Goal: Task Accomplishment & Management: Use online tool/utility

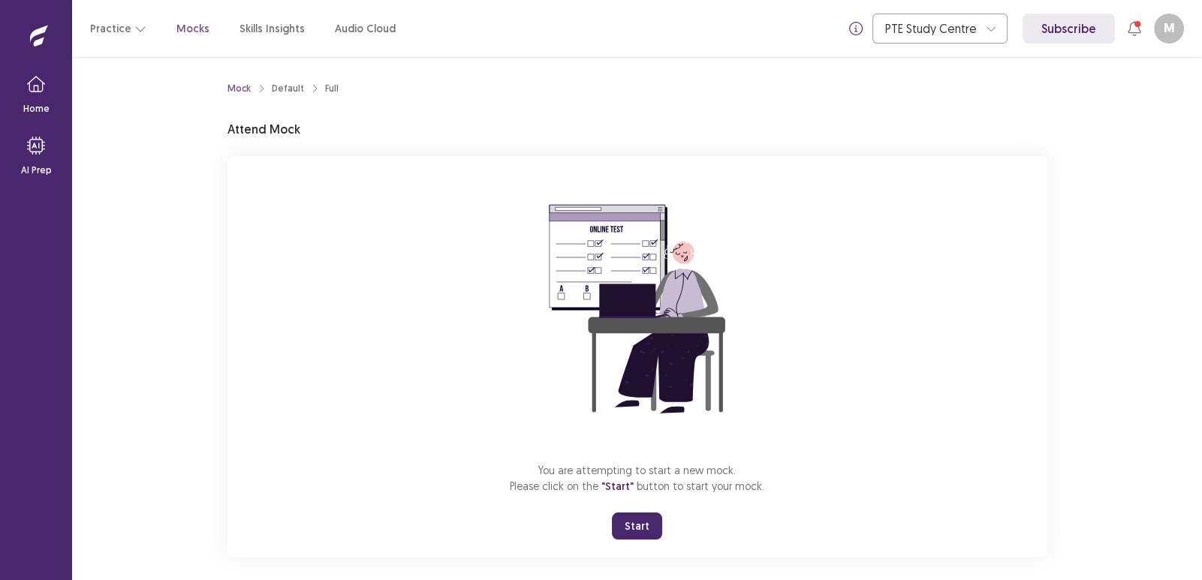
click at [638, 522] on button "Start" at bounding box center [637, 526] width 50 height 27
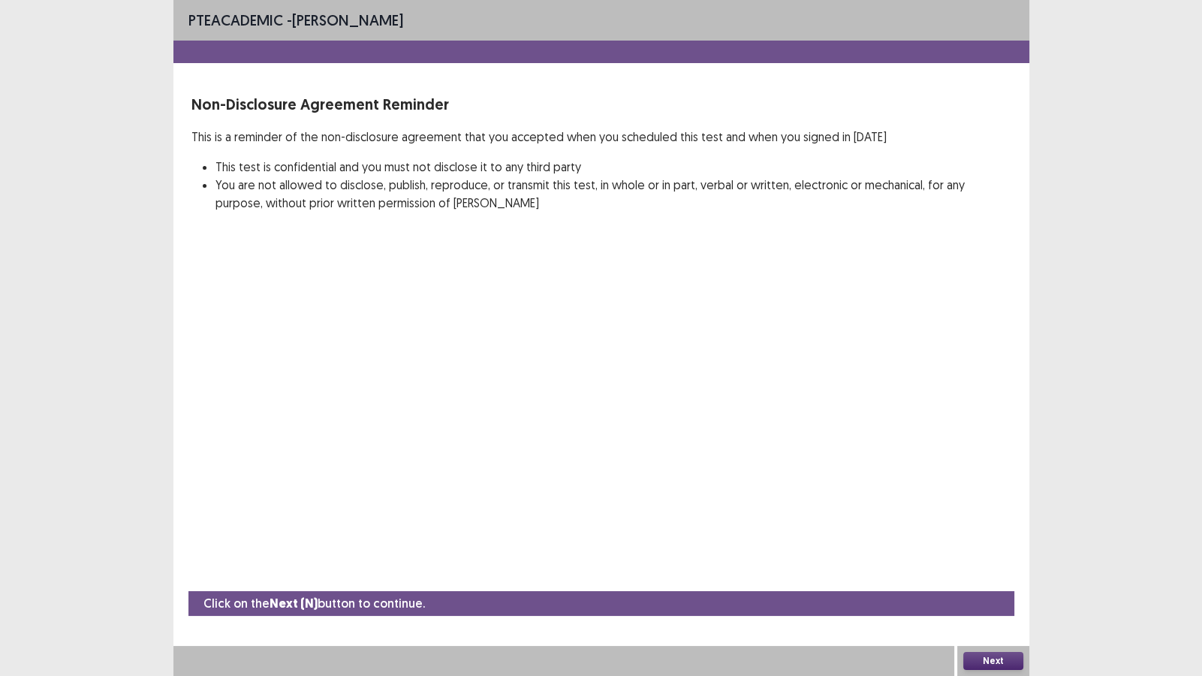
click at [995, 580] on button "Next" at bounding box center [993, 661] width 60 height 18
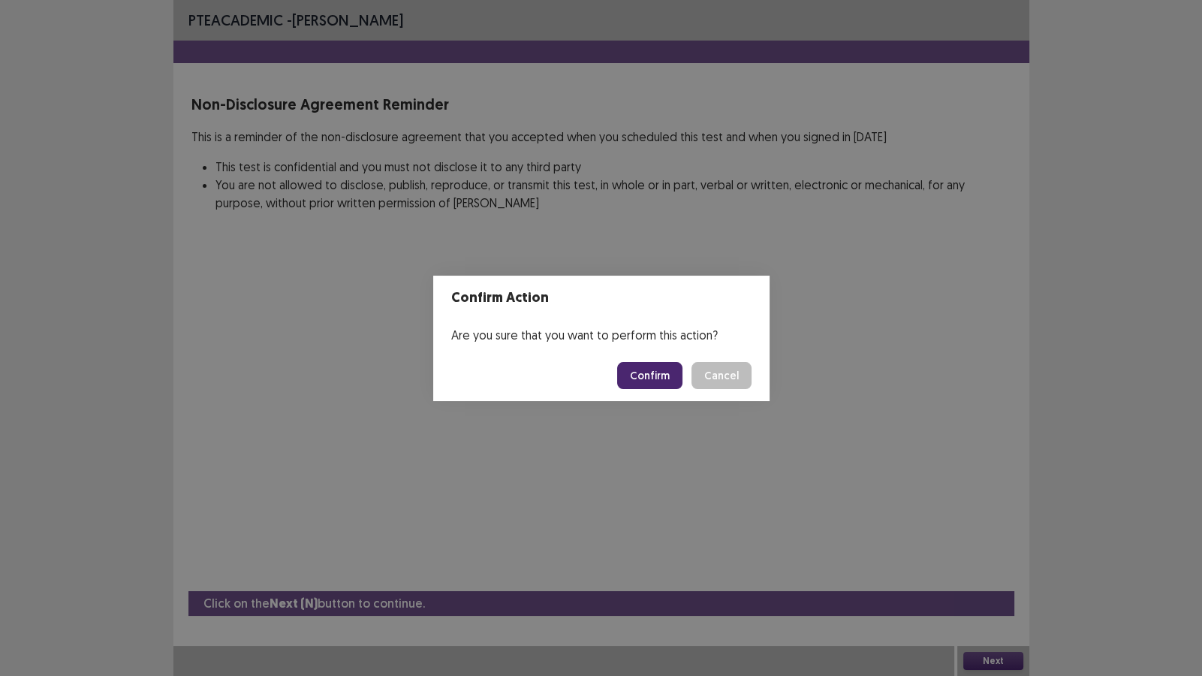
click at [652, 378] on button "Confirm" at bounding box center [649, 375] width 65 height 27
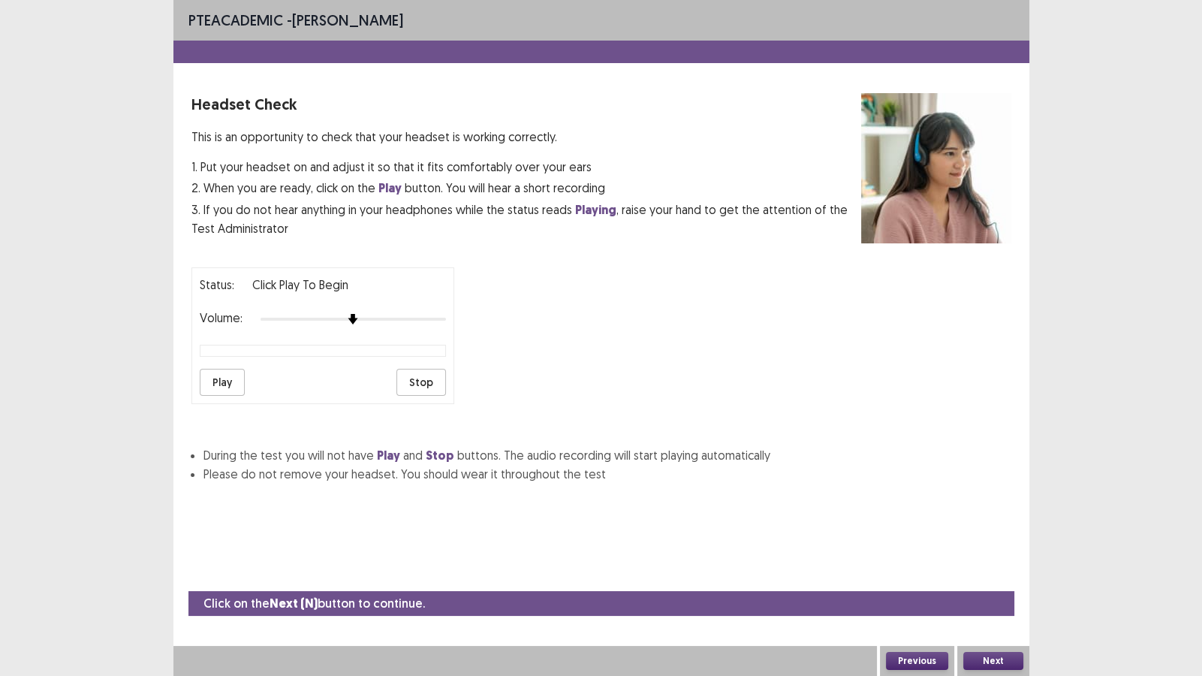
click at [991, 580] on button "Next" at bounding box center [993, 661] width 60 height 18
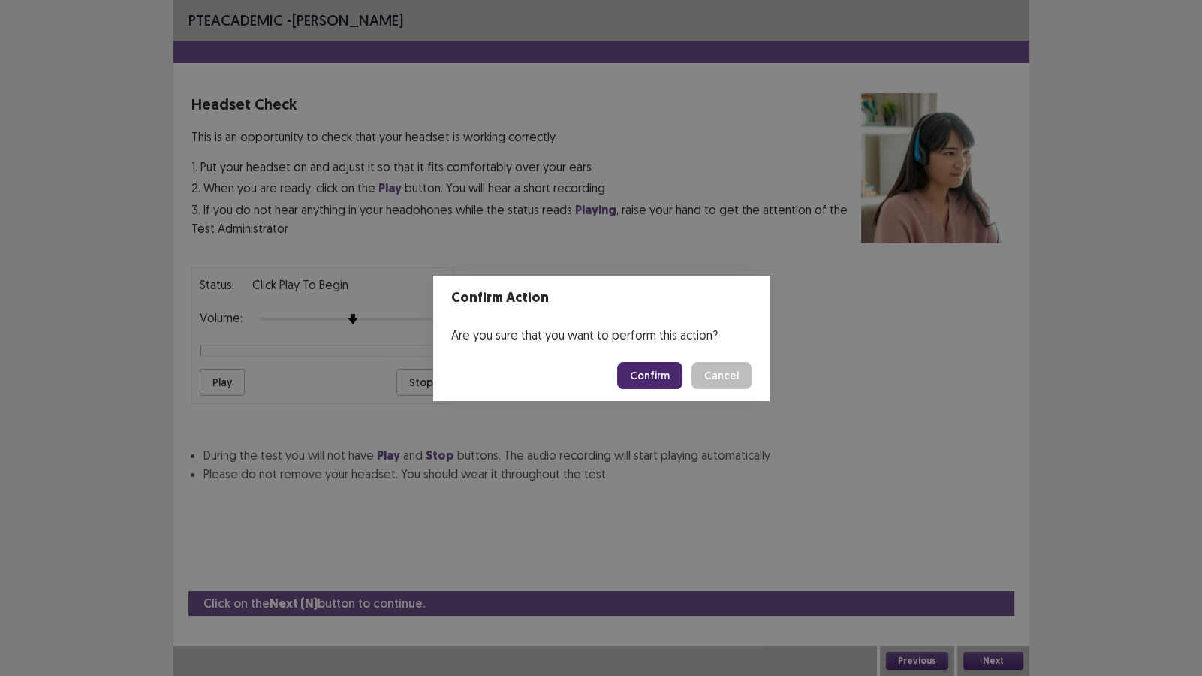
click at [649, 374] on button "Confirm" at bounding box center [649, 375] width 65 height 27
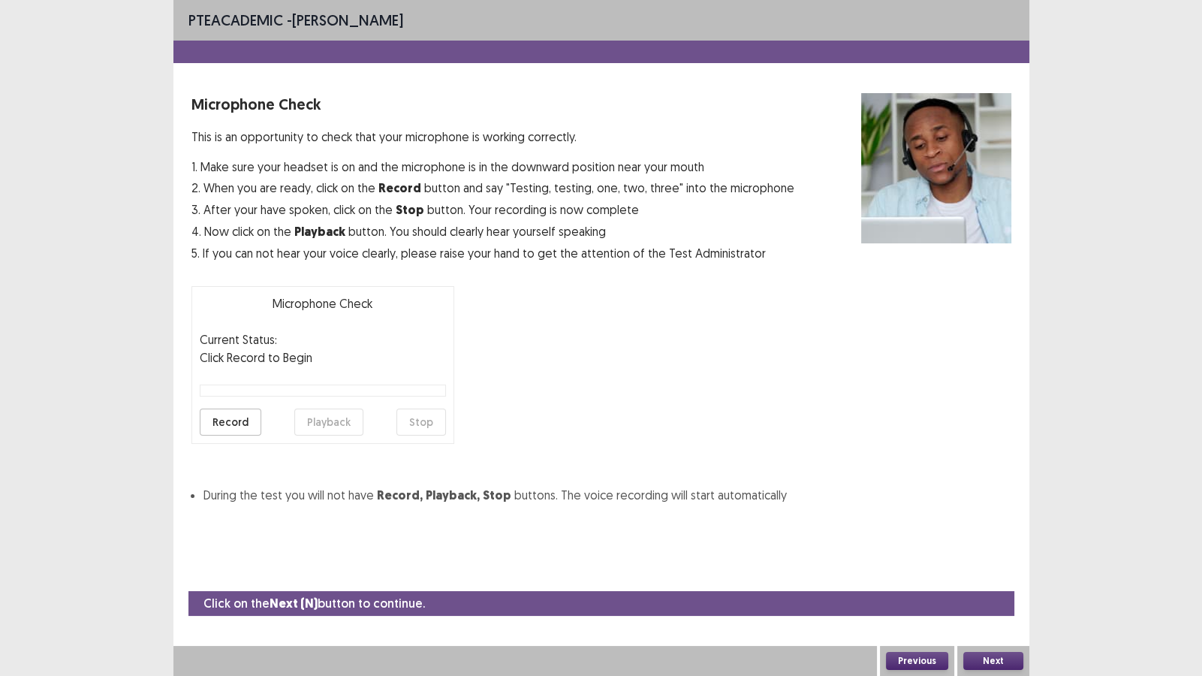
click at [976, 580] on button "Next" at bounding box center [993, 661] width 60 height 18
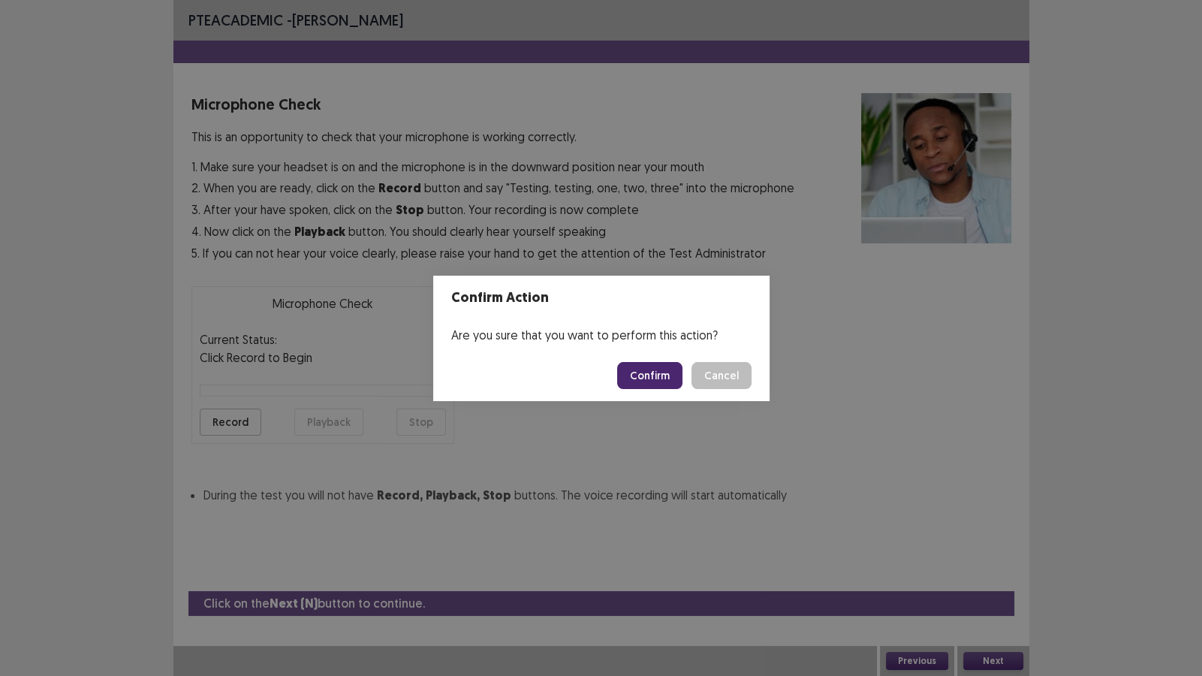
click at [634, 374] on button "Confirm" at bounding box center [649, 375] width 65 height 27
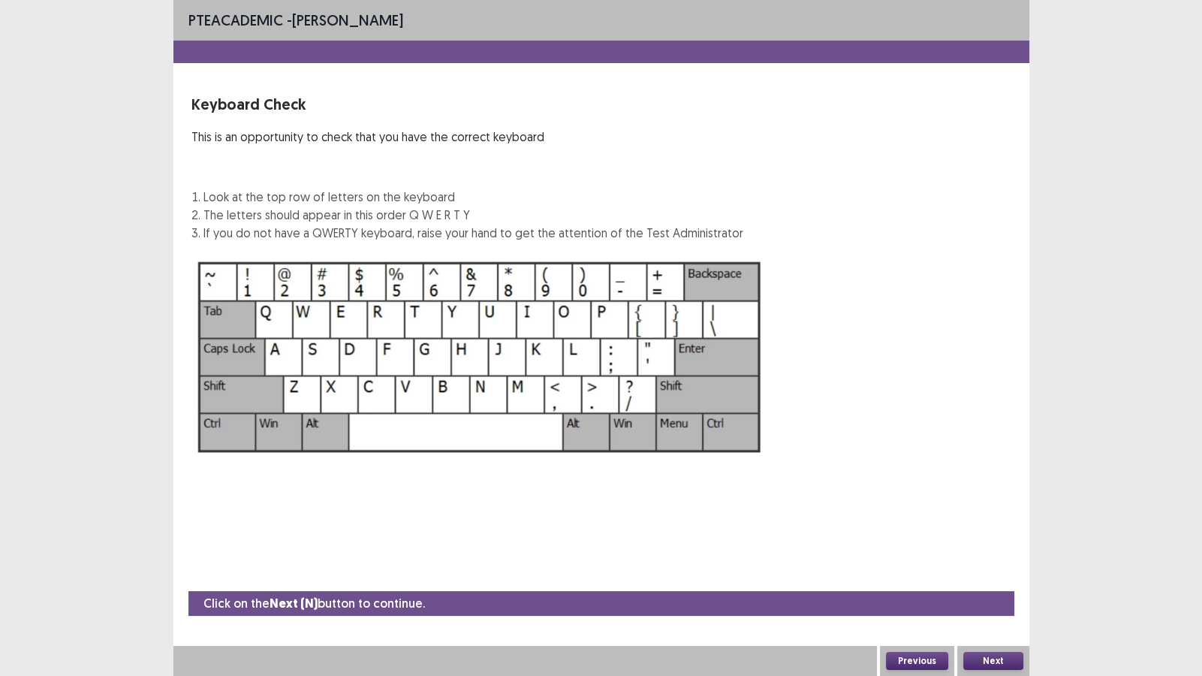
click at [990, 580] on button "Next" at bounding box center [993, 661] width 60 height 18
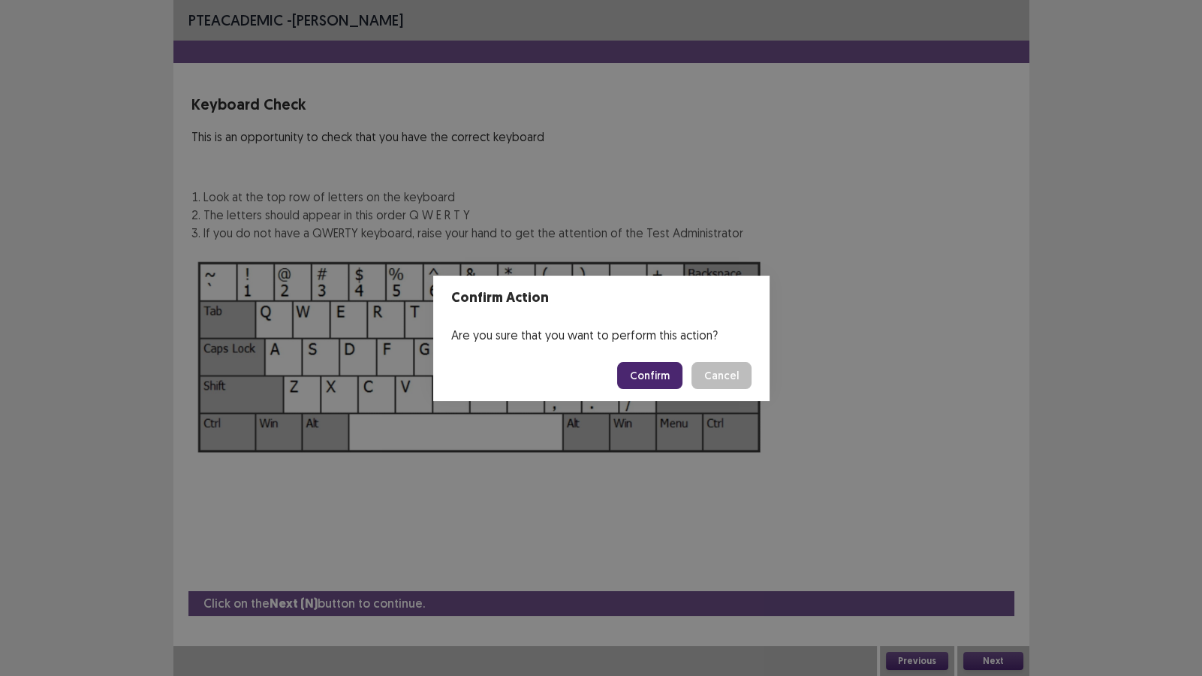
click at [664, 373] on button "Confirm" at bounding box center [649, 375] width 65 height 27
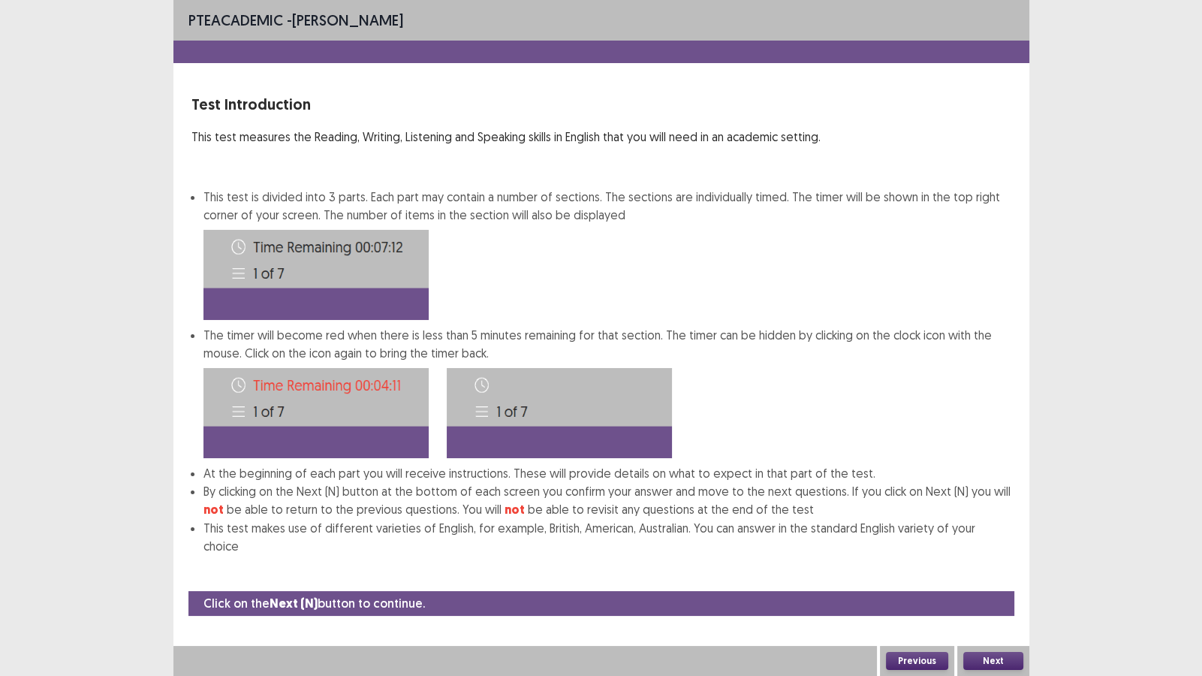
click at [995, 580] on button "Next" at bounding box center [993, 661] width 60 height 18
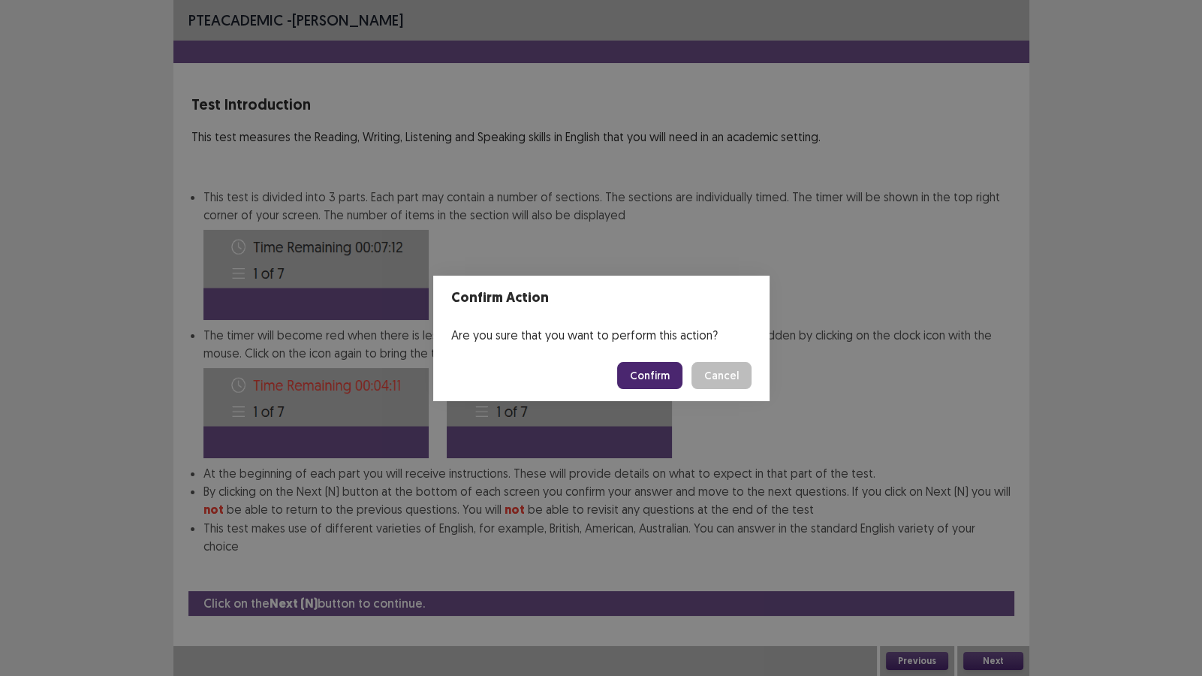
click at [670, 381] on button "Confirm" at bounding box center [649, 375] width 65 height 27
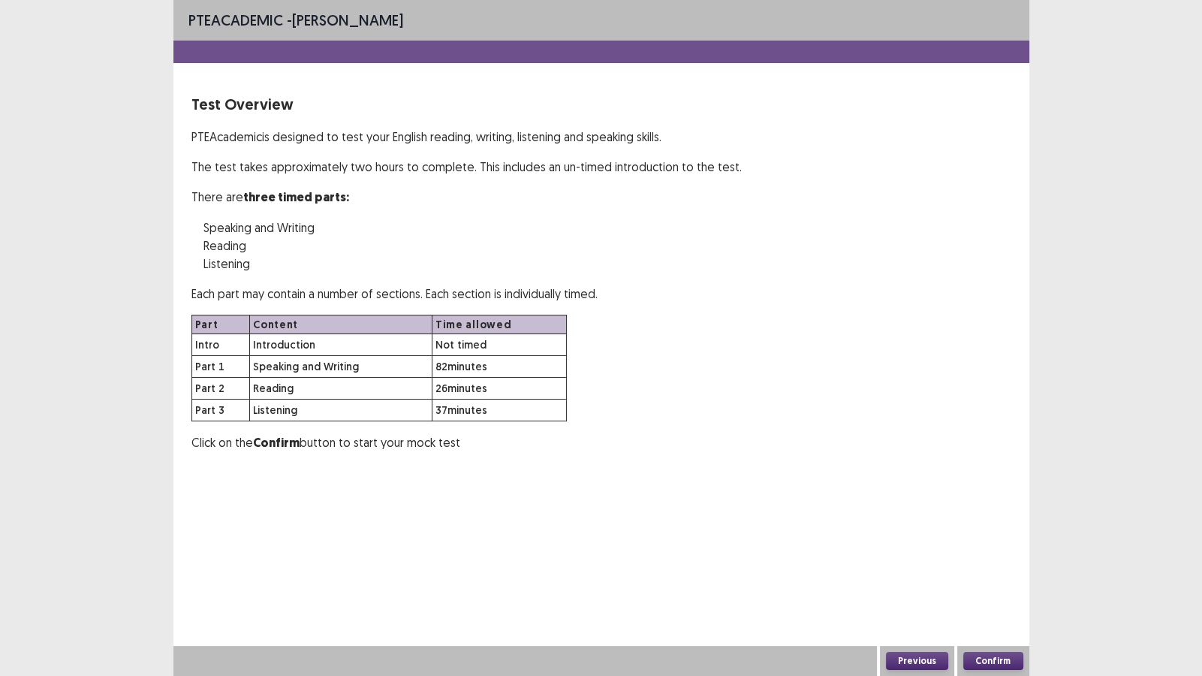
click at [1002, 580] on button "Confirm" at bounding box center [993, 661] width 60 height 18
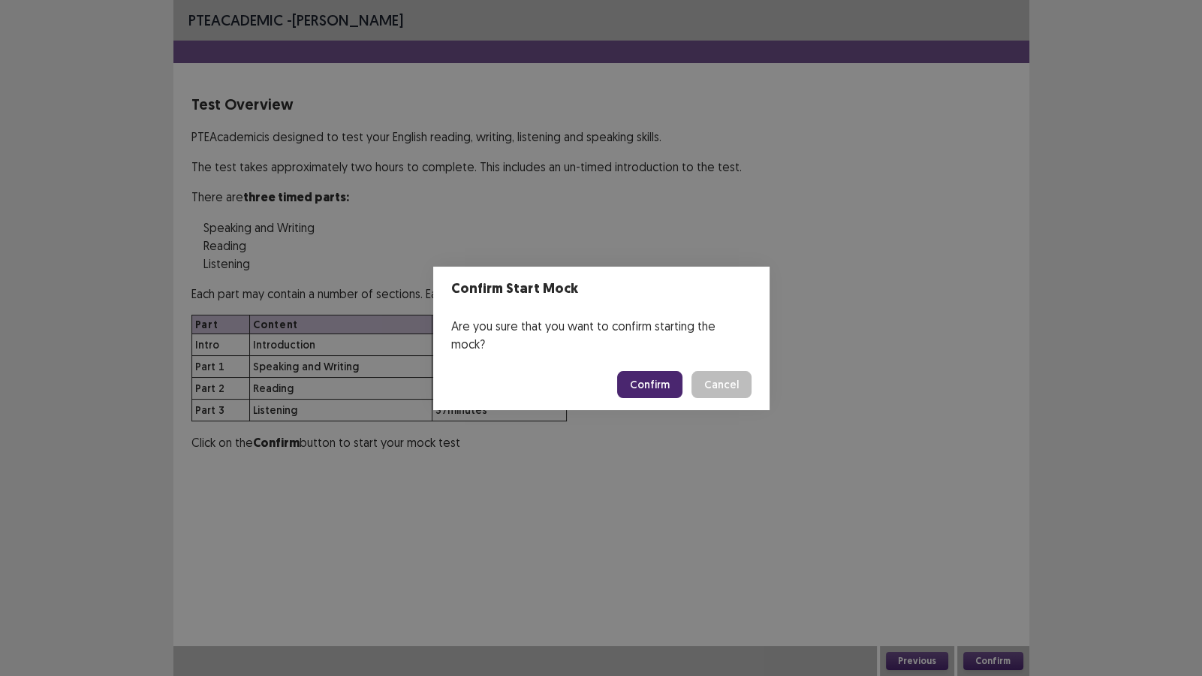
click at [657, 379] on button "Confirm" at bounding box center [649, 384] width 65 height 27
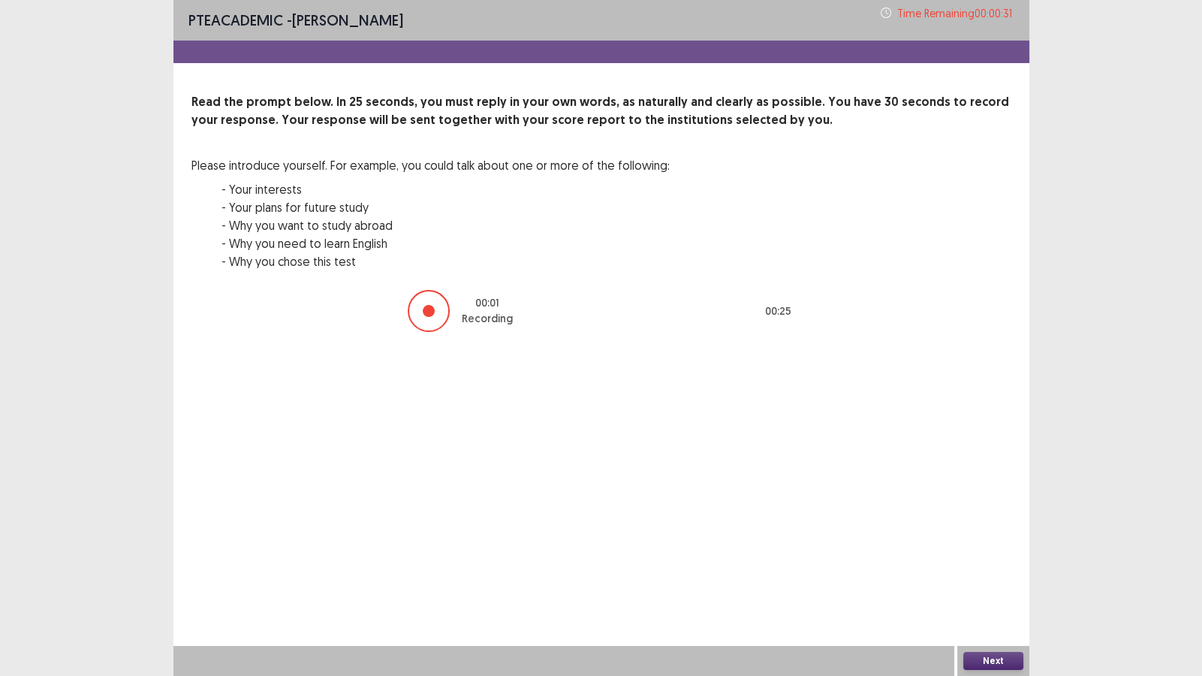
click at [996, 580] on button "Next" at bounding box center [993, 661] width 60 height 18
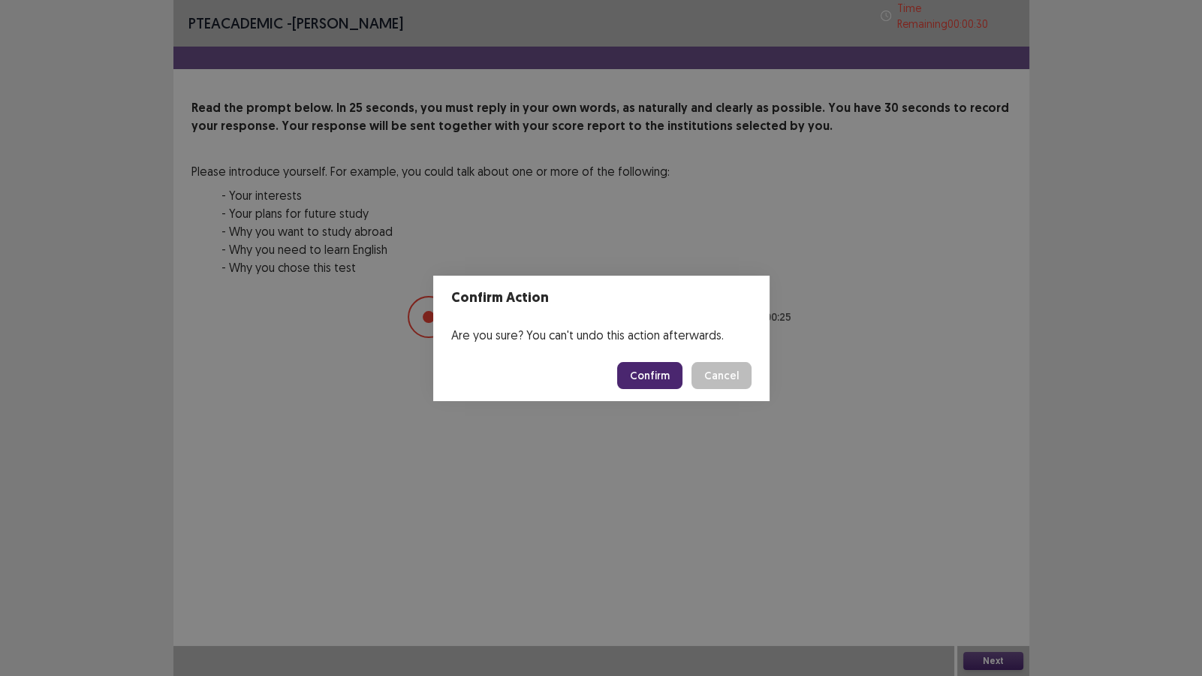
click at [659, 368] on button "Confirm" at bounding box center [649, 375] width 65 height 27
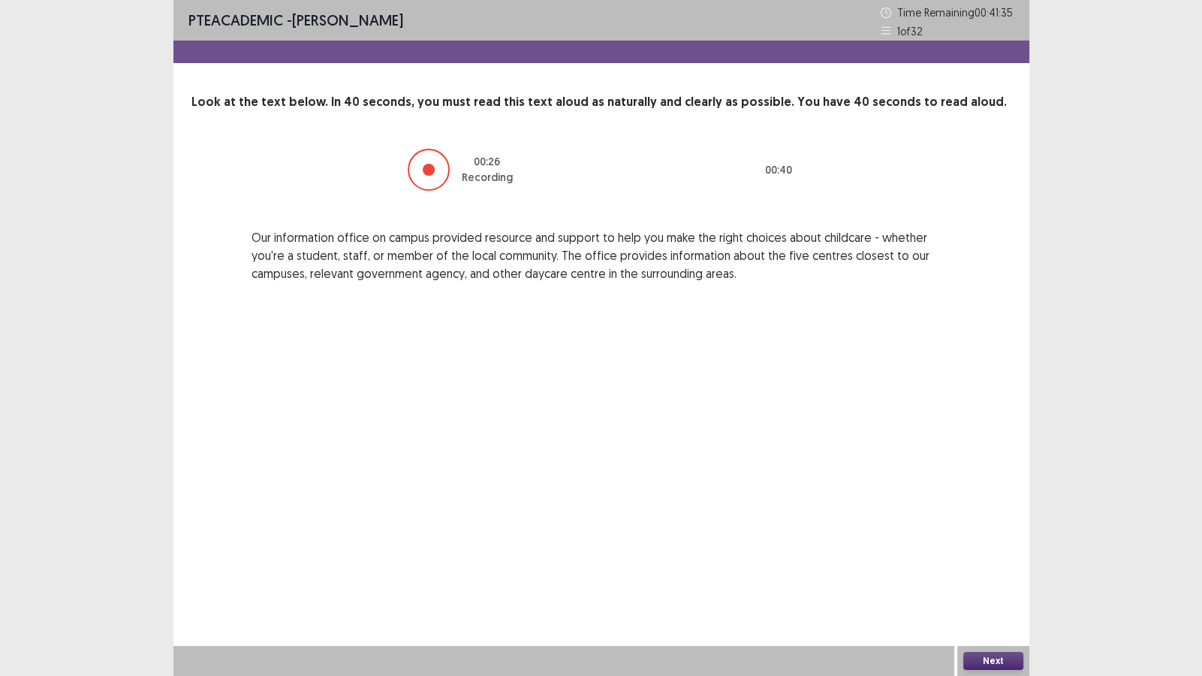
click at [980, 580] on button "Next" at bounding box center [993, 661] width 60 height 18
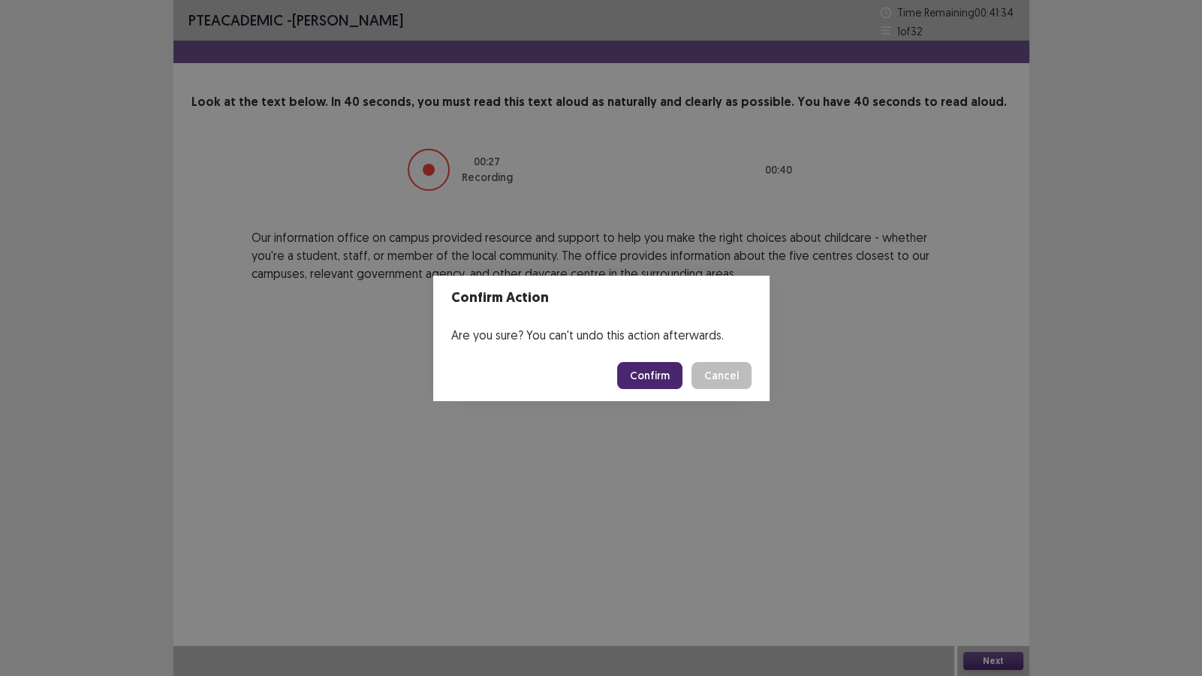
click at [638, 372] on button "Confirm" at bounding box center [649, 375] width 65 height 27
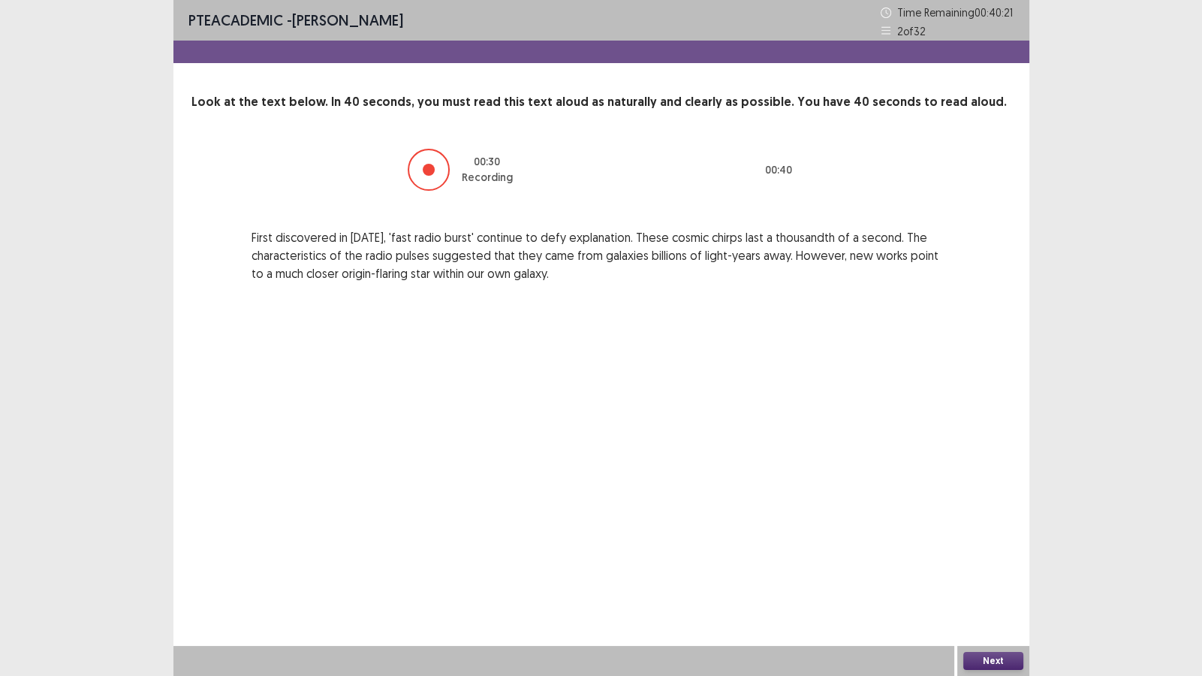
click at [987, 580] on button "Next" at bounding box center [993, 661] width 60 height 18
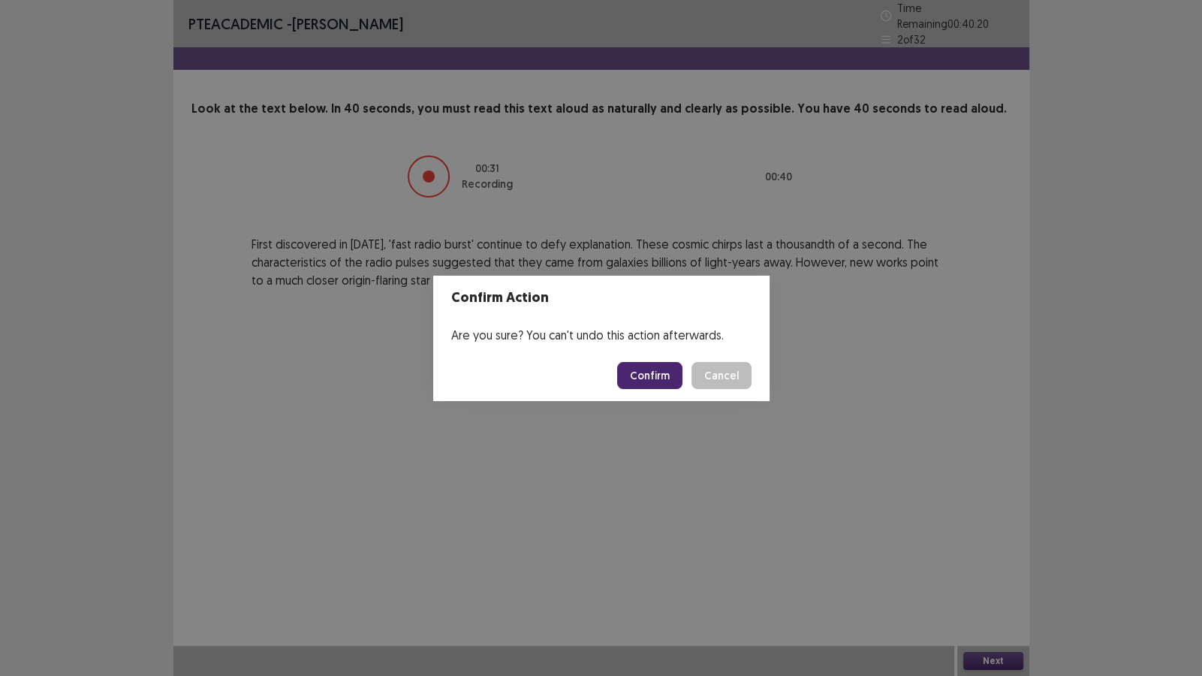
click at [636, 368] on button "Confirm" at bounding box center [649, 375] width 65 height 27
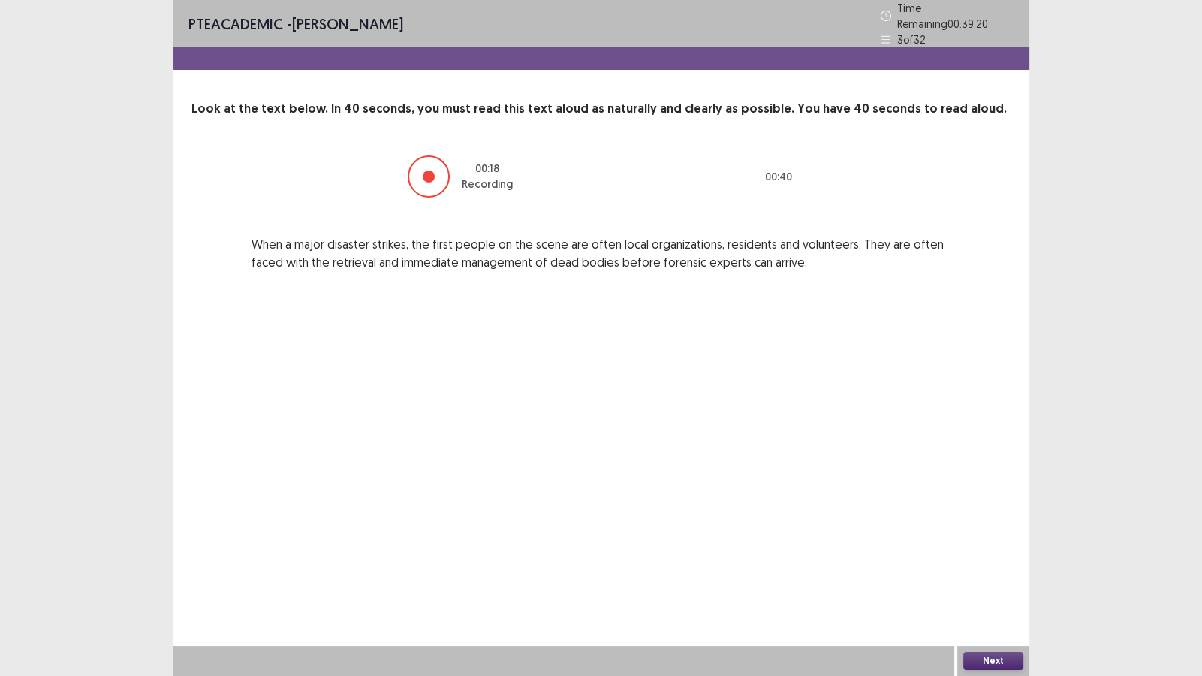
click at [995, 580] on button "Next" at bounding box center [993, 661] width 60 height 18
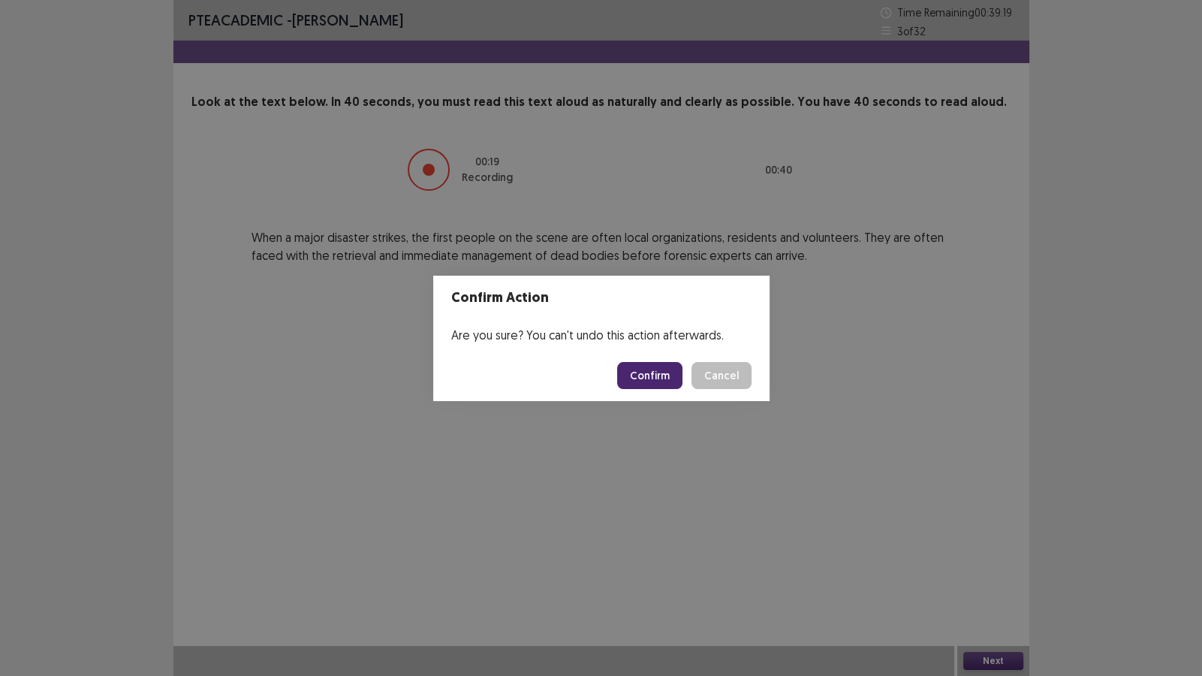
click at [643, 370] on button "Confirm" at bounding box center [649, 375] width 65 height 27
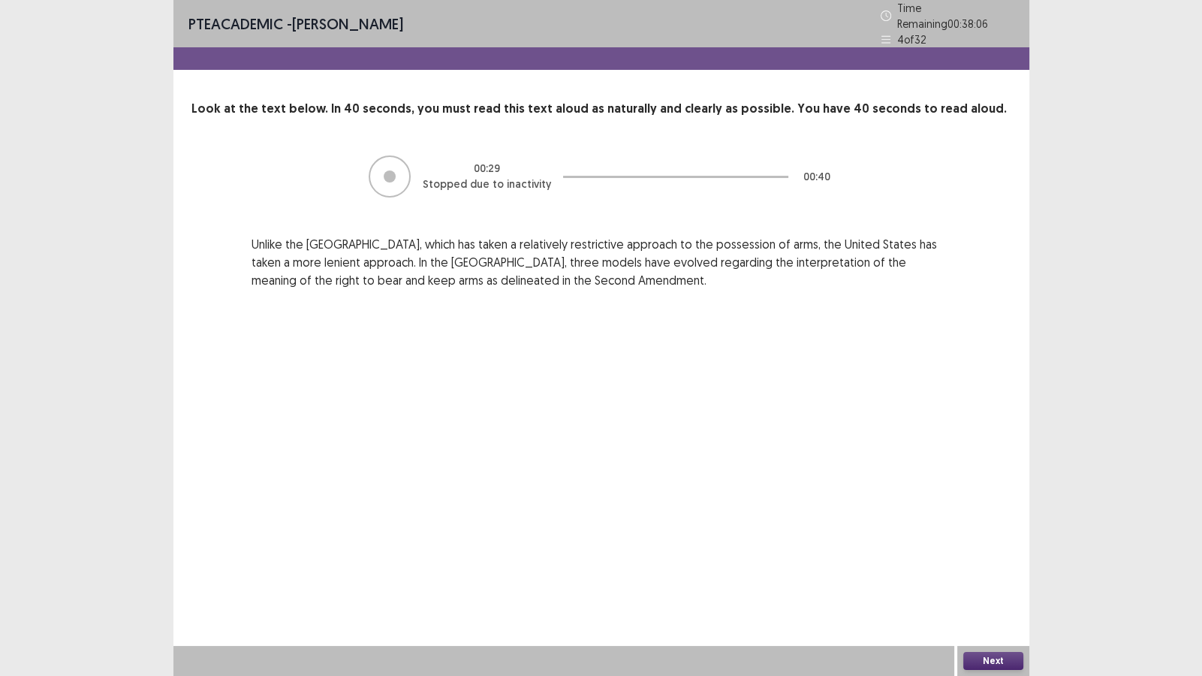
click at [986, 580] on button "Next" at bounding box center [993, 661] width 60 height 18
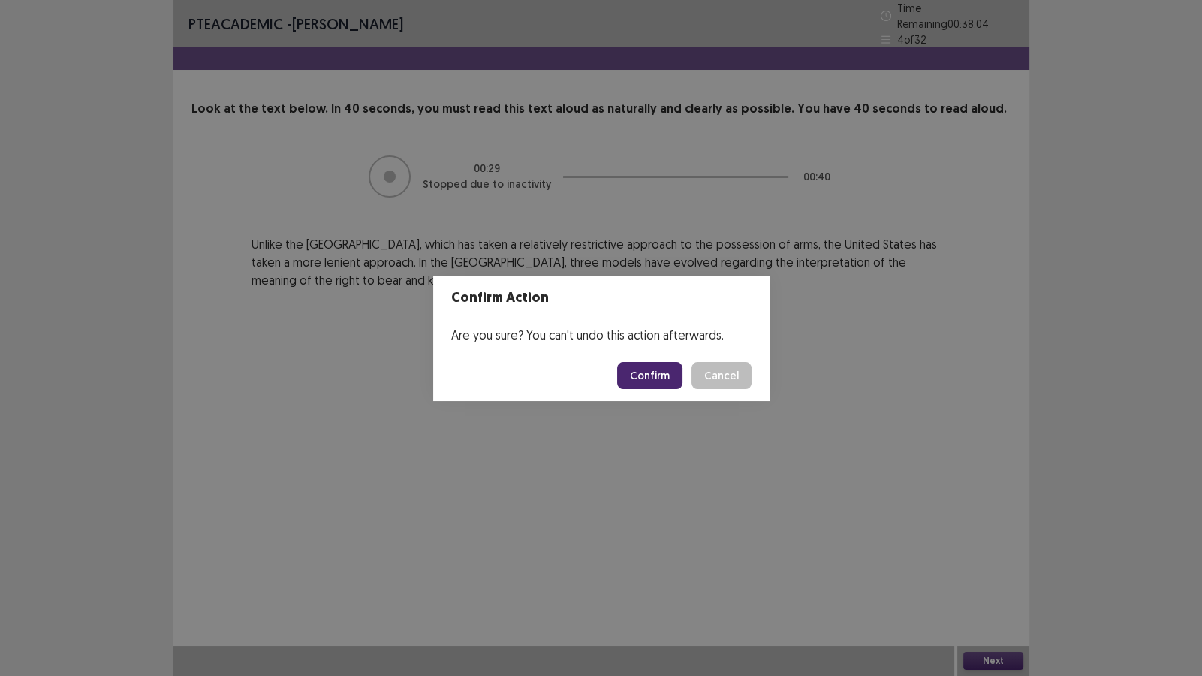
click at [654, 375] on button "Confirm" at bounding box center [649, 375] width 65 height 27
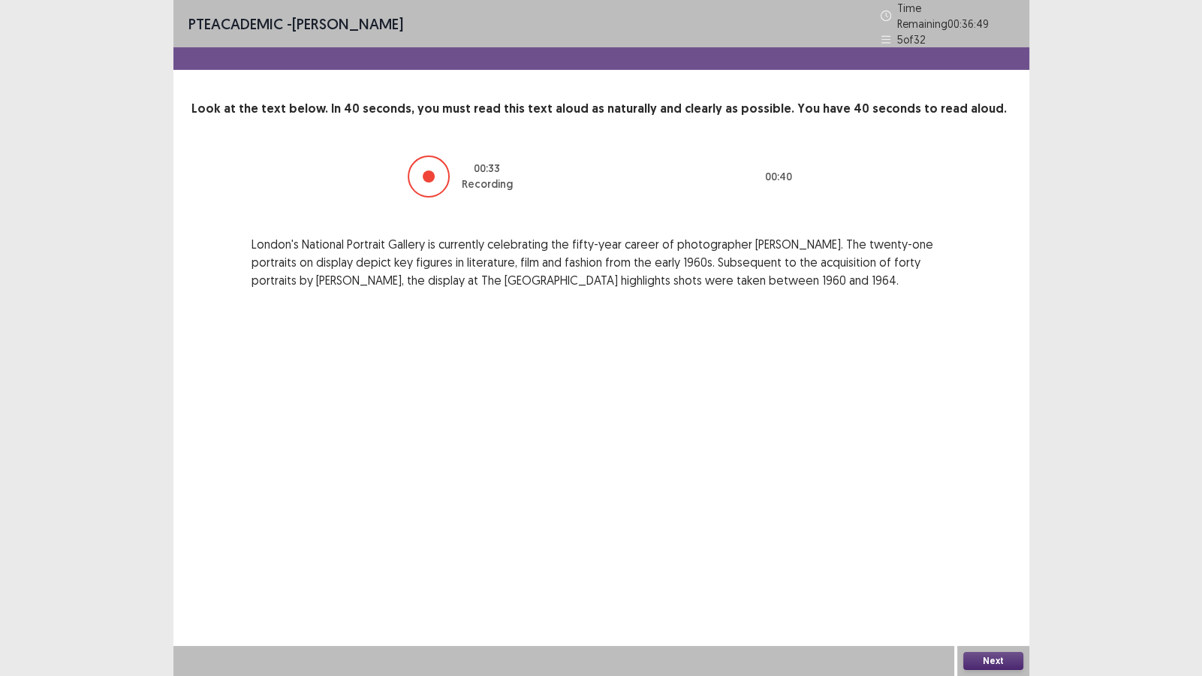
click at [974, 580] on button "Next" at bounding box center [993, 661] width 60 height 18
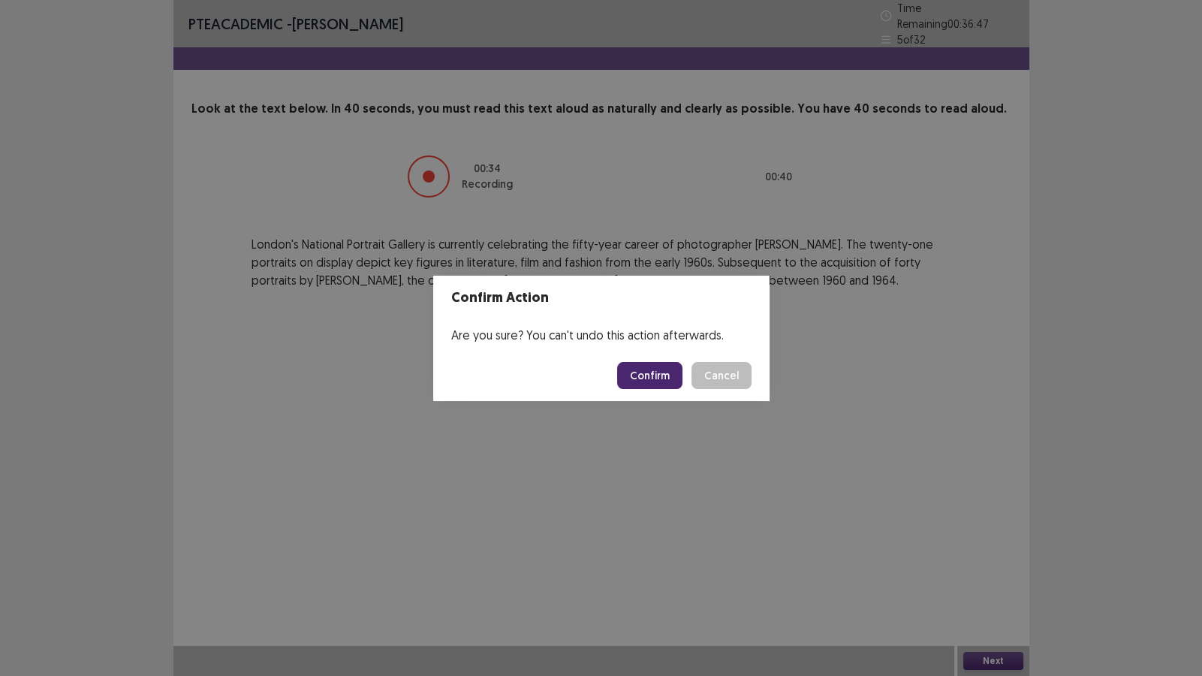
click at [645, 378] on button "Confirm" at bounding box center [649, 375] width 65 height 27
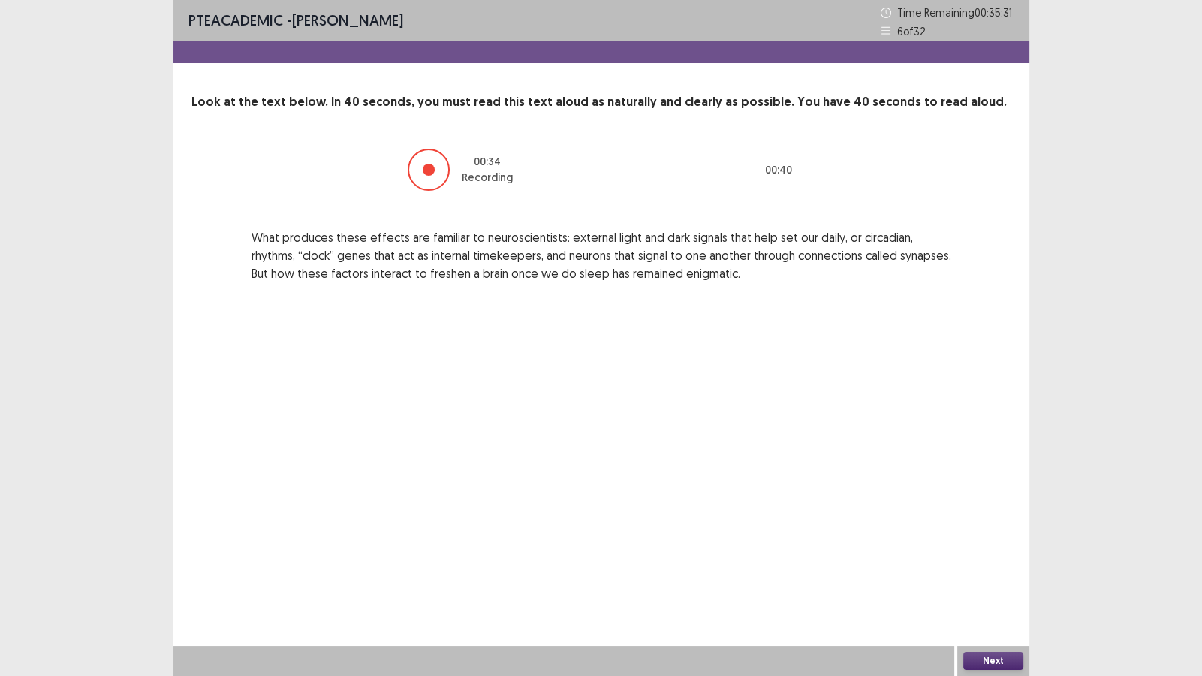
click at [974, 580] on button "Next" at bounding box center [993, 661] width 60 height 18
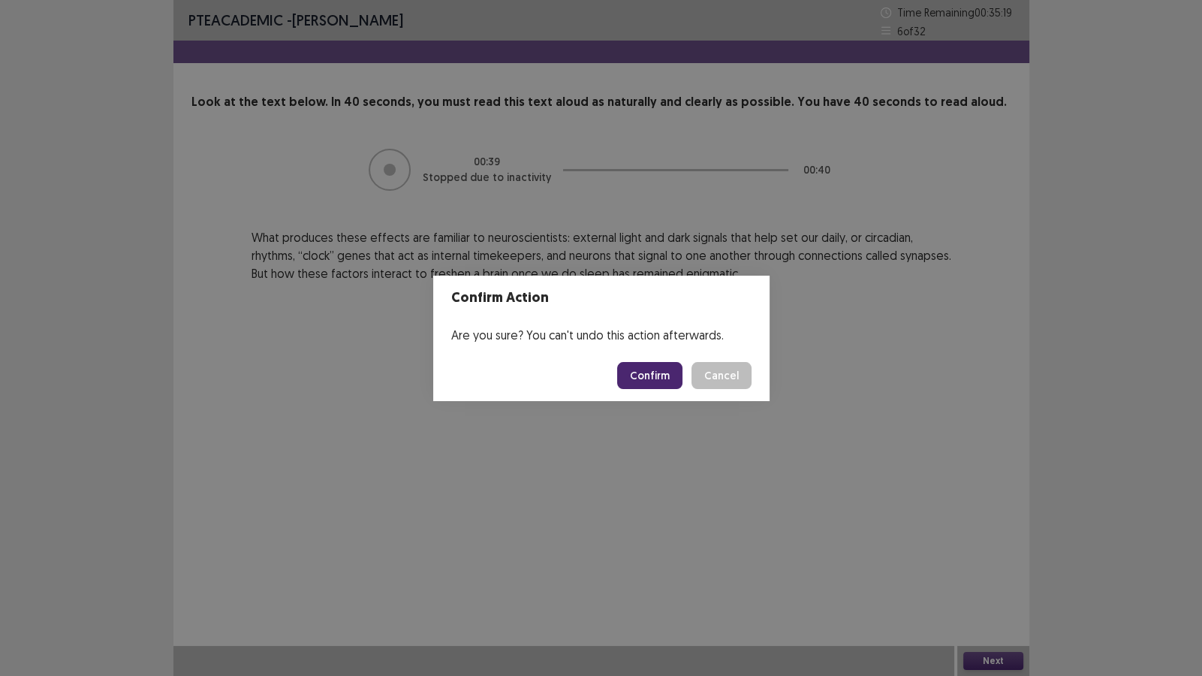
click at [649, 369] on button "Confirm" at bounding box center [649, 375] width 65 height 27
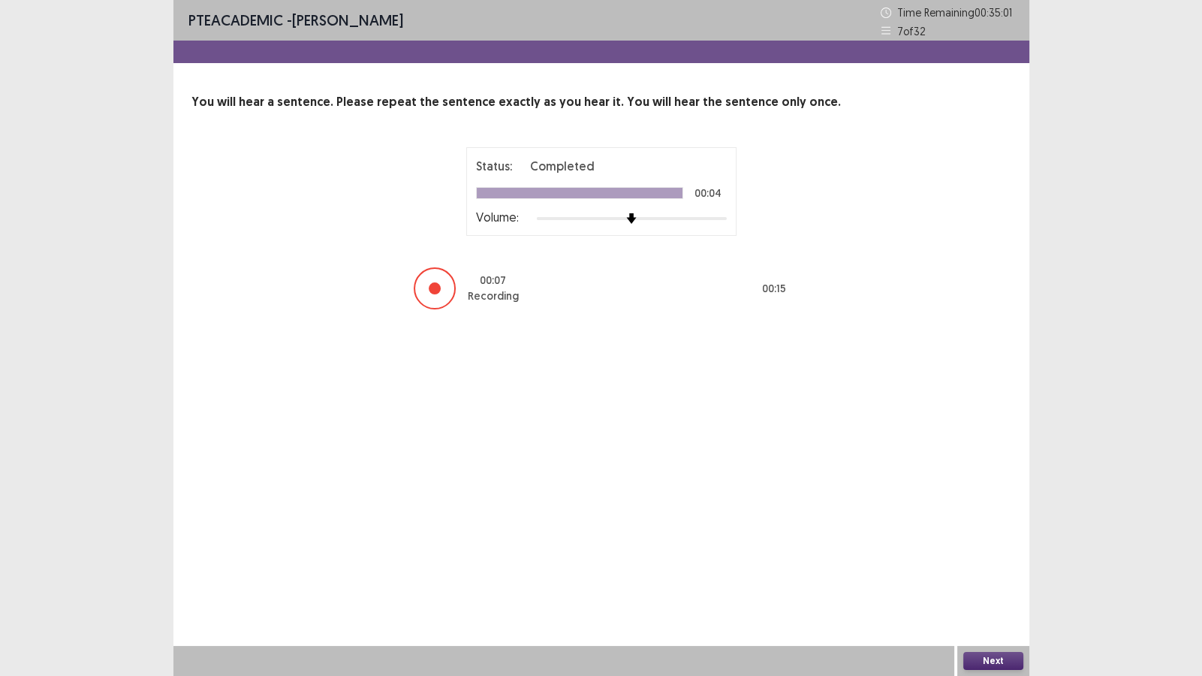
click at [997, 580] on button "Next" at bounding box center [993, 661] width 60 height 18
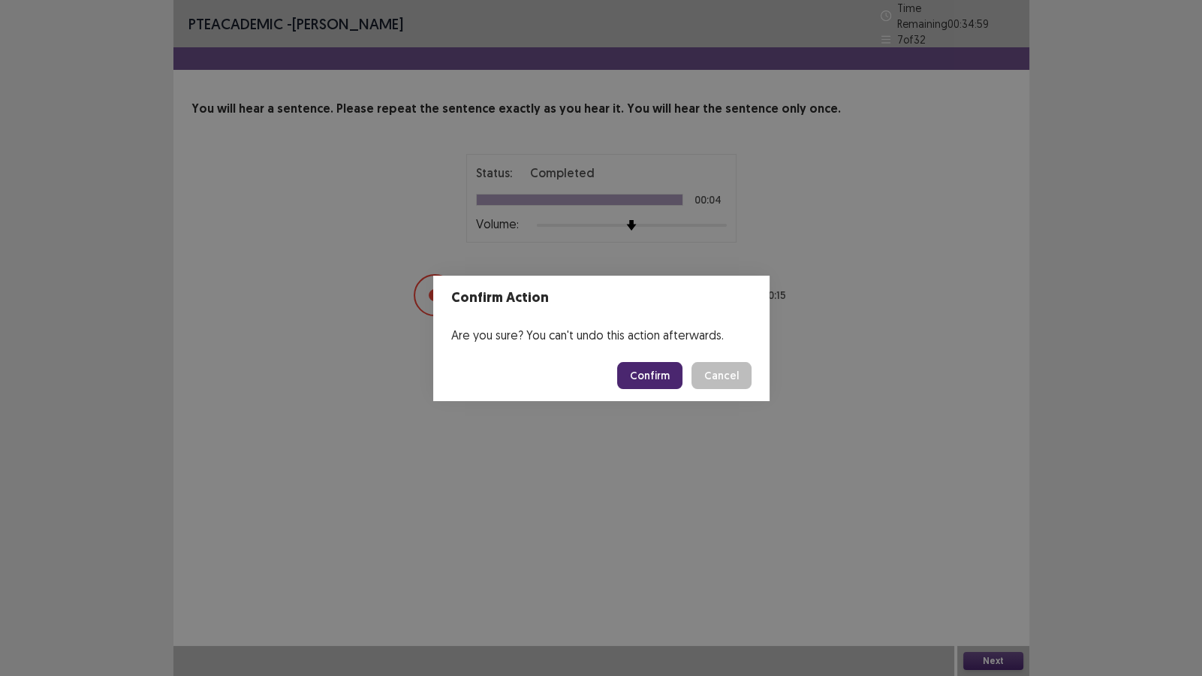
click at [669, 372] on button "Confirm" at bounding box center [649, 375] width 65 height 27
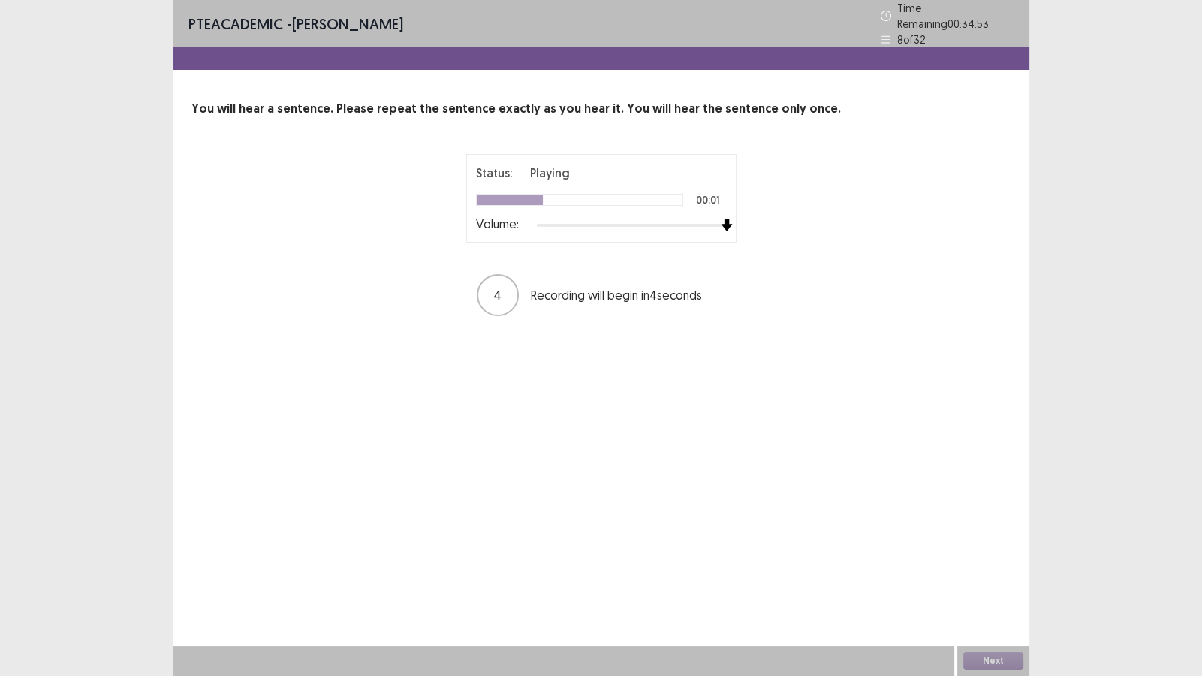
click at [749, 235] on div "Status: Playing 00:01 Volume: 4 Recording will begin in 4 seconds" at bounding box center [601, 236] width 375 height 164
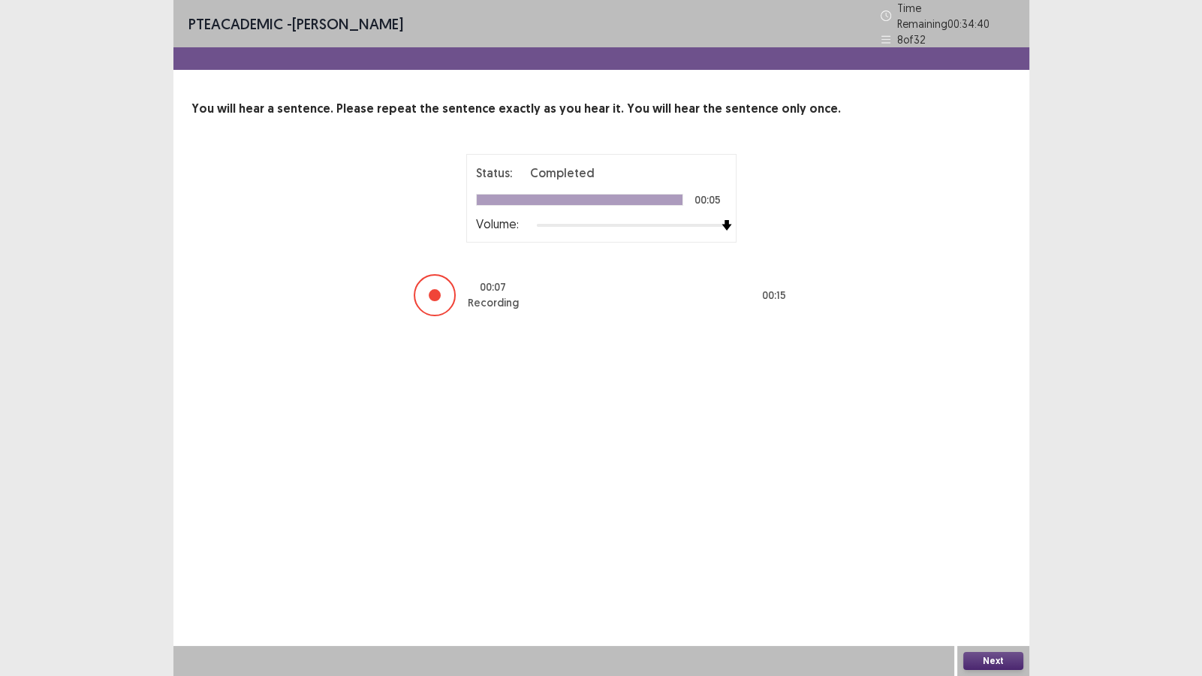
click at [1002, 580] on button "Next" at bounding box center [993, 661] width 60 height 18
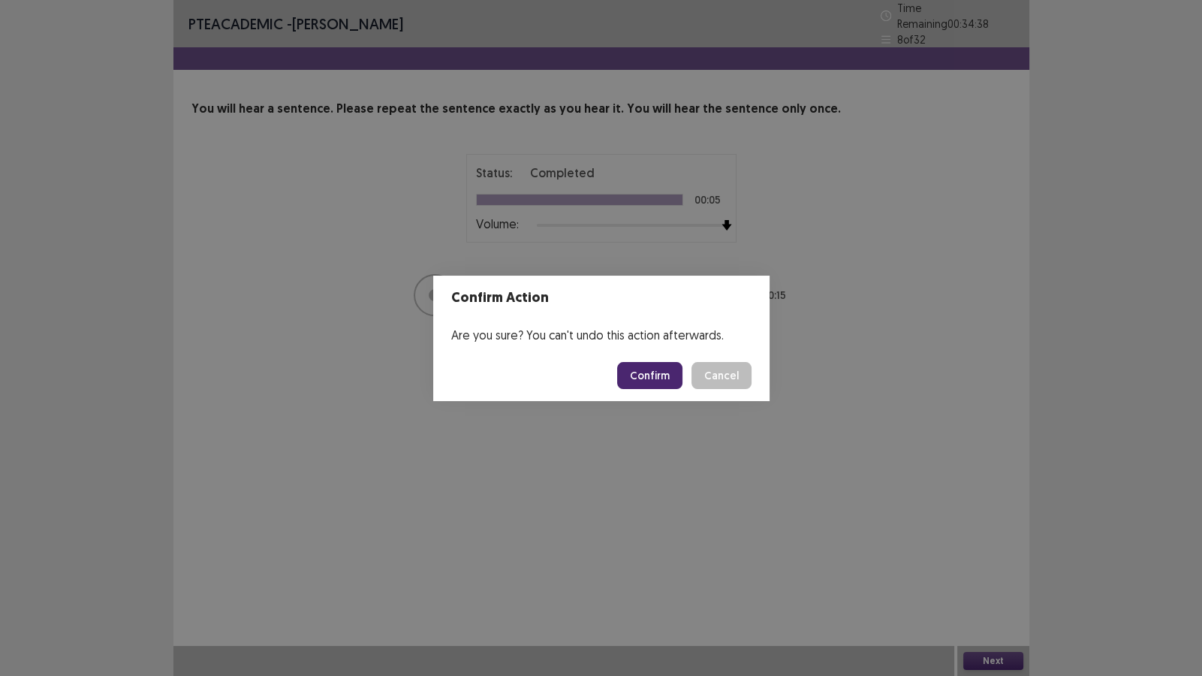
click at [663, 379] on button "Confirm" at bounding box center [649, 375] width 65 height 27
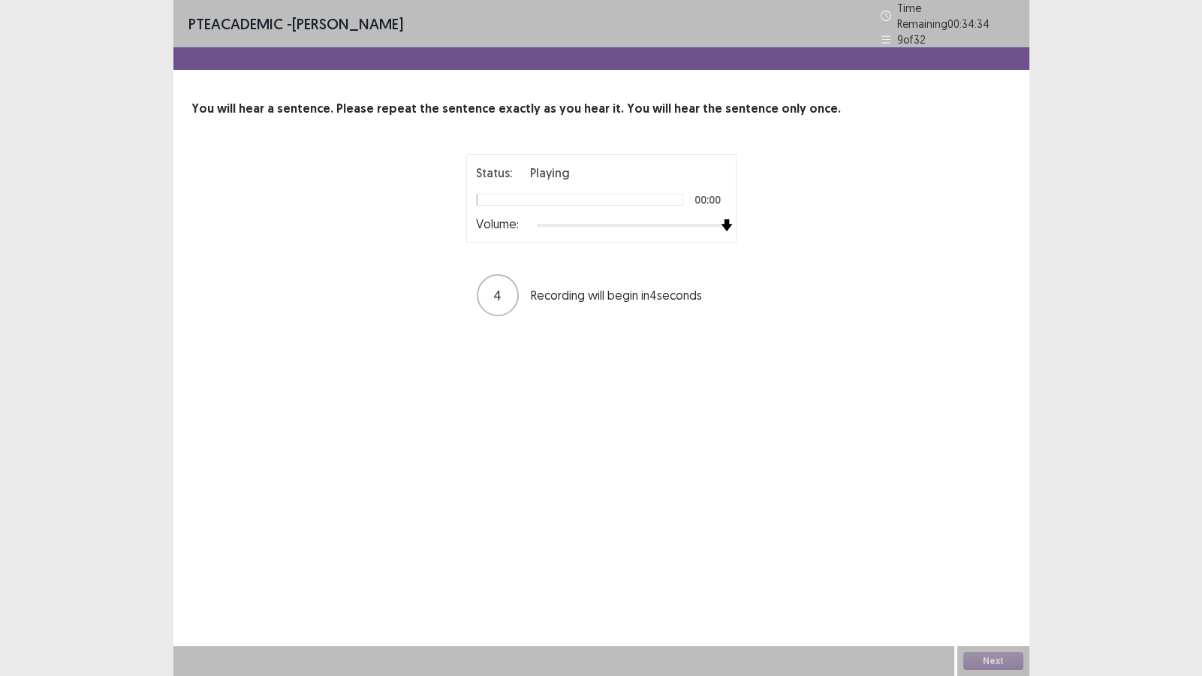
click at [1028, 244] on div "You will hear a sentence. Please repeat the sentence exactly as you hear it. Yo…" at bounding box center [601, 209] width 856 height 218
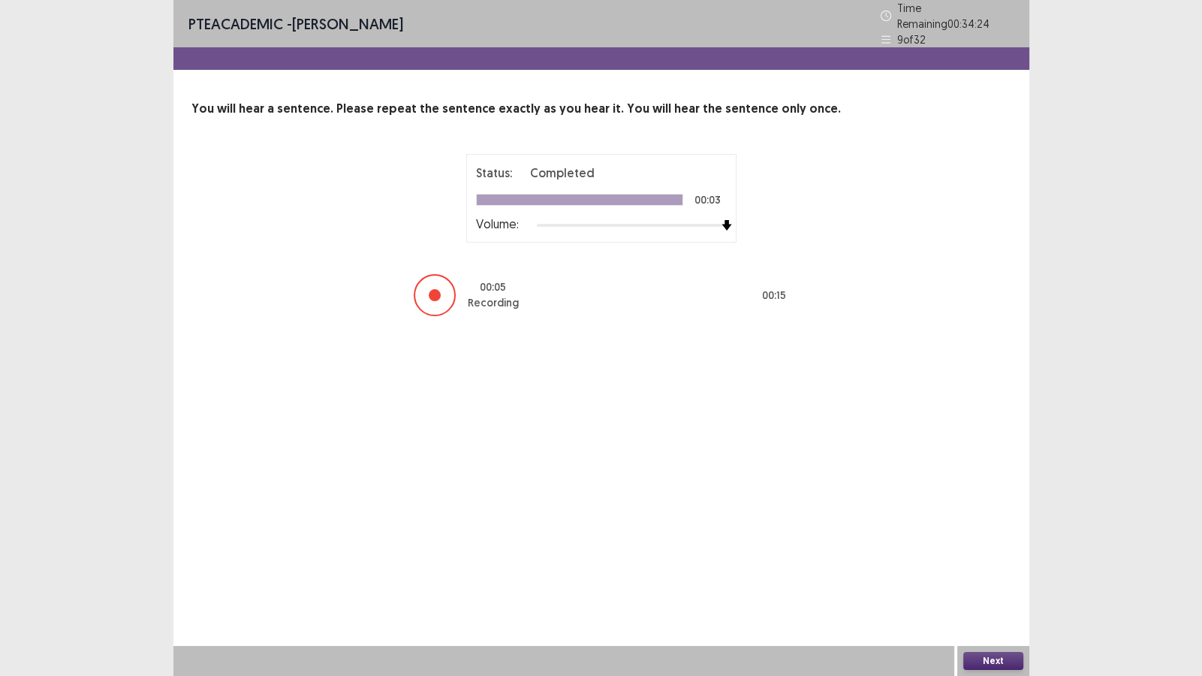
click at [995, 580] on button "Next" at bounding box center [993, 661] width 60 height 18
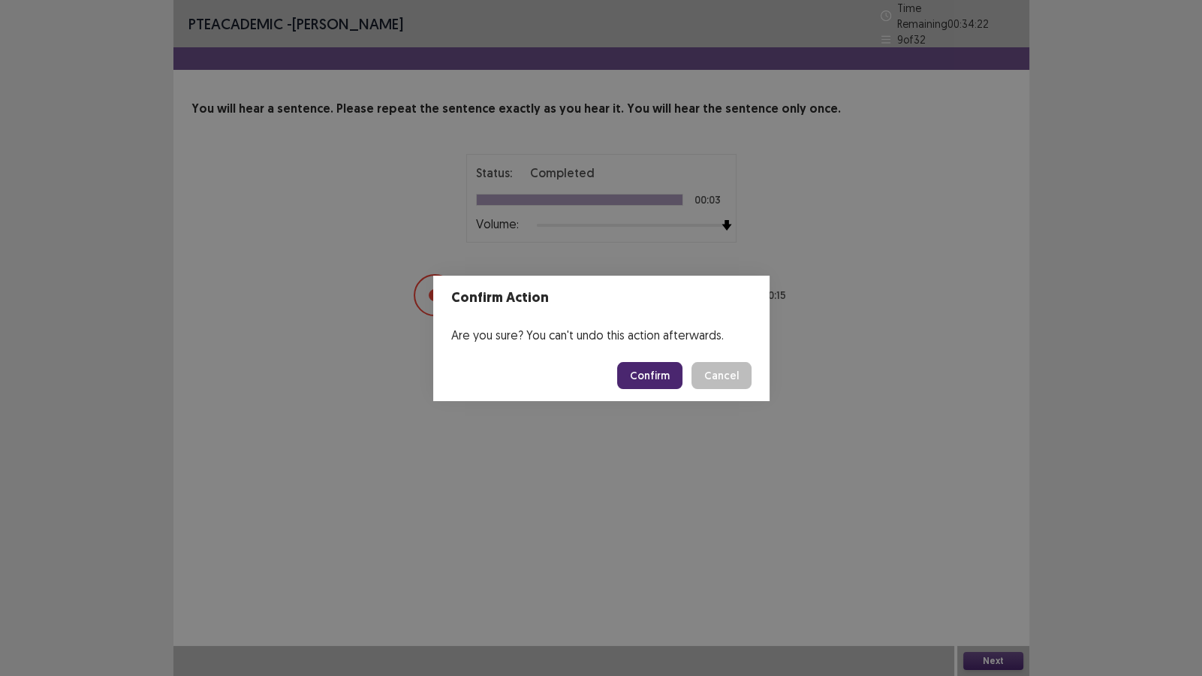
click at [664, 366] on button "Confirm" at bounding box center [649, 375] width 65 height 27
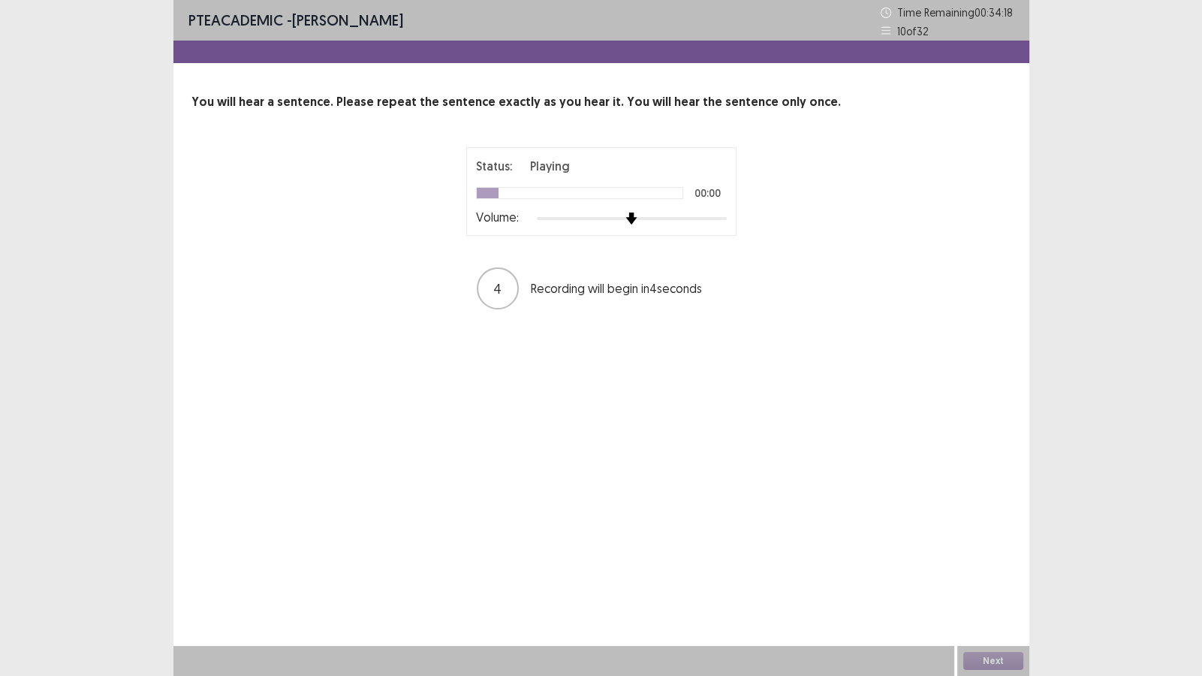
click at [897, 218] on div "Status: Playing 00:00 Volume: 4 Recording will begin in 4 seconds" at bounding box center [601, 229] width 820 height 164
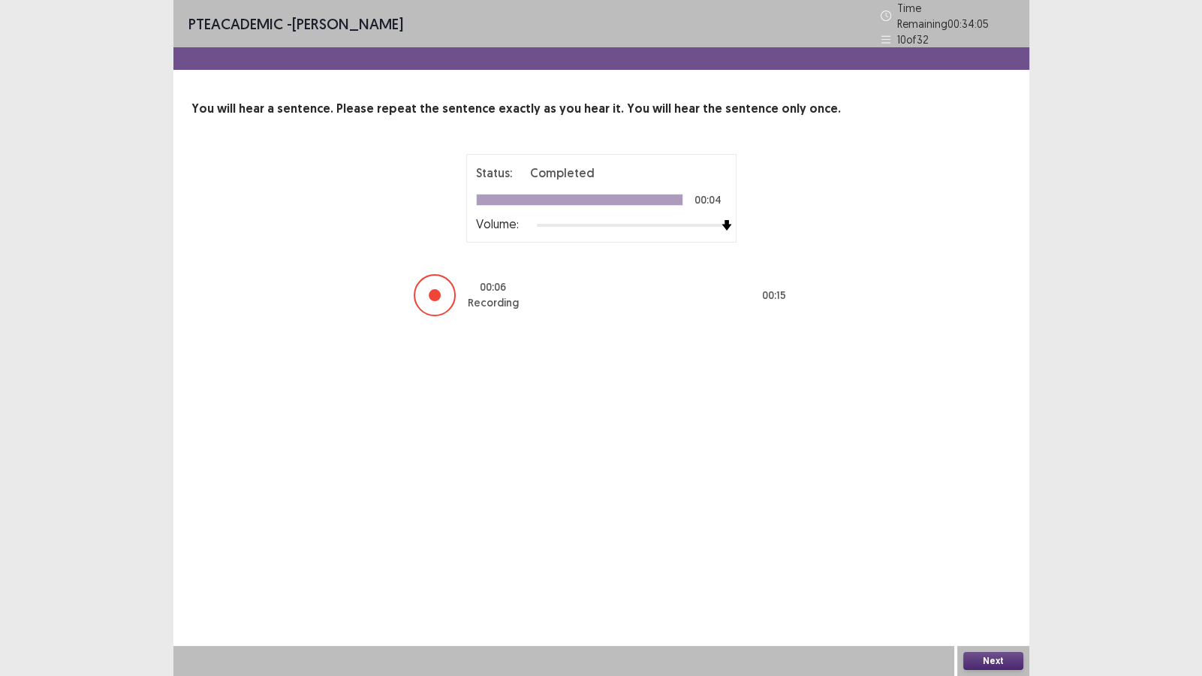
click at [989, 580] on button "Next" at bounding box center [993, 661] width 60 height 18
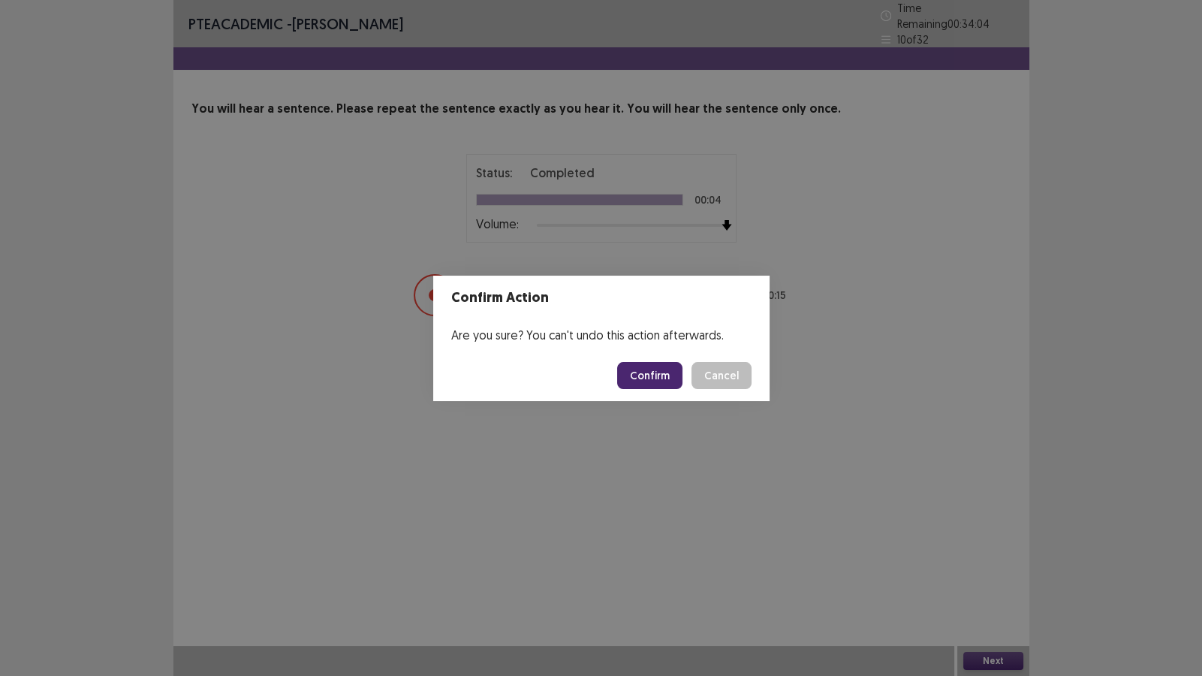
click at [671, 376] on button "Confirm" at bounding box center [649, 375] width 65 height 27
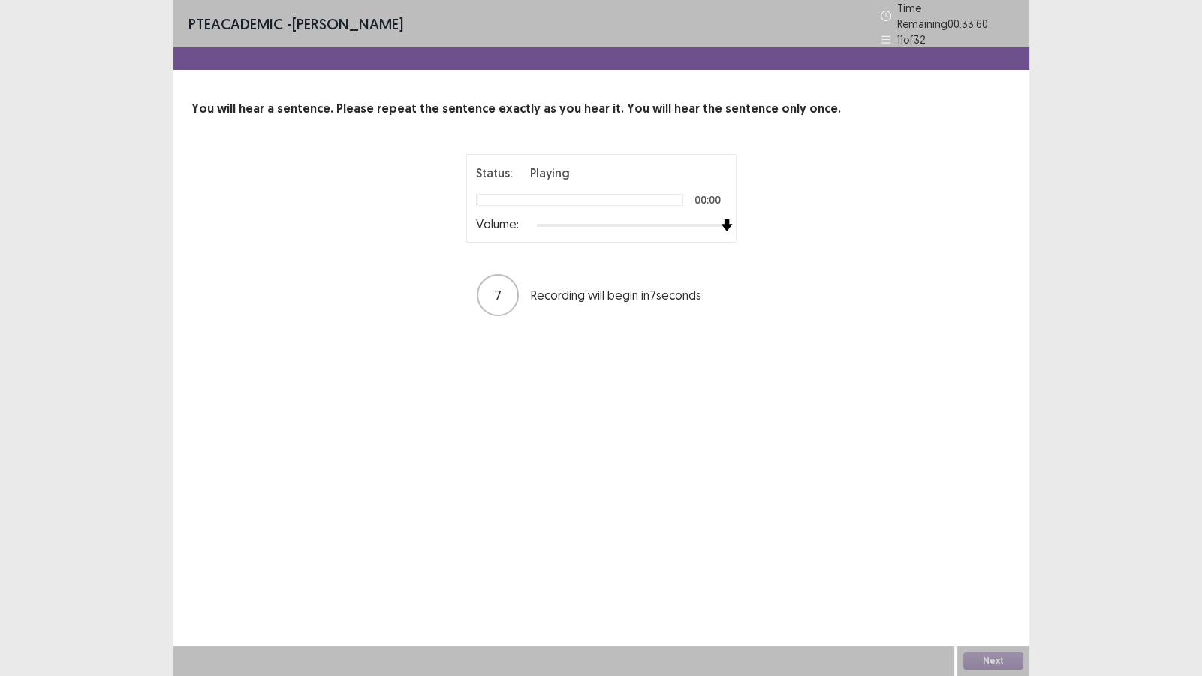
click at [964, 248] on div "Status: Playing 00:00 Volume: 7 Recording will begin in 7 seconds" at bounding box center [601, 236] width 820 height 164
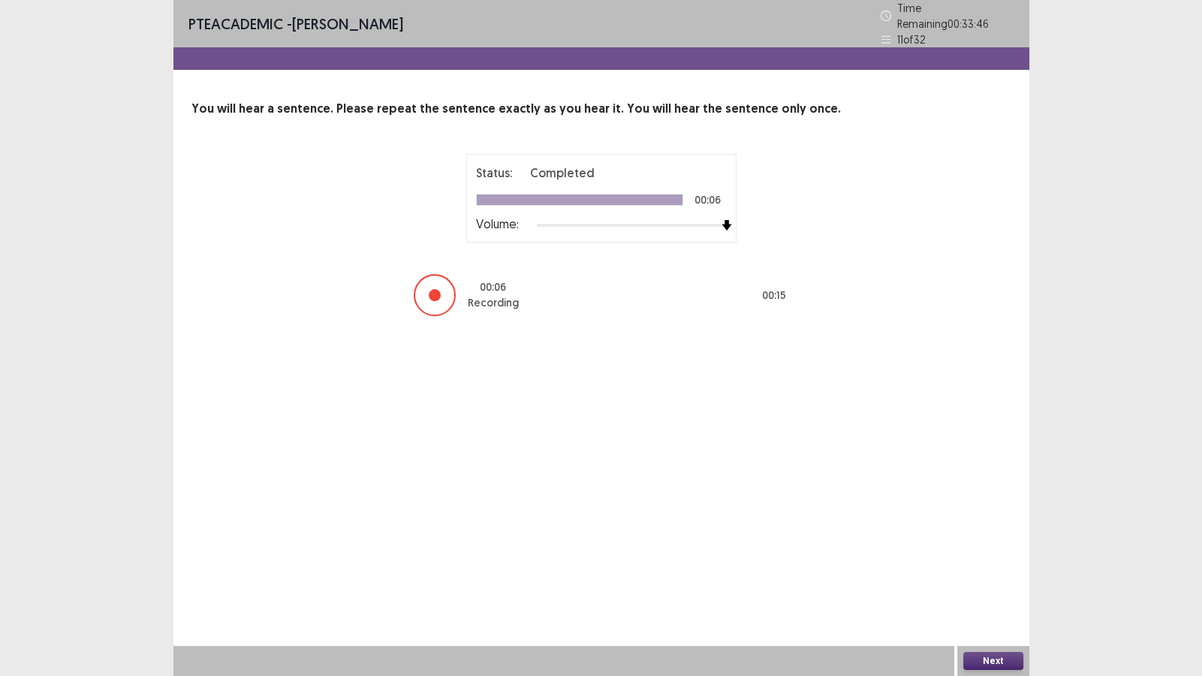
click at [992, 580] on button "Next" at bounding box center [993, 661] width 60 height 18
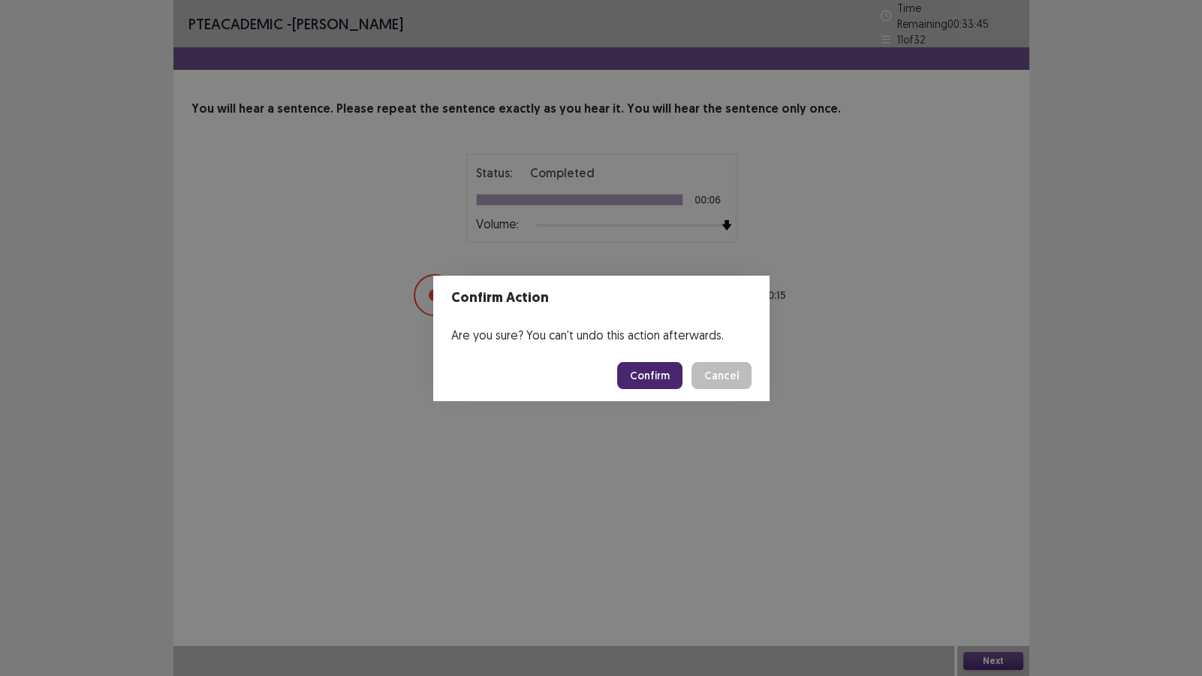
click at [662, 375] on button "Confirm" at bounding box center [649, 375] width 65 height 27
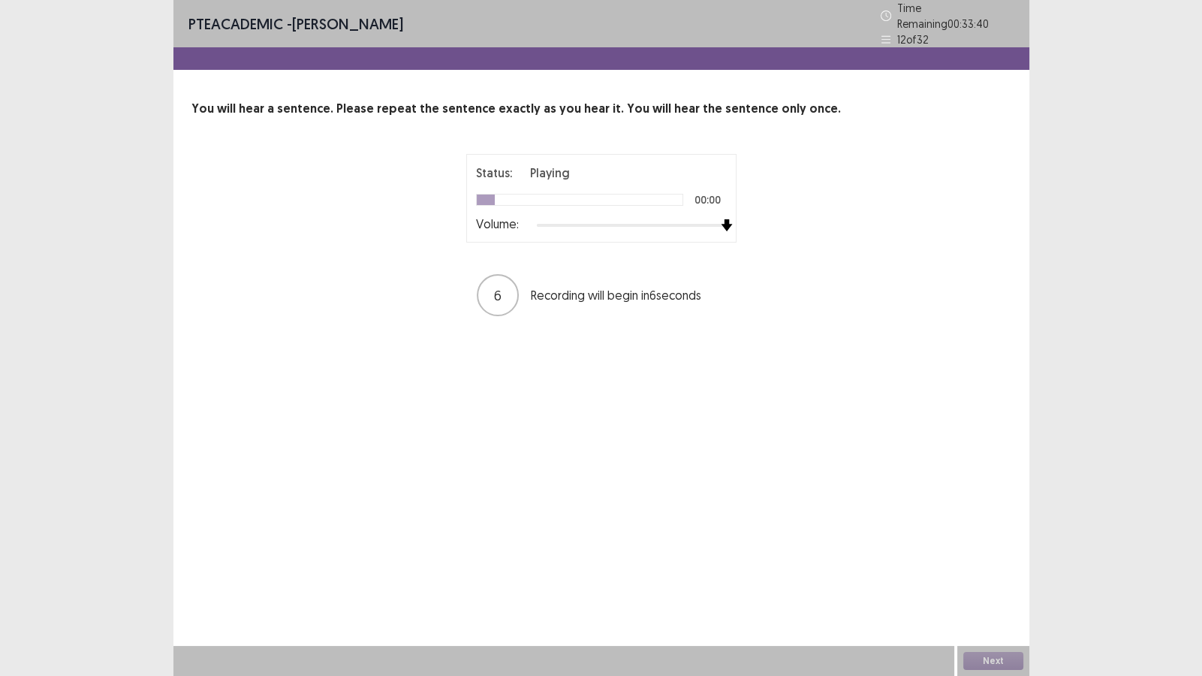
click at [987, 256] on div "Status: Playing 00:00 Volume: 6 Recording will begin in 6 seconds" at bounding box center [601, 236] width 820 height 164
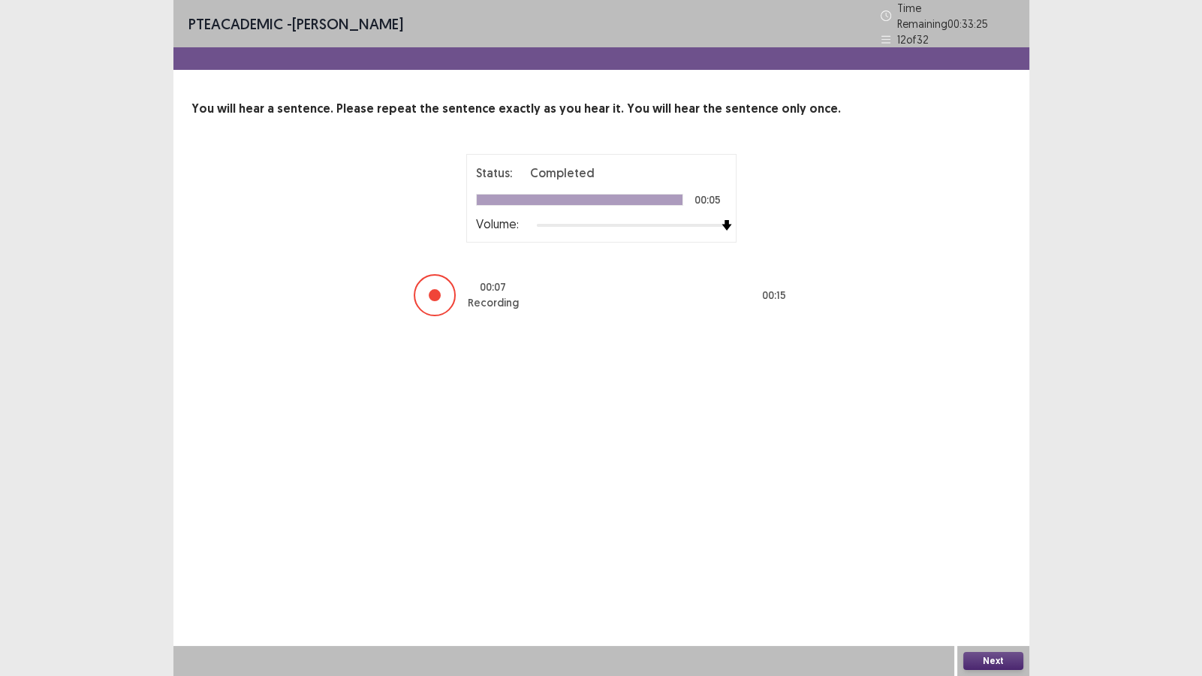
click at [994, 580] on button "Next" at bounding box center [993, 661] width 60 height 18
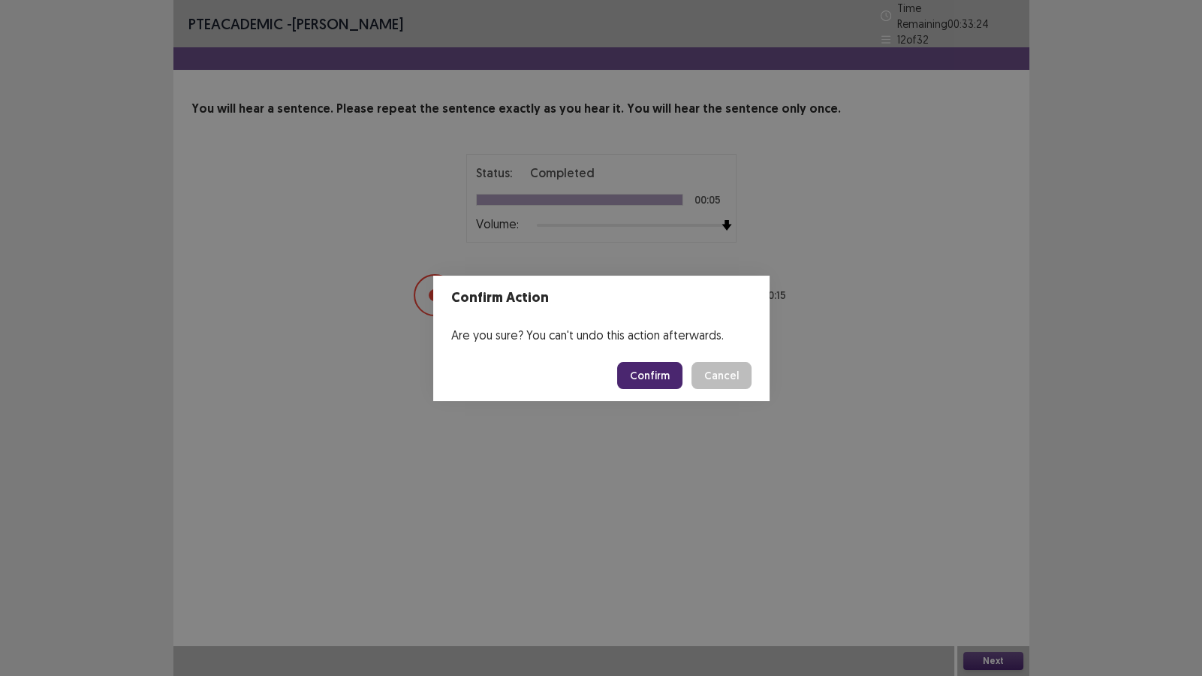
click at [664, 380] on button "Confirm" at bounding box center [649, 375] width 65 height 27
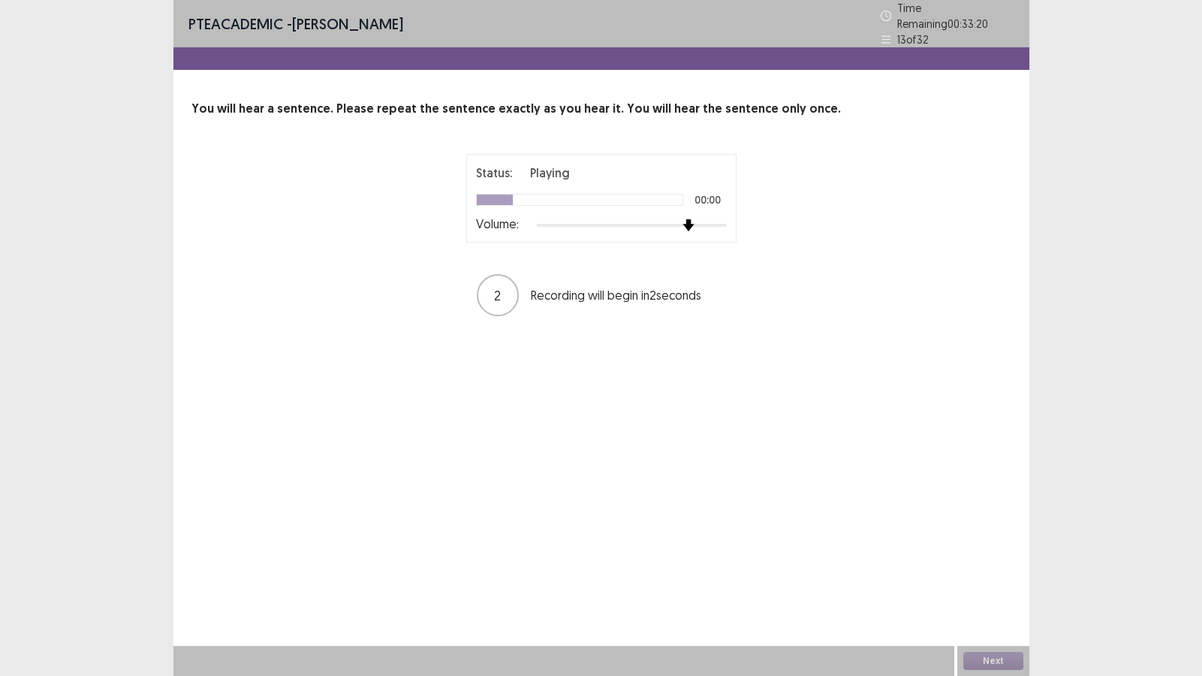
click at [791, 224] on div "Status: Playing 00:00 Volume: 2 Recording will begin in 2 seconds" at bounding box center [601, 236] width 820 height 164
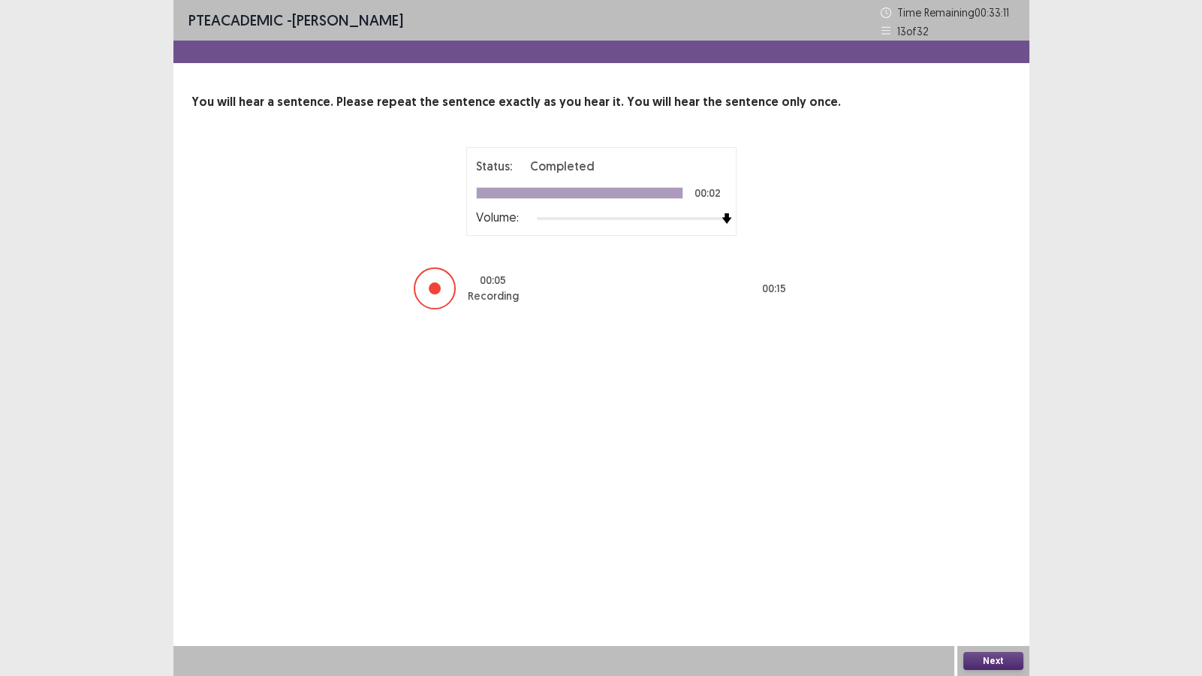
click at [983, 580] on button "Next" at bounding box center [993, 661] width 60 height 18
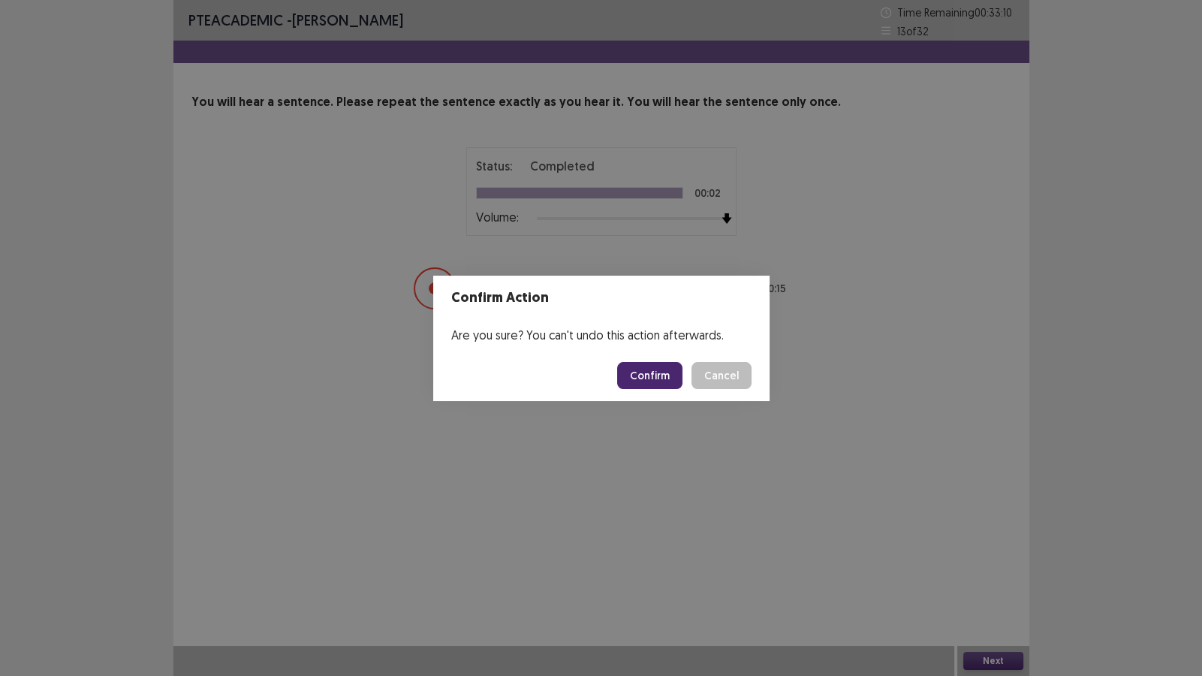
click at [643, 369] on button "Confirm" at bounding box center [649, 375] width 65 height 27
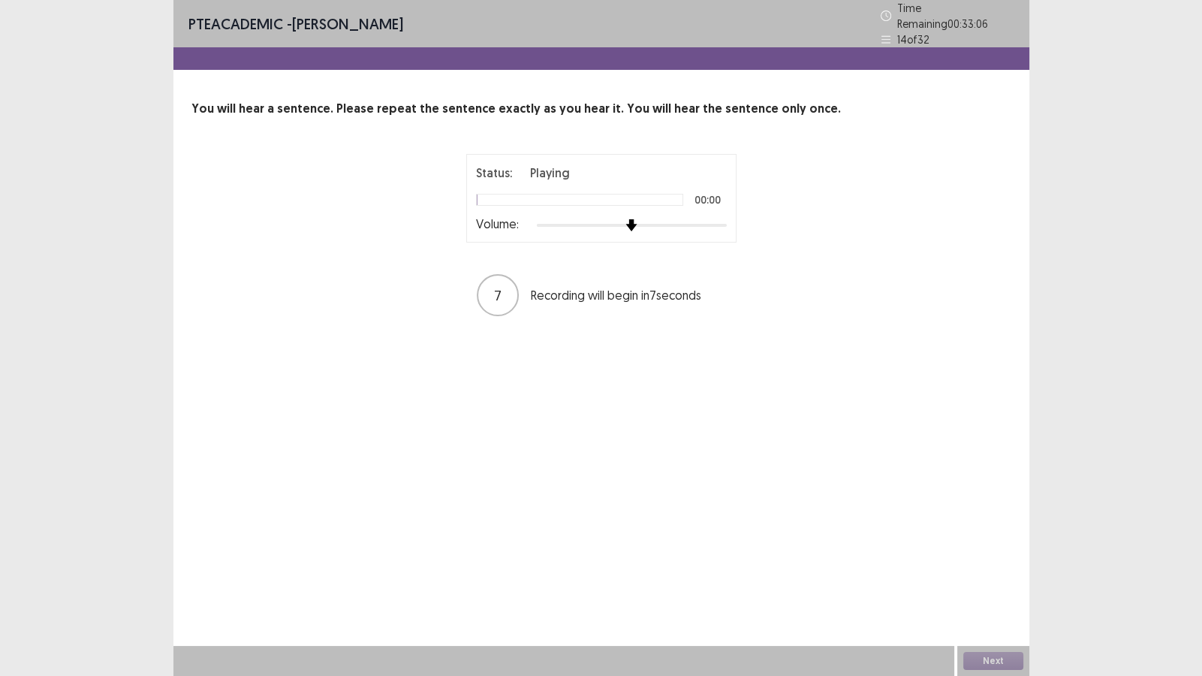
click at [844, 249] on div "Status: Playing 00:00 Volume: 7 Recording will begin in 7 seconds" at bounding box center [601, 236] width 820 height 164
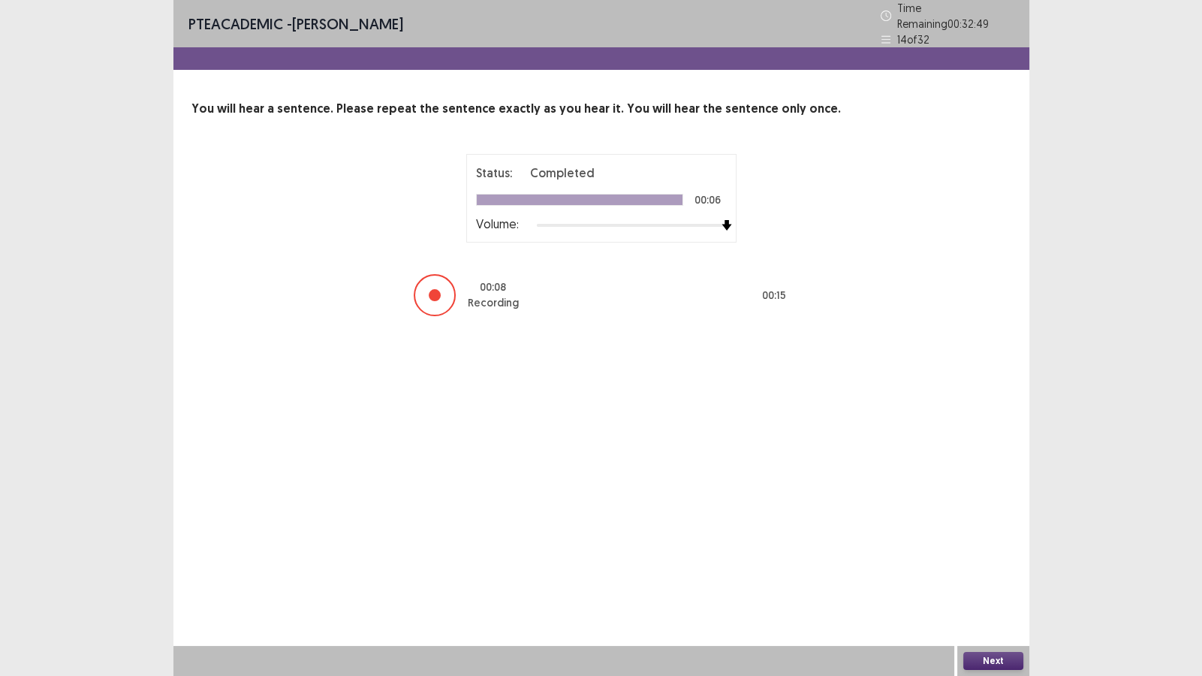
click at [972, 580] on button "Next" at bounding box center [993, 661] width 60 height 18
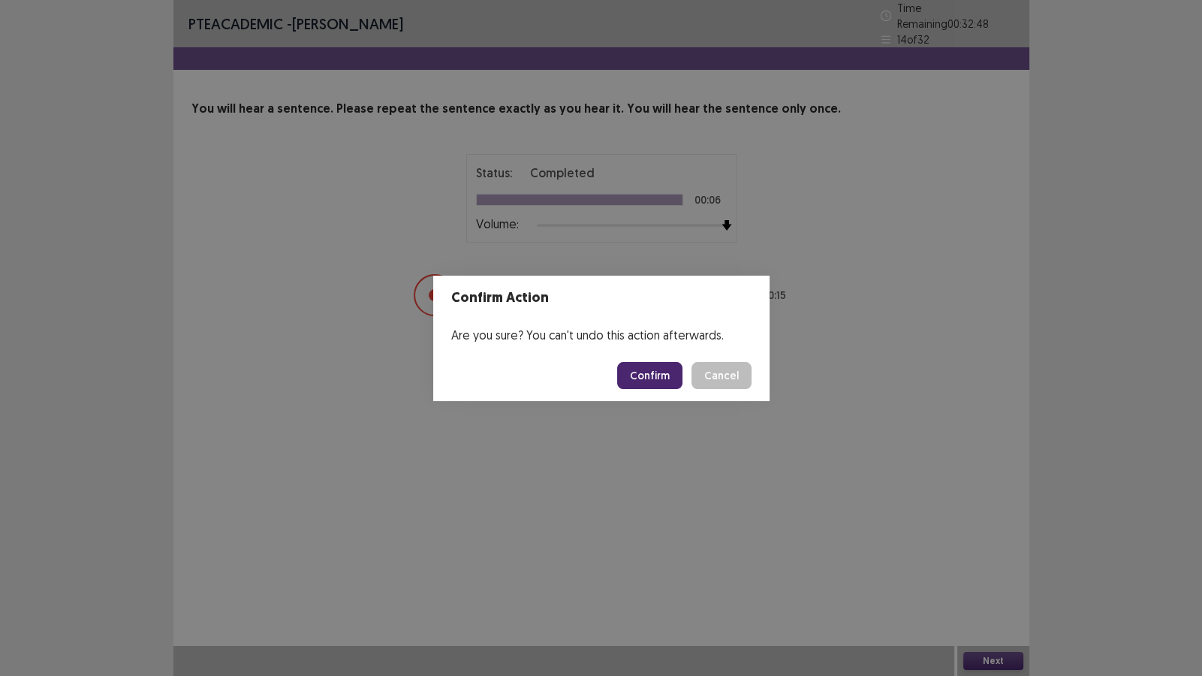
click at [649, 382] on button "Confirm" at bounding box center [649, 375] width 65 height 27
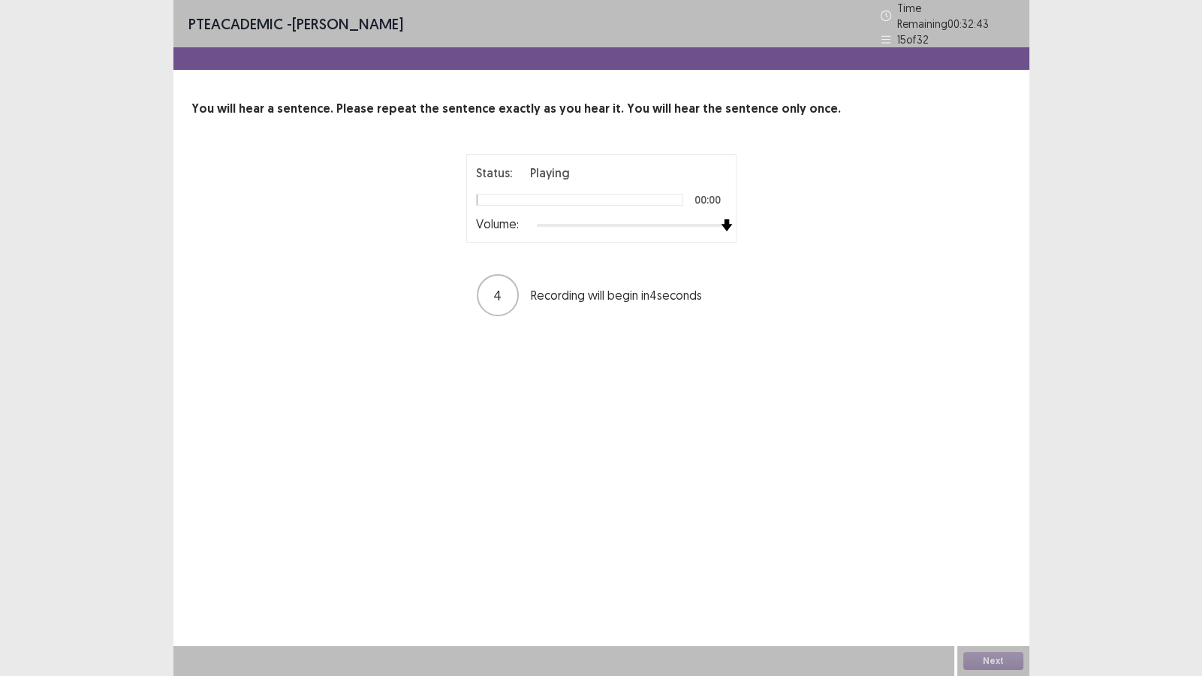
click at [746, 242] on div "Status: Playing 00:00 Volume: 4 Recording will begin in 4 seconds" at bounding box center [601, 236] width 375 height 164
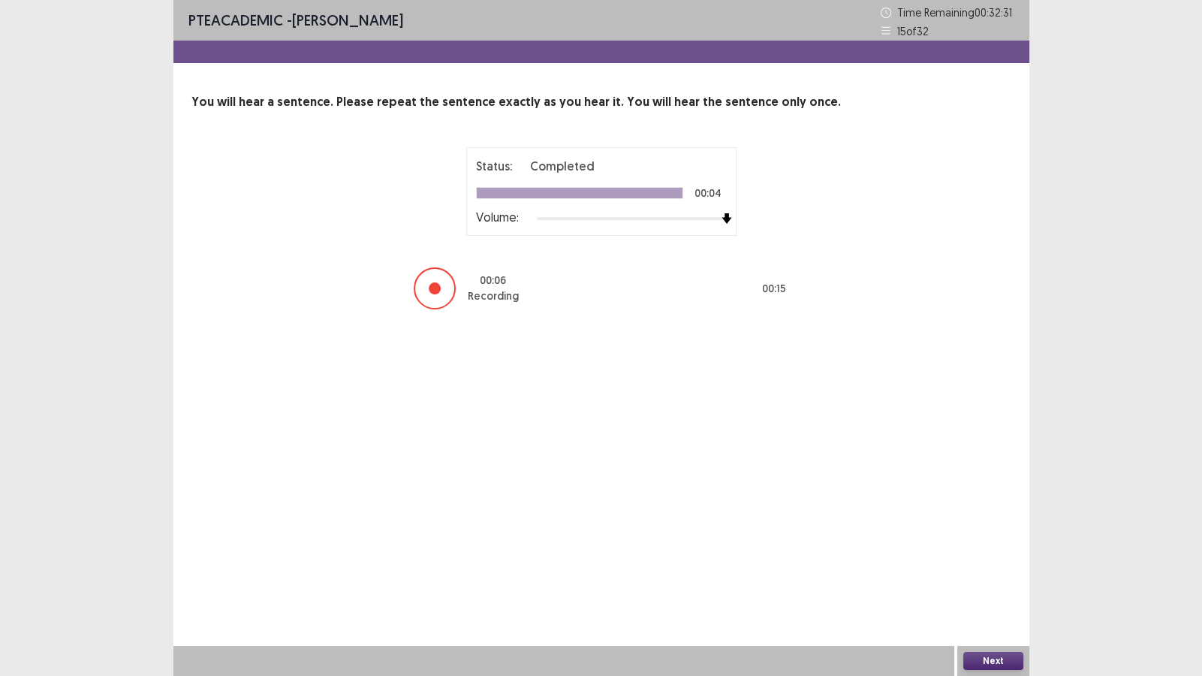
click at [980, 580] on button "Next" at bounding box center [993, 661] width 60 height 18
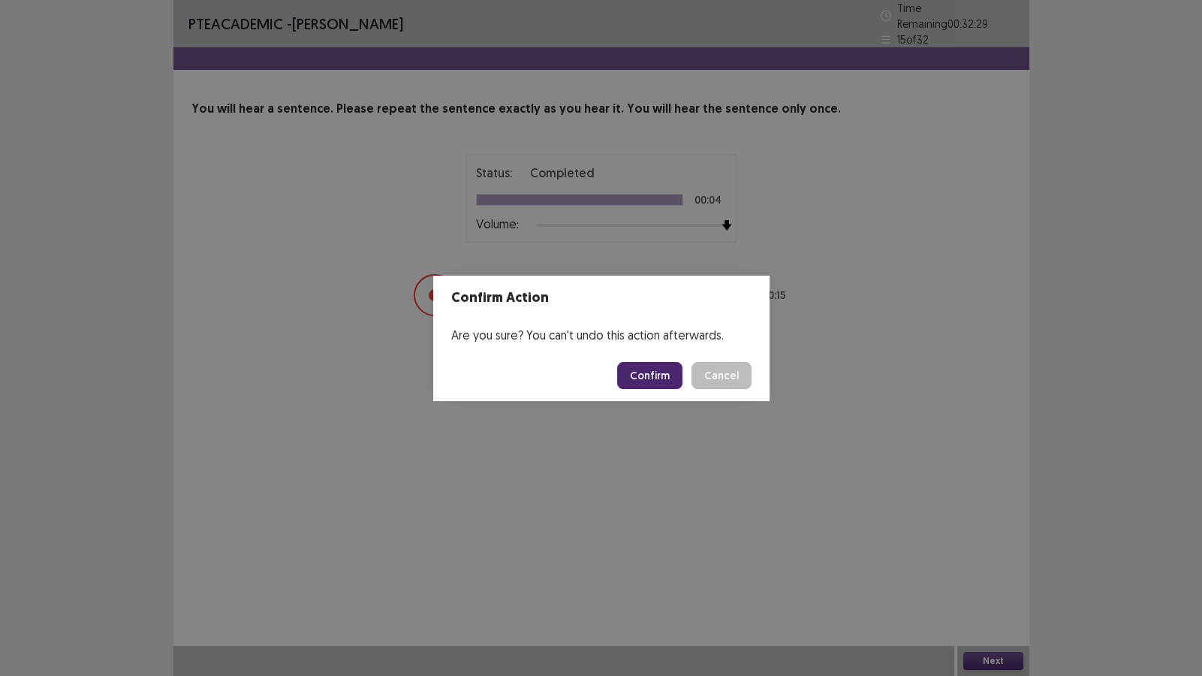
click at [664, 372] on button "Confirm" at bounding box center [649, 375] width 65 height 27
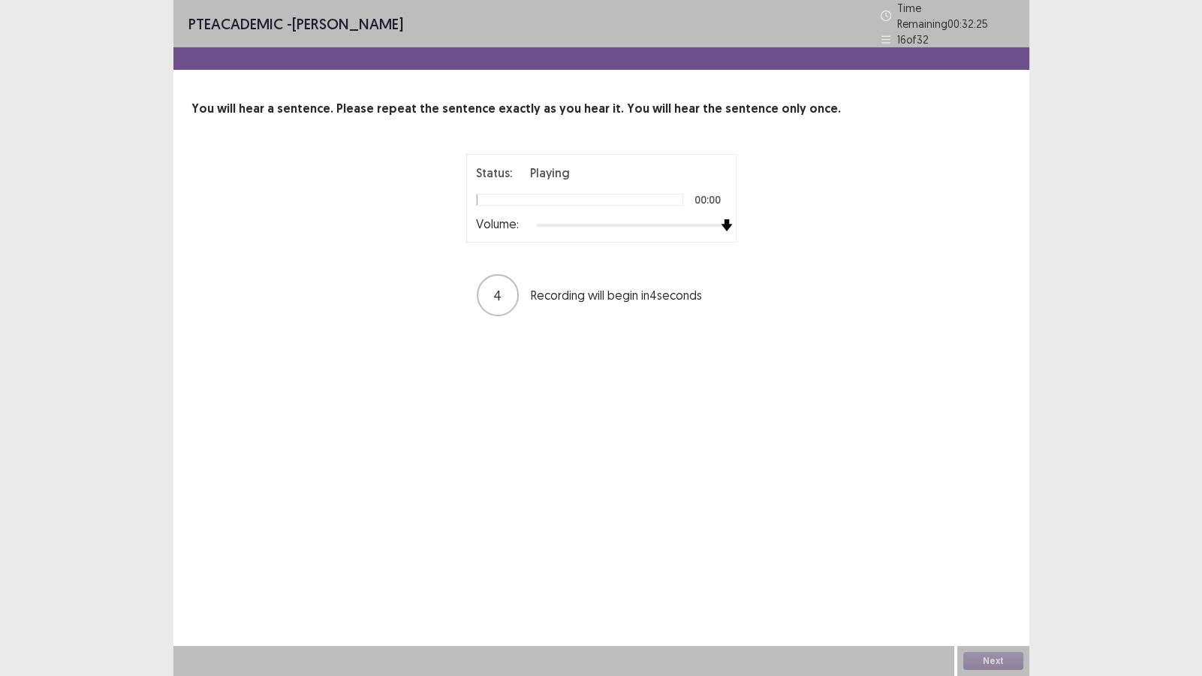
click at [853, 256] on div "Status: Playing 00:00 Volume: 4 Recording will begin in 4 seconds" at bounding box center [601, 236] width 820 height 164
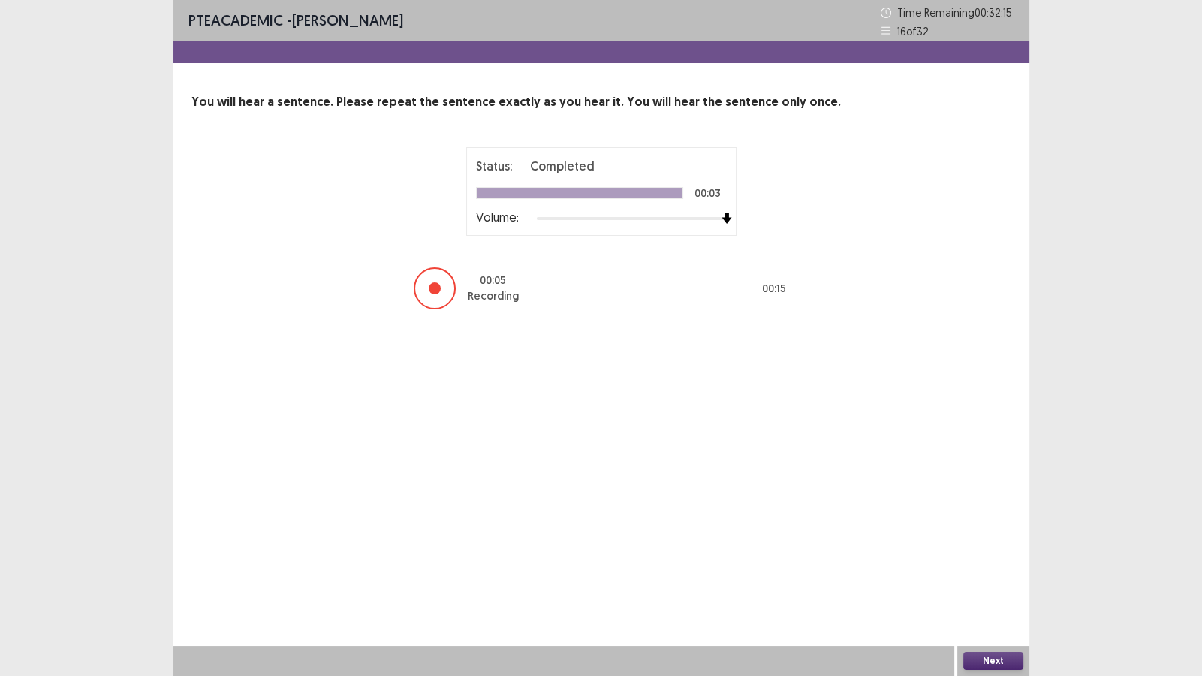
click at [996, 580] on button "Next" at bounding box center [993, 661] width 60 height 18
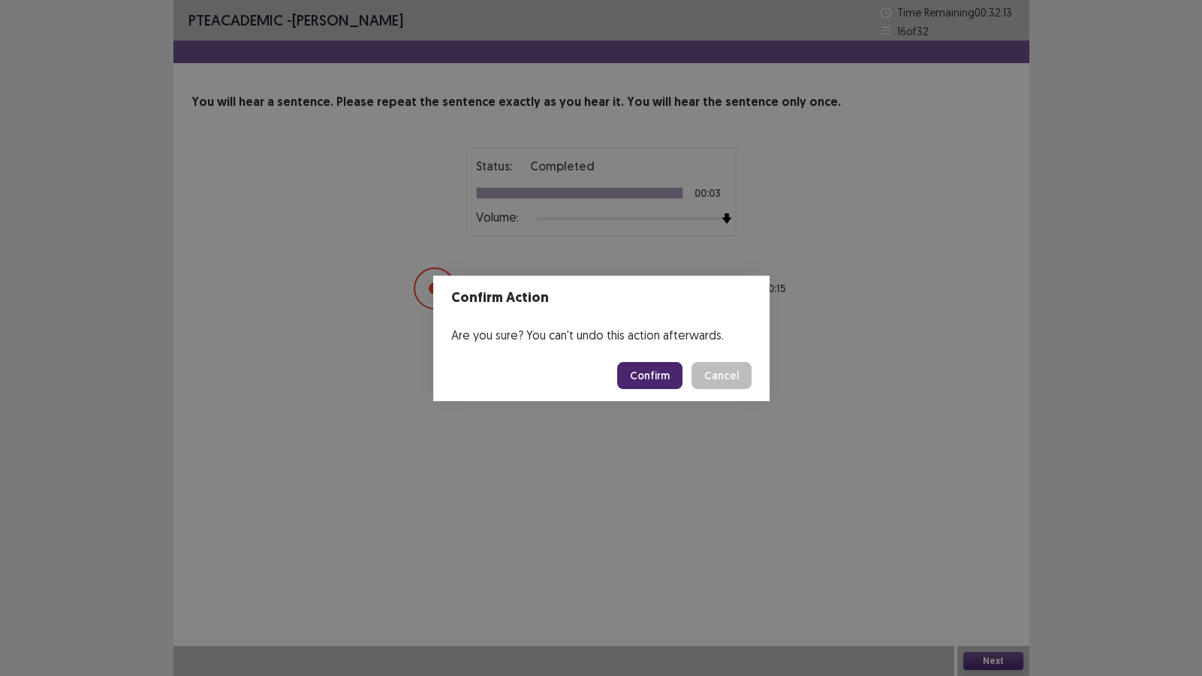
click at [659, 381] on button "Confirm" at bounding box center [649, 375] width 65 height 27
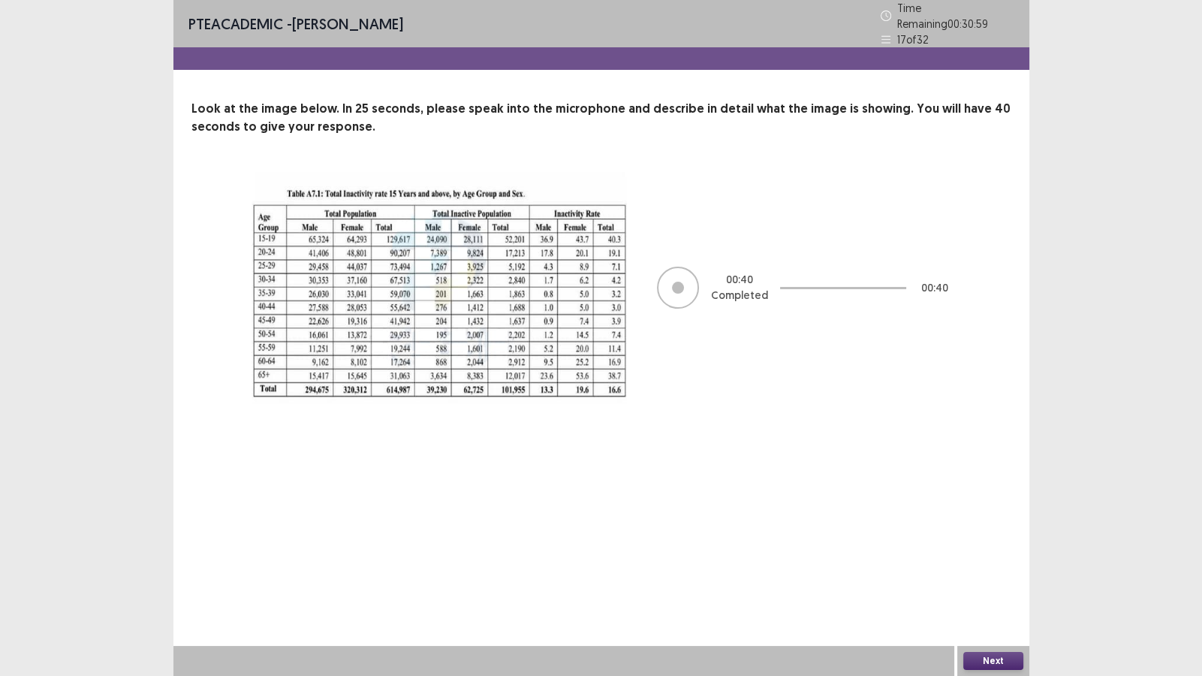
click at [990, 580] on button "Next" at bounding box center [993, 661] width 60 height 18
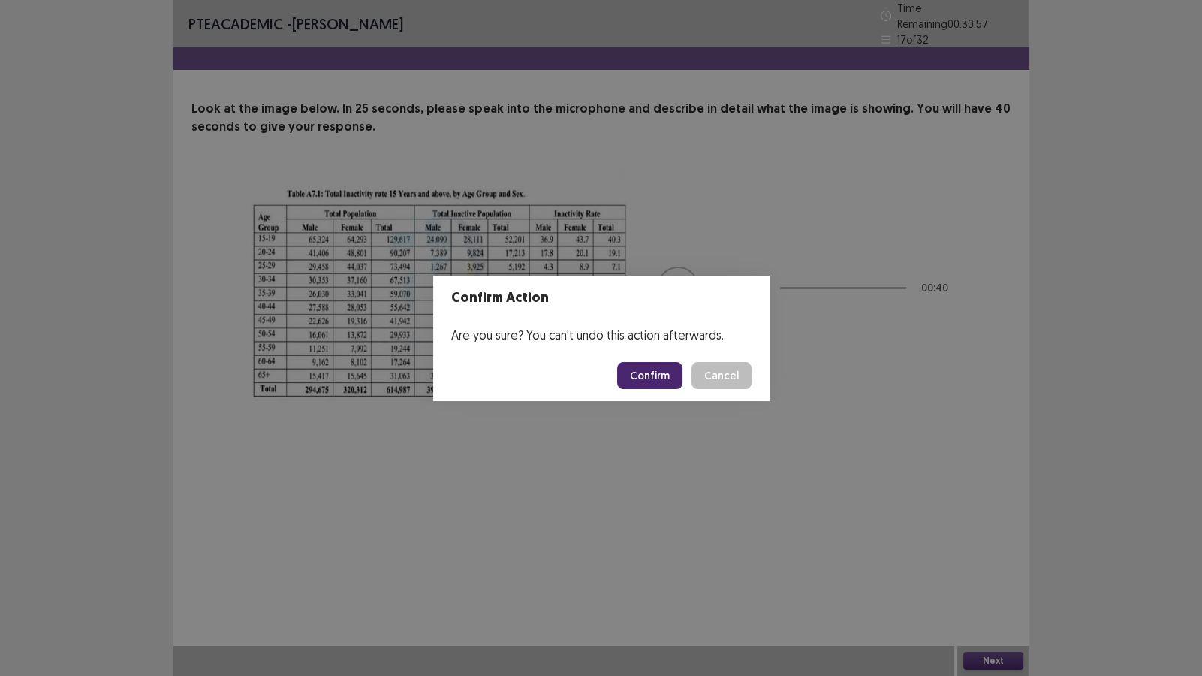
click at [664, 371] on button "Confirm" at bounding box center [649, 375] width 65 height 27
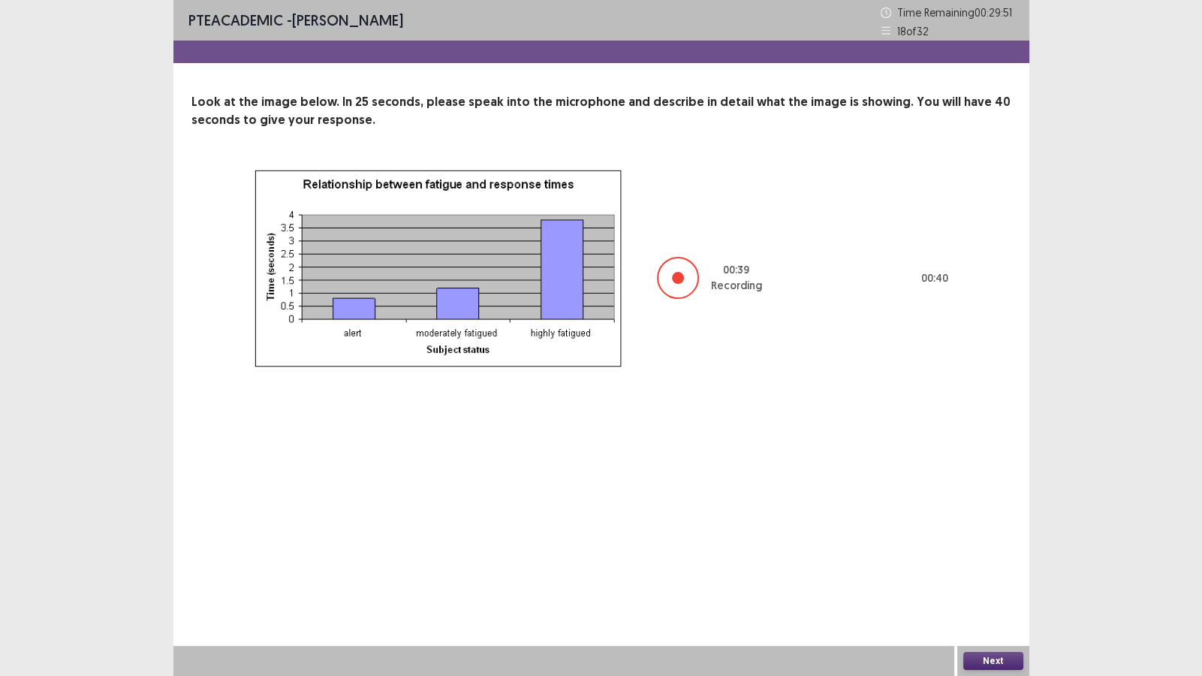
click at [974, 580] on button "Next" at bounding box center [993, 661] width 60 height 18
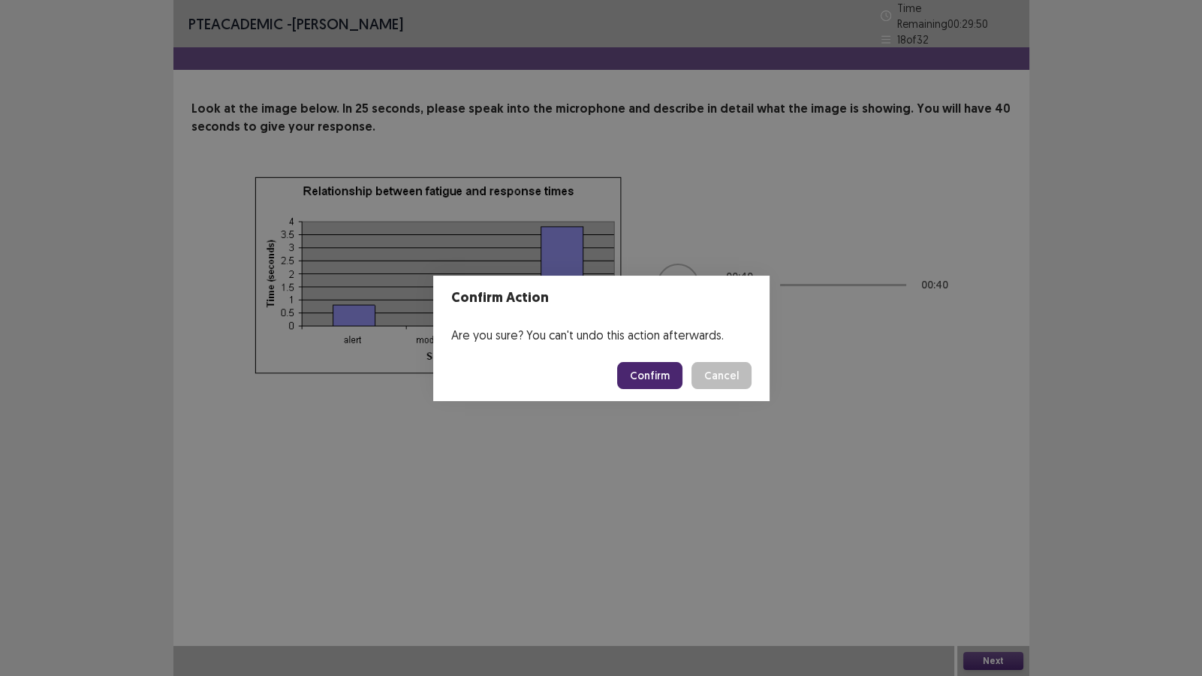
click at [633, 364] on button "Confirm" at bounding box center [649, 375] width 65 height 27
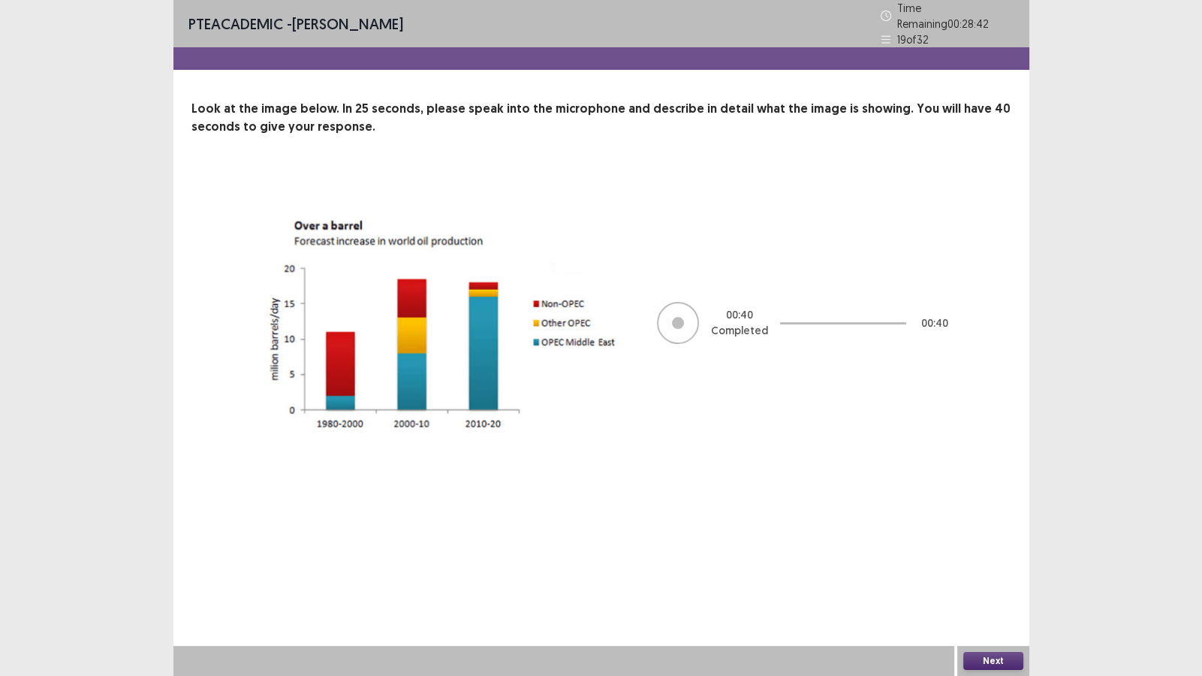
click at [981, 580] on button "Next" at bounding box center [993, 661] width 60 height 18
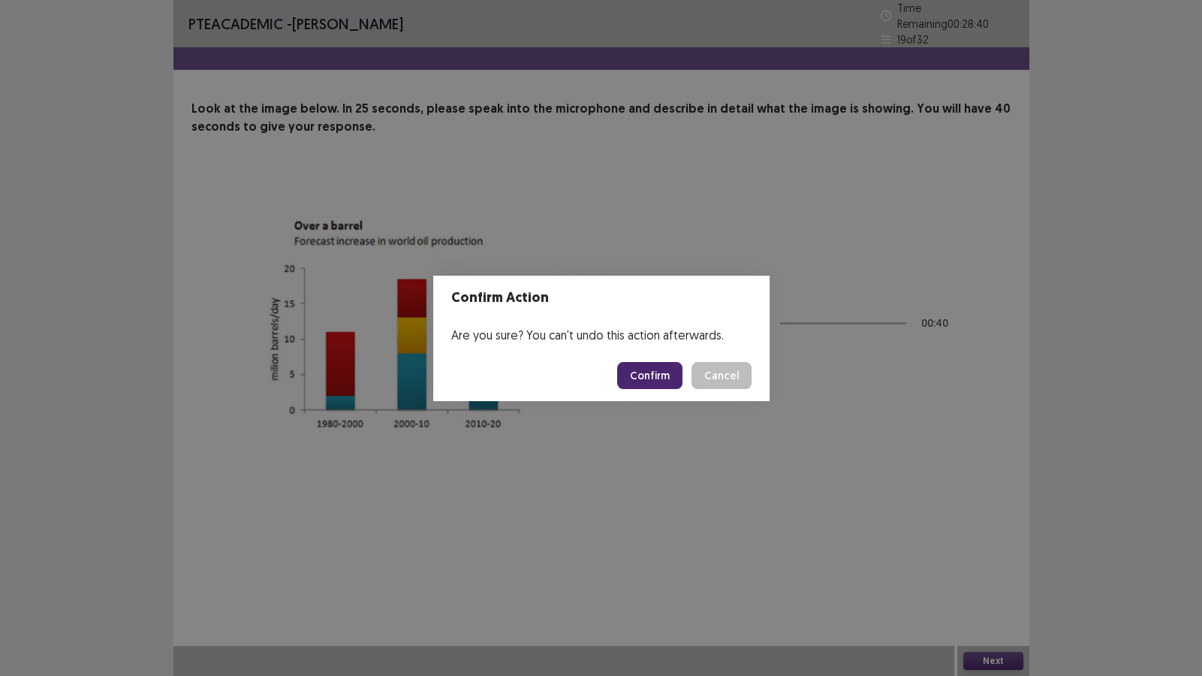
click at [642, 372] on button "Confirm" at bounding box center [649, 375] width 65 height 27
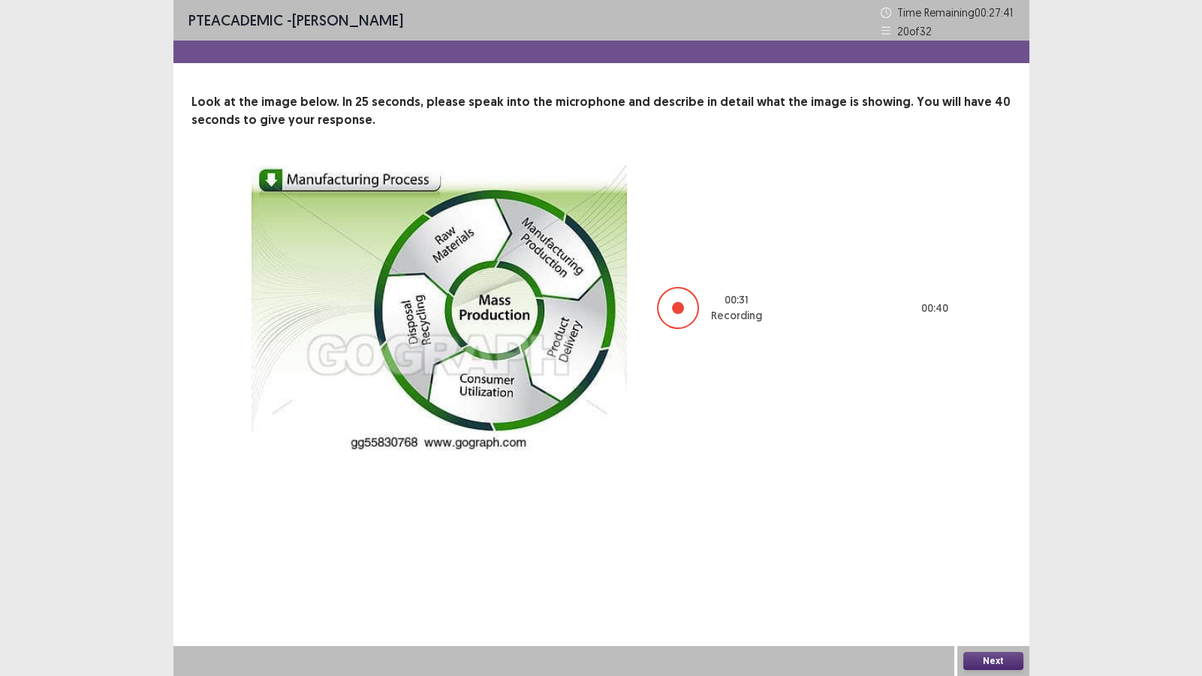
click at [975, 580] on button "Next" at bounding box center [993, 661] width 60 height 18
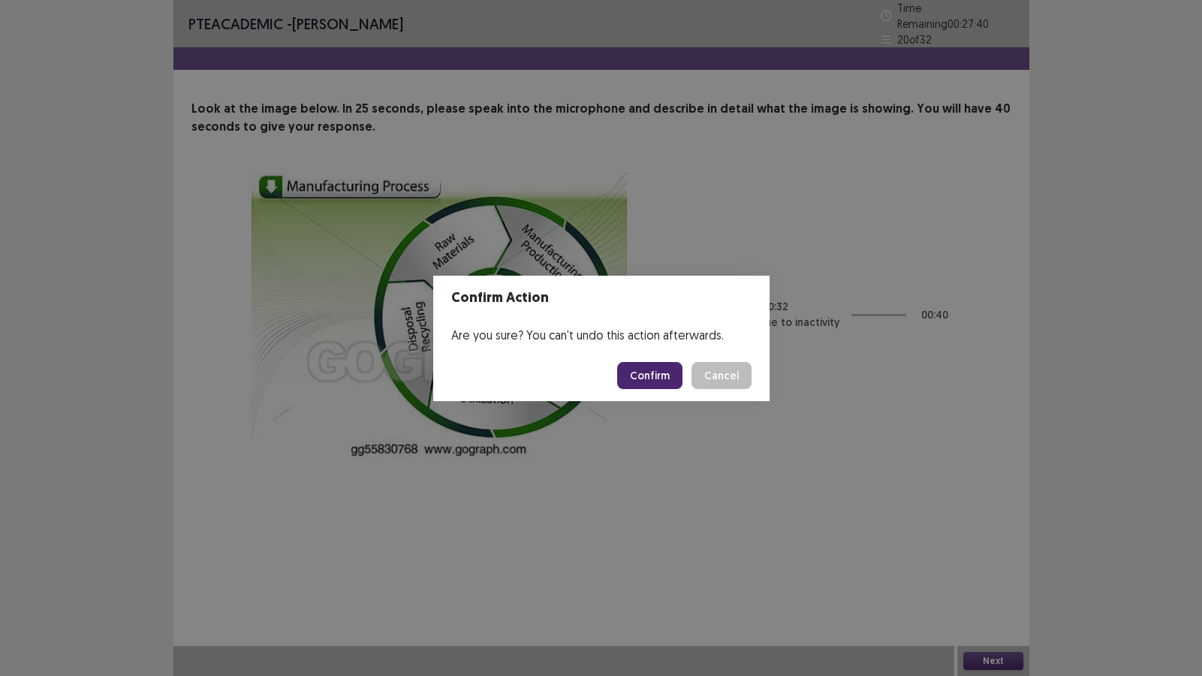
click at [650, 373] on button "Confirm" at bounding box center [649, 375] width 65 height 27
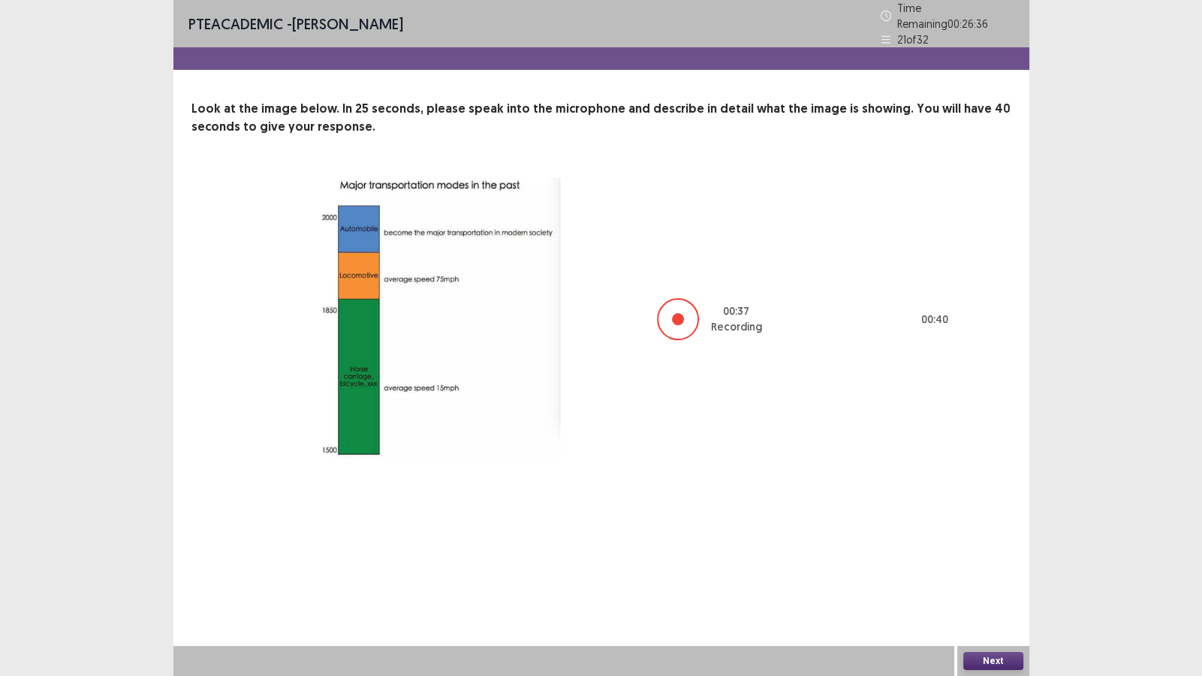
click at [989, 580] on button "Next" at bounding box center [993, 661] width 60 height 18
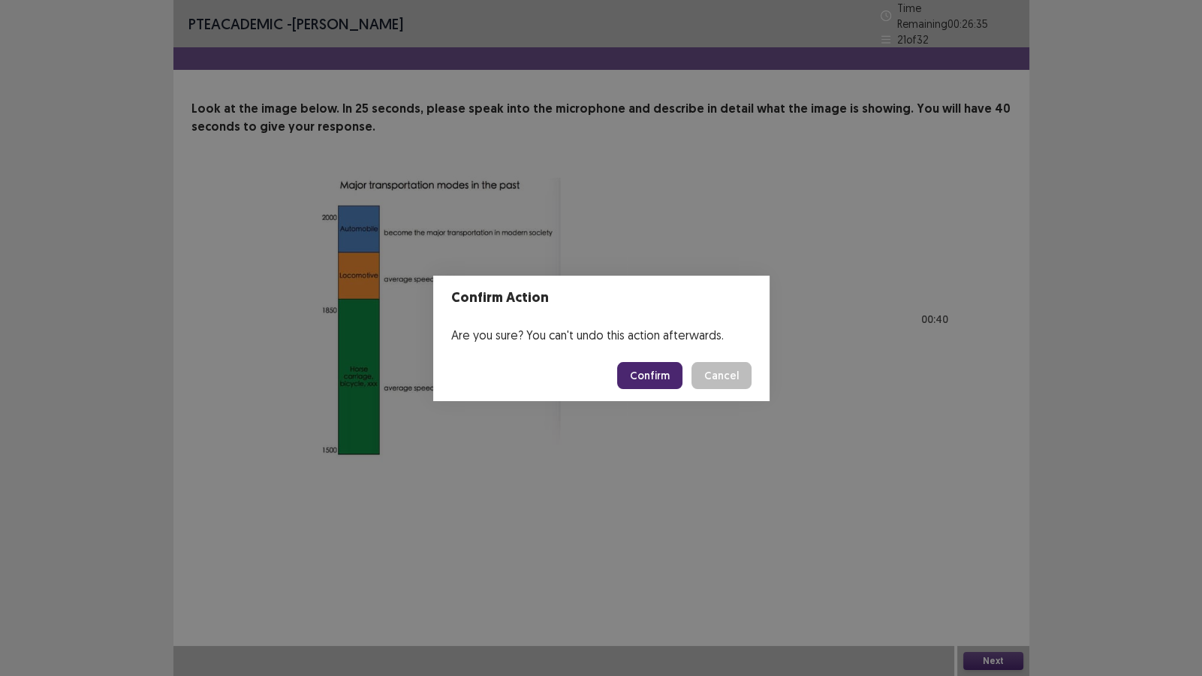
click at [661, 368] on button "Confirm" at bounding box center [649, 375] width 65 height 27
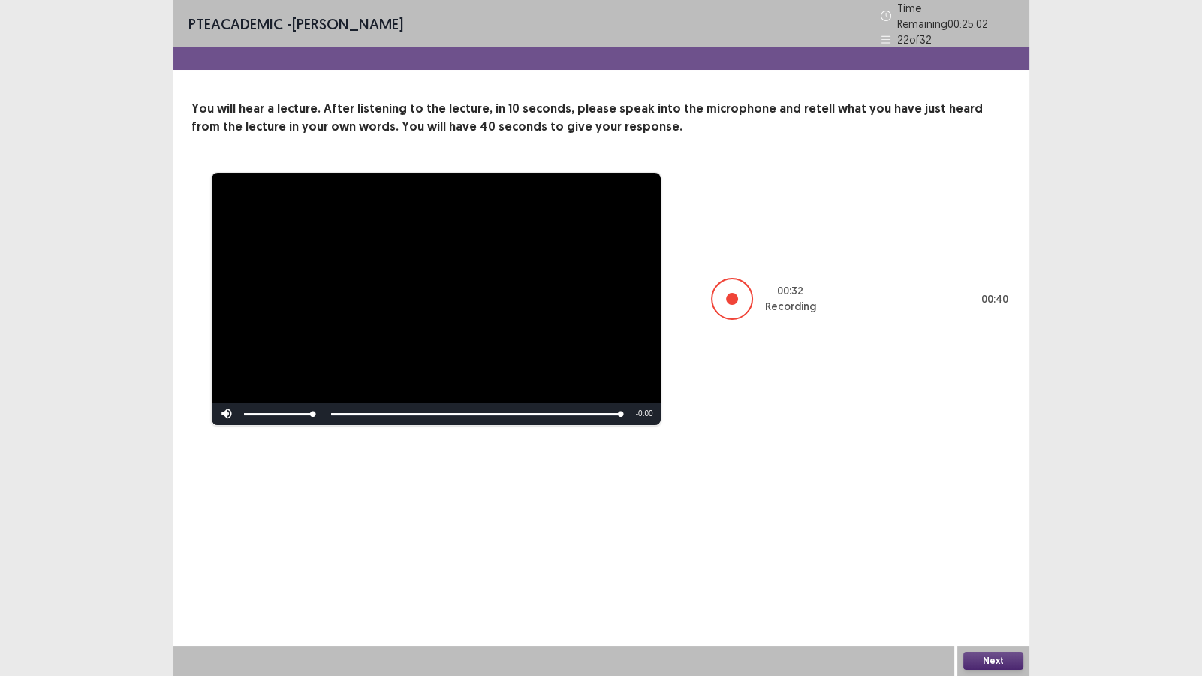
click at [995, 580] on button "Next" at bounding box center [993, 661] width 60 height 18
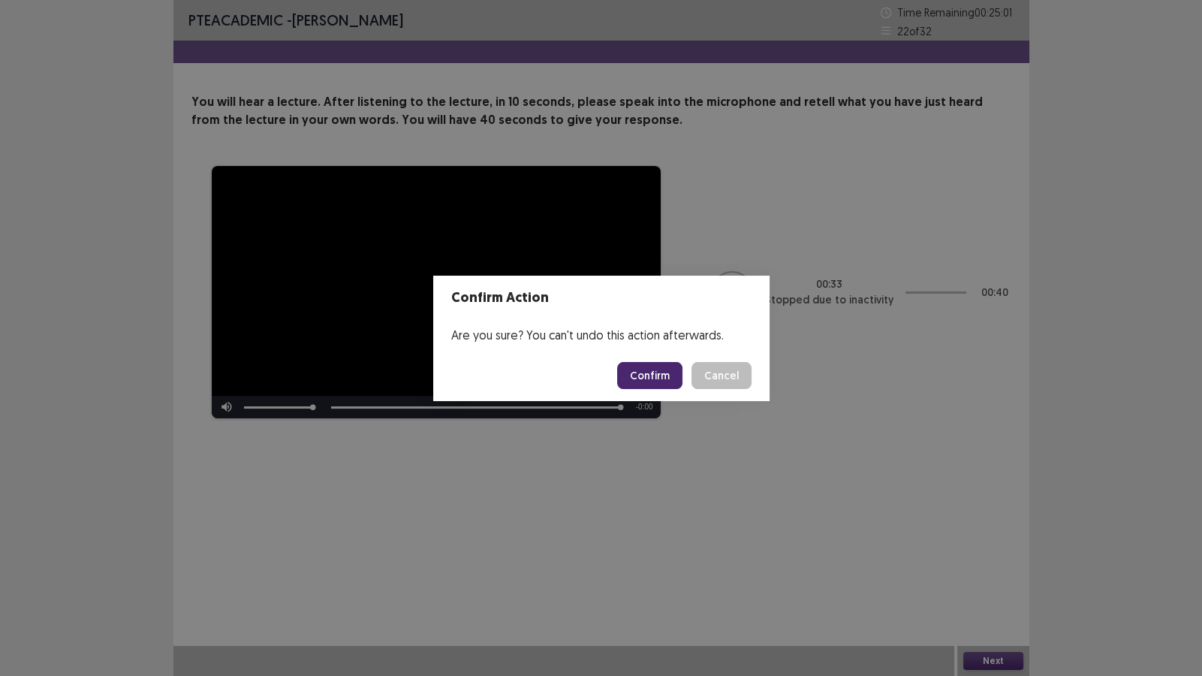
click at [654, 363] on button "Confirm" at bounding box center [649, 375] width 65 height 27
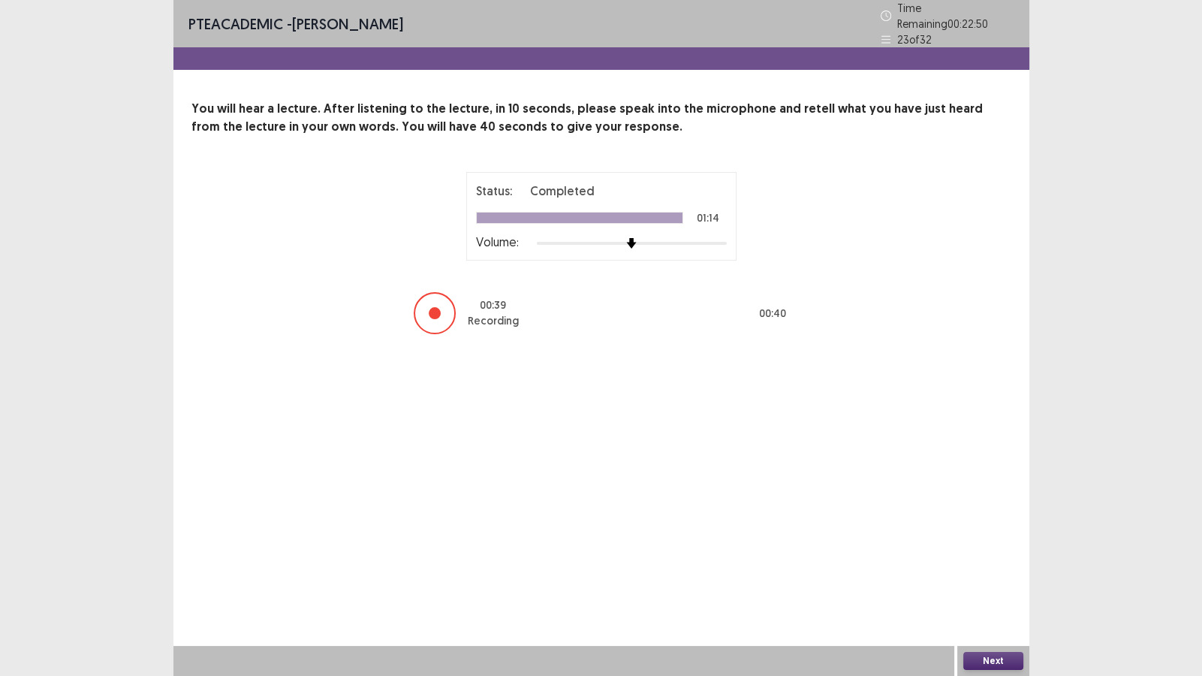
click at [972, 580] on button "Next" at bounding box center [993, 661] width 60 height 18
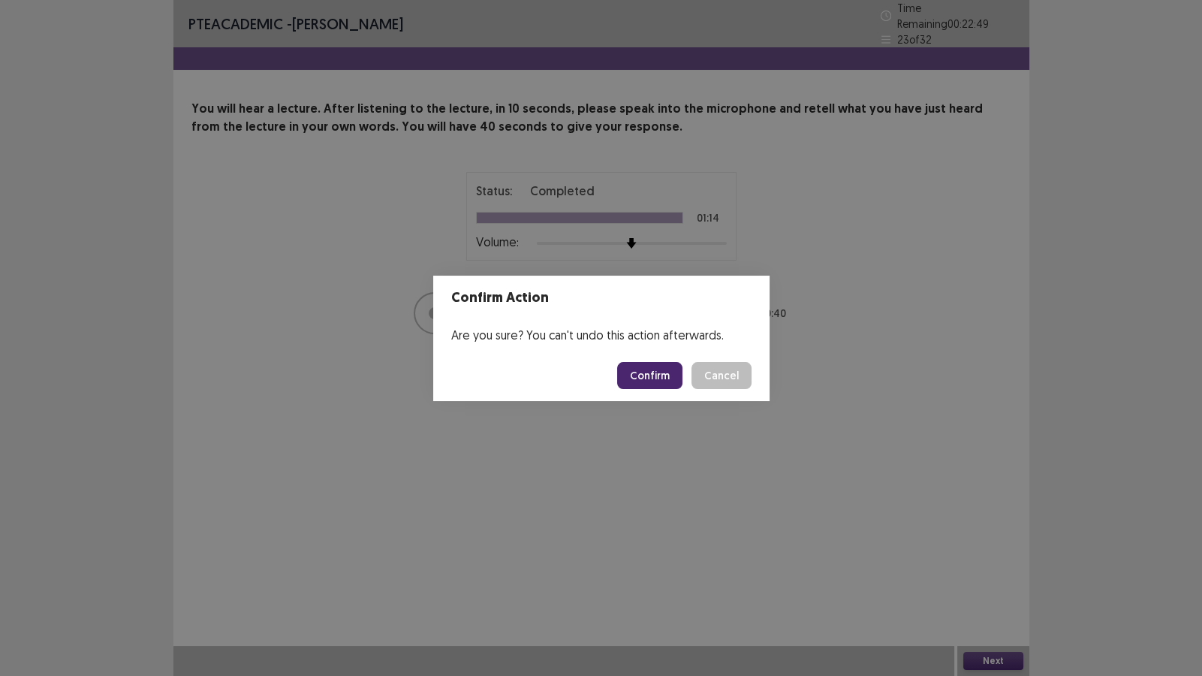
click at [651, 369] on button "Confirm" at bounding box center [649, 375] width 65 height 27
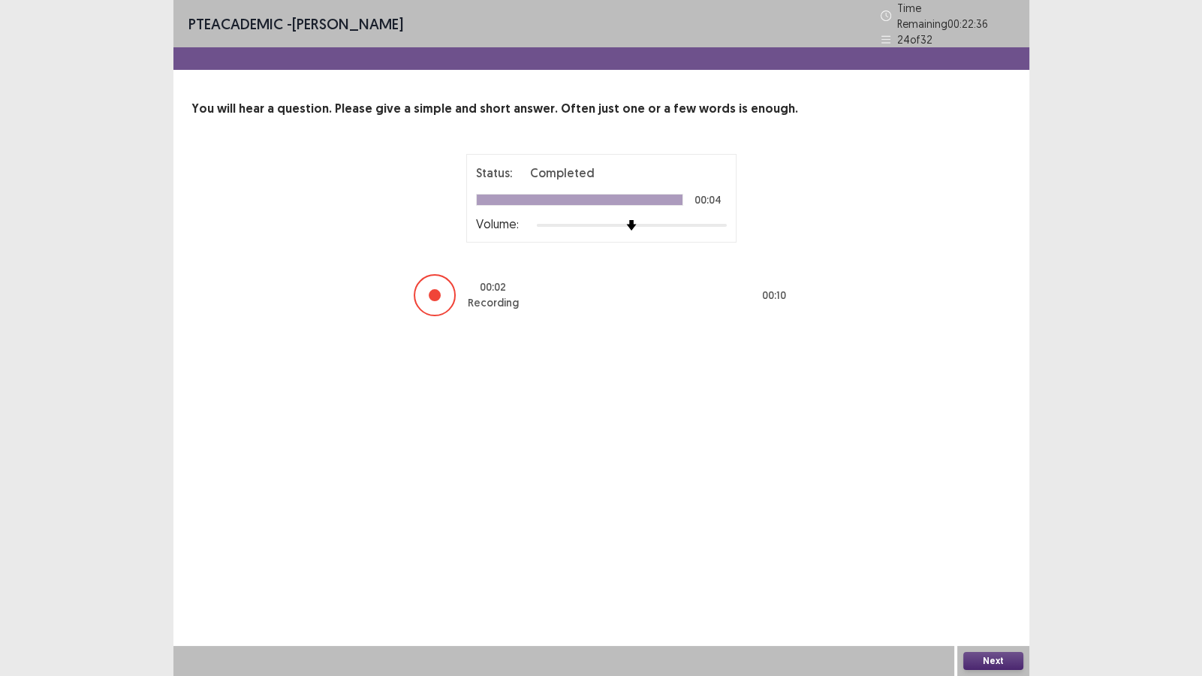
click at [974, 580] on button "Next" at bounding box center [993, 661] width 60 height 18
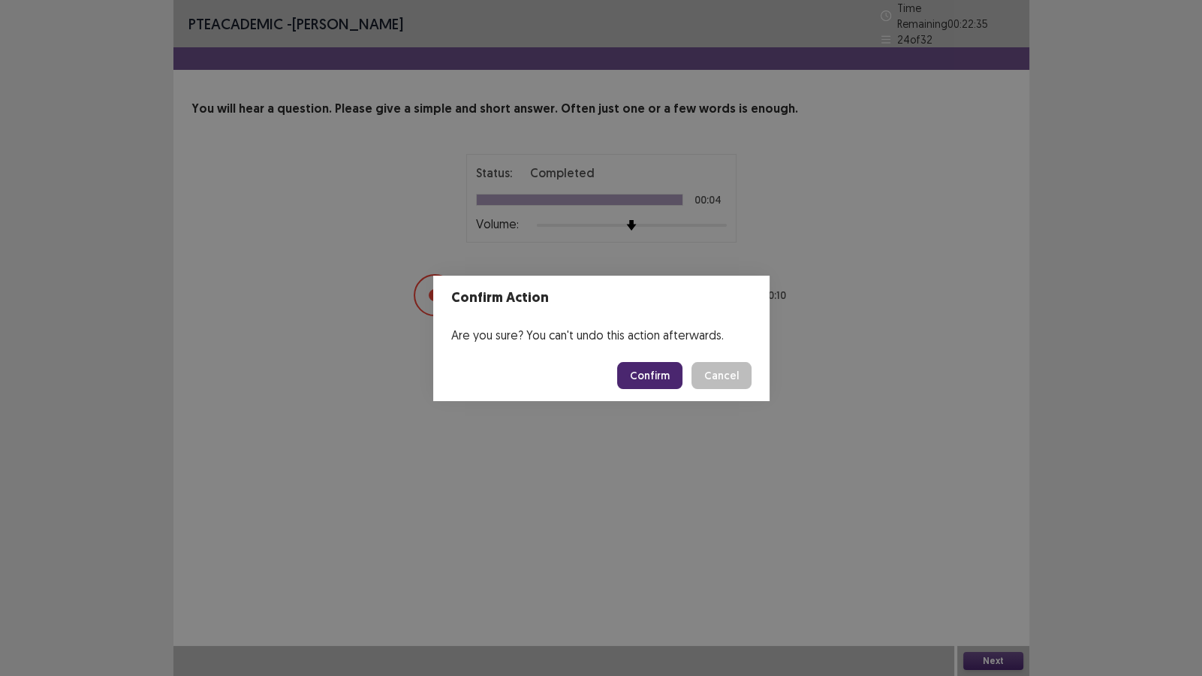
click at [651, 368] on button "Confirm" at bounding box center [649, 375] width 65 height 27
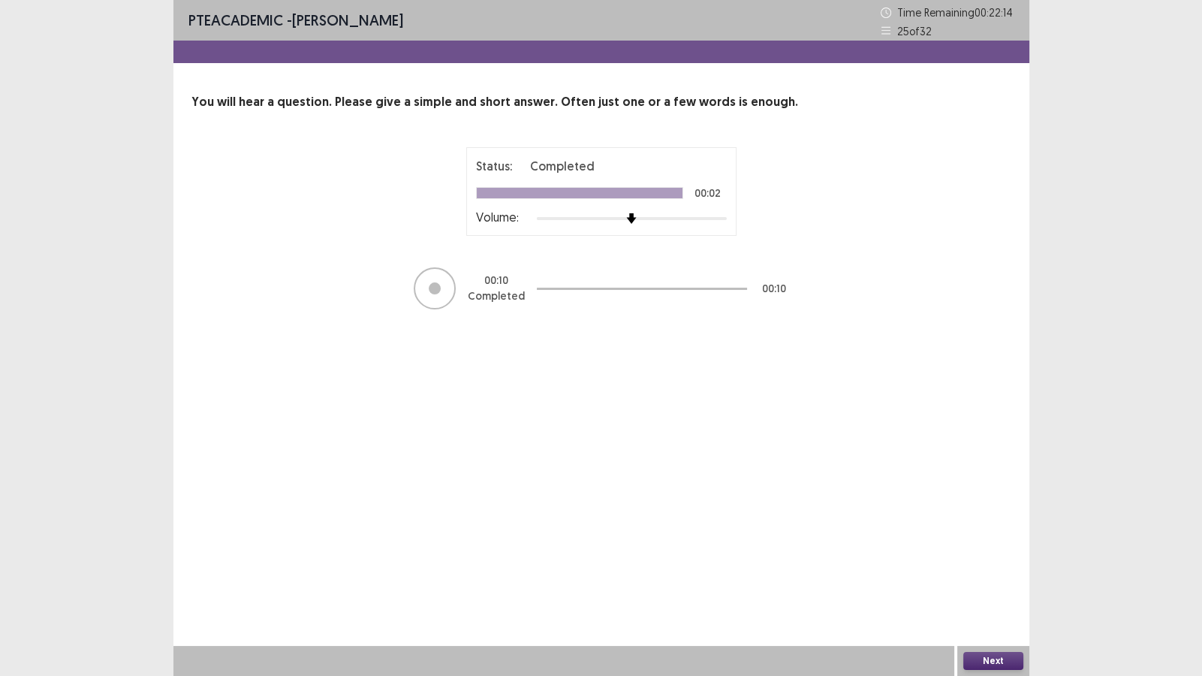
click at [987, 580] on button "Next" at bounding box center [993, 661] width 60 height 18
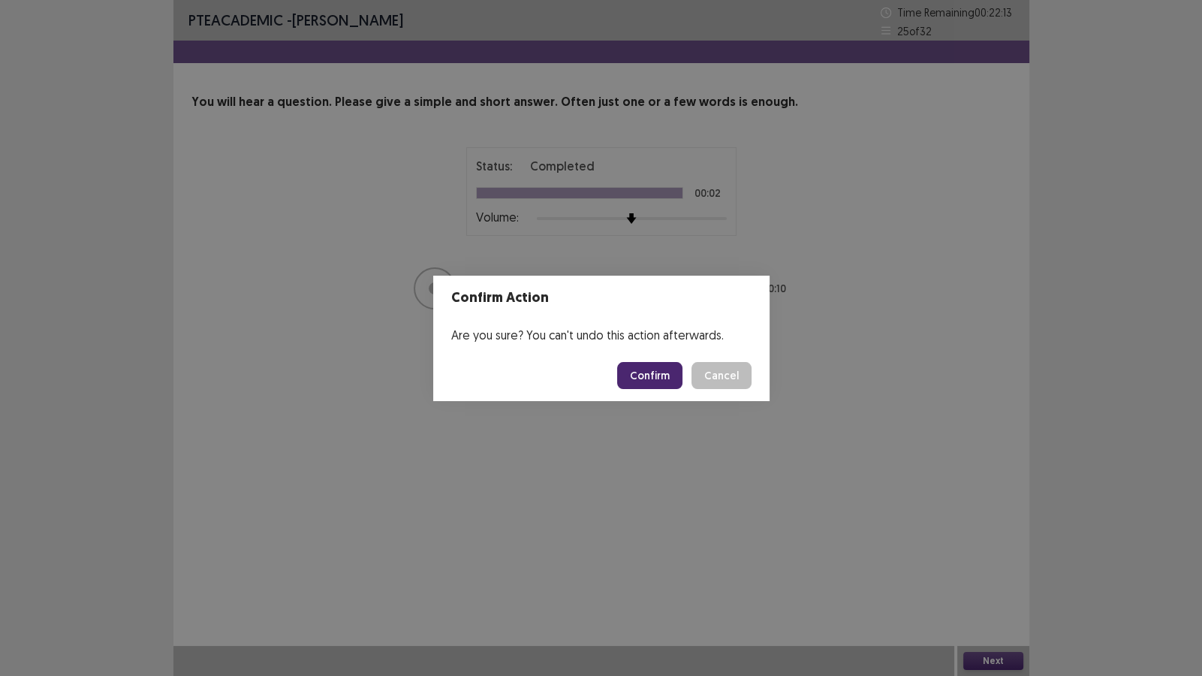
click at [628, 375] on button "Confirm" at bounding box center [649, 375] width 65 height 27
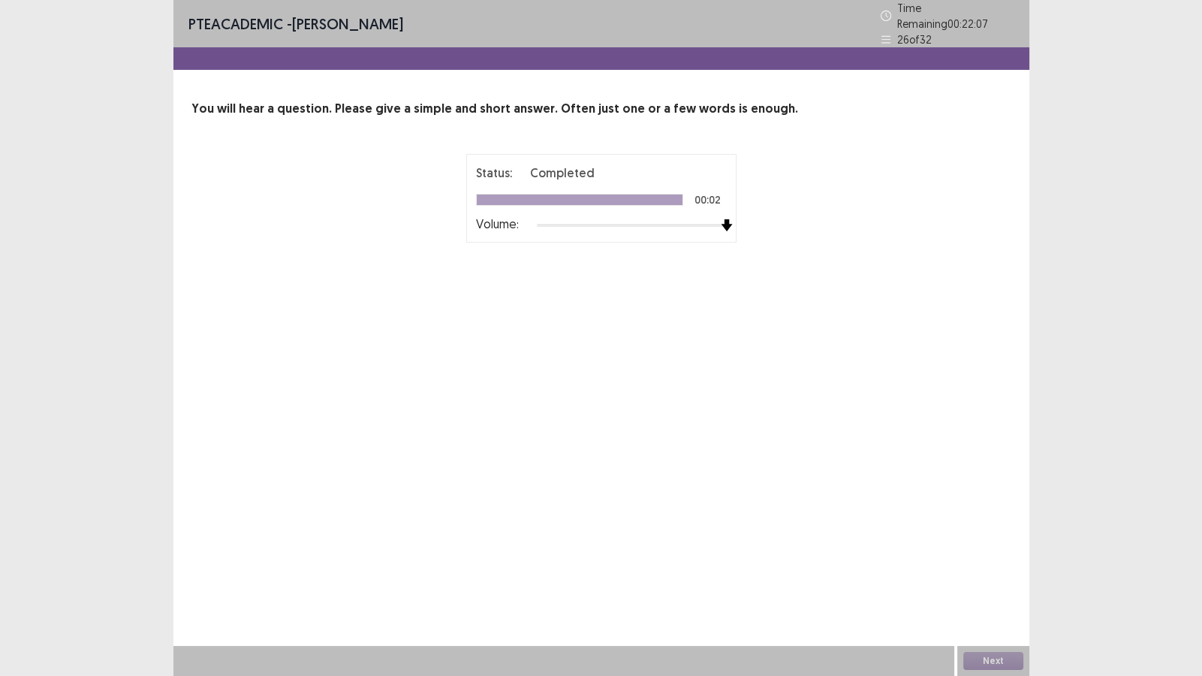
click at [912, 280] on div "Status: Completed 00:02 Volume: 00 : 00 00 : 10" at bounding box center [601, 236] width 820 height 164
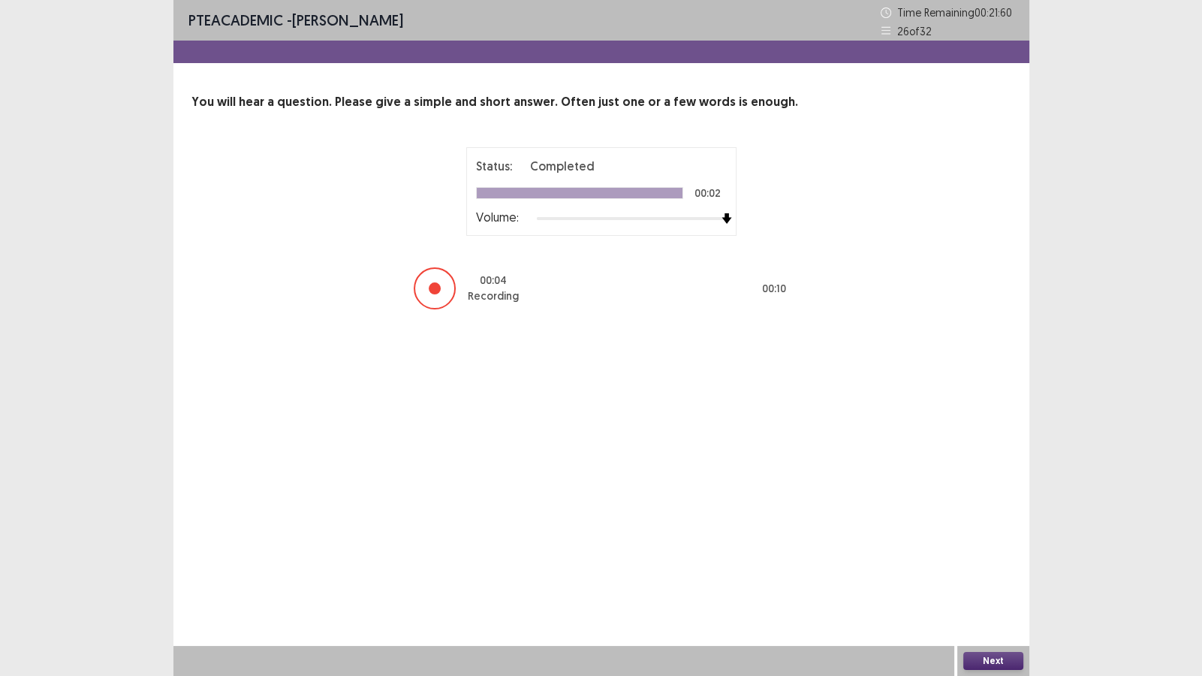
click at [995, 580] on button "Next" at bounding box center [993, 661] width 60 height 18
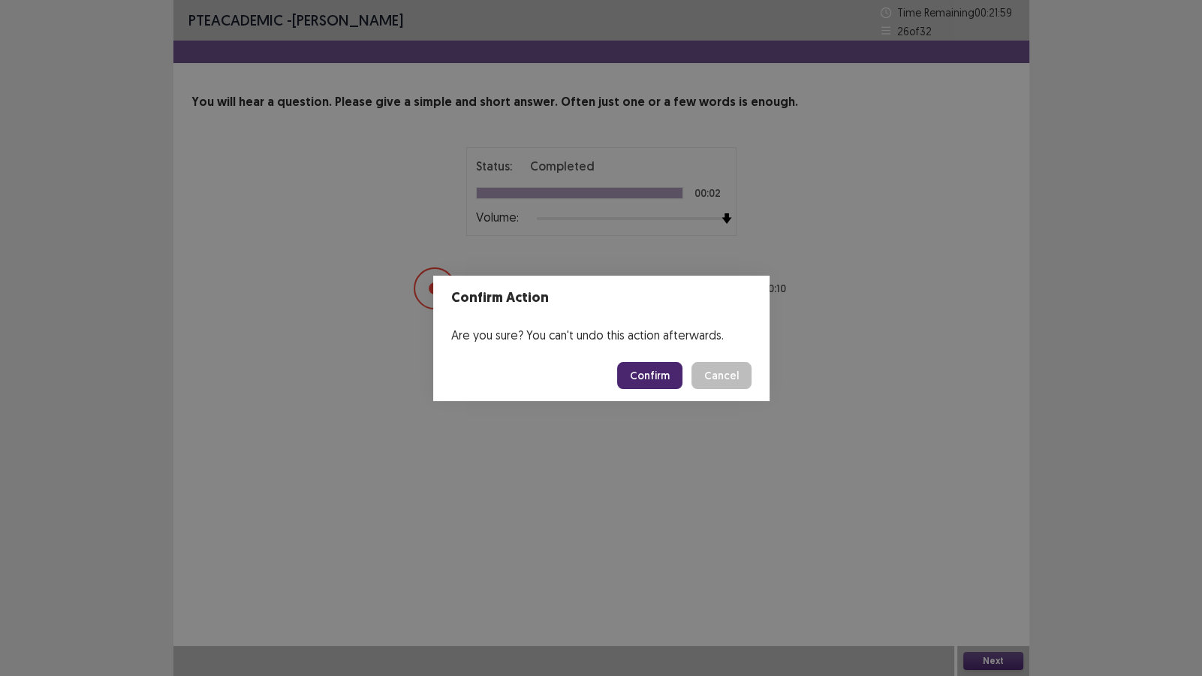
click at [672, 375] on button "Confirm" at bounding box center [649, 375] width 65 height 27
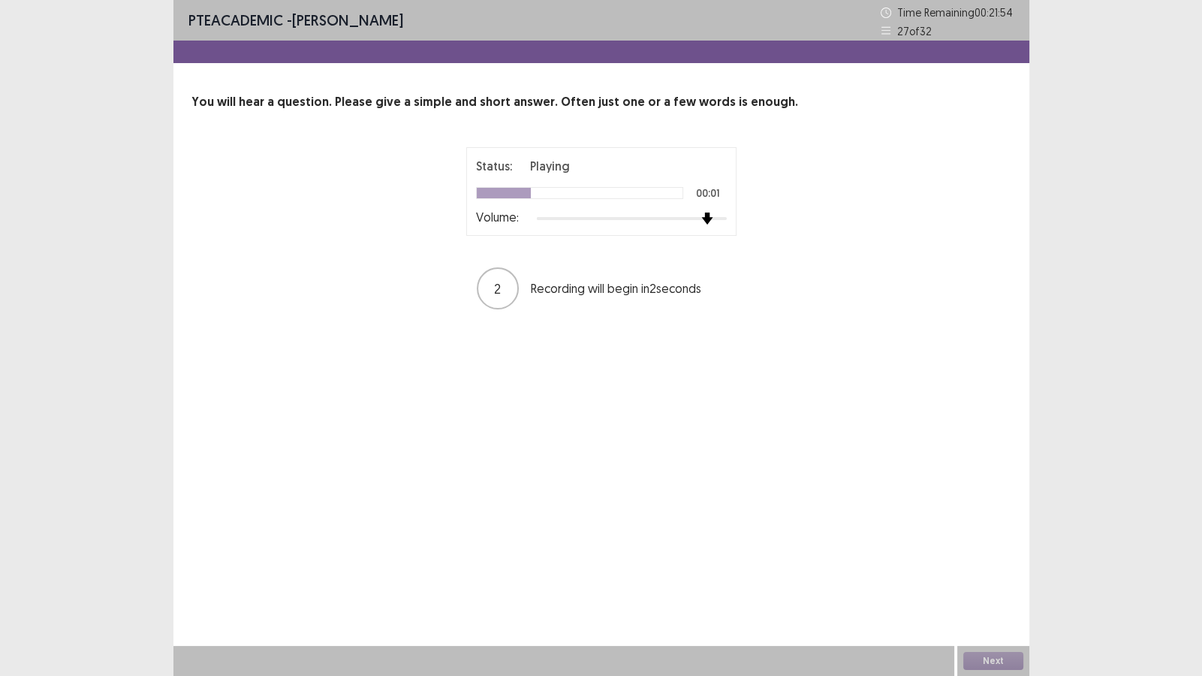
click at [801, 246] on div "Status: Playing 00:01 Volume: 2 Recording will begin in 2 seconds" at bounding box center [601, 229] width 820 height 164
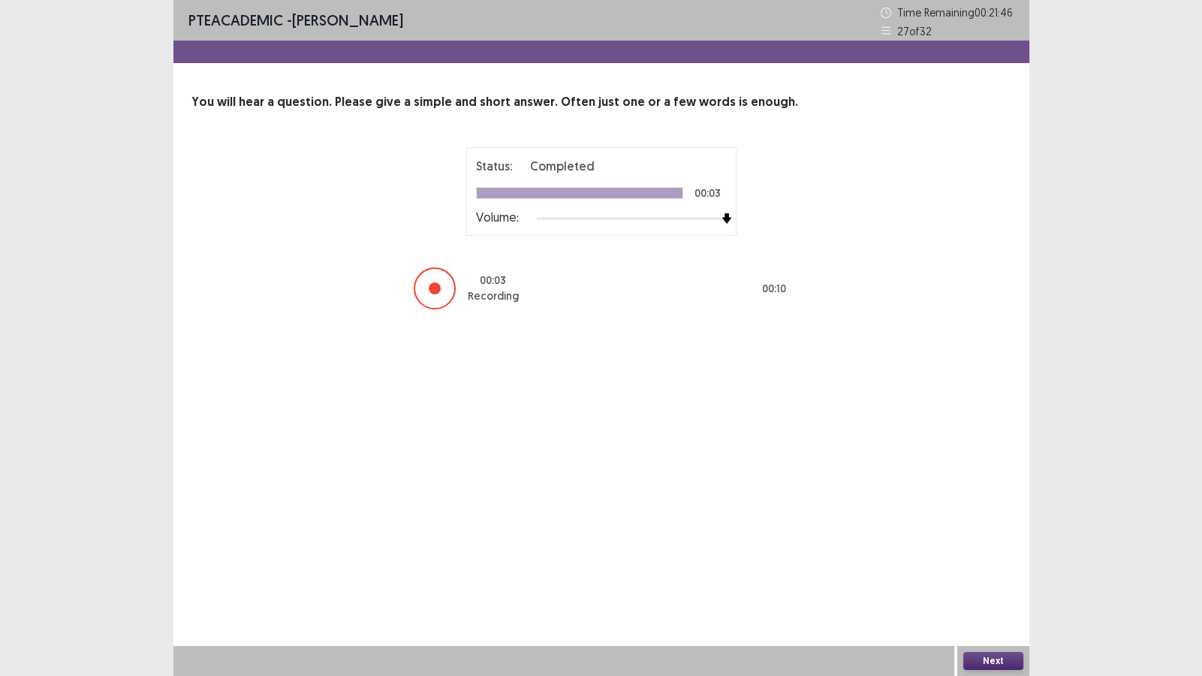
click at [980, 580] on button "Next" at bounding box center [993, 661] width 60 height 18
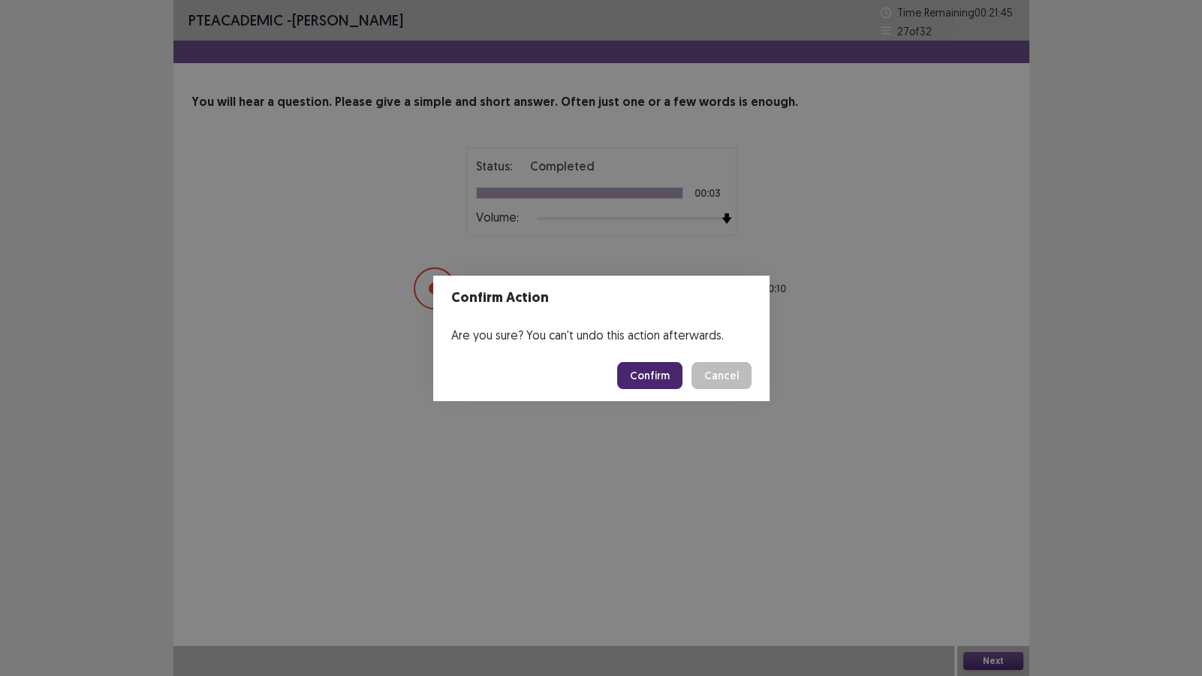
click at [672, 370] on button "Confirm" at bounding box center [649, 375] width 65 height 27
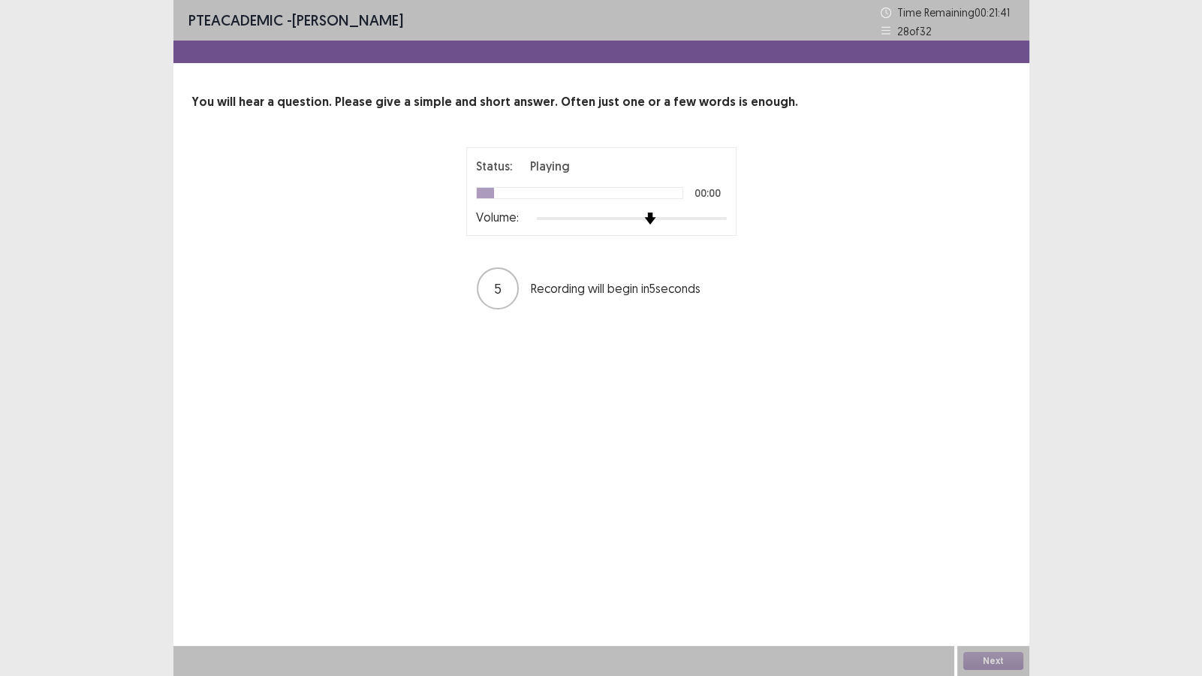
click at [821, 229] on div "Status: Playing 00:00 Volume: 5 Recording will begin in 5 seconds" at bounding box center [601, 229] width 820 height 164
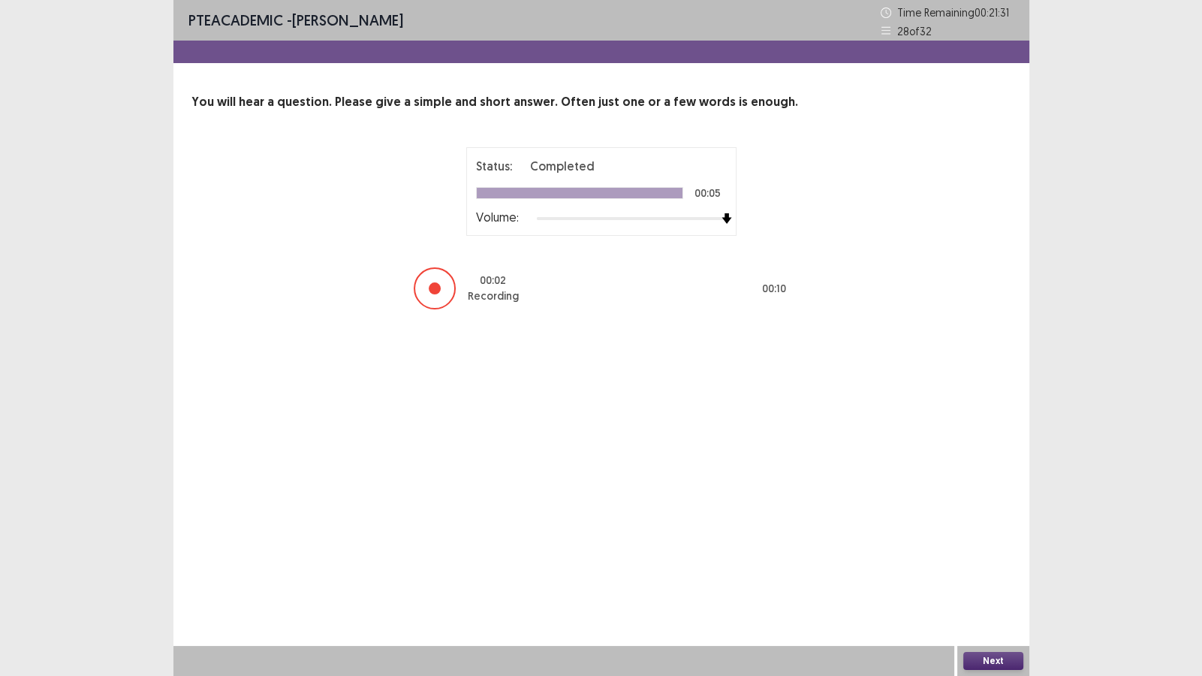
click at [998, 580] on button "Next" at bounding box center [993, 661] width 60 height 18
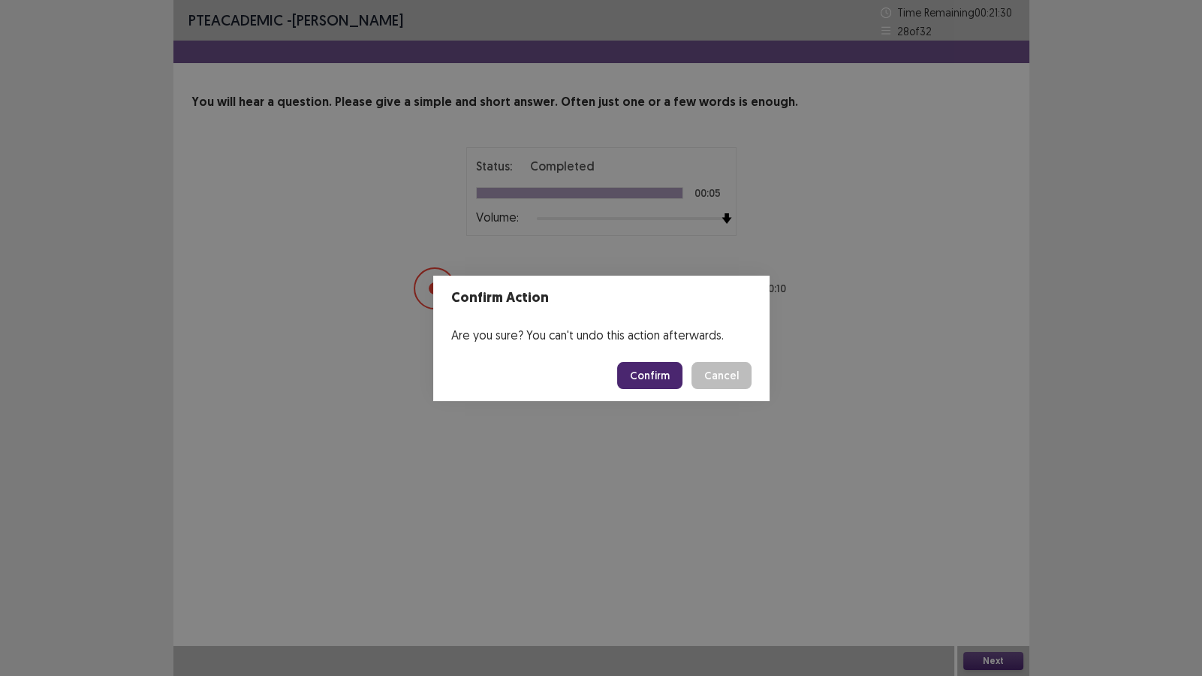
click at [642, 369] on button "Confirm" at bounding box center [649, 375] width 65 height 27
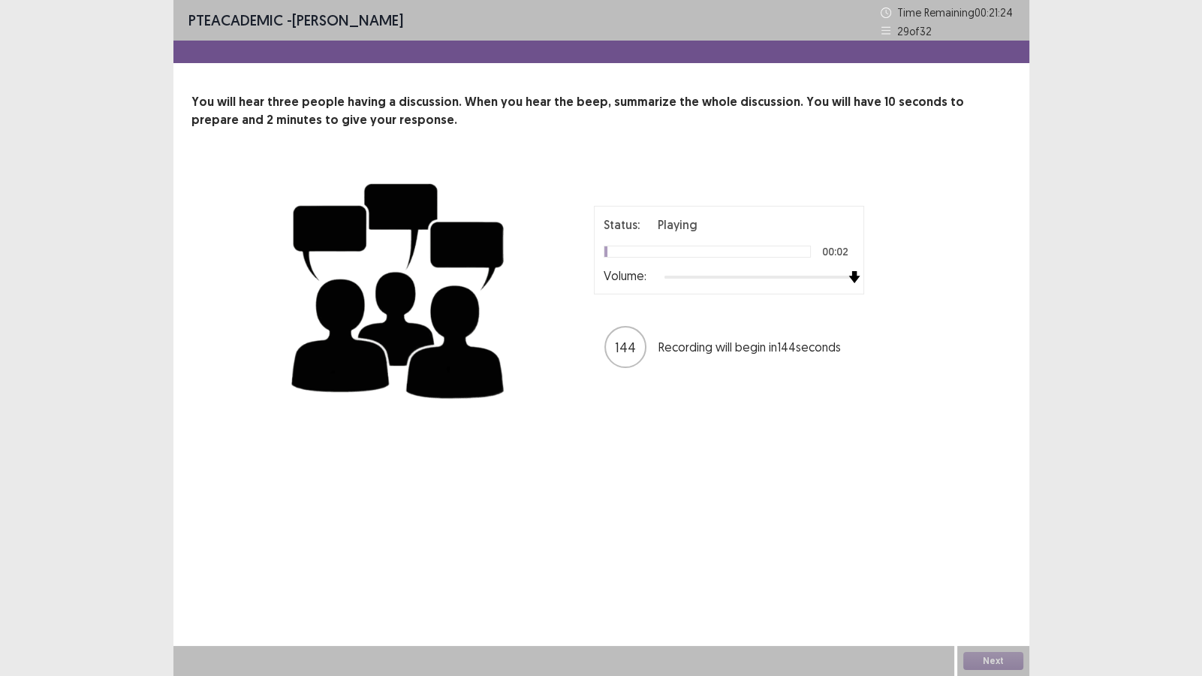
click at [1068, 337] on div "PTE academic - [PERSON_NAME] Time Remaining 00 : 21 : 24 29 of 32 You will hear…" at bounding box center [601, 338] width 1202 height 676
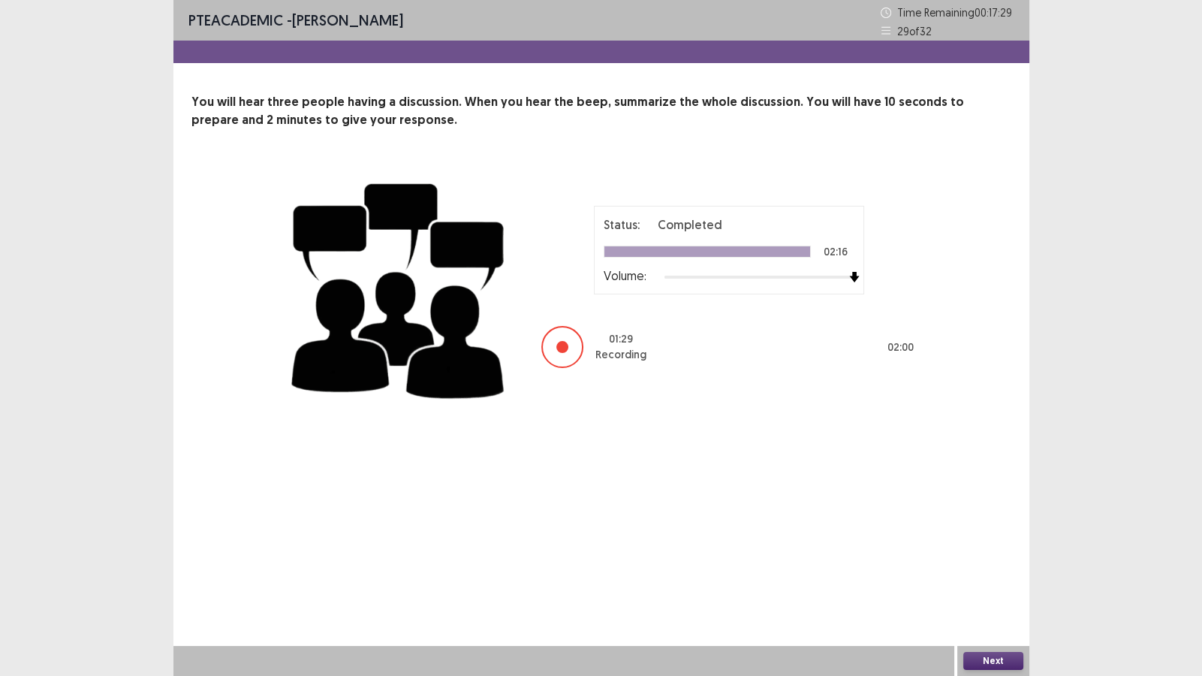
click at [998, 580] on button "Next" at bounding box center [993, 661] width 60 height 18
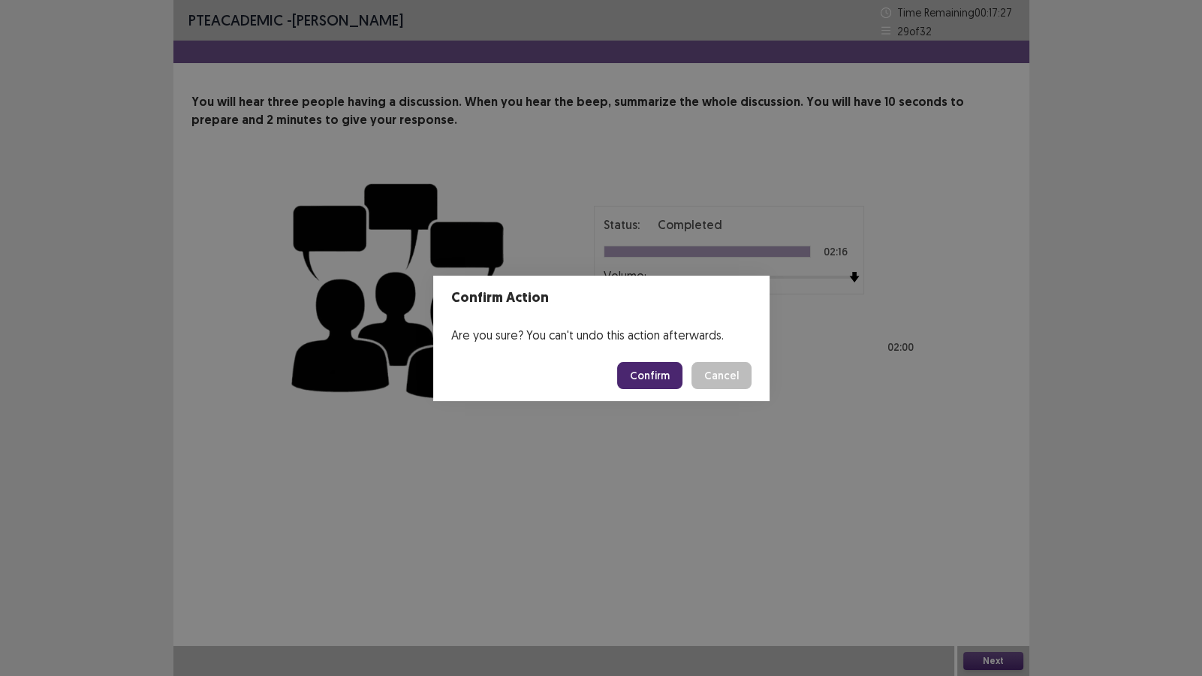
click at [648, 383] on button "Confirm" at bounding box center [649, 375] width 65 height 27
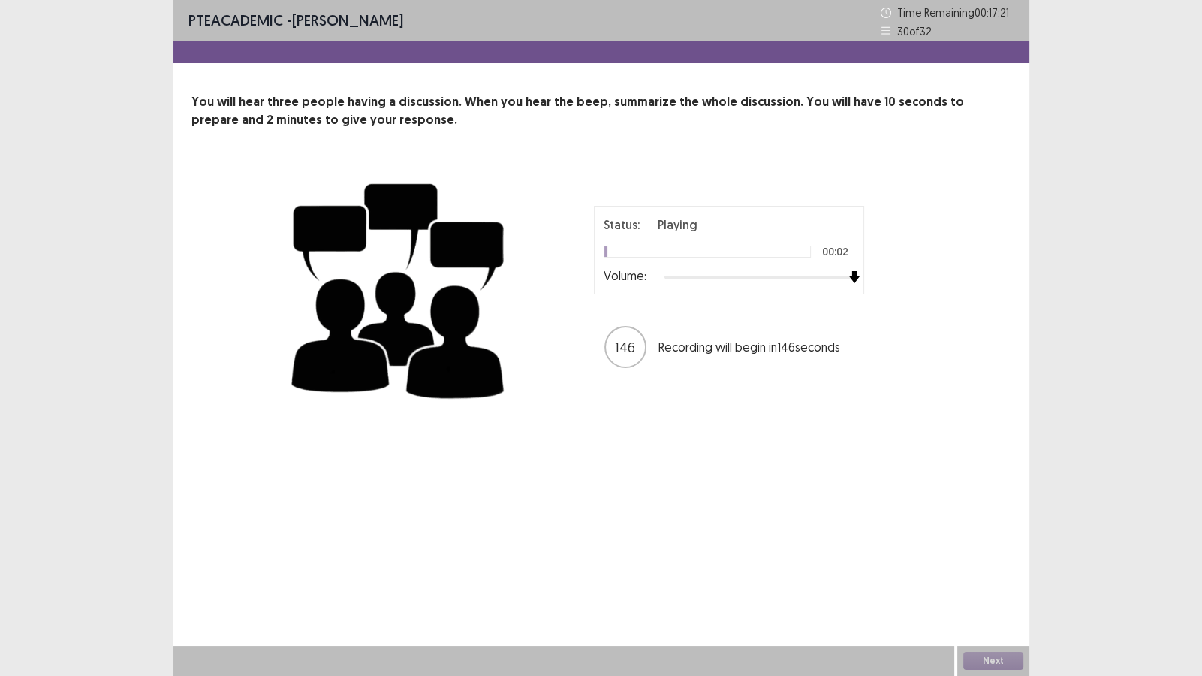
click at [1019, 292] on div "You will hear three people having a discussion. When you hear the beep, summari…" at bounding box center [601, 252] width 856 height 318
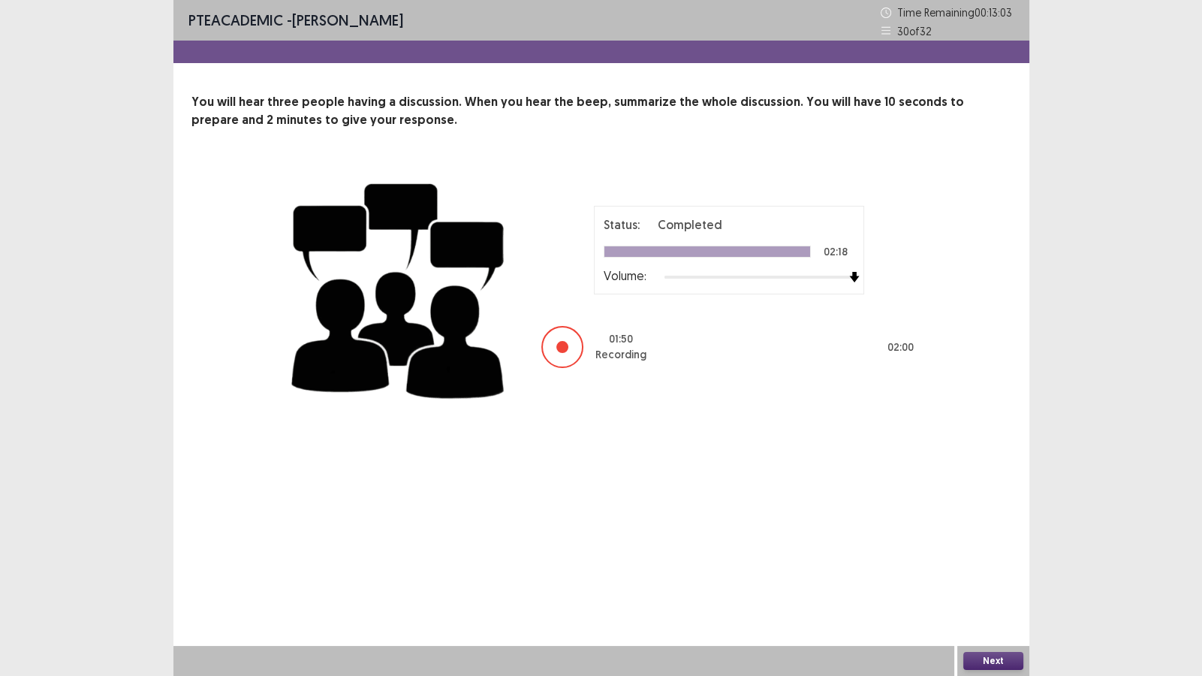
click at [983, 580] on button "Next" at bounding box center [993, 661] width 60 height 18
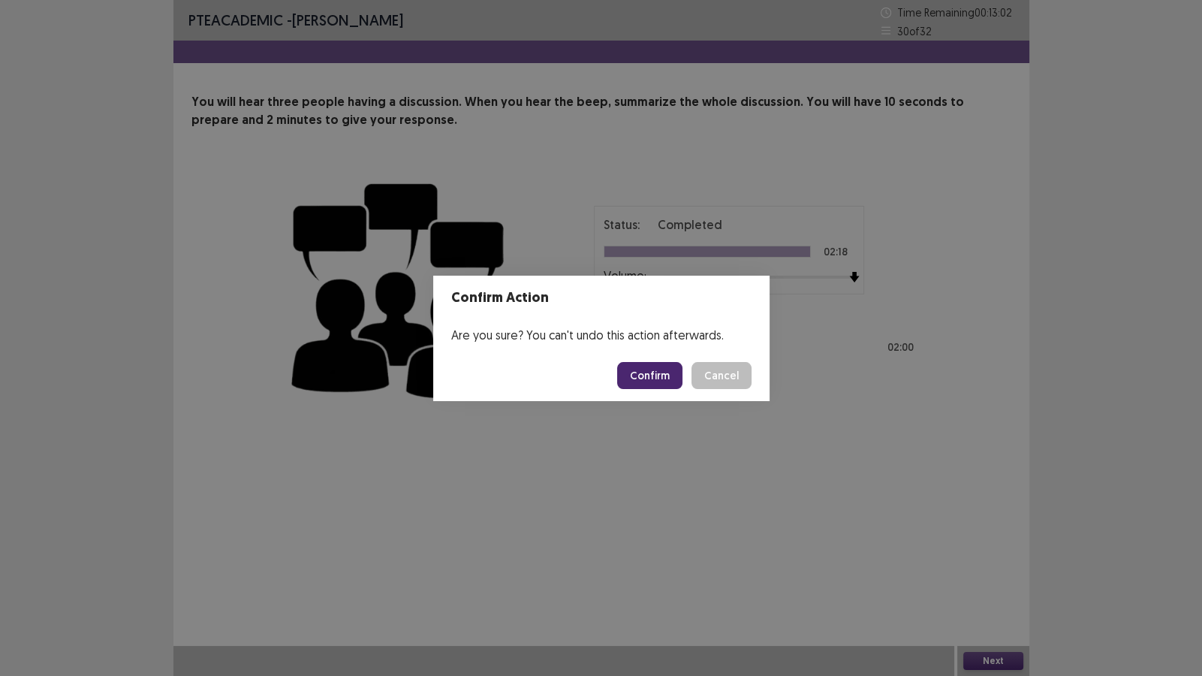
click at [644, 366] on button "Confirm" at bounding box center [649, 375] width 65 height 27
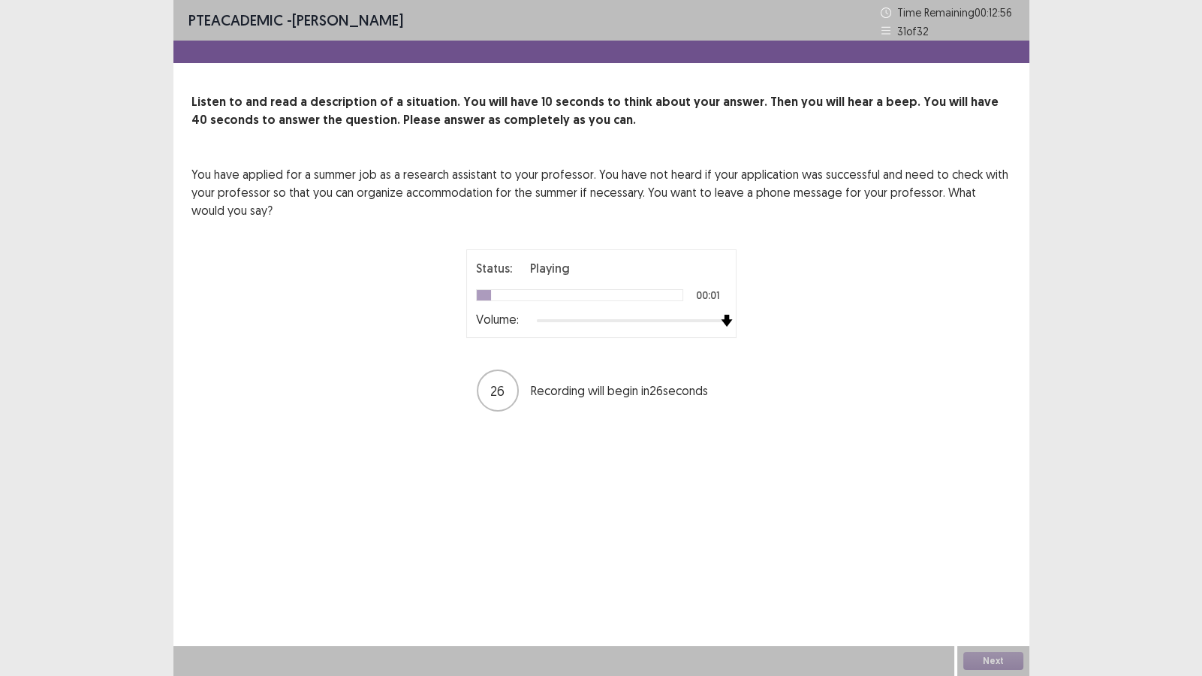
click at [938, 327] on div "You have applied for a summer job as a research assistant to your professor. Yo…" at bounding box center [601, 289] width 820 height 248
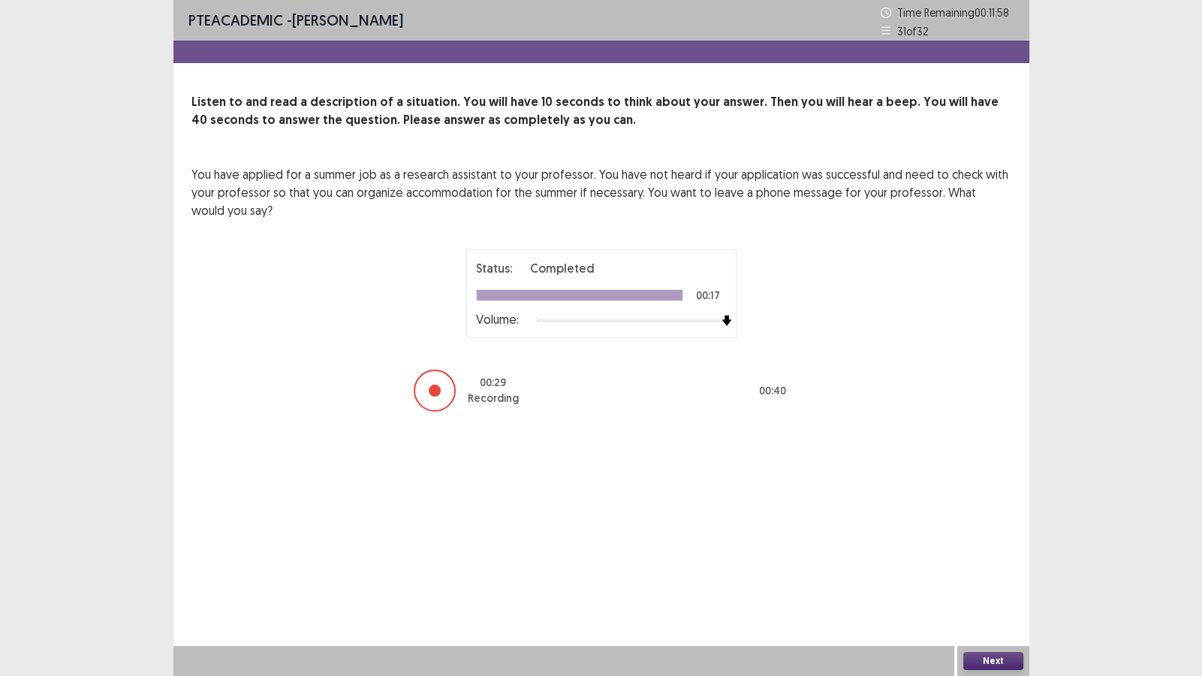
click at [992, 580] on button "Next" at bounding box center [993, 661] width 60 height 18
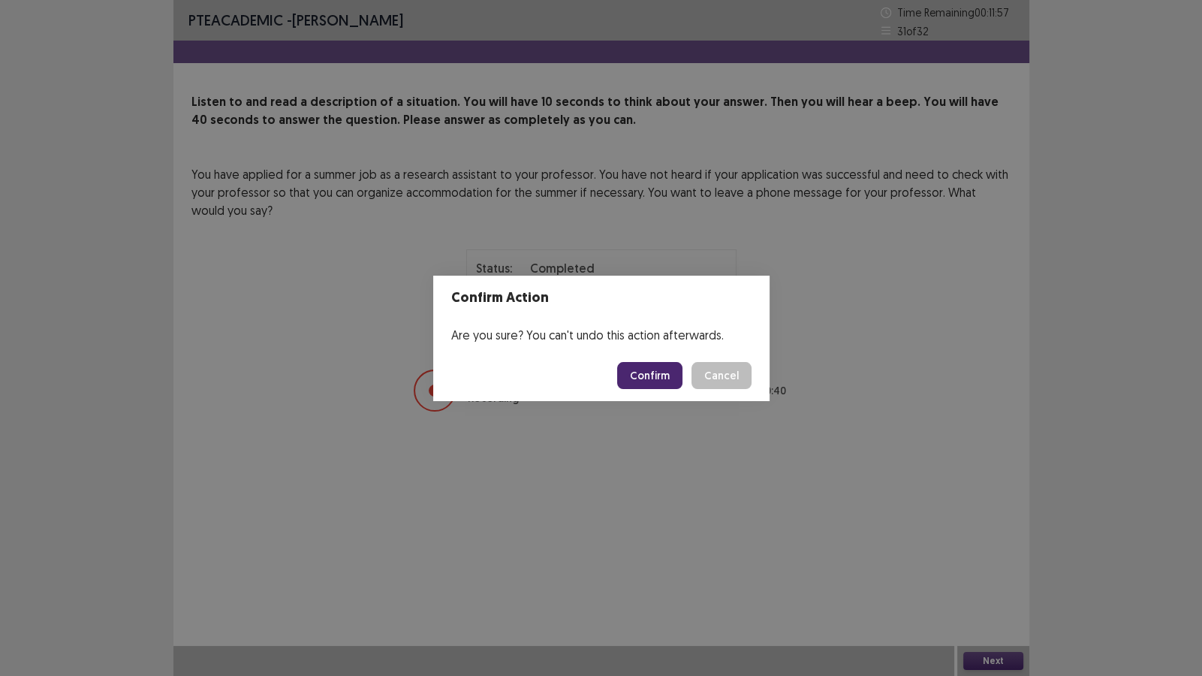
click at [644, 370] on button "Confirm" at bounding box center [649, 375] width 65 height 27
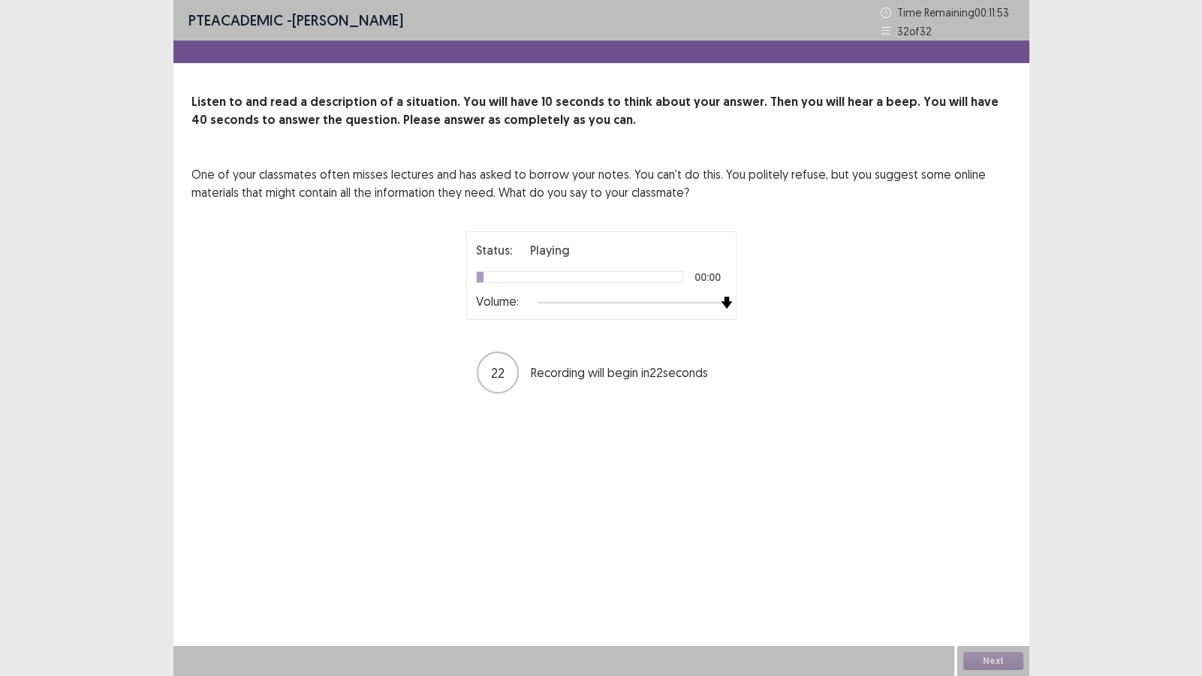
click at [793, 301] on div "One of your classmates often misses lectures and has asked to borrow your notes…" at bounding box center [601, 280] width 820 height 230
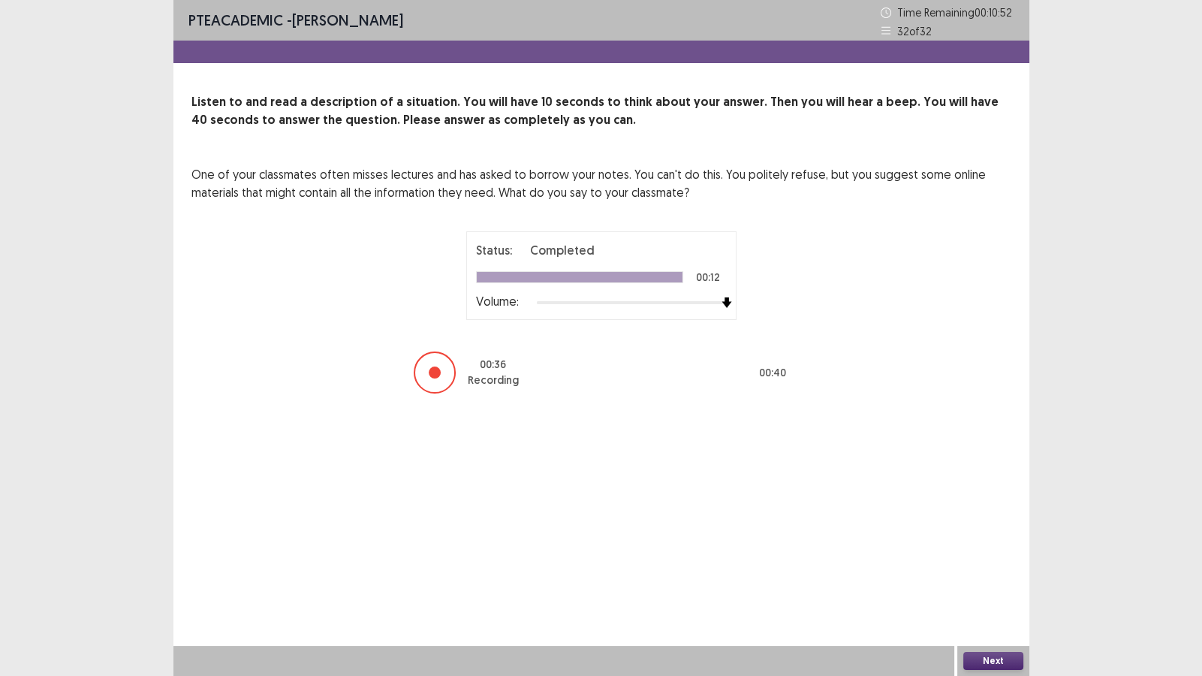
click at [998, 580] on button "Next" at bounding box center [993, 661] width 60 height 18
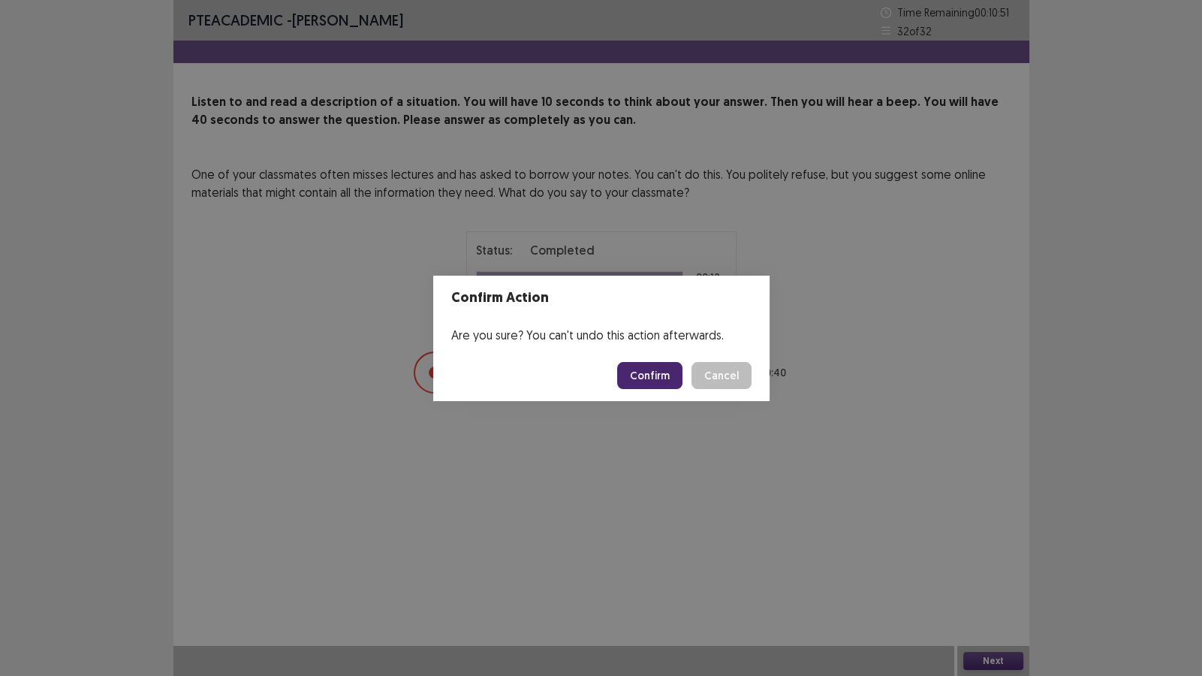
click at [654, 363] on button "Confirm" at bounding box center [649, 375] width 65 height 27
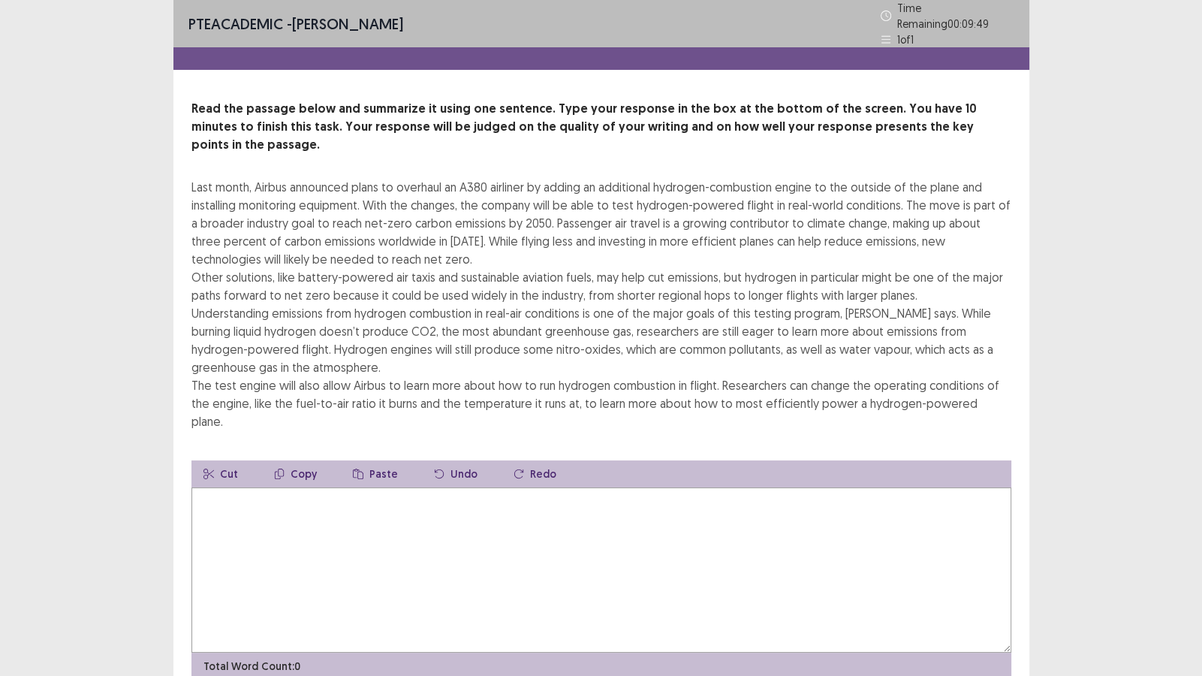
click at [630, 535] on textarea at bounding box center [601, 569] width 820 height 165
type textarea "*"
click at [502, 487] on textarea "**********" at bounding box center [601, 569] width 820 height 165
click at [555, 487] on textarea "**********" at bounding box center [601, 569] width 820 height 165
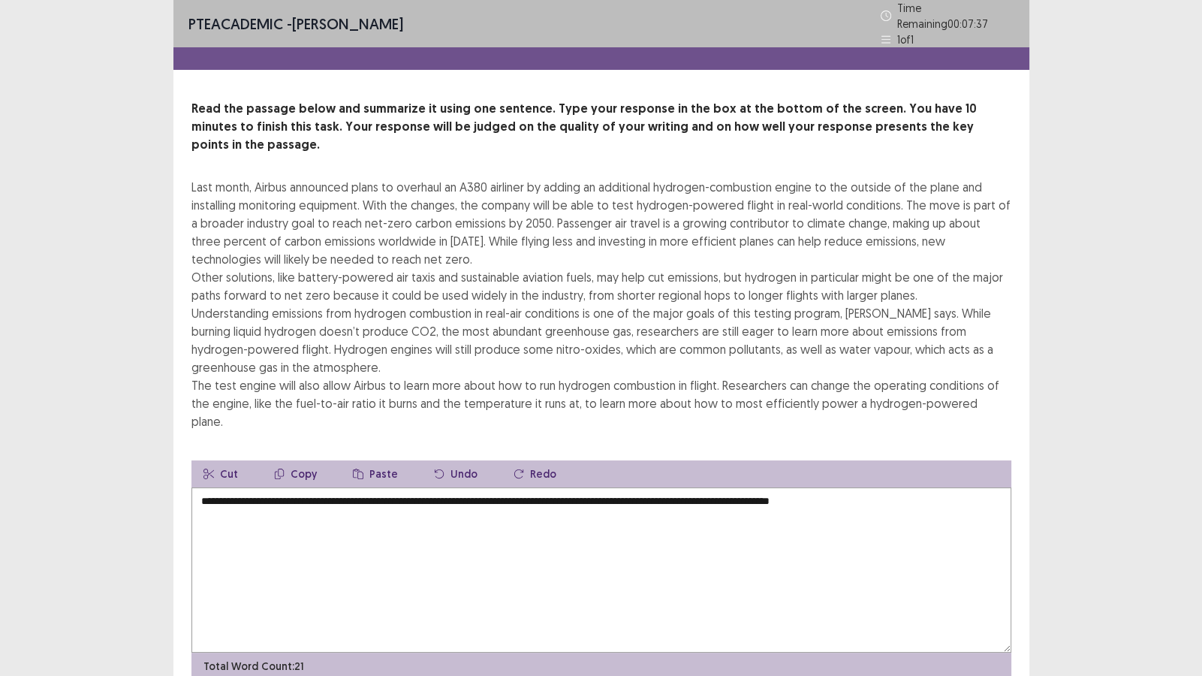
click at [880, 487] on textarea "**********" at bounding box center [601, 569] width 820 height 165
click at [950, 487] on textarea "**********" at bounding box center [601, 569] width 820 height 165
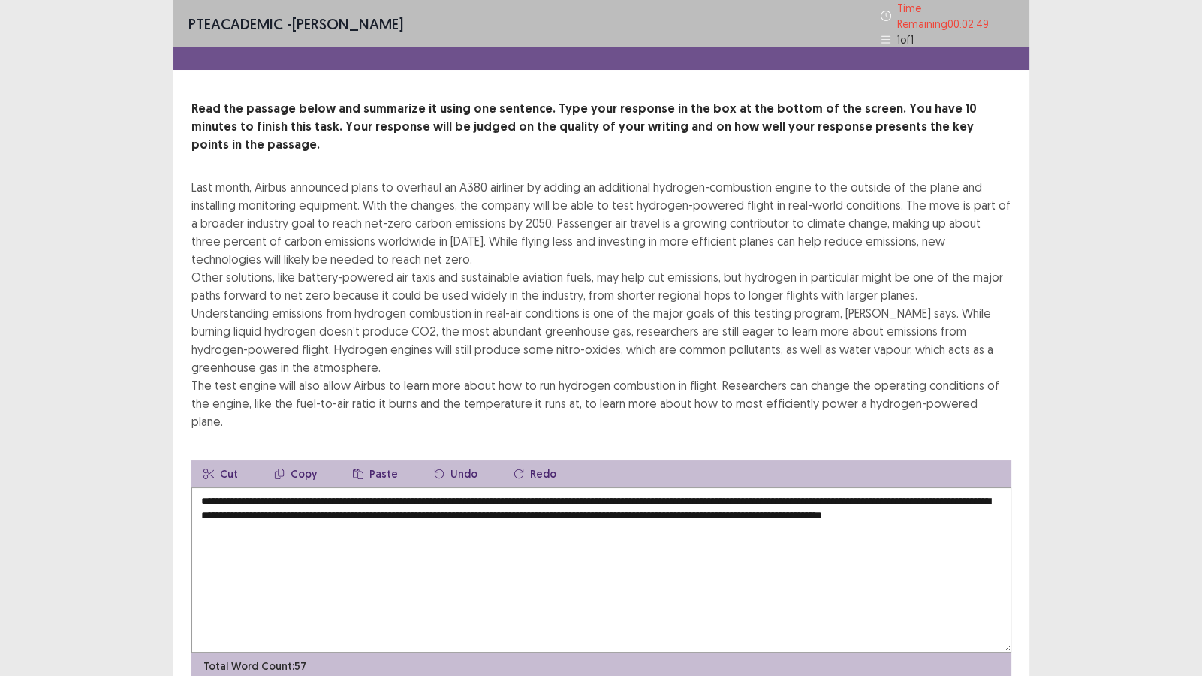
click at [694, 487] on textarea "**********" at bounding box center [601, 569] width 820 height 165
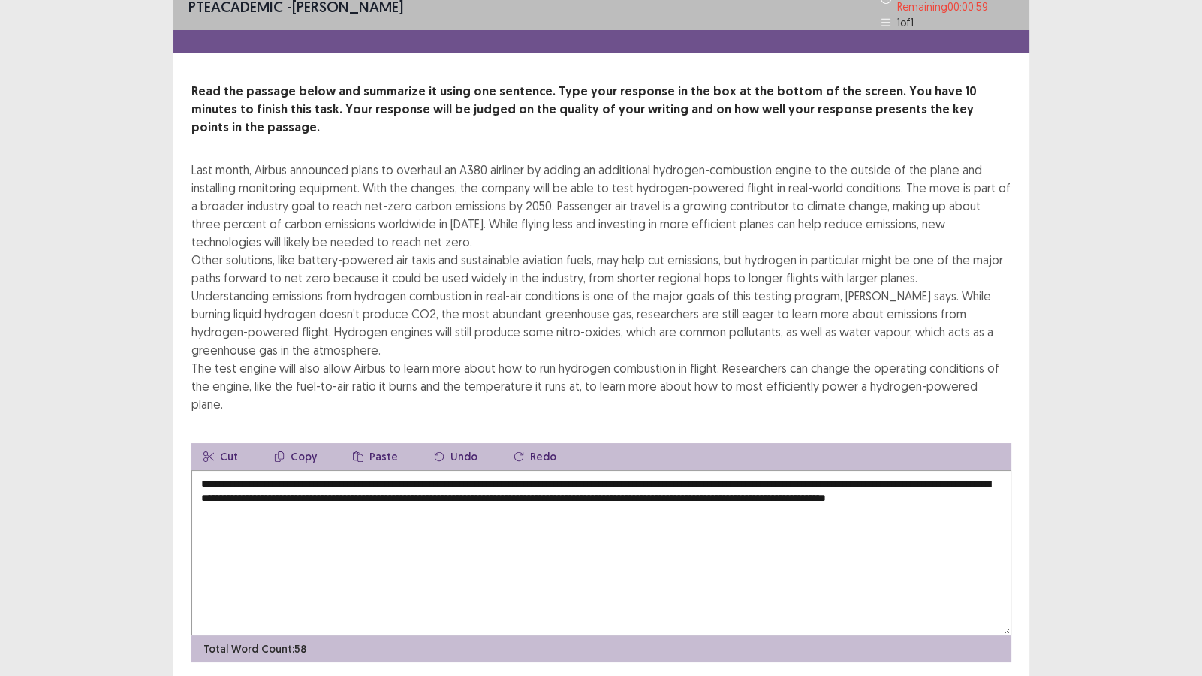
scroll to position [26, 0]
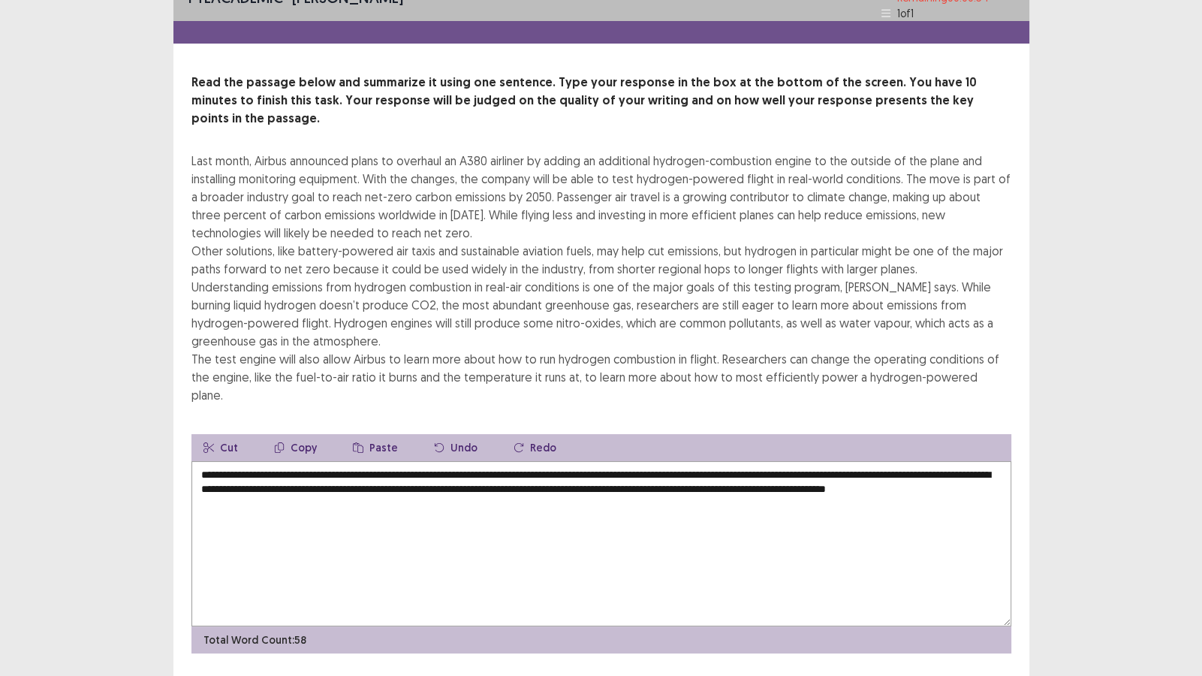
type textarea "**********"
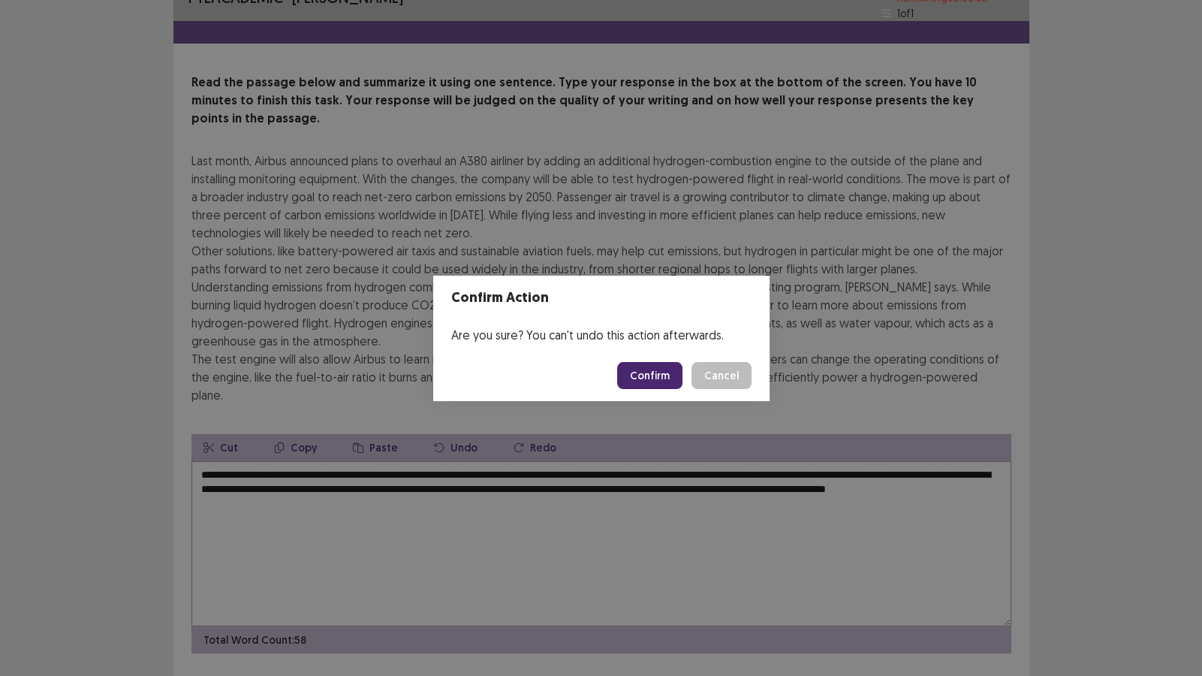
click at [657, 378] on button "Confirm" at bounding box center [649, 375] width 65 height 27
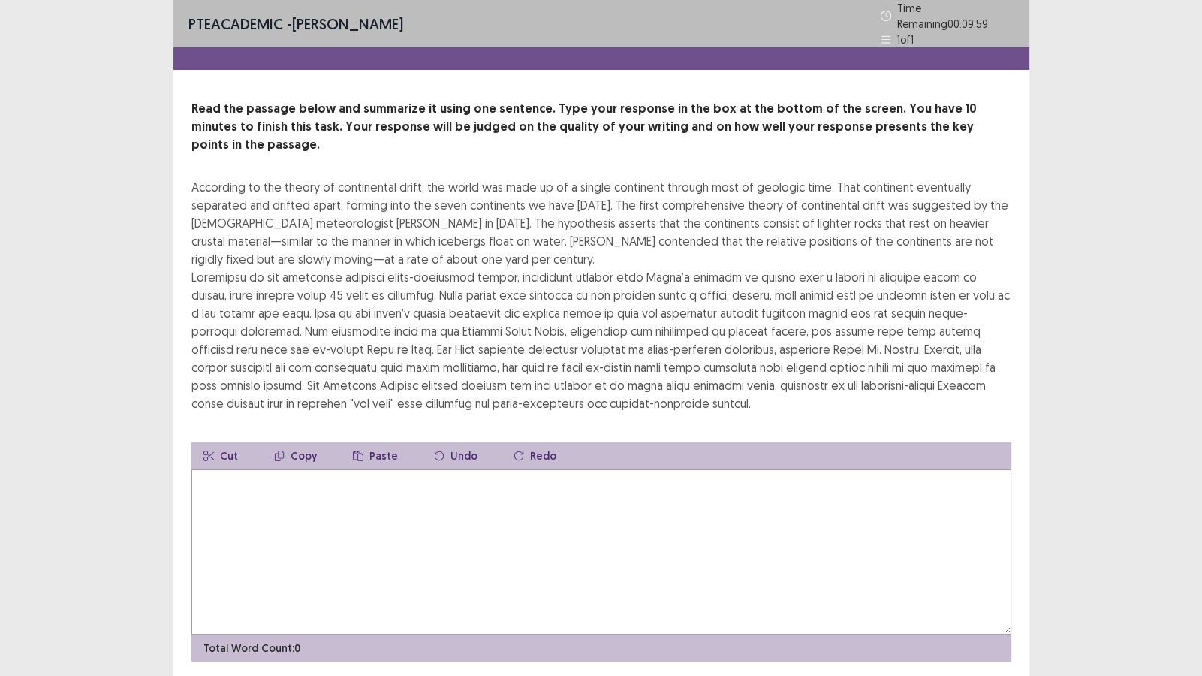
click at [586, 469] on textarea at bounding box center [601, 551] width 820 height 165
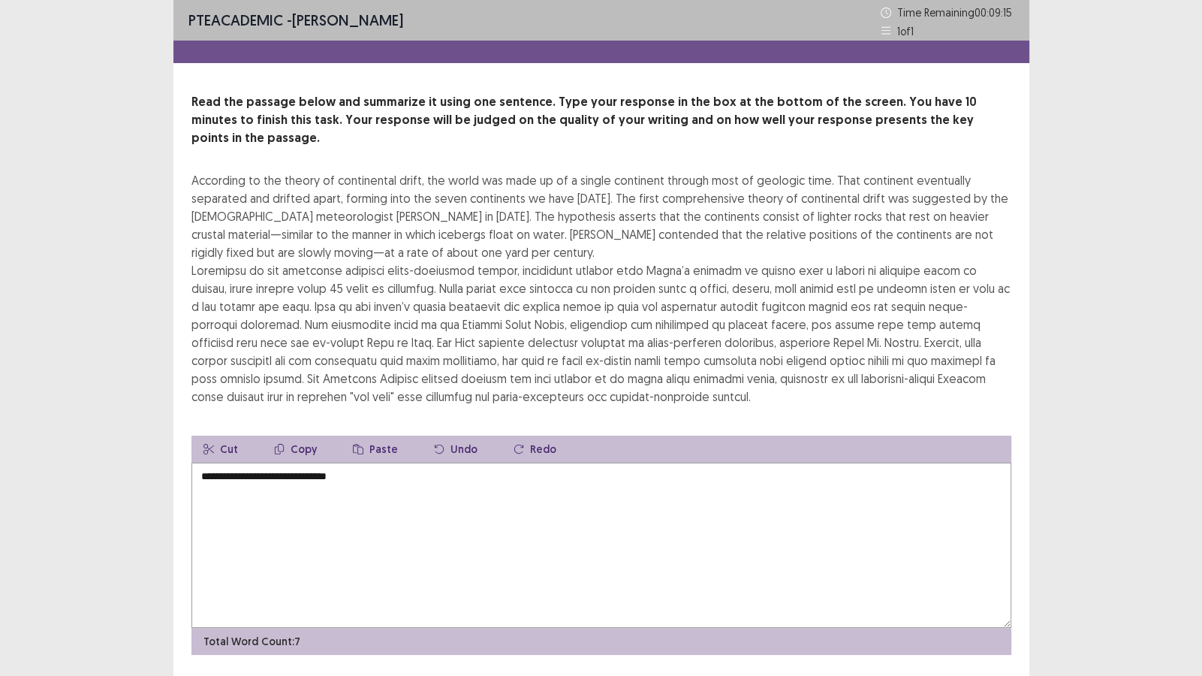
click at [308, 462] on textarea "**********" at bounding box center [601, 544] width 820 height 165
click at [312, 462] on textarea "**********" at bounding box center [601, 544] width 820 height 165
click at [379, 462] on textarea "**********" at bounding box center [601, 544] width 820 height 165
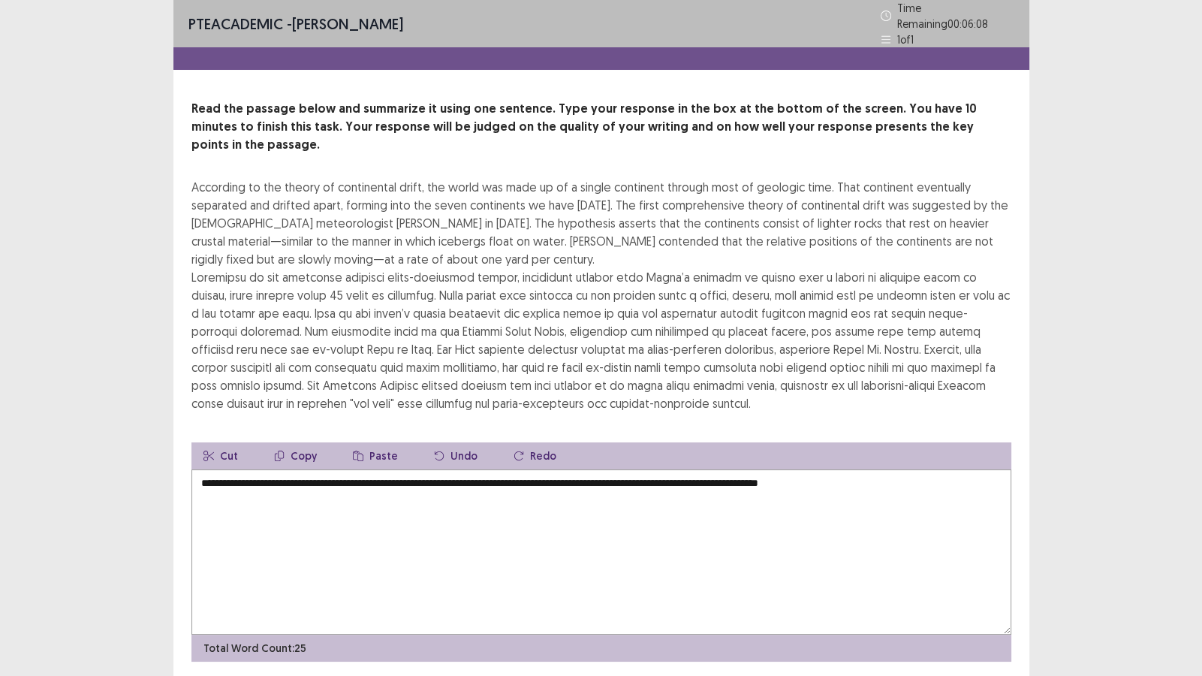
click at [863, 469] on textarea "**********" at bounding box center [601, 551] width 820 height 165
click at [886, 469] on textarea "**********" at bounding box center [601, 551] width 820 height 165
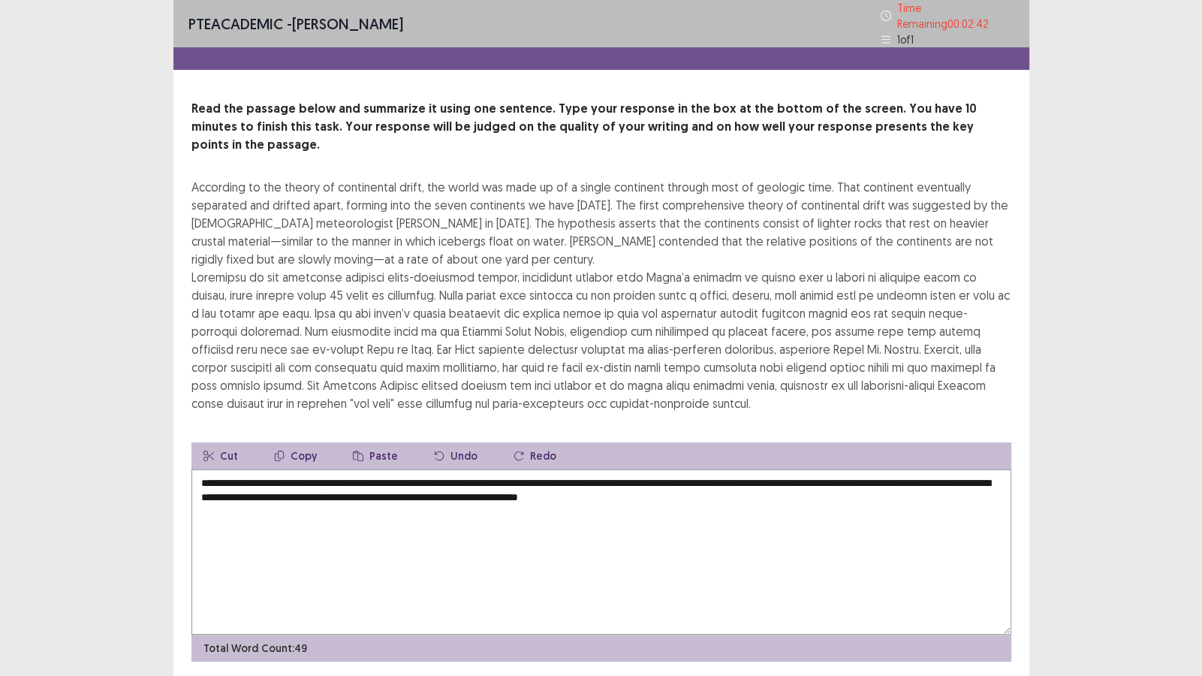
click at [804, 469] on textarea "**********" at bounding box center [601, 551] width 820 height 165
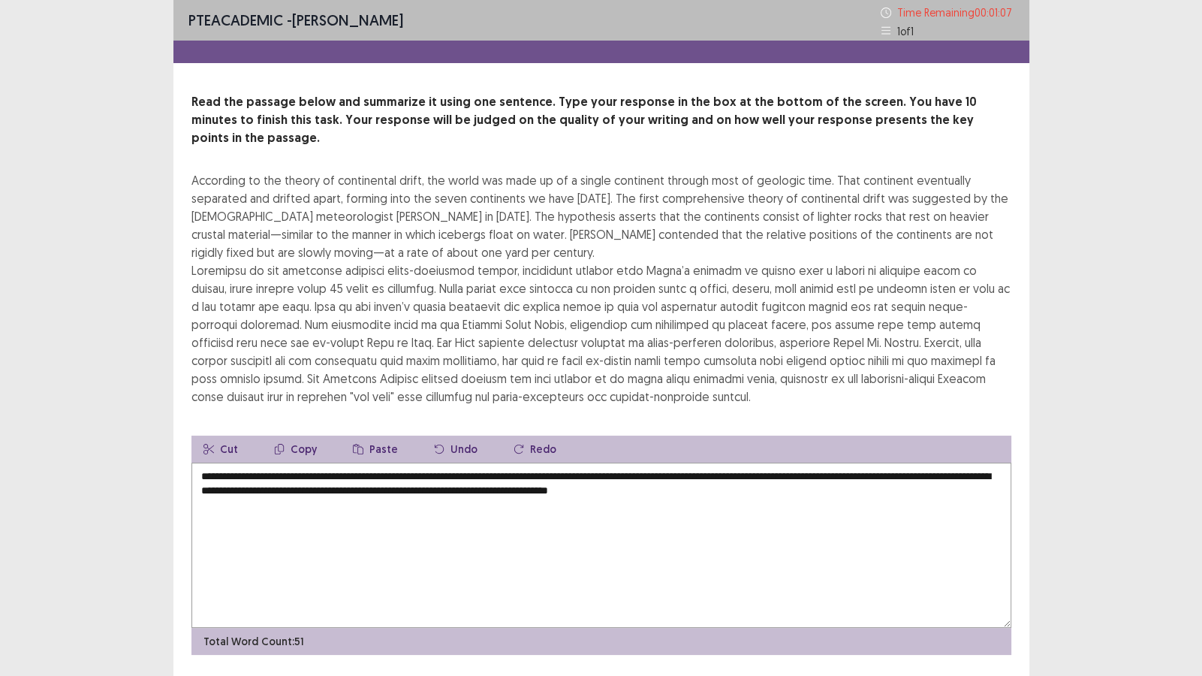
click at [882, 545] on textarea "**********" at bounding box center [601, 544] width 820 height 165
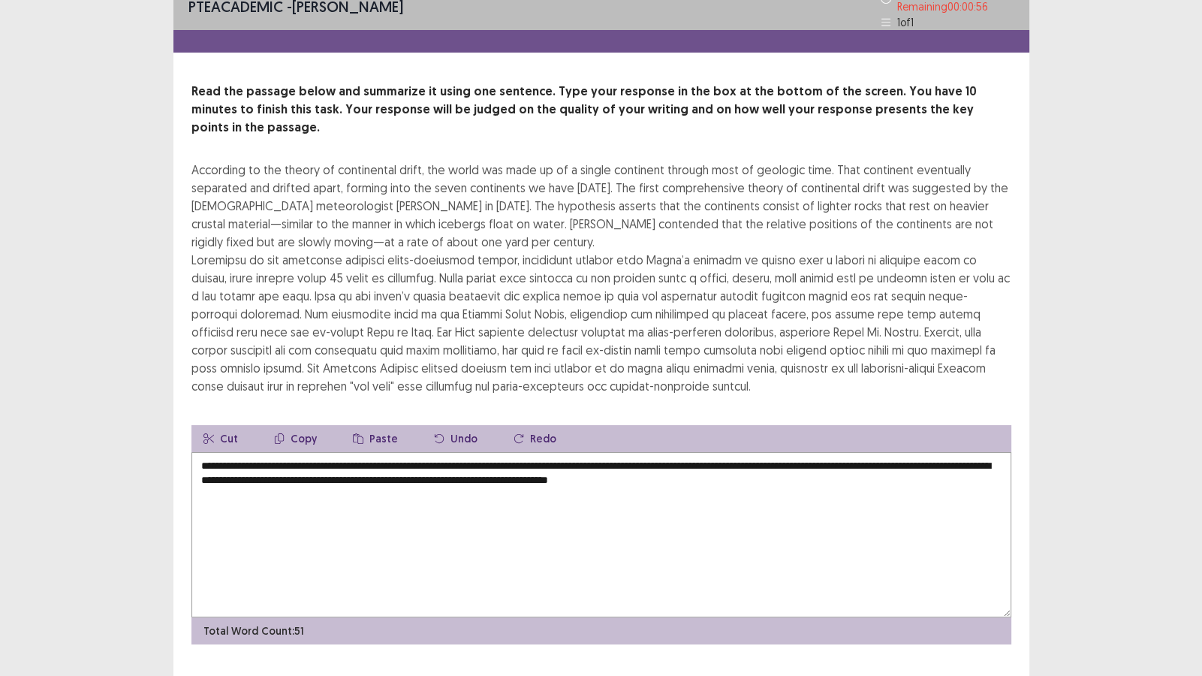
scroll to position [26, 0]
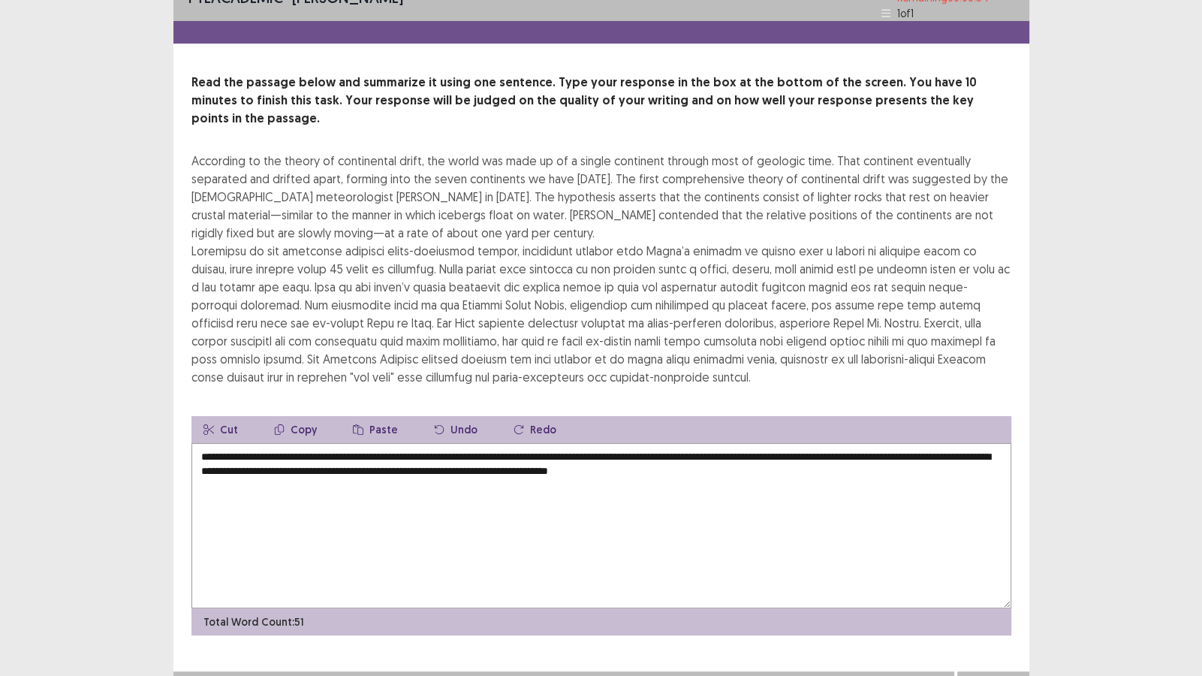
type textarea "**********"
click at [1003, 580] on button "Next" at bounding box center [993, 686] width 60 height 18
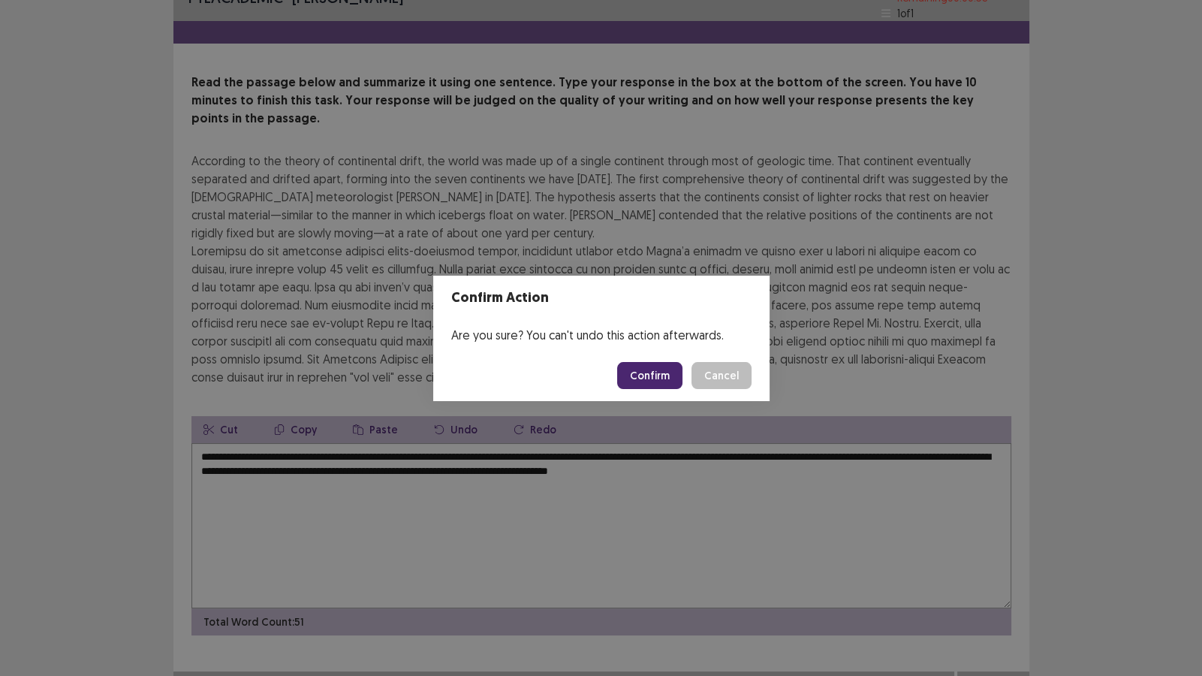
click at [651, 372] on button "Confirm" at bounding box center [649, 375] width 65 height 27
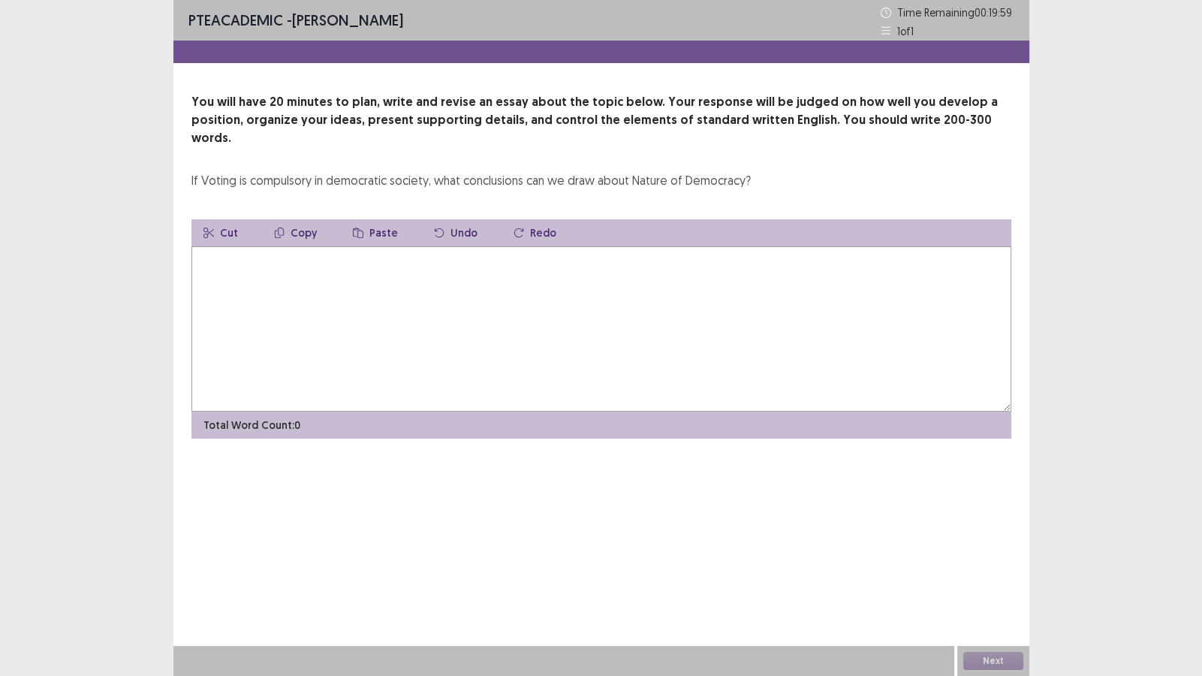
click at [526, 321] on textarea at bounding box center [601, 328] width 820 height 165
click at [629, 308] on textarea at bounding box center [601, 328] width 820 height 165
click at [697, 283] on textarea at bounding box center [601, 328] width 820 height 165
type textarea "*"
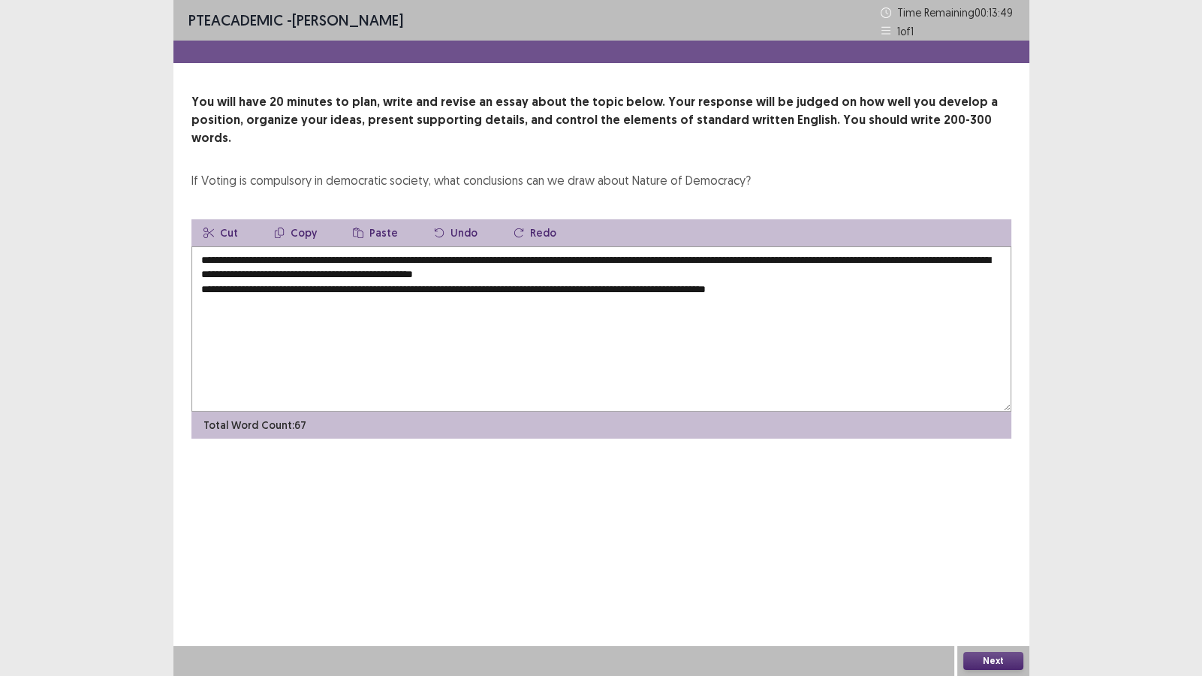
click at [736, 270] on textarea "**********" at bounding box center [601, 328] width 820 height 165
click at [739, 271] on textarea "**********" at bounding box center [601, 328] width 820 height 165
click at [862, 270] on textarea "**********" at bounding box center [601, 328] width 820 height 165
click at [638, 273] on textarea "**********" at bounding box center [601, 328] width 820 height 165
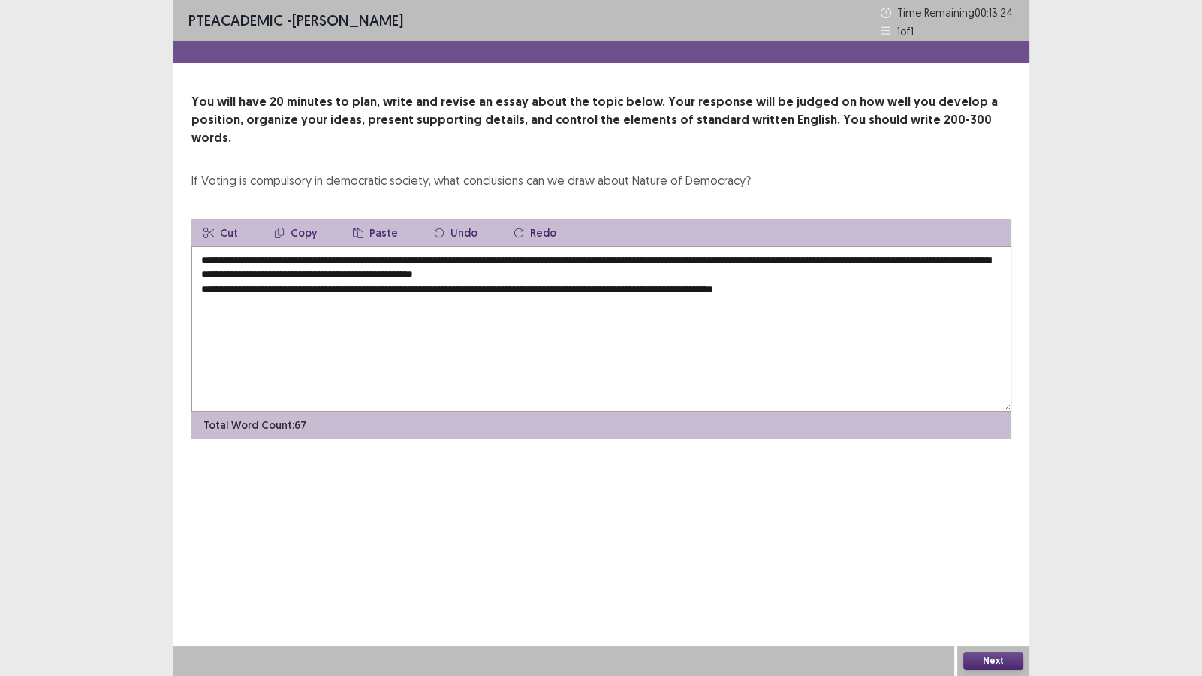
click at [860, 276] on textarea "**********" at bounding box center [601, 328] width 820 height 165
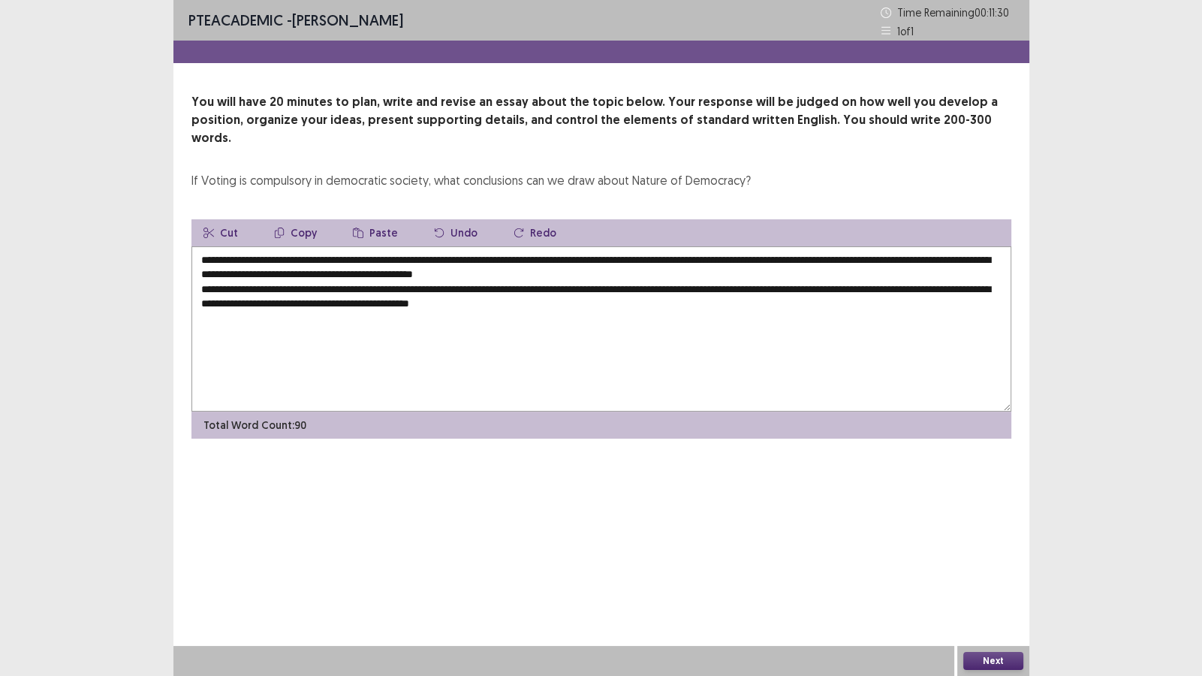
drag, startPoint x: 571, startPoint y: 286, endPoint x: 556, endPoint y: 291, distance: 16.4
click at [556, 291] on textarea "**********" at bounding box center [601, 328] width 820 height 165
click at [696, 290] on textarea "**********" at bounding box center [601, 328] width 820 height 165
drag, startPoint x: 607, startPoint y: 285, endPoint x: 565, endPoint y: 285, distance: 42.0
click at [565, 285] on textarea "**********" at bounding box center [601, 328] width 820 height 165
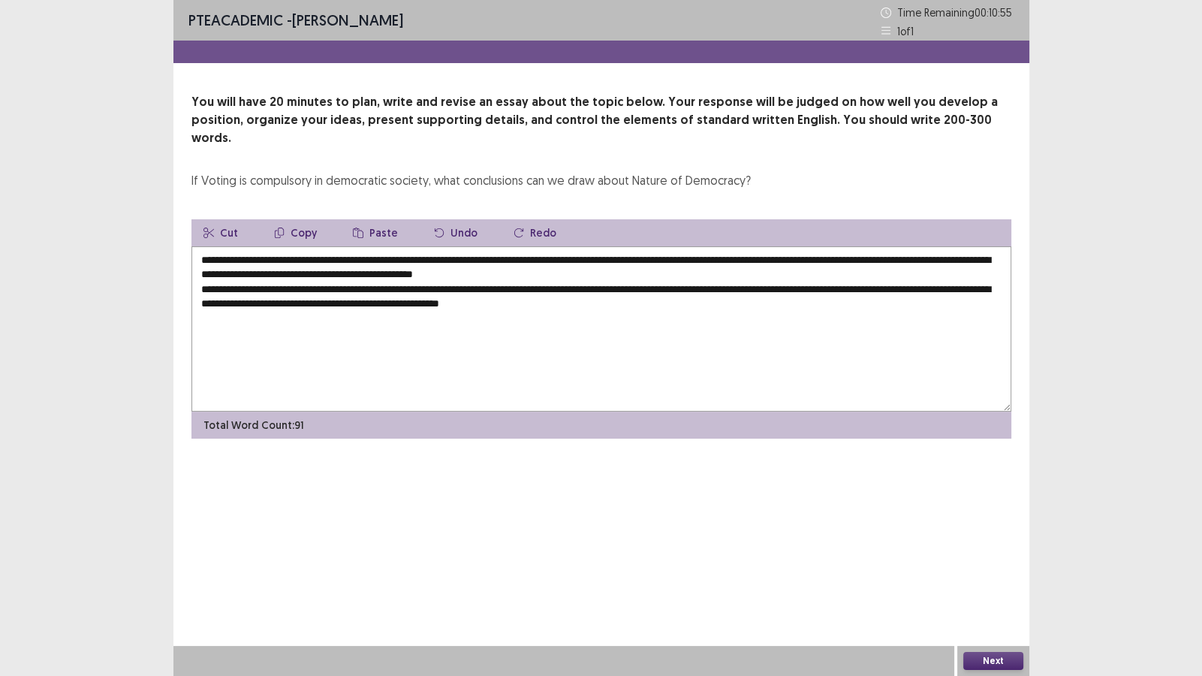
click at [725, 290] on textarea "**********" at bounding box center [601, 328] width 820 height 165
click at [857, 288] on textarea "**********" at bounding box center [601, 328] width 820 height 165
click at [916, 289] on textarea "**********" at bounding box center [601, 328] width 820 height 165
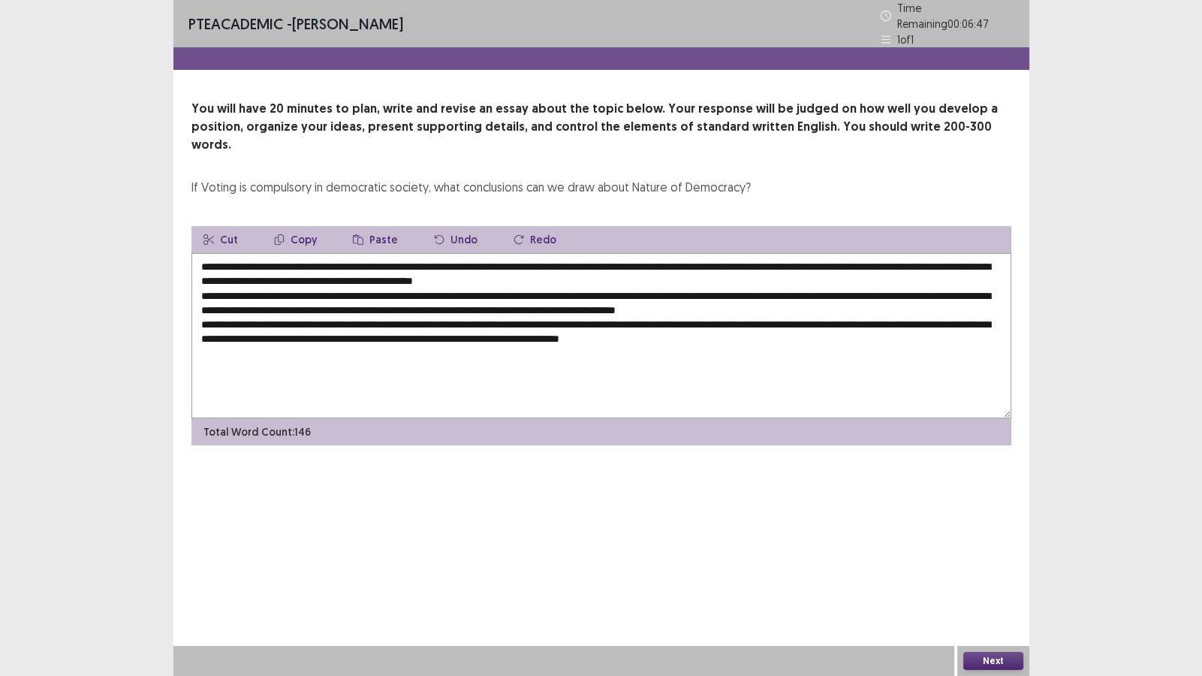
click at [769, 315] on textarea "**********" at bounding box center [601, 335] width 820 height 165
click at [851, 313] on textarea "**********" at bounding box center [601, 335] width 820 height 165
drag, startPoint x: 210, startPoint y: 342, endPoint x: 203, endPoint y: 340, distance: 7.7
click at [210, 342] on textarea "**********" at bounding box center [601, 335] width 820 height 165
click at [285, 336] on textarea "**********" at bounding box center [601, 335] width 820 height 165
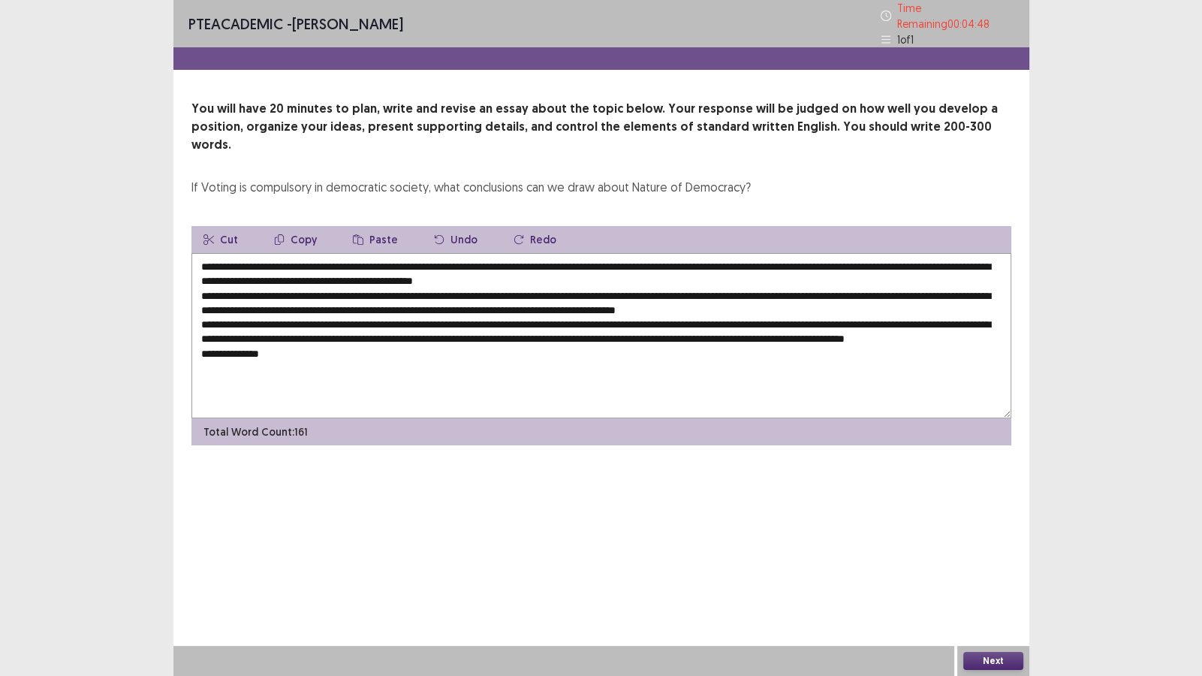
drag, startPoint x: 628, startPoint y: 243, endPoint x: 727, endPoint y: 250, distance: 100.1
click at [727, 253] on textarea "**********" at bounding box center [601, 335] width 820 height 165
drag, startPoint x: 629, startPoint y: 242, endPoint x: 592, endPoint y: 245, distance: 37.7
click at [598, 253] on textarea "**********" at bounding box center [601, 335] width 820 height 165
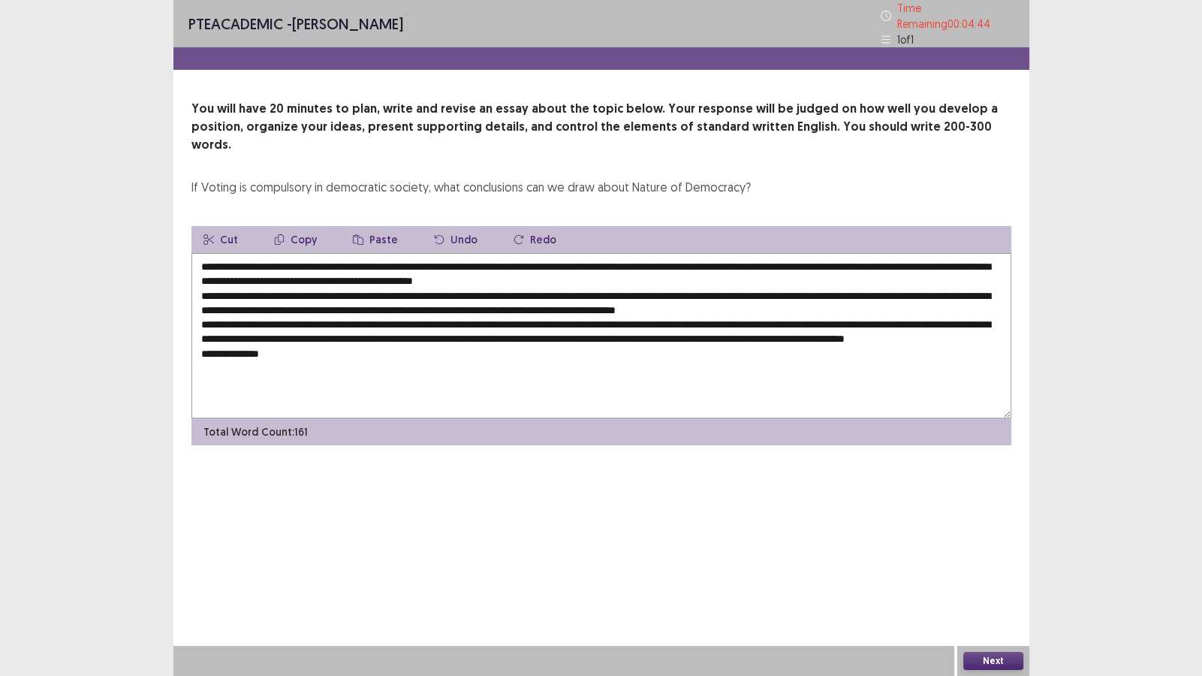
click at [627, 253] on textarea "**********" at bounding box center [601, 335] width 820 height 165
drag, startPoint x: 627, startPoint y: 242, endPoint x: 643, endPoint y: 242, distance: 15.8
click at [627, 253] on textarea "**********" at bounding box center [601, 335] width 820 height 165
click at [649, 253] on textarea "**********" at bounding box center [601, 335] width 820 height 165
drag, startPoint x: 625, startPoint y: 240, endPoint x: 824, endPoint y: 242, distance: 199.7
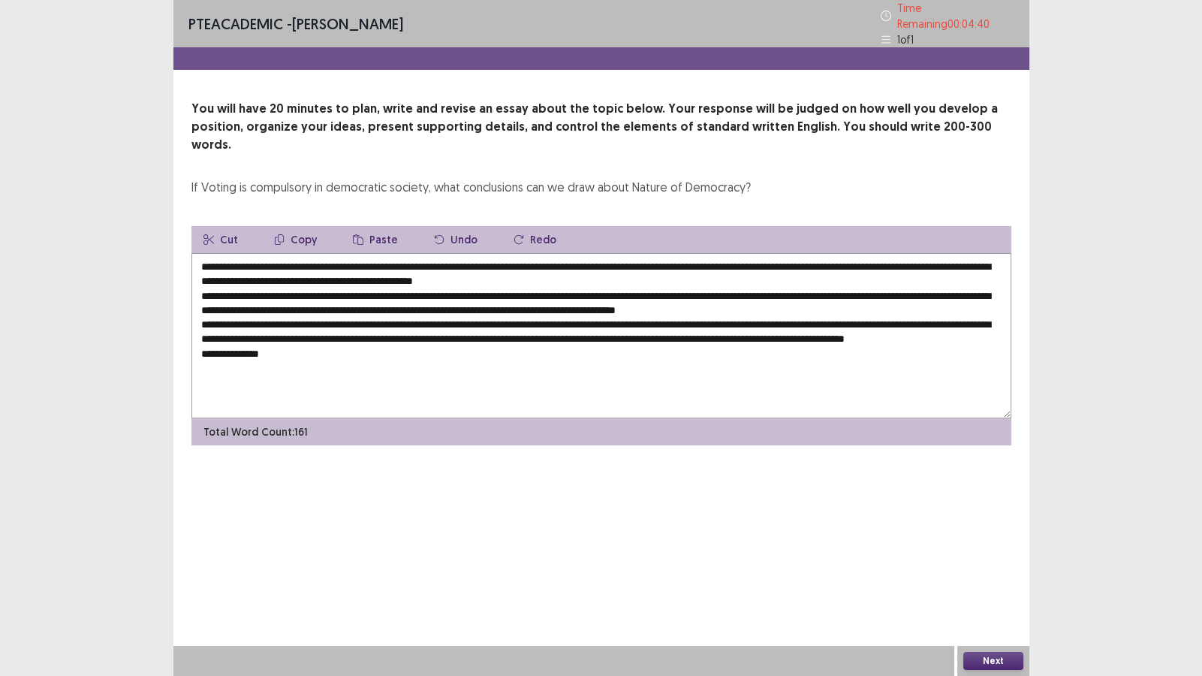
click at [824, 253] on textarea "**********" at bounding box center [601, 335] width 820 height 165
click at [312, 351] on textarea "**********" at bounding box center [601, 335] width 820 height 165
paste textarea "**********"
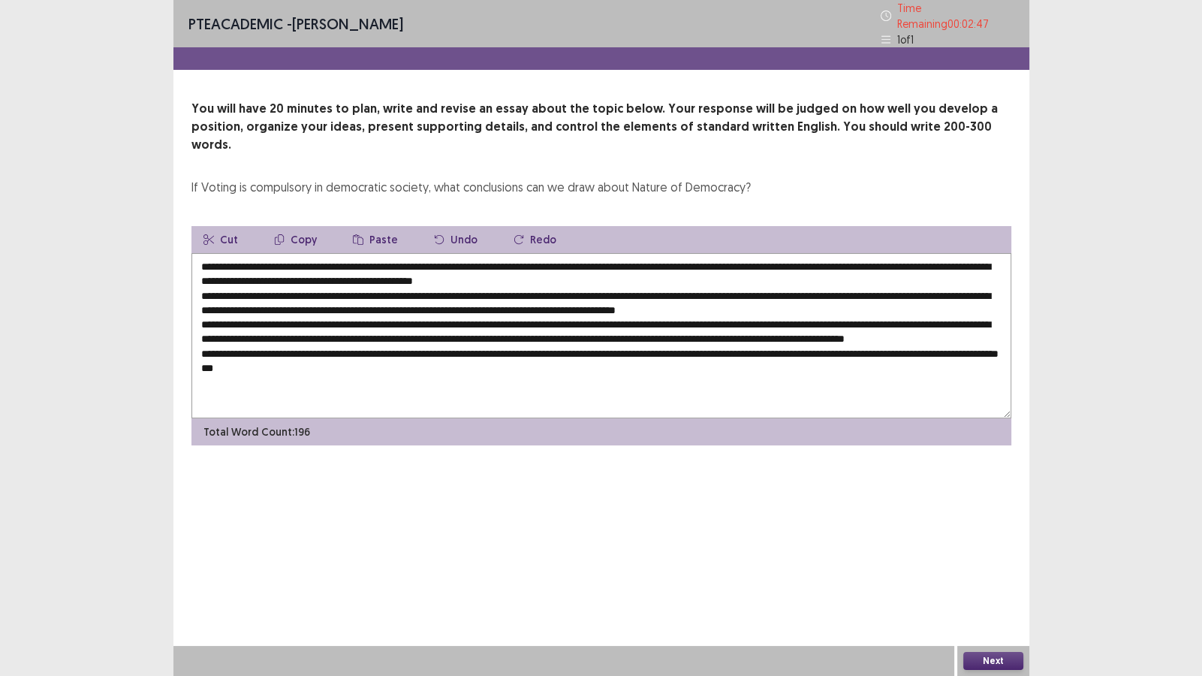
click at [304, 357] on textarea at bounding box center [601, 335] width 820 height 165
click at [439, 351] on textarea at bounding box center [601, 335] width 820 height 165
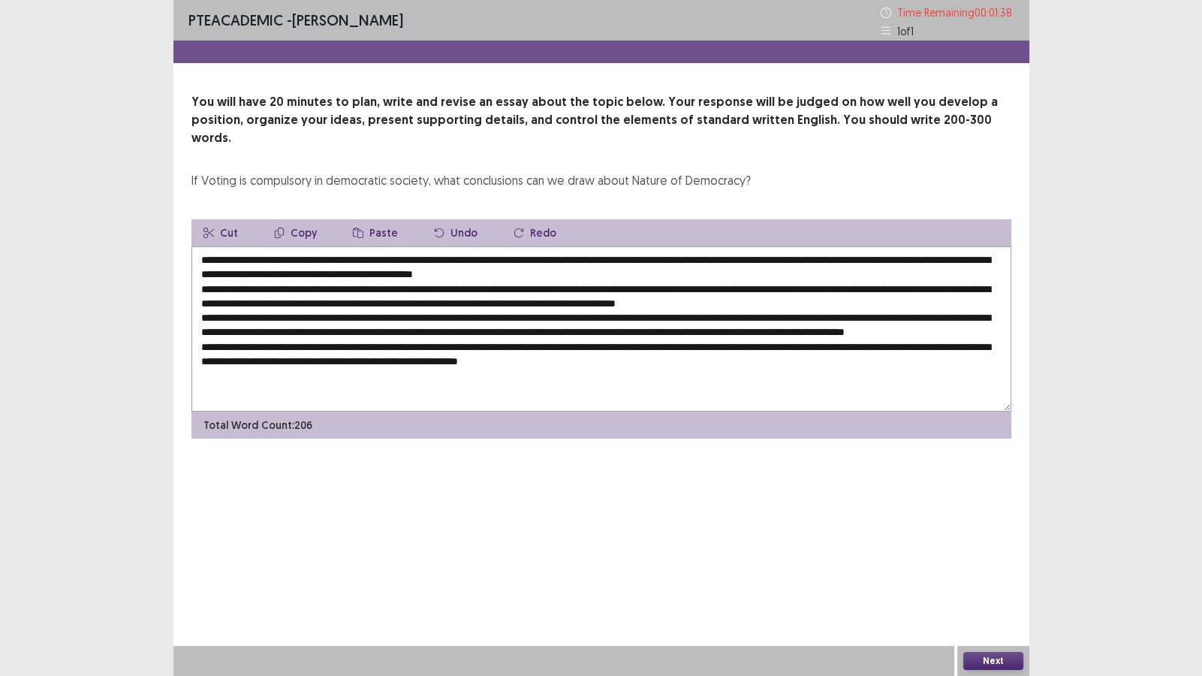
click at [479, 345] on textarea at bounding box center [601, 328] width 820 height 165
drag, startPoint x: 760, startPoint y: 345, endPoint x: 742, endPoint y: 348, distance: 19.1
click at [742, 348] on textarea at bounding box center [601, 328] width 820 height 165
click at [744, 360] on textarea at bounding box center [601, 328] width 820 height 165
drag, startPoint x: 760, startPoint y: 344, endPoint x: 745, endPoint y: 345, distance: 15.1
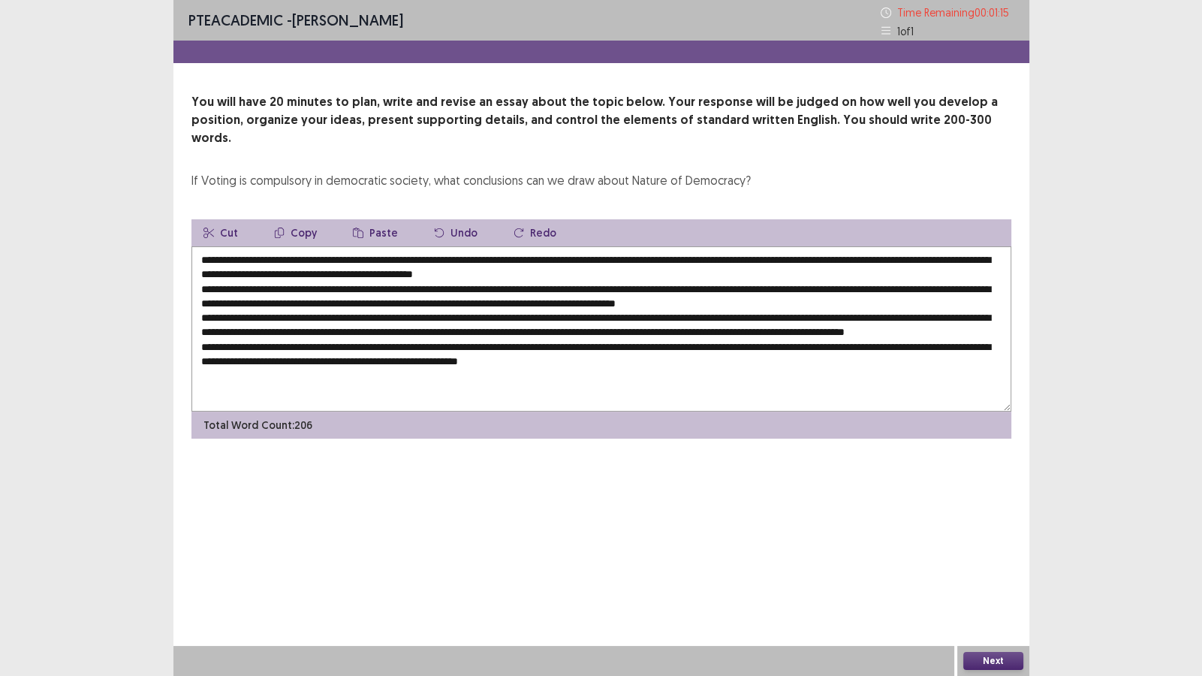
click at [745, 345] on textarea at bounding box center [601, 328] width 820 height 165
click at [564, 286] on textarea at bounding box center [601, 328] width 820 height 165
type textarea "**********"
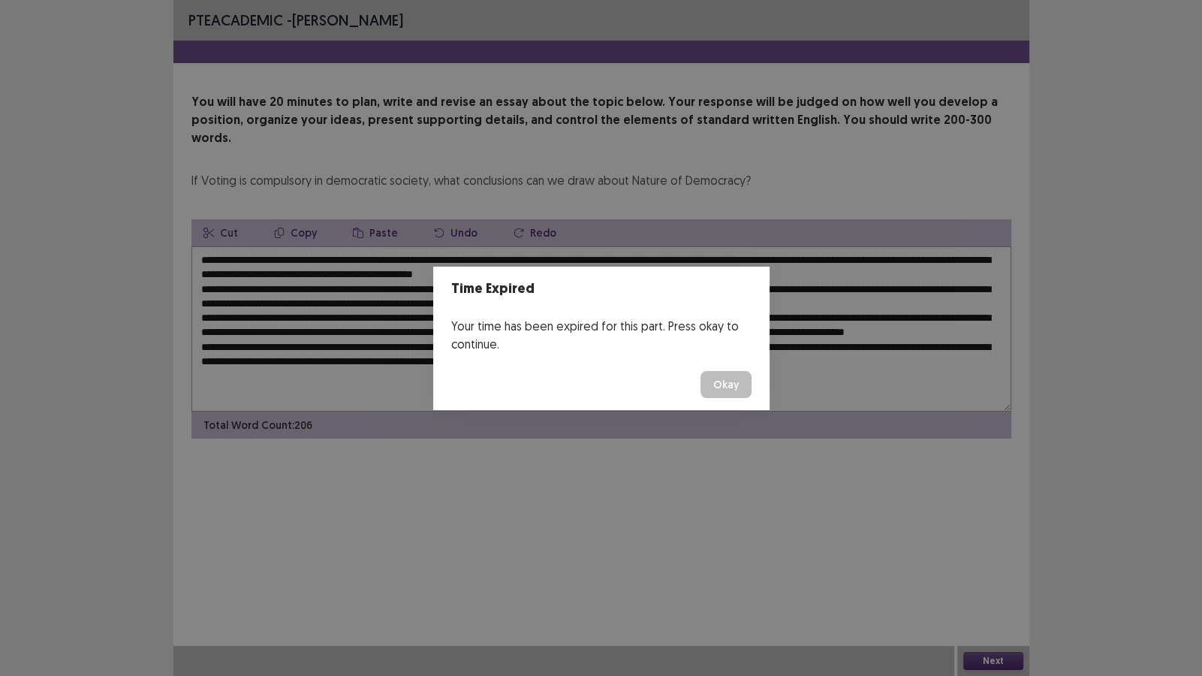
click at [709, 381] on button "Okay" at bounding box center [725, 384] width 51 height 27
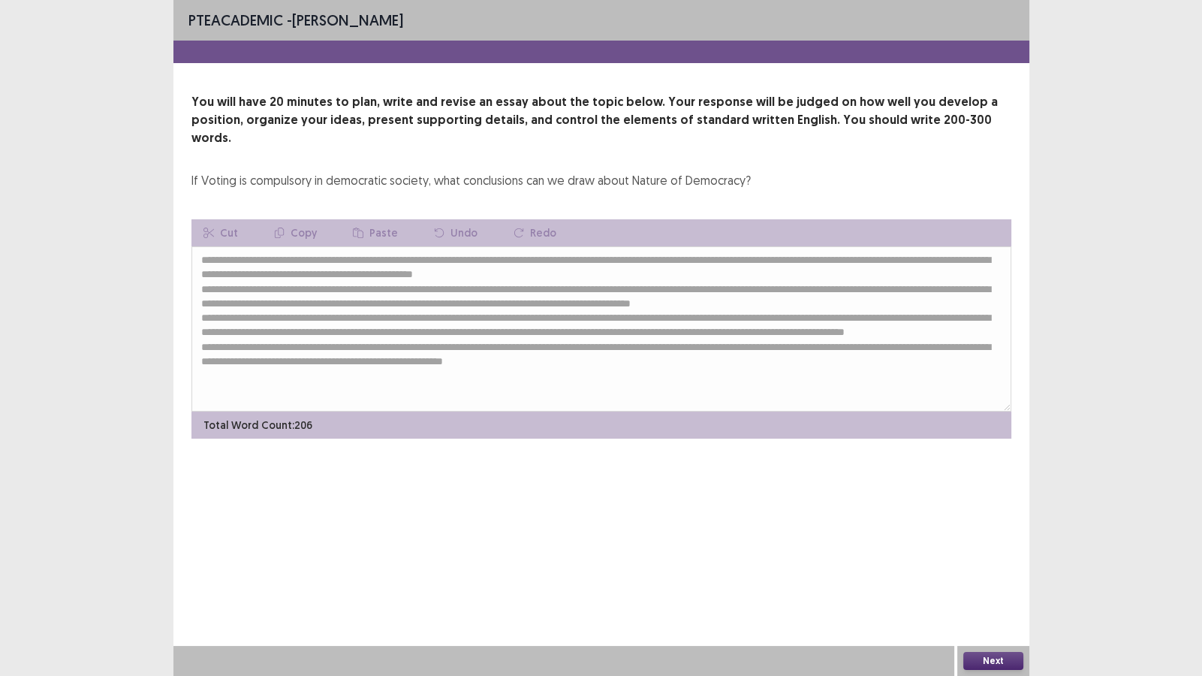
click at [995, 580] on button "Next" at bounding box center [993, 661] width 60 height 18
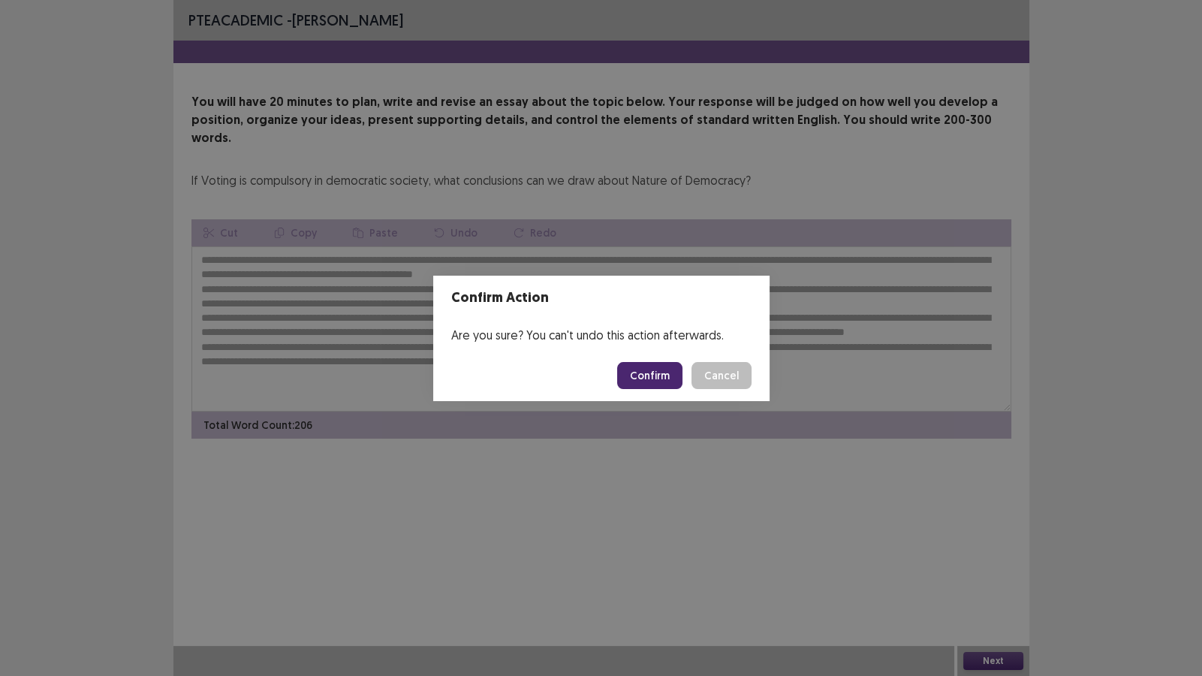
click at [655, 376] on button "Confirm" at bounding box center [649, 375] width 65 height 27
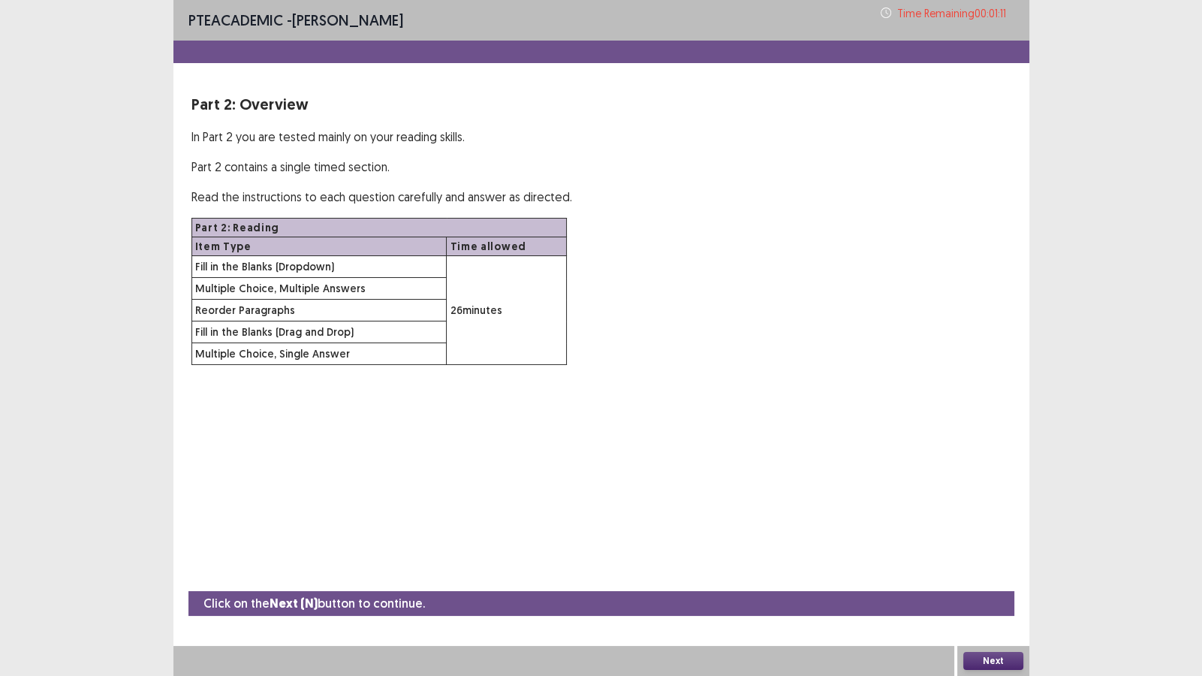
click at [987, 580] on button "Next" at bounding box center [993, 661] width 60 height 18
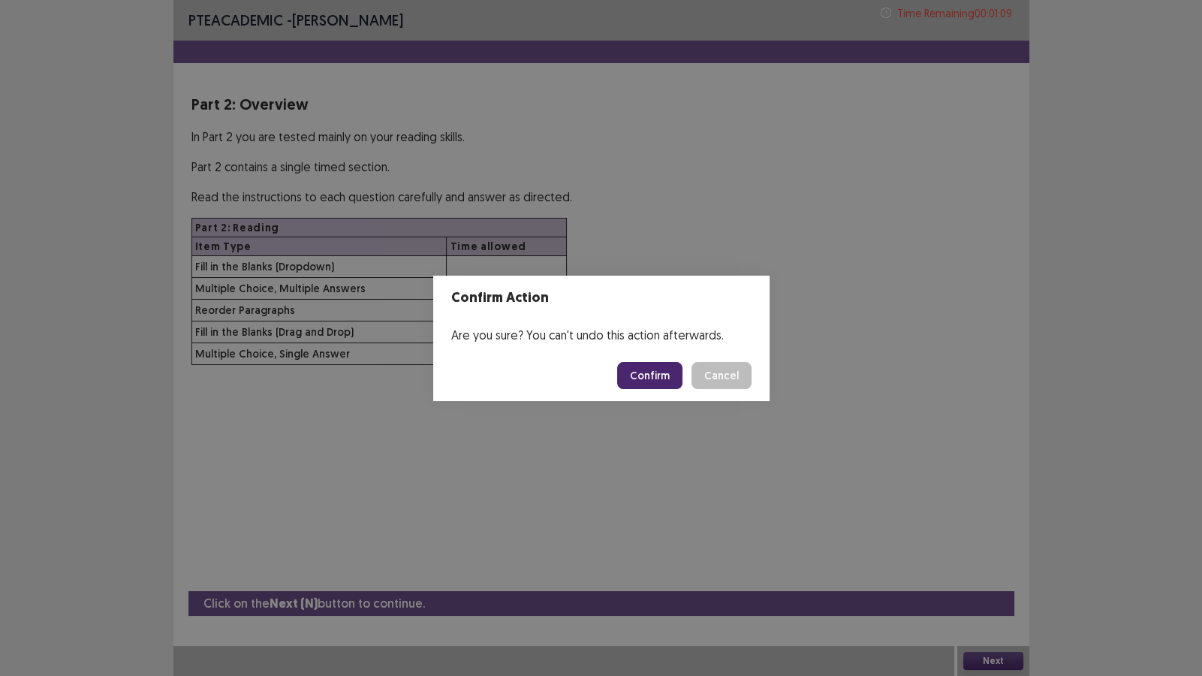
click at [638, 381] on button "Confirm" at bounding box center [649, 375] width 65 height 27
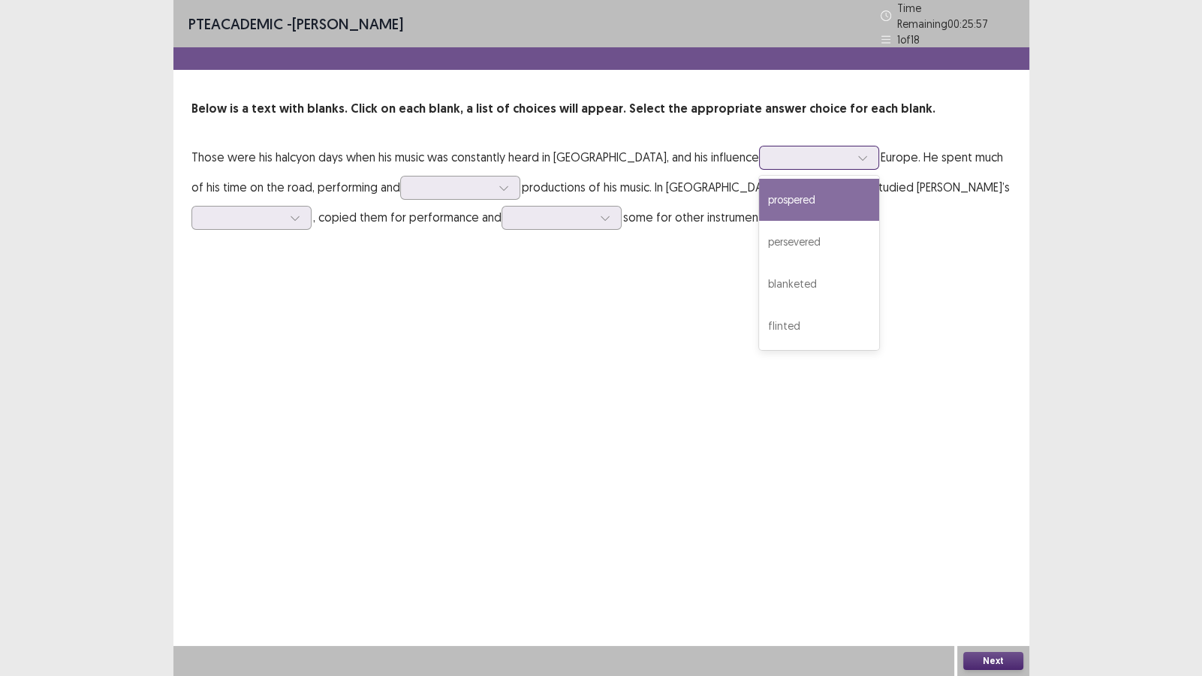
click at [851, 146] on div at bounding box center [862, 157] width 23 height 23
click at [759, 197] on div "prospered" at bounding box center [819, 200] width 120 height 42
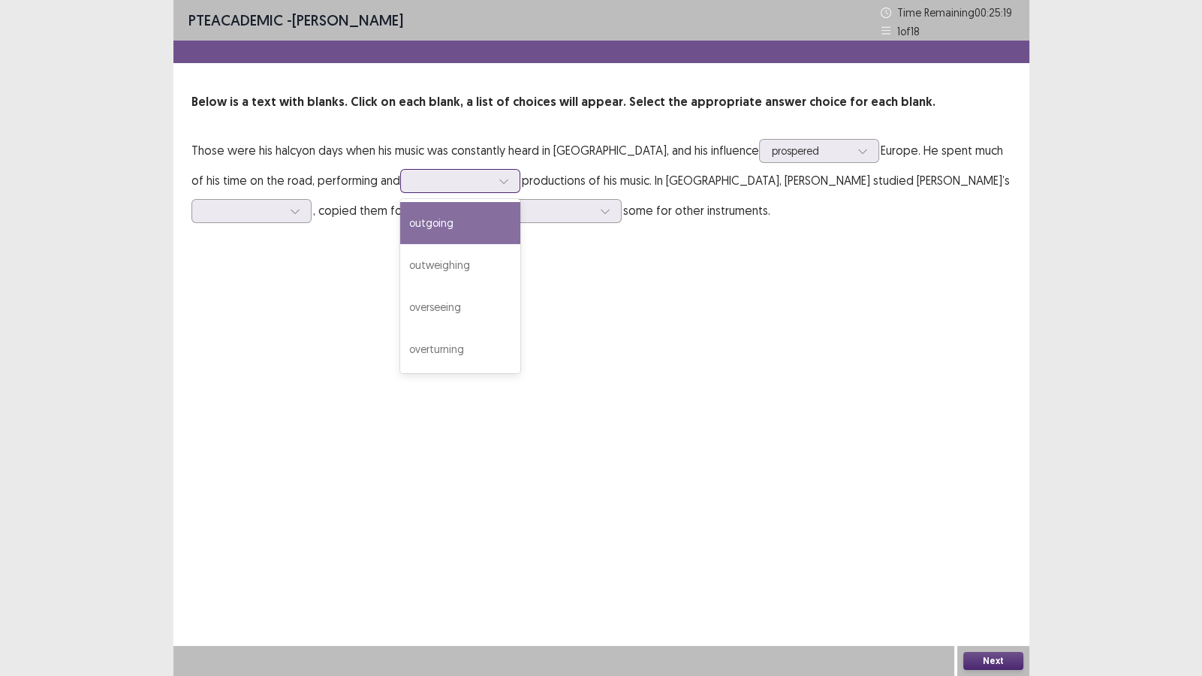
click at [498, 180] on icon at bounding box center [503, 181] width 11 height 11
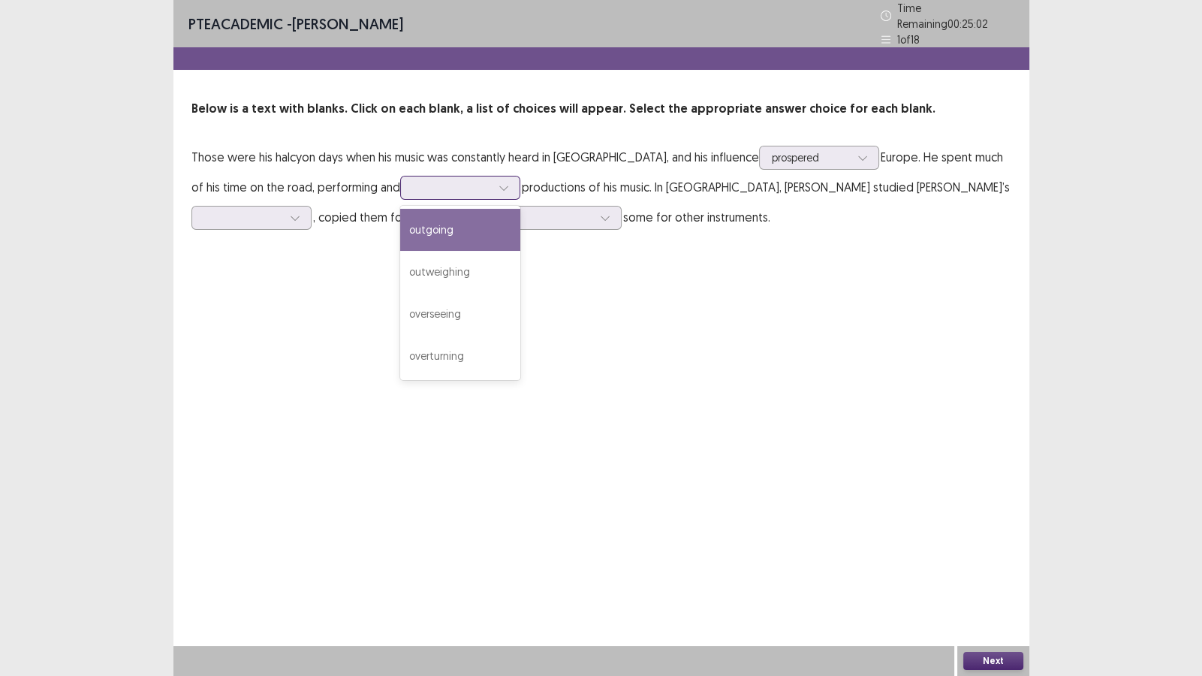
click at [400, 229] on div "outgoing" at bounding box center [460, 230] width 120 height 42
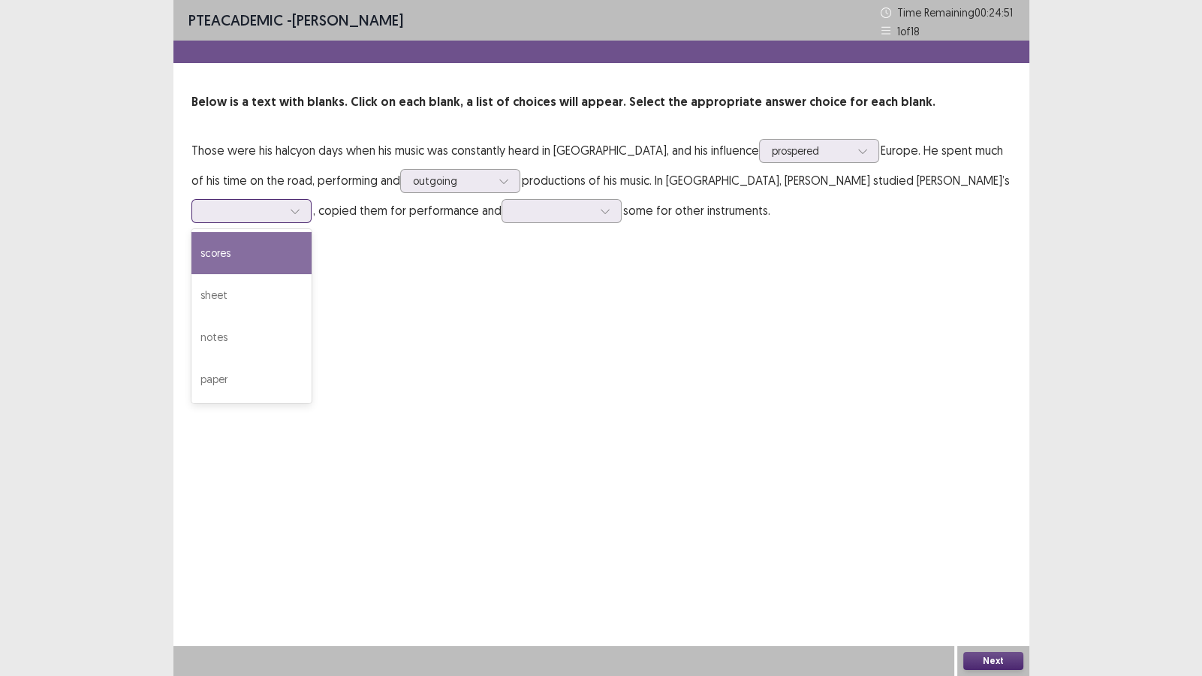
click at [300, 206] on icon at bounding box center [295, 211] width 11 height 11
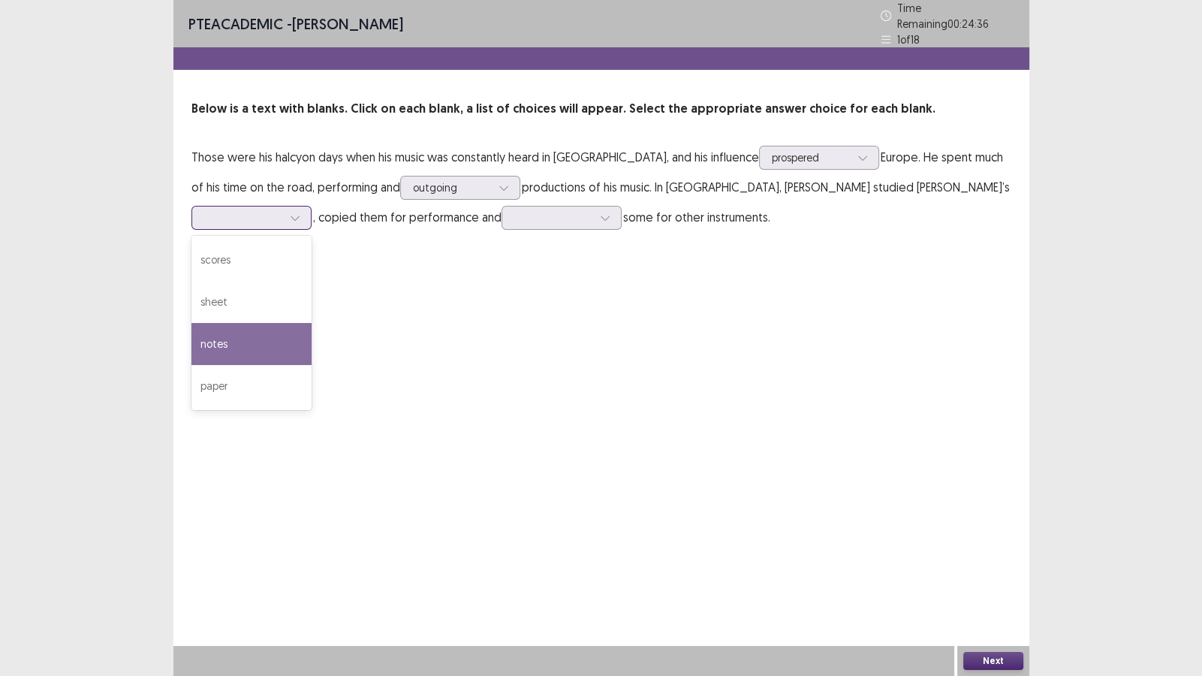
click at [312, 323] on div "notes" at bounding box center [251, 344] width 120 height 42
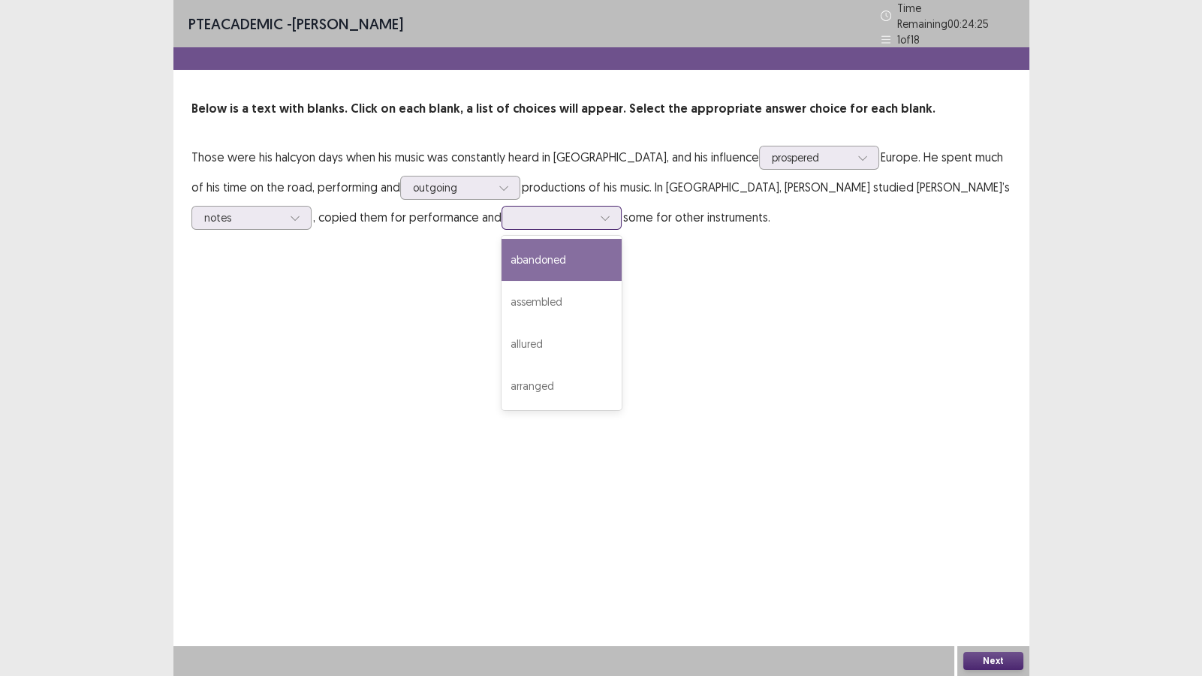
click at [594, 210] on div at bounding box center [605, 217] width 23 height 23
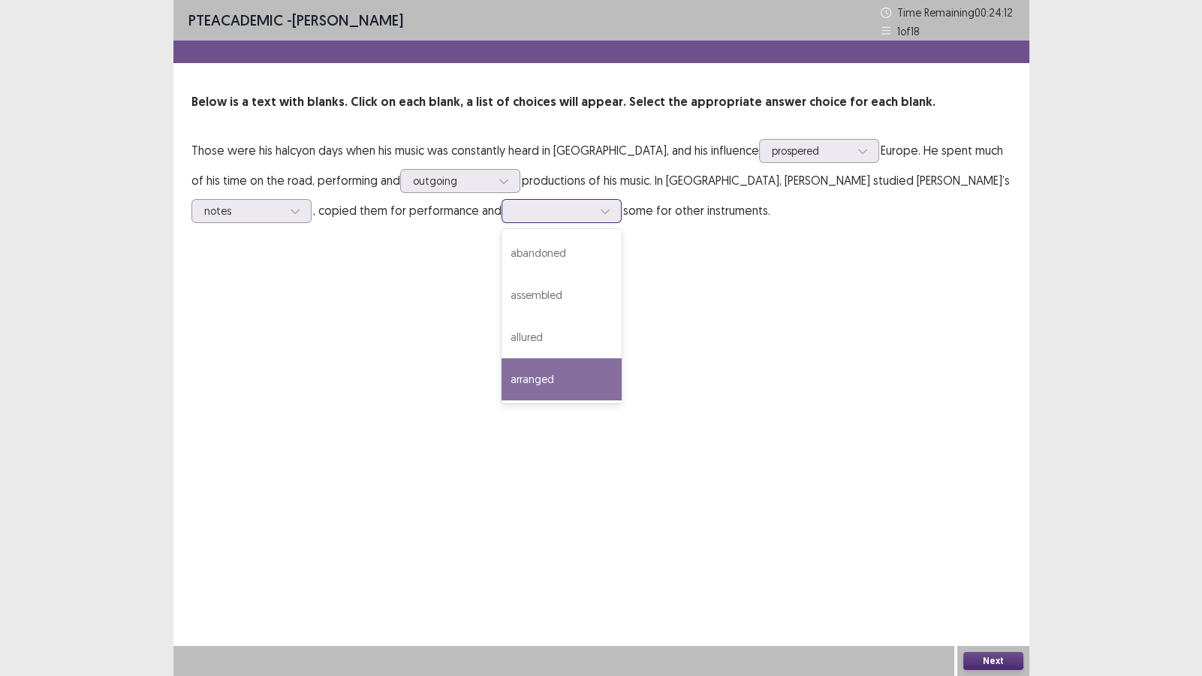
click at [501, 372] on div "arranged" at bounding box center [561, 379] width 120 height 42
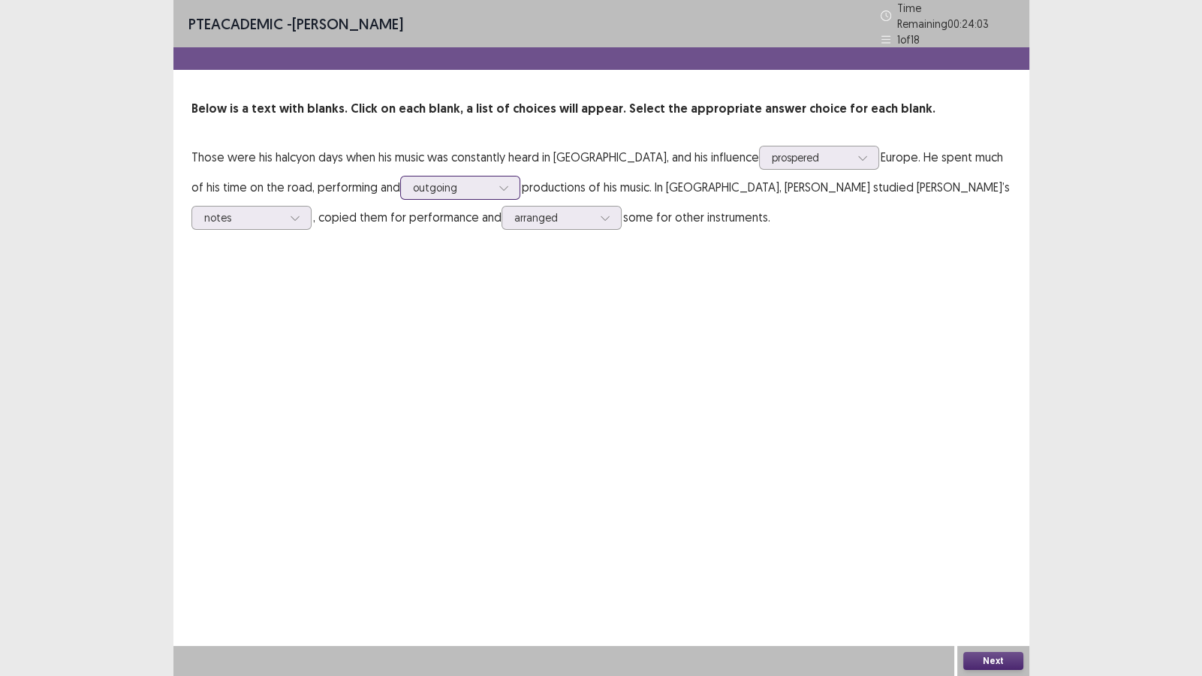
click at [441, 185] on div "outgoing" at bounding box center [460, 188] width 120 height 24
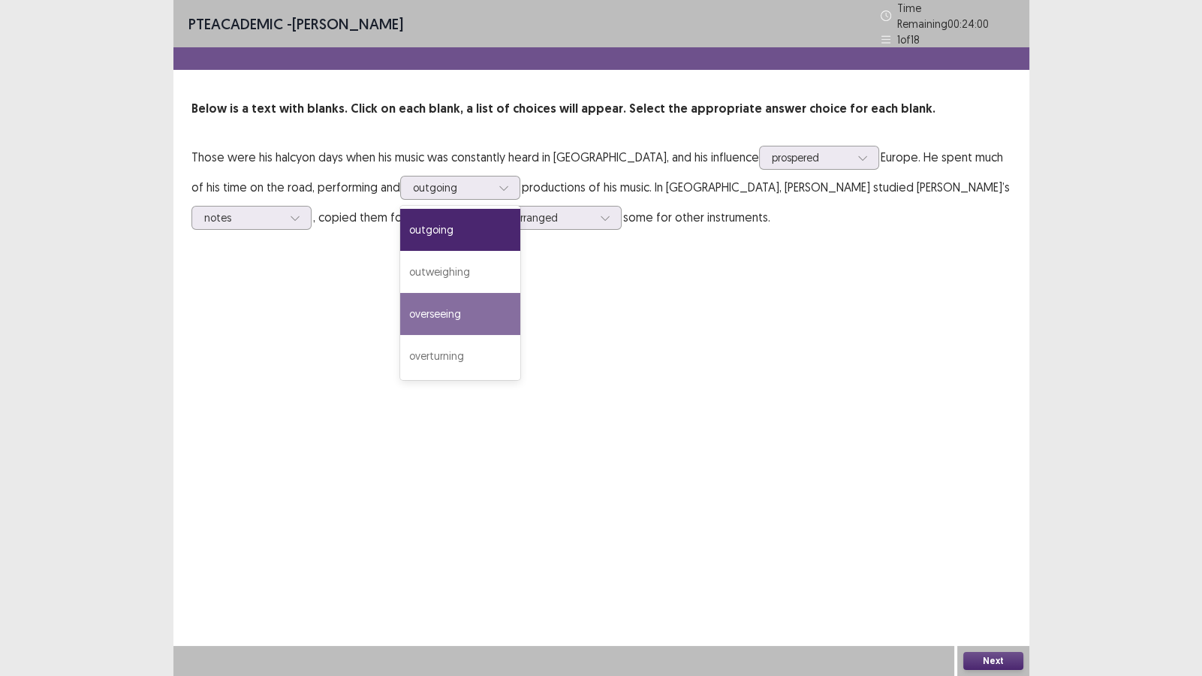
click at [691, 223] on p "Those were his halcyon days when his music was constantly heard in [GEOGRAPHIC_…" at bounding box center [601, 187] width 820 height 90
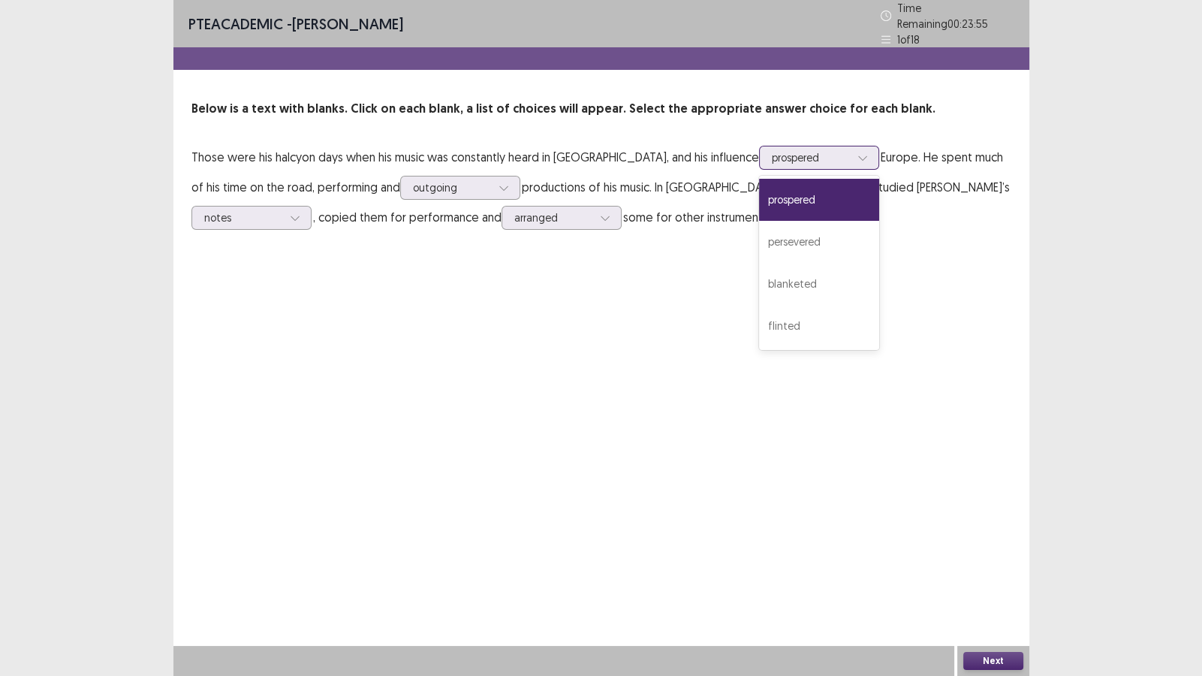
click at [851, 153] on div at bounding box center [862, 157] width 23 height 23
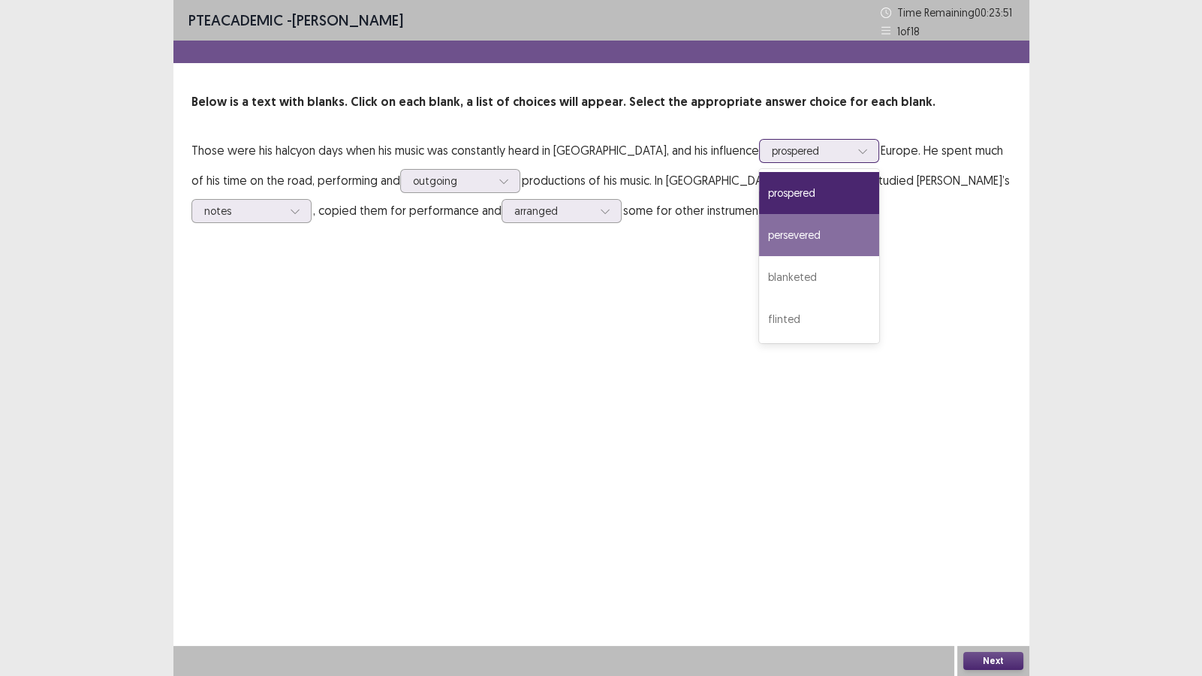
click at [766, 233] on div "persevered" at bounding box center [819, 235] width 120 height 42
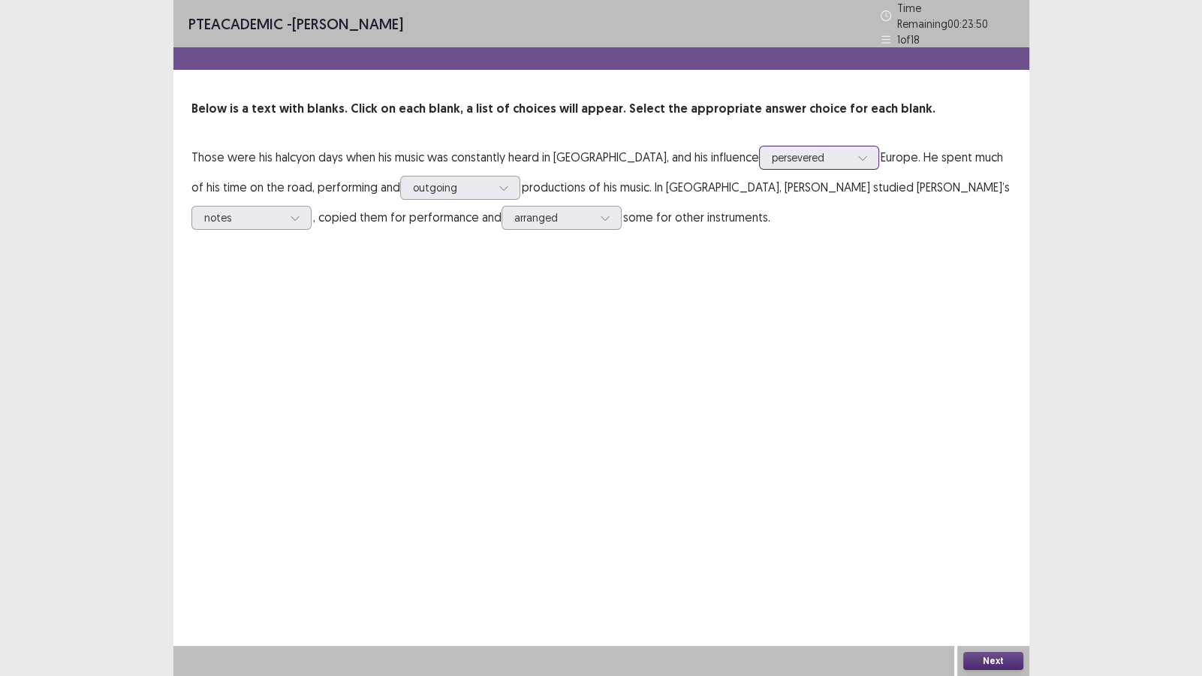
click at [851, 146] on div at bounding box center [862, 157] width 23 height 23
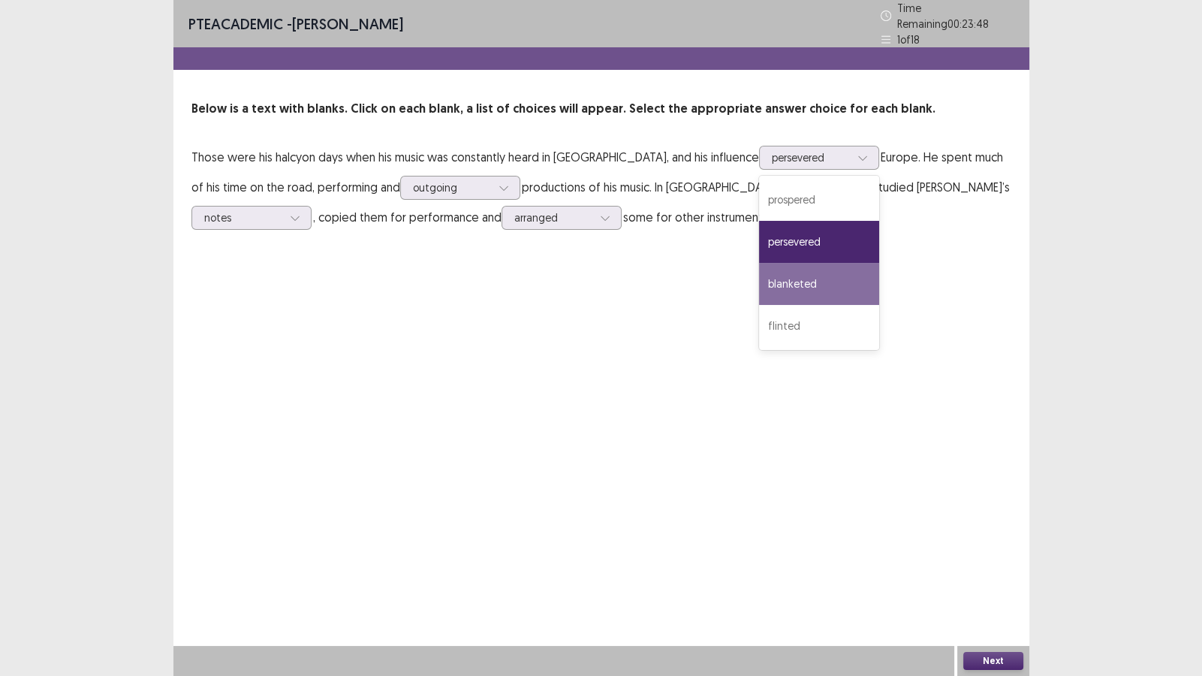
click at [893, 239] on div "PTE academic - [PERSON_NAME] Time Remaining 00 : 23 : 48 1 of 18 Below is a tex…" at bounding box center [601, 131] width 856 height 262
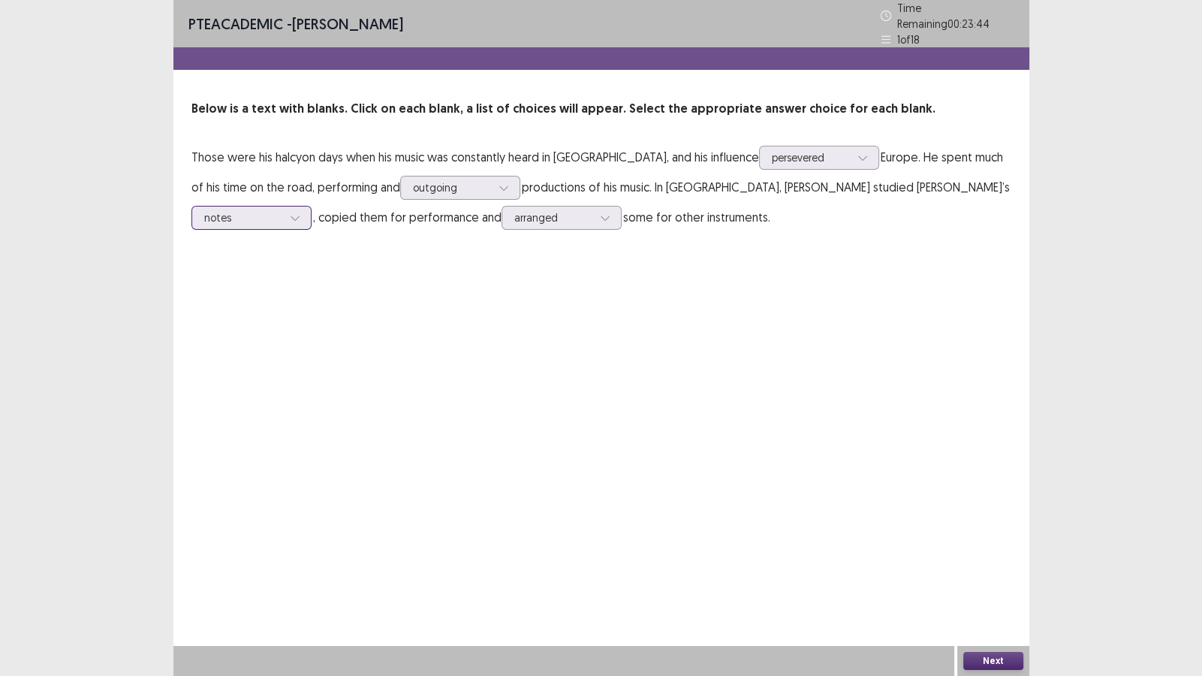
click at [300, 212] on icon at bounding box center [295, 217] width 11 height 11
click at [964, 234] on div "PTE academic - [PERSON_NAME] Time Remaining 00 : 23 : 39 1 of 18 Below is a tex…" at bounding box center [601, 131] width 856 height 262
click at [998, 580] on button "Next" at bounding box center [993, 661] width 60 height 18
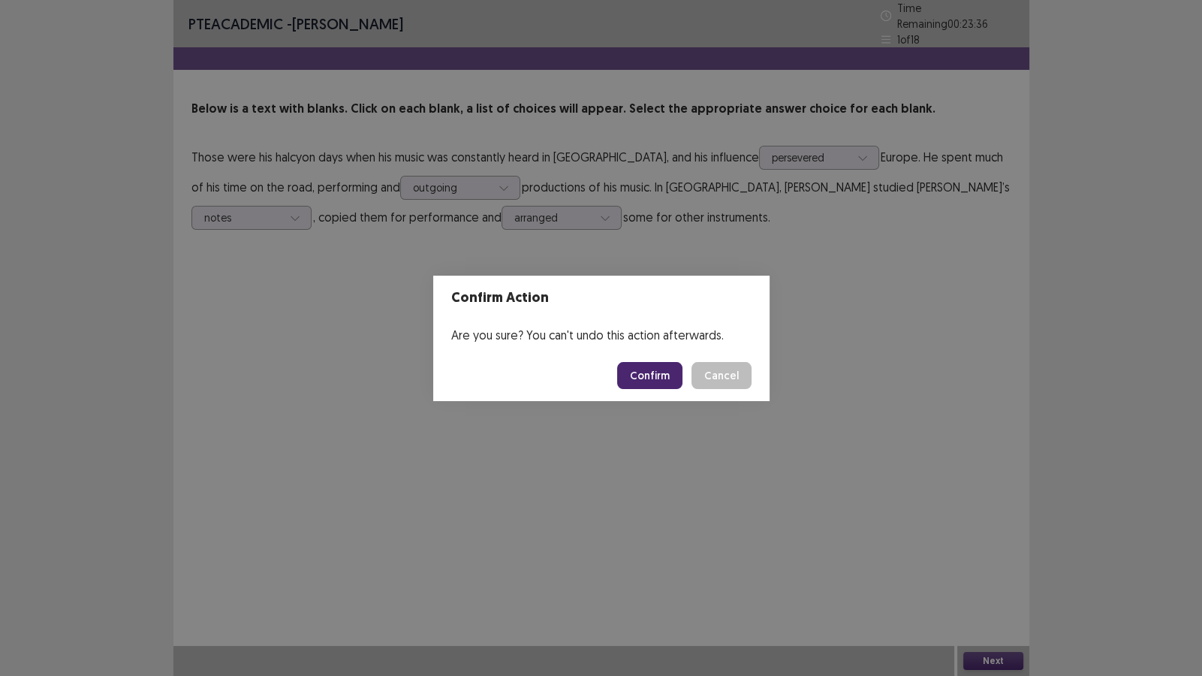
click at [640, 377] on button "Confirm" at bounding box center [649, 375] width 65 height 27
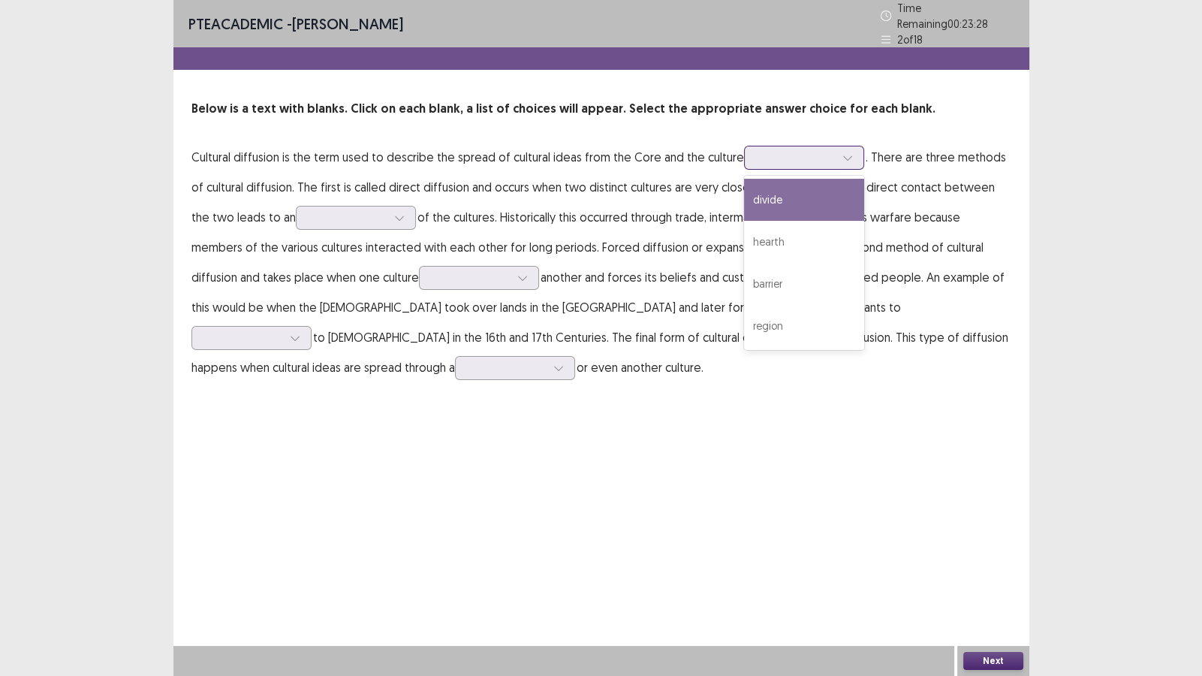
click at [842, 152] on icon at bounding box center [847, 157] width 11 height 11
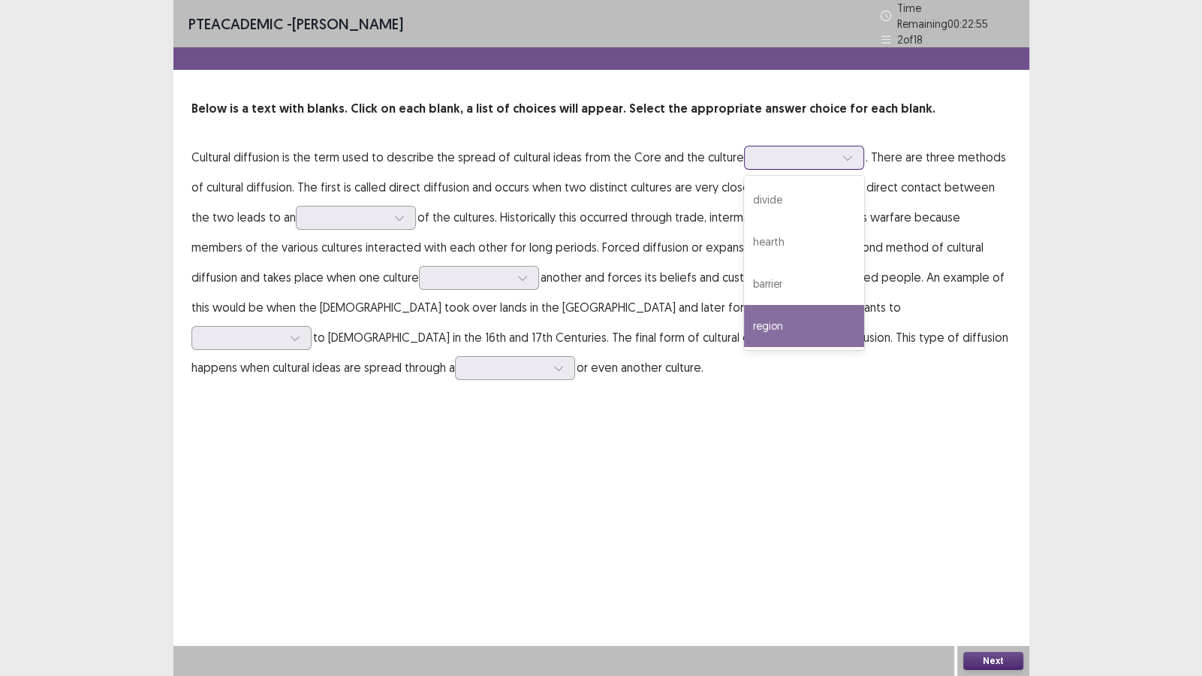
click at [806, 316] on div "region" at bounding box center [804, 326] width 120 height 42
click at [843, 156] on icon at bounding box center [847, 158] width 8 height 5
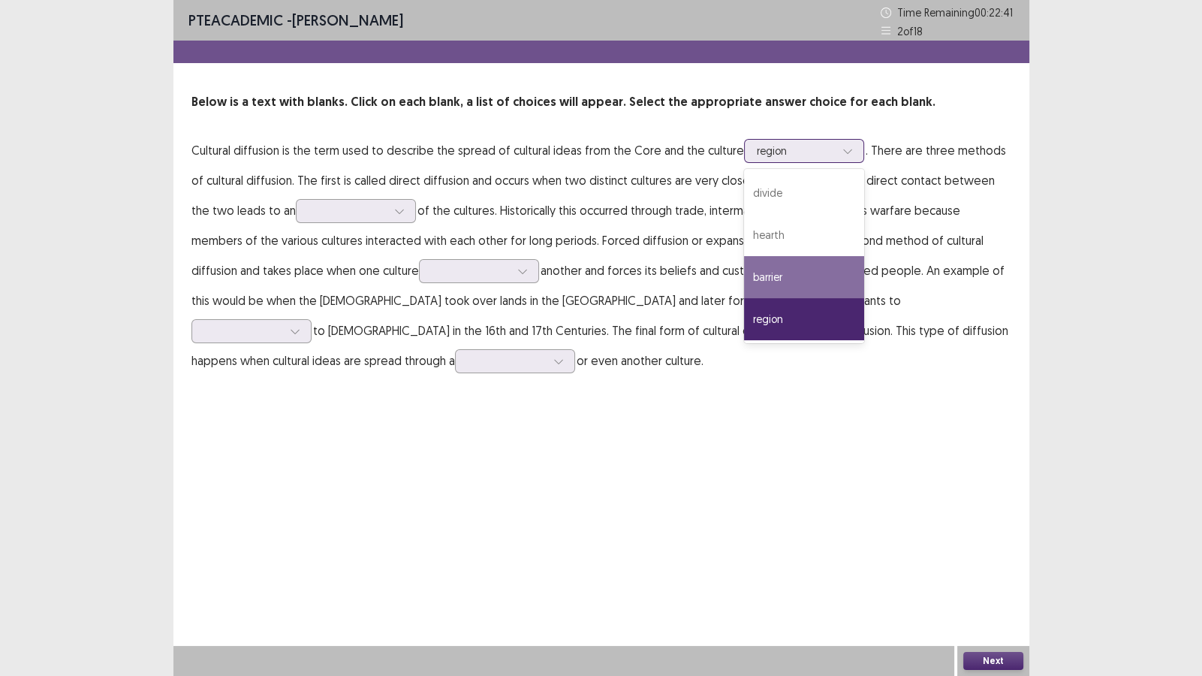
click at [803, 279] on div "barrier" at bounding box center [804, 277] width 120 height 42
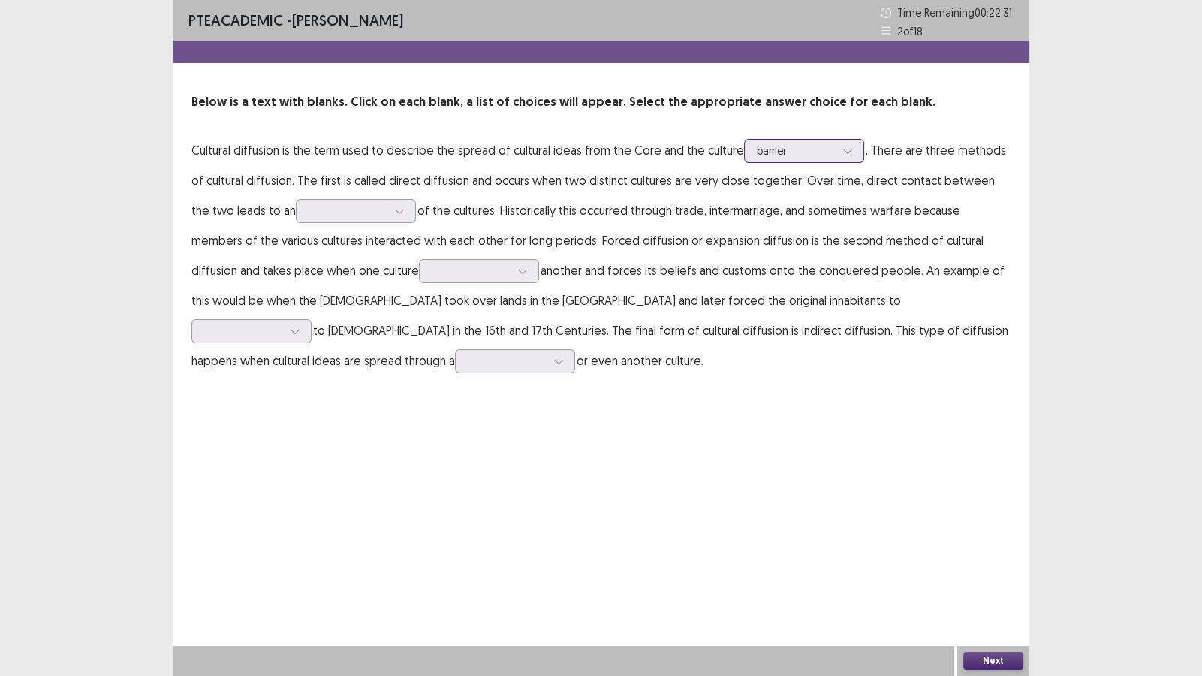
click at [845, 149] on div at bounding box center [847, 151] width 23 height 23
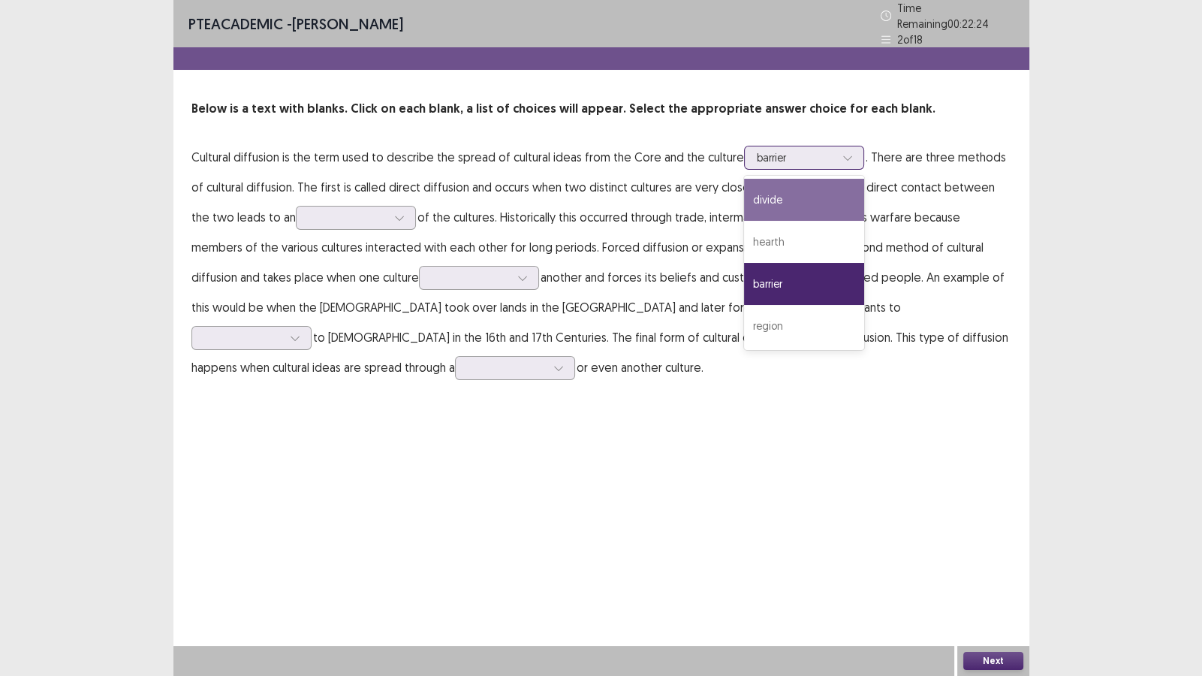
click at [788, 182] on div "divide" at bounding box center [804, 200] width 120 height 42
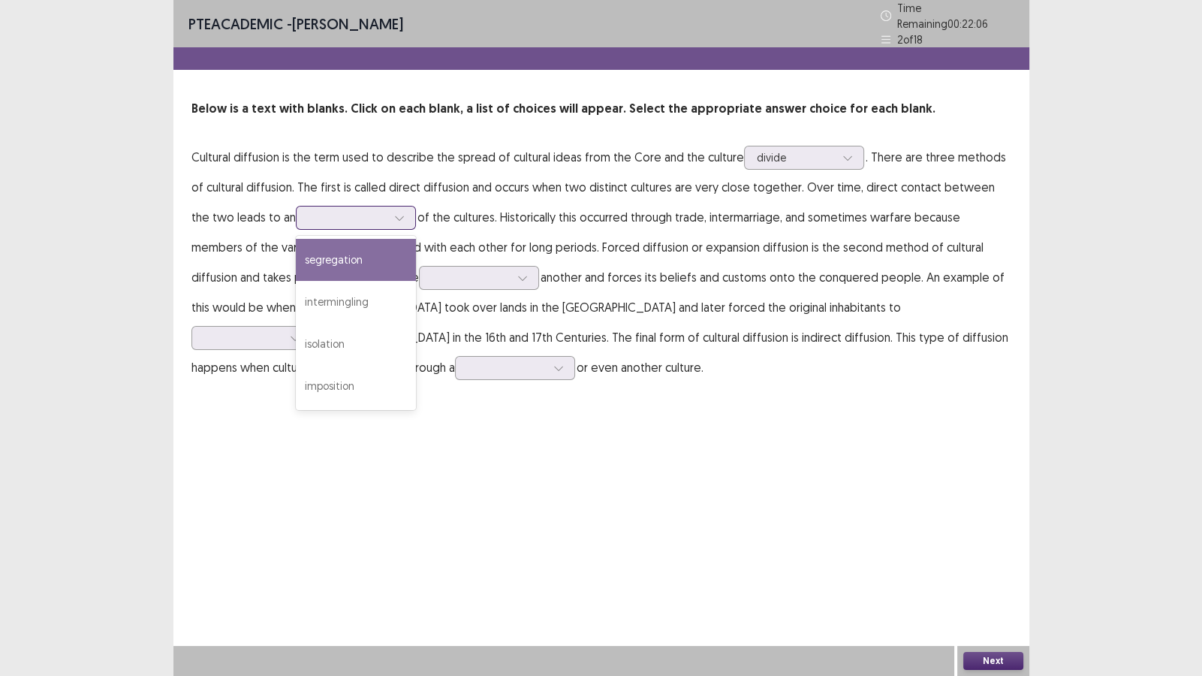
click at [394, 214] on icon at bounding box center [399, 217] width 11 height 11
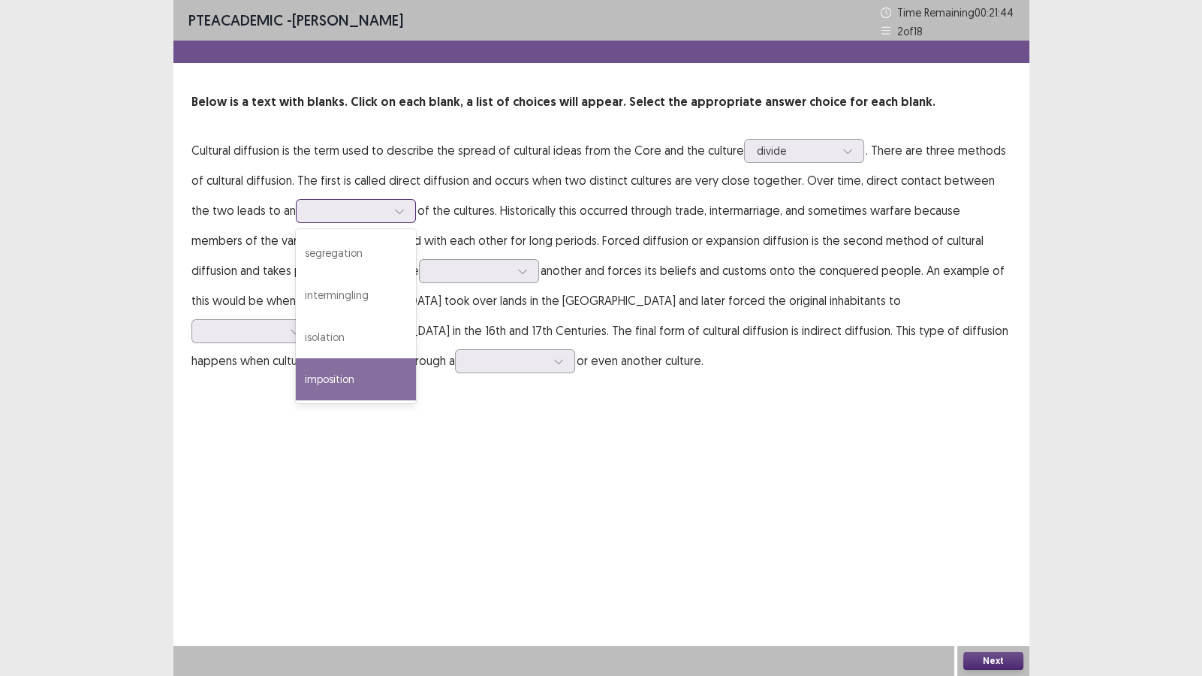
click at [318, 380] on div "imposition" at bounding box center [356, 379] width 120 height 42
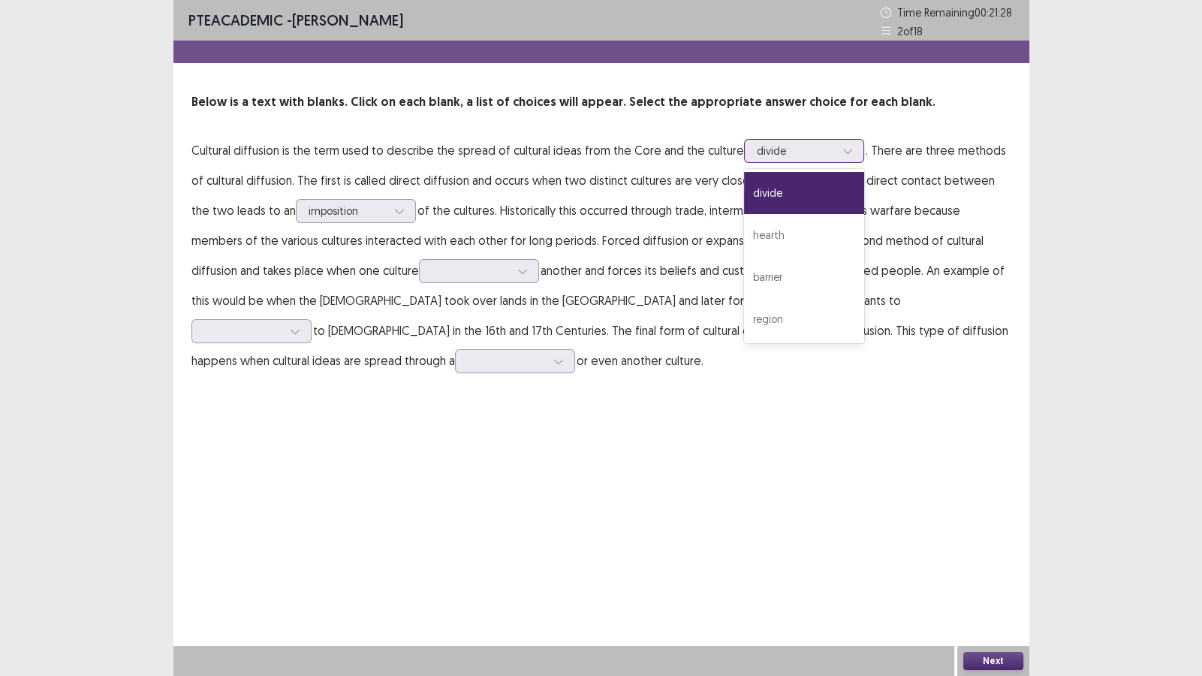
click at [843, 153] on icon at bounding box center [847, 151] width 11 height 11
click at [777, 221] on div "hearth" at bounding box center [804, 235] width 120 height 42
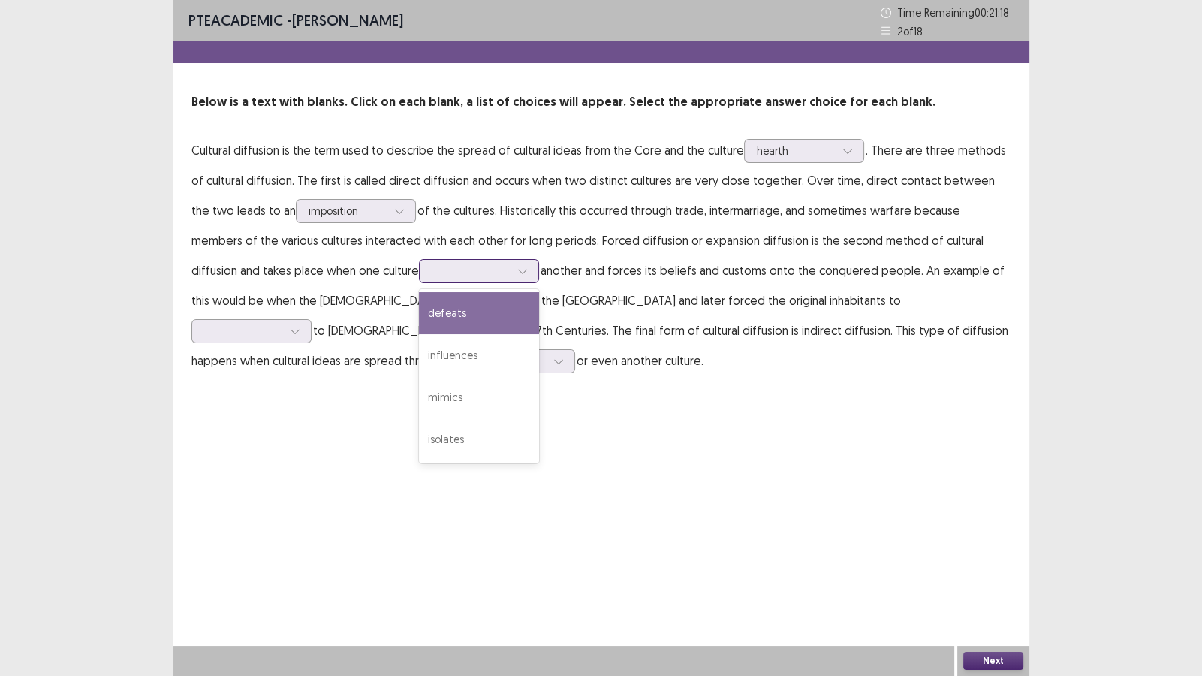
click at [517, 273] on icon at bounding box center [522, 271] width 11 height 11
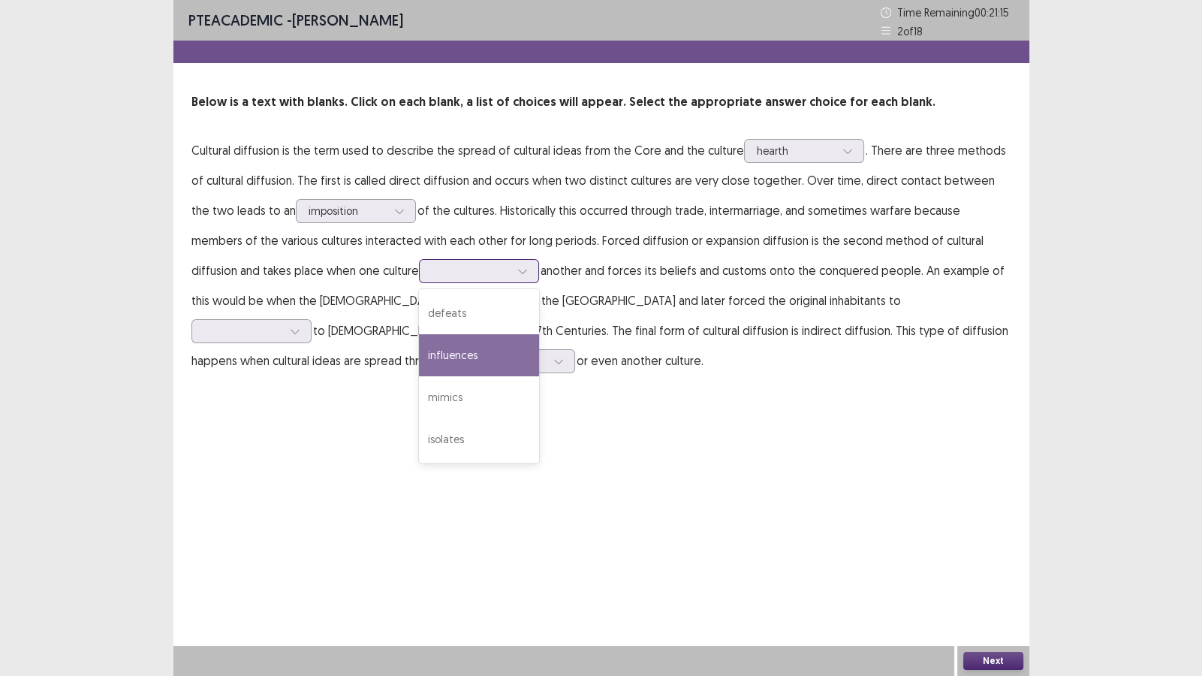
click at [419, 354] on div "influences" at bounding box center [479, 355] width 120 height 42
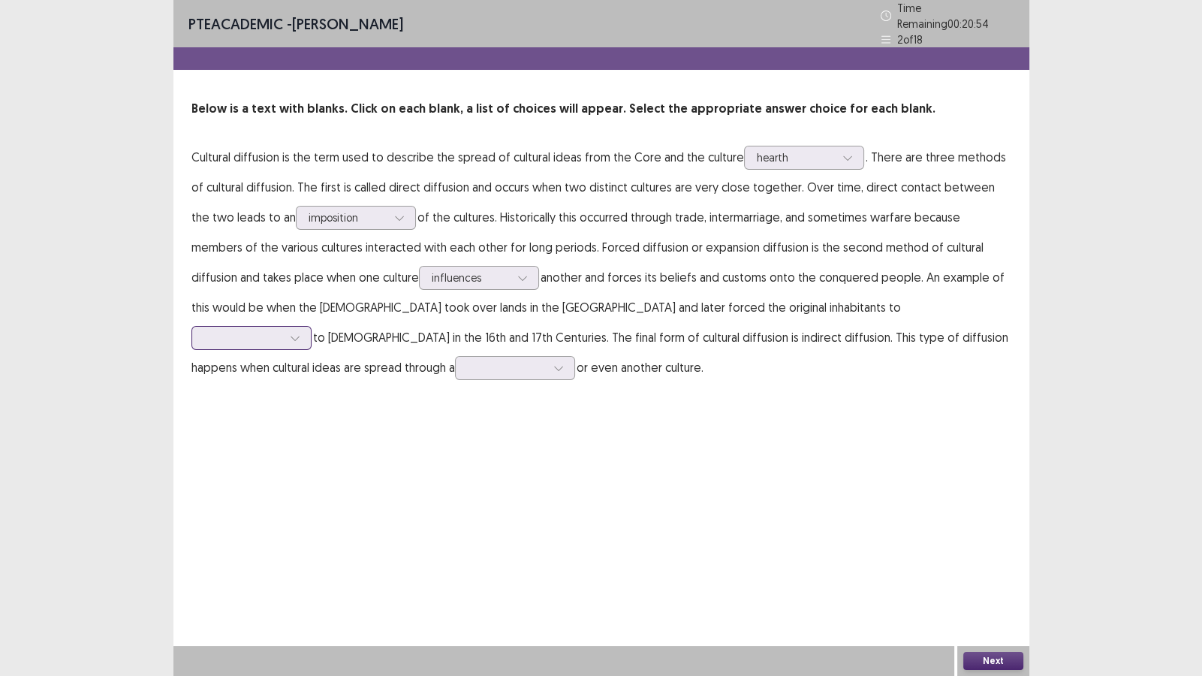
click at [306, 327] on div at bounding box center [295, 338] width 23 height 23
click at [312, 443] on div "convert" at bounding box center [251, 464] width 120 height 42
click at [547, 357] on div at bounding box center [558, 368] width 23 height 23
click at [455, 529] on div "middleman" at bounding box center [515, 536] width 120 height 42
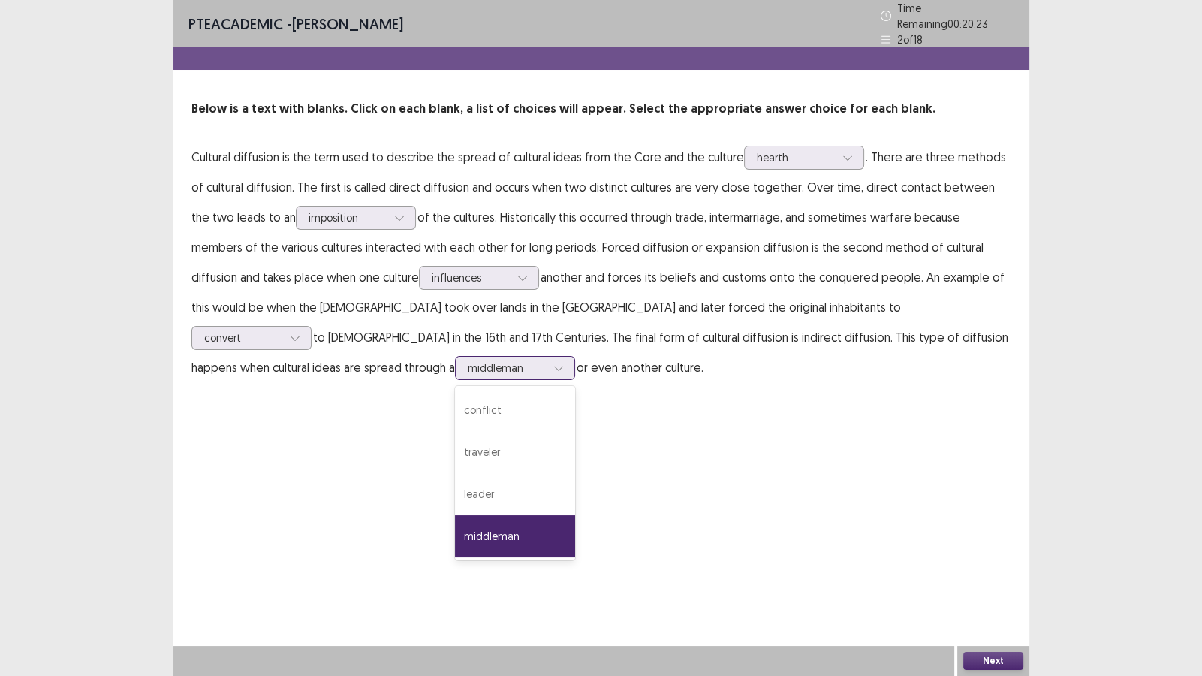
click at [553, 363] on icon at bounding box center [558, 368] width 11 height 11
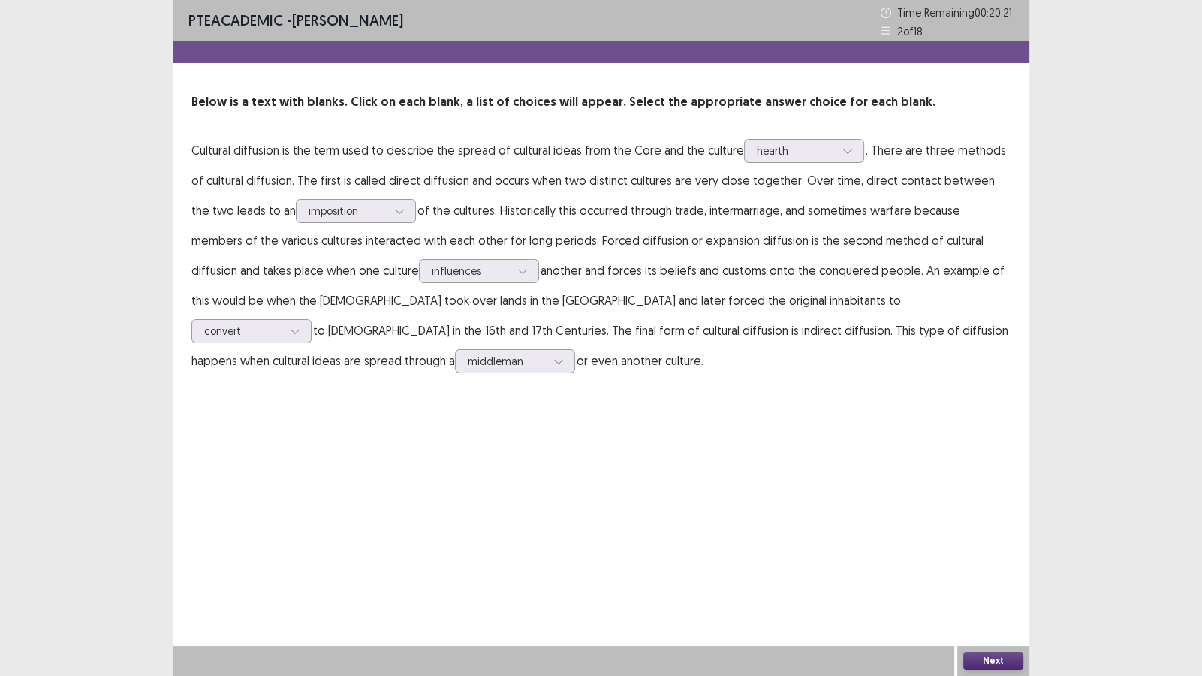
click at [506, 436] on div "PTE academic - [PERSON_NAME] Time Remaining 00 : 20 : 21 2 of 18 Below is a tex…" at bounding box center [601, 338] width 856 height 676
click at [996, 580] on button "Next" at bounding box center [993, 661] width 60 height 18
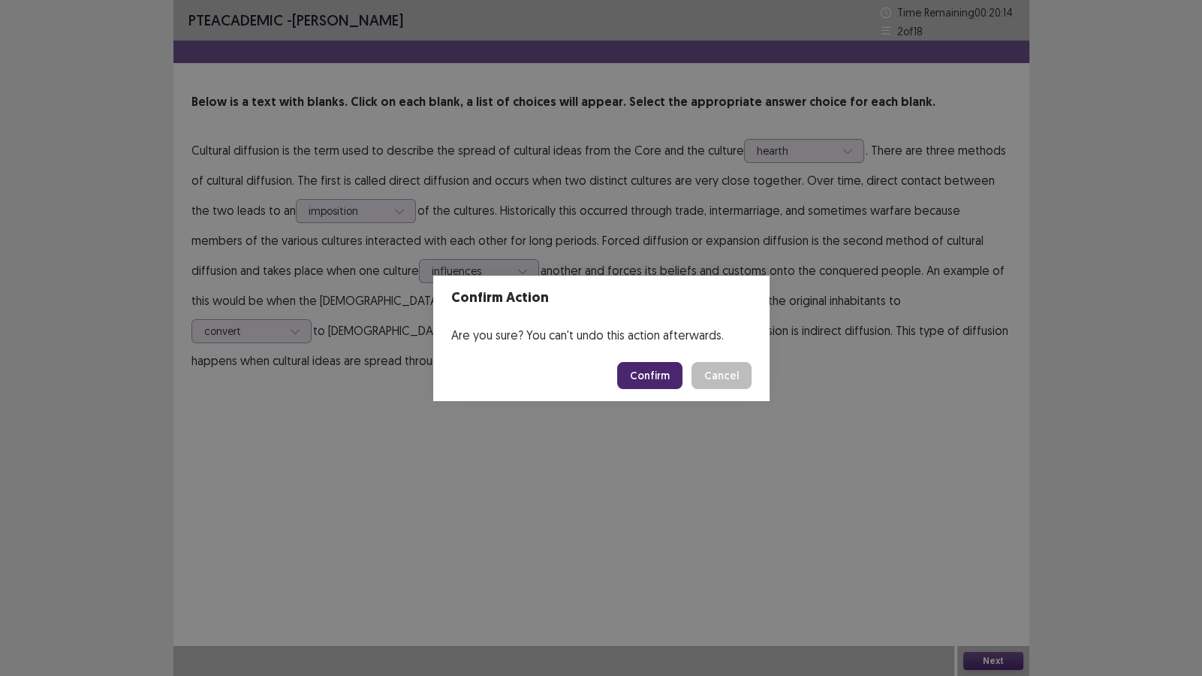
click at [652, 365] on button "Confirm" at bounding box center [649, 375] width 65 height 27
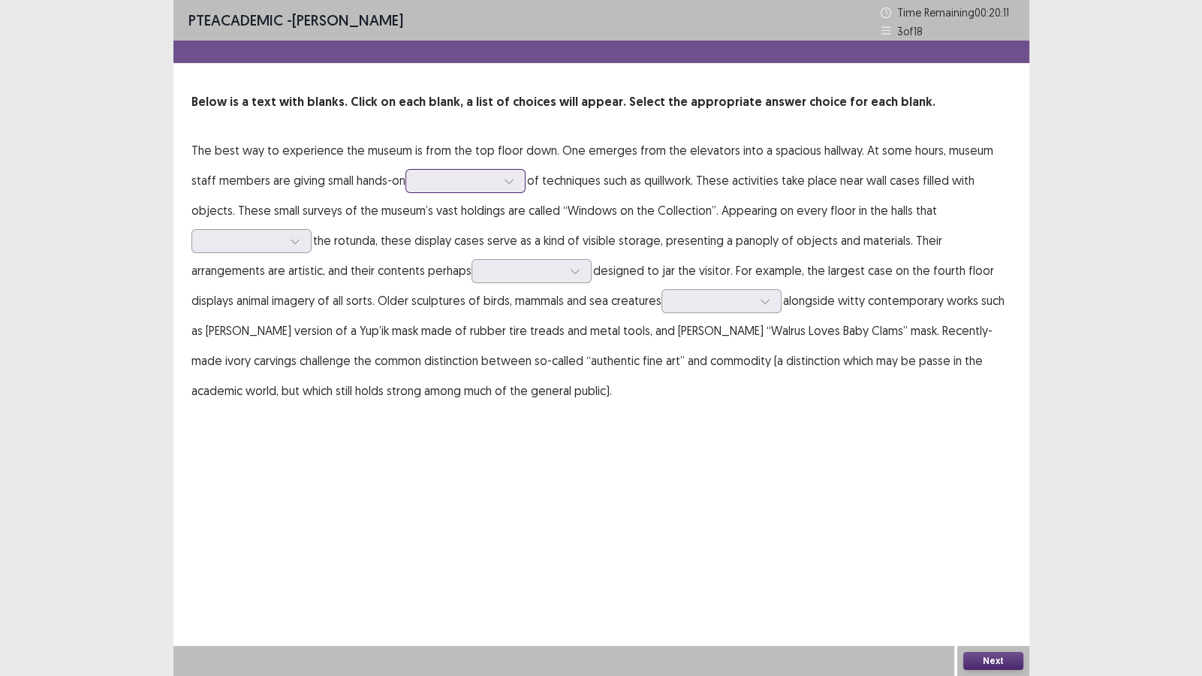
click at [498, 183] on div at bounding box center [509, 181] width 23 height 23
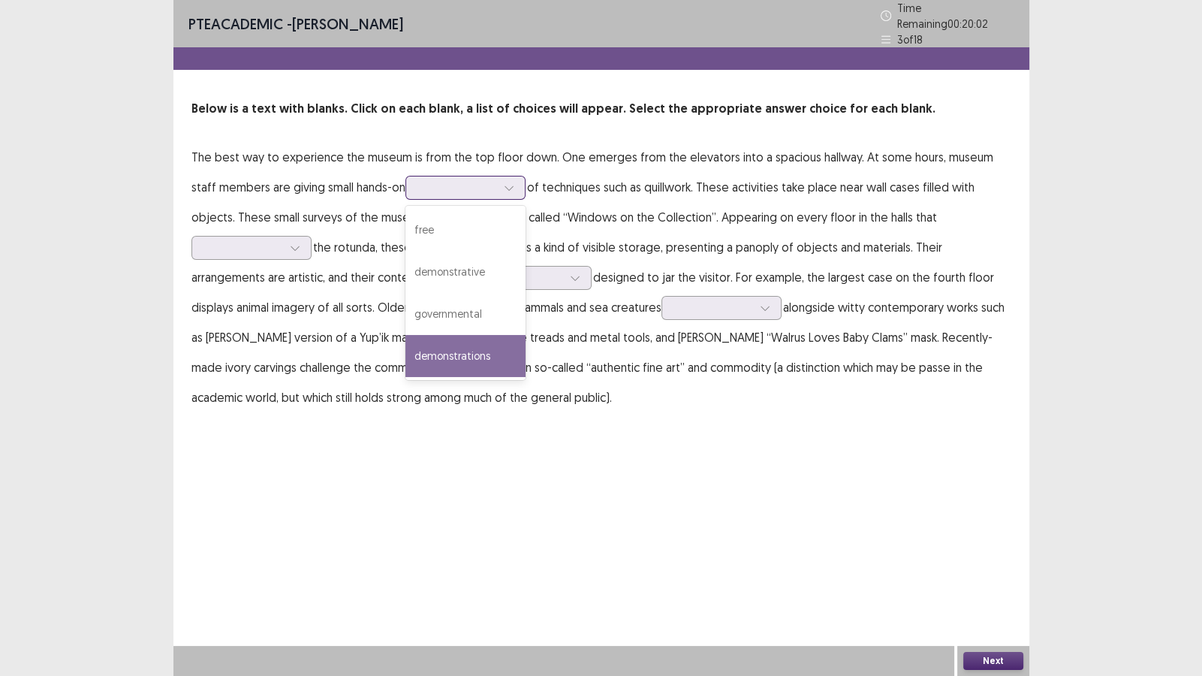
click at [468, 345] on div "demonstrations" at bounding box center [465, 356] width 120 height 42
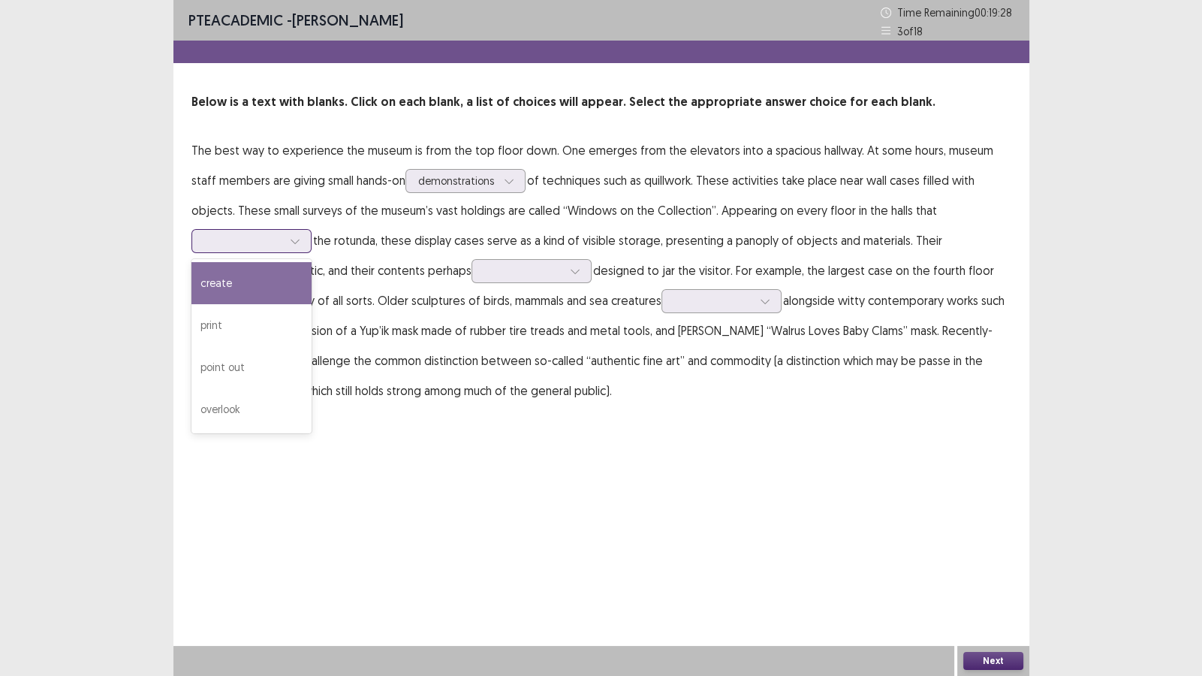
click at [300, 236] on icon at bounding box center [295, 241] width 11 height 11
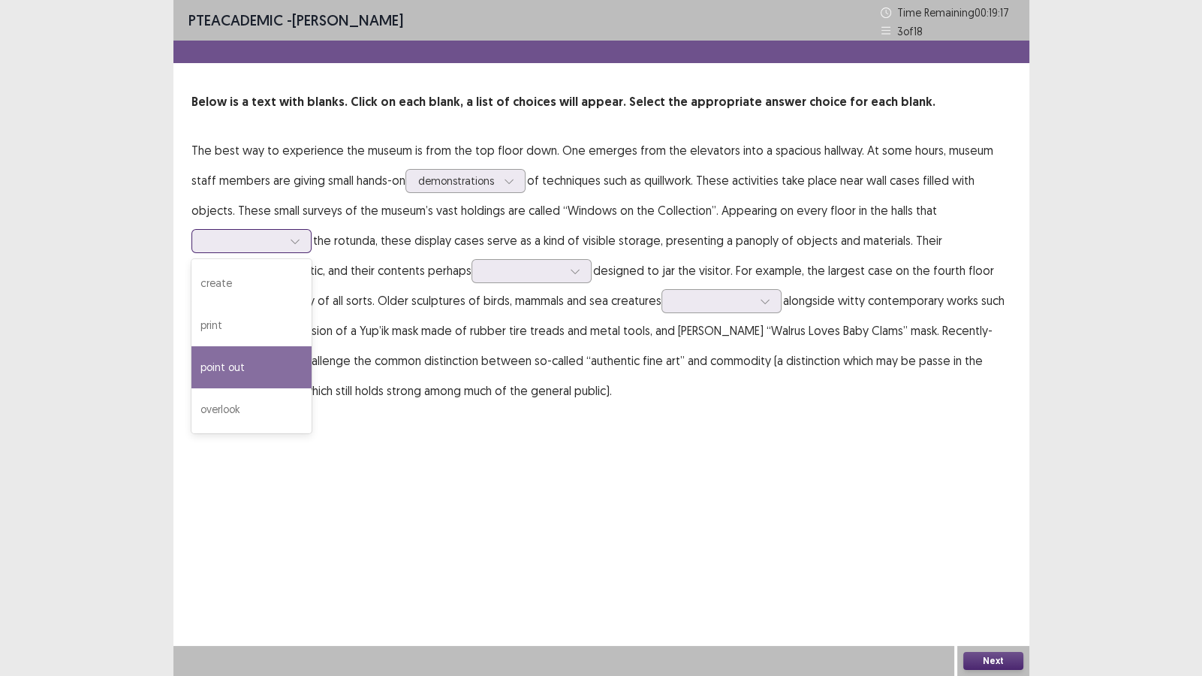
click at [312, 346] on div "point out" at bounding box center [251, 367] width 120 height 42
click at [306, 230] on div at bounding box center [295, 241] width 23 height 23
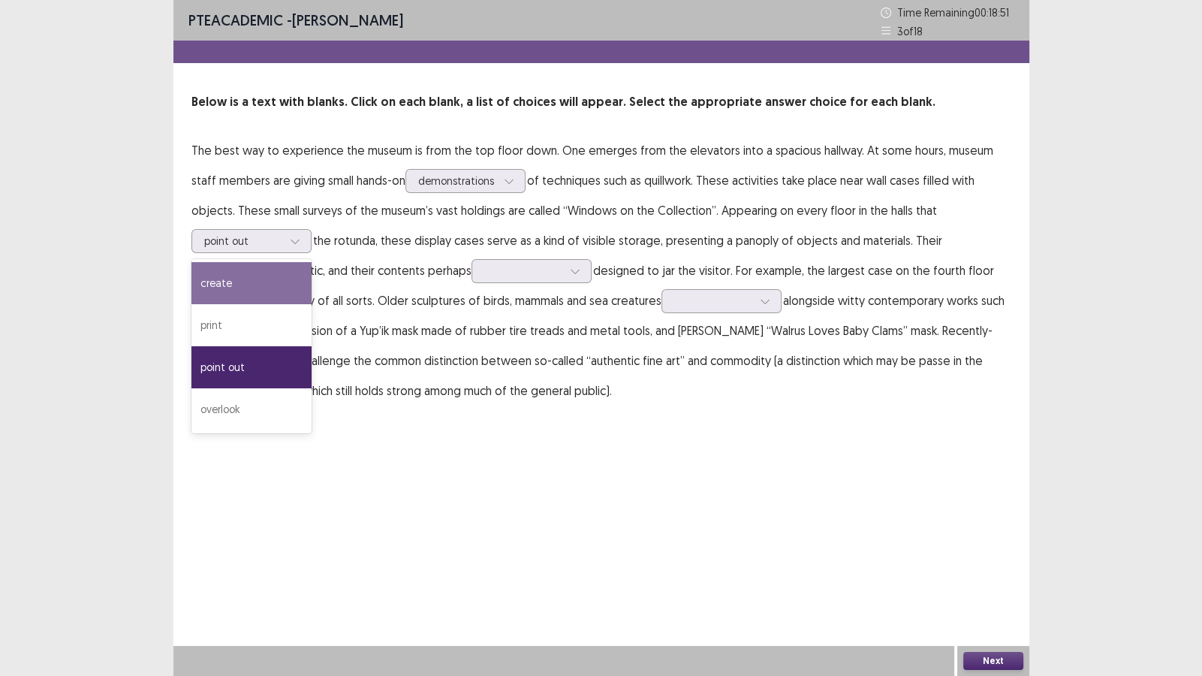
click at [1056, 250] on div "PTE academic - [PERSON_NAME] Time Remaining 00 : 18 : 51 3 of 18 Below is a tex…" at bounding box center [601, 338] width 1202 height 676
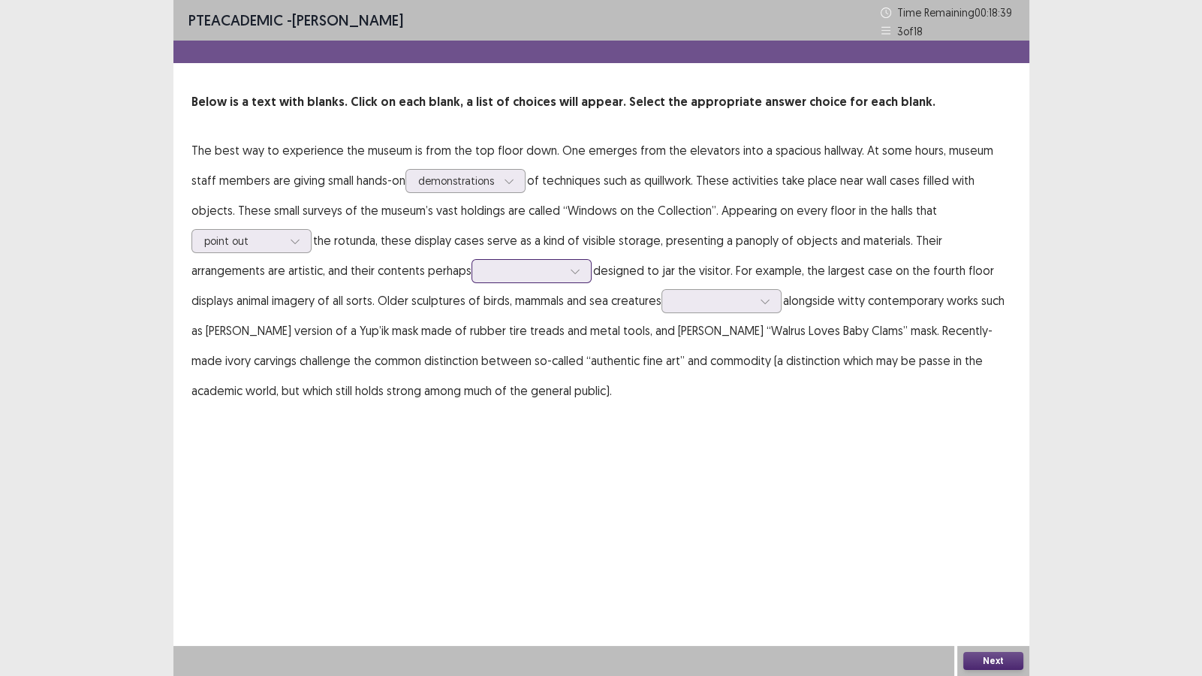
click at [570, 274] on icon at bounding box center [575, 271] width 11 height 11
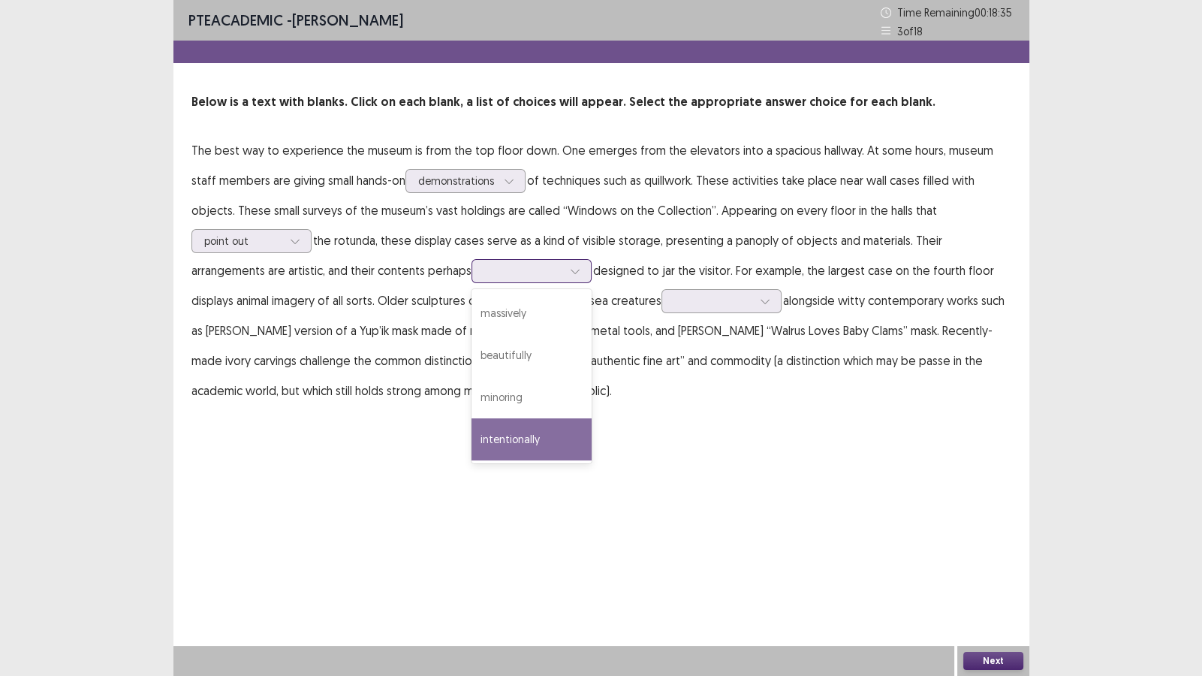
click at [471, 434] on div "intentionally" at bounding box center [531, 439] width 120 height 42
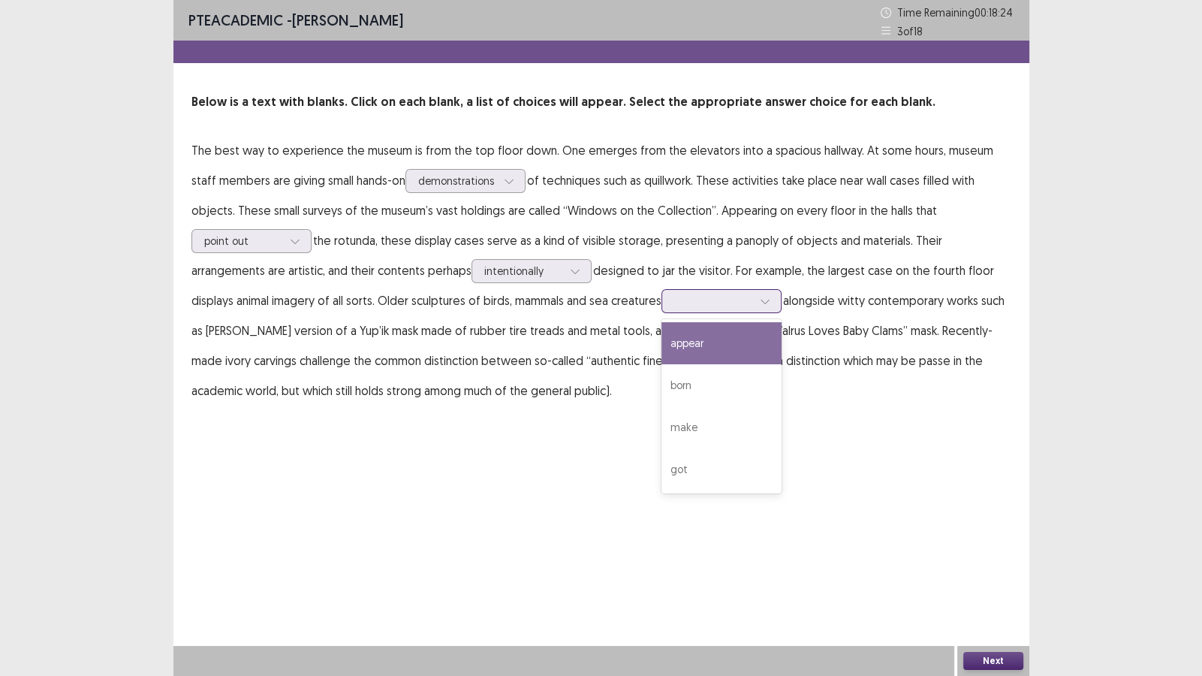
click at [760, 306] on icon at bounding box center [765, 301] width 11 height 11
click at [661, 357] on div "appear" at bounding box center [721, 343] width 120 height 42
click at [968, 580] on button "Next" at bounding box center [993, 661] width 60 height 18
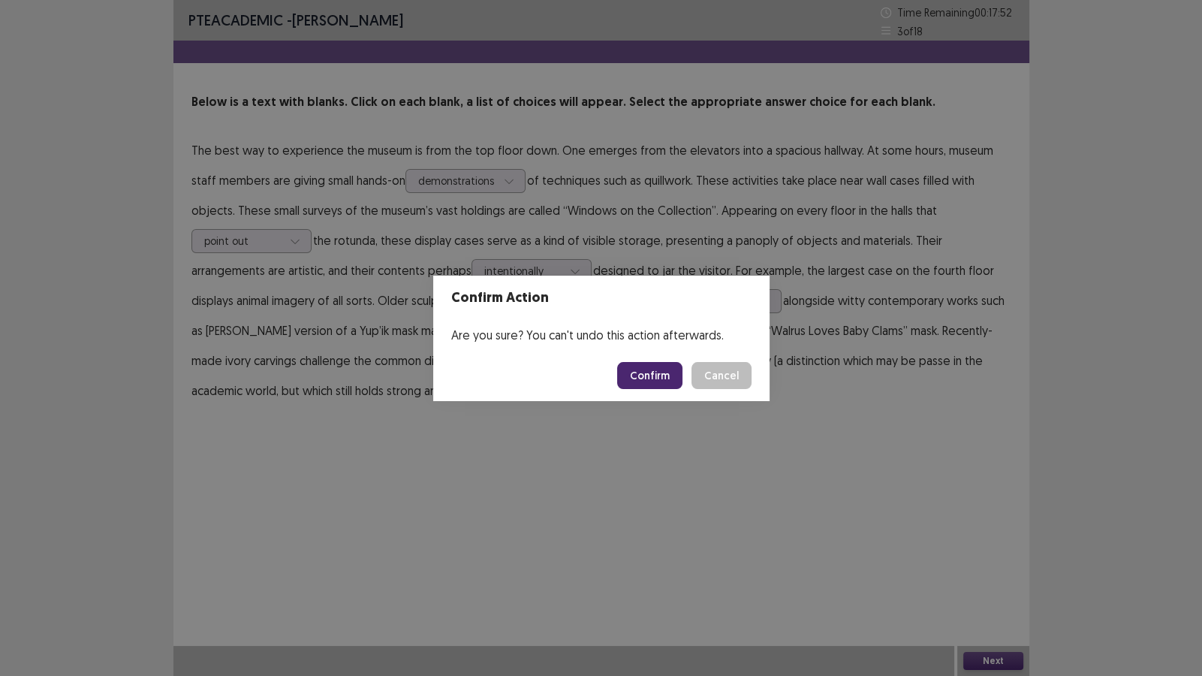
click at [646, 384] on button "Confirm" at bounding box center [649, 375] width 65 height 27
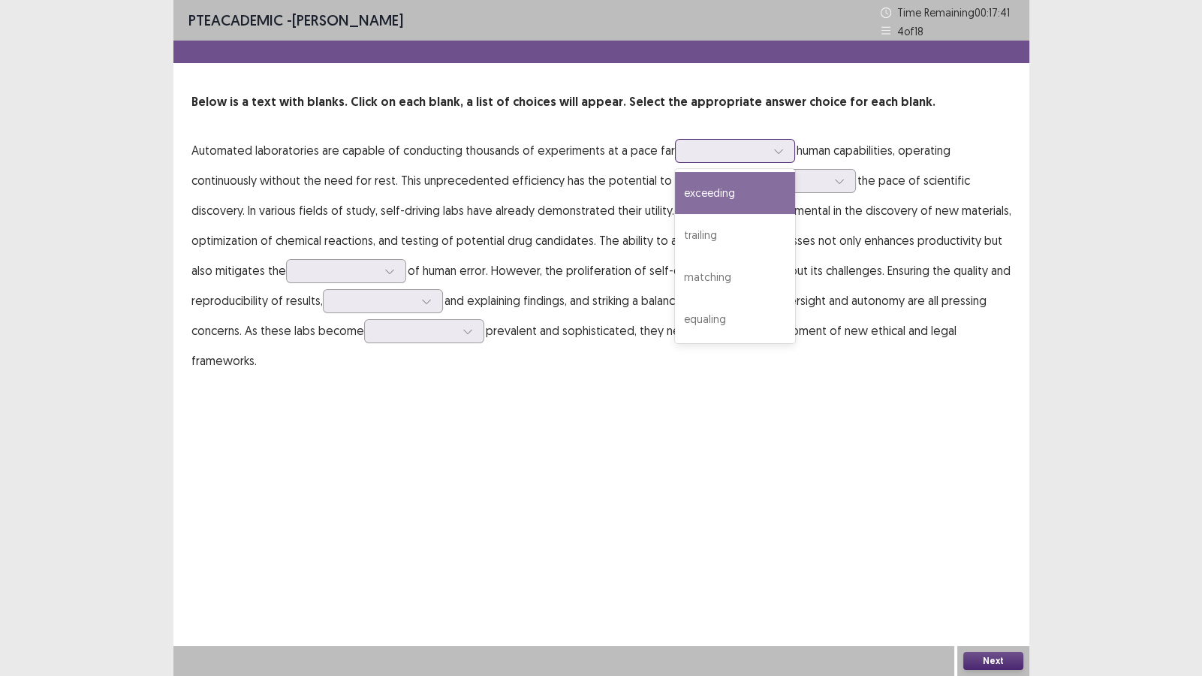
click at [775, 149] on icon at bounding box center [778, 151] width 11 height 11
click at [746, 186] on div "exceeding" at bounding box center [735, 193] width 120 height 42
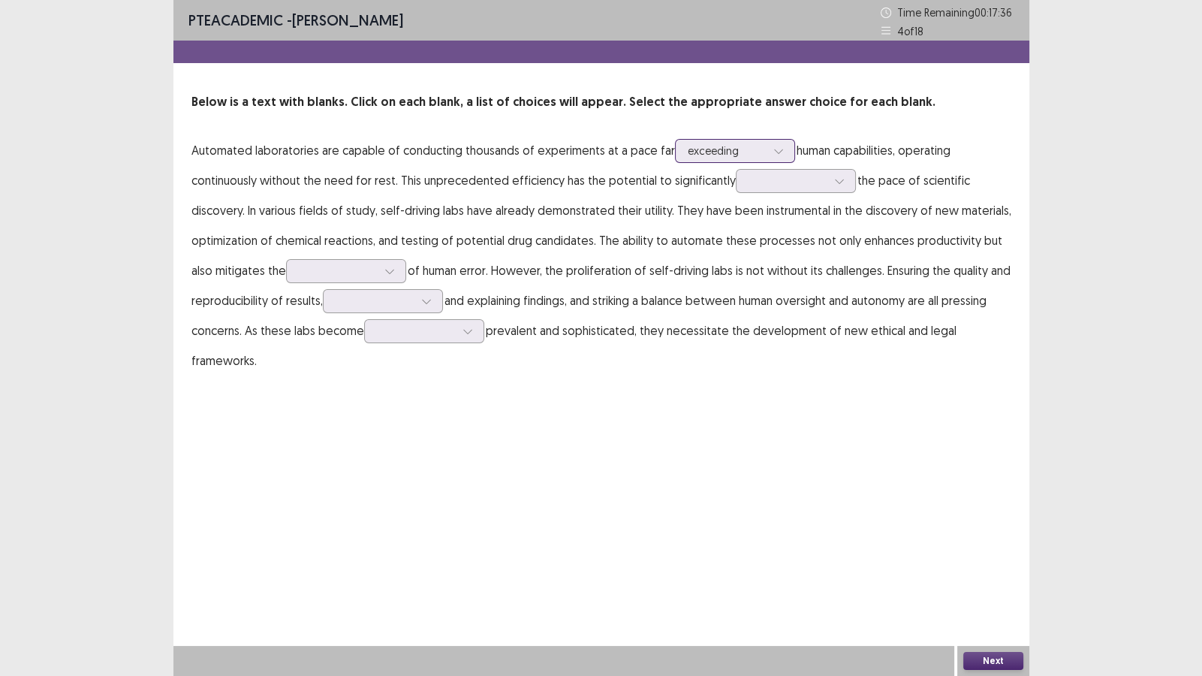
click at [773, 146] on icon at bounding box center [778, 151] width 11 height 11
drag, startPoint x: 863, startPoint y: 122, endPoint x: 856, endPoint y: 145, distance: 23.7
click at [863, 124] on div "Below is a text with blanks. Click on each blank, a list of choices will appear…" at bounding box center [601, 234] width 856 height 282
click at [834, 182] on icon at bounding box center [839, 181] width 11 height 11
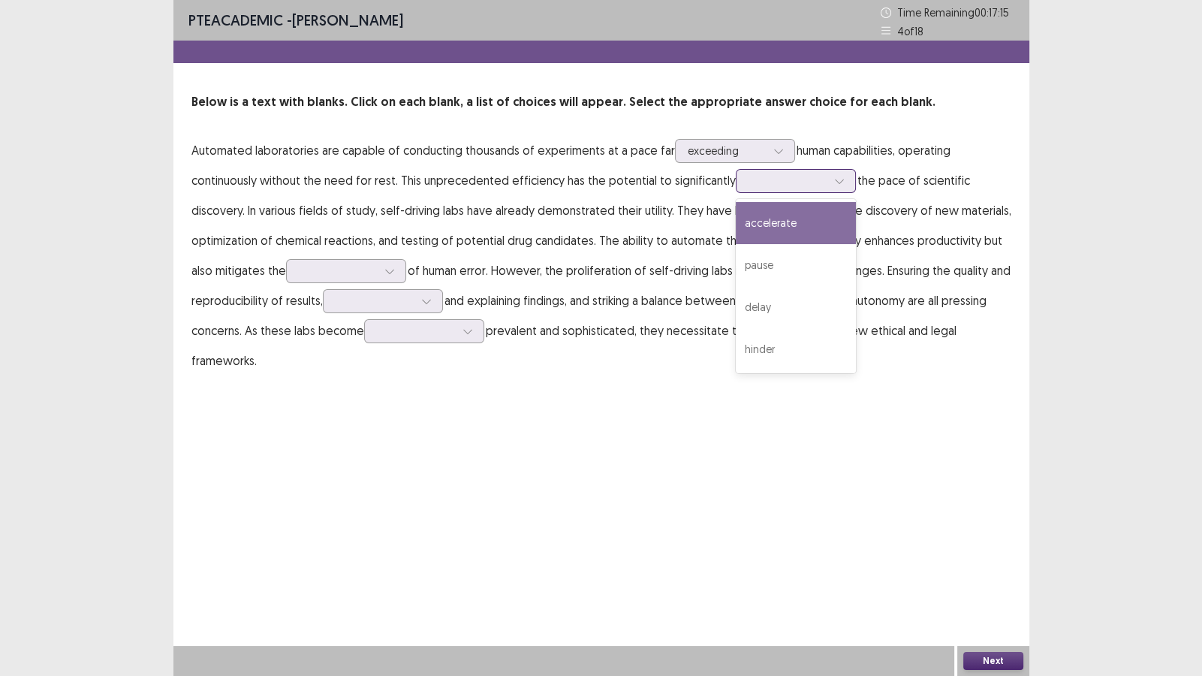
click at [775, 227] on div "accelerate" at bounding box center [796, 223] width 120 height 42
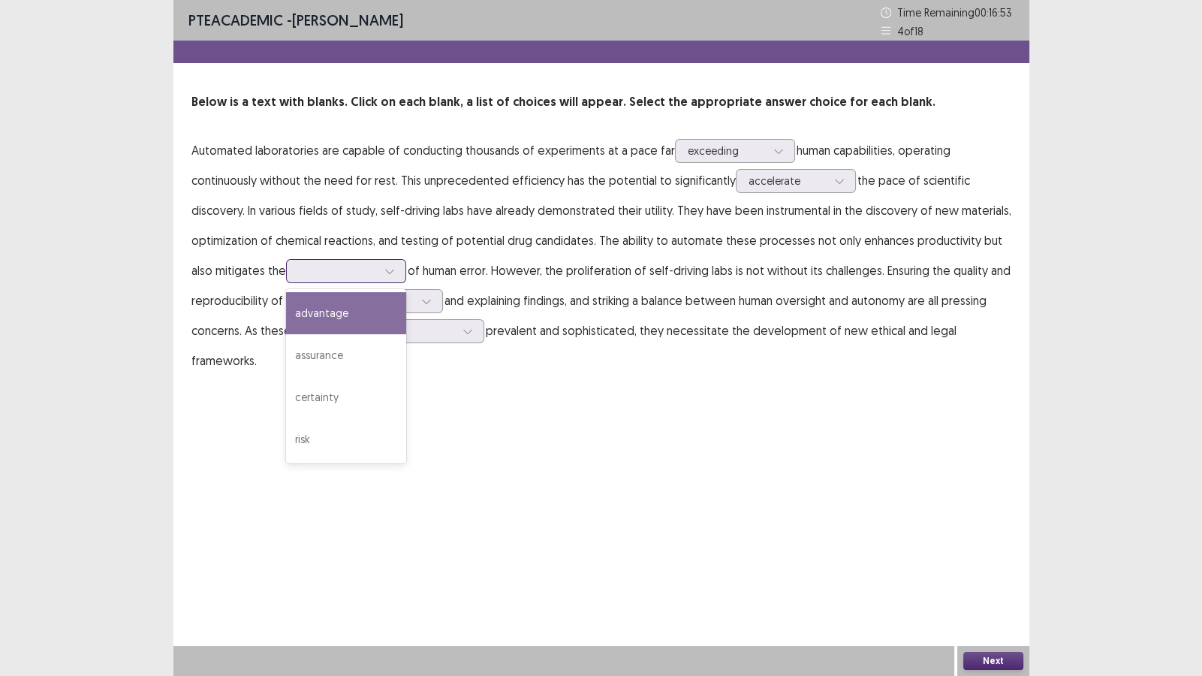
click at [395, 271] on div at bounding box center [389, 271] width 23 height 23
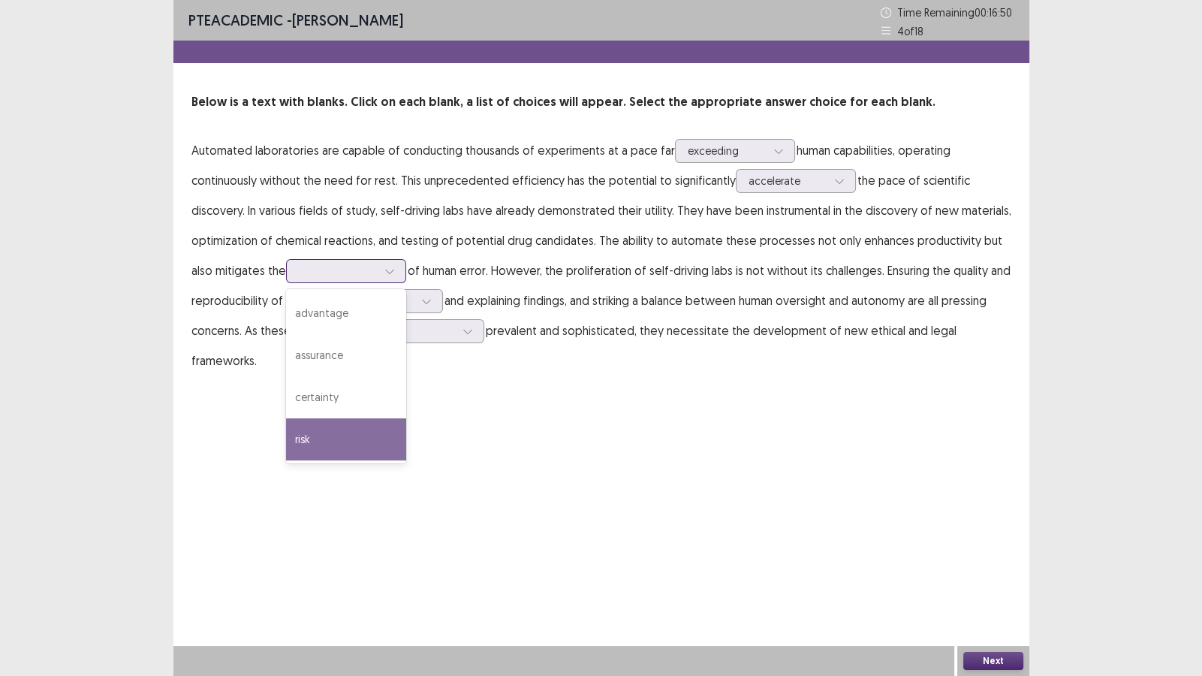
click at [349, 443] on div "risk" at bounding box center [346, 439] width 120 height 42
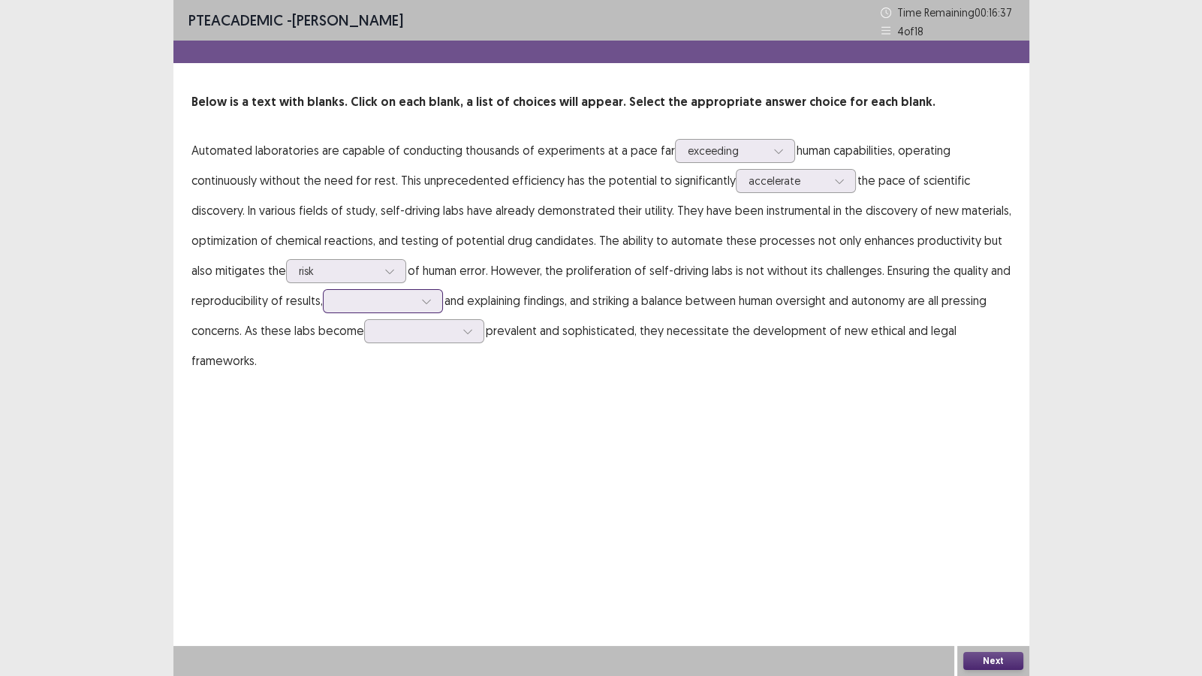
click at [437, 300] on div at bounding box center [426, 301] width 23 height 23
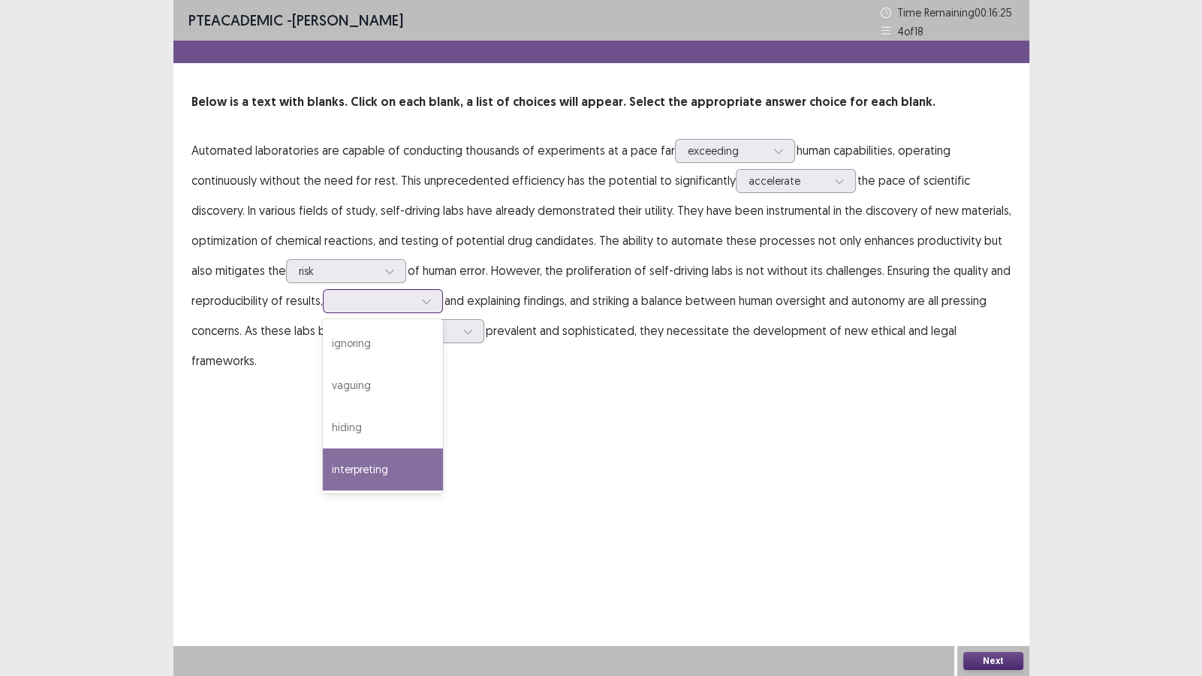
click at [379, 469] on div "interpreting" at bounding box center [383, 469] width 120 height 42
click at [418, 301] on div at bounding box center [426, 301] width 23 height 23
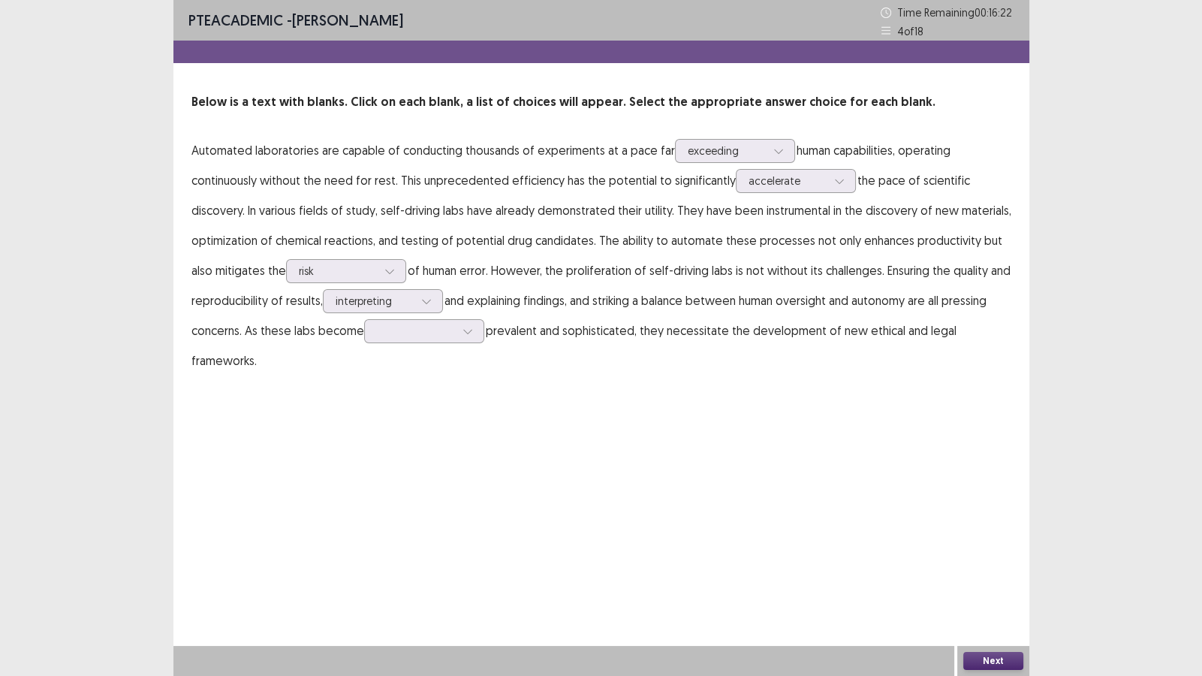
click at [516, 447] on div "PTE academic - [PERSON_NAME] Time Remaining 00 : 16 : 22 4 of 18 Below is a tex…" at bounding box center [601, 338] width 856 height 676
click at [469, 335] on icon at bounding box center [467, 331] width 11 height 11
click at [451, 503] on div "increasingly" at bounding box center [424, 499] width 120 height 42
click at [991, 580] on button "Next" at bounding box center [993, 661] width 60 height 18
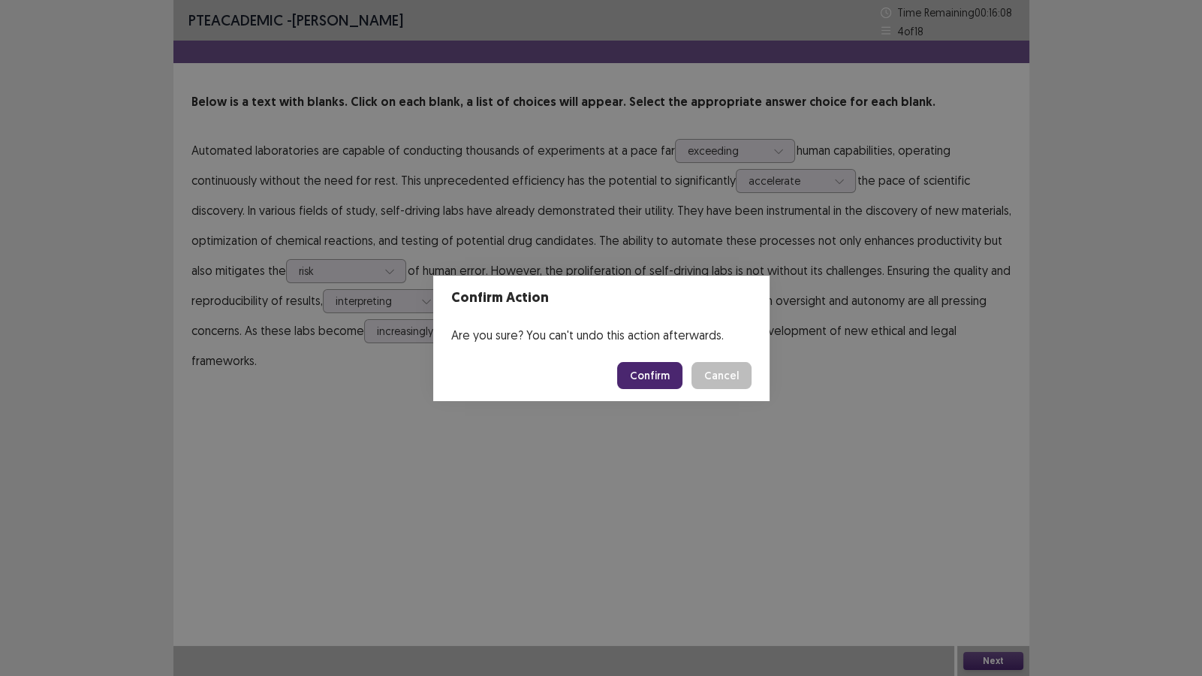
click at [664, 380] on button "Confirm" at bounding box center [649, 375] width 65 height 27
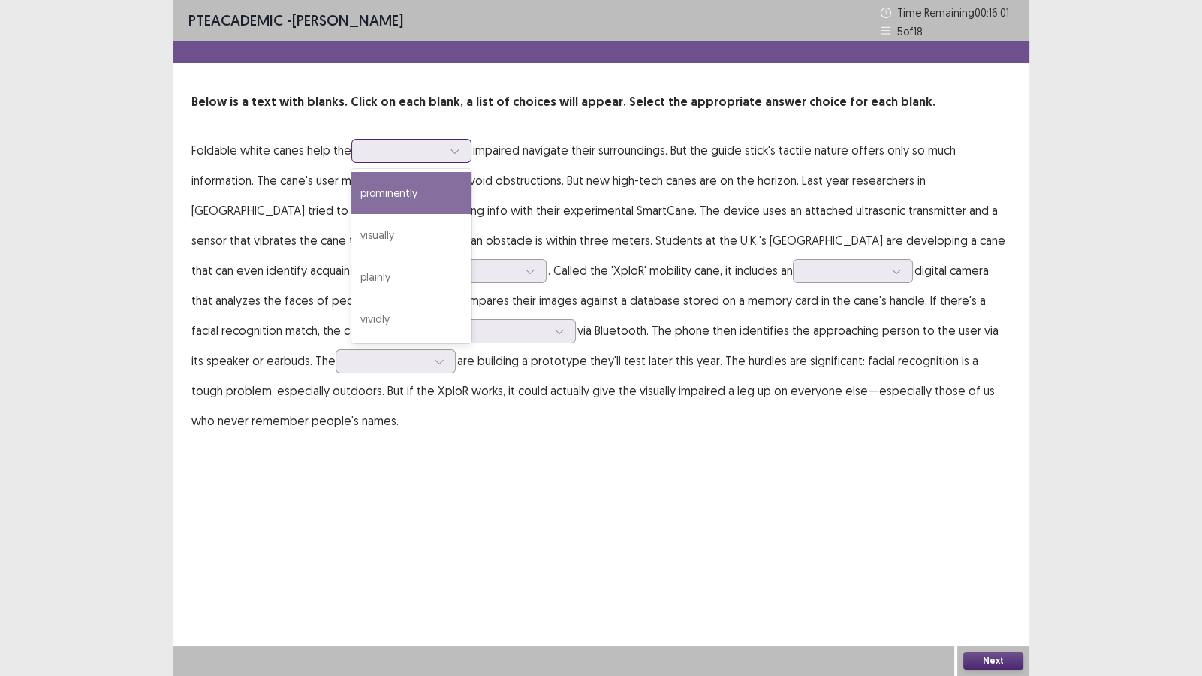
click at [456, 155] on icon at bounding box center [455, 151] width 11 height 11
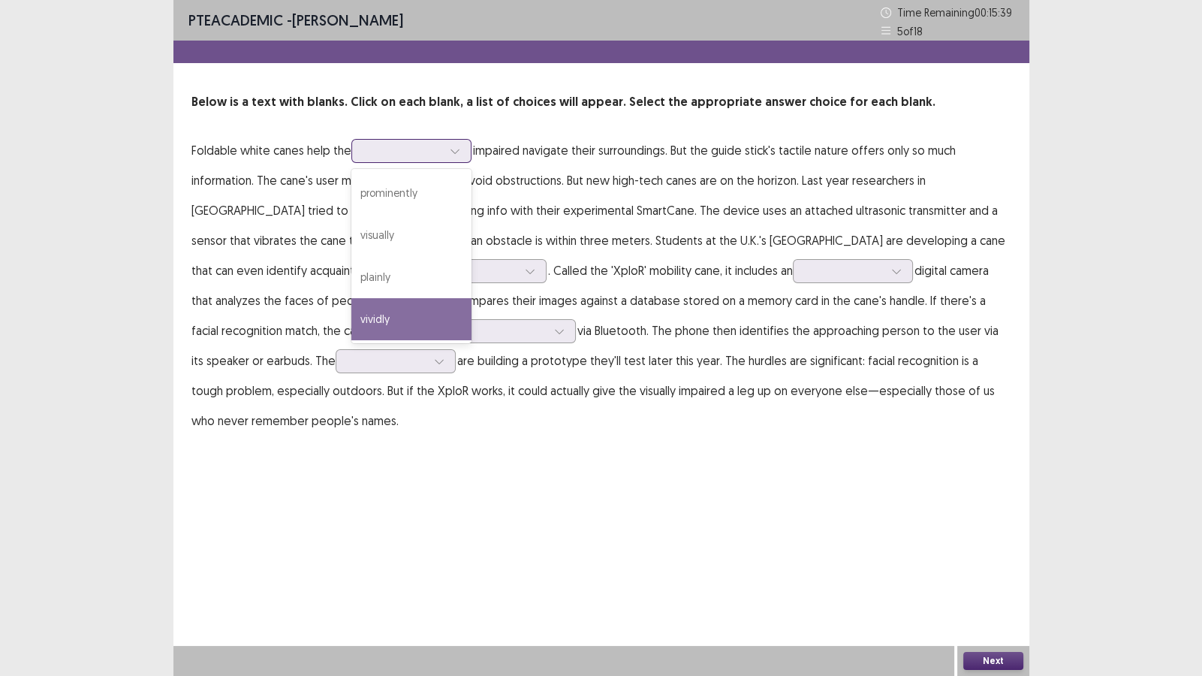
click at [409, 311] on div "vividly" at bounding box center [411, 319] width 120 height 42
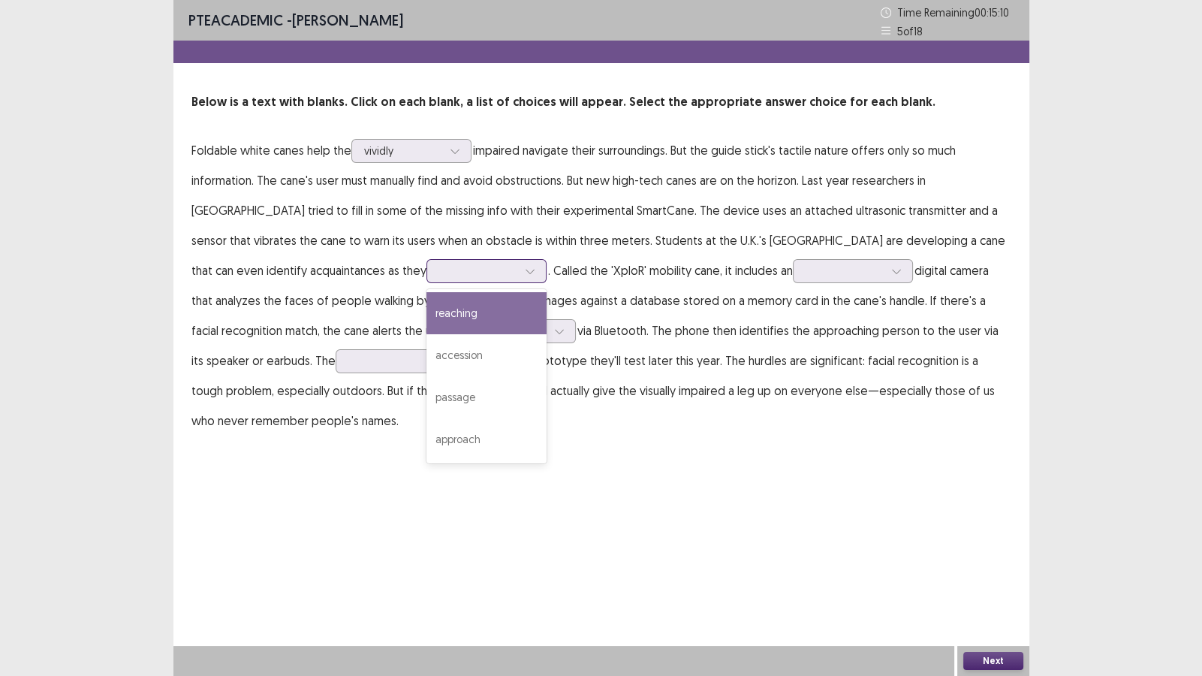
click at [519, 274] on div at bounding box center [530, 271] width 23 height 23
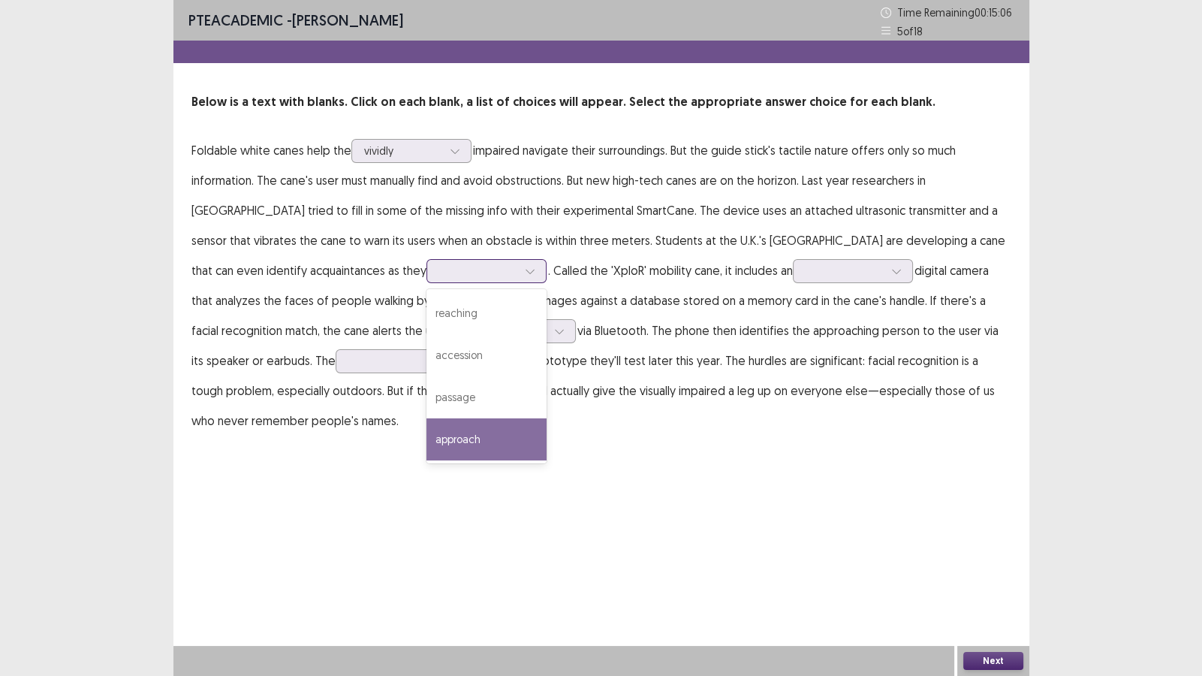
click at [426, 435] on div "approach" at bounding box center [486, 439] width 120 height 42
click at [525, 268] on icon at bounding box center [530, 271] width 11 height 11
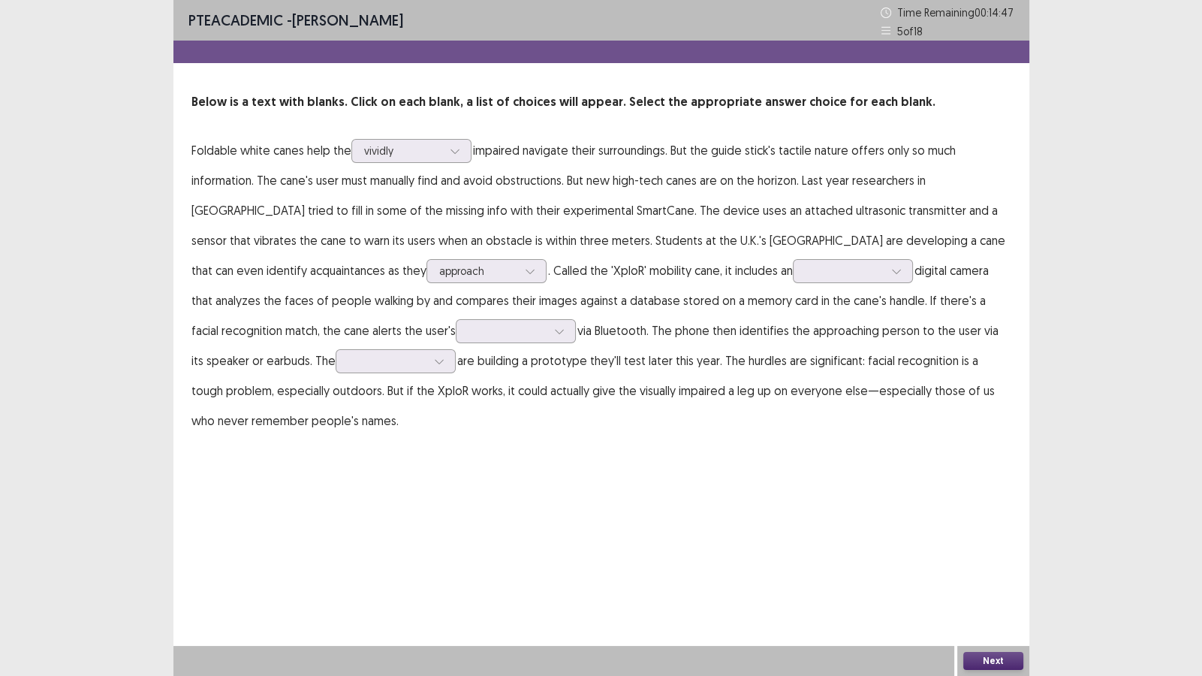
click at [529, 574] on div "PTE academic - [PERSON_NAME] Time Remaining 00 : 14 : 47 5 of 18 Below is a tex…" at bounding box center [601, 338] width 856 height 676
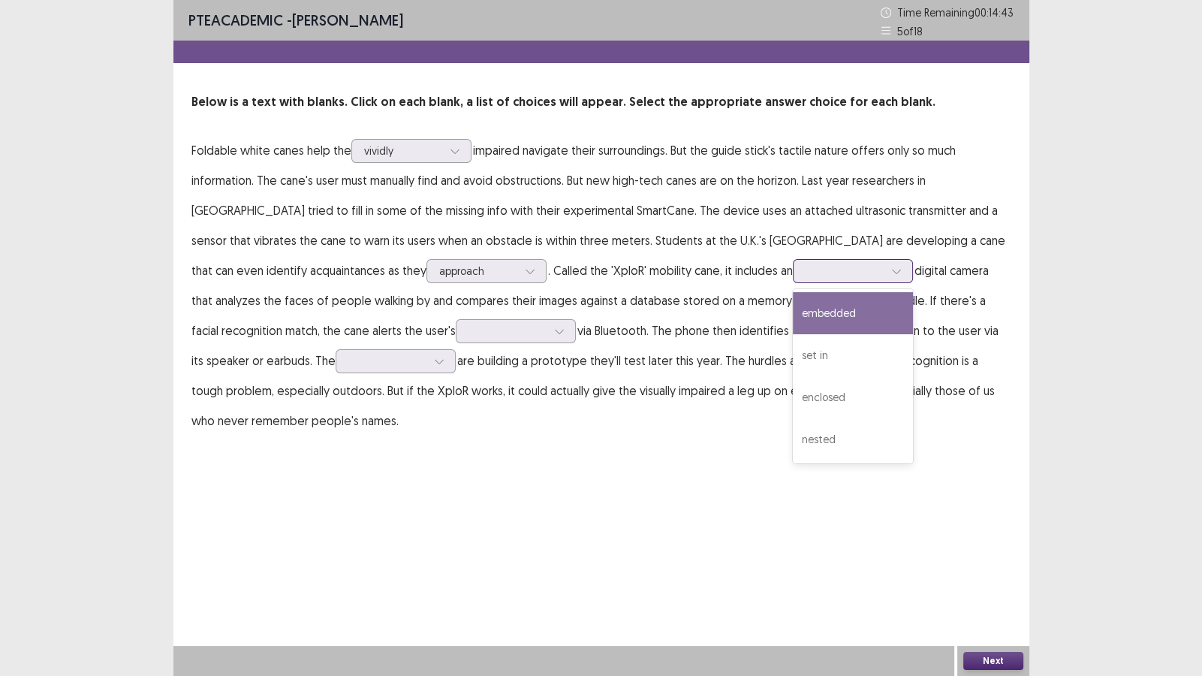
click at [892, 271] on icon at bounding box center [896, 272] width 8 height 5
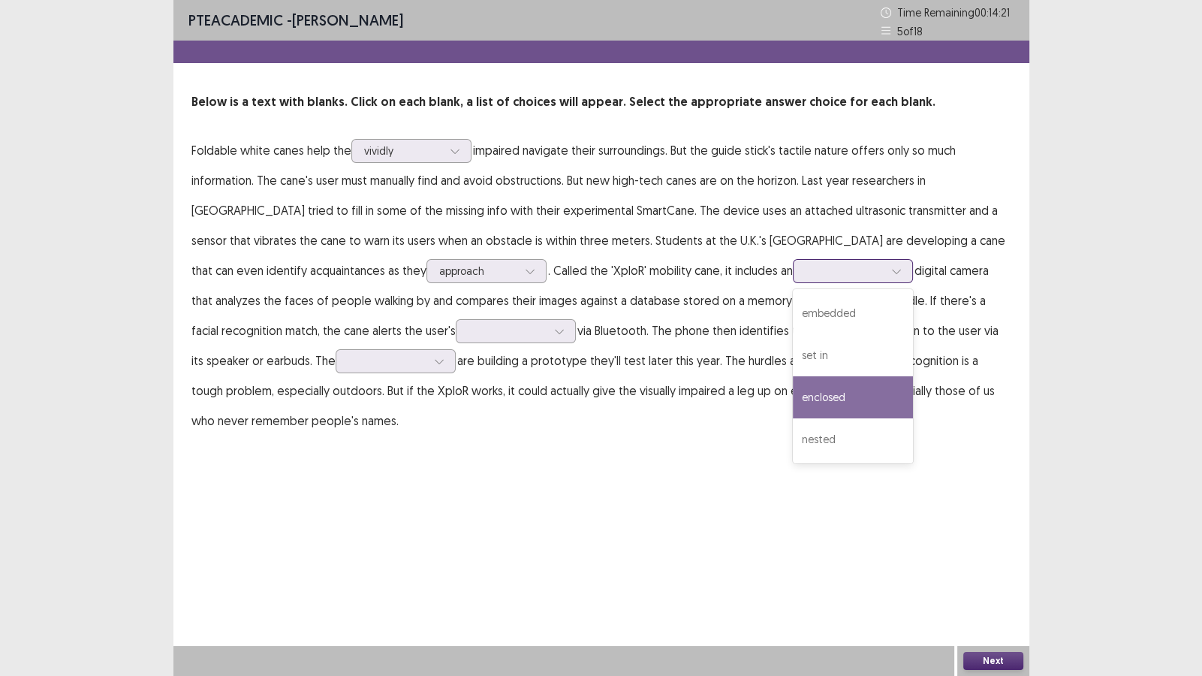
click at [793, 390] on div "enclosed" at bounding box center [853, 397] width 120 height 42
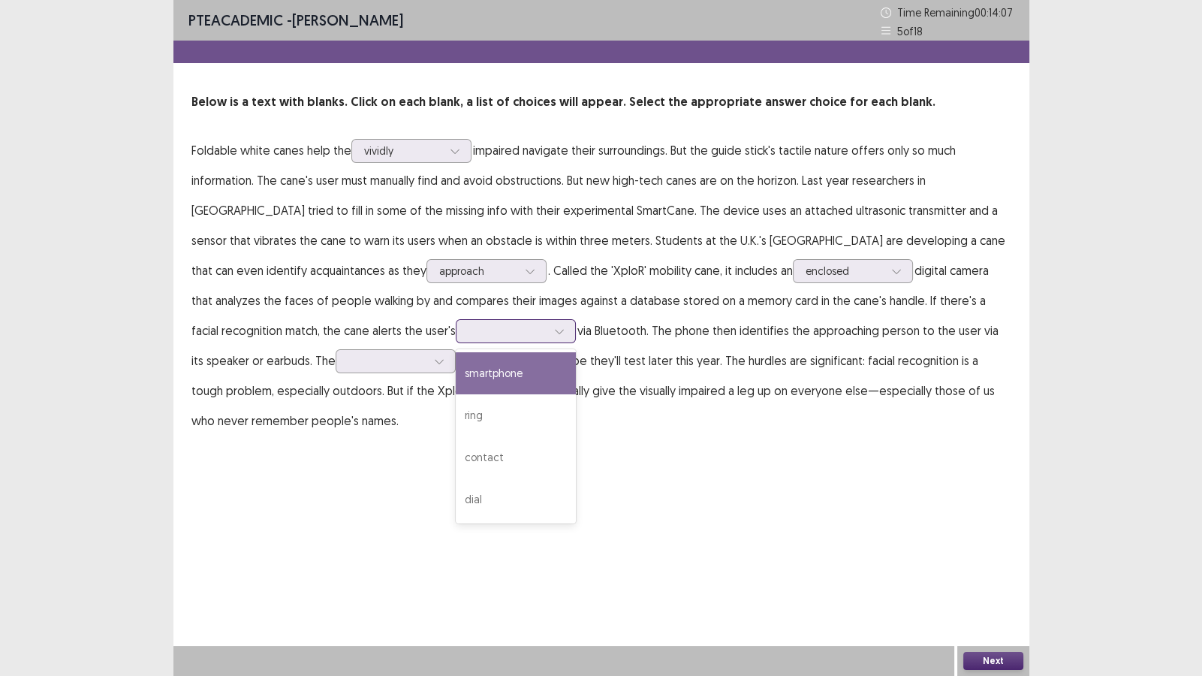
click at [554, 328] on icon at bounding box center [559, 331] width 11 height 11
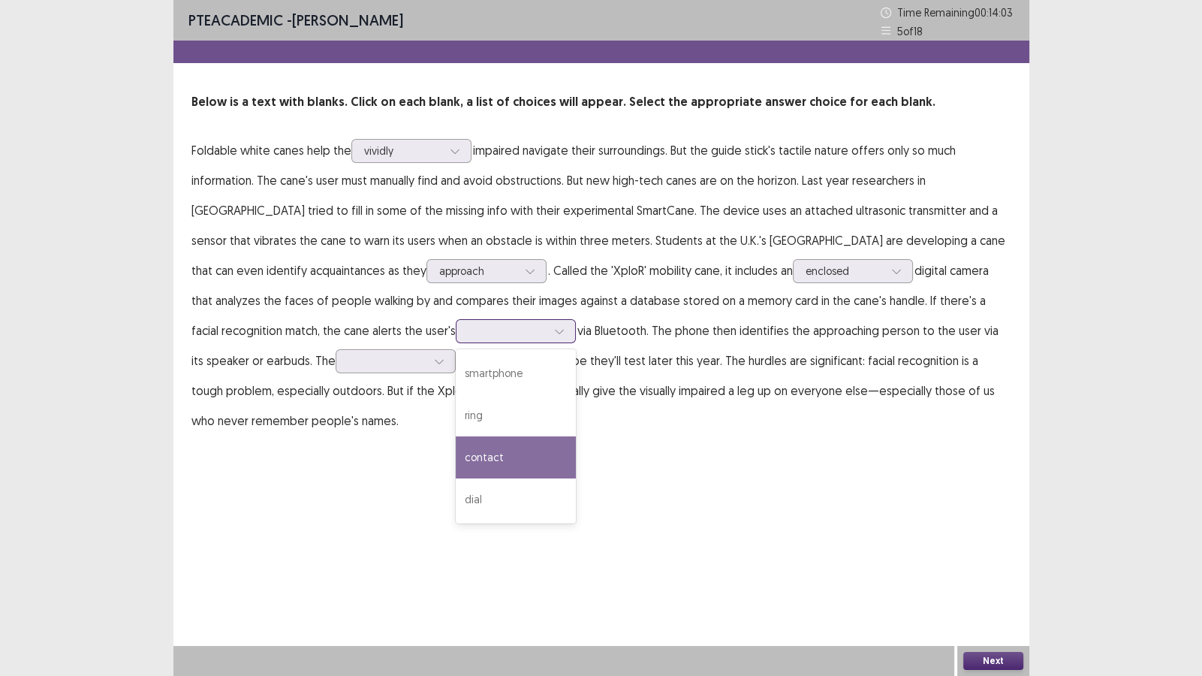
click at [456, 459] on div "contact" at bounding box center [516, 457] width 120 height 42
click at [548, 338] on div at bounding box center [559, 331] width 23 height 23
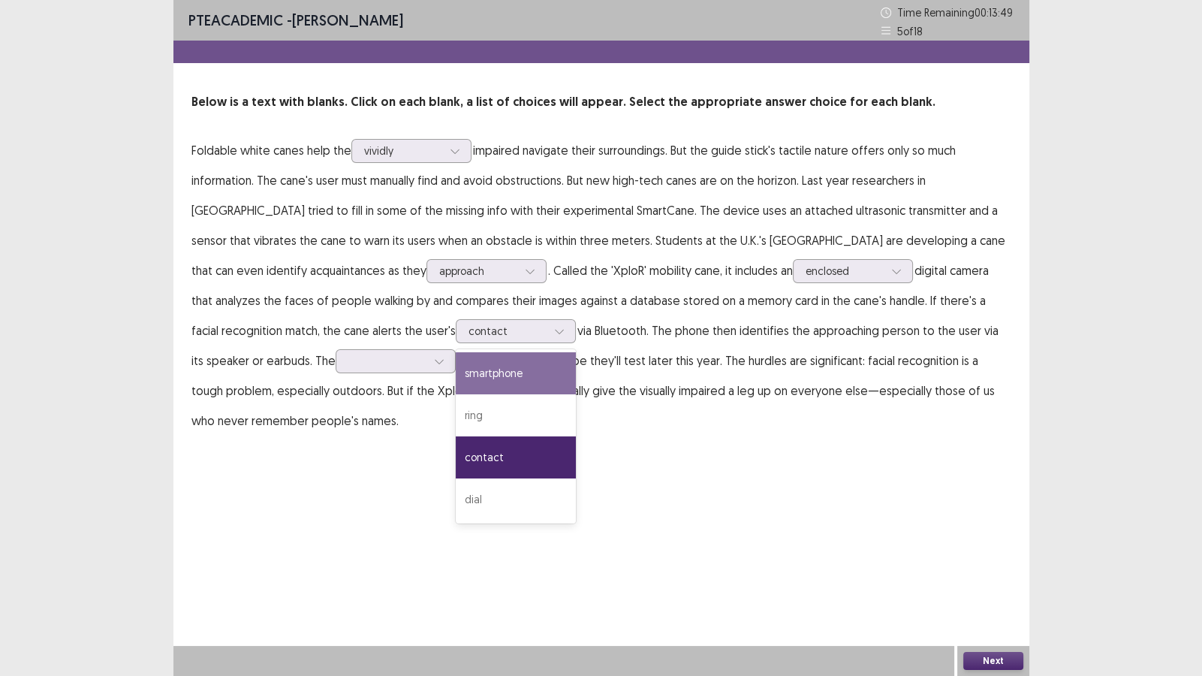
click at [527, 465] on div "PTE academic - [PERSON_NAME] Time Remaining 00 : 13 : 49 5 of 18 Below is a tex…" at bounding box center [601, 338] width 856 height 676
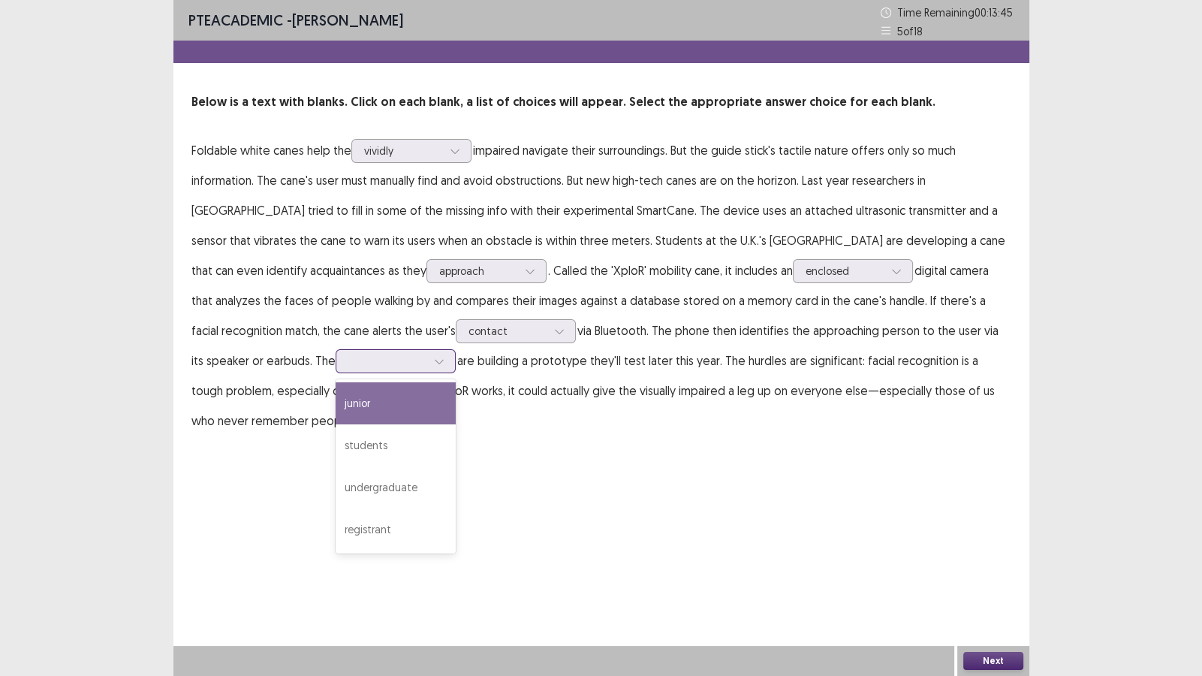
click at [434, 361] on icon at bounding box center [439, 361] width 11 height 11
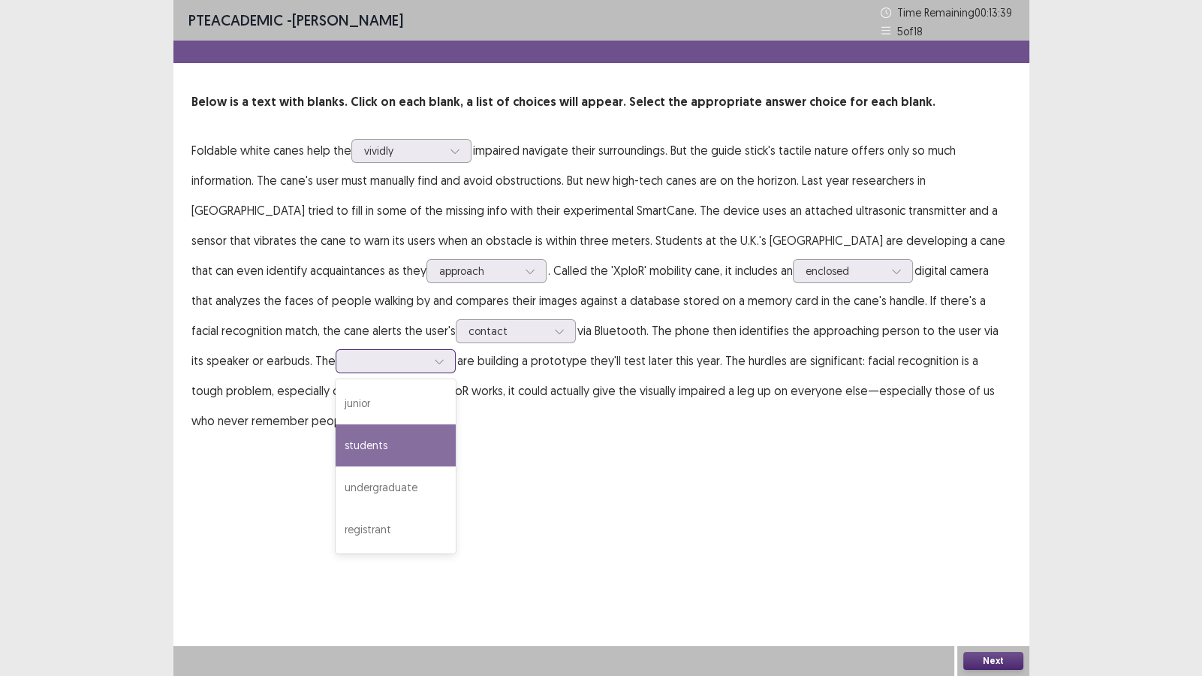
click at [336, 446] on div "students" at bounding box center [396, 445] width 120 height 42
click at [347, 351] on div "students" at bounding box center [387, 361] width 81 height 23
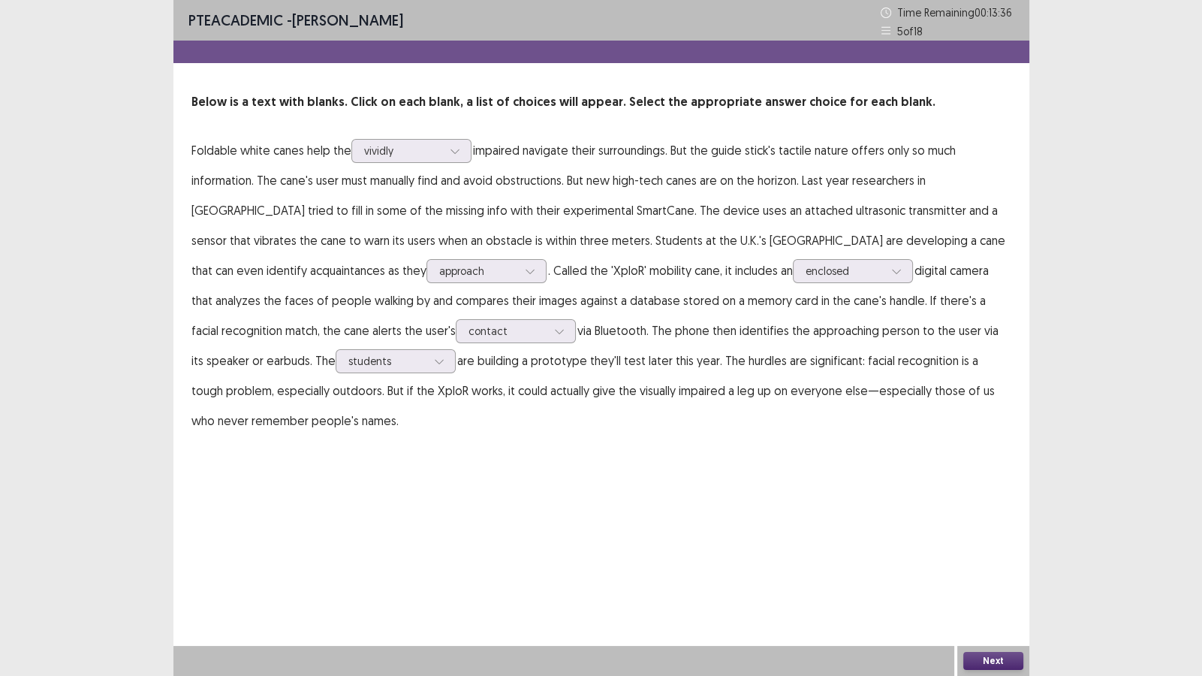
click at [414, 467] on div "PTE academic - [PERSON_NAME] Time Remaining 00 : 13 : 36 5 of 18 Below is a tex…" at bounding box center [601, 338] width 856 height 676
click at [974, 580] on button "Next" at bounding box center [993, 661] width 60 height 18
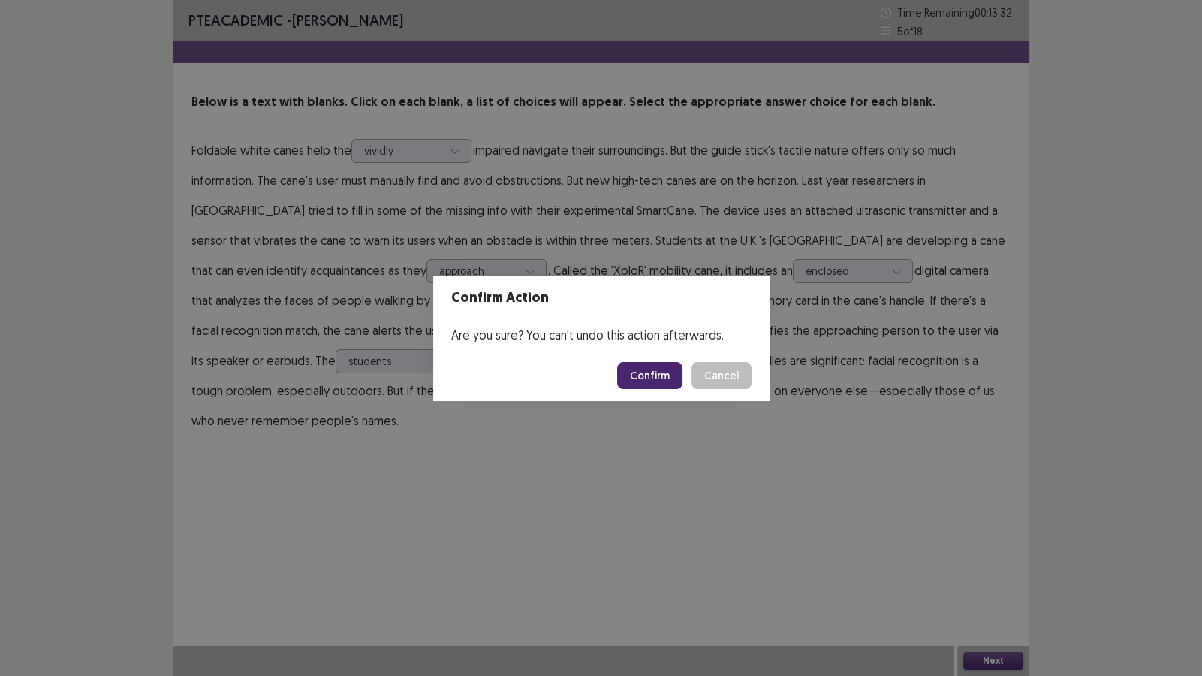
click at [685, 375] on div "Confirm Cancel" at bounding box center [684, 375] width 134 height 27
click at [679, 378] on button "Confirm" at bounding box center [649, 375] width 65 height 27
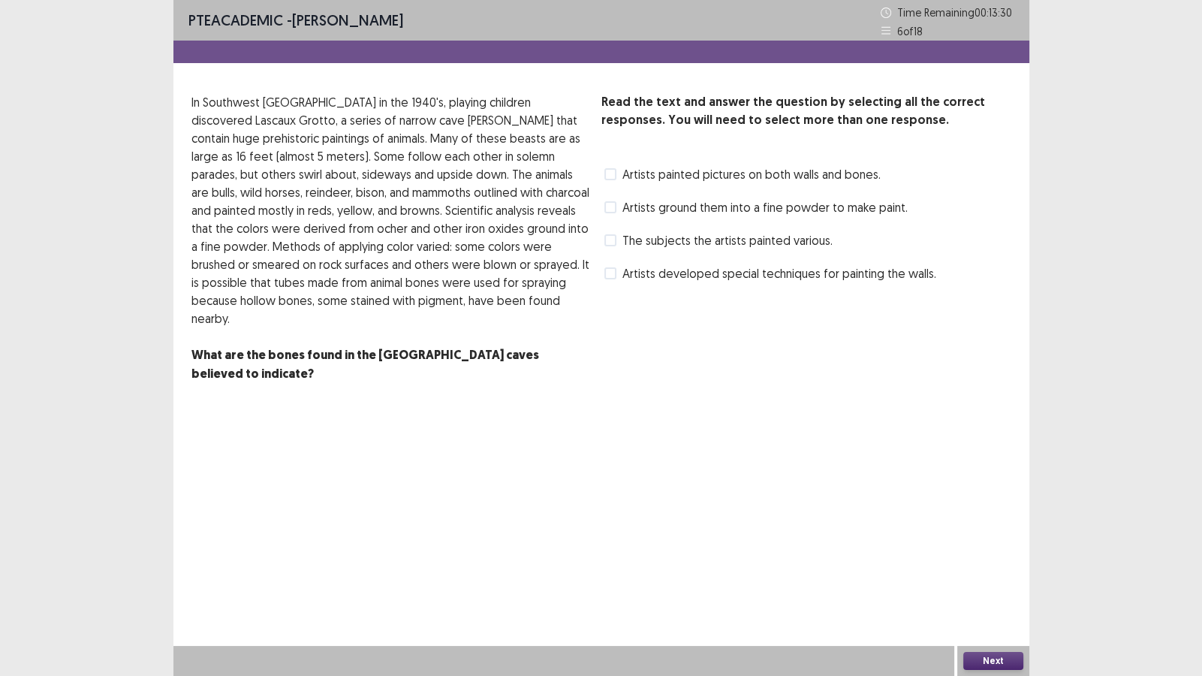
click at [610, 214] on label "Artists ground them into a fine powder to make paint." at bounding box center [755, 207] width 303 height 18
click at [965, 580] on button "Next" at bounding box center [993, 661] width 60 height 18
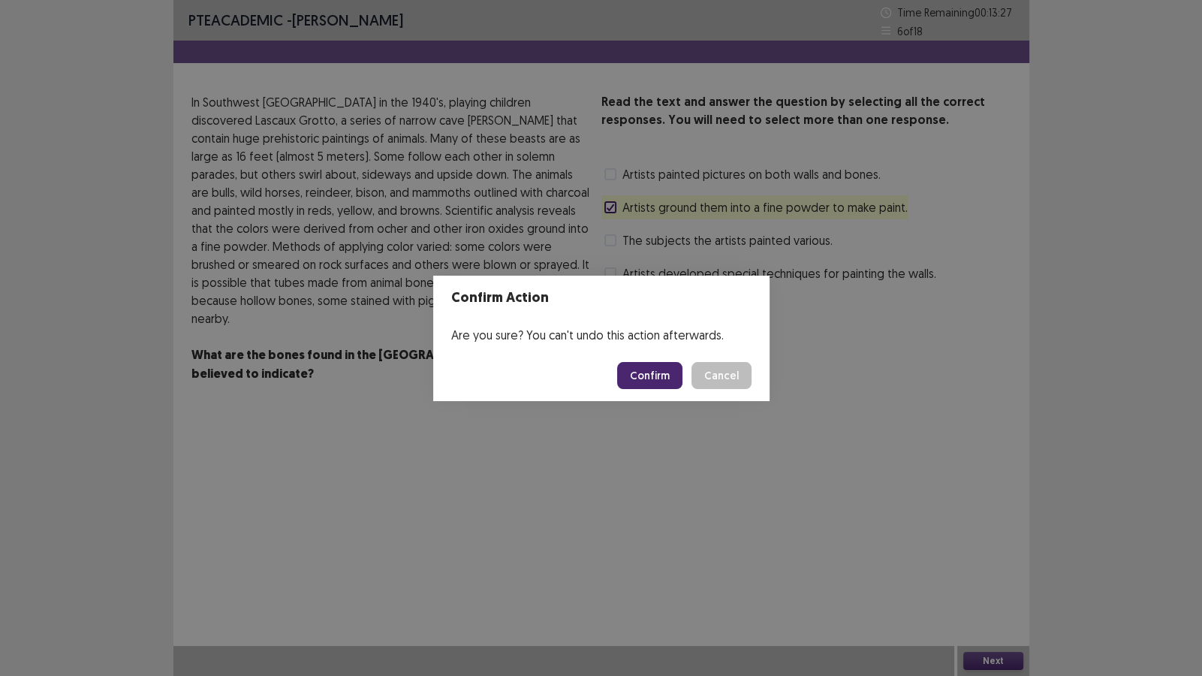
click at [646, 364] on button "Confirm" at bounding box center [649, 375] width 65 height 27
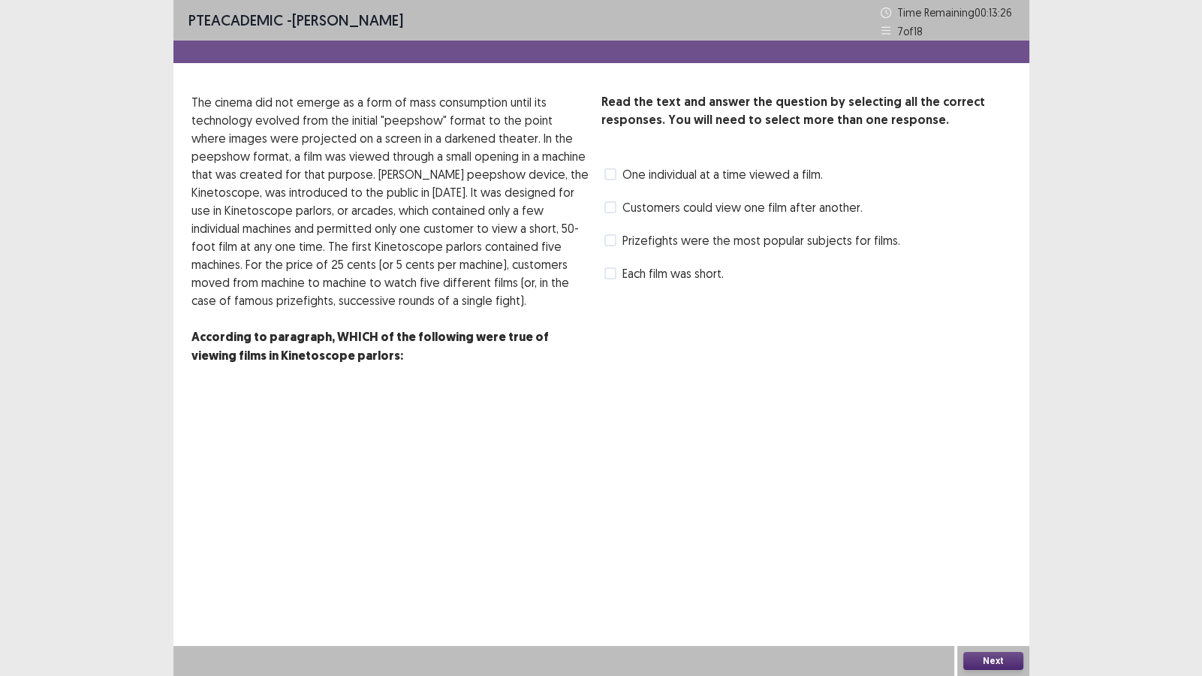
click at [616, 237] on label "Prizefights were the most popular subjects for films." at bounding box center [752, 240] width 296 height 18
click at [987, 580] on button "Next" at bounding box center [993, 661] width 60 height 18
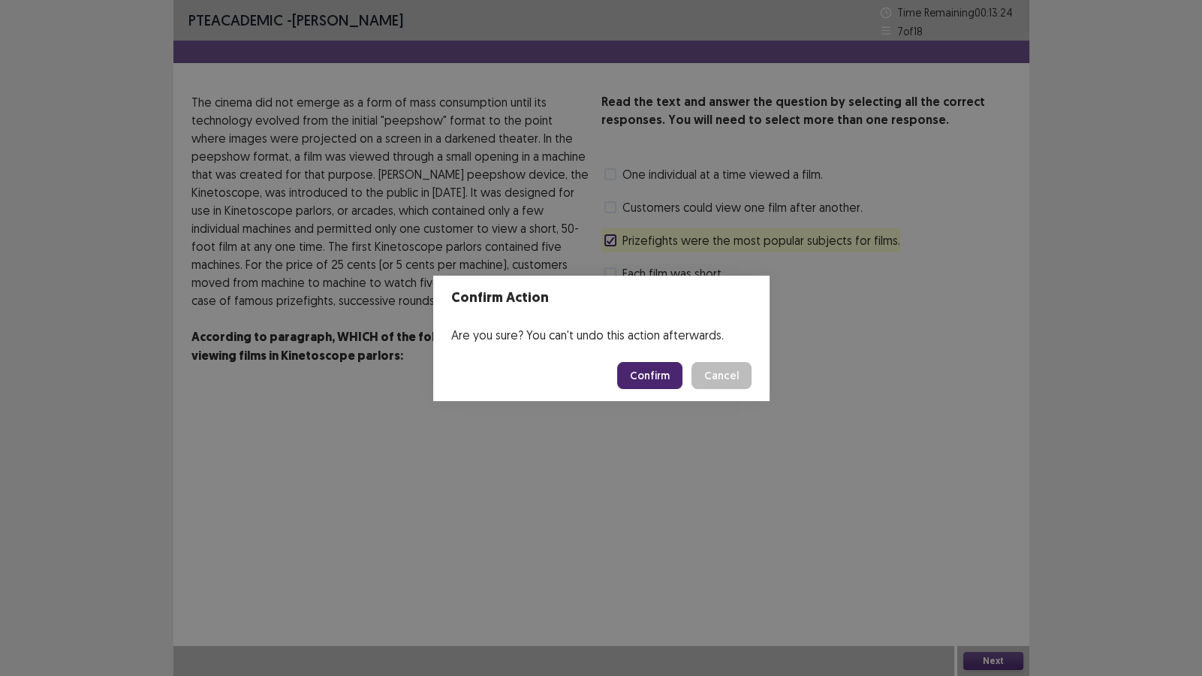
click at [668, 374] on button "Confirm" at bounding box center [649, 375] width 65 height 27
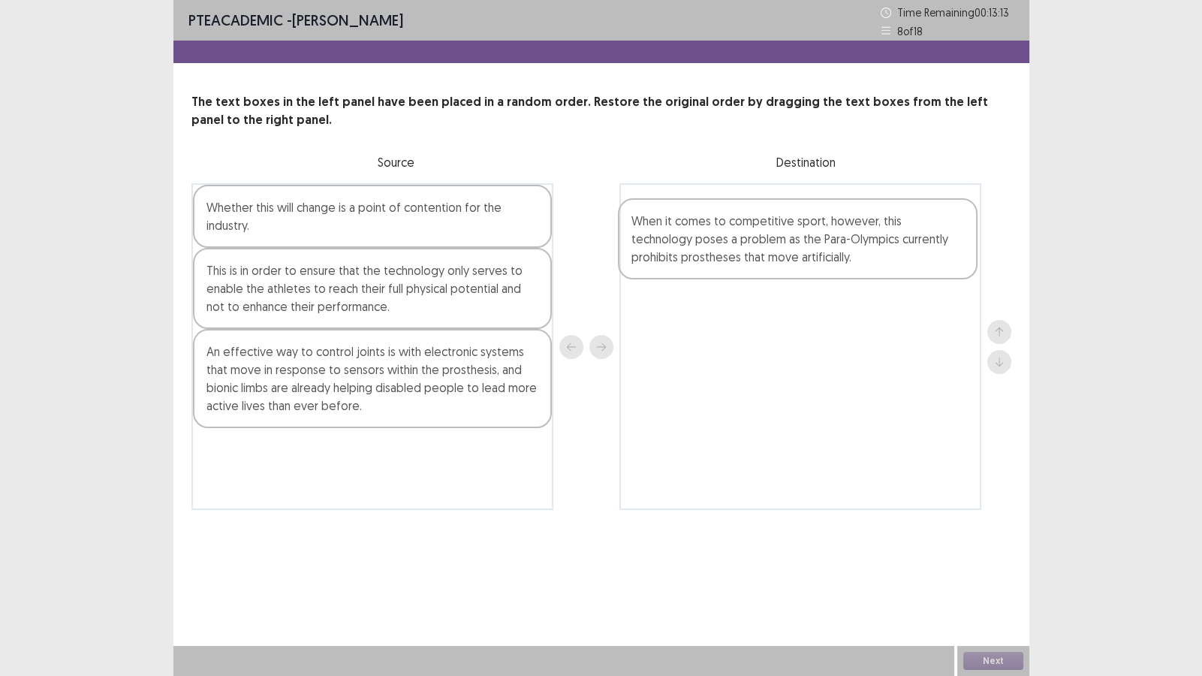
drag, startPoint x: 328, startPoint y: 374, endPoint x: 781, endPoint y: 230, distance: 475.1
click at [781, 230] on div "Whether this will change is a point of contention for the industry. This is in …" at bounding box center [601, 346] width 820 height 327
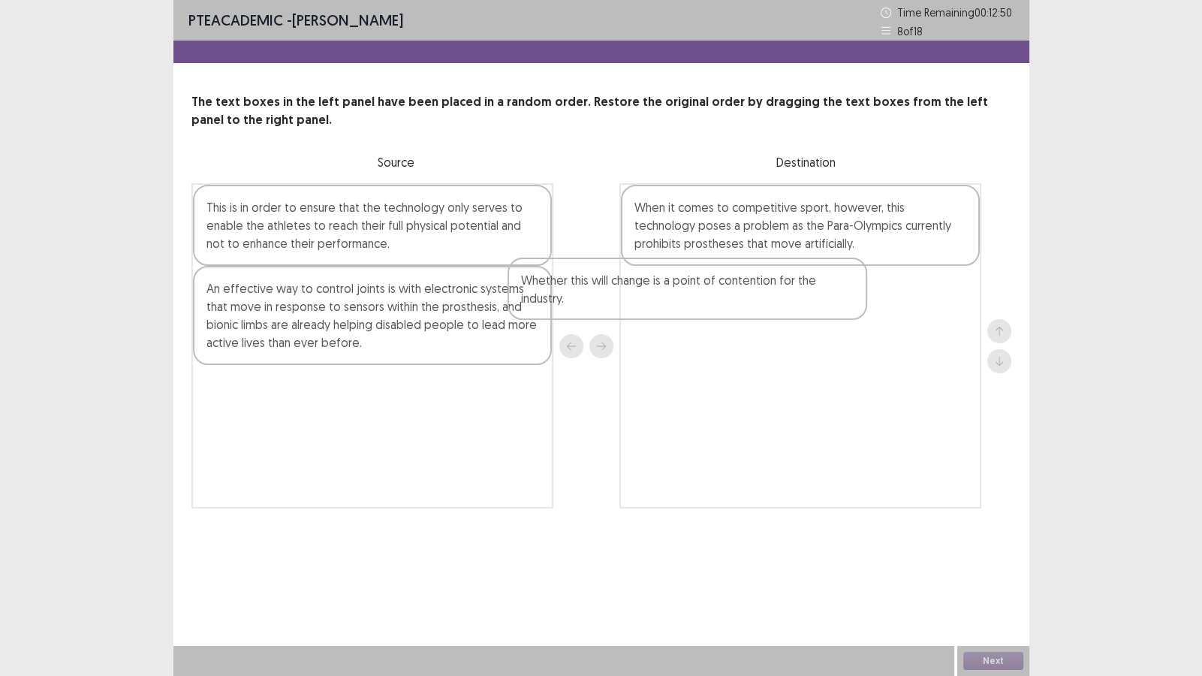
drag, startPoint x: 293, startPoint y: 211, endPoint x: 656, endPoint y: 284, distance: 370.6
click at [655, 285] on div "Whether this will change is a point of contention for the industry. This is in …" at bounding box center [601, 345] width 820 height 325
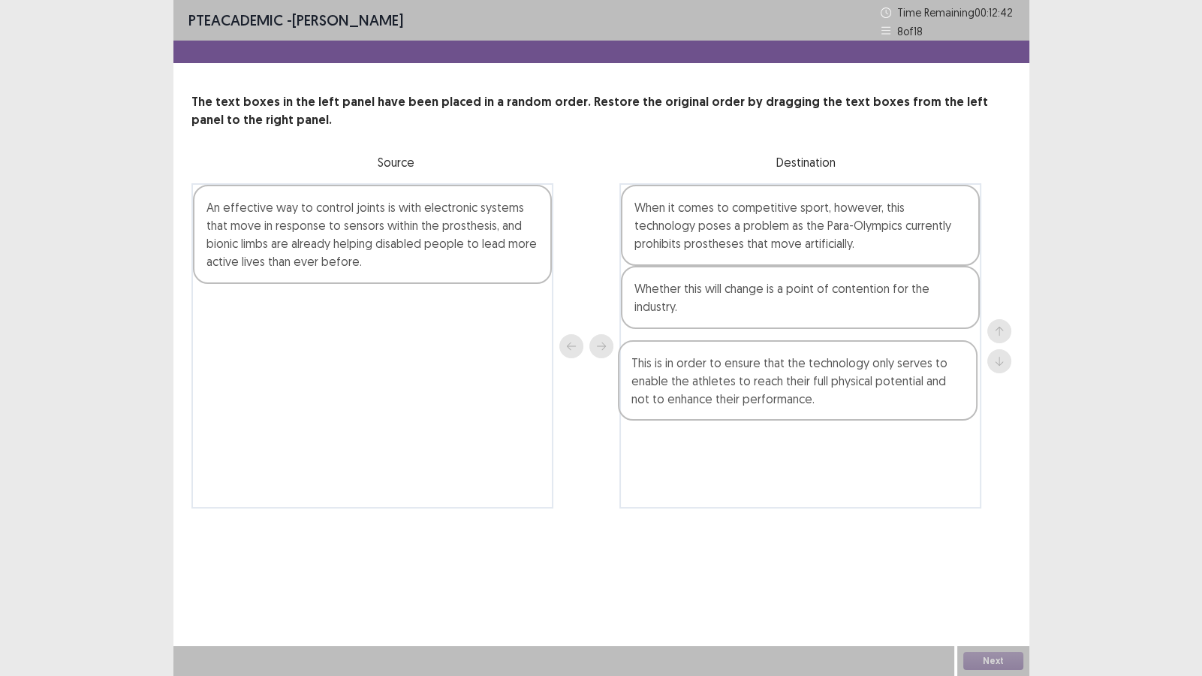
drag, startPoint x: 327, startPoint y: 226, endPoint x: 754, endPoint y: 387, distance: 457.3
click at [754, 387] on div "This is in order to ensure that the technology only serves to enable the athlet…" at bounding box center [601, 345] width 820 height 325
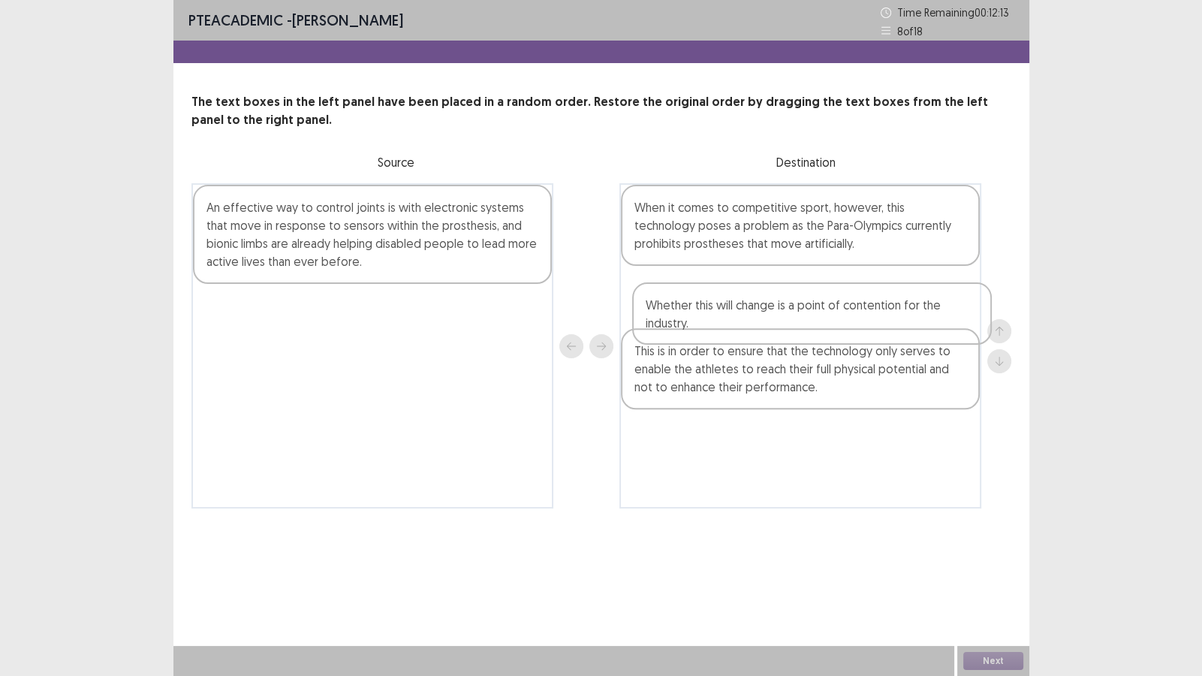
drag, startPoint x: 730, startPoint y: 307, endPoint x: 743, endPoint y: 336, distance: 31.9
click at [743, 336] on div "When it comes to competitive sport, however, this technology poses a problem as…" at bounding box center [800, 345] width 362 height 325
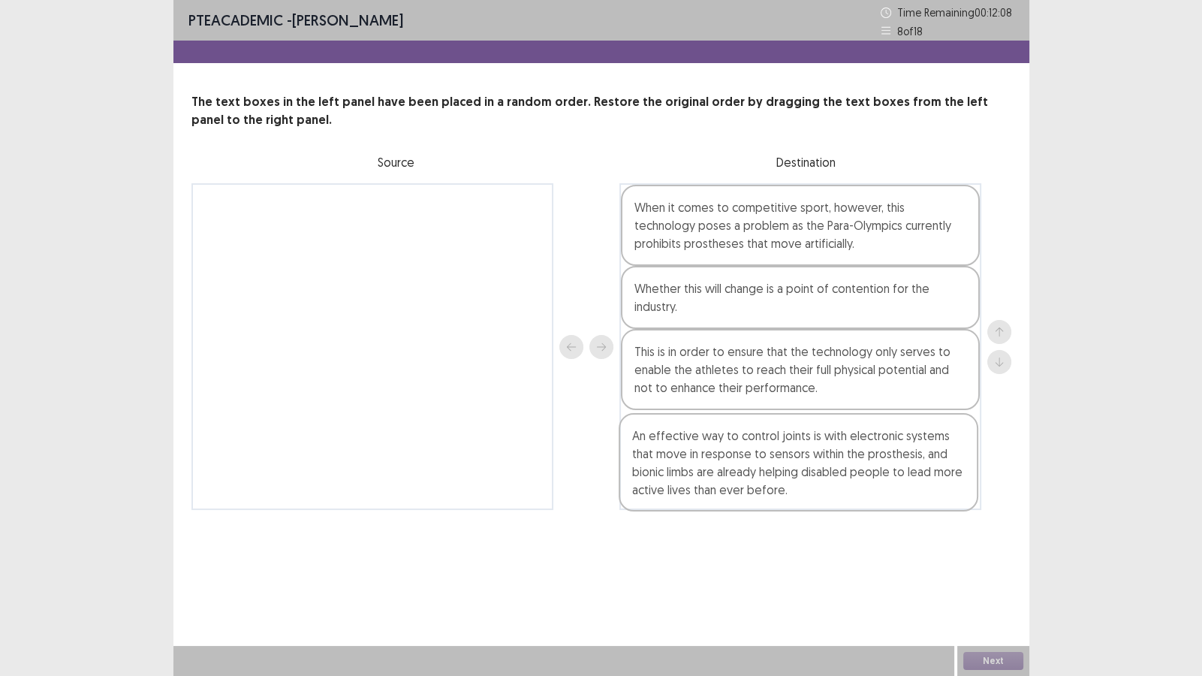
drag, startPoint x: 224, startPoint y: 236, endPoint x: 652, endPoint y: 471, distance: 488.5
click at [652, 471] on div "An effective way to control joints is with electronic systems that move in resp…" at bounding box center [601, 346] width 820 height 327
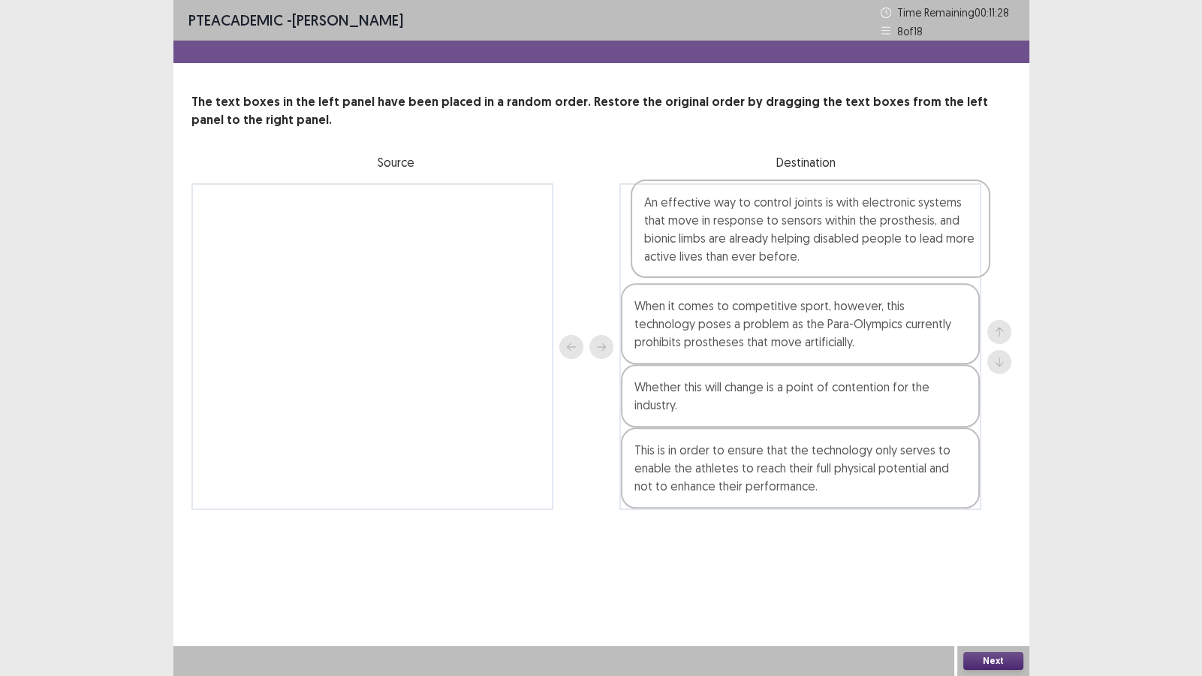
drag, startPoint x: 757, startPoint y: 459, endPoint x: 767, endPoint y: 225, distance: 234.5
click at [767, 225] on div "When it comes to competitive sport, however, this technology poses a problem as…" at bounding box center [800, 346] width 362 height 327
click at [998, 580] on button "Next" at bounding box center [993, 661] width 60 height 18
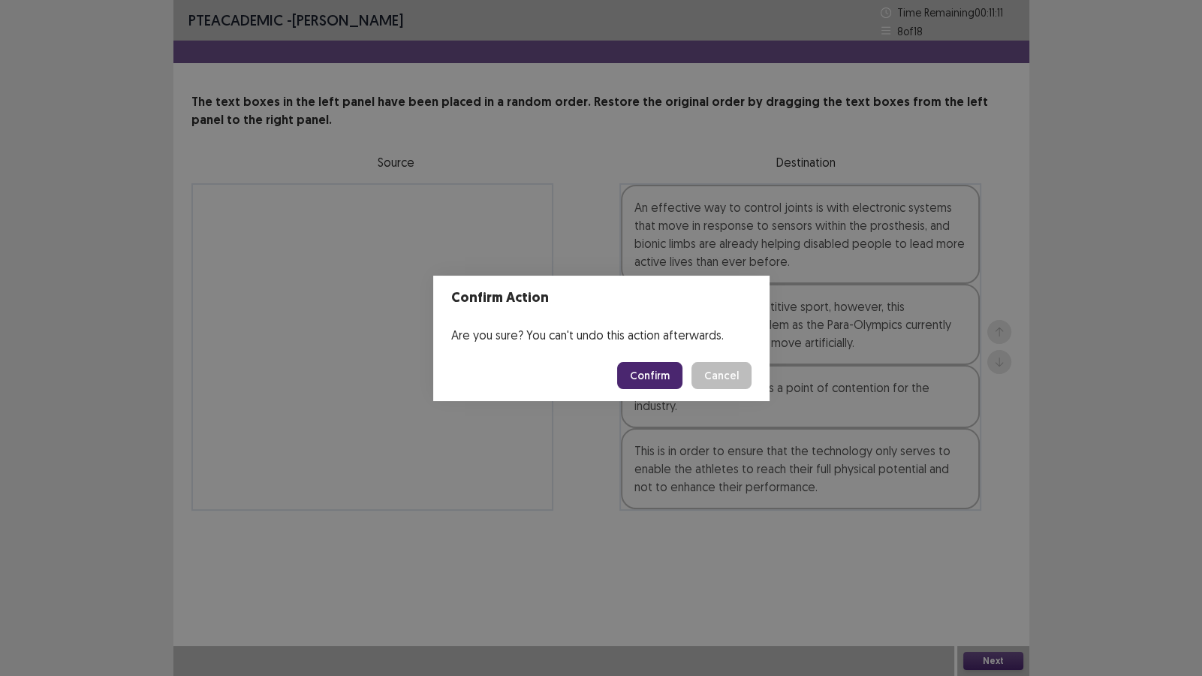
drag, startPoint x: 649, startPoint y: 372, endPoint x: 650, endPoint y: 277, distance: 95.3
click at [649, 372] on button "Confirm" at bounding box center [649, 375] width 65 height 27
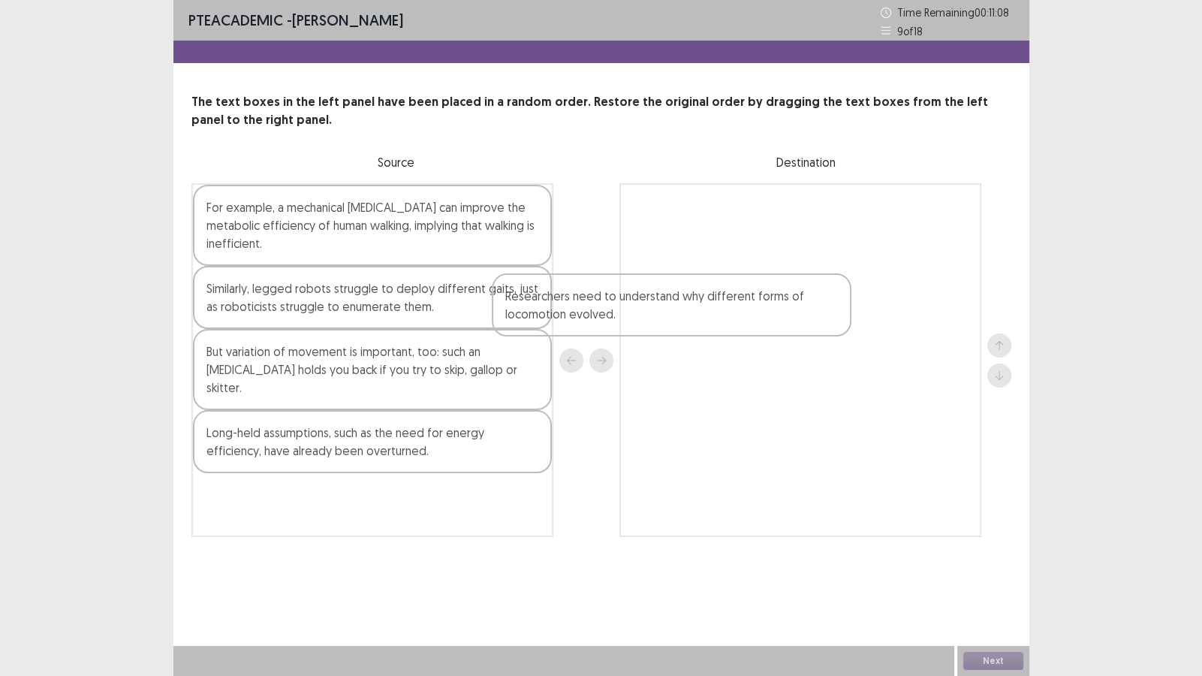
drag, startPoint x: 326, startPoint y: 376, endPoint x: 754, endPoint y: 267, distance: 442.5
click at [749, 270] on div "For example, a mechanical [MEDICAL_DATA] can improve the metabolic efficiency o…" at bounding box center [601, 360] width 820 height 354
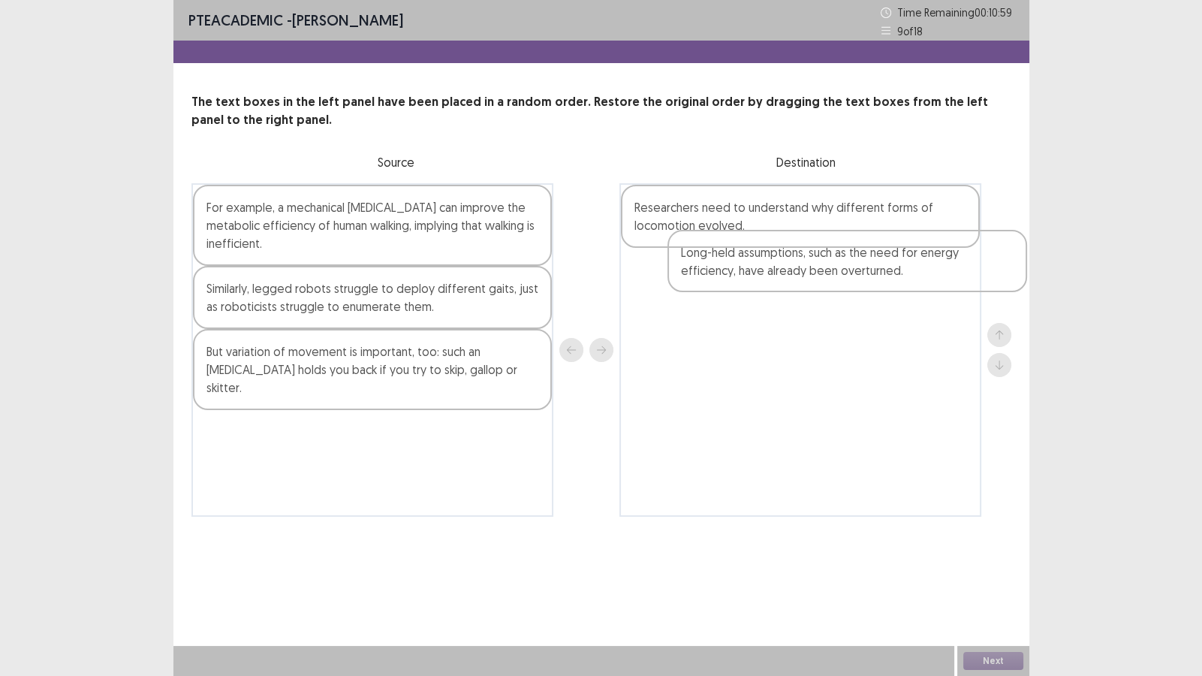
drag, startPoint x: 373, startPoint y: 434, endPoint x: 859, endPoint y: 270, distance: 512.5
click at [859, 270] on div "For example, a mechanical [MEDICAL_DATA] can improve the metabolic efficiency o…" at bounding box center [601, 349] width 820 height 333
drag, startPoint x: 797, startPoint y: 233, endPoint x: 774, endPoint y: 308, distance: 78.6
click at [774, 308] on div "Researchers need to understand why different forms of locomotion evolved. Long-…" at bounding box center [800, 349] width 362 height 333
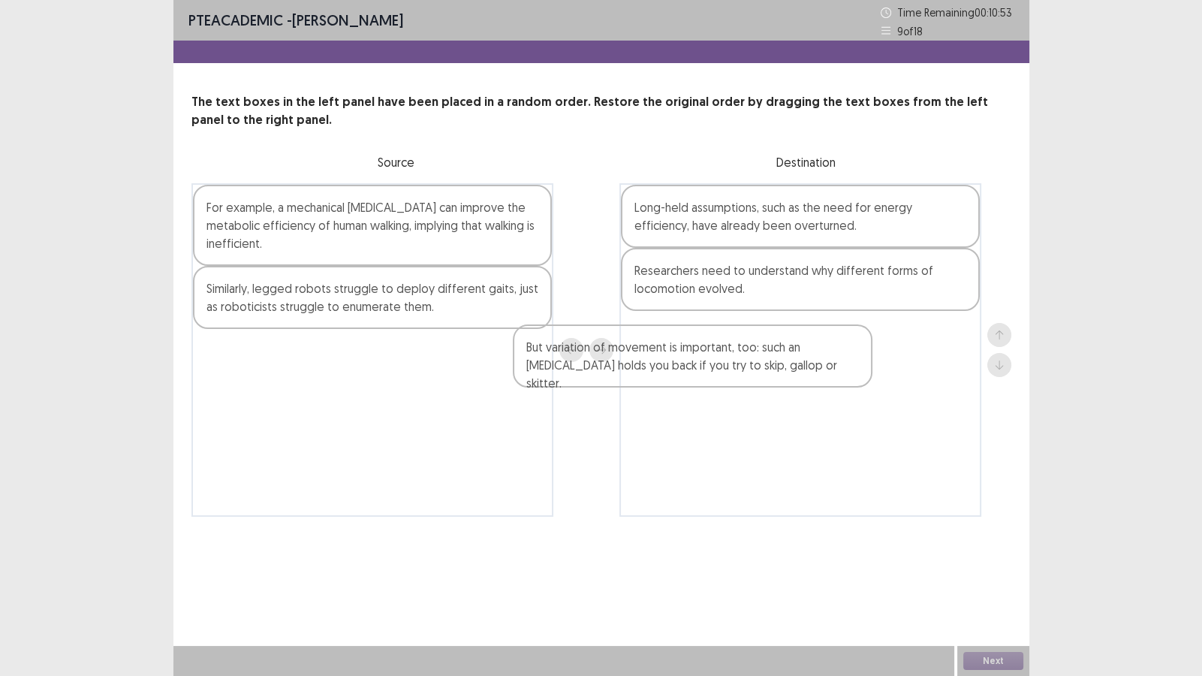
drag, startPoint x: 341, startPoint y: 368, endPoint x: 701, endPoint y: 348, distance: 360.9
click at [701, 348] on div "For example, a mechanical [MEDICAL_DATA] can improve the metabolic efficiency o…" at bounding box center [601, 349] width 820 height 333
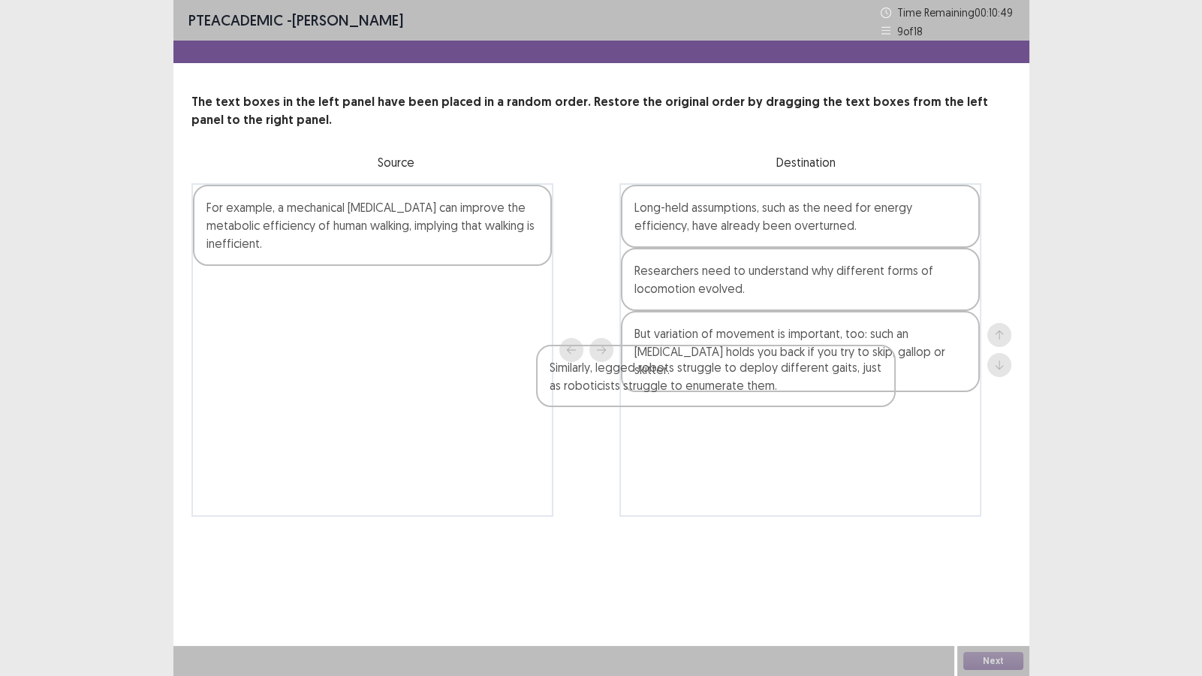
drag, startPoint x: 289, startPoint y: 303, endPoint x: 634, endPoint y: 390, distance: 355.4
click at [634, 390] on div "For example, a mechanical [MEDICAL_DATA] can improve the metabolic efficiency o…" at bounding box center [601, 349] width 820 height 333
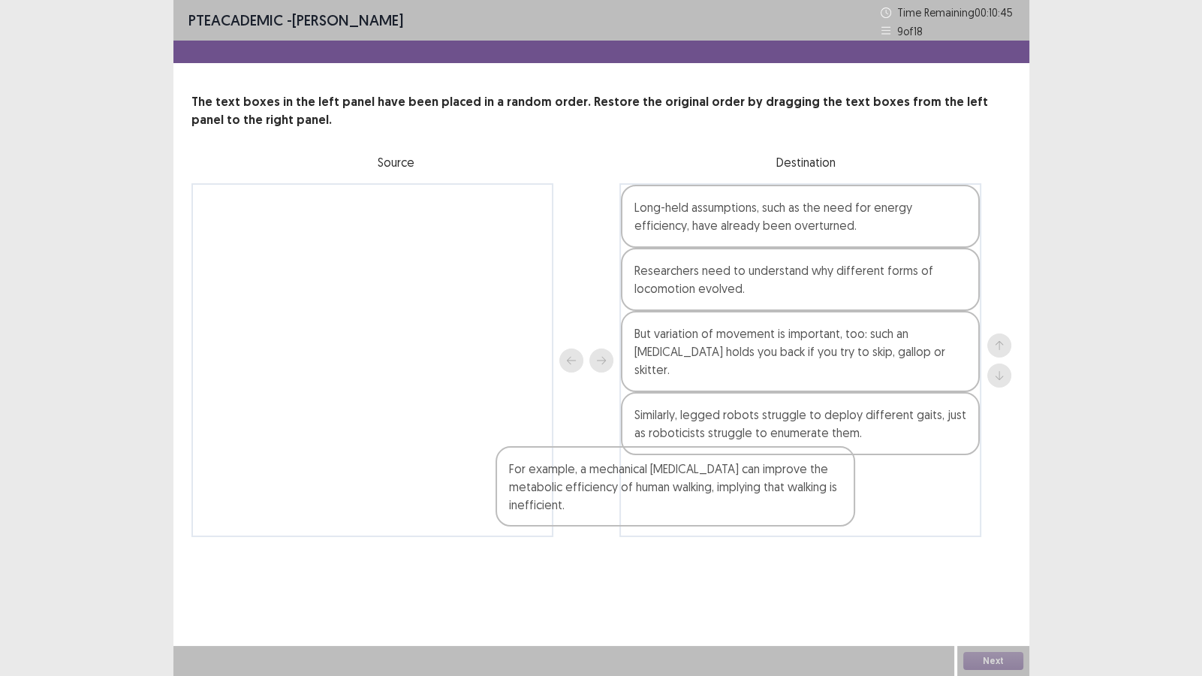
drag, startPoint x: 371, startPoint y: 247, endPoint x: 714, endPoint y: 503, distance: 428.1
click at [713, 503] on div "For example, a mechanical [MEDICAL_DATA] can improve the metabolic efficiency o…" at bounding box center [601, 360] width 820 height 354
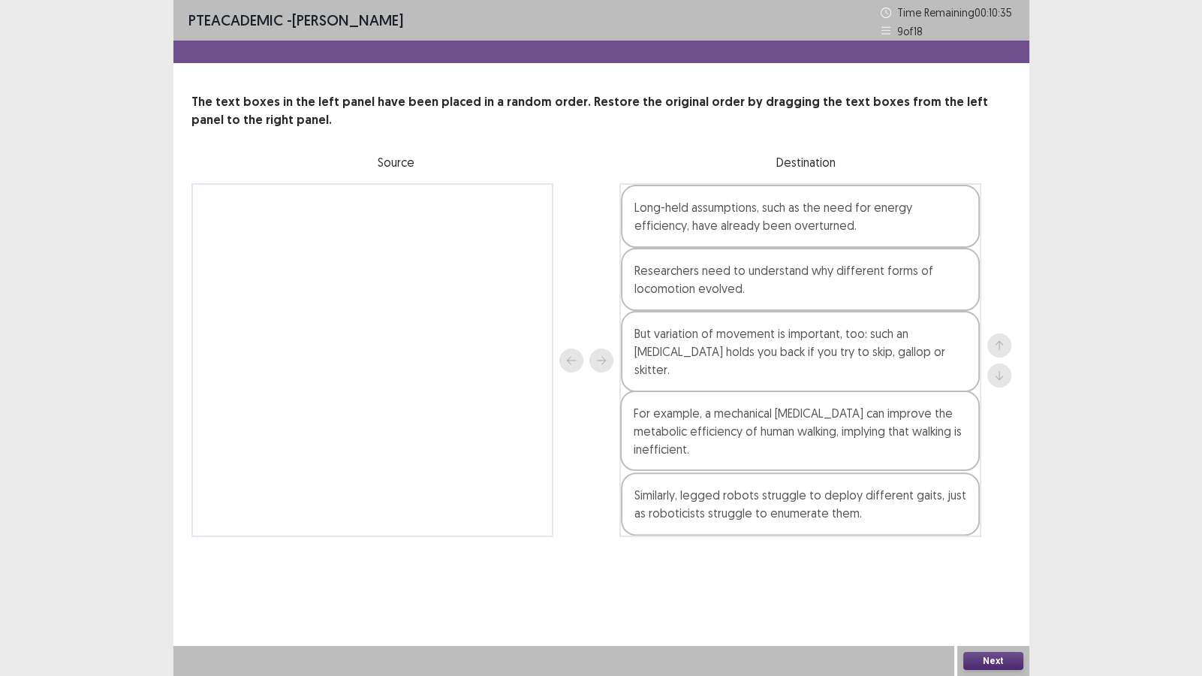
drag, startPoint x: 769, startPoint y: 495, endPoint x: 769, endPoint y: 444, distance: 51.0
click at [769, 444] on div "Long-held assumptions, such as the need for energy efficiency, have already bee…" at bounding box center [800, 360] width 362 height 354
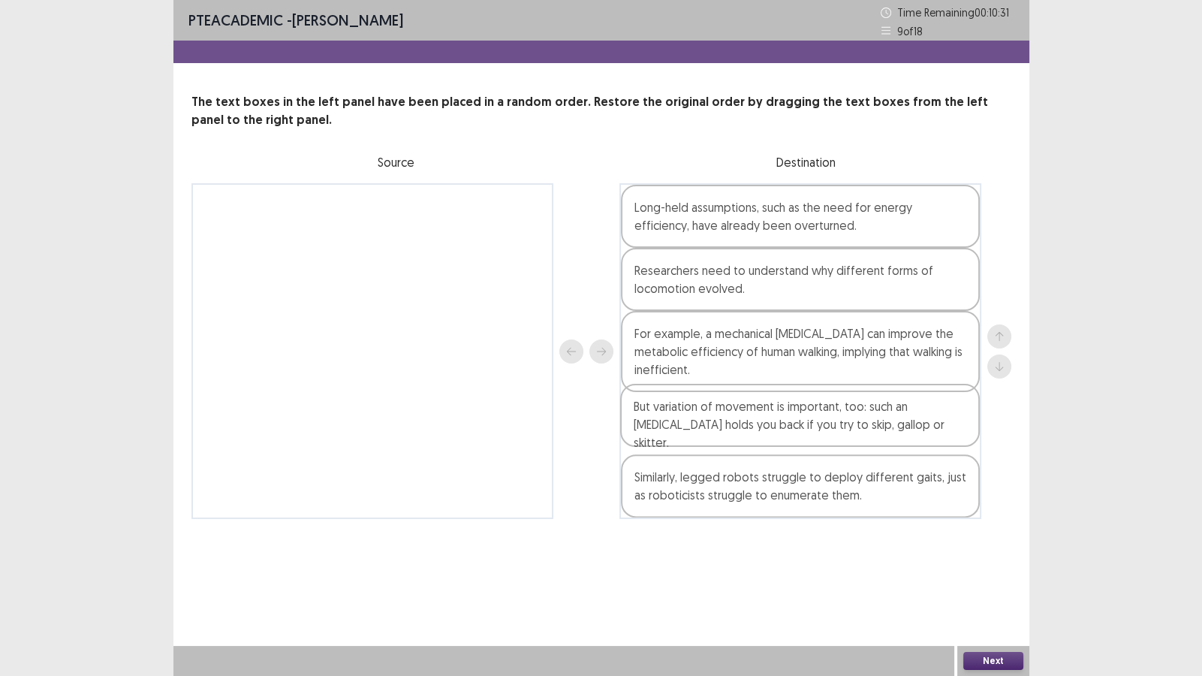
drag, startPoint x: 766, startPoint y: 350, endPoint x: 773, endPoint y: 426, distance: 76.9
click at [769, 426] on div "Long-held assumptions, such as the need for energy efficiency, have already bee…" at bounding box center [800, 351] width 362 height 336
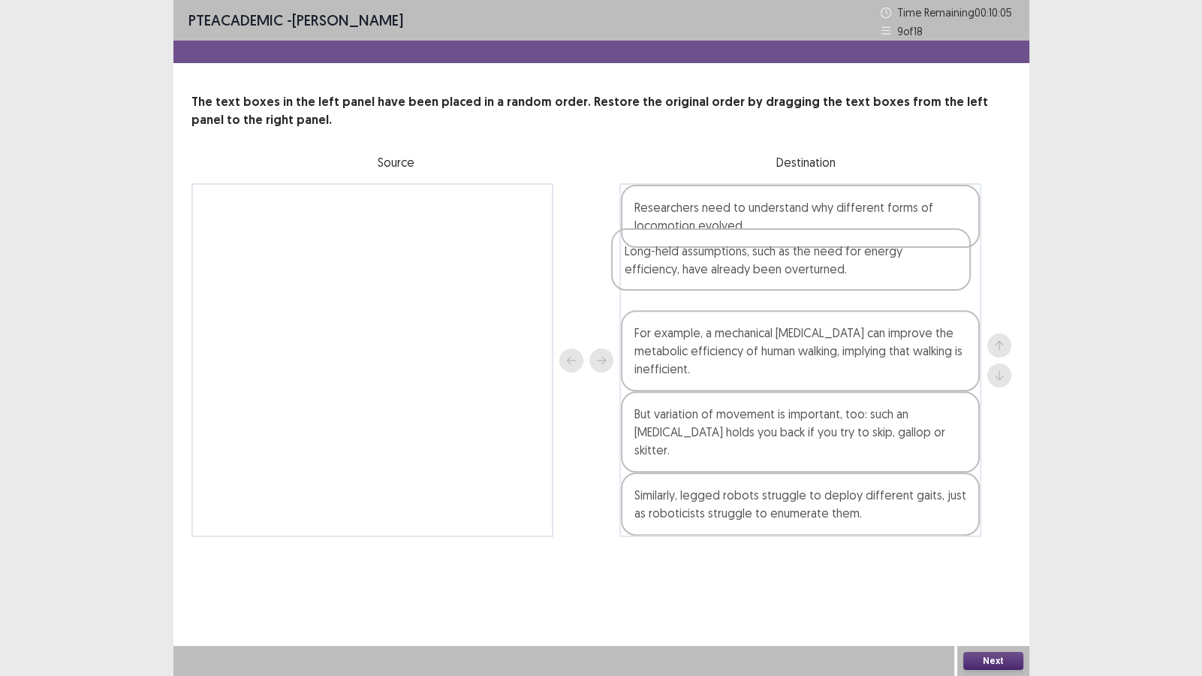
drag, startPoint x: 794, startPoint y: 221, endPoint x: 781, endPoint y: 276, distance: 56.3
click at [781, 276] on div "Long-held assumptions, such as the need for energy efficiency, have already bee…" at bounding box center [800, 360] width 362 height 354
click at [980, 580] on button "Next" at bounding box center [993, 661] width 60 height 18
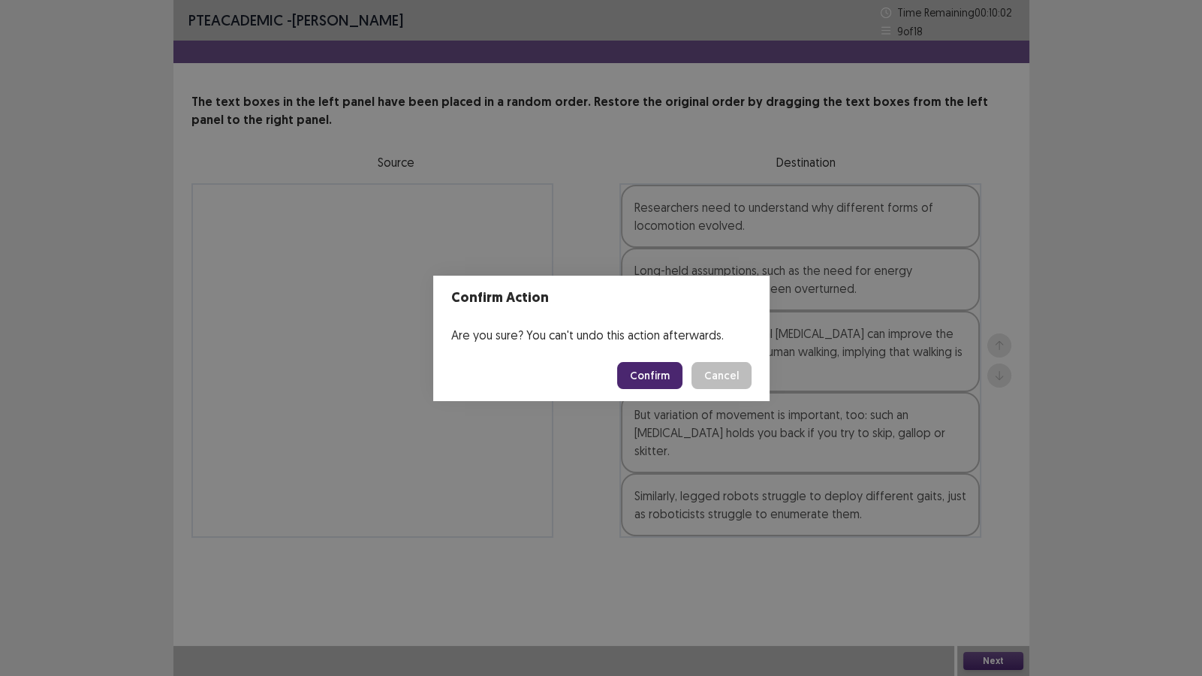
click at [647, 375] on button "Confirm" at bounding box center [649, 375] width 65 height 27
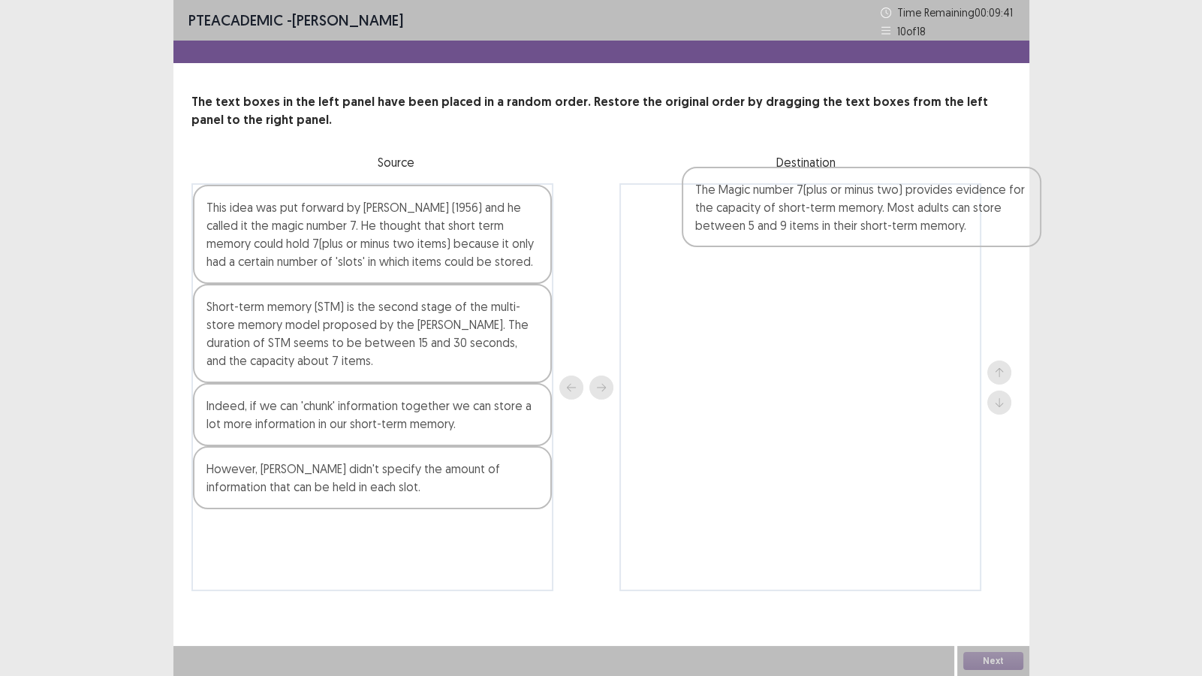
drag, startPoint x: 304, startPoint y: 487, endPoint x: 807, endPoint y: 204, distance: 577.1
click at [807, 204] on div "This idea was put forward by [PERSON_NAME] (1956) and he called it the magic nu…" at bounding box center [601, 387] width 820 height 408
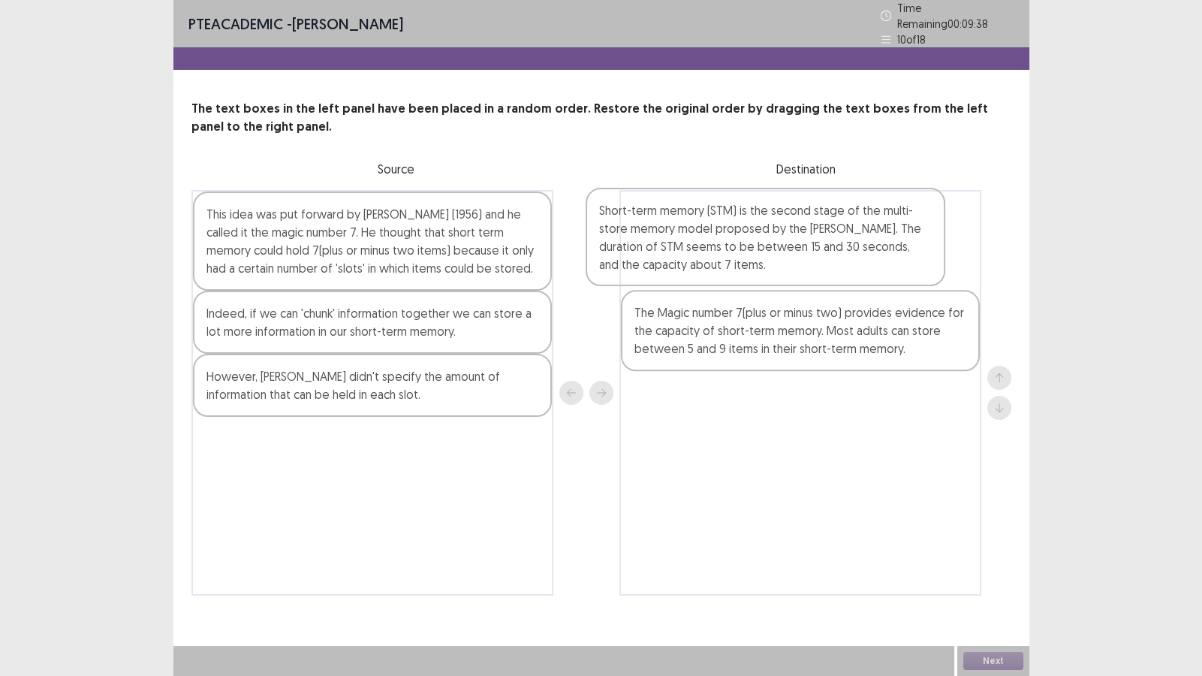
drag, startPoint x: 300, startPoint y: 336, endPoint x: 748, endPoint y: 236, distance: 459.7
click at [743, 235] on div "This idea was put forward by [PERSON_NAME] (1956) and he called it the magic nu…" at bounding box center [601, 392] width 820 height 405
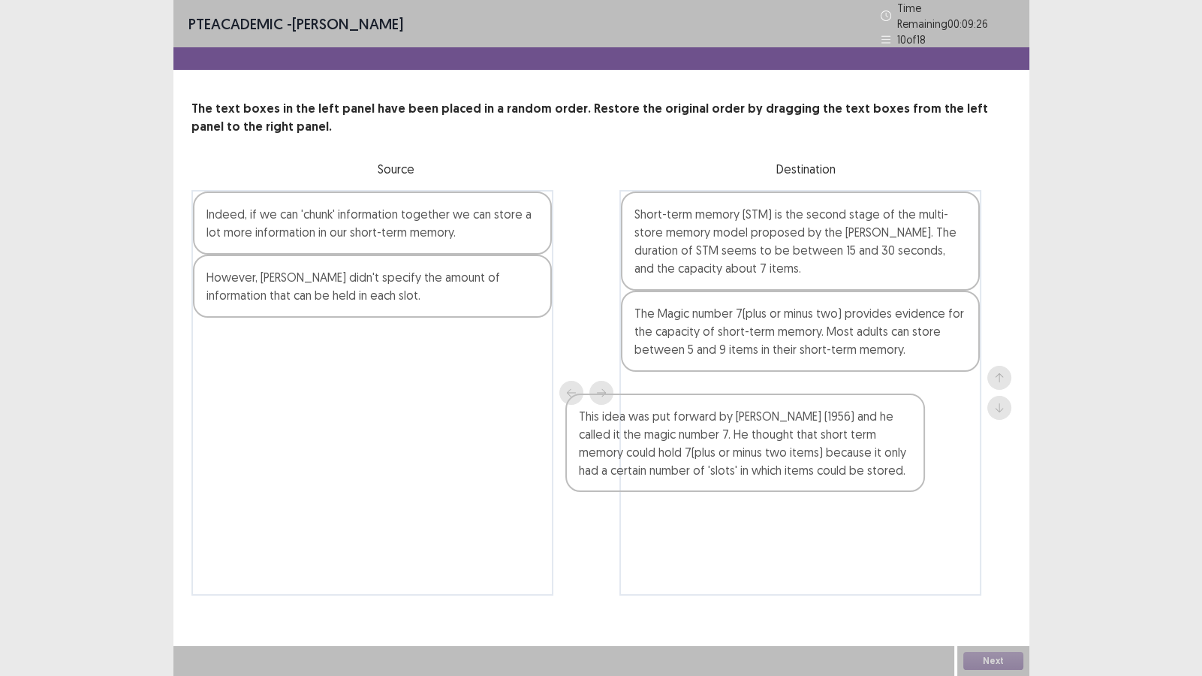
drag, startPoint x: 354, startPoint y: 221, endPoint x: 766, endPoint y: 408, distance: 453.5
click at [766, 408] on div "This idea was put forward by [PERSON_NAME] (1956) and he called it the magic nu…" at bounding box center [601, 392] width 820 height 405
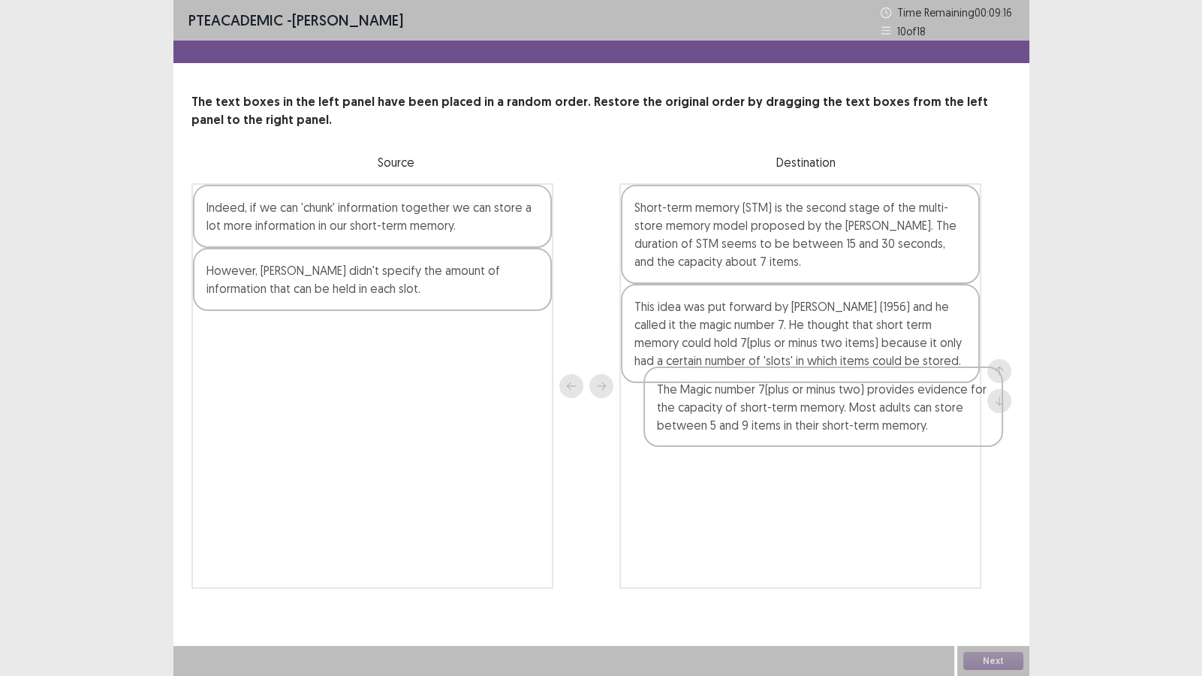
drag, startPoint x: 765, startPoint y: 315, endPoint x: 787, endPoint y: 406, distance: 94.1
click at [787, 406] on div "Short-term memory (STM) is the second stage of the multi-store memory model pro…" at bounding box center [800, 385] width 362 height 405
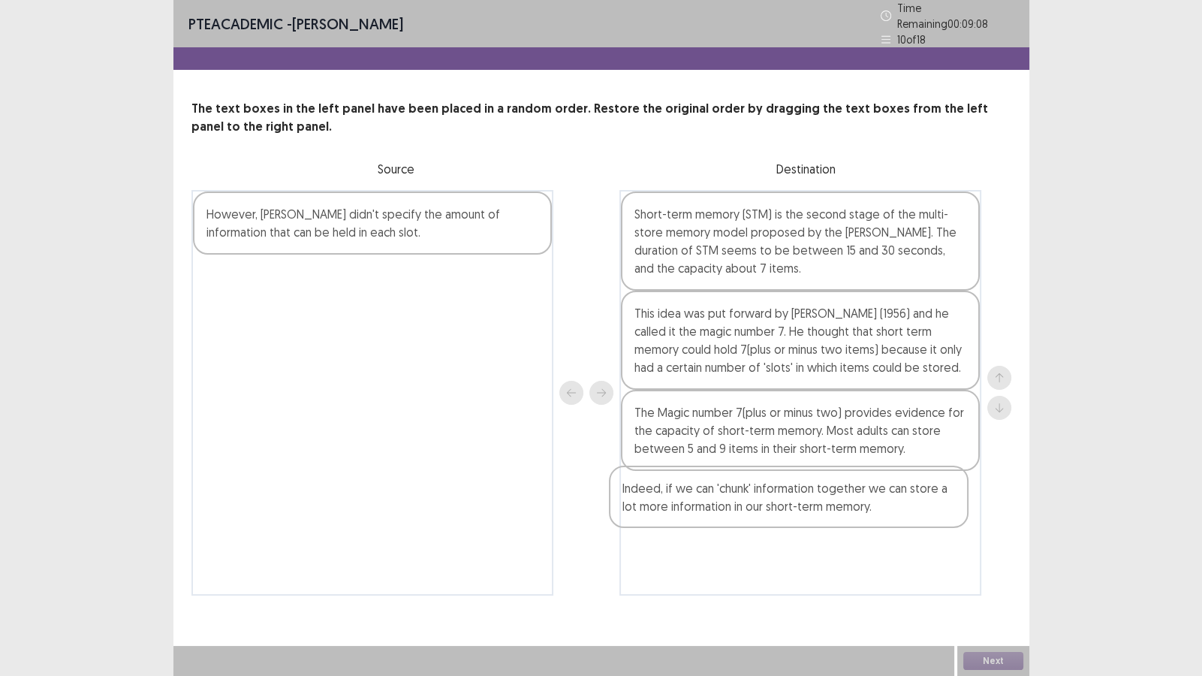
drag, startPoint x: 342, startPoint y: 225, endPoint x: 758, endPoint y: 510, distance: 504.5
click at [758, 510] on div "Indeed, if we can 'chunk' information together we can store a lot more informat…" at bounding box center [601, 392] width 820 height 405
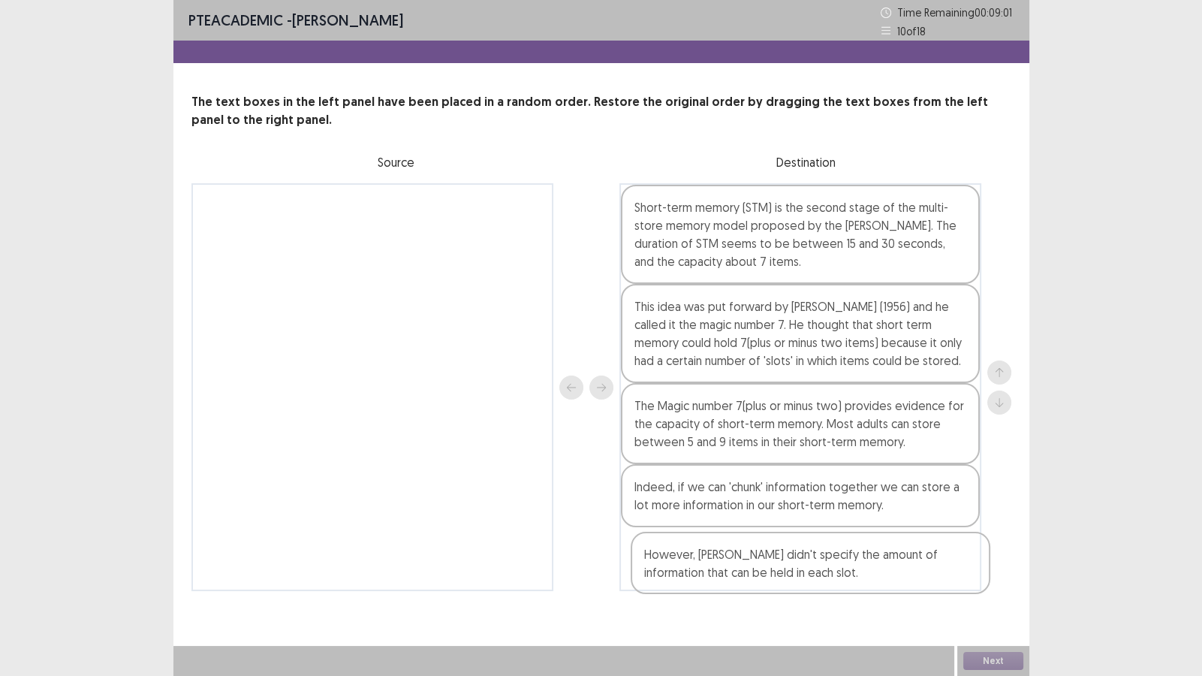
drag, startPoint x: 356, startPoint y: 229, endPoint x: 795, endPoint y: 582, distance: 563.4
click at [795, 580] on div "However, [PERSON_NAME] didn't specify the amount of information that can be hel…" at bounding box center [601, 387] width 820 height 408
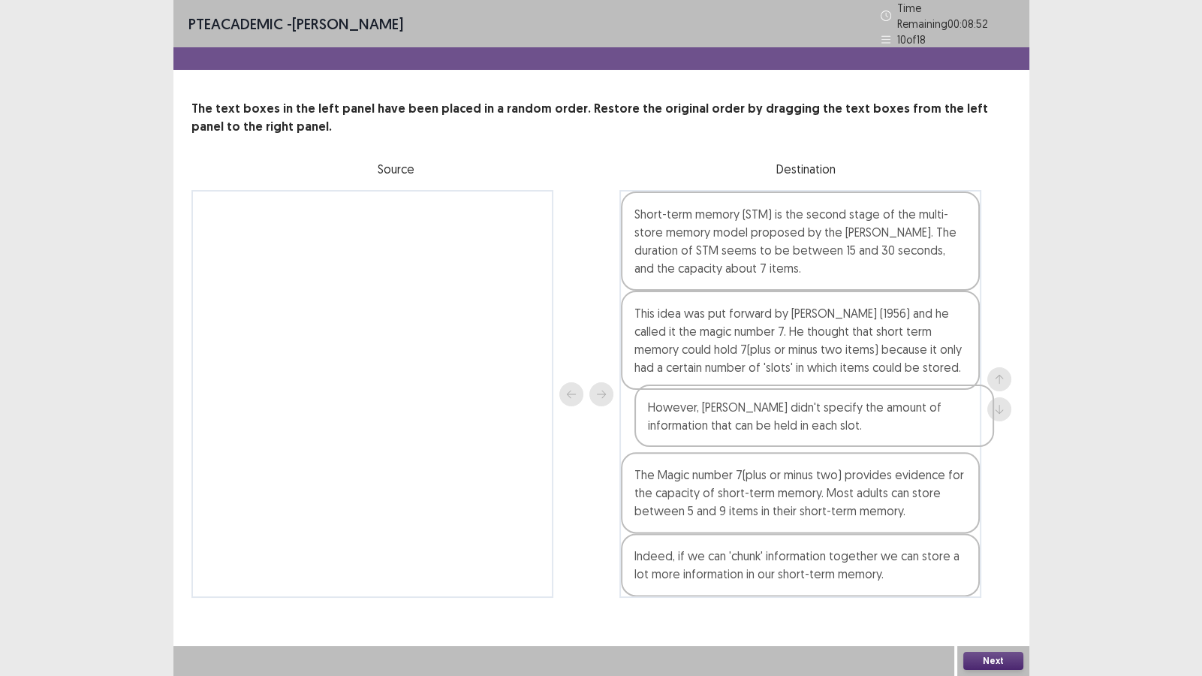
drag, startPoint x: 782, startPoint y: 574, endPoint x: 797, endPoint y: 423, distance: 151.6
click at [797, 423] on div "Short-term memory (STM) is the second stage of the multi-store memory model pro…" at bounding box center [800, 394] width 362 height 408
click at [995, 580] on button "Next" at bounding box center [993, 661] width 60 height 18
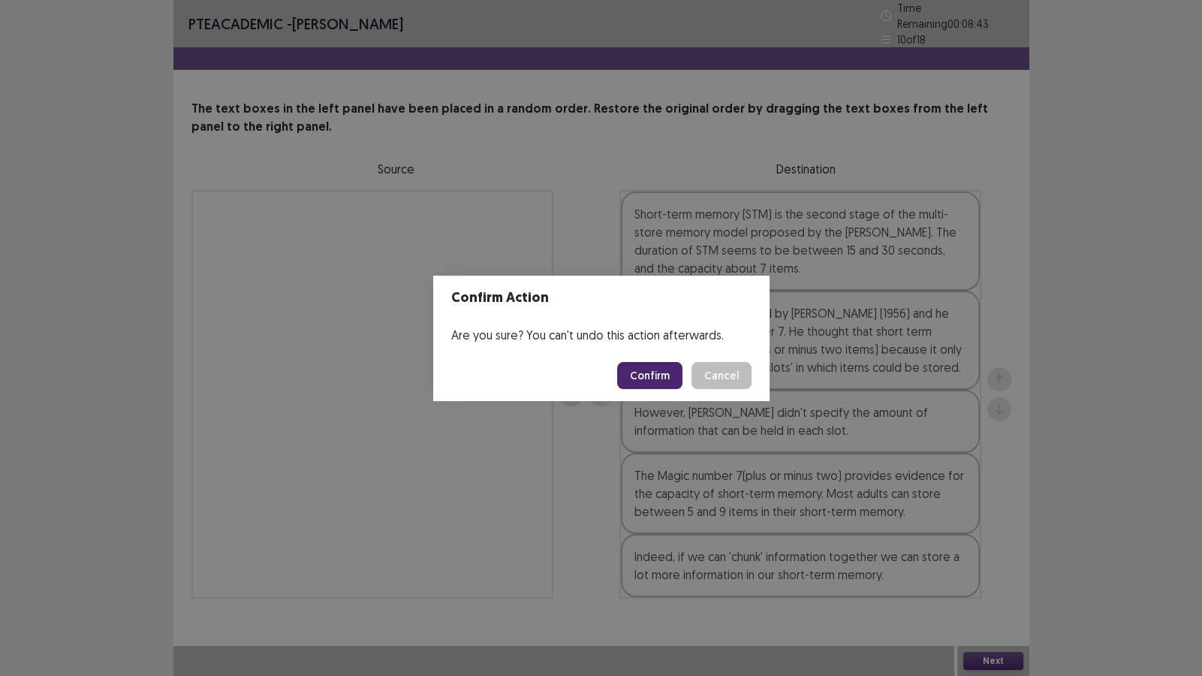
click at [658, 369] on button "Confirm" at bounding box center [649, 375] width 65 height 27
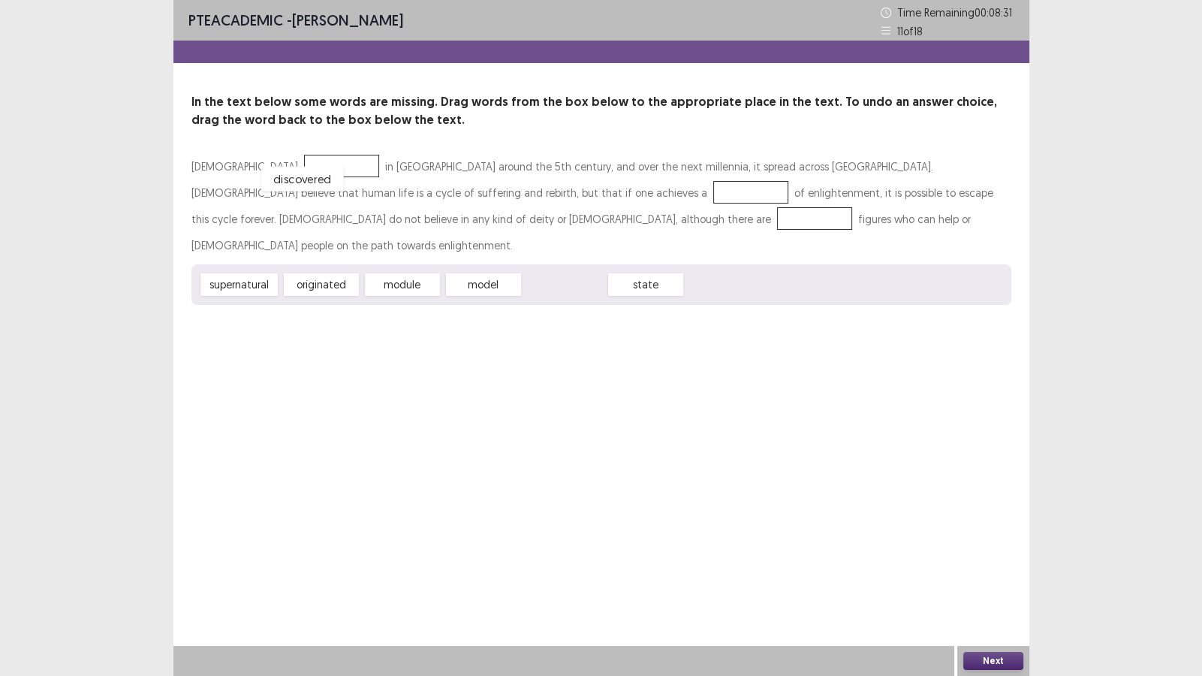
drag, startPoint x: 572, startPoint y: 264, endPoint x: 308, endPoint y: 165, distance: 282.2
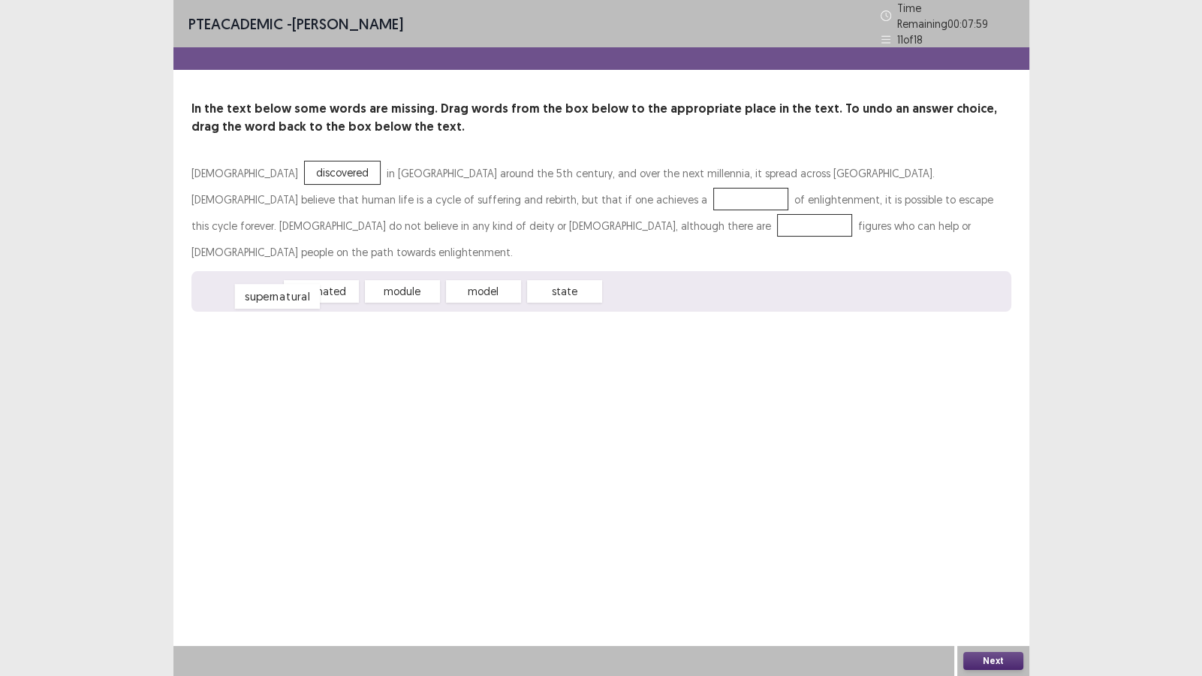
drag, startPoint x: 257, startPoint y: 258, endPoint x: 295, endPoint y: 263, distance: 38.6
click at [295, 284] on div "supernatural" at bounding box center [276, 296] width 85 height 25
click at [412, 279] on div "module" at bounding box center [402, 291] width 83 height 25
drag, startPoint x: 553, startPoint y: 260, endPoint x: 394, endPoint y: 184, distance: 176.3
drag, startPoint x: 242, startPoint y: 262, endPoint x: 267, endPoint y: 224, distance: 46.0
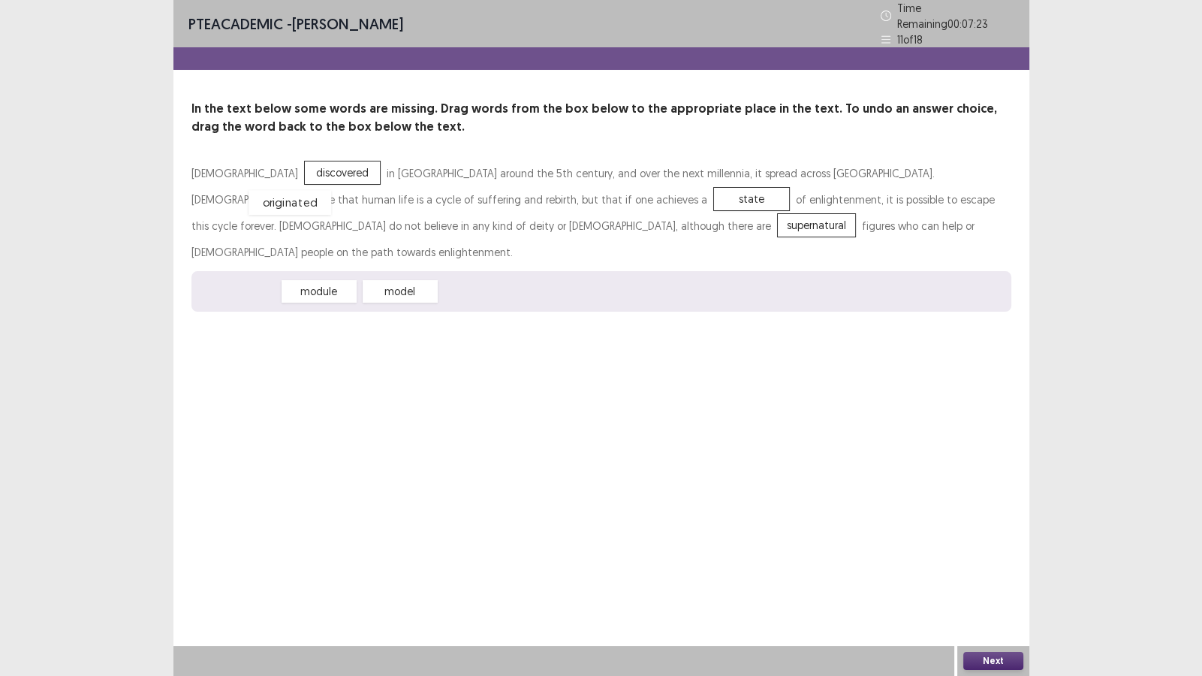
drag, startPoint x: 239, startPoint y: 257, endPoint x: 291, endPoint y: 168, distance: 102.6
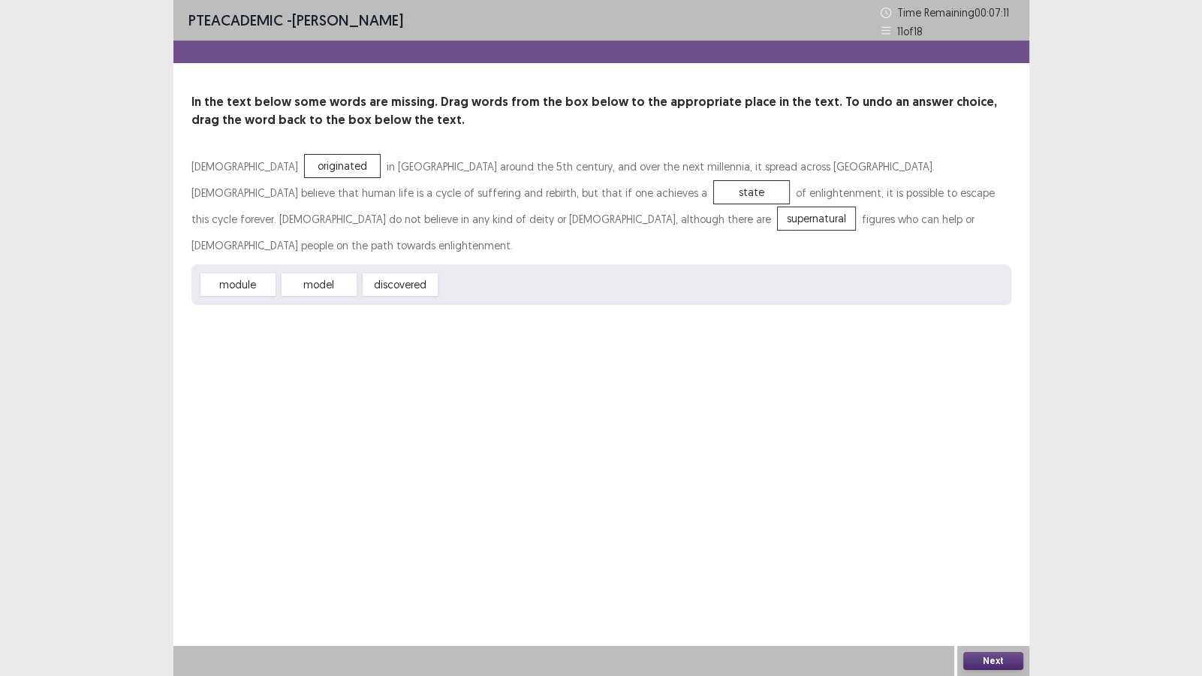
click at [985, 580] on button "Next" at bounding box center [993, 661] width 60 height 18
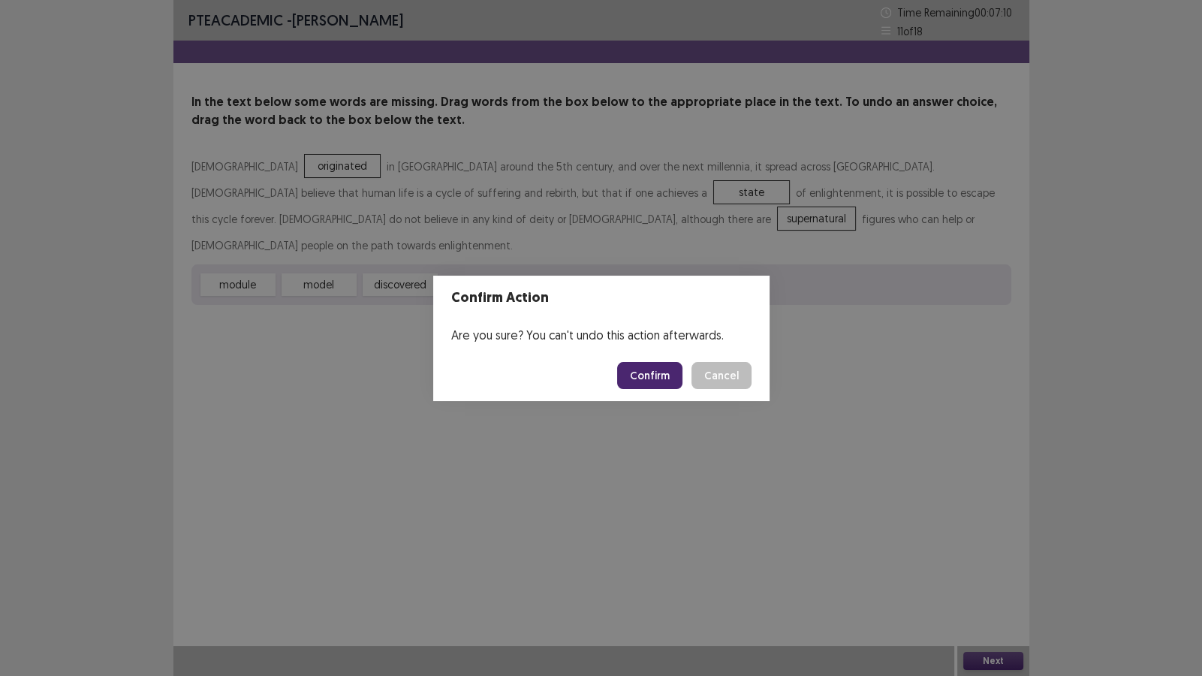
click at [646, 365] on button "Confirm" at bounding box center [649, 375] width 65 height 27
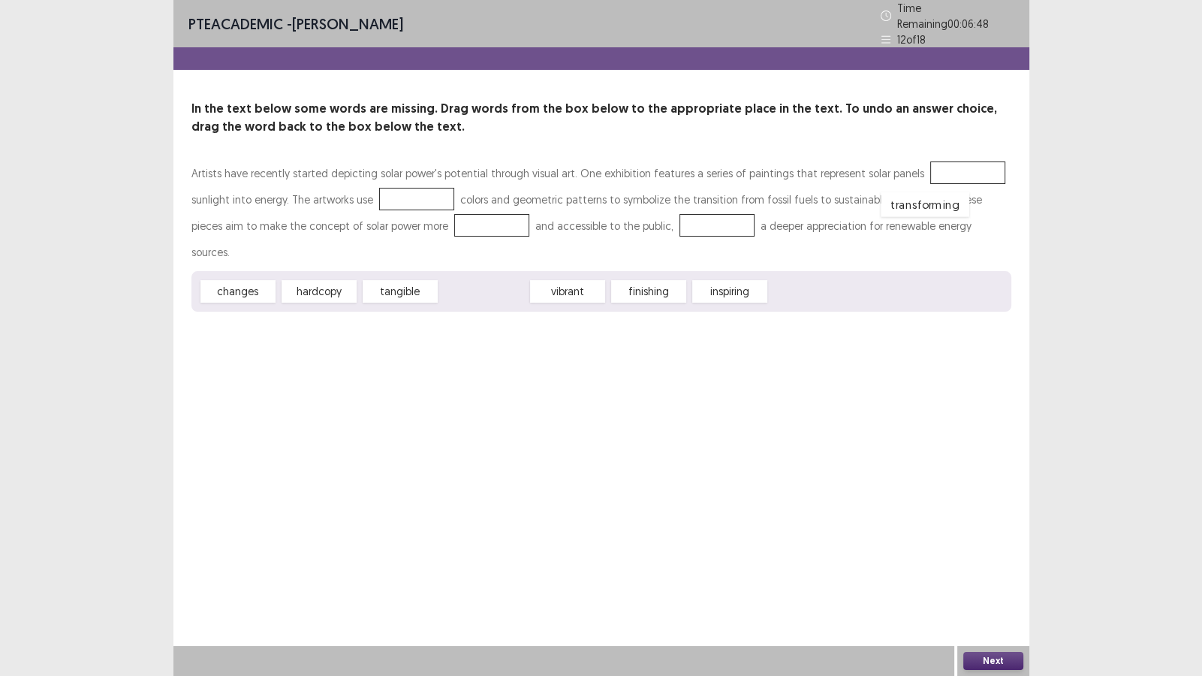
drag, startPoint x: 484, startPoint y: 258, endPoint x: 926, endPoint y: 171, distance: 449.9
drag, startPoint x: 479, startPoint y: 255, endPoint x: 405, endPoint y: 188, distance: 100.4
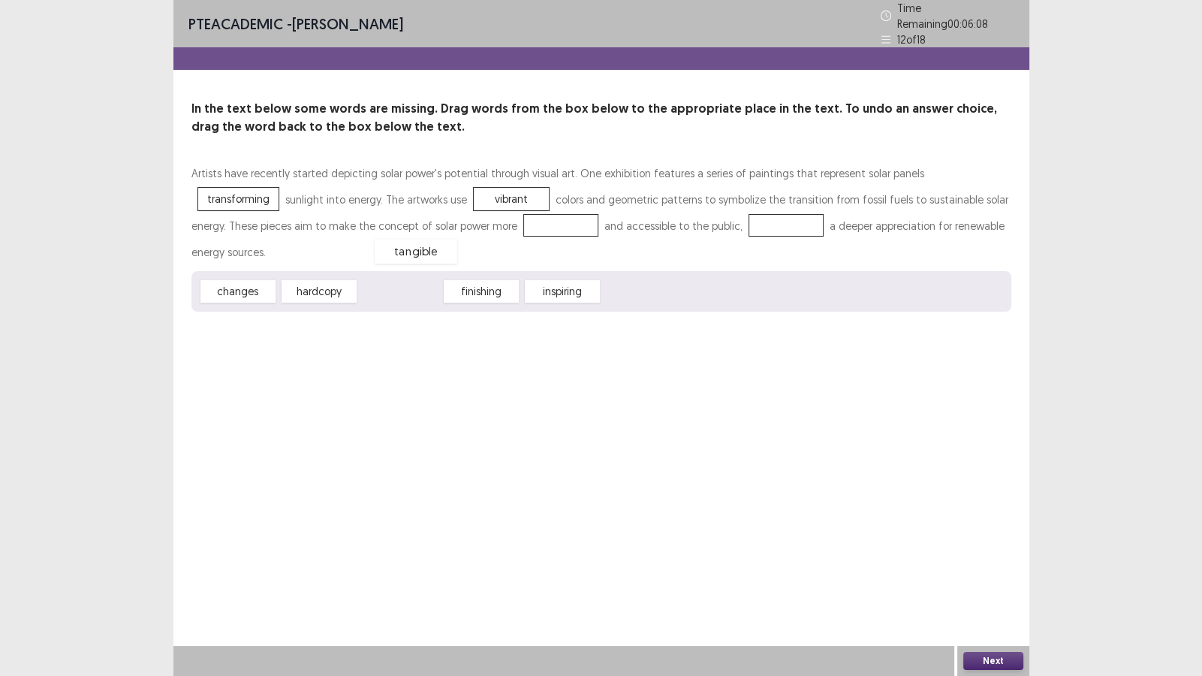
drag, startPoint x: 402, startPoint y: 260, endPoint x: 418, endPoint y: 221, distance: 43.1
drag, startPoint x: 482, startPoint y: 261, endPoint x: 634, endPoint y: 227, distance: 156.3
click at [1000, 580] on button "Next" at bounding box center [993, 661] width 60 height 18
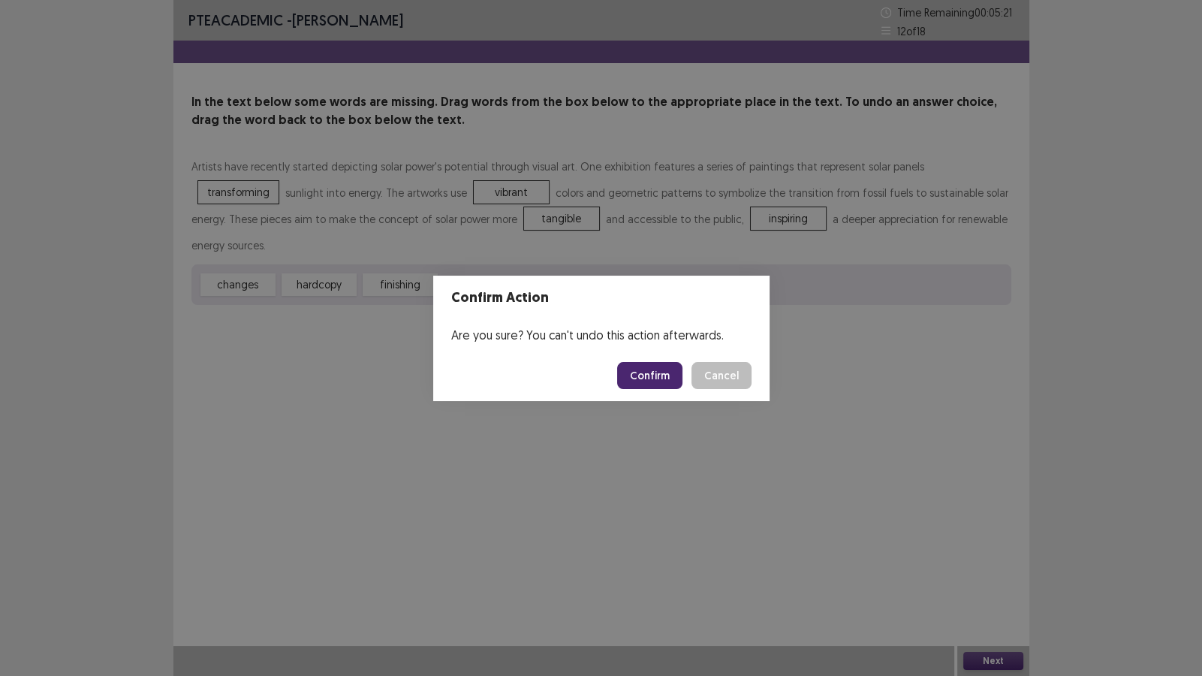
click at [649, 372] on button "Confirm" at bounding box center [649, 375] width 65 height 27
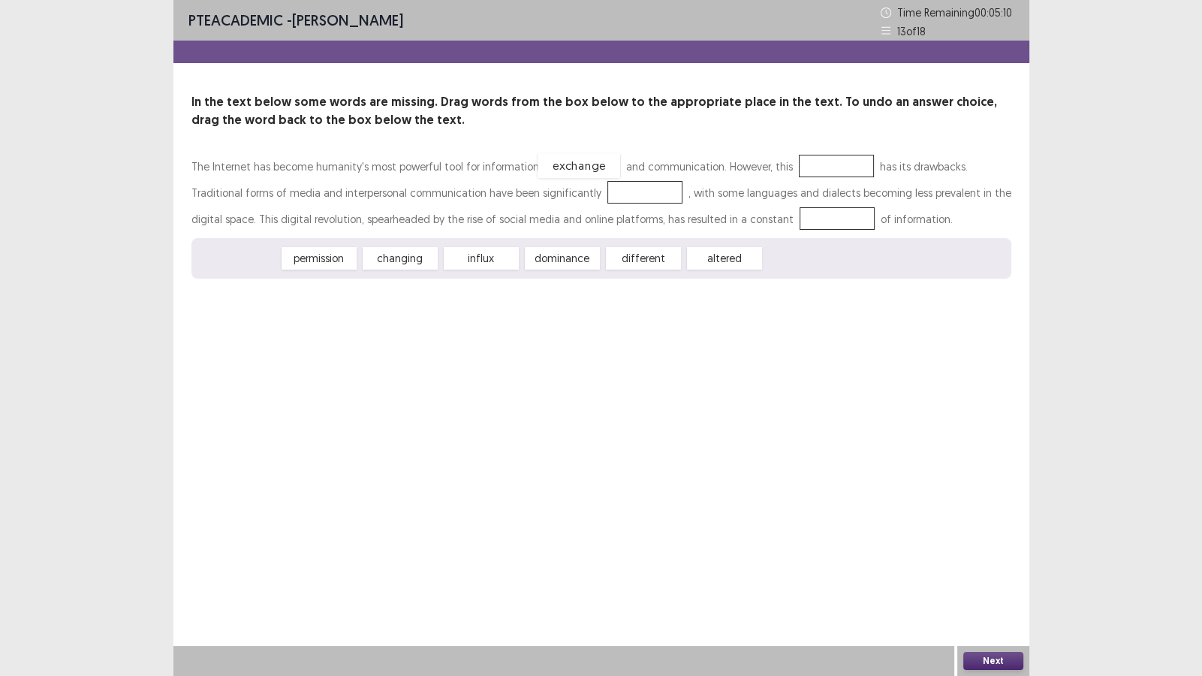
drag, startPoint x: 239, startPoint y: 258, endPoint x: 580, endPoint y: 165, distance: 352.6
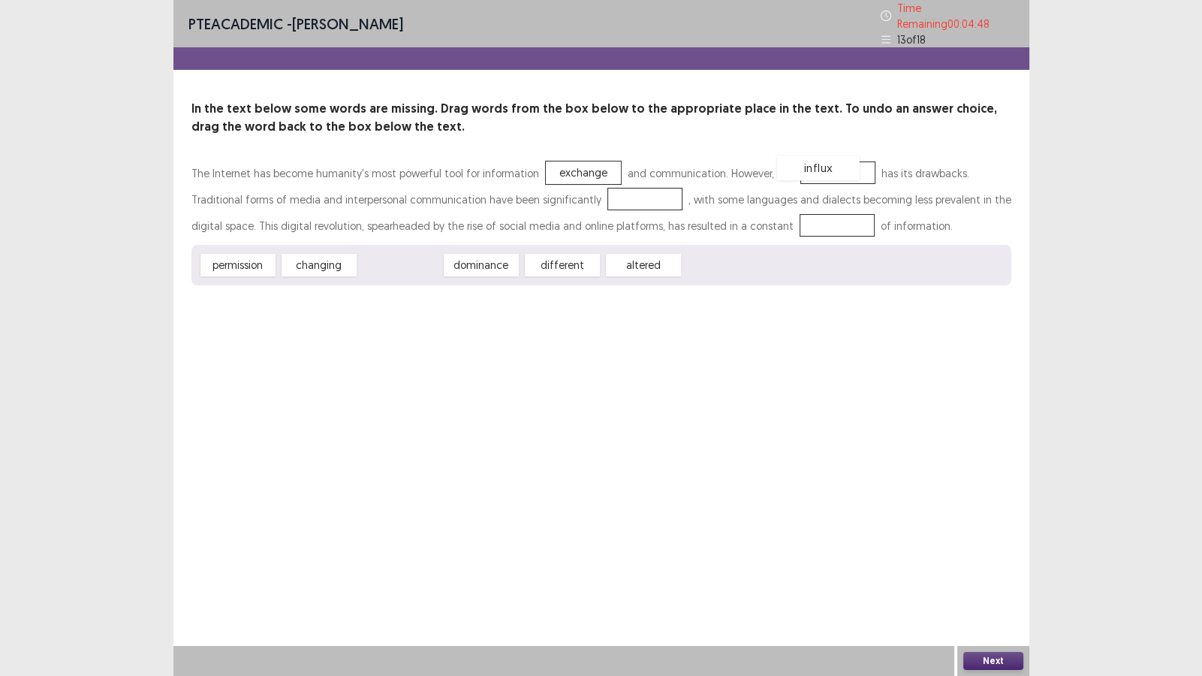
drag, startPoint x: 415, startPoint y: 260, endPoint x: 833, endPoint y: 164, distance: 429.2
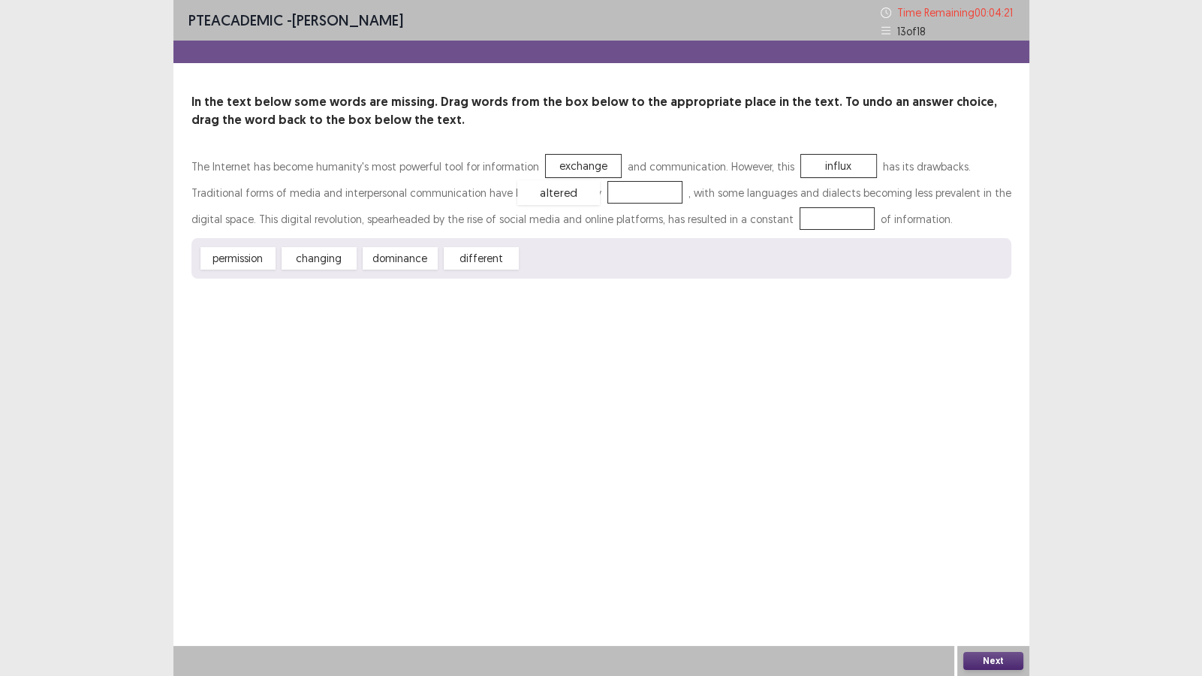
drag, startPoint x: 567, startPoint y: 259, endPoint x: 563, endPoint y: 191, distance: 67.7
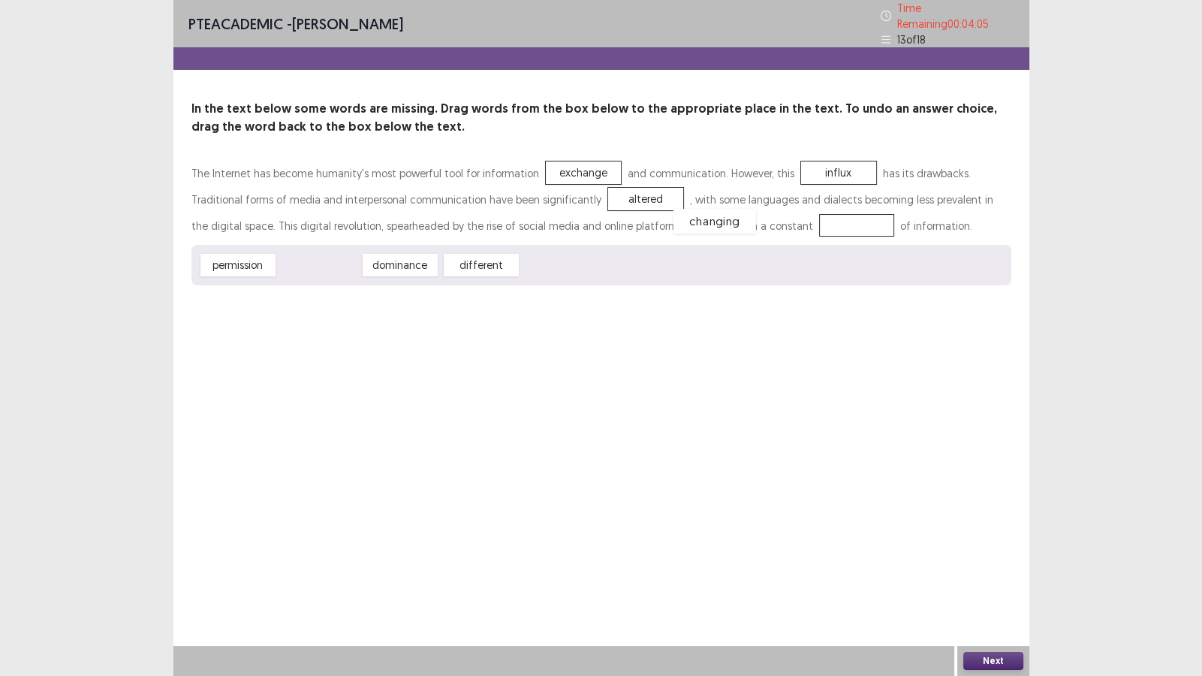
drag, startPoint x: 318, startPoint y: 263, endPoint x: 713, endPoint y: 218, distance: 398.1
click at [980, 580] on button "Next" at bounding box center [993, 661] width 60 height 18
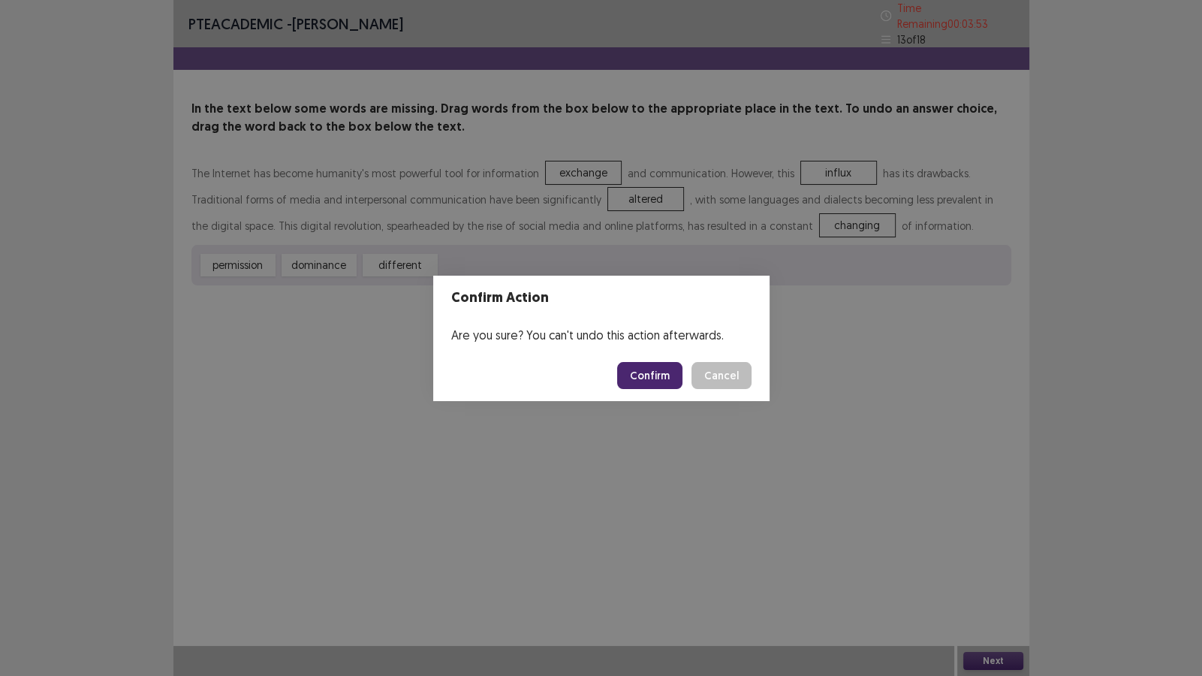
click at [646, 375] on button "Confirm" at bounding box center [649, 375] width 65 height 27
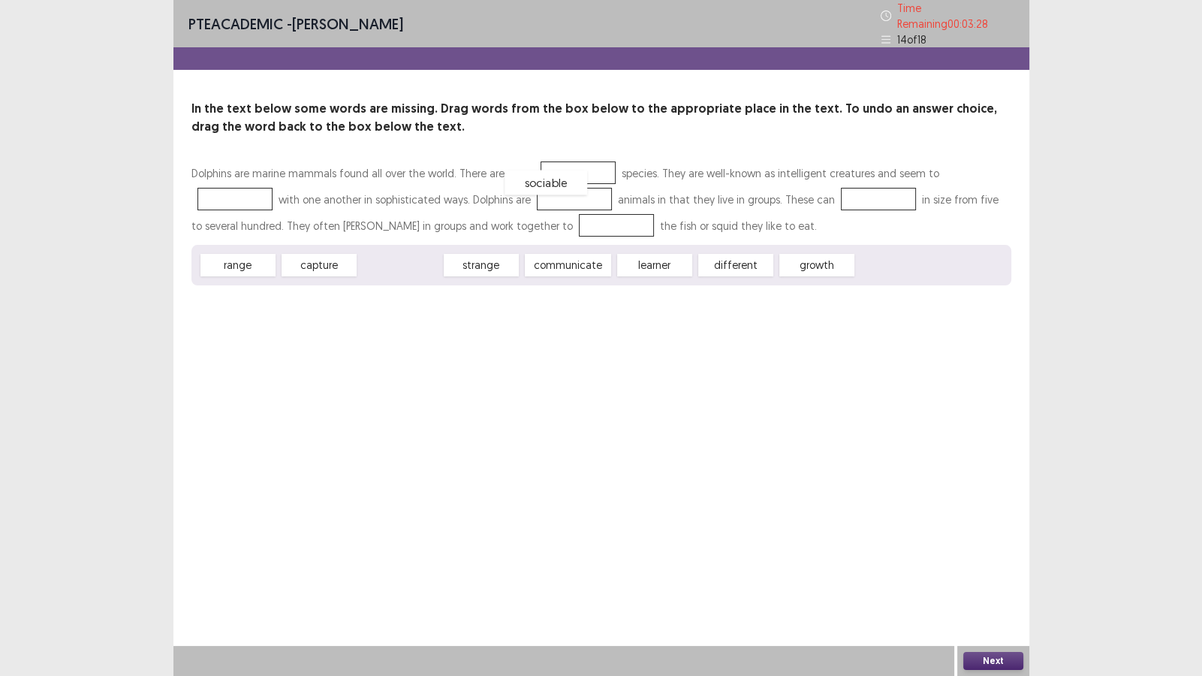
drag, startPoint x: 390, startPoint y: 260, endPoint x: 558, endPoint y: 167, distance: 192.2
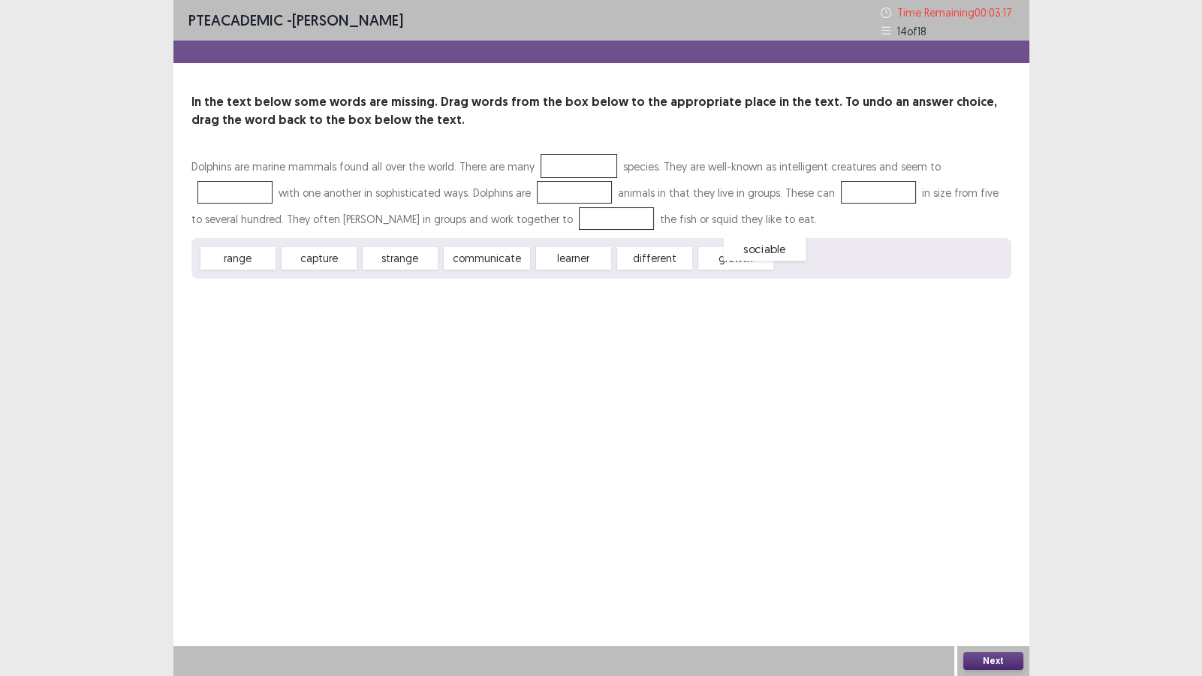
drag, startPoint x: 566, startPoint y: 165, endPoint x: 440, endPoint y: 224, distance: 139.1
drag, startPoint x: 487, startPoint y: 255, endPoint x: 964, endPoint y: 170, distance: 484.2
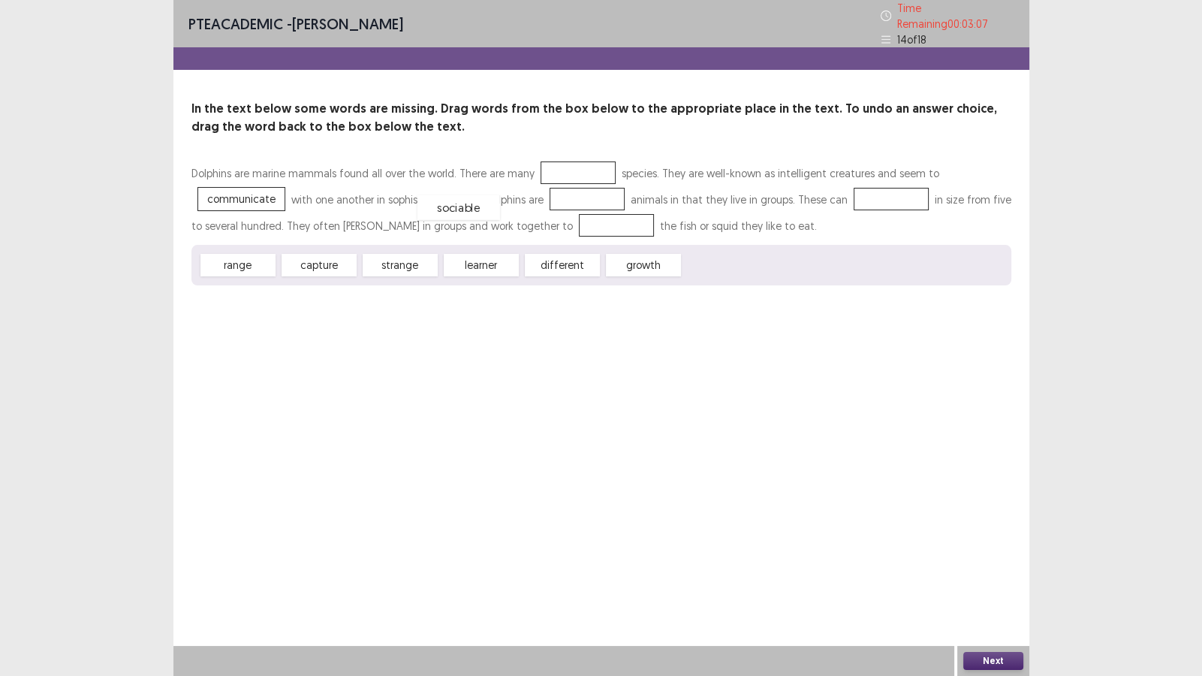
drag, startPoint x: 724, startPoint y: 260, endPoint x: 468, endPoint y: 188, distance: 266.2
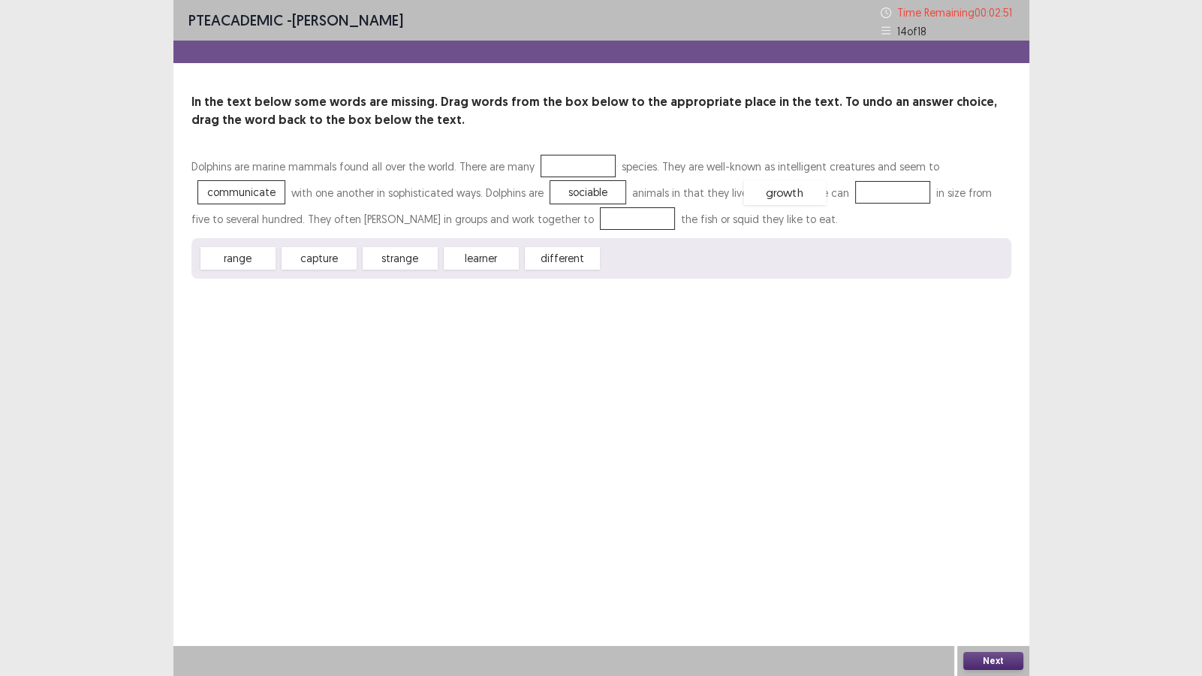
drag, startPoint x: 633, startPoint y: 259, endPoint x: 774, endPoint y: 194, distance: 155.5
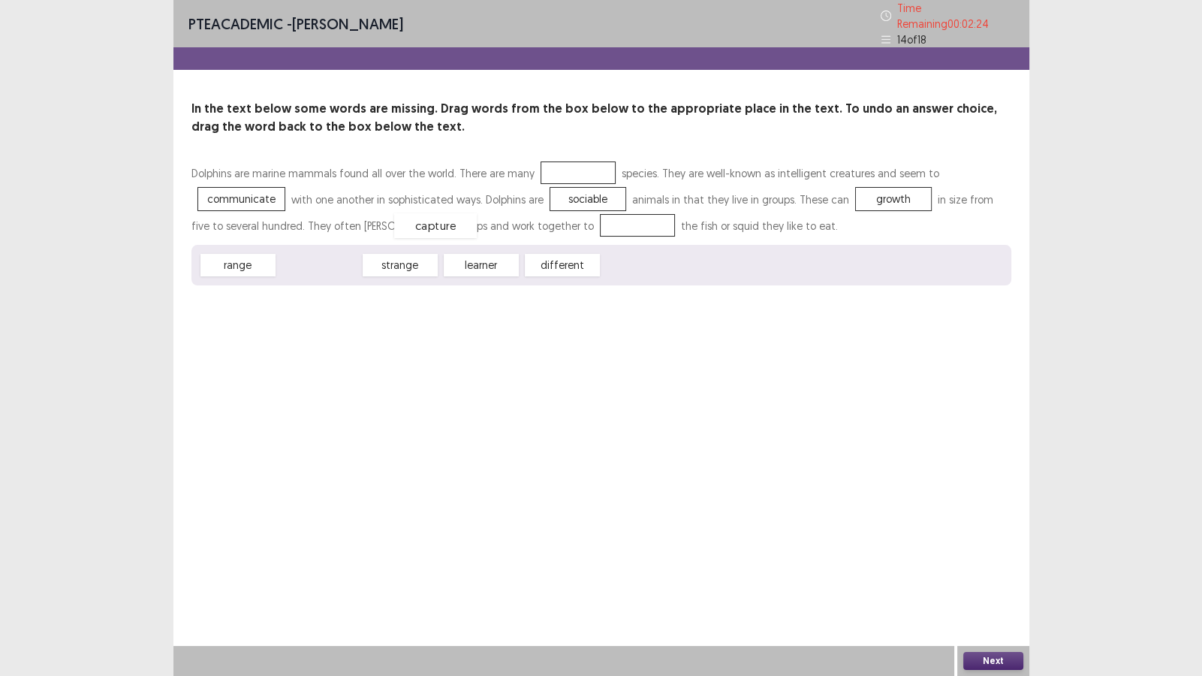
drag, startPoint x: 326, startPoint y: 262, endPoint x: 442, endPoint y: 222, distance: 123.0
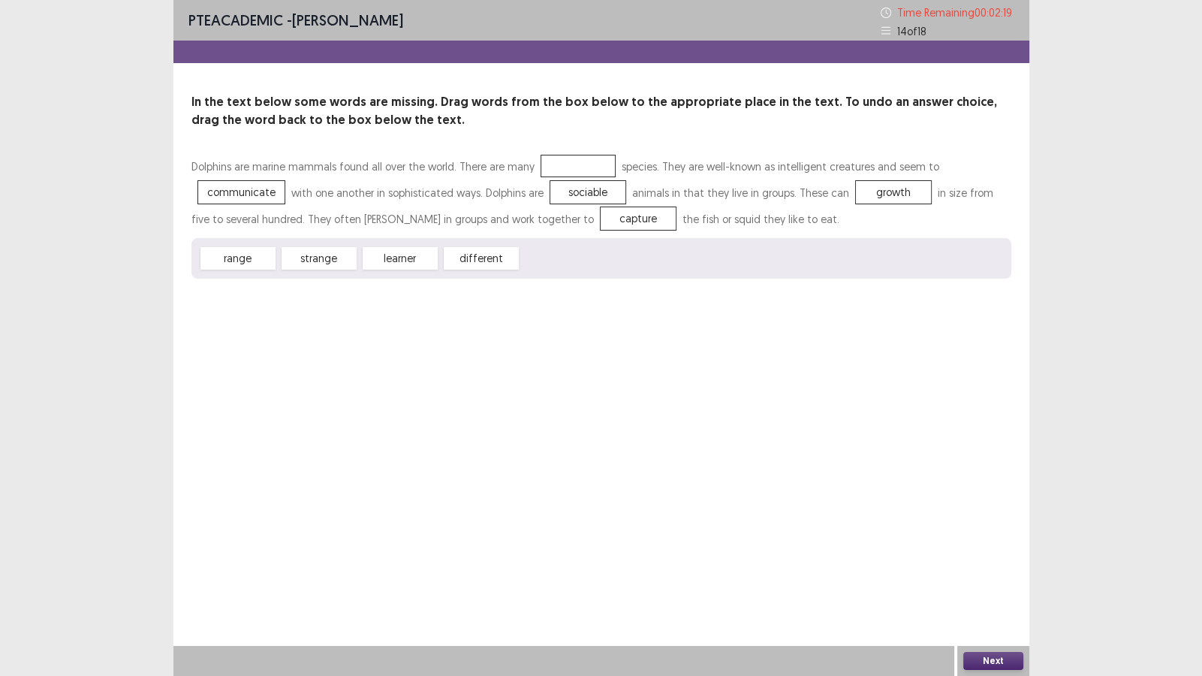
drag, startPoint x: 487, startPoint y: 244, endPoint x: 489, endPoint y: 254, distance: 9.9
click at [489, 254] on div "range strange learner different" at bounding box center [601, 258] width 820 height 41
drag, startPoint x: 482, startPoint y: 258, endPoint x: 578, endPoint y: 165, distance: 133.8
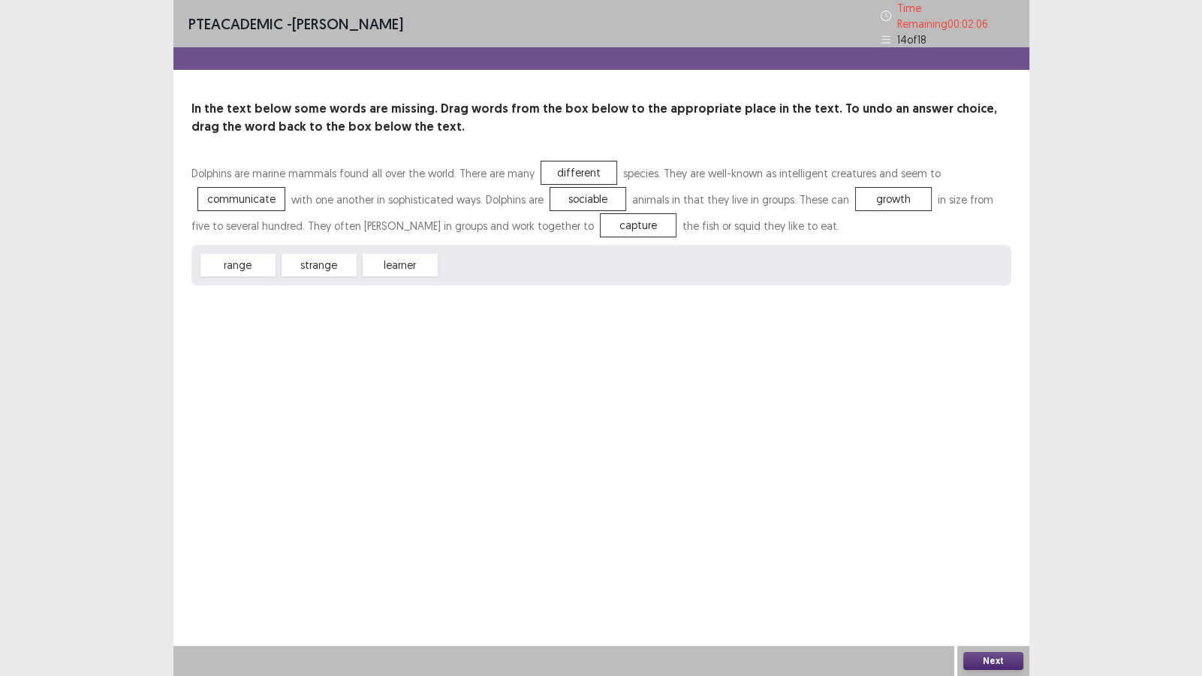
click at [1015, 580] on button "Next" at bounding box center [993, 661] width 60 height 18
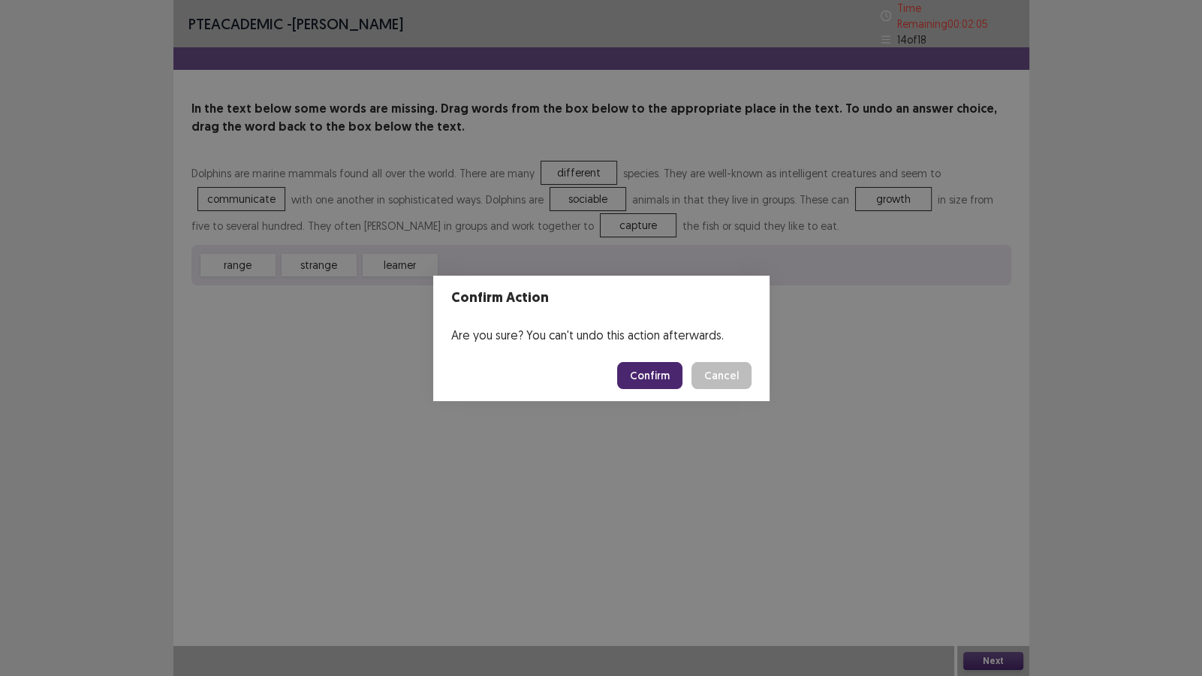
click at [646, 375] on button "Confirm" at bounding box center [649, 375] width 65 height 27
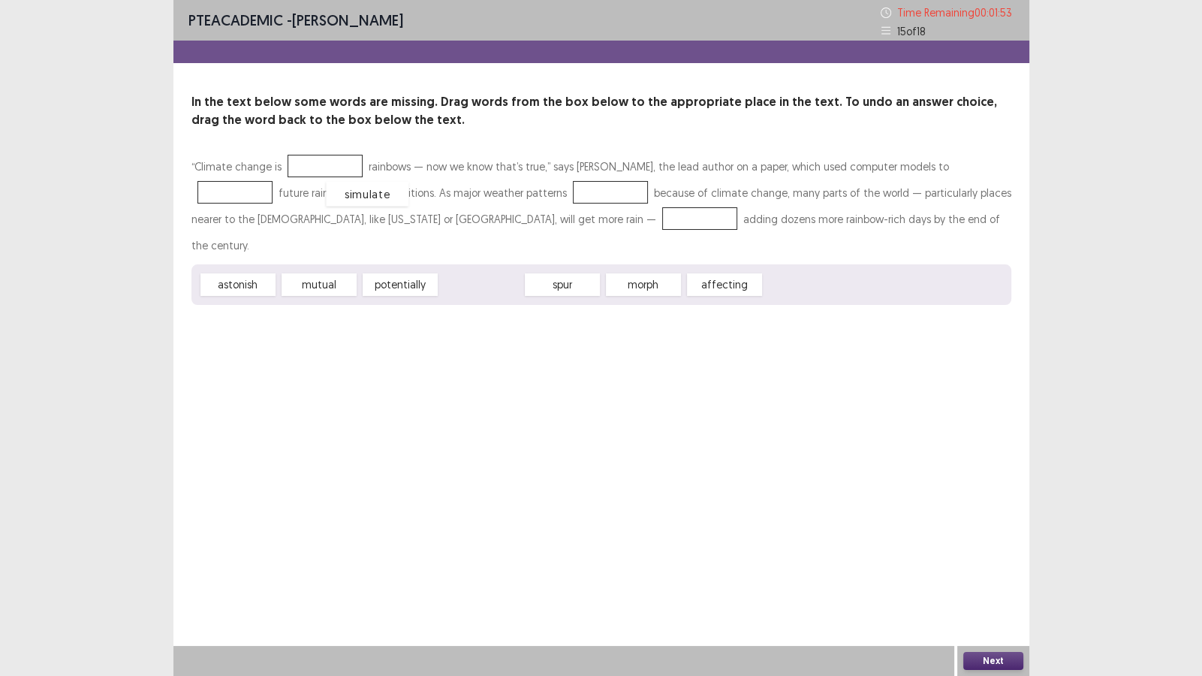
drag, startPoint x: 489, startPoint y: 255, endPoint x: 375, endPoint y: 164, distance: 145.8
drag, startPoint x: 640, startPoint y: 257, endPoint x: 294, endPoint y: 156, distance: 359.7
drag, startPoint x: 642, startPoint y: 262, endPoint x: 920, endPoint y: 164, distance: 294.7
drag, startPoint x: 479, startPoint y: 257, endPoint x: 484, endPoint y: 198, distance: 58.8
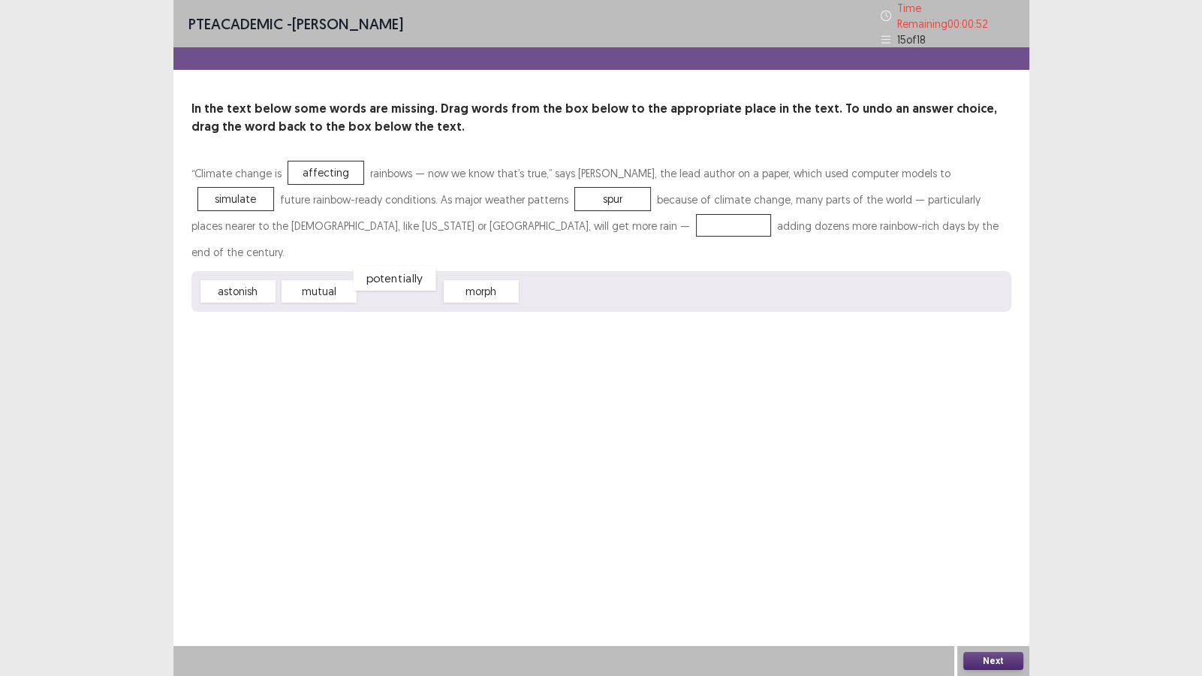
drag, startPoint x: 397, startPoint y: 257, endPoint x: 391, endPoint y: 248, distance: 11.5
click at [391, 266] on div "potentially" at bounding box center [394, 278] width 83 height 25
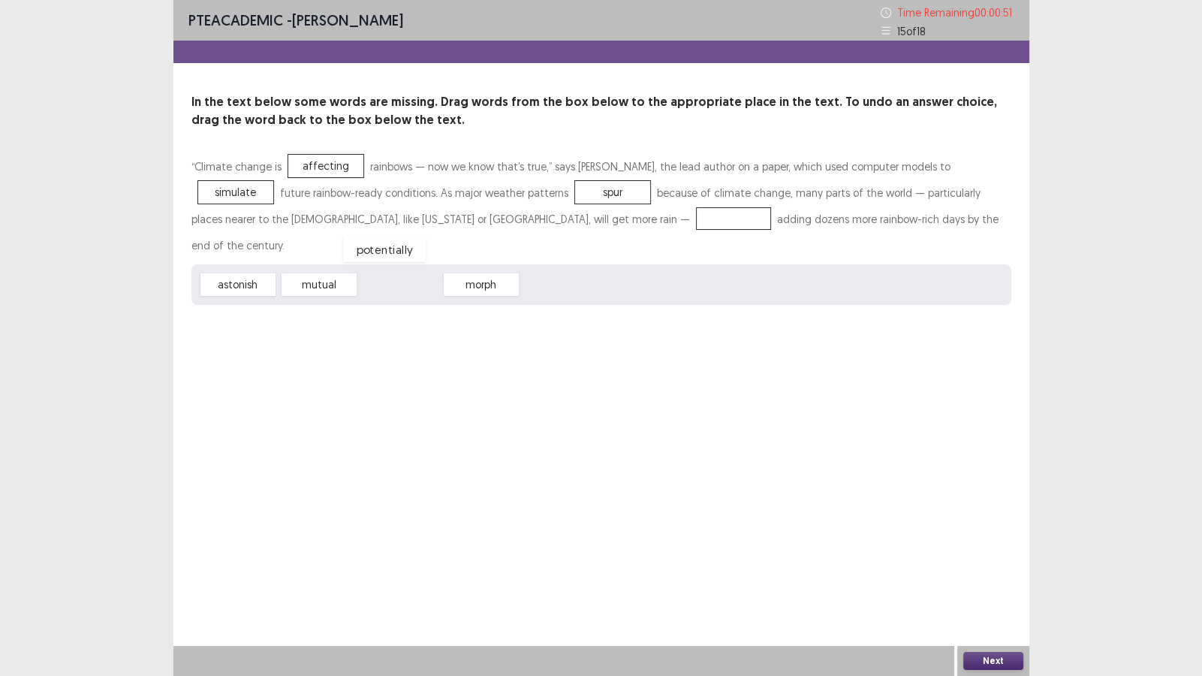
drag, startPoint x: 390, startPoint y: 259, endPoint x: 374, endPoint y: 224, distance: 38.6
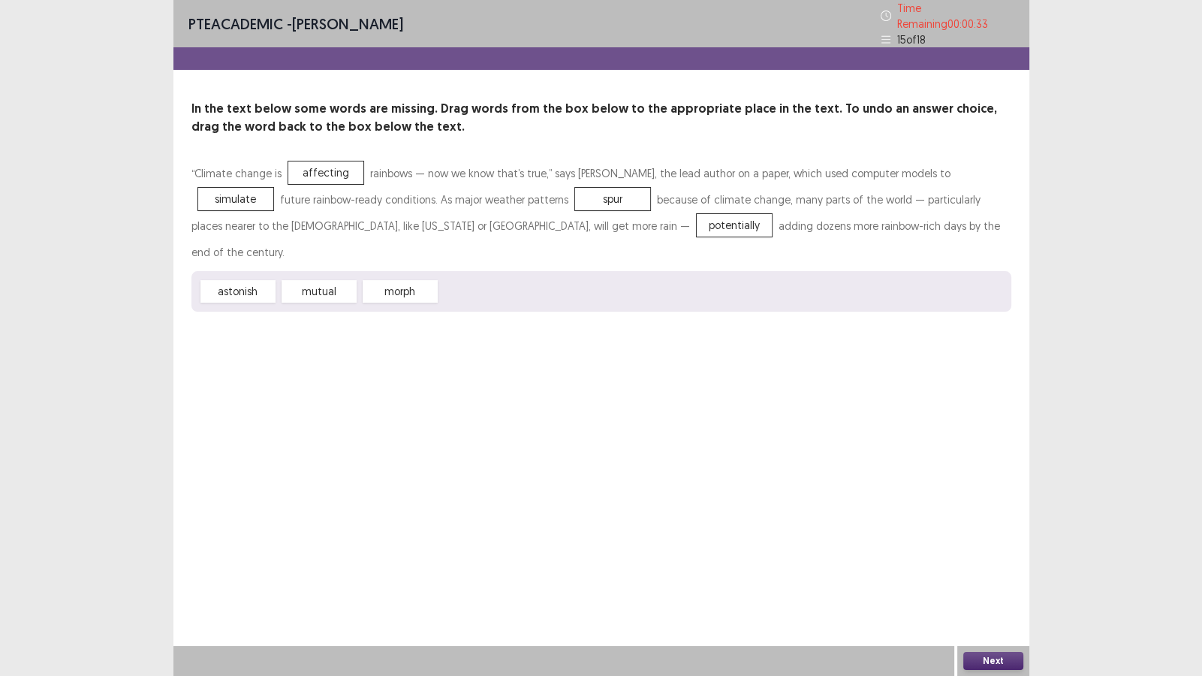
click at [985, 580] on button "Next" at bounding box center [993, 661] width 60 height 18
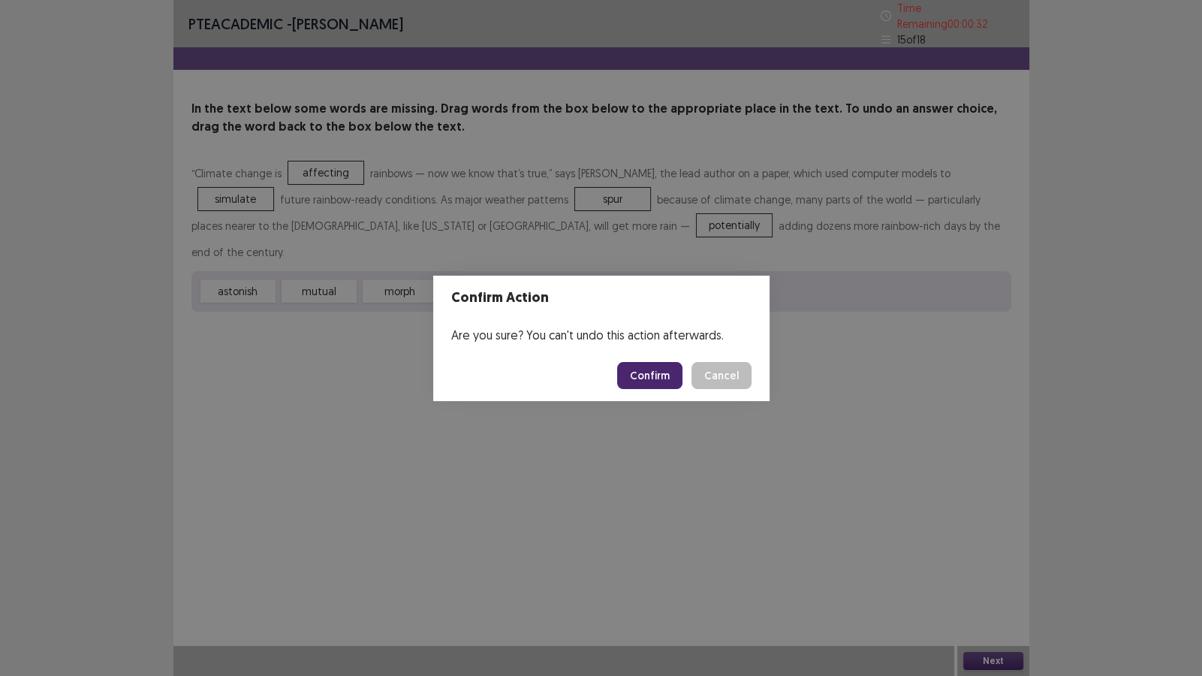
click at [631, 369] on button "Confirm" at bounding box center [649, 375] width 65 height 27
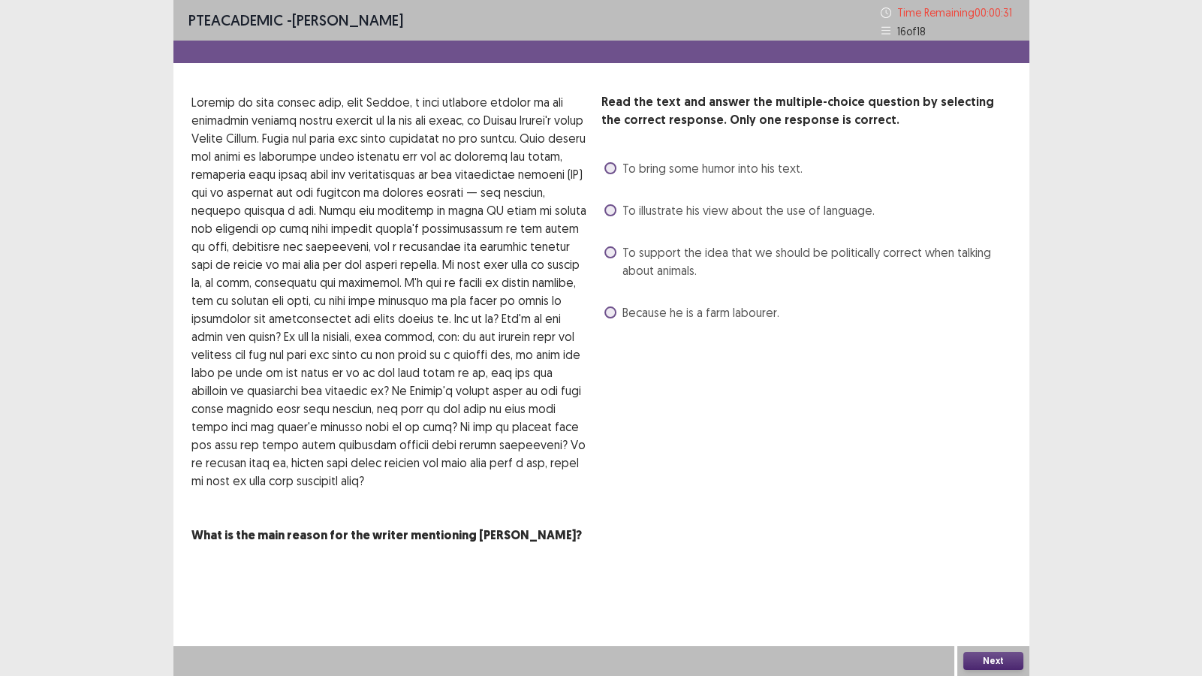
click at [679, 251] on span "To support the idea that we should be politically correct when talking about an…" at bounding box center [816, 261] width 389 height 36
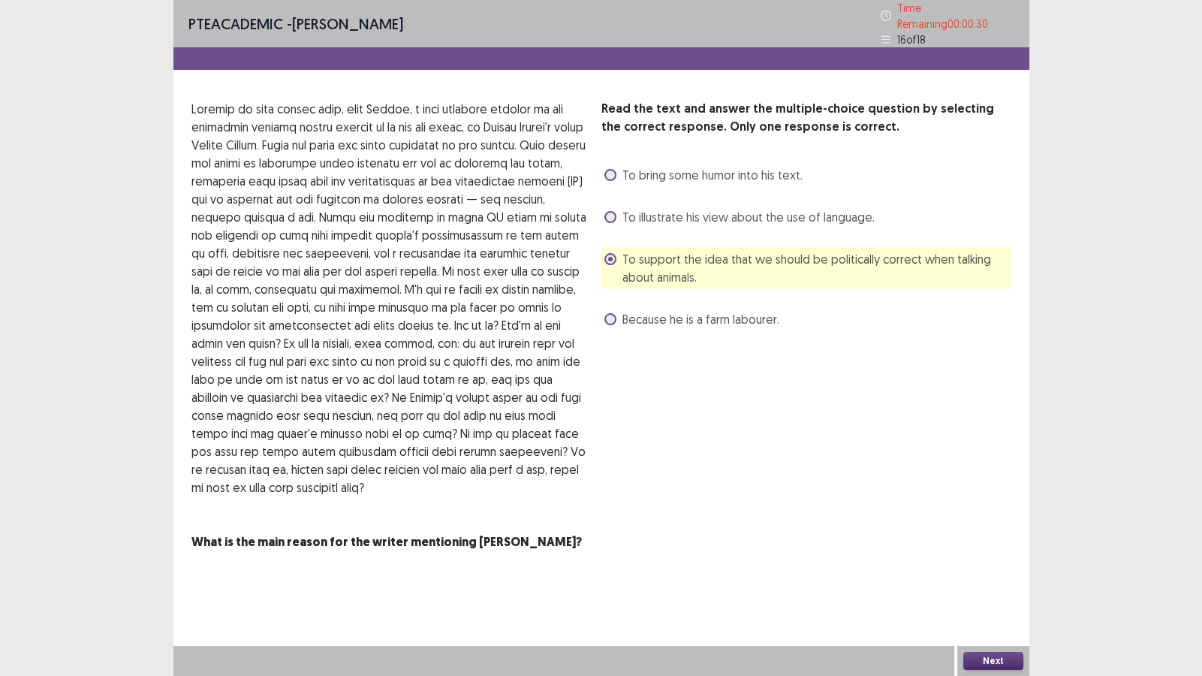
click at [971, 580] on button "Next" at bounding box center [993, 661] width 60 height 18
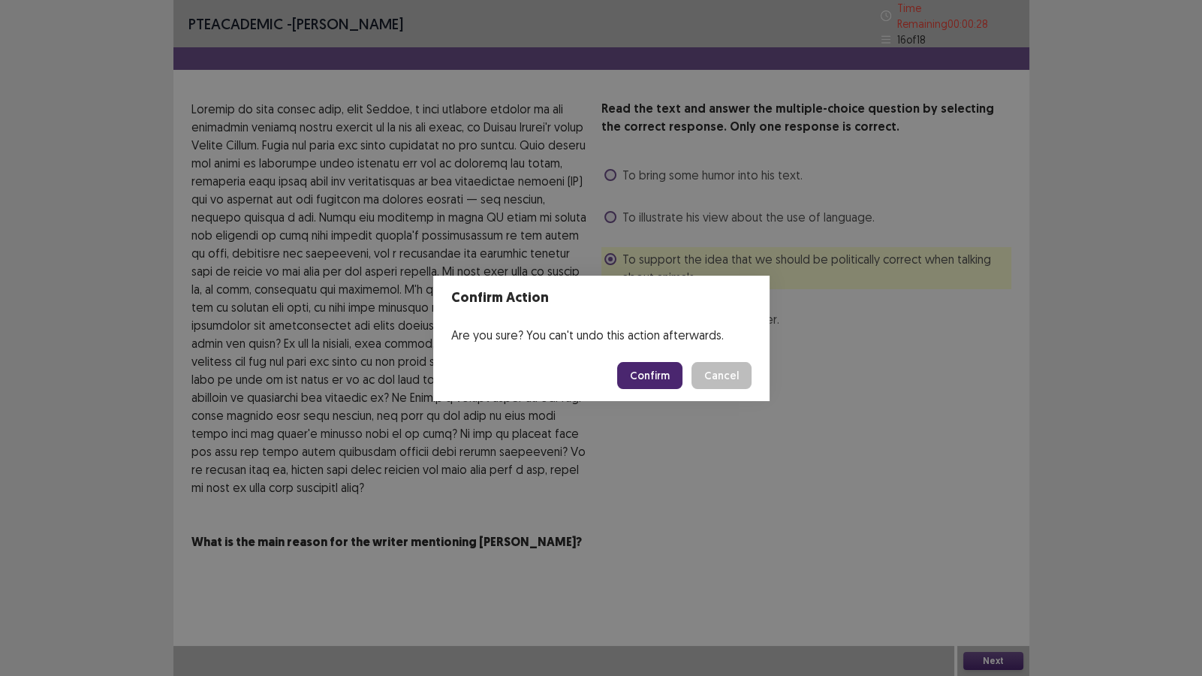
click at [660, 374] on button "Confirm" at bounding box center [649, 375] width 65 height 27
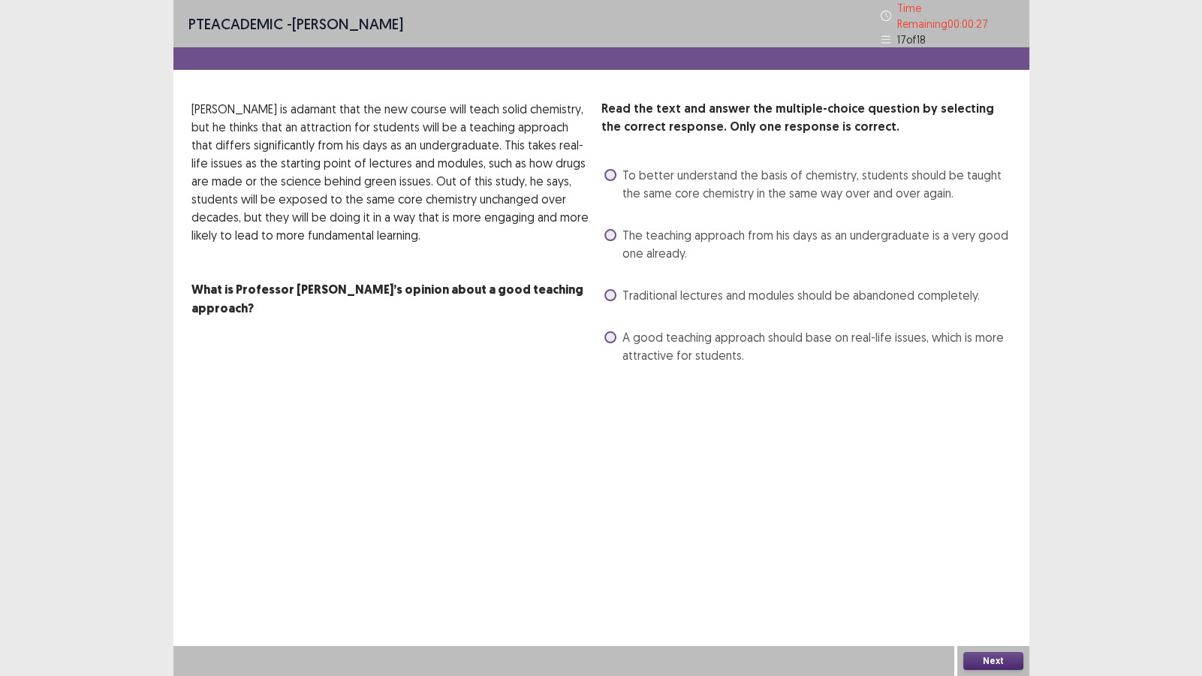
click at [652, 329] on span "A good teaching approach should base on real-life issues, which is more attract…" at bounding box center [816, 346] width 389 height 36
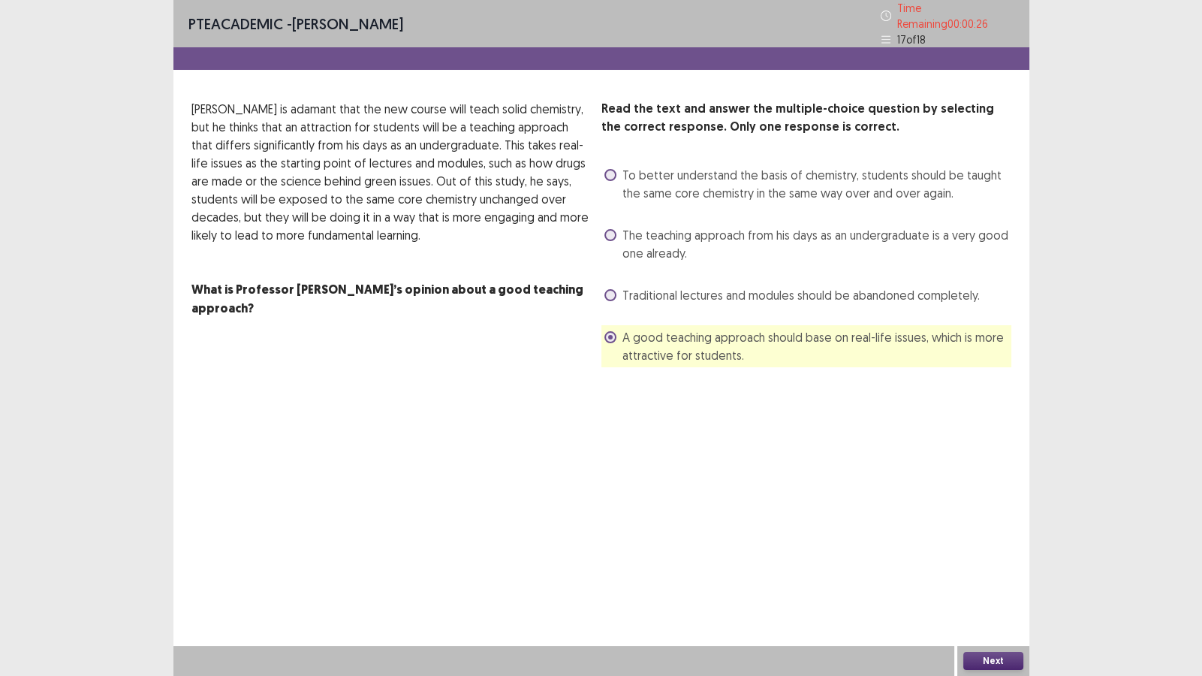
click at [970, 580] on button "Next" at bounding box center [993, 661] width 60 height 18
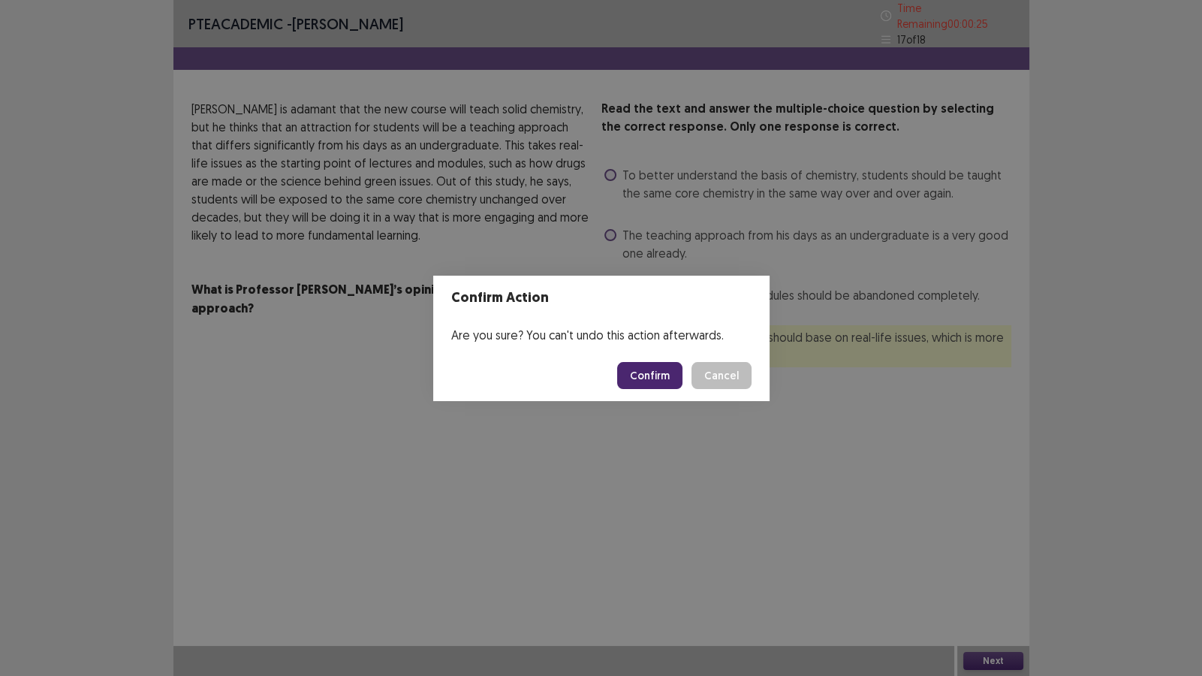
click at [646, 370] on button "Confirm" at bounding box center [649, 375] width 65 height 27
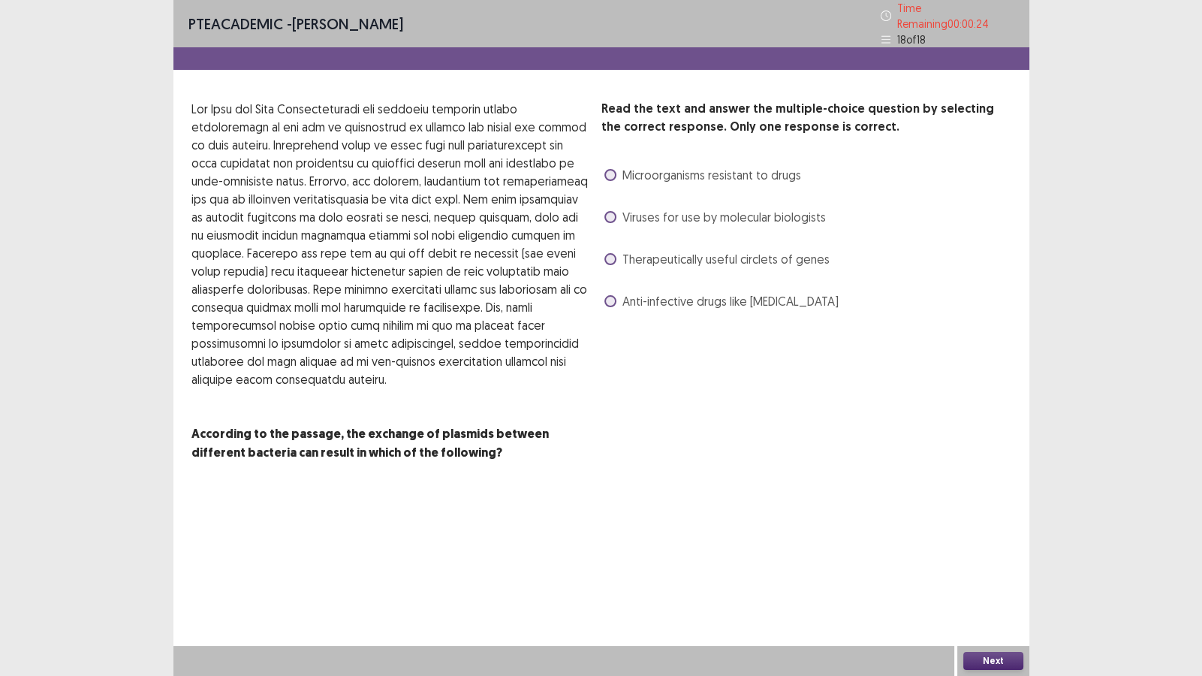
click at [619, 294] on label "Anti-infective drugs like [MEDICAL_DATA]" at bounding box center [721, 301] width 234 height 18
click at [983, 580] on button "Next" at bounding box center [993, 661] width 60 height 18
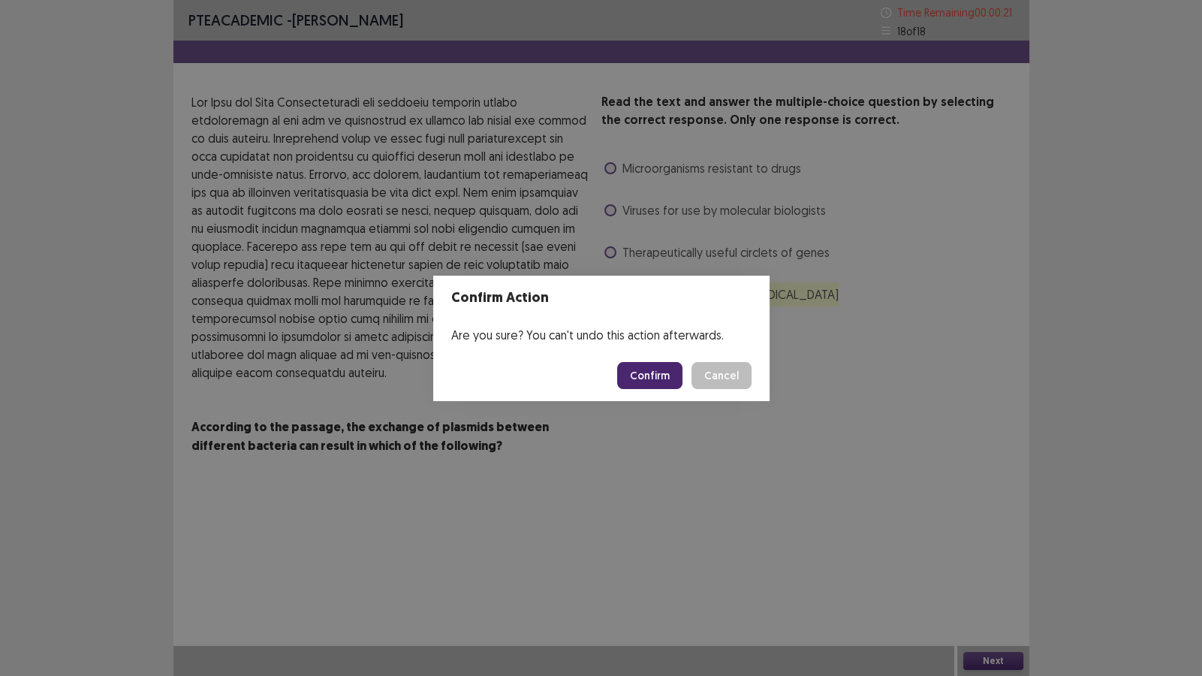
click at [905, 292] on div "Confirm Action Are you sure? You can't undo this action afterwards. Confirm Can…" at bounding box center [601, 338] width 1202 height 676
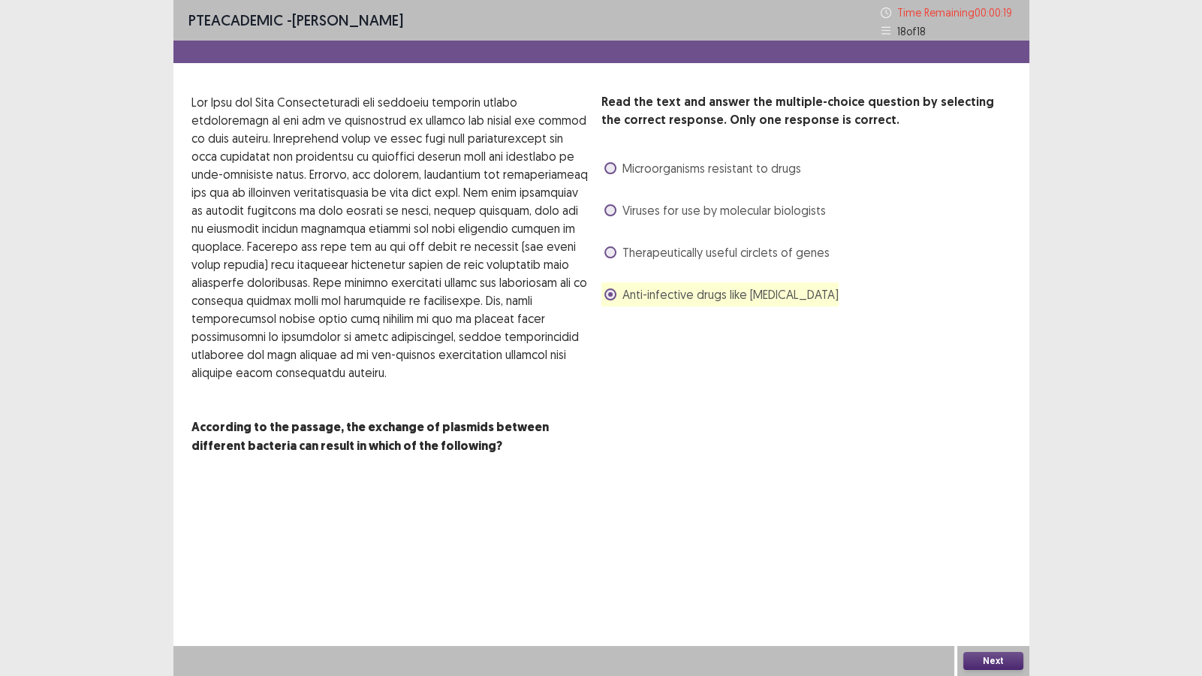
click at [625, 211] on span "Viruses for use by molecular biologists" at bounding box center [723, 210] width 203 height 18
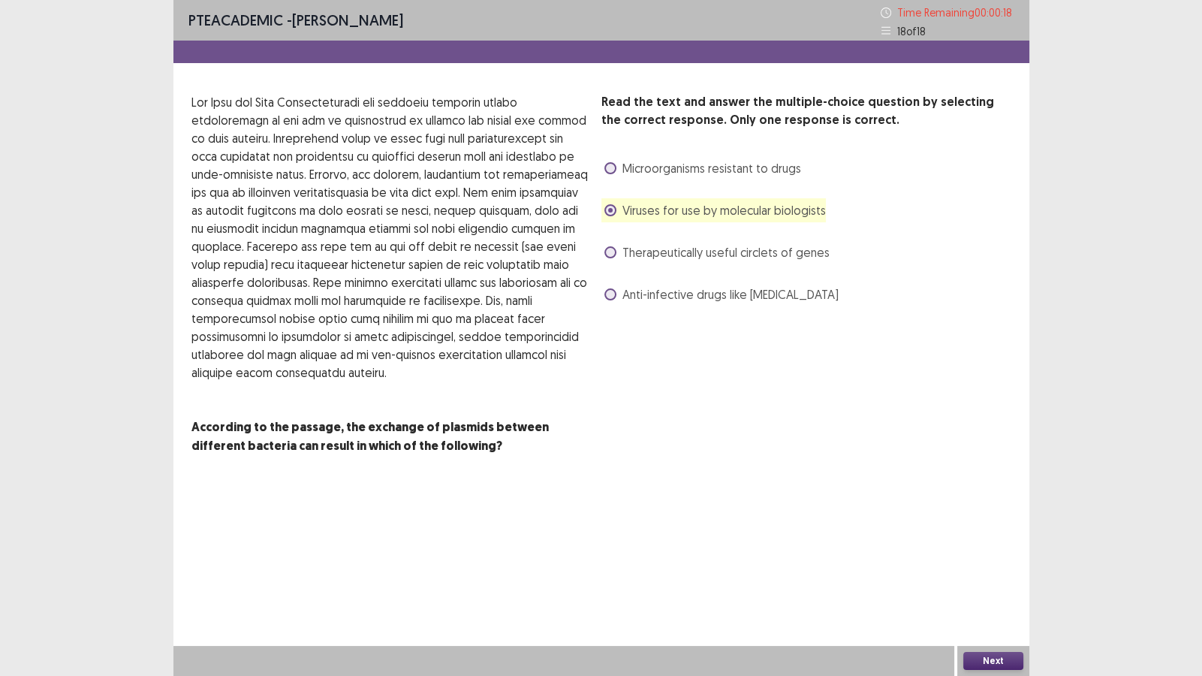
click at [972, 580] on button "Next" at bounding box center [993, 661] width 60 height 18
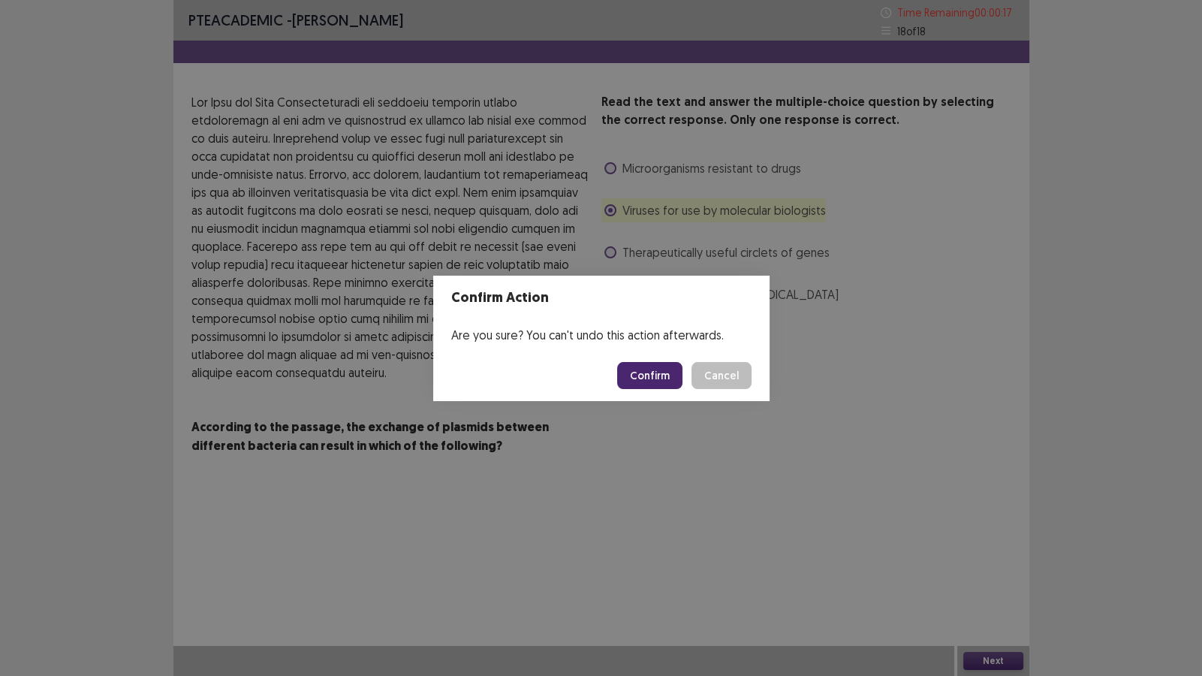
click at [631, 369] on button "Confirm" at bounding box center [649, 375] width 65 height 27
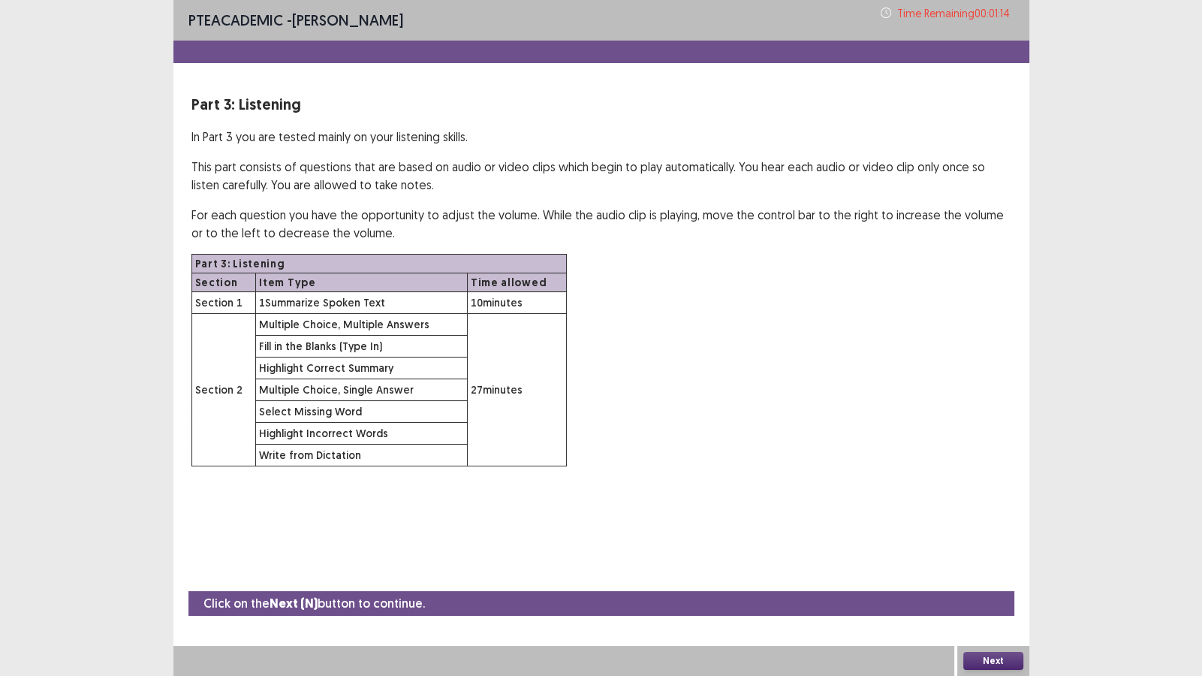
click at [974, 580] on button "Next" at bounding box center [993, 661] width 60 height 18
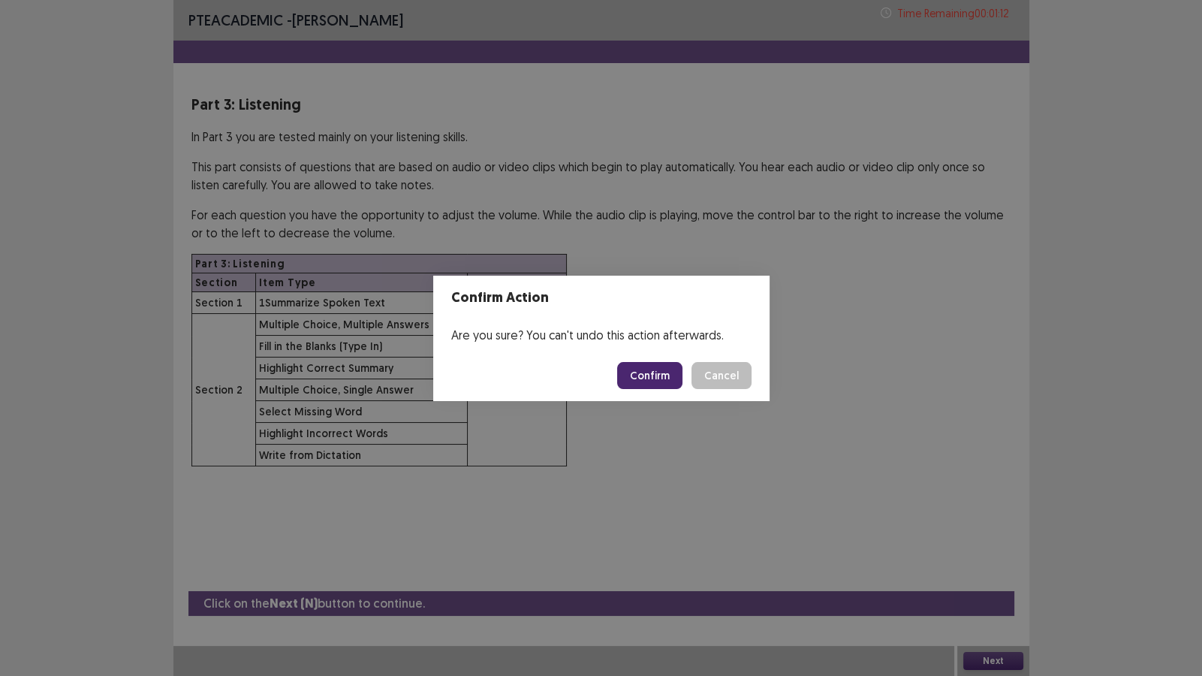
click at [646, 369] on button "Confirm" at bounding box center [649, 375] width 65 height 27
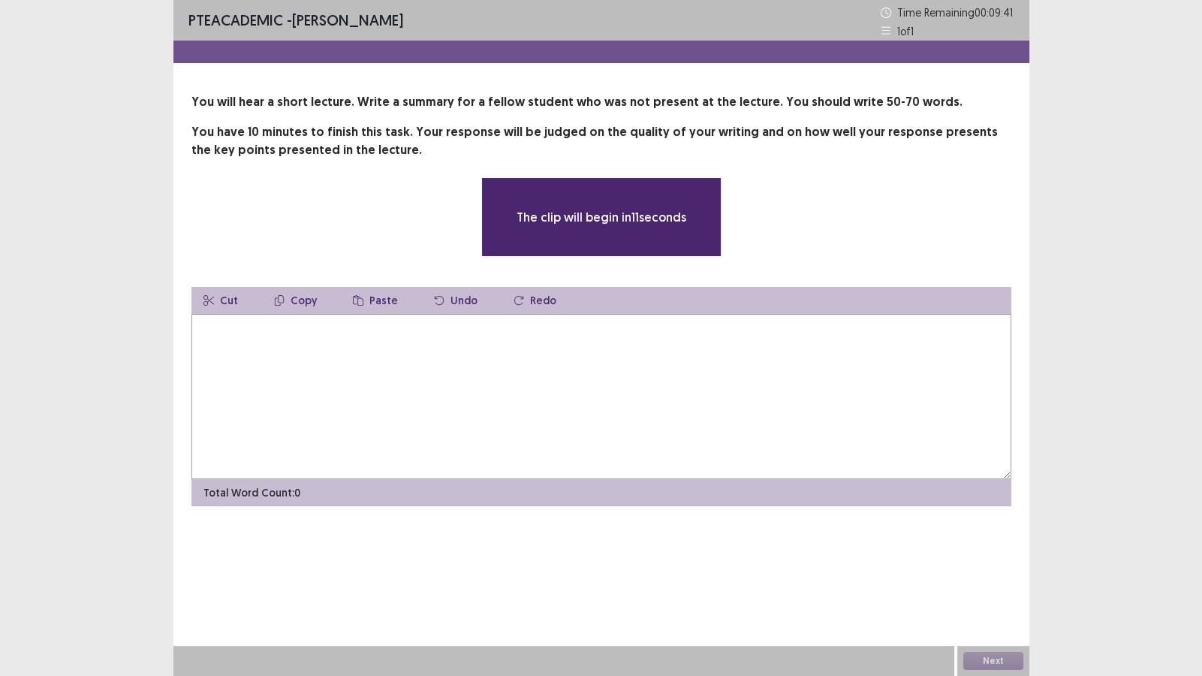
click at [513, 387] on textarea at bounding box center [601, 396] width 820 height 165
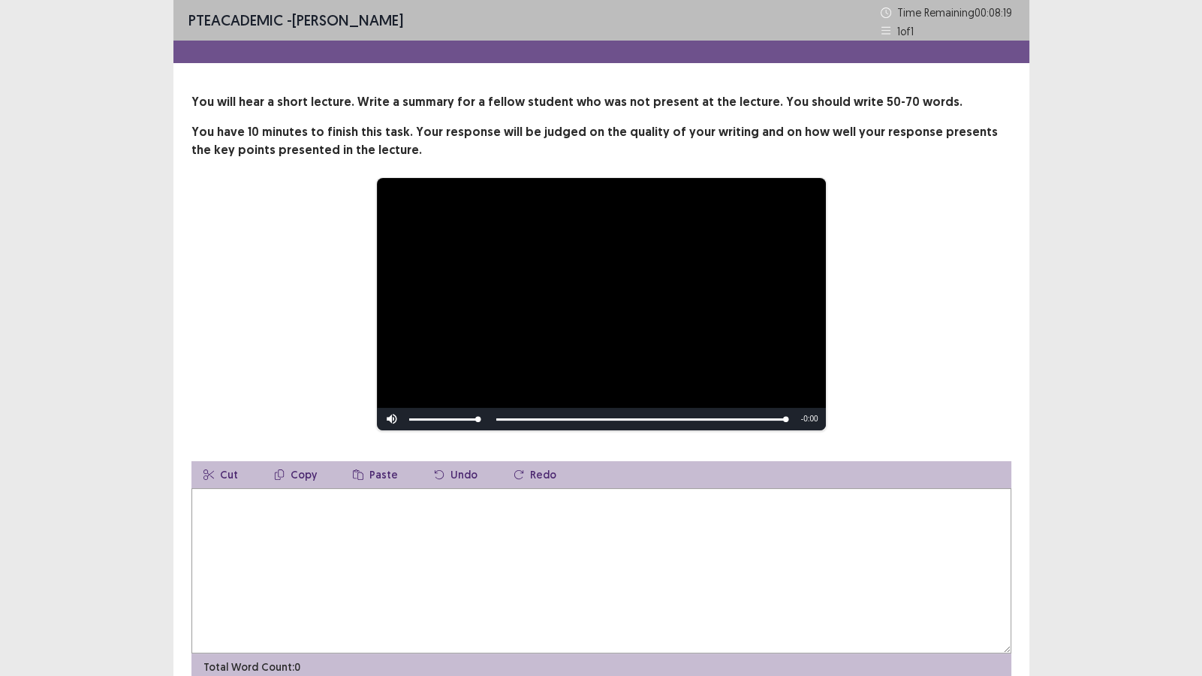
click at [559, 567] on textarea at bounding box center [601, 570] width 820 height 165
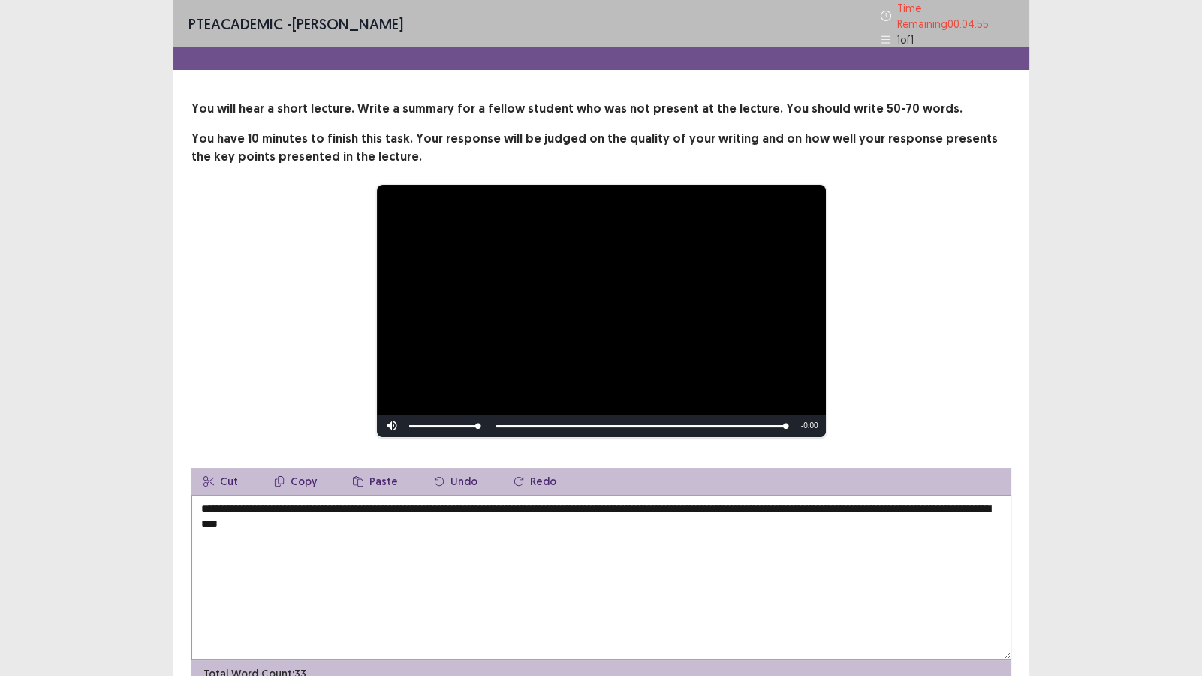
click at [306, 519] on textarea "**********" at bounding box center [601, 577] width 820 height 165
click at [426, 522] on textarea "**********" at bounding box center [601, 577] width 820 height 165
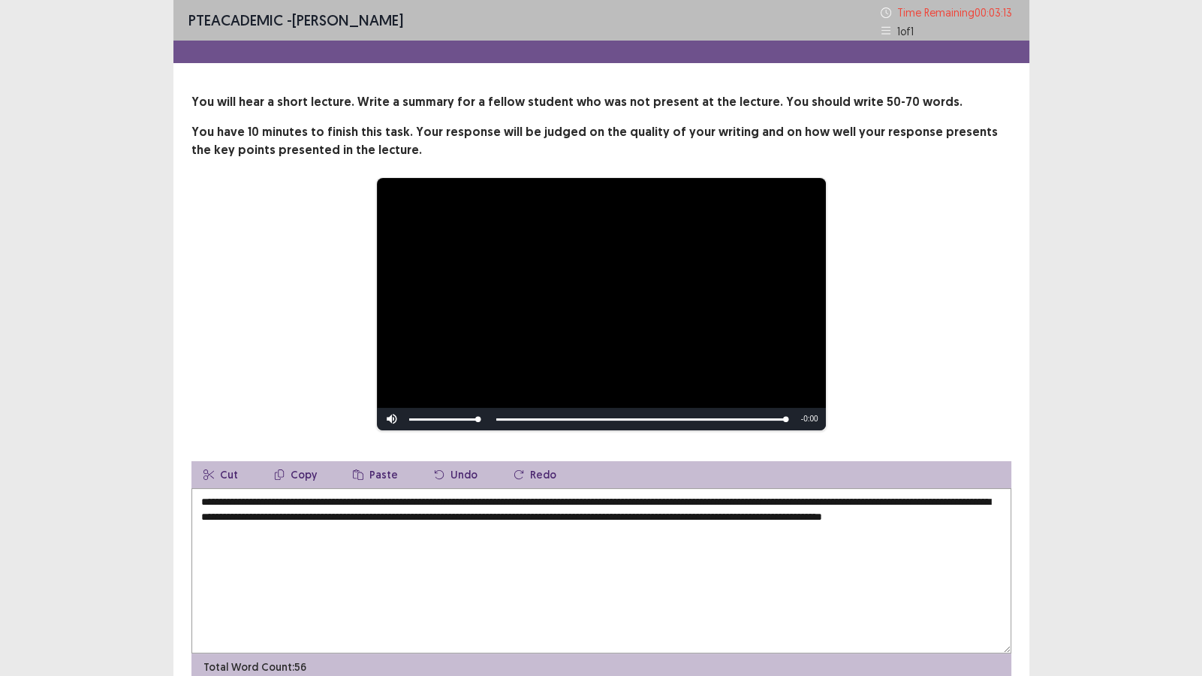
click at [774, 516] on textarea "**********" at bounding box center [601, 570] width 820 height 165
click at [233, 529] on textarea "**********" at bounding box center [601, 570] width 820 height 165
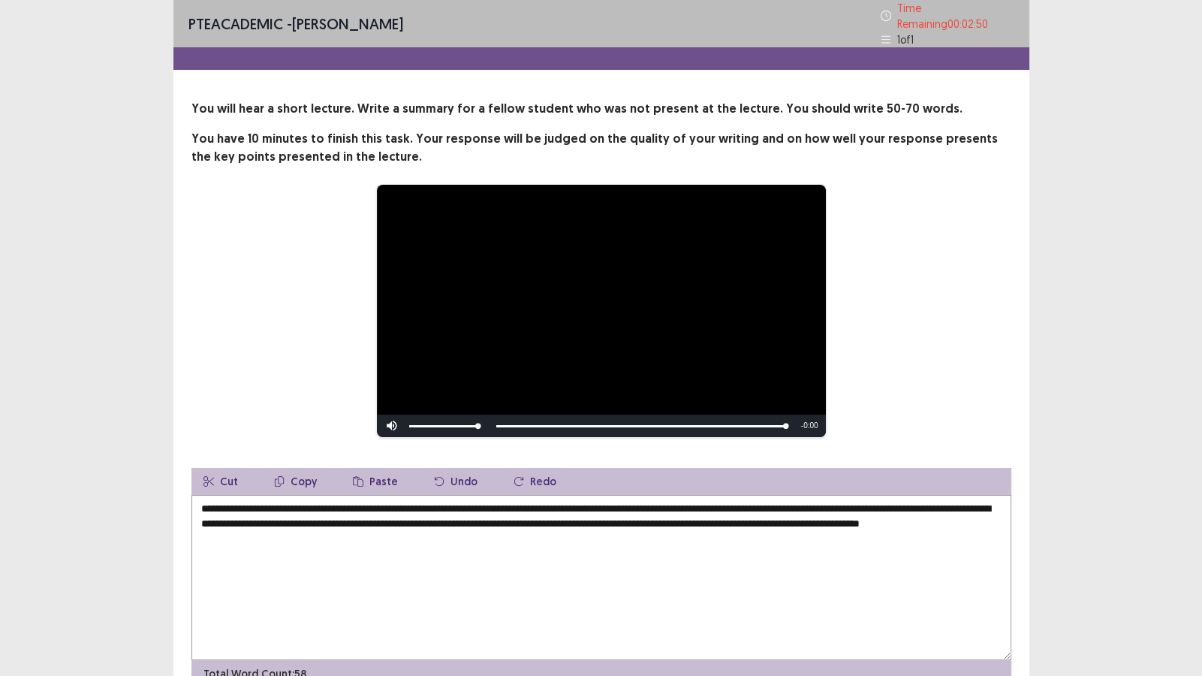
click at [233, 530] on textarea "**********" at bounding box center [601, 577] width 820 height 165
click at [355, 540] on textarea "**********" at bounding box center [601, 577] width 820 height 165
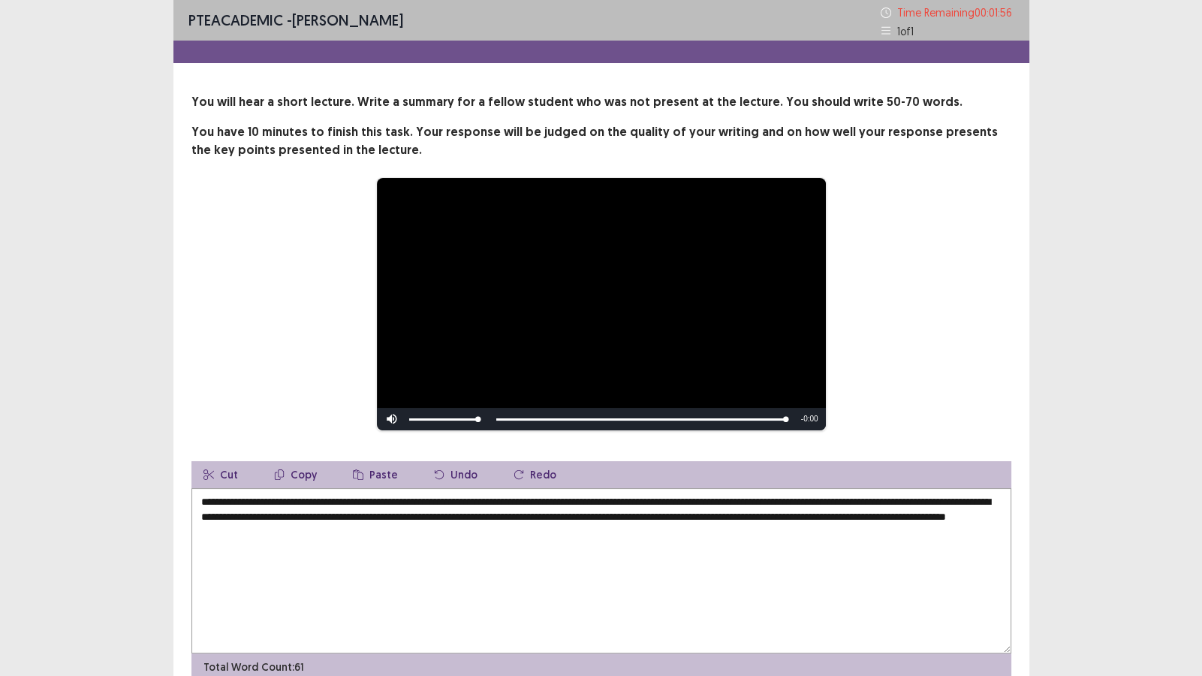
click at [947, 519] on textarea "**********" at bounding box center [601, 570] width 820 height 165
click at [819, 518] on textarea "**********" at bounding box center [601, 570] width 820 height 165
click at [804, 516] on textarea "**********" at bounding box center [601, 570] width 820 height 165
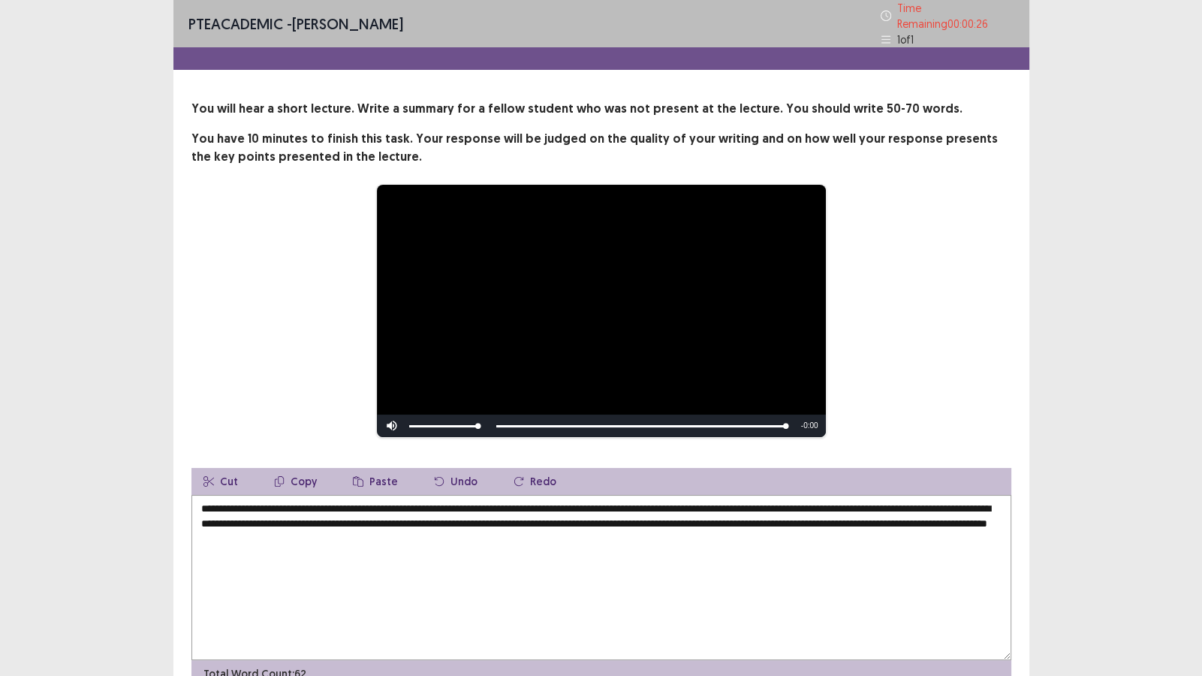
click at [601, 504] on textarea "**********" at bounding box center [601, 577] width 820 height 165
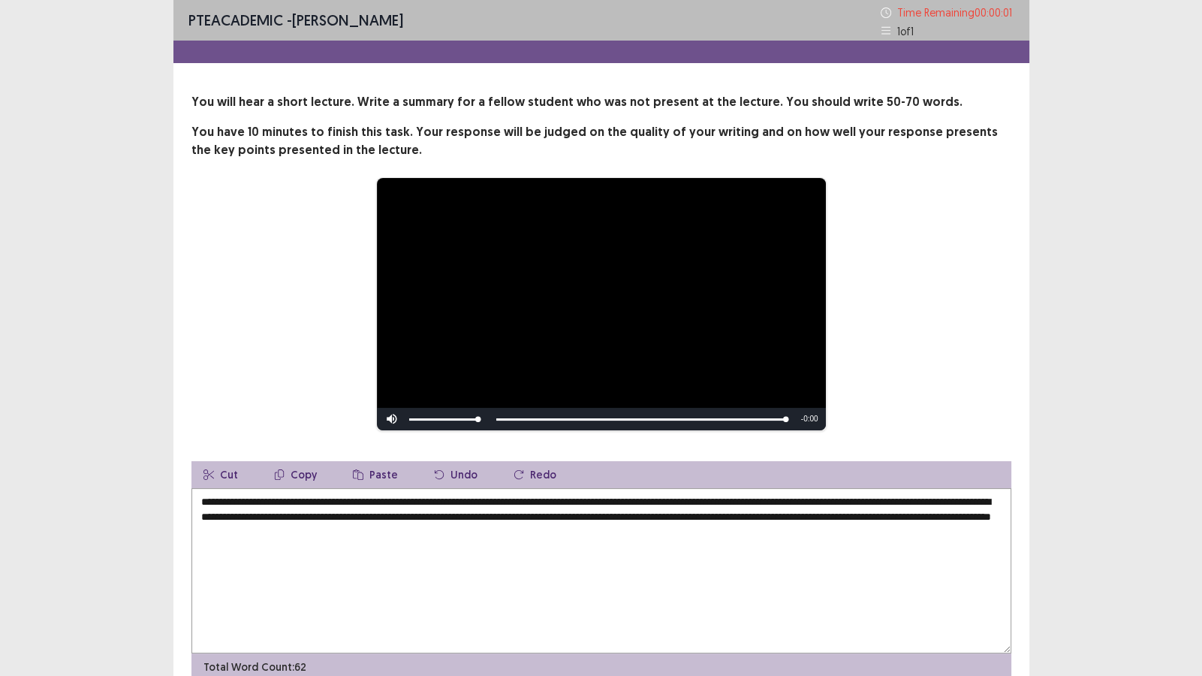
type textarea "**********"
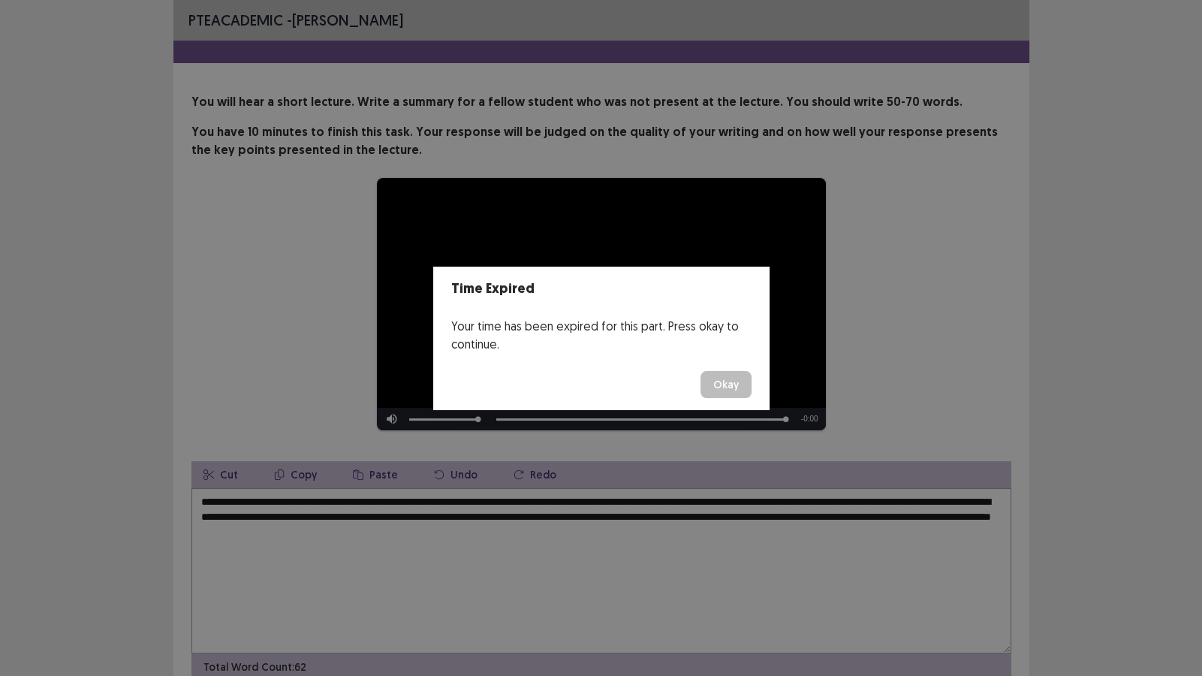
click at [724, 390] on button "Okay" at bounding box center [725, 384] width 51 height 27
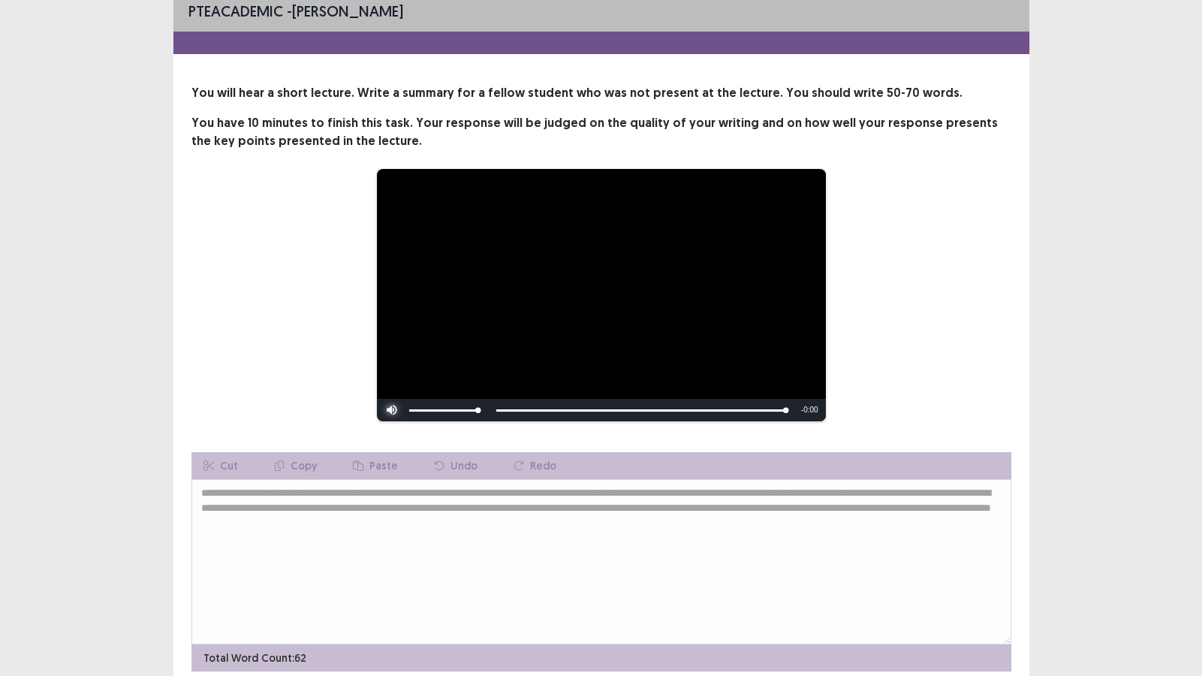
scroll to position [71, 0]
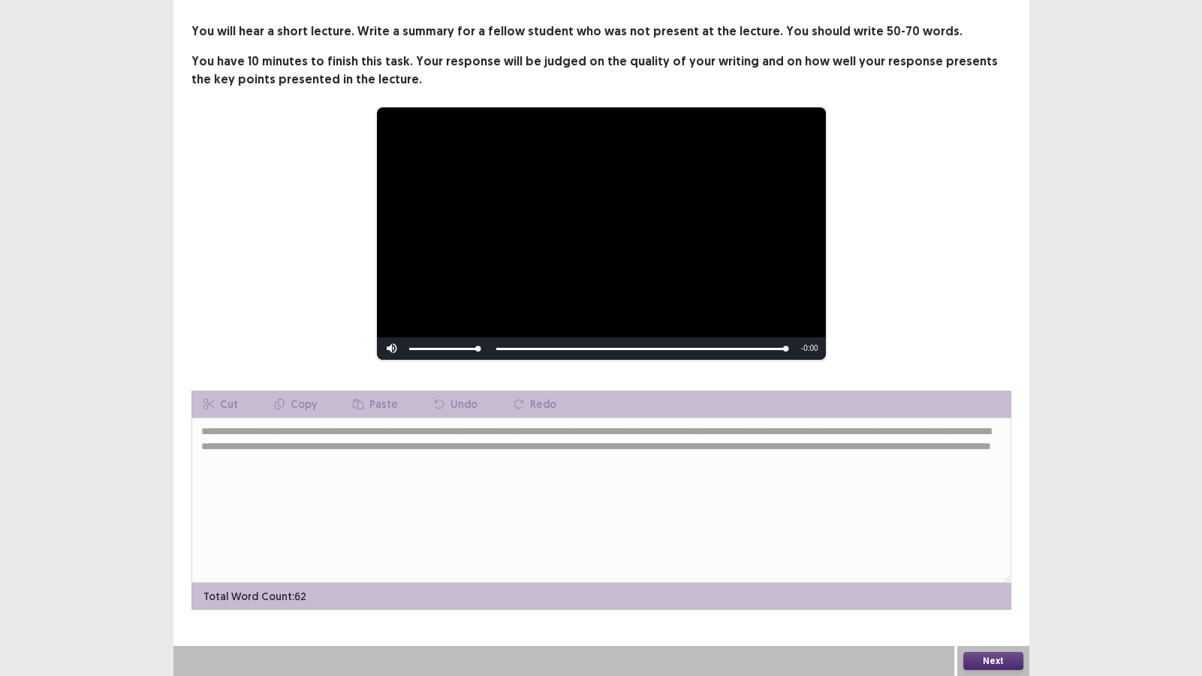
click at [1007, 580] on button "Next" at bounding box center [993, 661] width 60 height 18
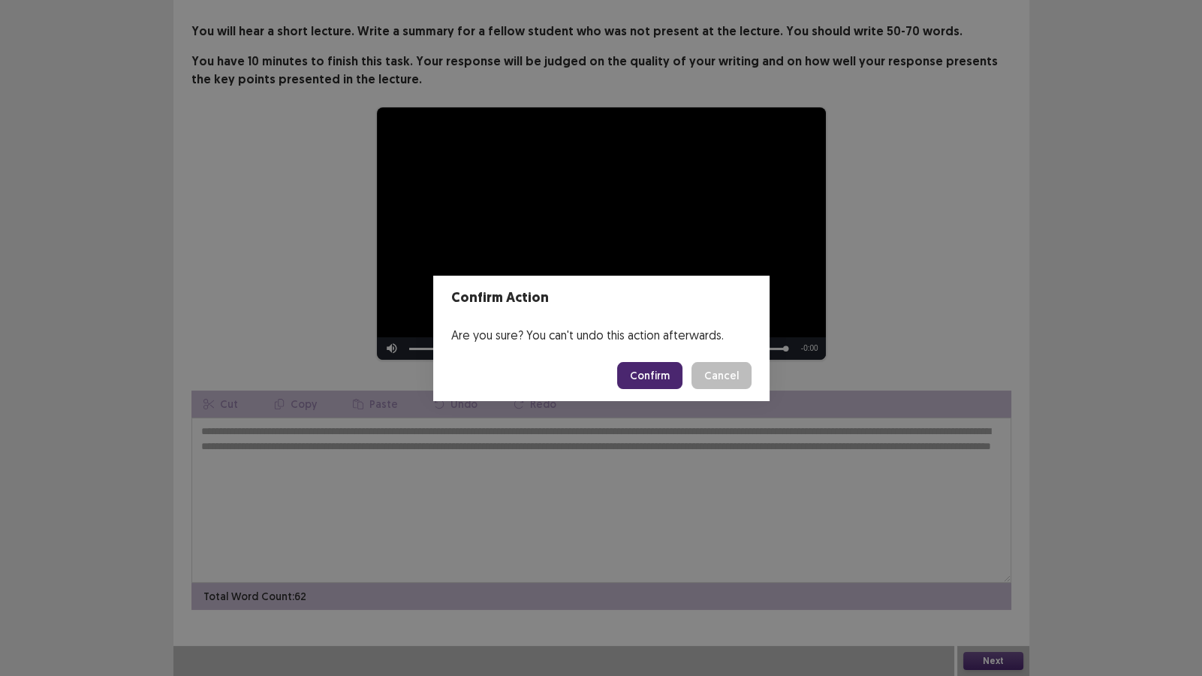
click at [642, 373] on button "Confirm" at bounding box center [649, 375] width 65 height 27
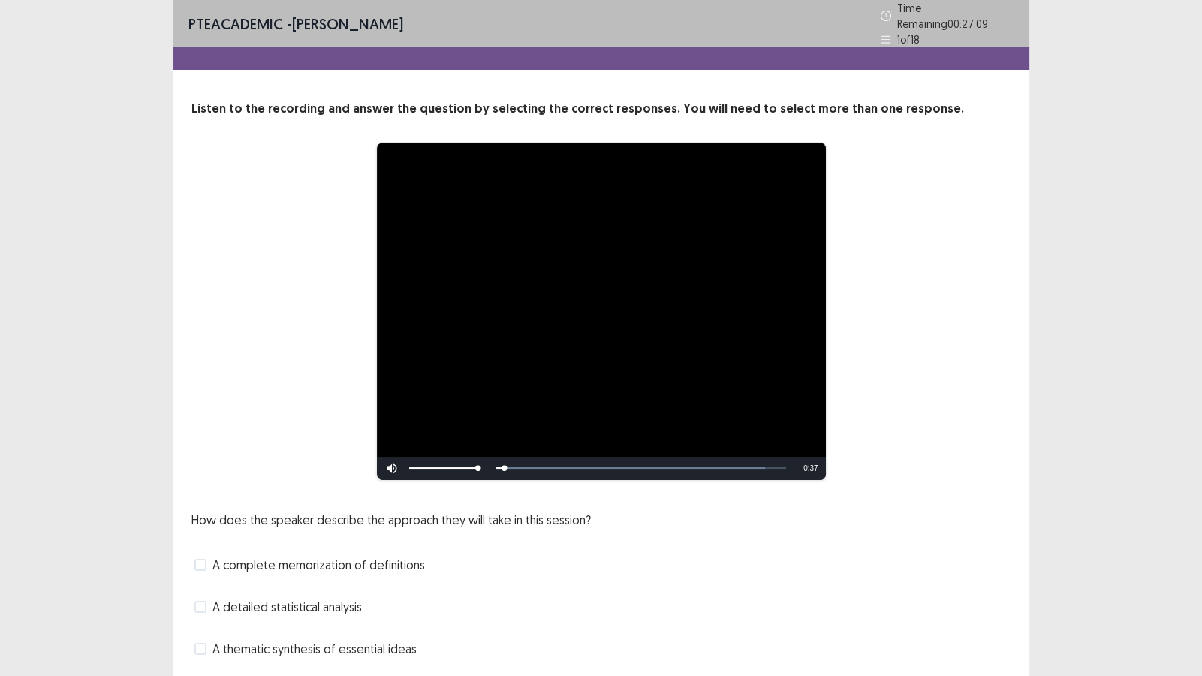
scroll to position [74, 0]
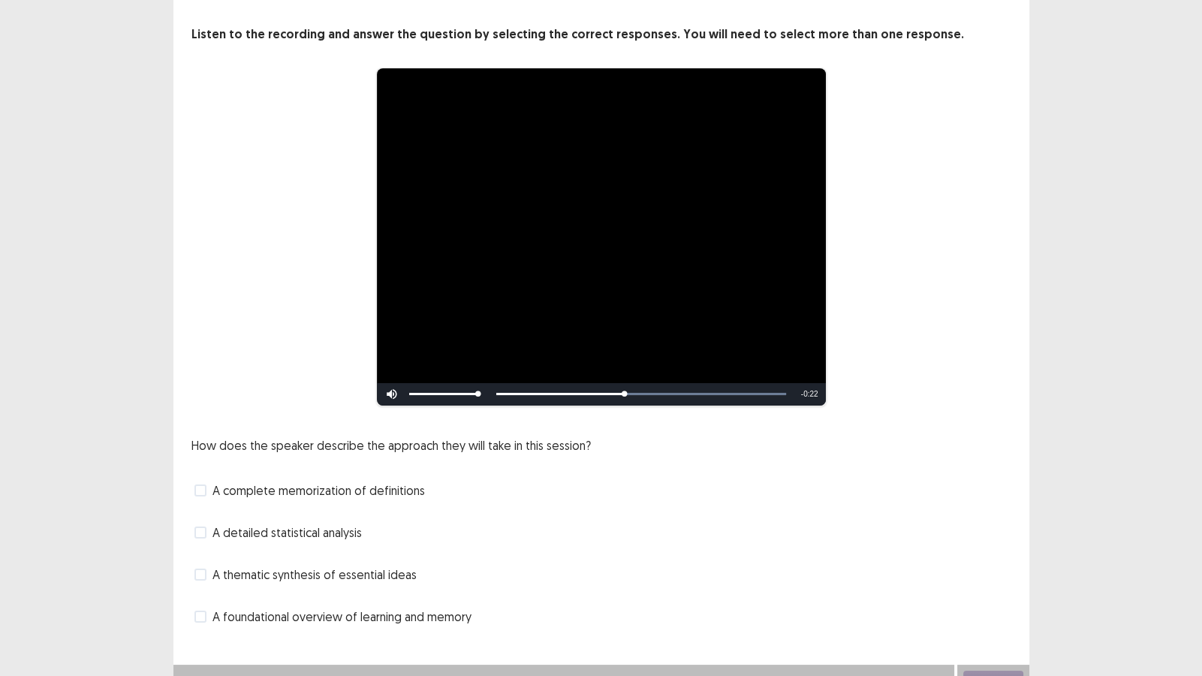
click at [291, 484] on span "A complete memorization of definitions" at bounding box center [318, 490] width 212 height 18
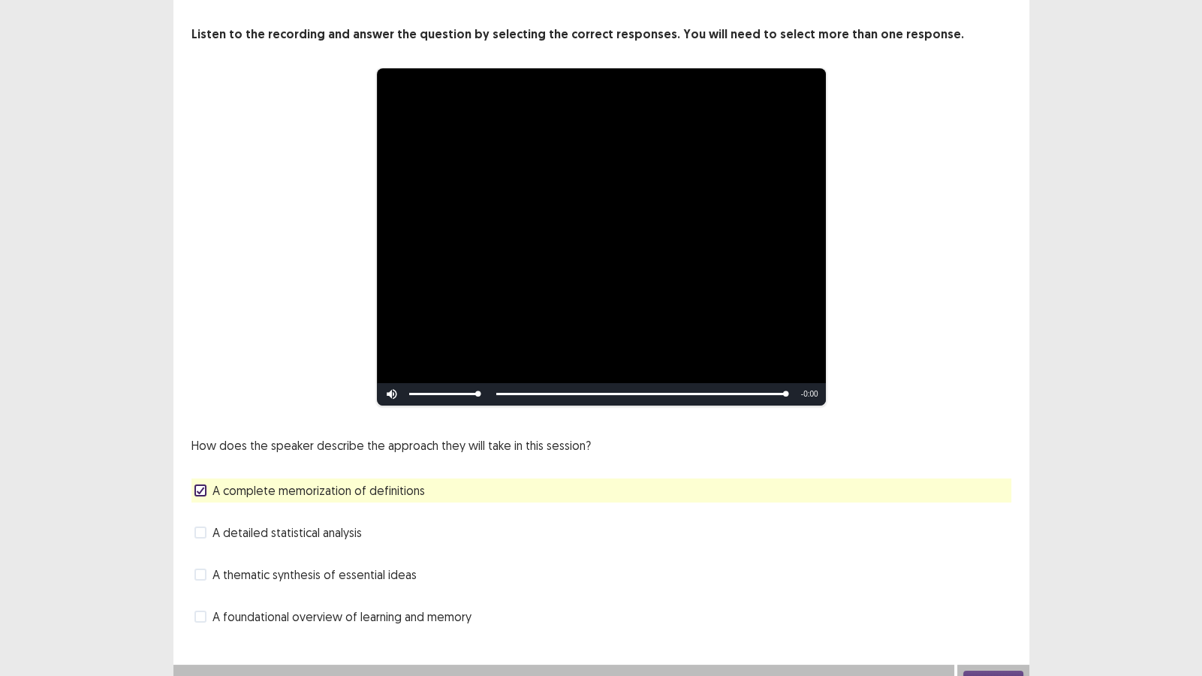
click at [437, 580] on span "A foundational overview of learning and memory" at bounding box center [341, 616] width 259 height 18
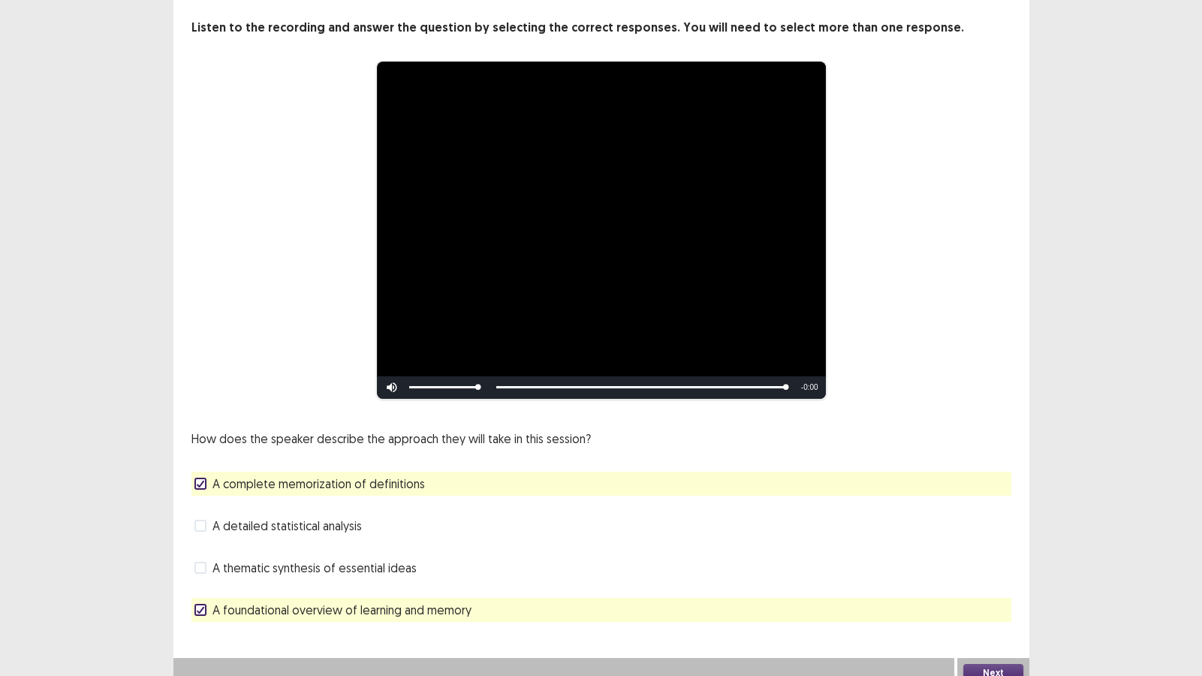
click at [437, 580] on span "A foundational overview of learning and memory" at bounding box center [341, 610] width 259 height 18
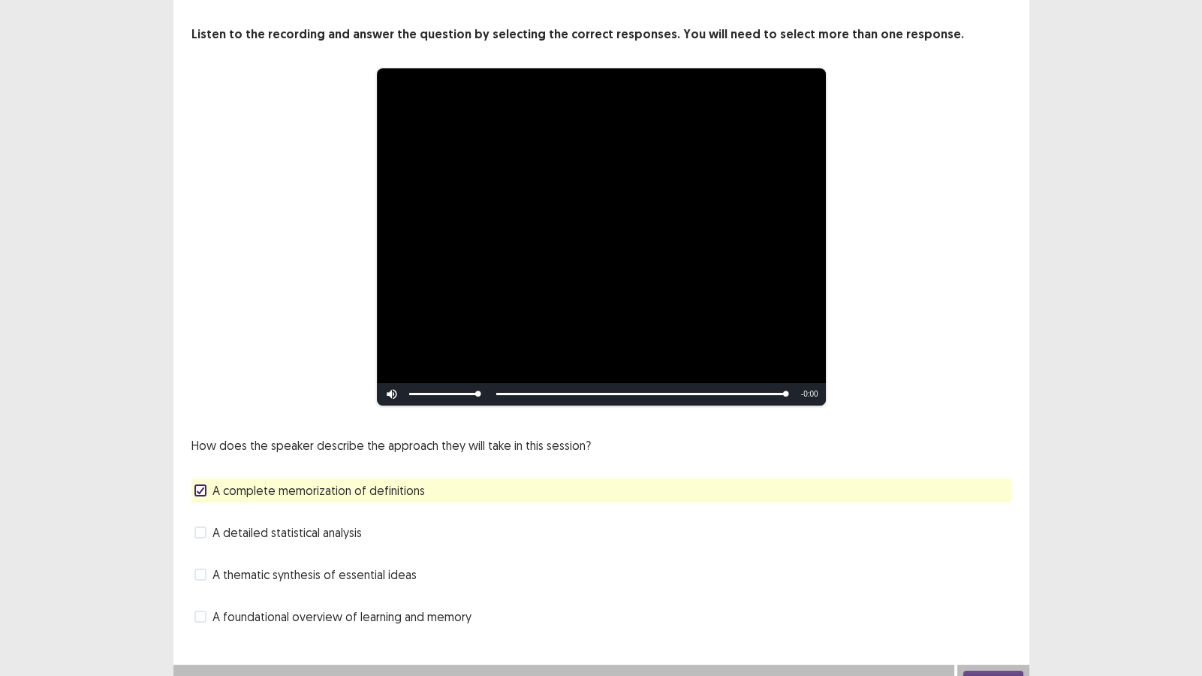
click at [406, 580] on span "A foundational overview of learning and memory" at bounding box center [341, 616] width 259 height 18
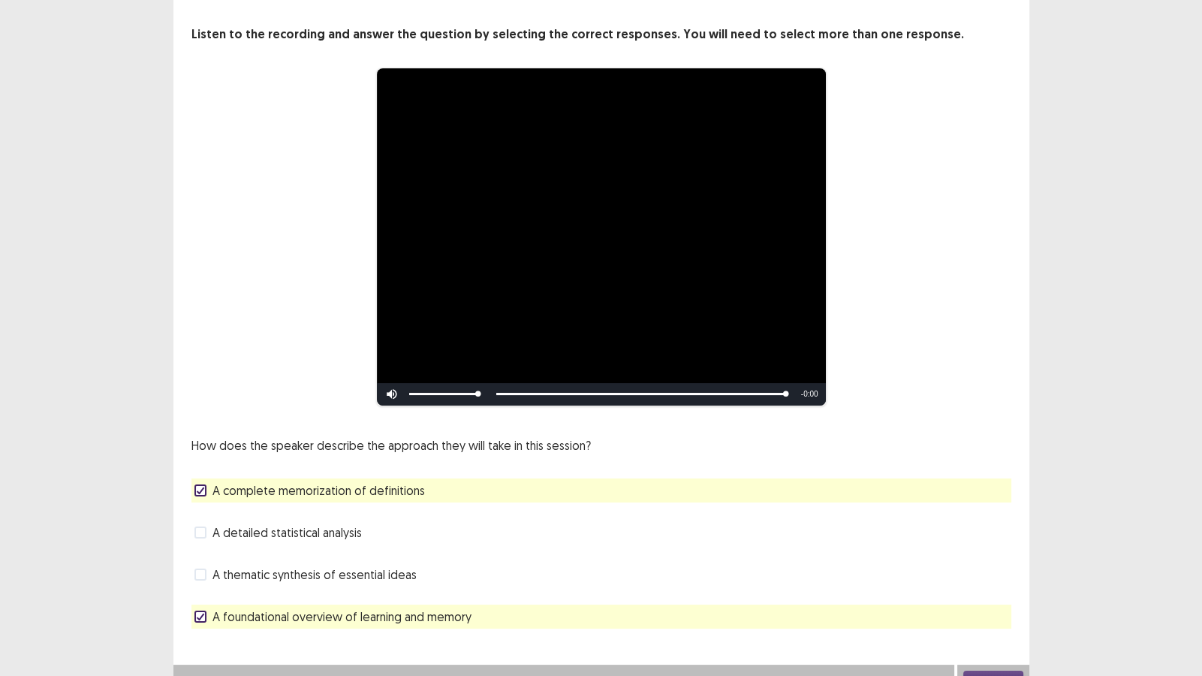
click at [425, 480] on div "A complete memorization of definitions" at bounding box center [601, 490] width 820 height 24
click at [252, 485] on span "A complete memorization of definitions" at bounding box center [318, 490] width 212 height 18
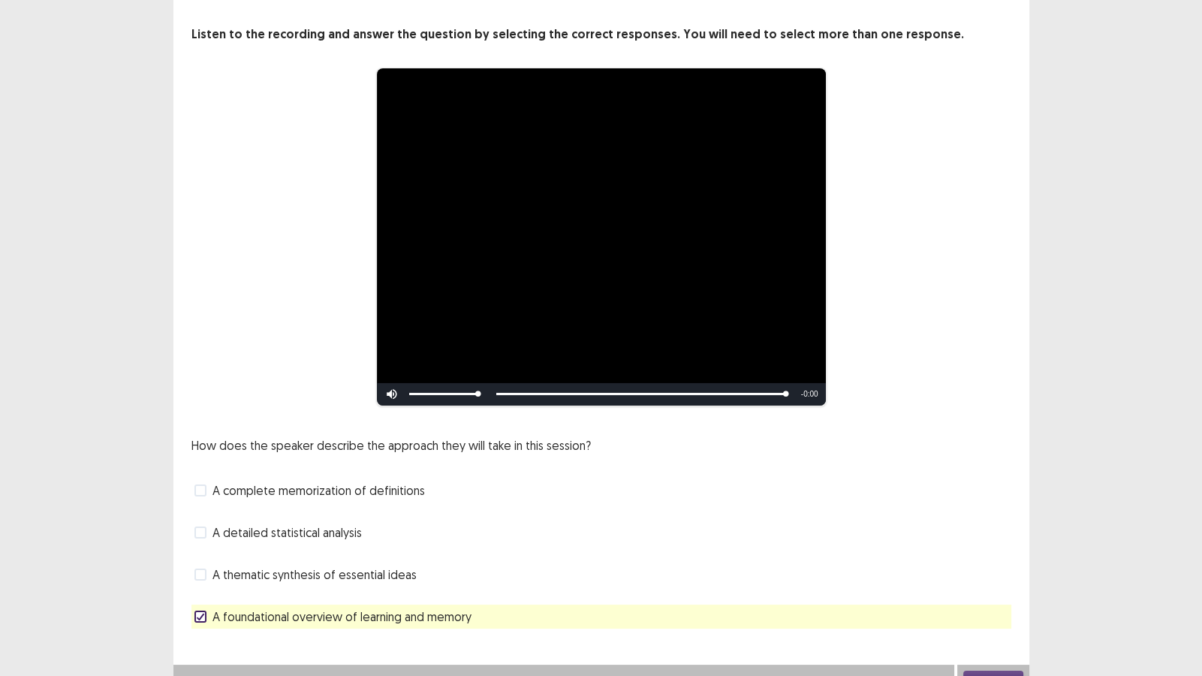
click at [985, 580] on button "Next" at bounding box center [993, 679] width 60 height 18
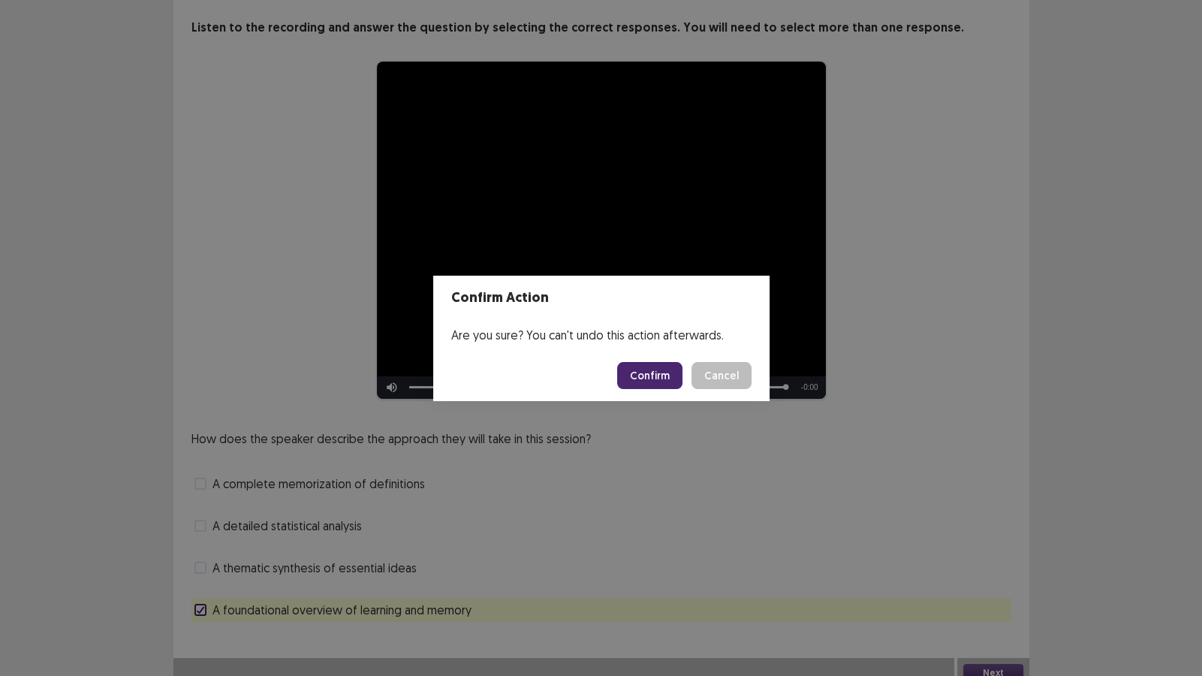
click at [653, 381] on button "Confirm" at bounding box center [649, 375] width 65 height 27
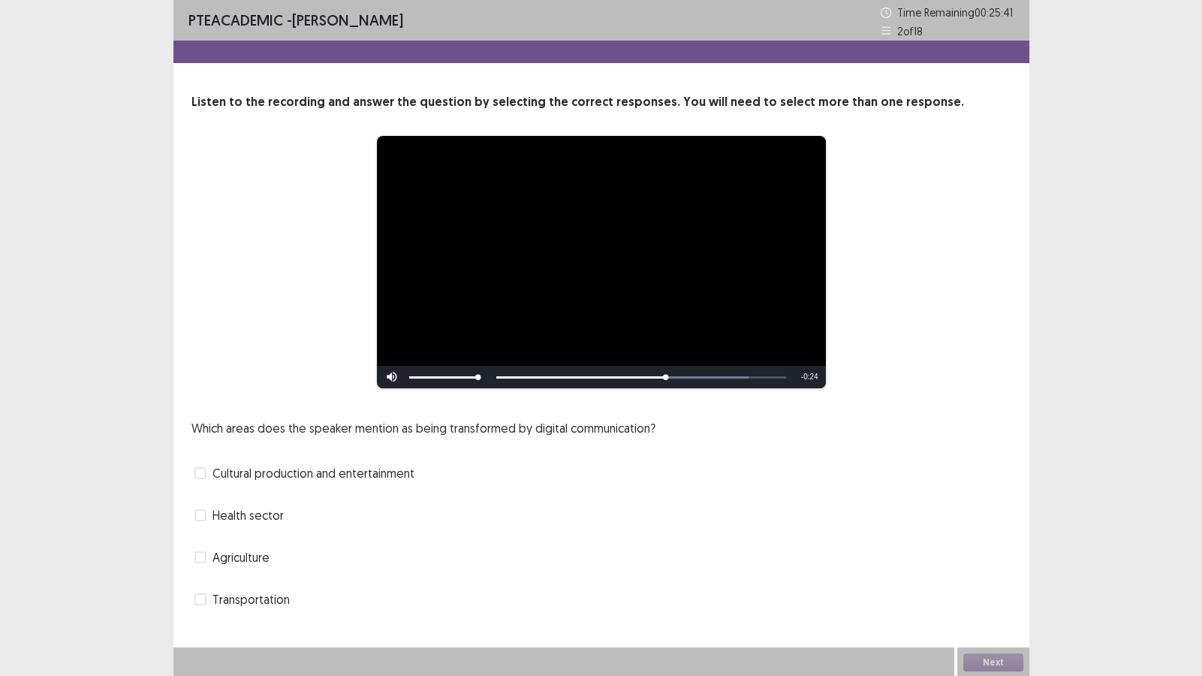
click at [293, 476] on span "Cultural production and entertainment" at bounding box center [313, 473] width 202 height 18
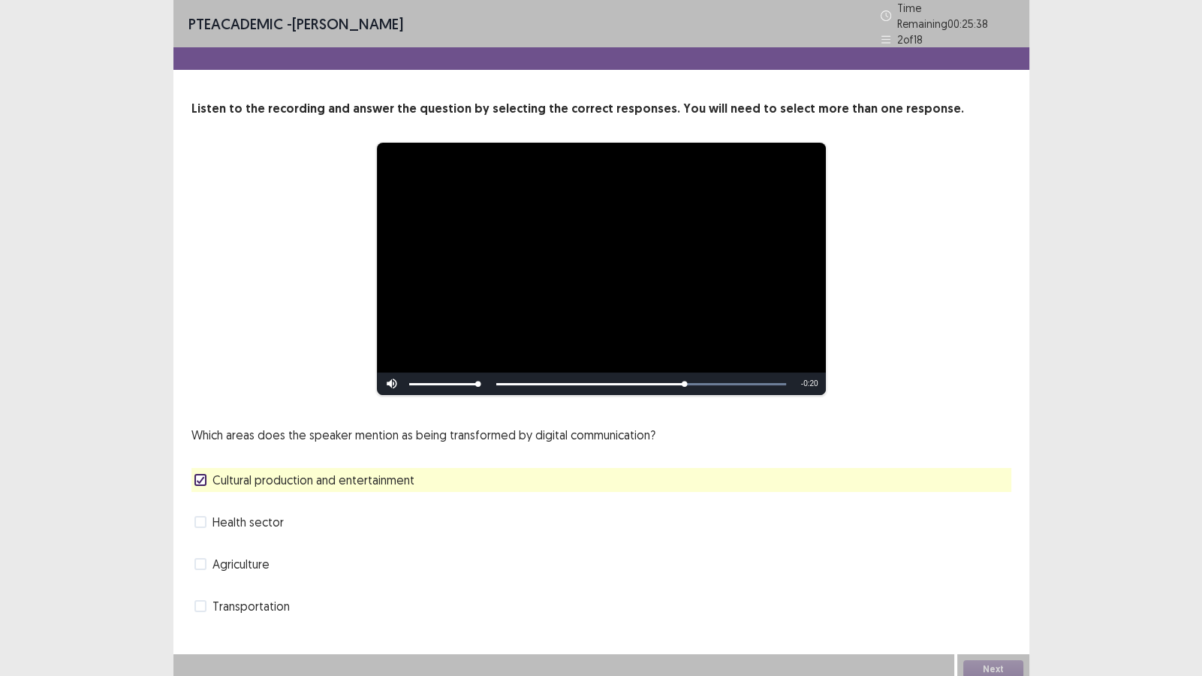
click at [267, 519] on span "Health sector" at bounding box center [247, 522] width 71 height 18
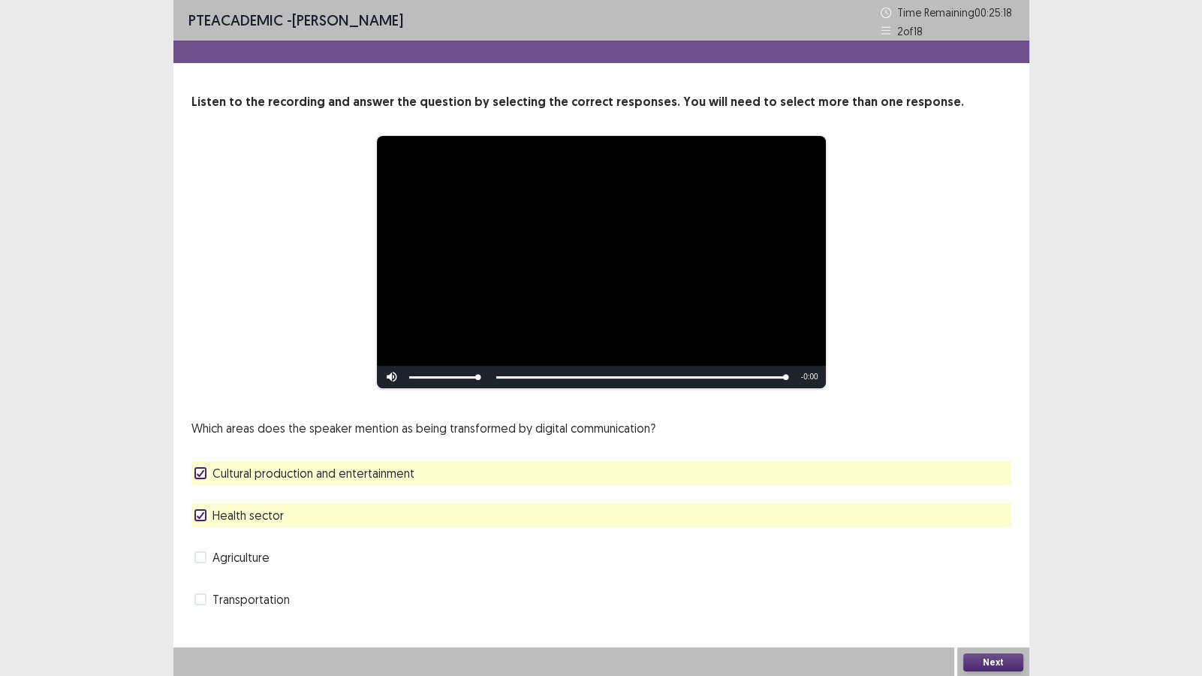
click at [995, 580] on button "Next" at bounding box center [993, 662] width 60 height 18
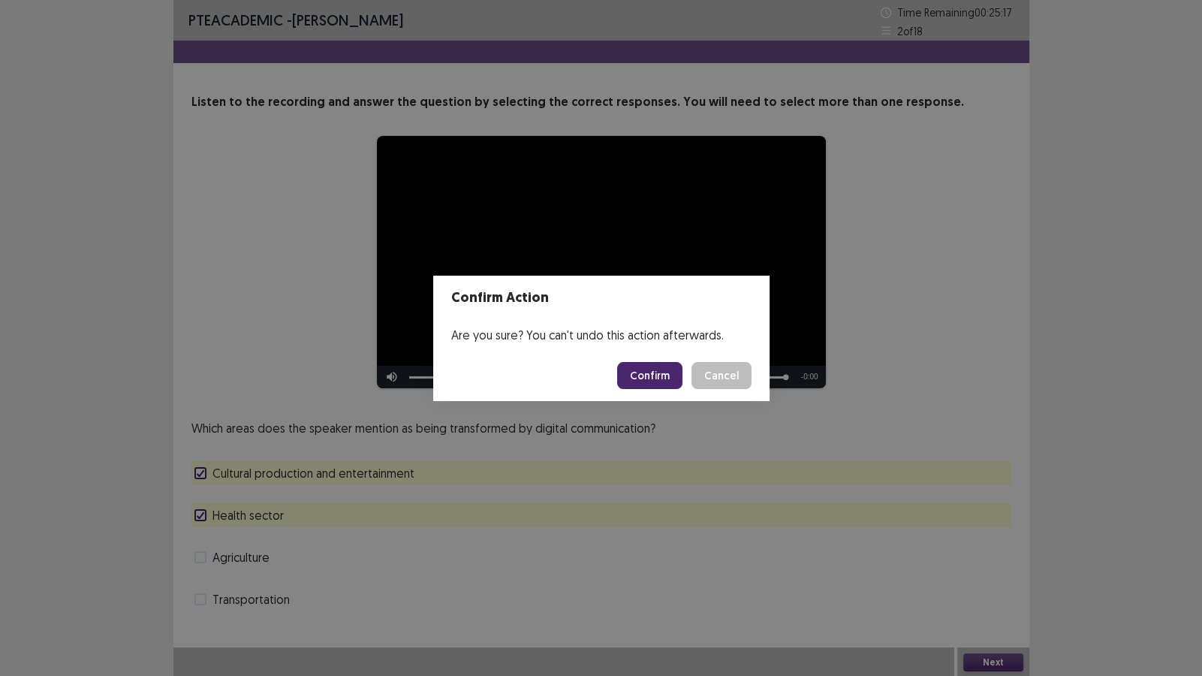
click at [645, 372] on button "Confirm" at bounding box center [649, 375] width 65 height 27
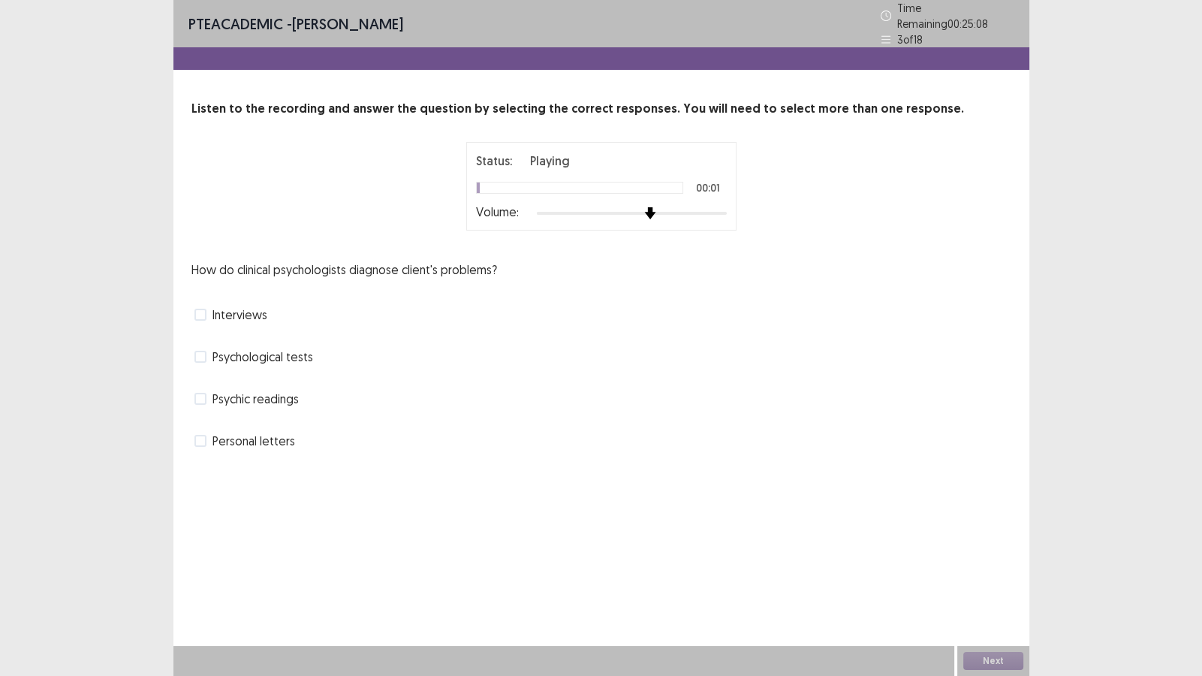
click at [716, 215] on div "Status: Playing 00:01 Volume:" at bounding box center [601, 186] width 270 height 89
click at [742, 214] on div "Status: Playing 00:04 Volume:" at bounding box center [601, 186] width 375 height 89
click at [260, 354] on span "Psychological tests" at bounding box center [262, 357] width 101 height 18
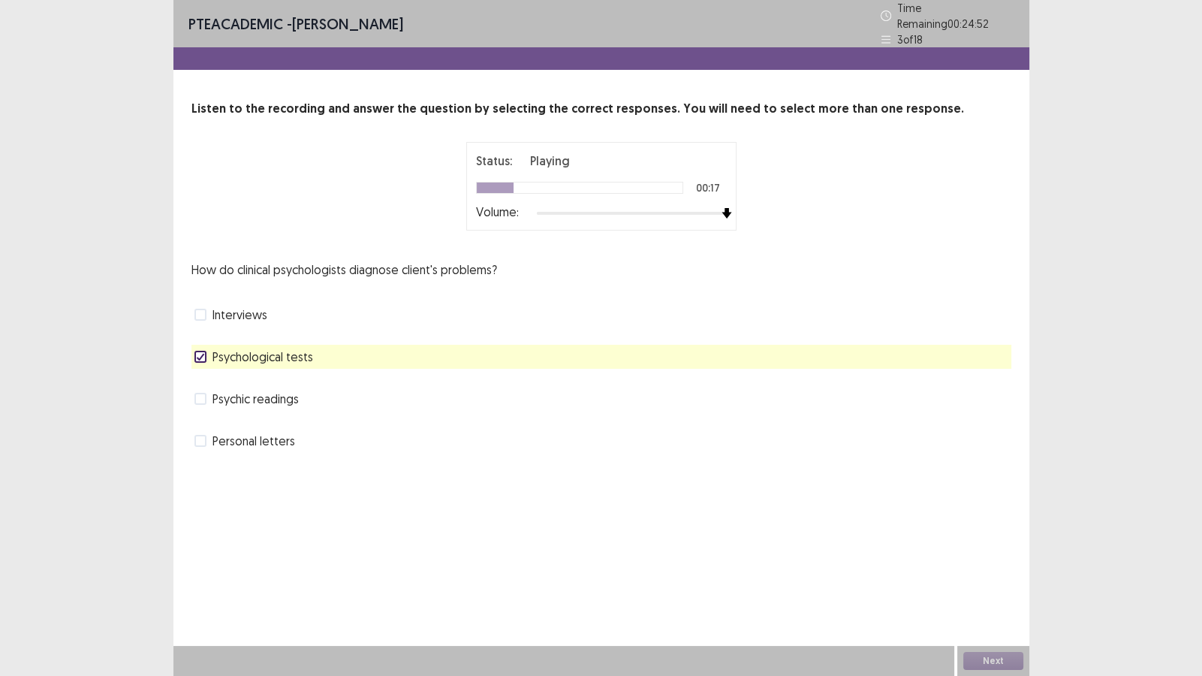
click at [269, 313] on div "Interviews" at bounding box center [601, 315] width 820 height 24
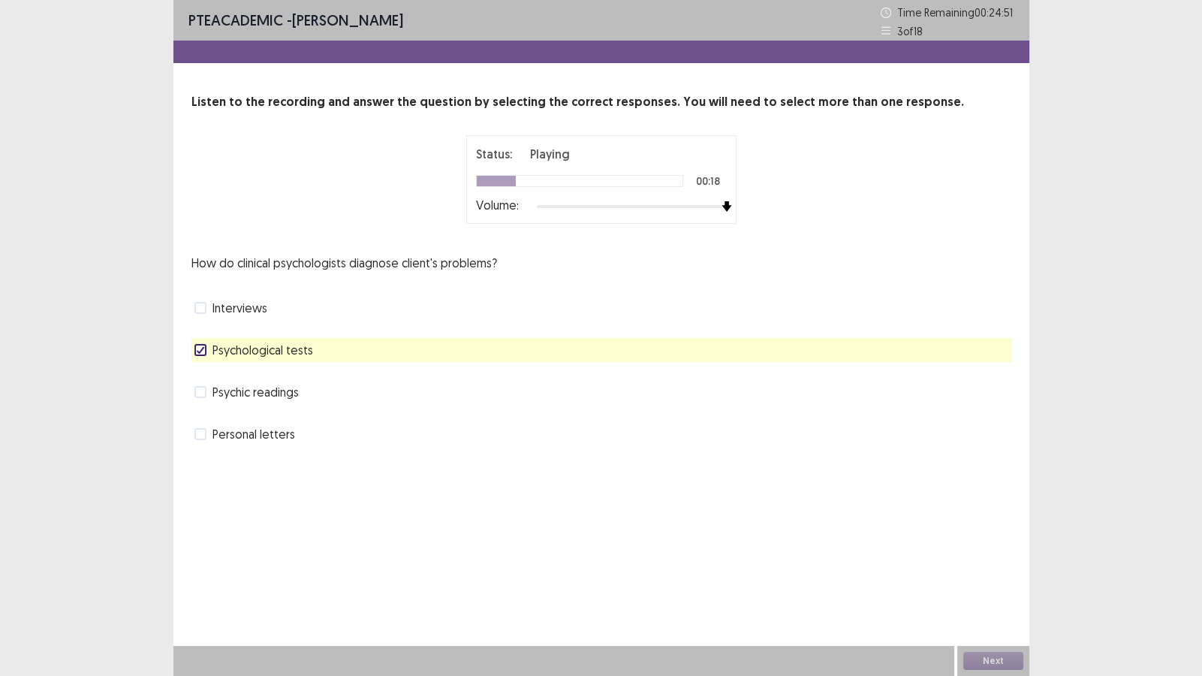
click at [263, 308] on span "Interviews" at bounding box center [239, 308] width 55 height 18
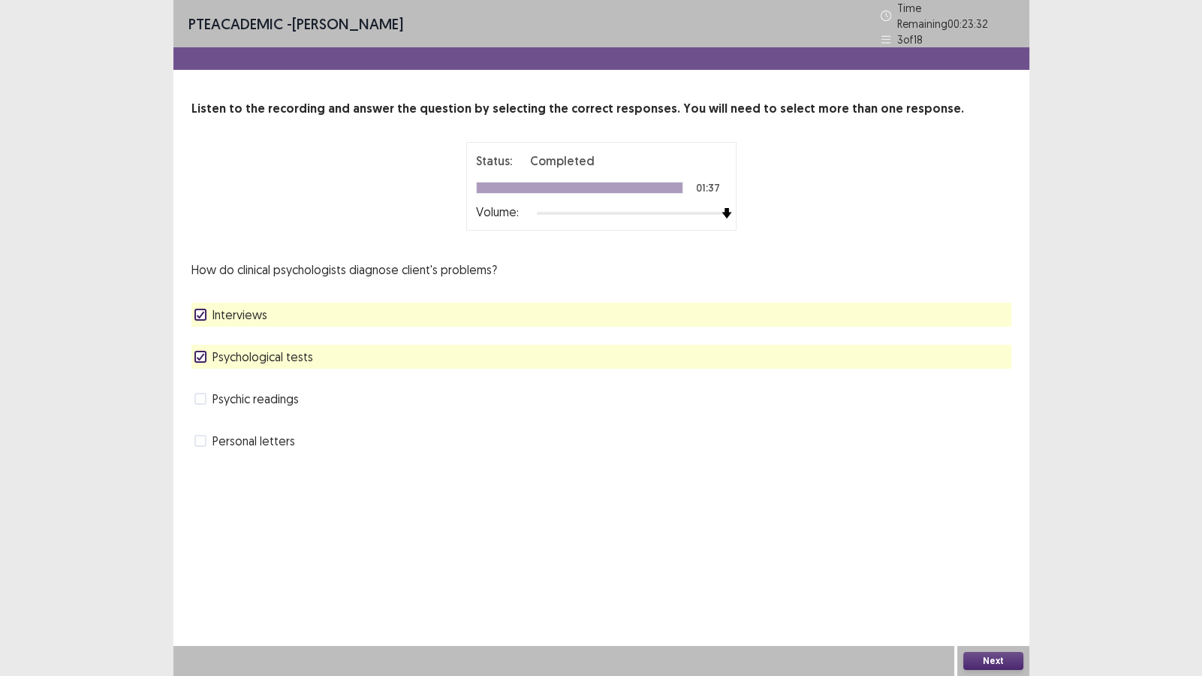
click at [994, 580] on button "Next" at bounding box center [993, 661] width 60 height 18
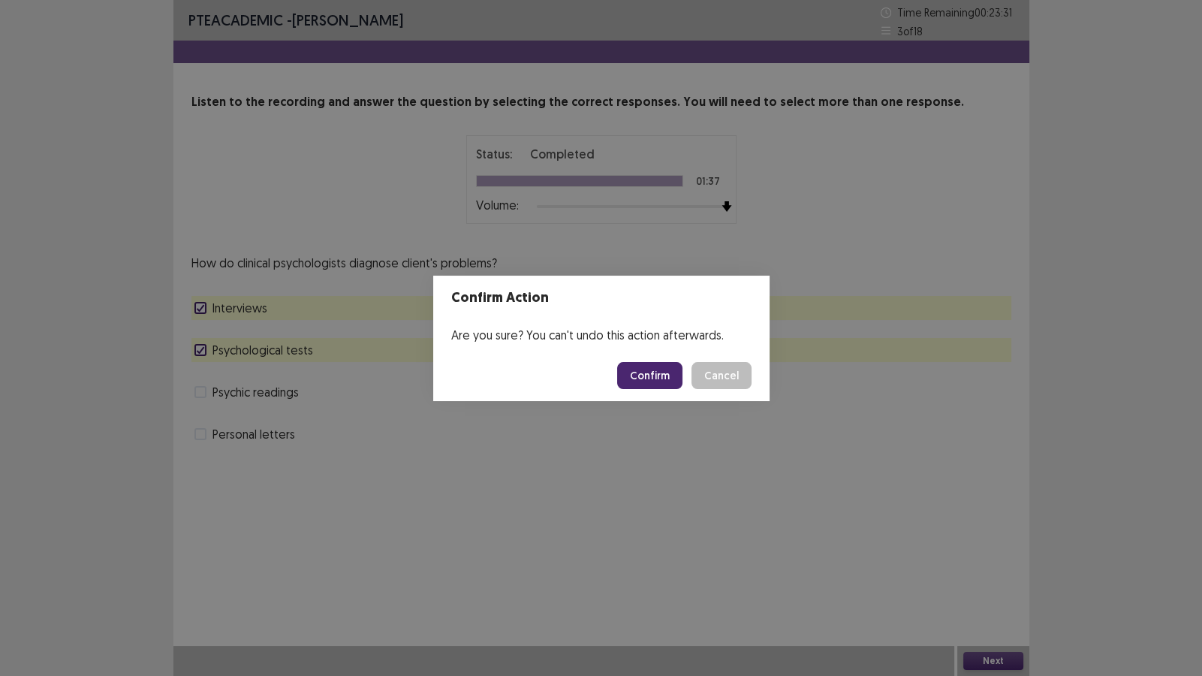
click at [649, 375] on button "Confirm" at bounding box center [649, 375] width 65 height 27
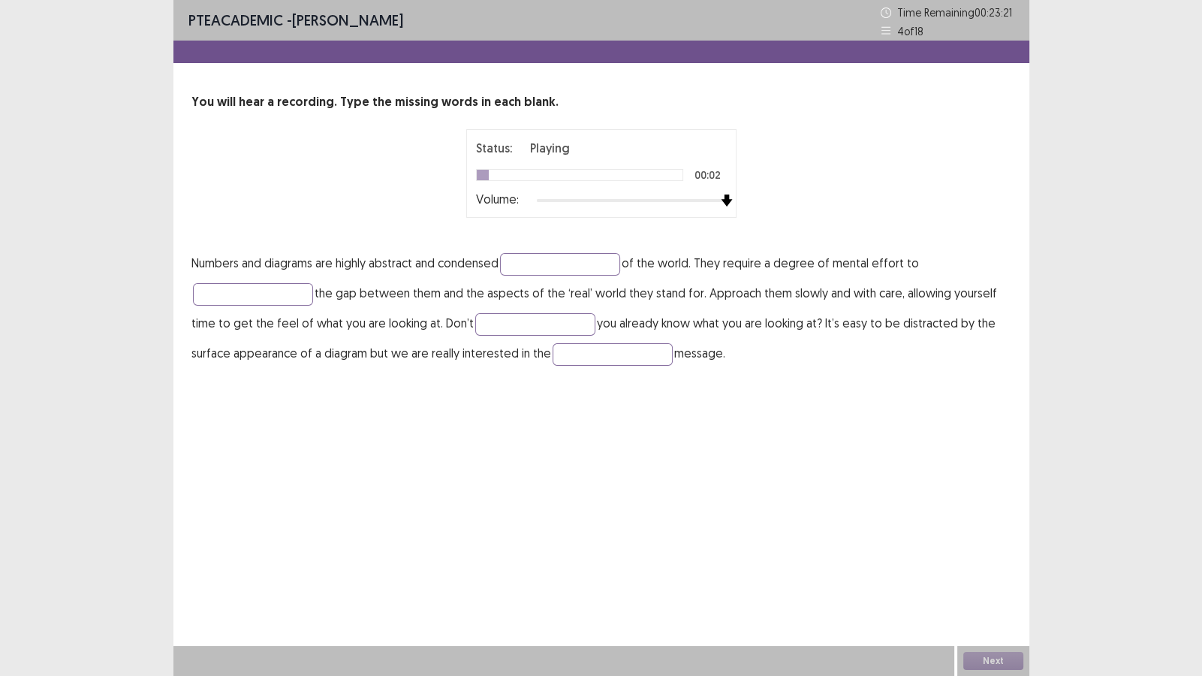
click at [727, 217] on div "Status: Playing 00:02 Volume:" at bounding box center [601, 173] width 270 height 89
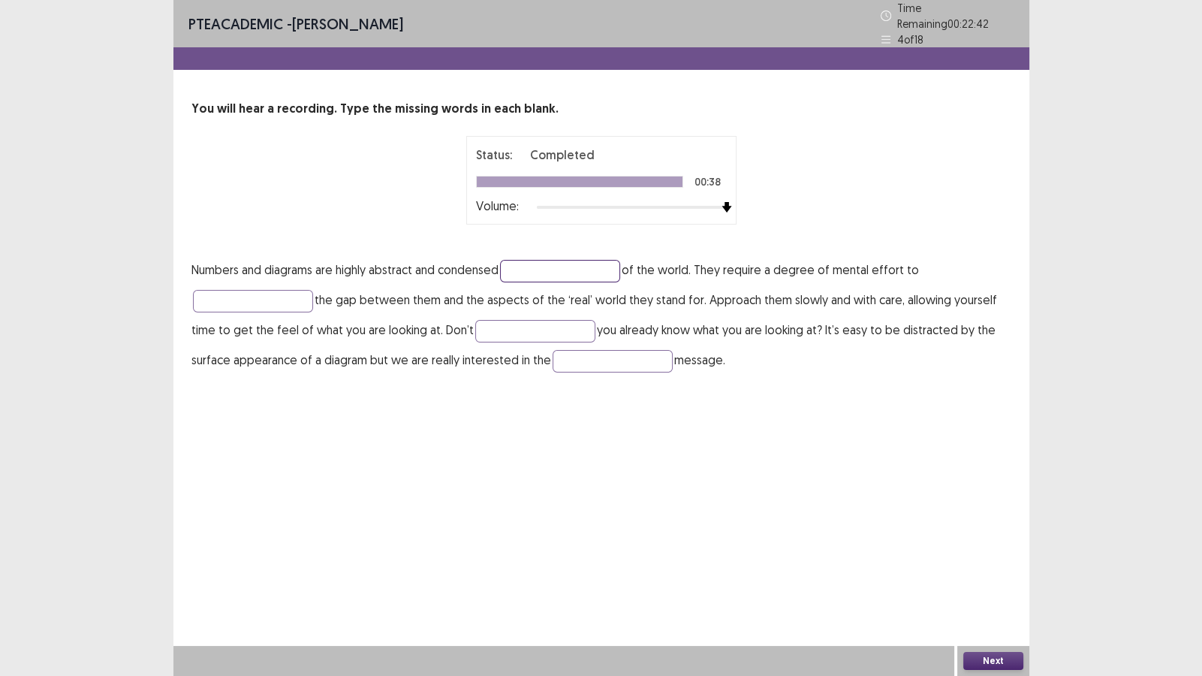
click at [540, 260] on input "text" at bounding box center [560, 271] width 120 height 23
type input "*********"
click at [289, 290] on input "text" at bounding box center [253, 301] width 120 height 23
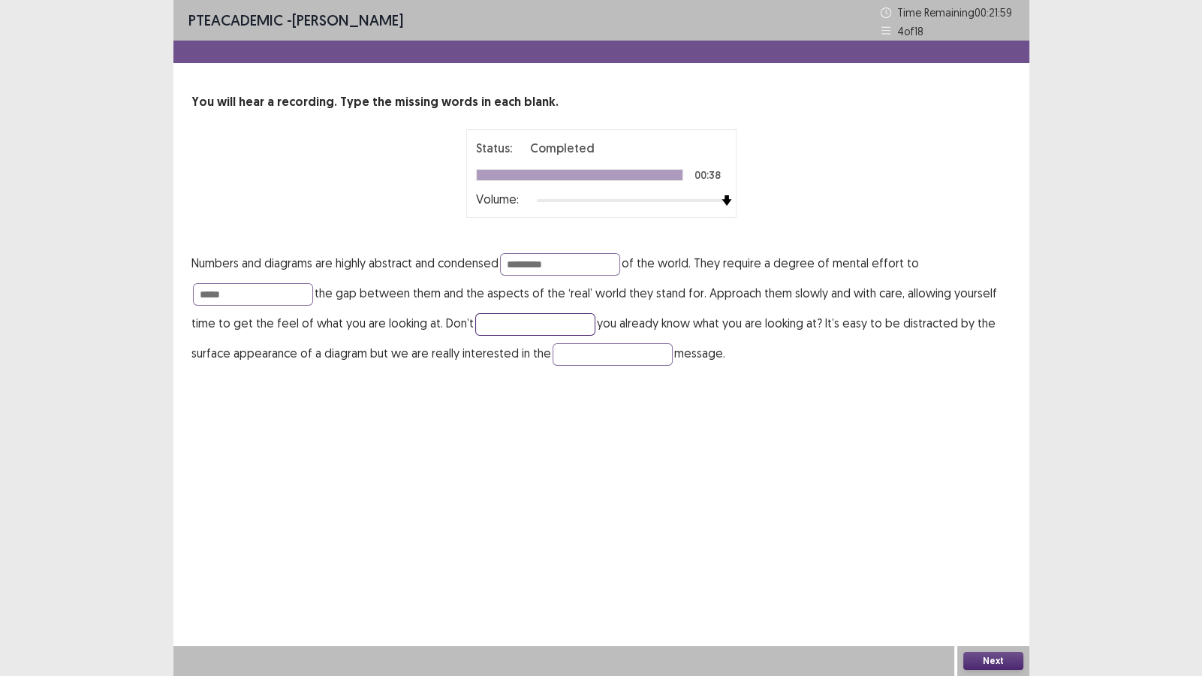
click at [489, 324] on input "text" at bounding box center [535, 324] width 120 height 23
click at [213, 293] on input "*****" at bounding box center [253, 294] width 120 height 23
type input "******"
click at [501, 315] on input "text" at bounding box center [535, 324] width 120 height 23
type input "******"
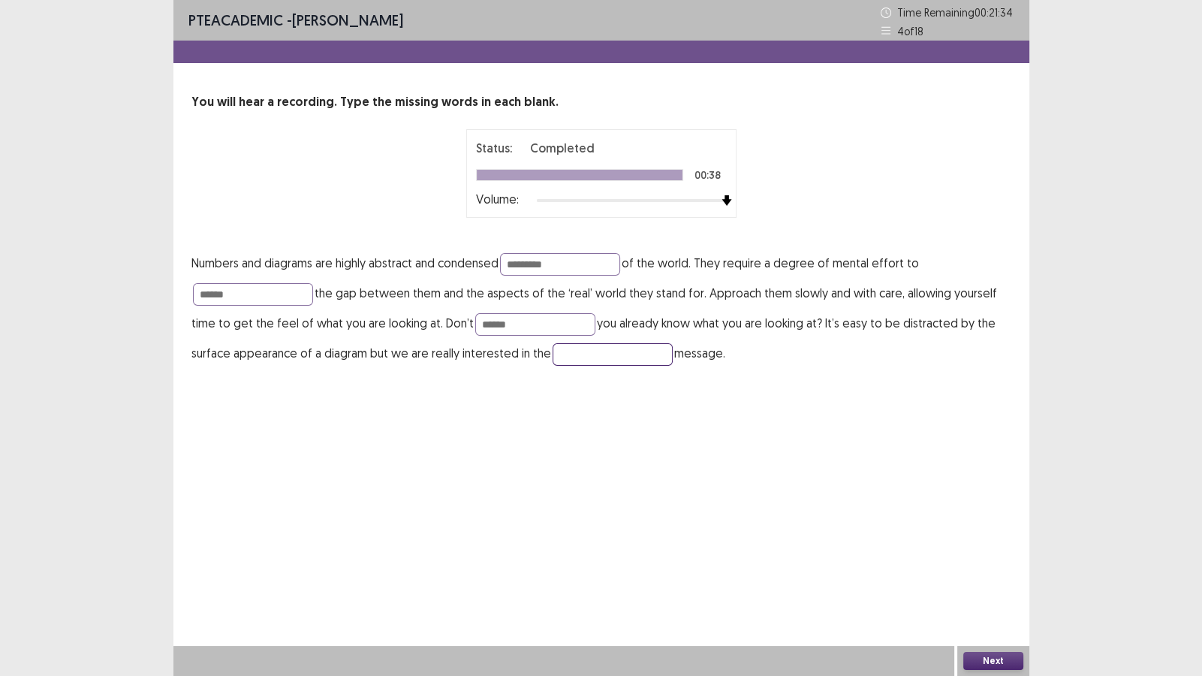
click at [565, 360] on input "text" at bounding box center [613, 354] width 120 height 23
type input "**********"
click at [964, 580] on button "Next" at bounding box center [993, 661] width 60 height 18
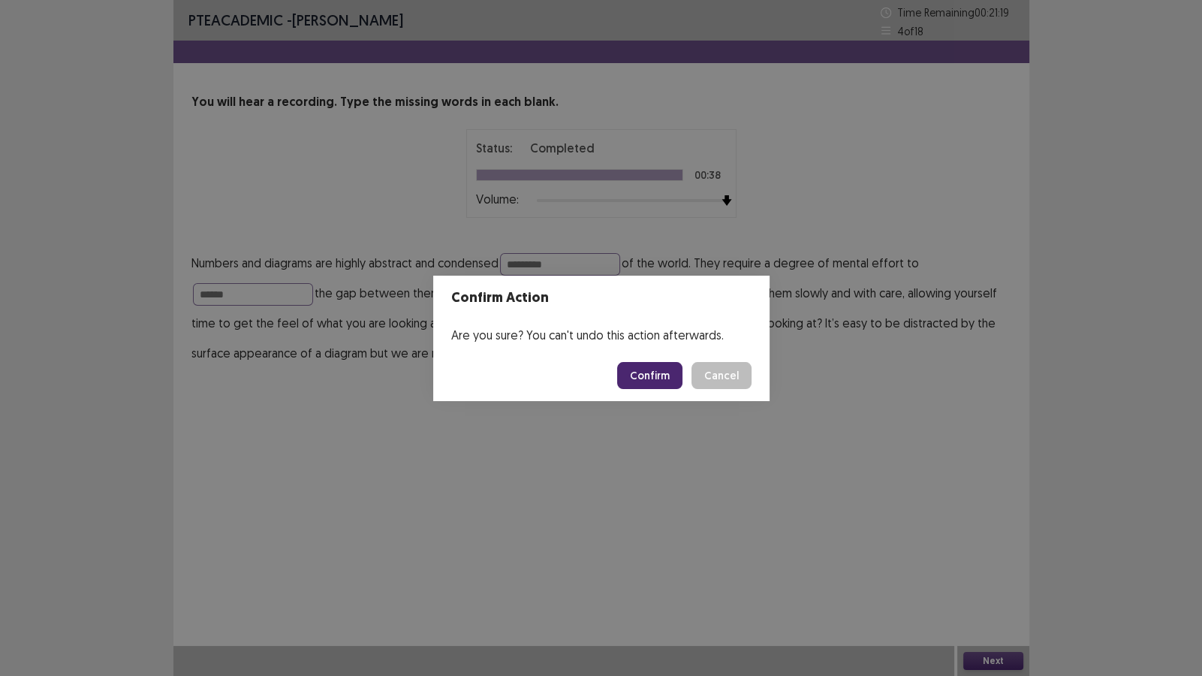
click at [657, 375] on button "Confirm" at bounding box center [649, 375] width 65 height 27
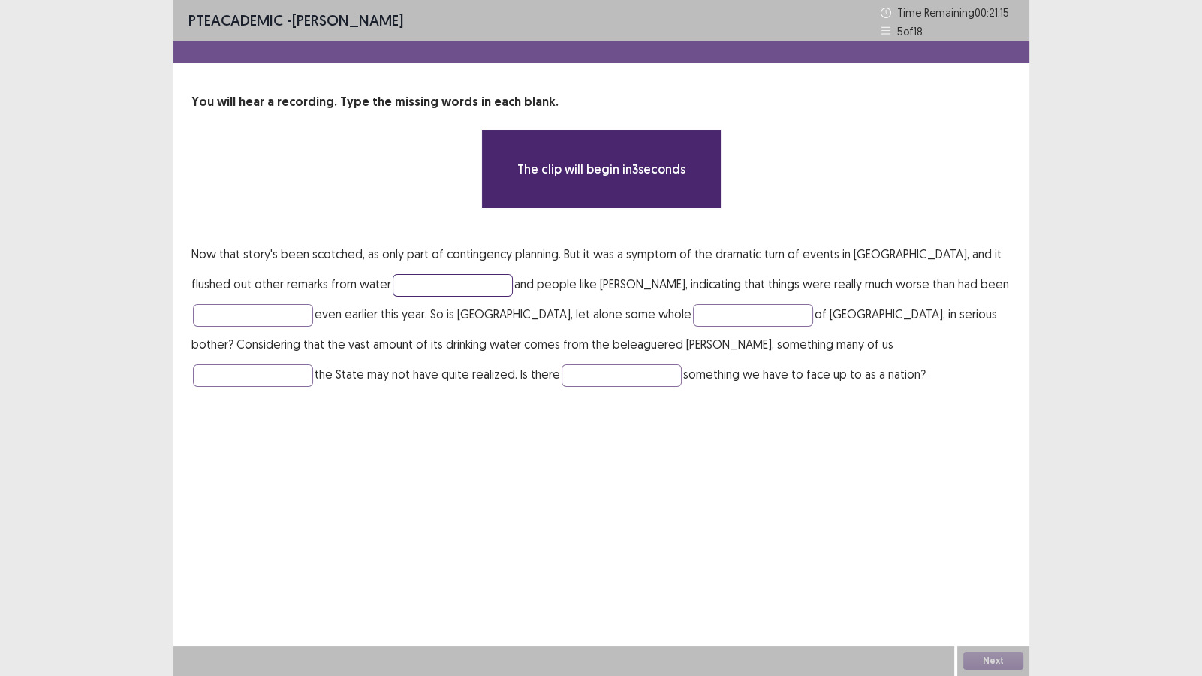
click at [393, 281] on input "text" at bounding box center [453, 285] width 120 height 23
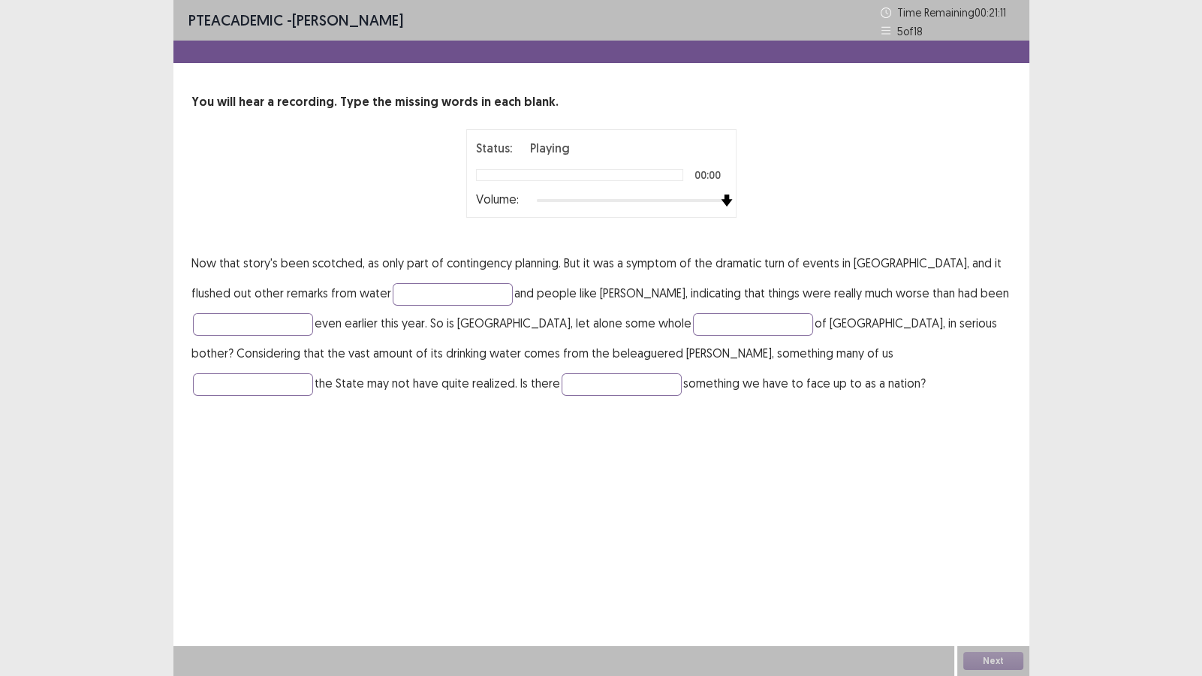
click at [825, 214] on div "Status: Playing 00:00 Volume:" at bounding box center [601, 173] width 820 height 89
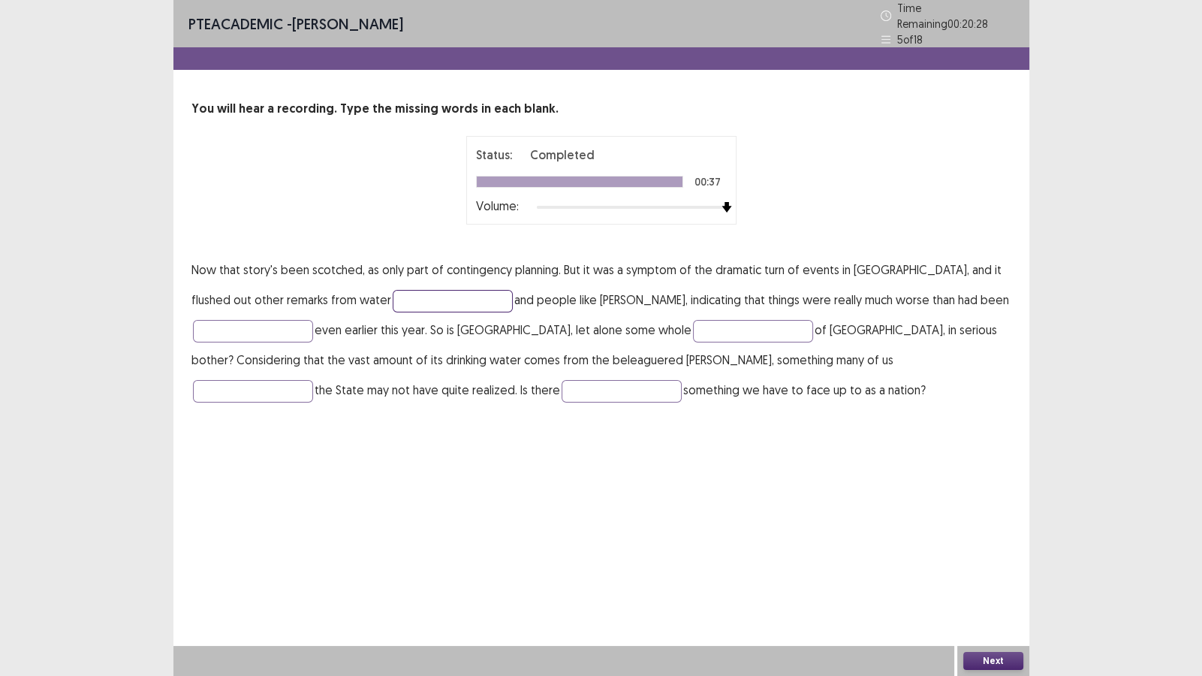
click at [428, 294] on input "text" at bounding box center [453, 301] width 120 height 23
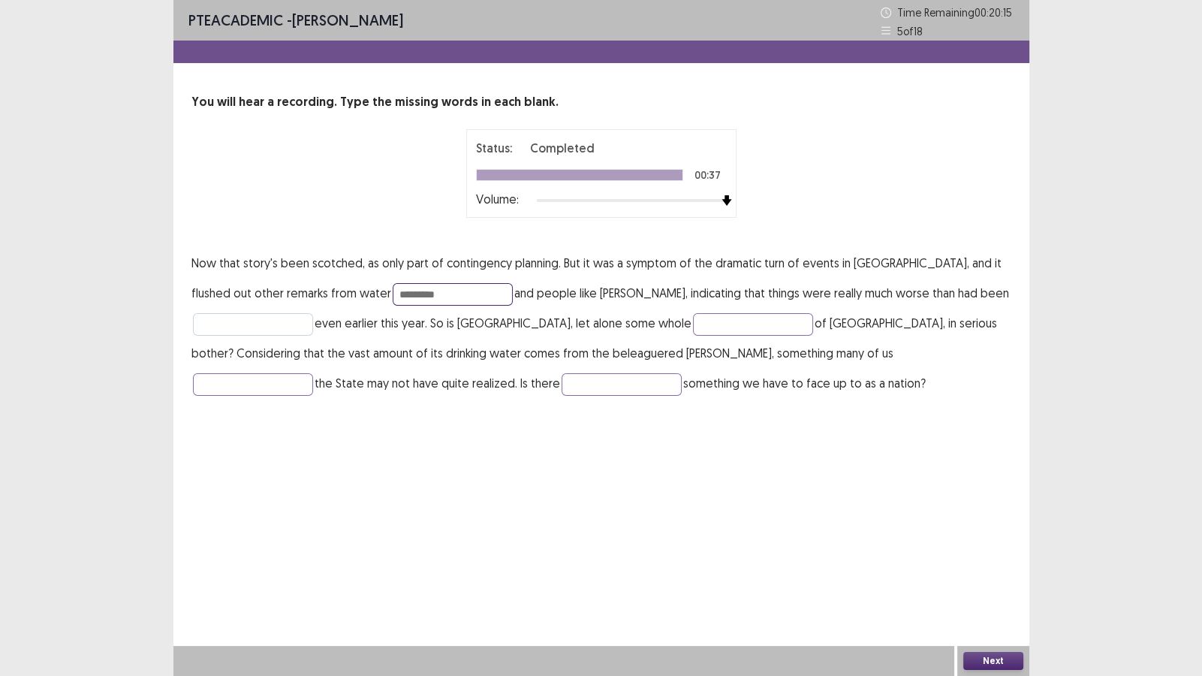
type input "*********"
click at [284, 324] on input "text" at bounding box center [253, 324] width 120 height 23
click at [226, 326] on input "*********" at bounding box center [253, 324] width 120 height 23
type input "**********"
click at [693, 323] on input "text" at bounding box center [753, 324] width 120 height 23
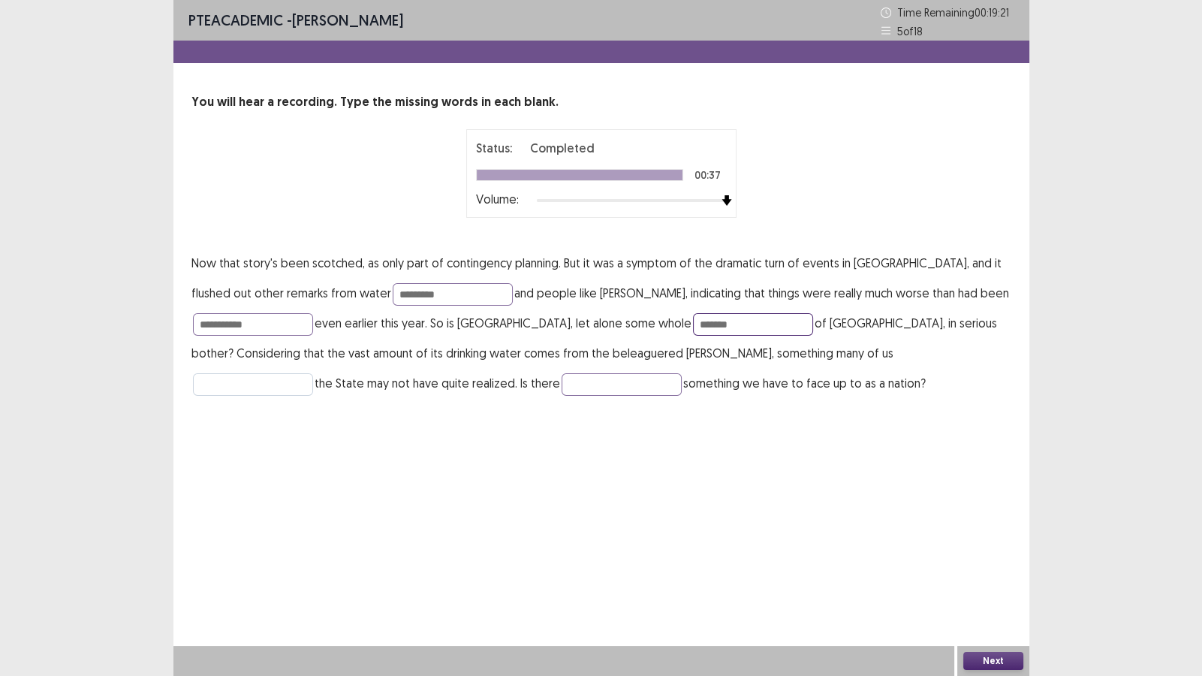
type input "*******"
click at [313, 373] on input "text" at bounding box center [253, 384] width 120 height 23
type input "*******"
click at [562, 390] on input "text" at bounding box center [622, 384] width 120 height 23
type input "**********"
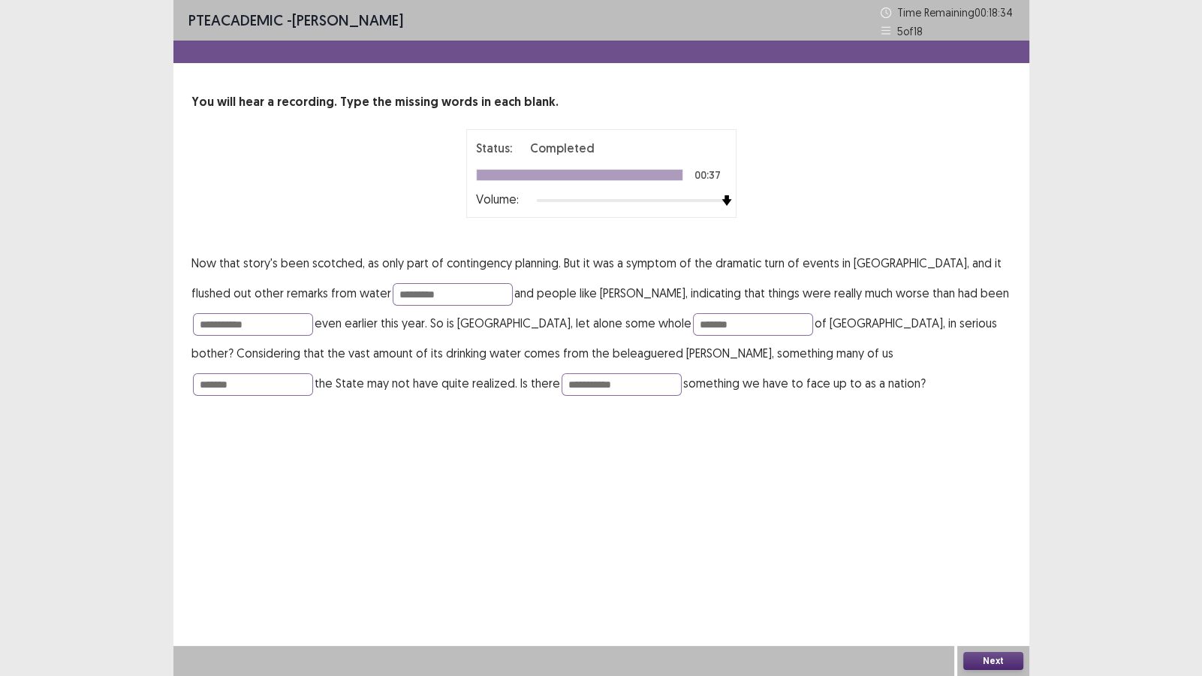
click at [983, 580] on button "Next" at bounding box center [993, 661] width 60 height 18
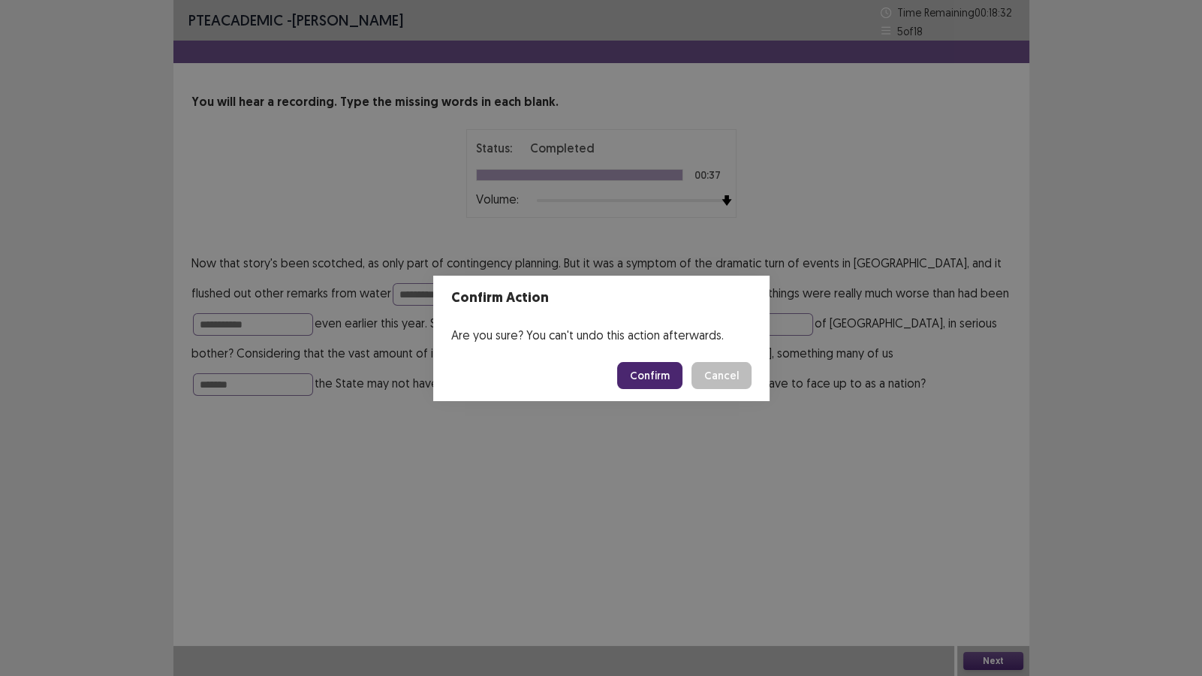
click at [641, 375] on button "Confirm" at bounding box center [649, 375] width 65 height 27
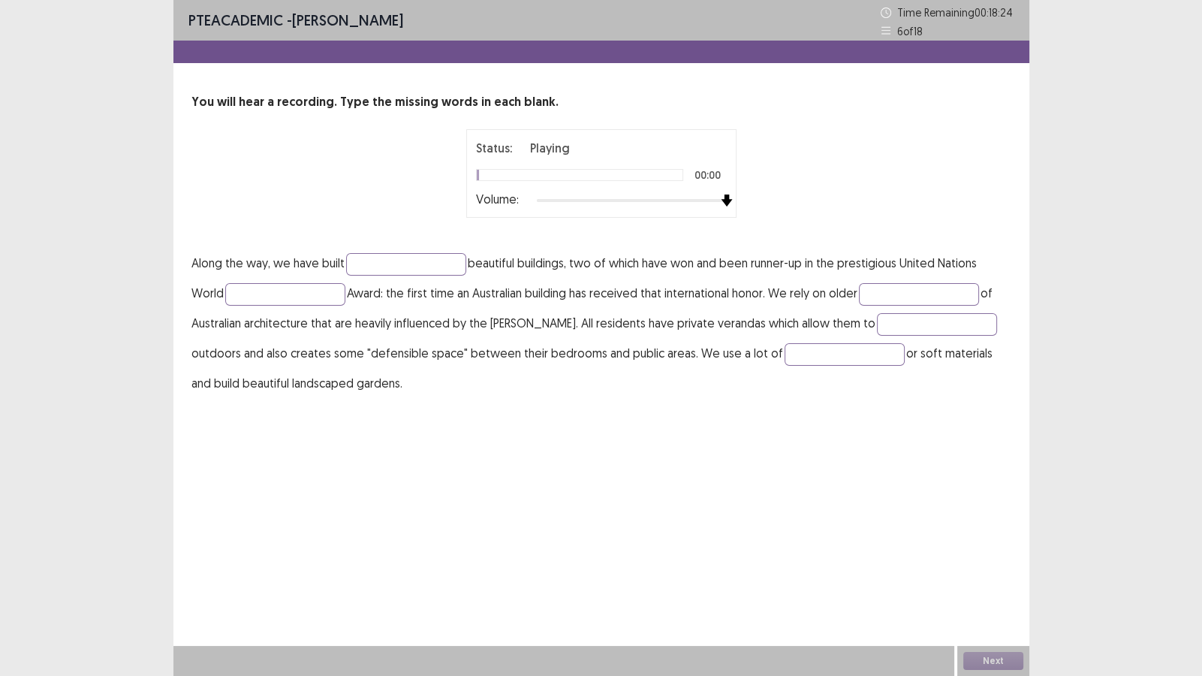
click at [771, 204] on div "Status: Playing 00:00 Volume:" at bounding box center [601, 173] width 375 height 89
click at [417, 266] on input "text" at bounding box center [406, 264] width 120 height 23
type input "********"
click at [297, 297] on input "text" at bounding box center [285, 294] width 120 height 23
click at [238, 293] on input "*******" at bounding box center [285, 294] width 120 height 23
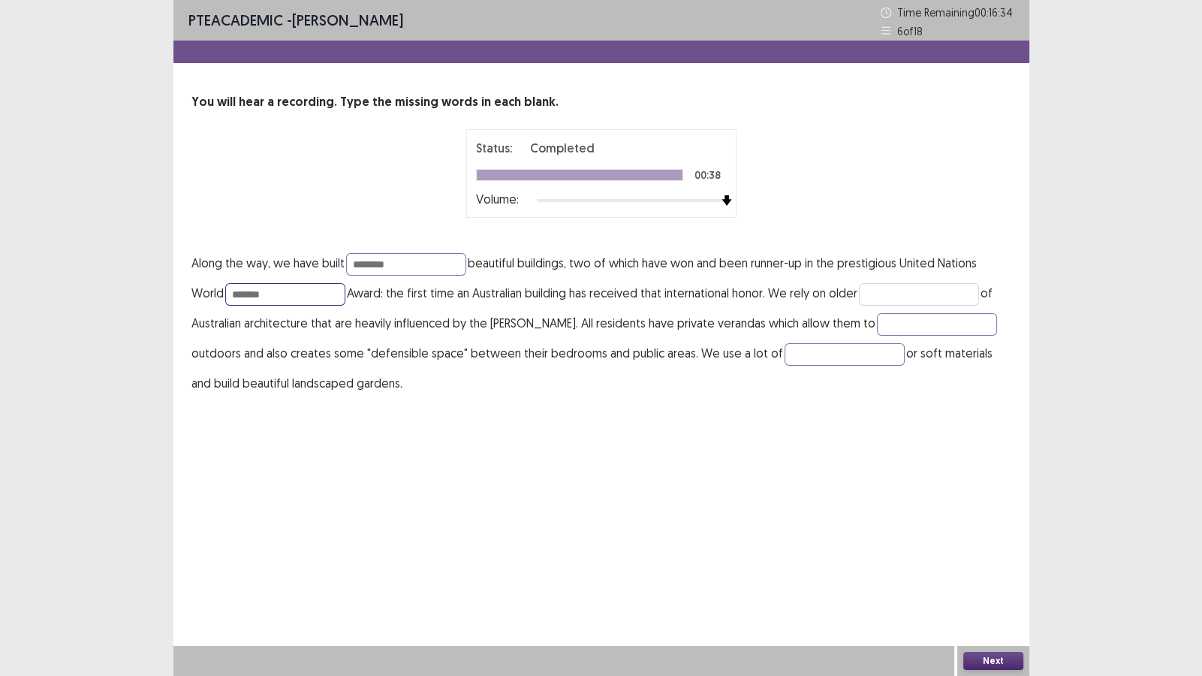
type input "*******"
click at [892, 289] on input "text" at bounding box center [919, 294] width 120 height 23
type input "********"
click at [877, 319] on input "text" at bounding box center [937, 324] width 120 height 23
type input "*********"
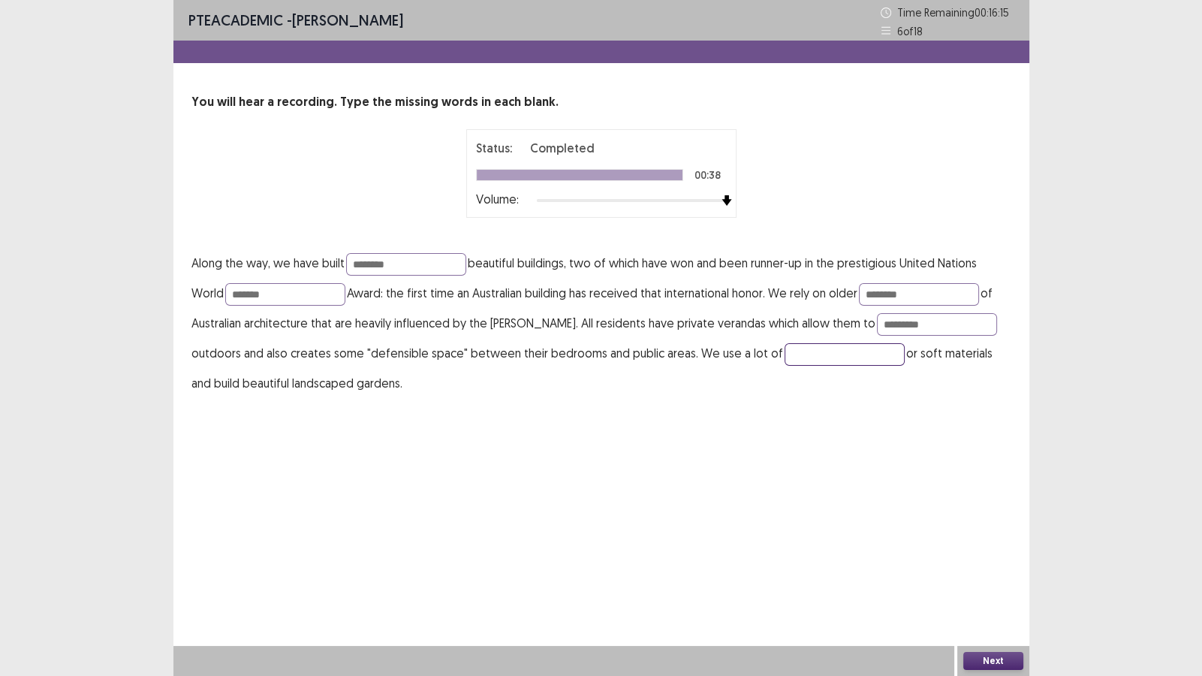
click at [784, 353] on input "text" at bounding box center [844, 354] width 120 height 23
type input "*******"
click at [381, 264] on input "********" at bounding box center [406, 264] width 120 height 23
type input "*********"
click at [971, 580] on button "Next" at bounding box center [993, 661] width 60 height 18
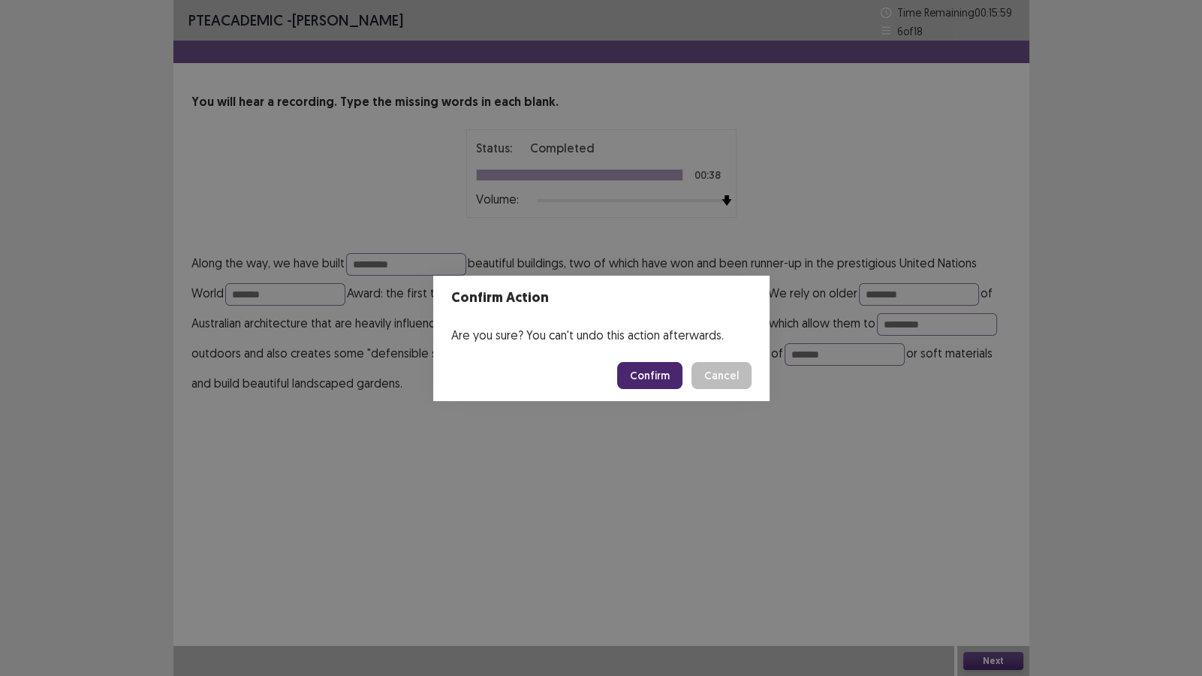
click at [665, 372] on button "Confirm" at bounding box center [649, 375] width 65 height 27
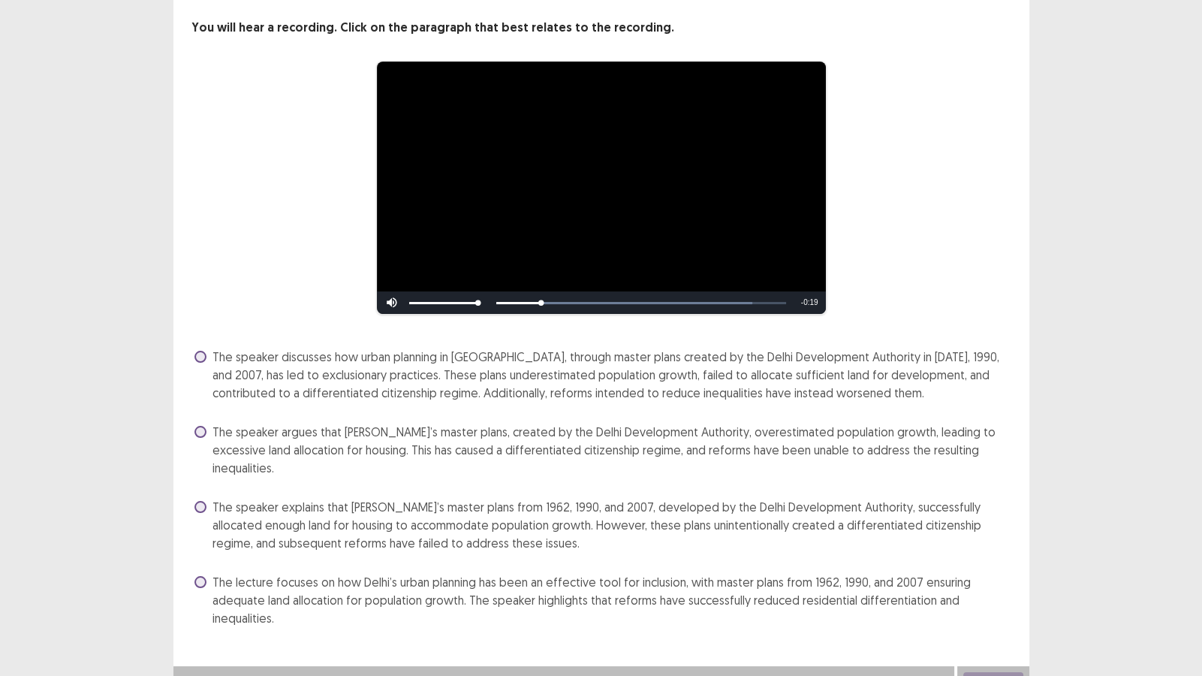
scroll to position [77, 0]
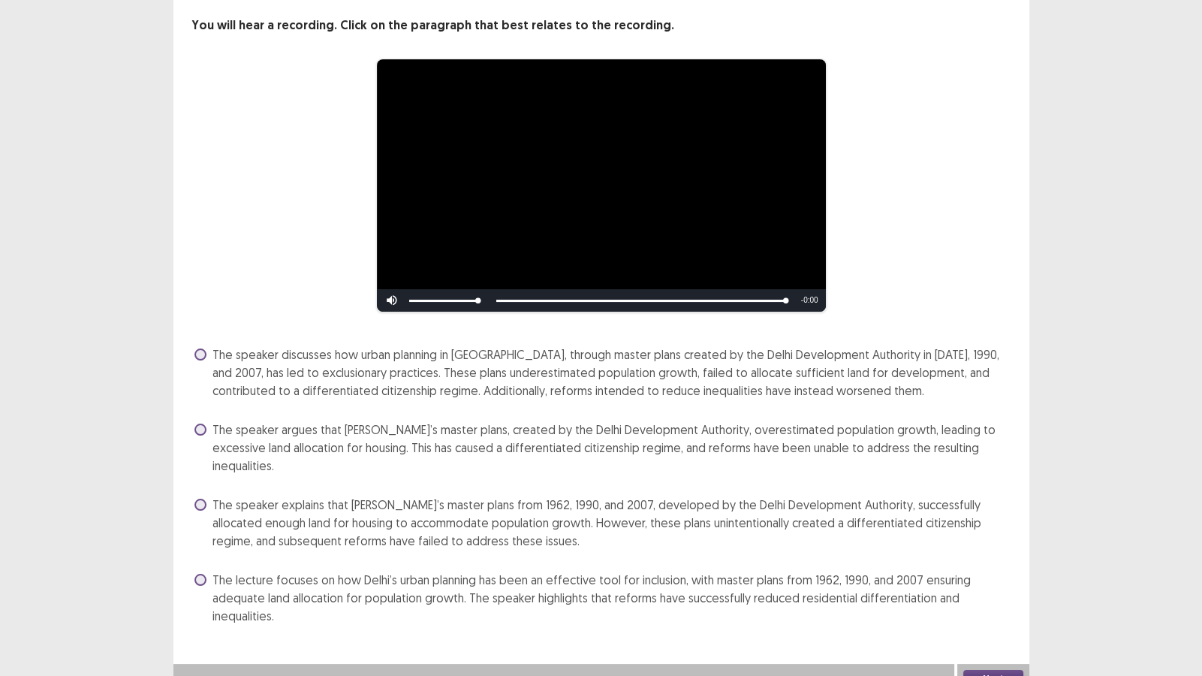
click at [455, 389] on span "The speaker discusses how urban planning in [GEOGRAPHIC_DATA], through master p…" at bounding box center [611, 372] width 799 height 54
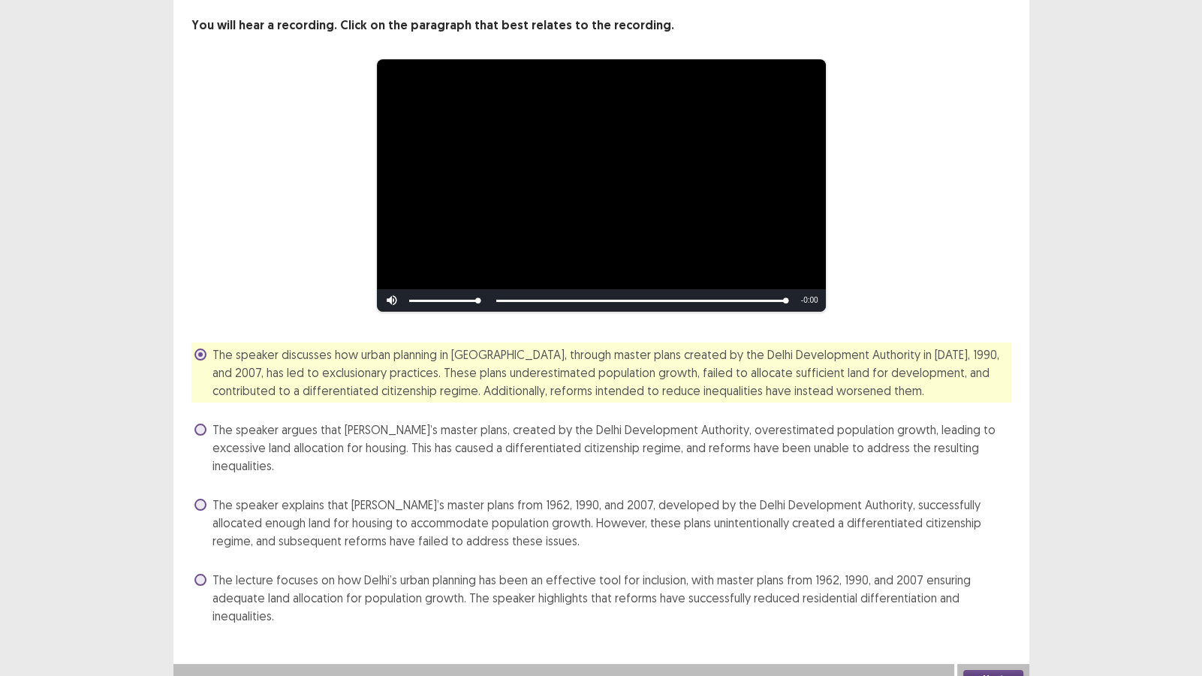
click at [983, 580] on button "Next" at bounding box center [993, 679] width 60 height 18
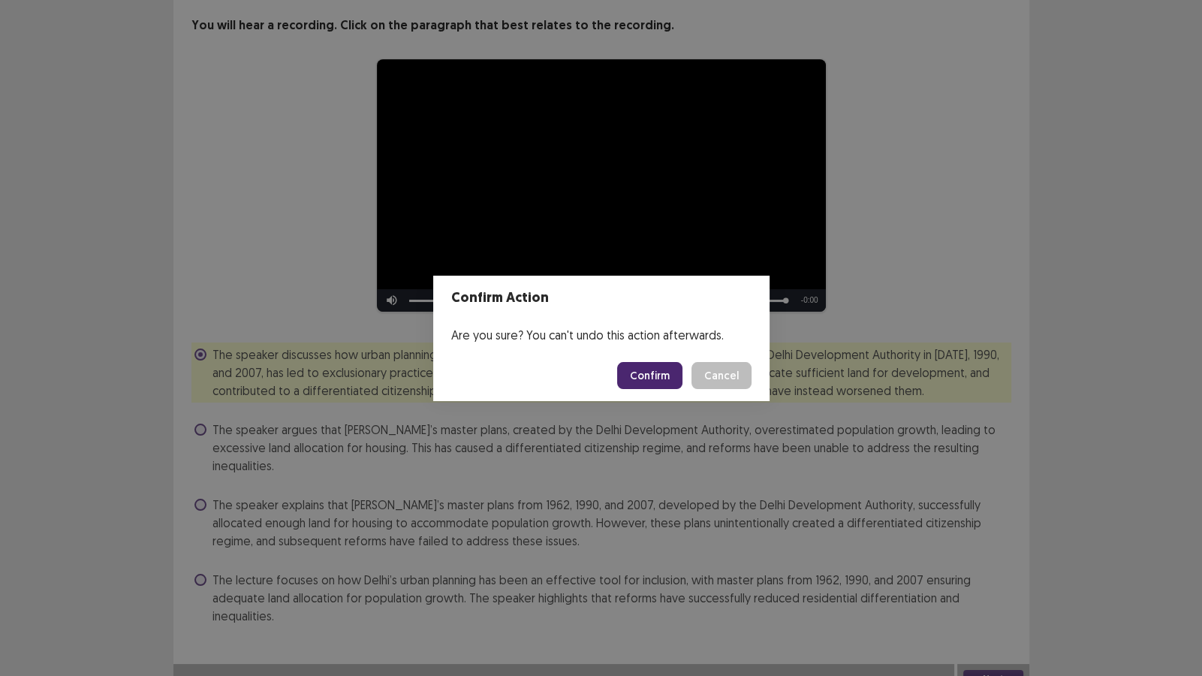
click at [612, 449] on div "Confirm Action Are you sure? You can't undo this action afterwards. Confirm Can…" at bounding box center [601, 338] width 1202 height 676
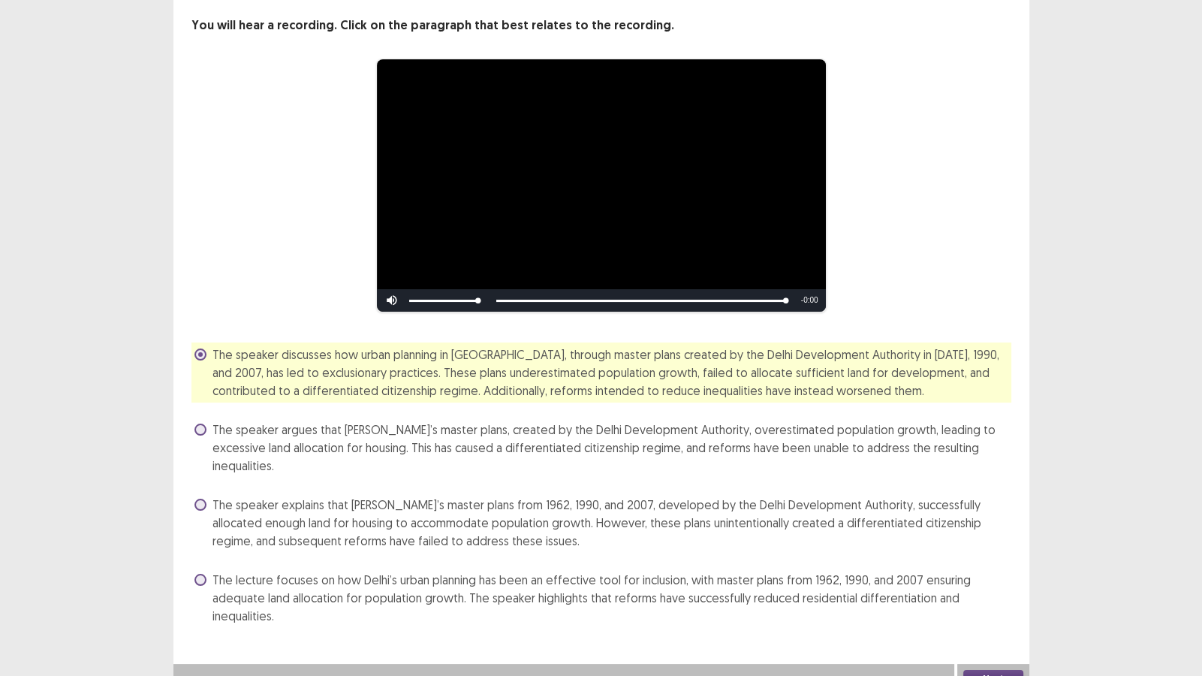
click at [556, 499] on span "The speaker explains that [PERSON_NAME]’s master plans from 1962, 1990, and 200…" at bounding box center [611, 522] width 799 height 54
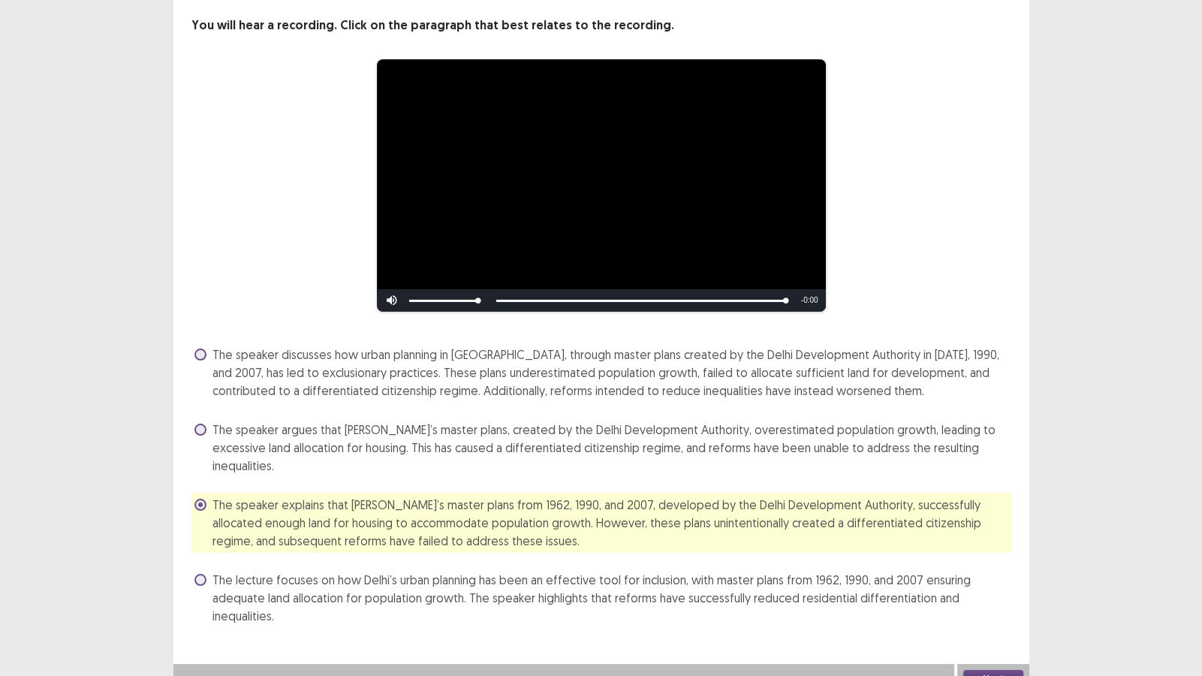
click at [967, 580] on button "Next" at bounding box center [993, 679] width 60 height 18
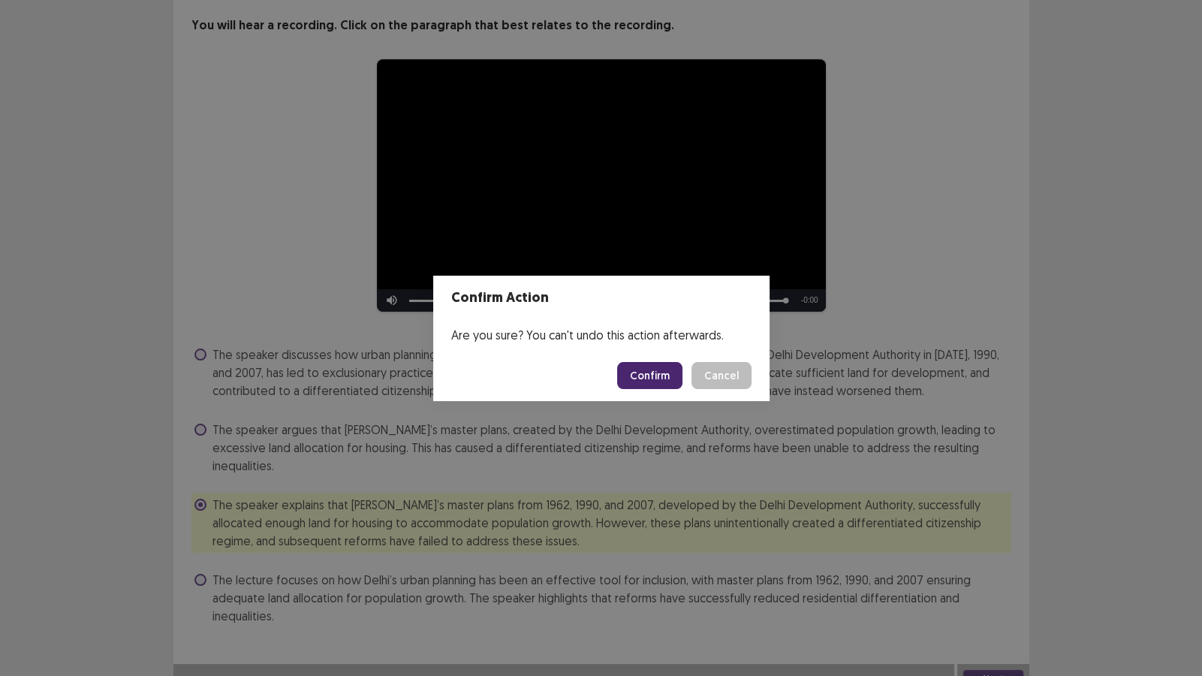
click at [646, 377] on button "Confirm" at bounding box center [649, 375] width 65 height 27
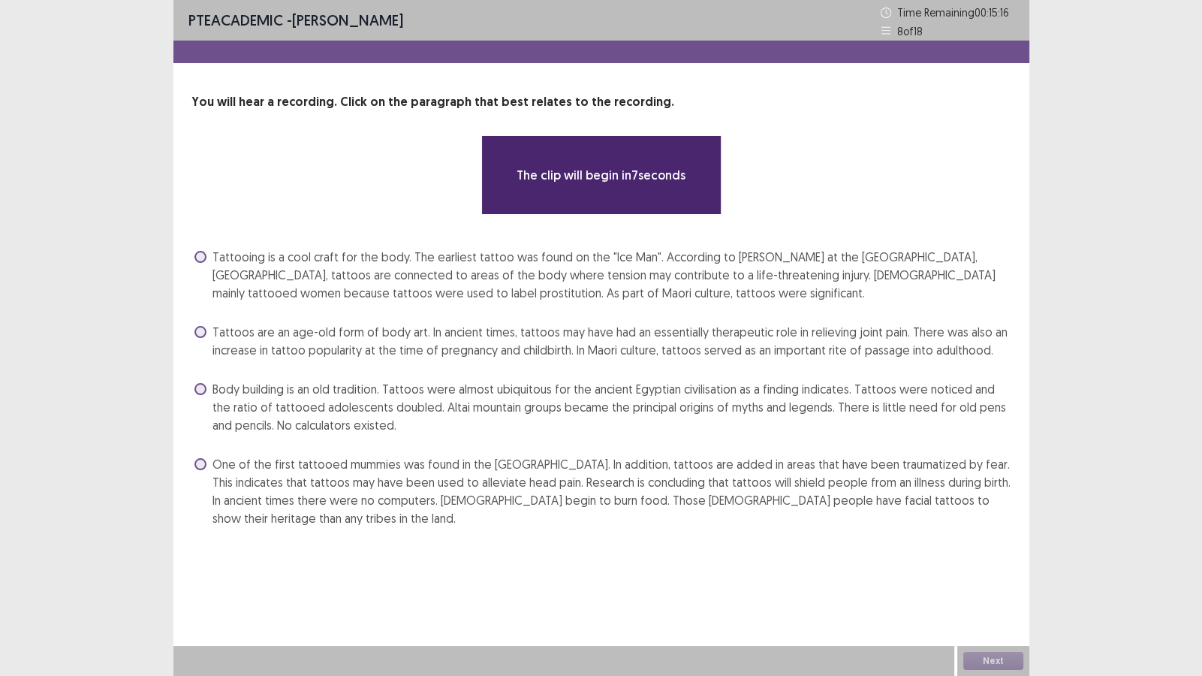
click at [402, 477] on span "One of the first tattooed mummies was found in the [GEOGRAPHIC_DATA]. In additi…" at bounding box center [611, 491] width 799 height 72
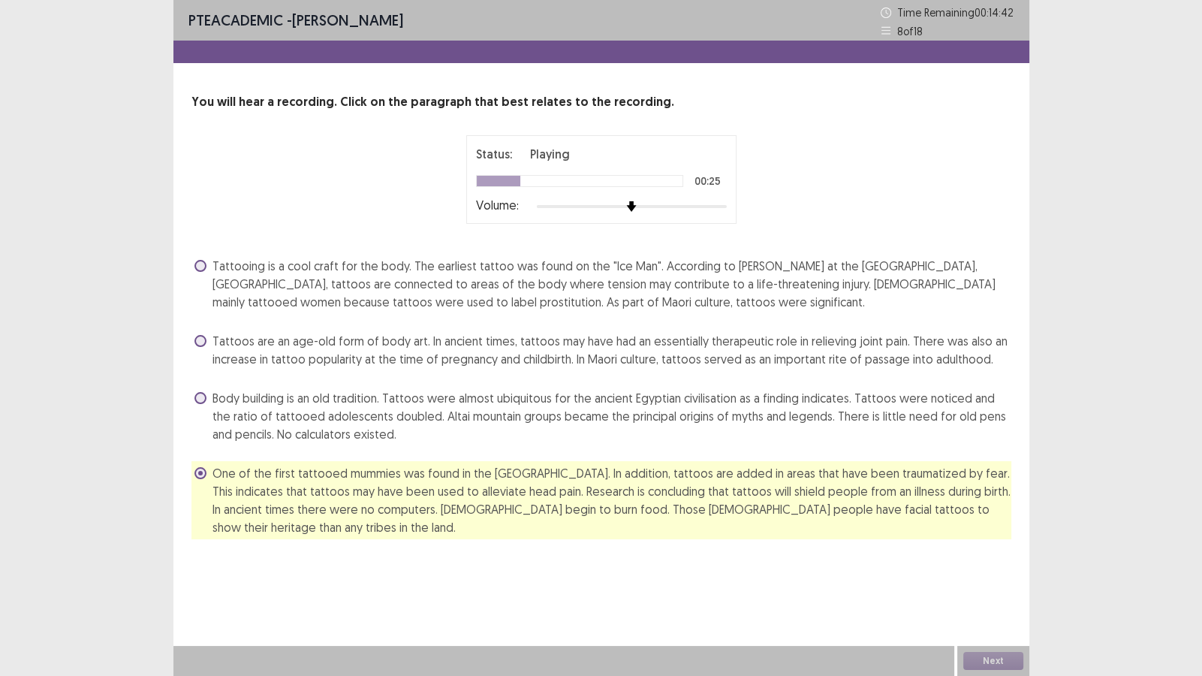
click at [642, 361] on span "Tattoos are an age-old form of body art. In ancient times, tattoos may have had…" at bounding box center [611, 350] width 799 height 36
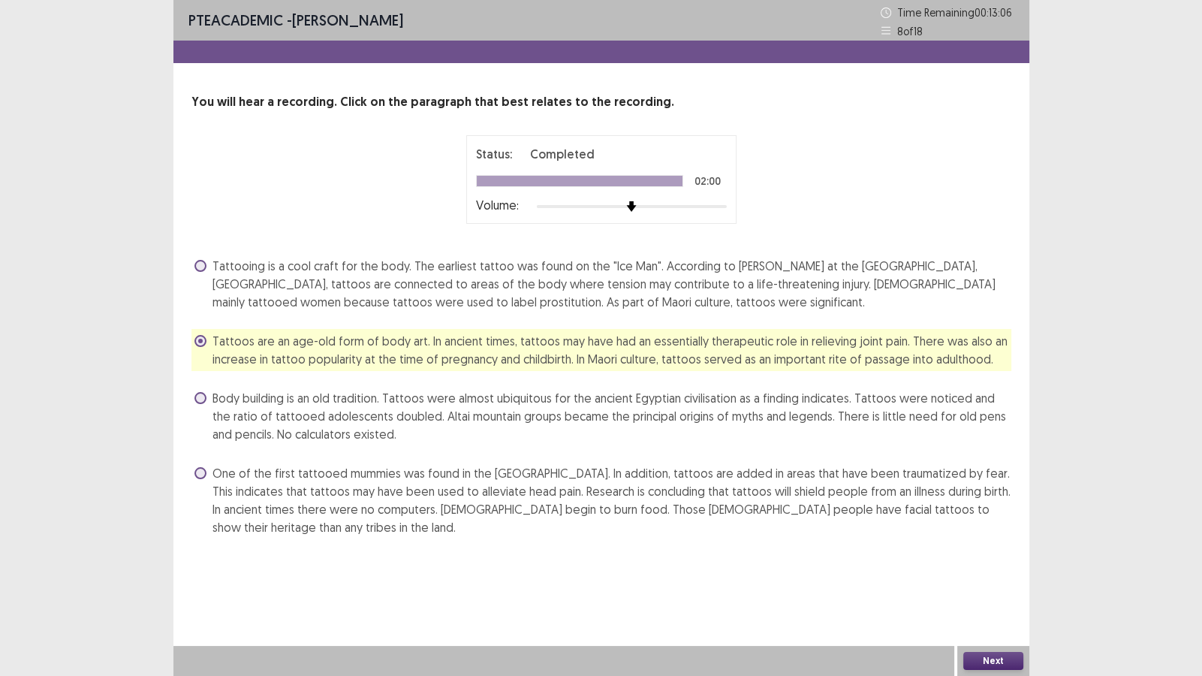
click at [996, 580] on button "Next" at bounding box center [993, 661] width 60 height 18
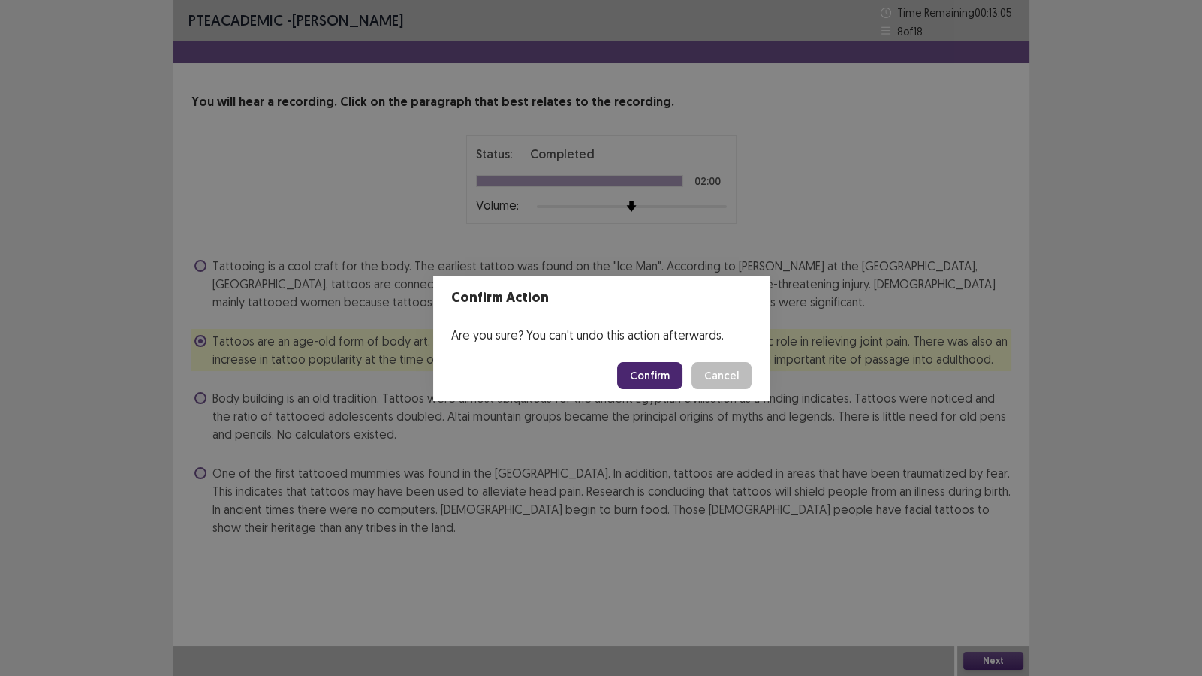
click at [657, 379] on button "Confirm" at bounding box center [649, 375] width 65 height 27
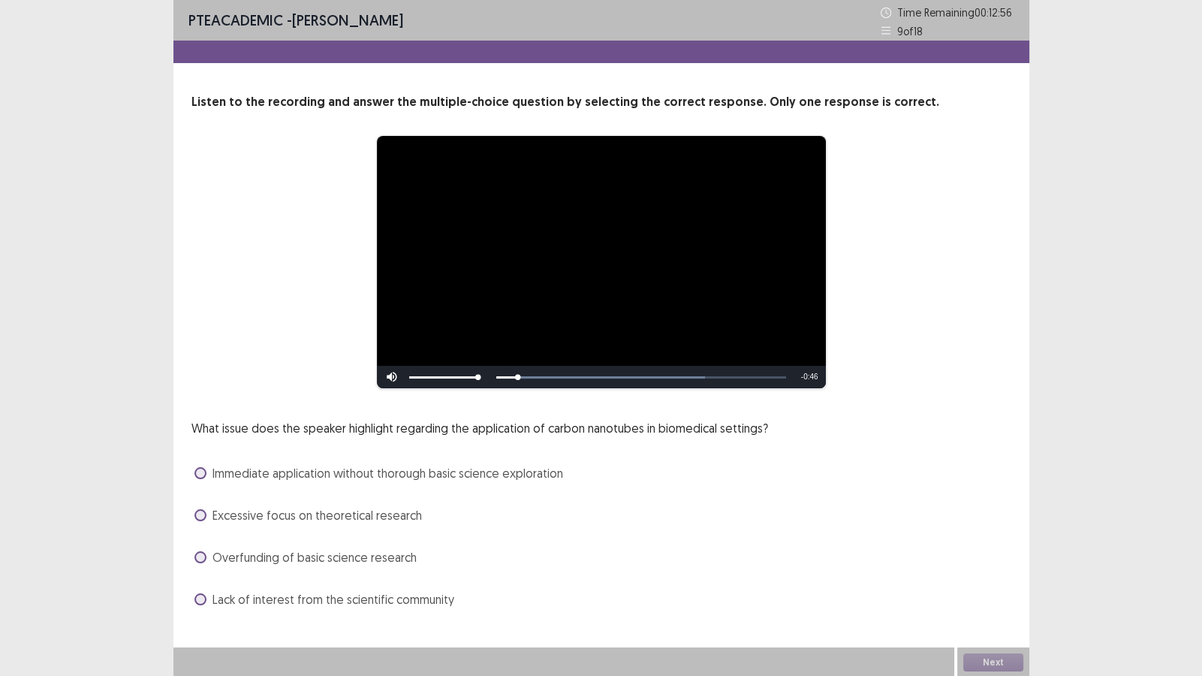
scroll to position [2, 0]
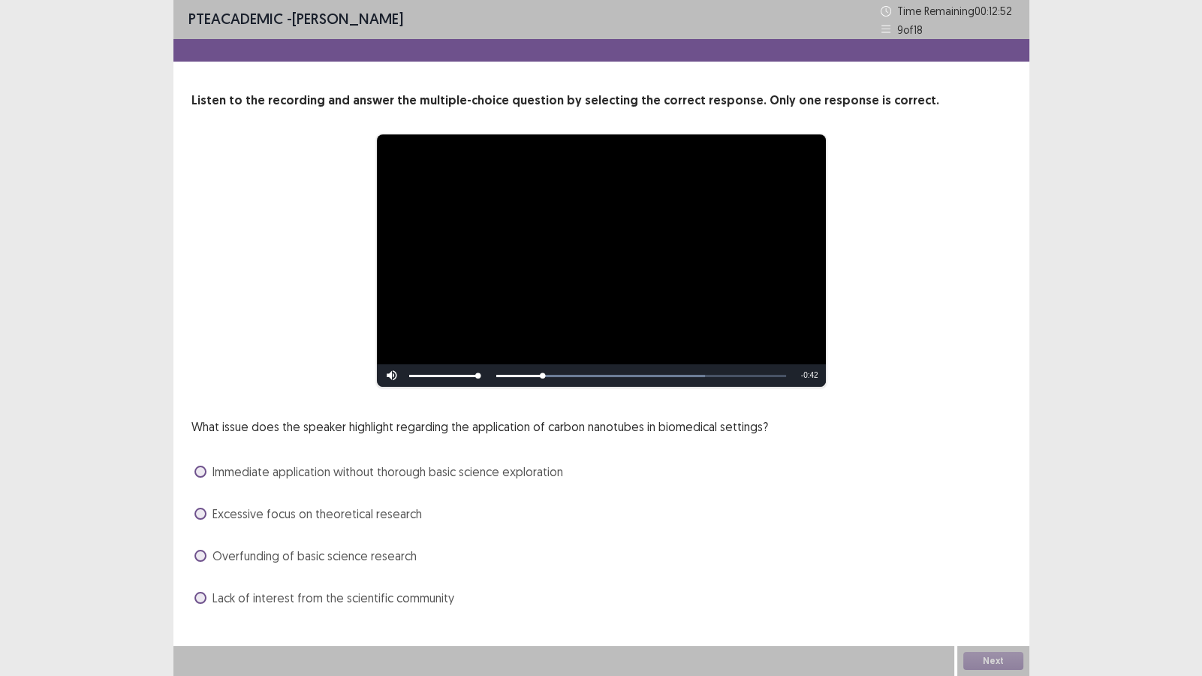
click at [385, 580] on span "Lack of interest from the scientific community" at bounding box center [333, 598] width 242 height 18
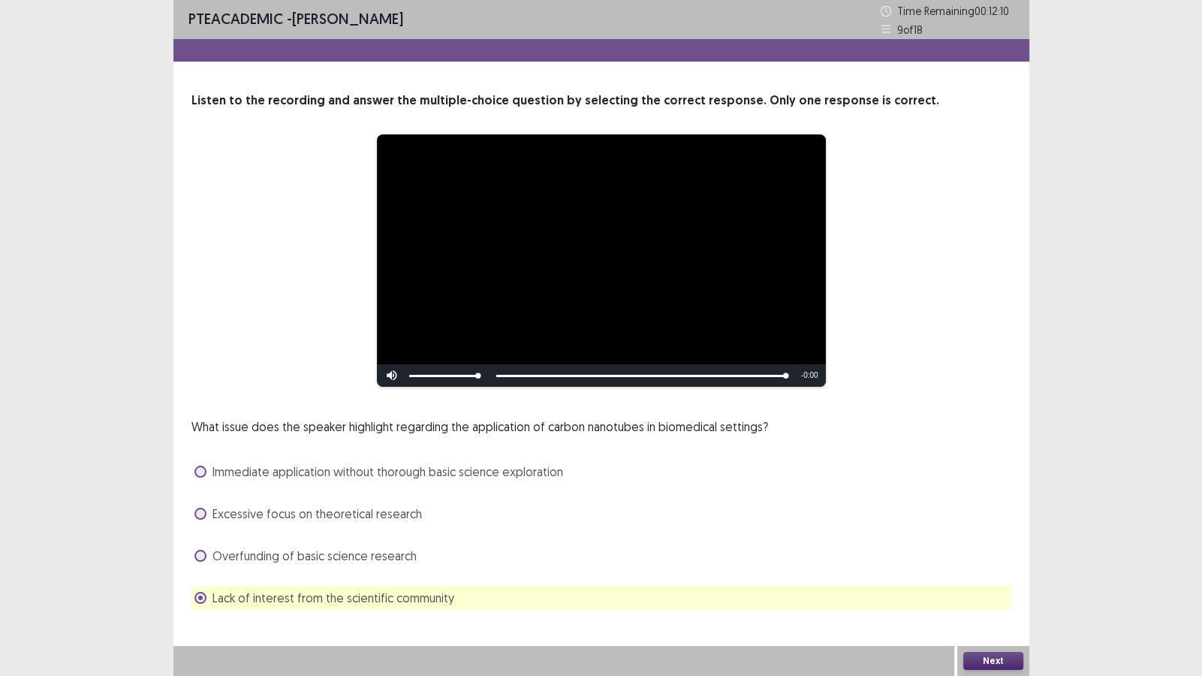
click at [995, 580] on button "Next" at bounding box center [993, 661] width 60 height 18
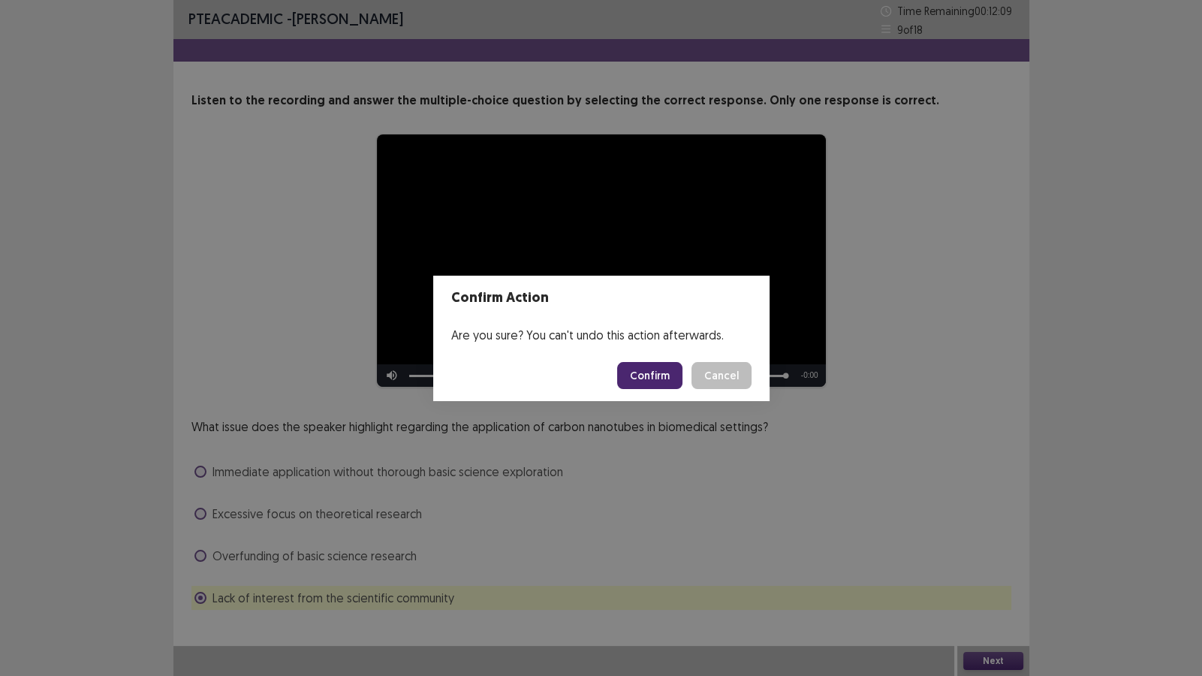
click at [634, 372] on button "Confirm" at bounding box center [649, 375] width 65 height 27
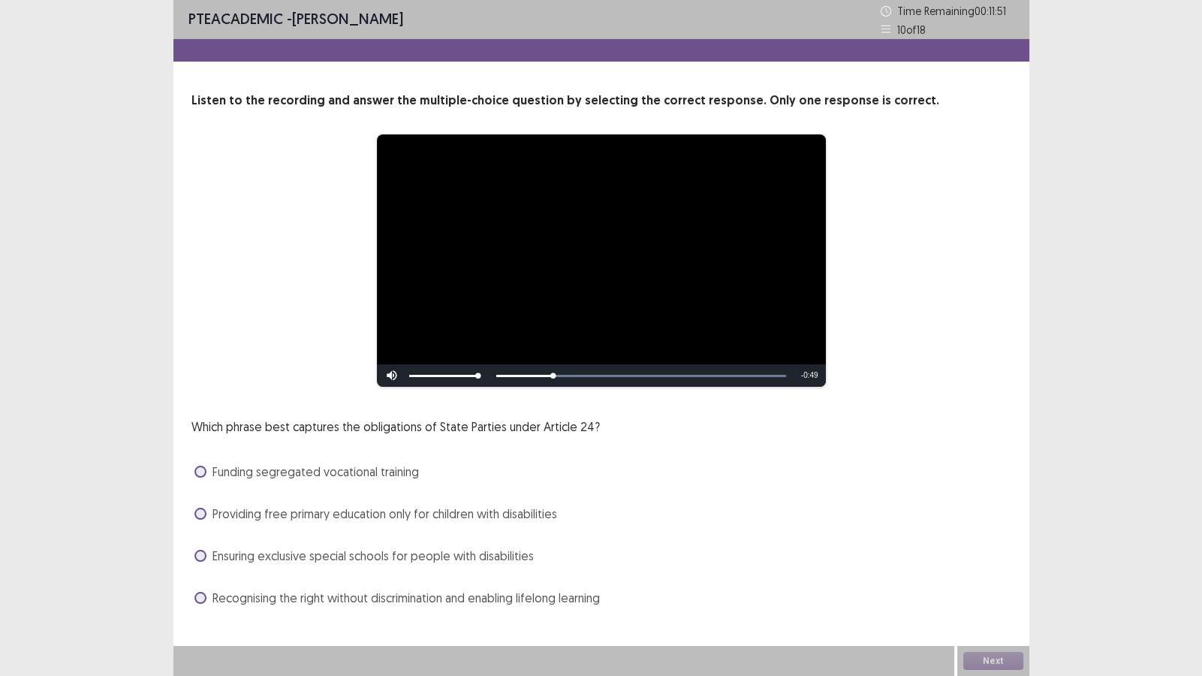
click at [361, 580] on span "Recognising the right without discrimination and enabling lifelong learning" at bounding box center [405, 598] width 387 height 18
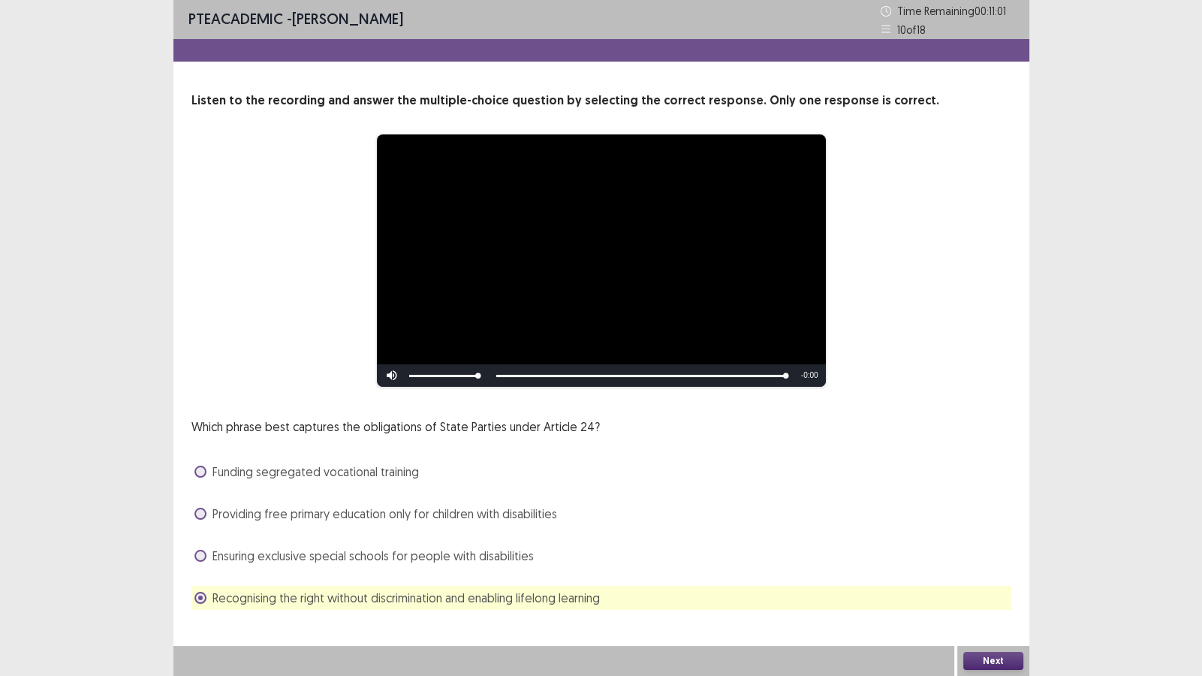
click at [991, 580] on button "Next" at bounding box center [993, 661] width 60 height 18
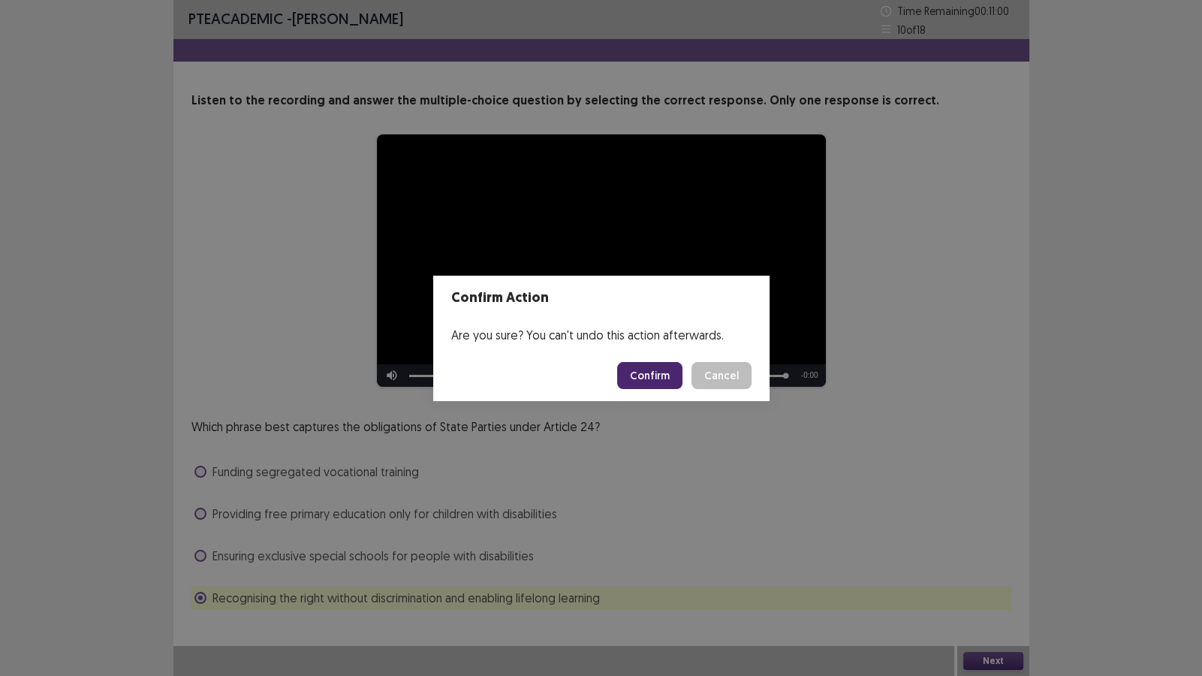
click at [658, 378] on button "Confirm" at bounding box center [649, 375] width 65 height 27
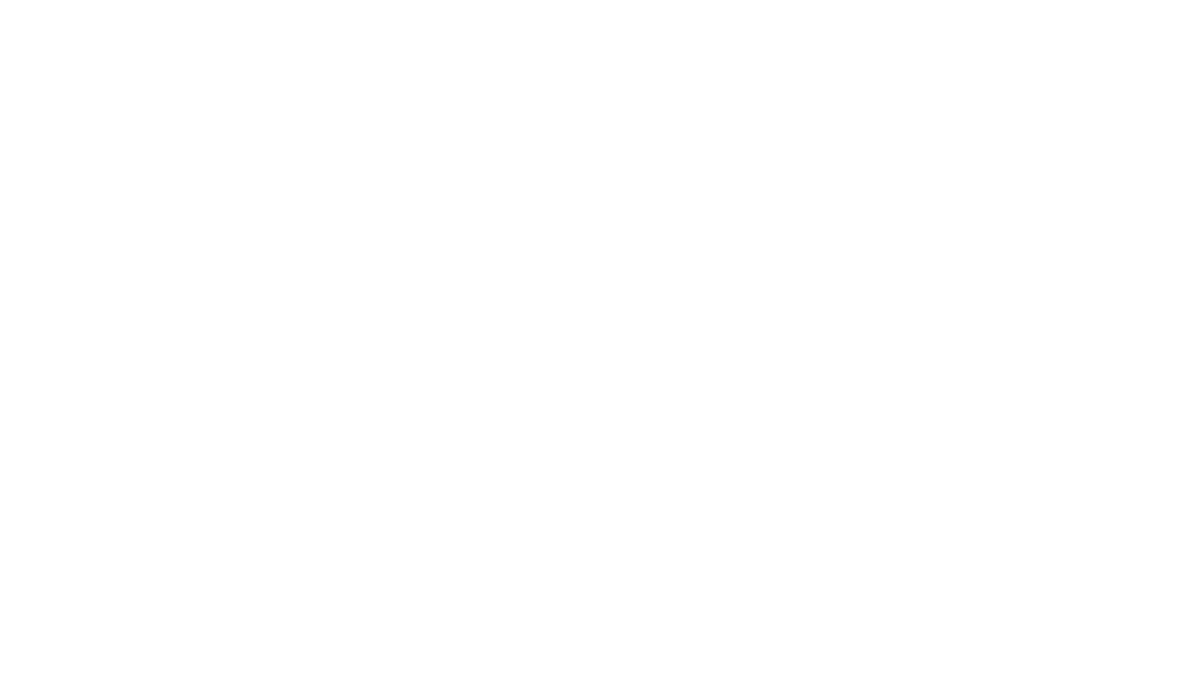
scroll to position [0, 0]
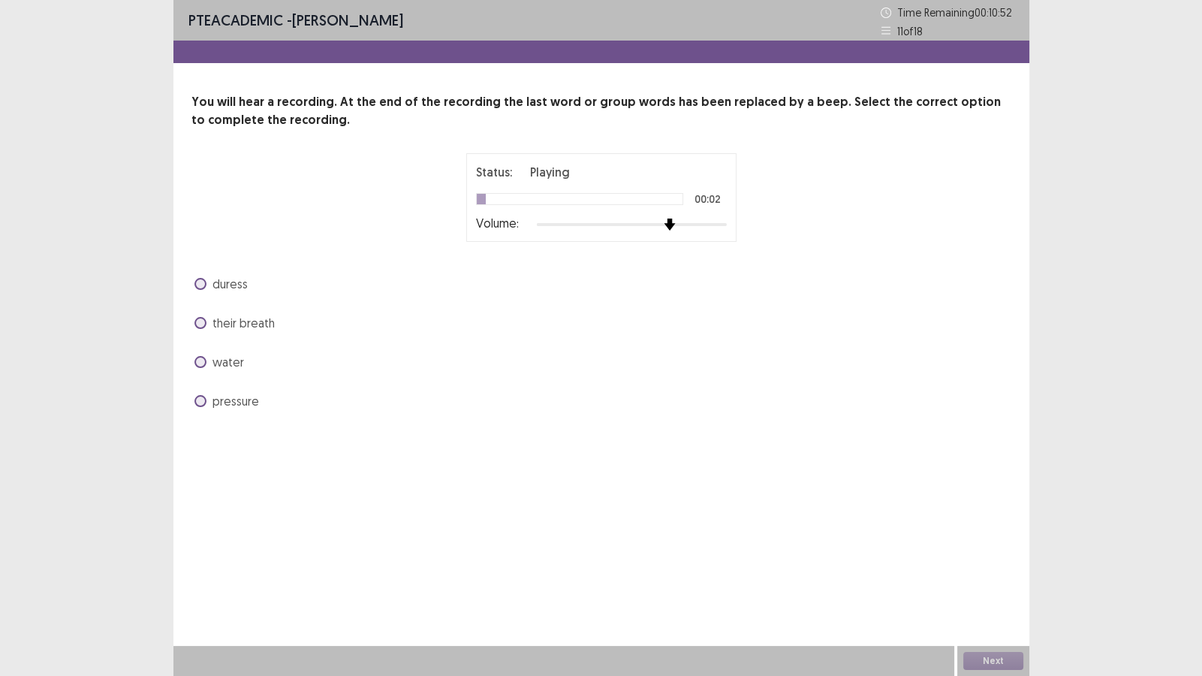
click at [717, 229] on div at bounding box center [632, 224] width 190 height 12
click at [251, 324] on span "their breath" at bounding box center [243, 323] width 62 height 18
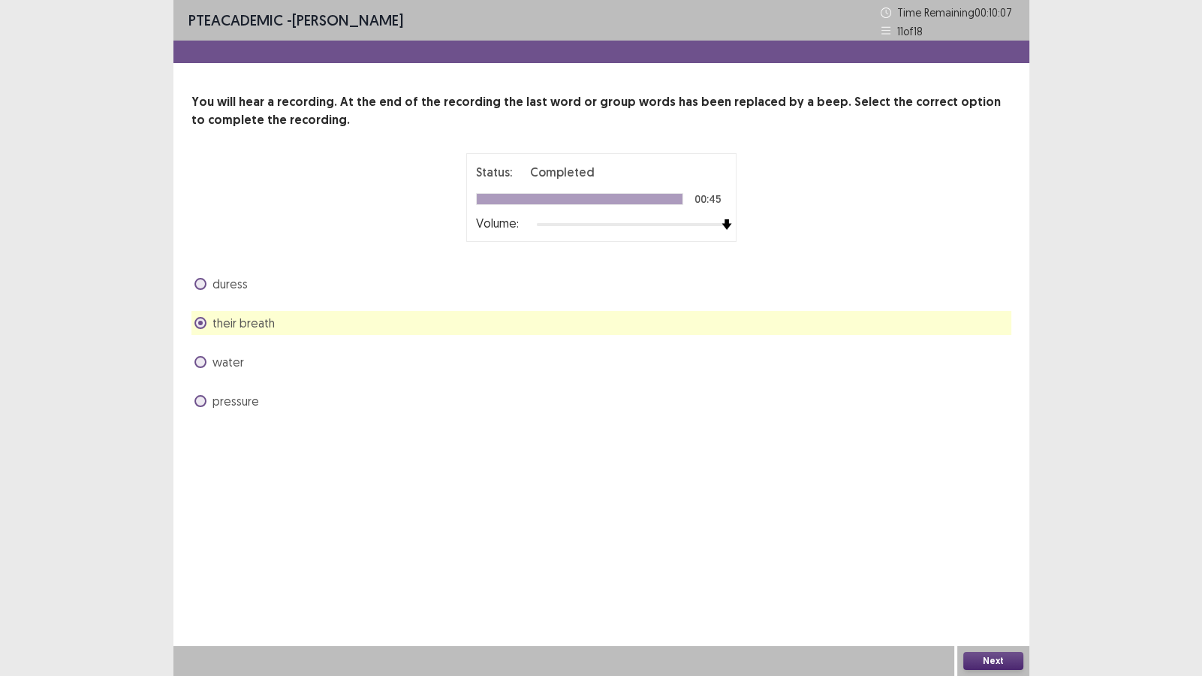
click at [224, 363] on span "water" at bounding box center [228, 362] width 32 height 18
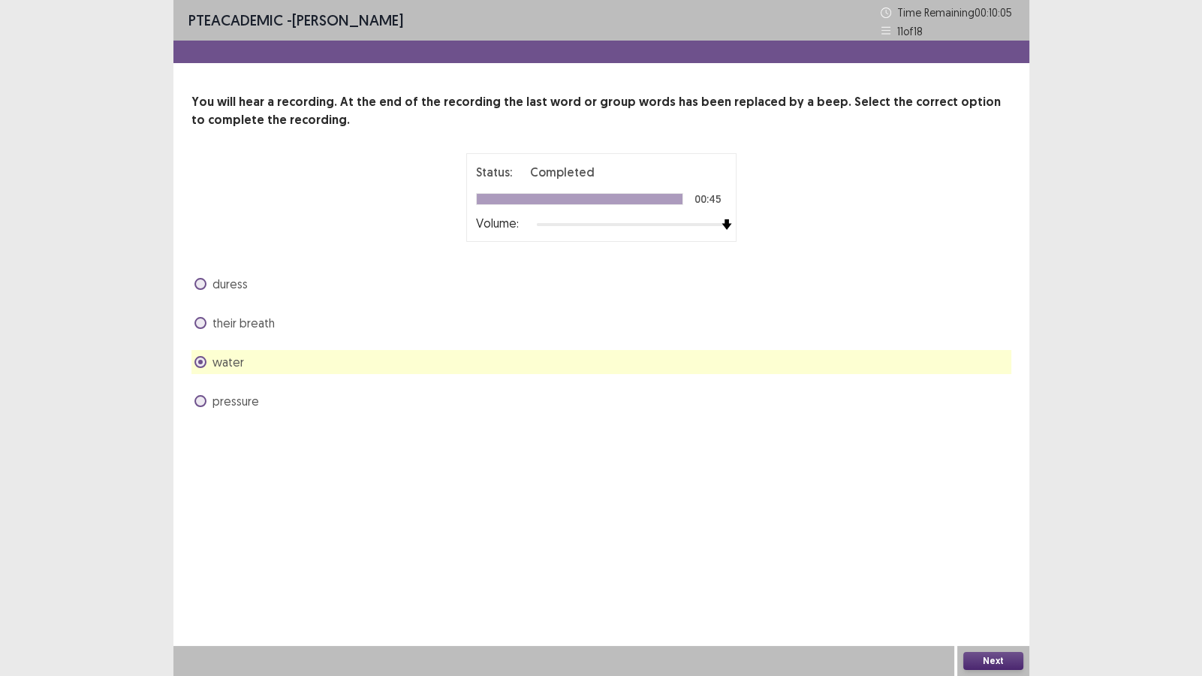
click at [1001, 580] on button "Next" at bounding box center [993, 661] width 60 height 18
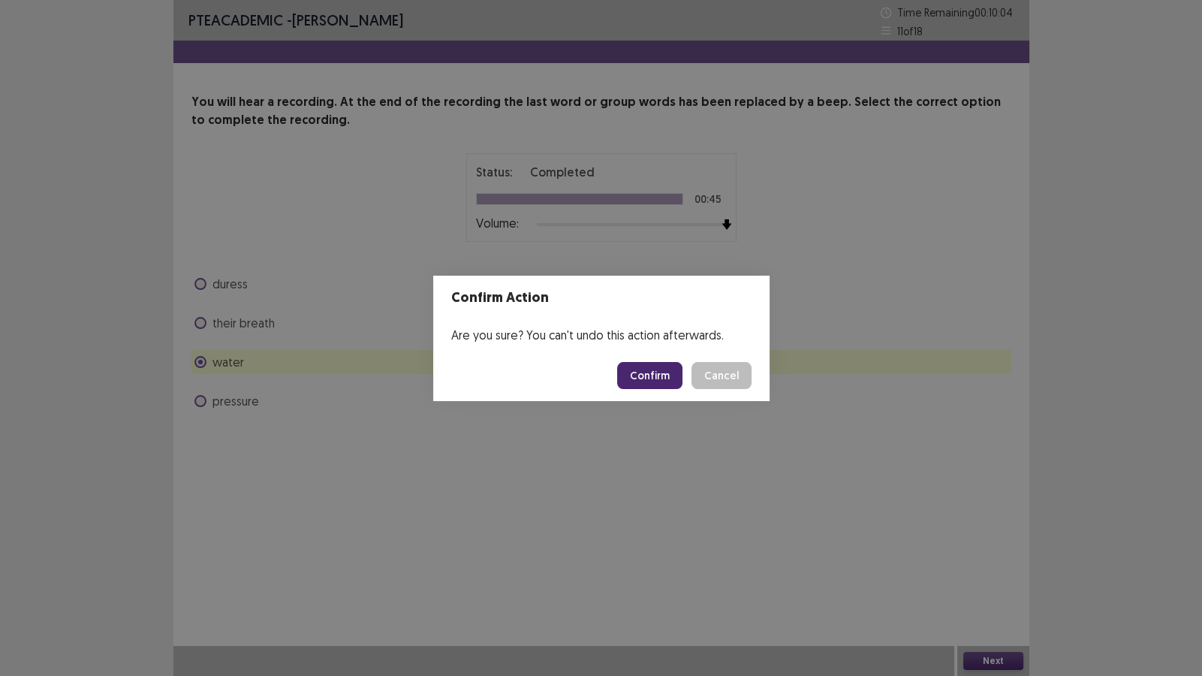
click at [656, 376] on button "Confirm" at bounding box center [649, 375] width 65 height 27
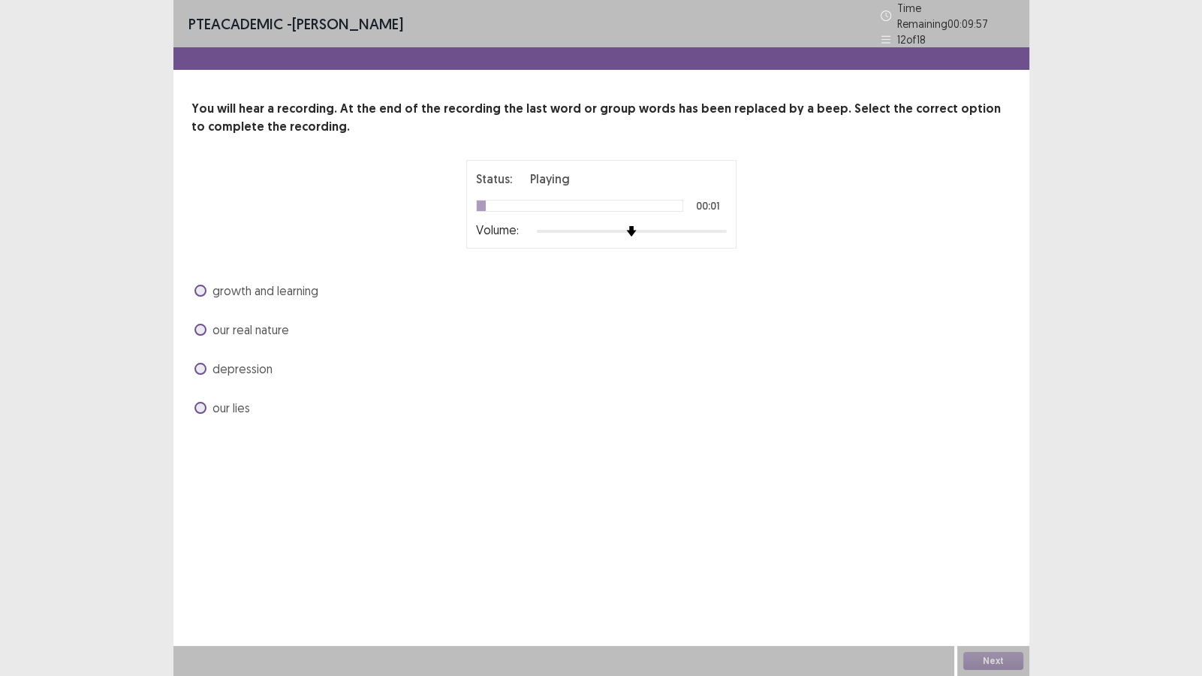
click at [264, 326] on span "our real nature" at bounding box center [250, 330] width 77 height 18
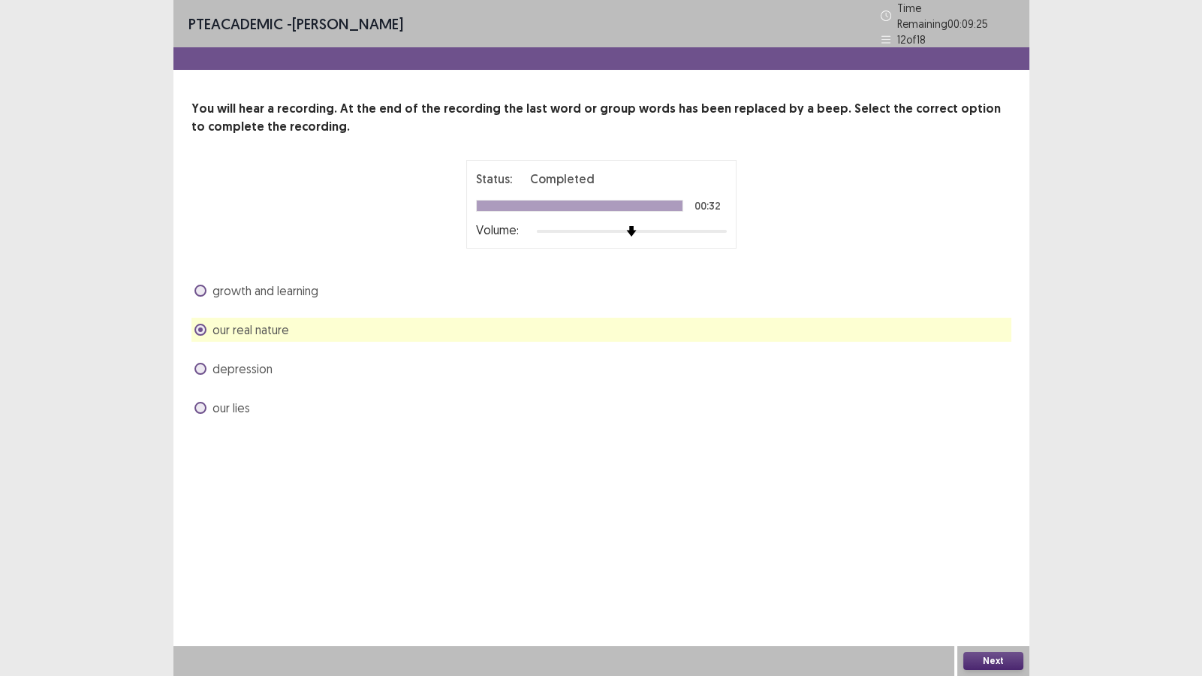
click at [1005, 580] on button "Next" at bounding box center [993, 661] width 60 height 18
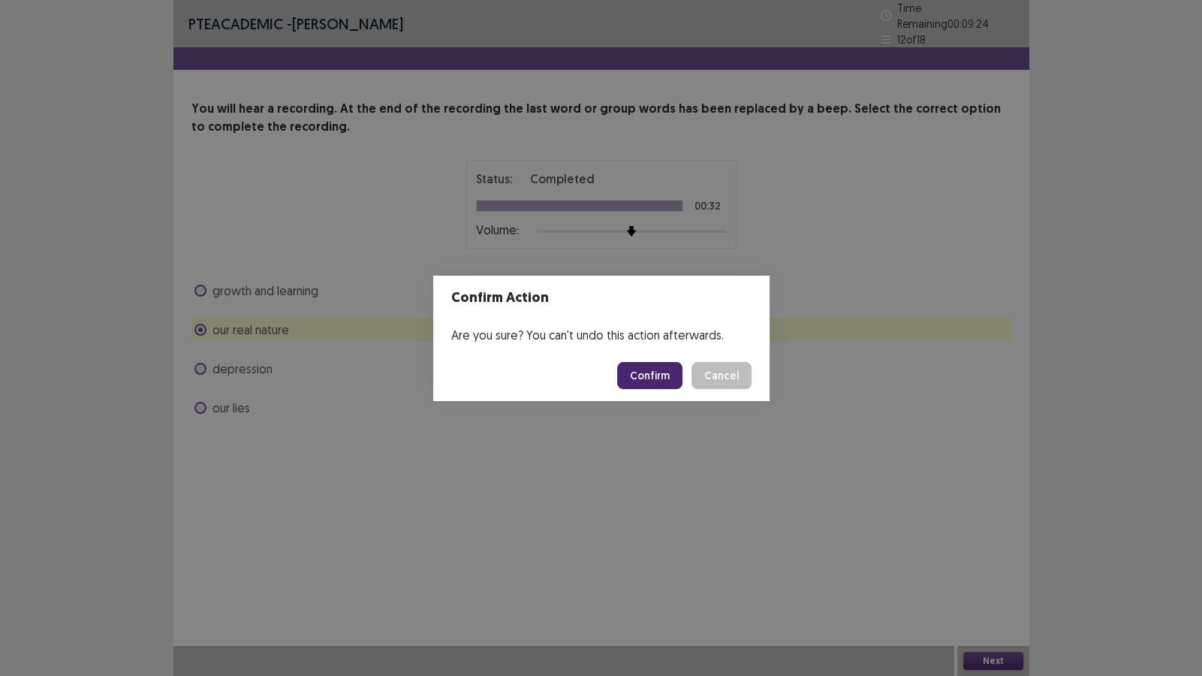
click at [657, 364] on button "Confirm" at bounding box center [649, 375] width 65 height 27
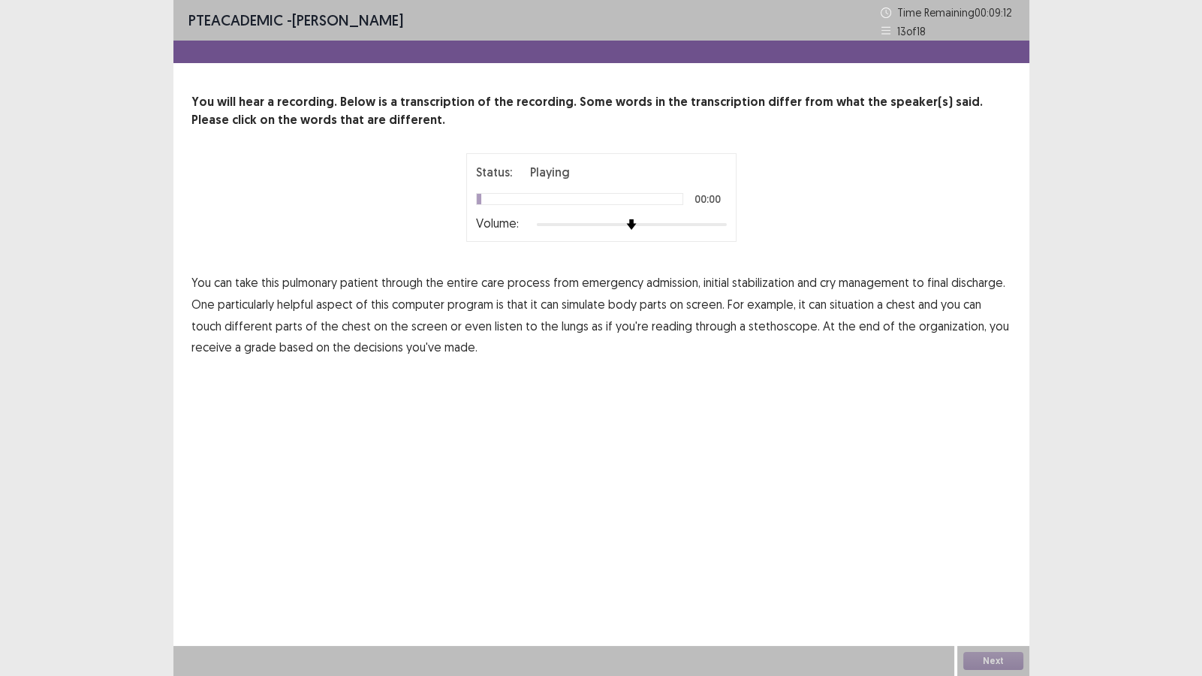
click at [637, 227] on img at bounding box center [631, 224] width 11 height 11
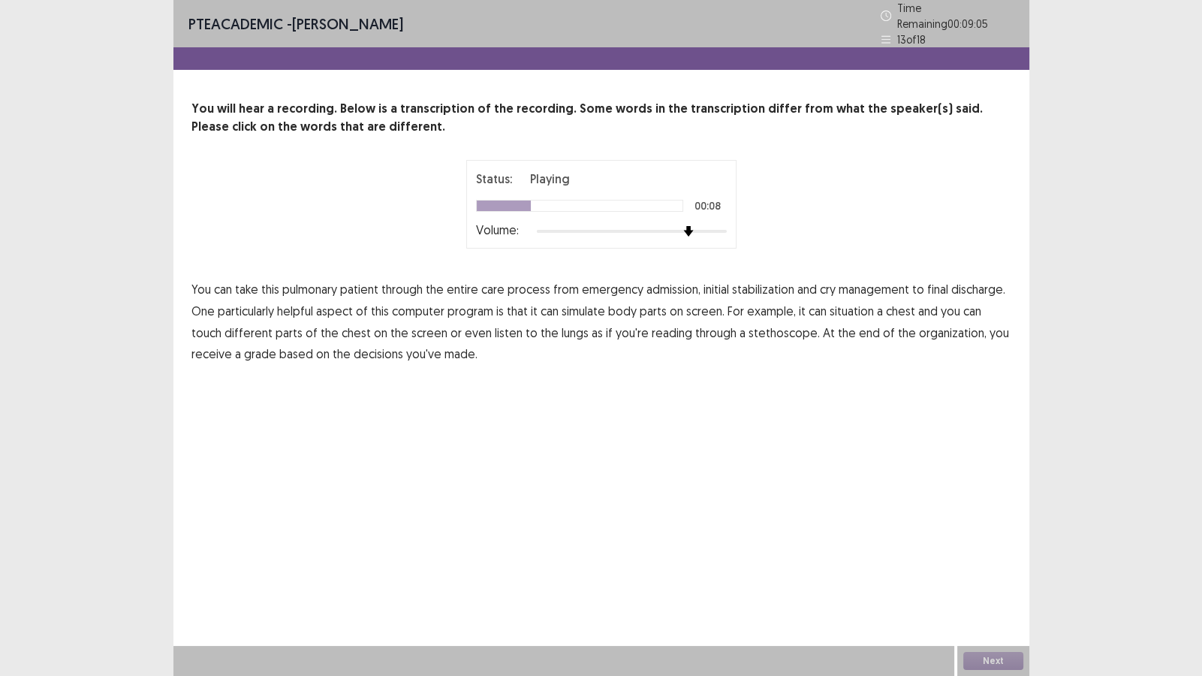
click at [824, 285] on span "cry" at bounding box center [828, 289] width 16 height 18
click at [854, 308] on span "situation" at bounding box center [852, 311] width 44 height 18
click at [652, 324] on span "reading" at bounding box center [672, 333] width 41 height 18
click at [919, 328] on span "organization," at bounding box center [953, 333] width 68 height 18
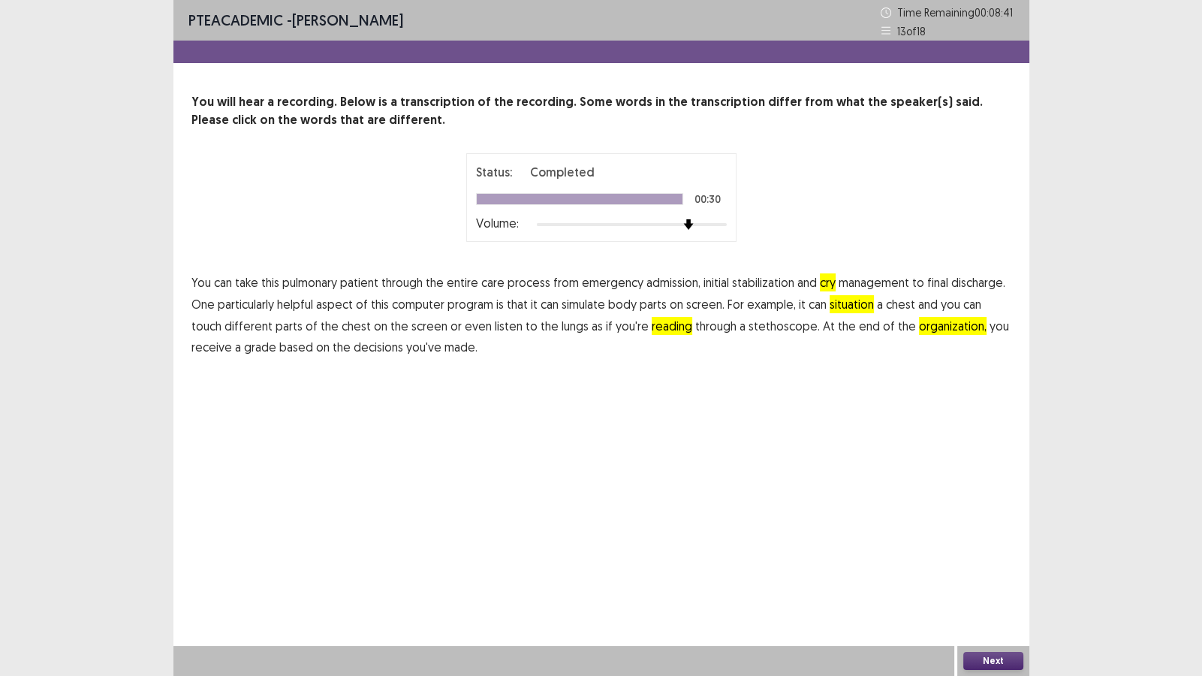
click at [1007, 580] on button "Next" at bounding box center [993, 661] width 60 height 18
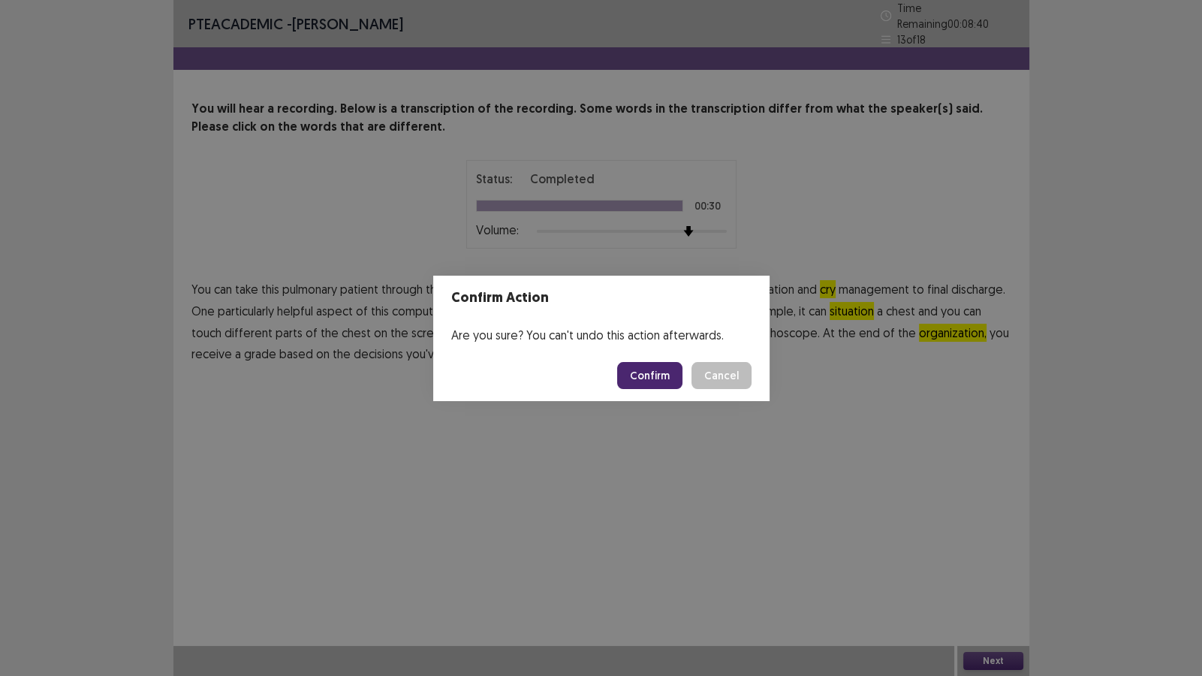
click at [652, 371] on button "Confirm" at bounding box center [649, 375] width 65 height 27
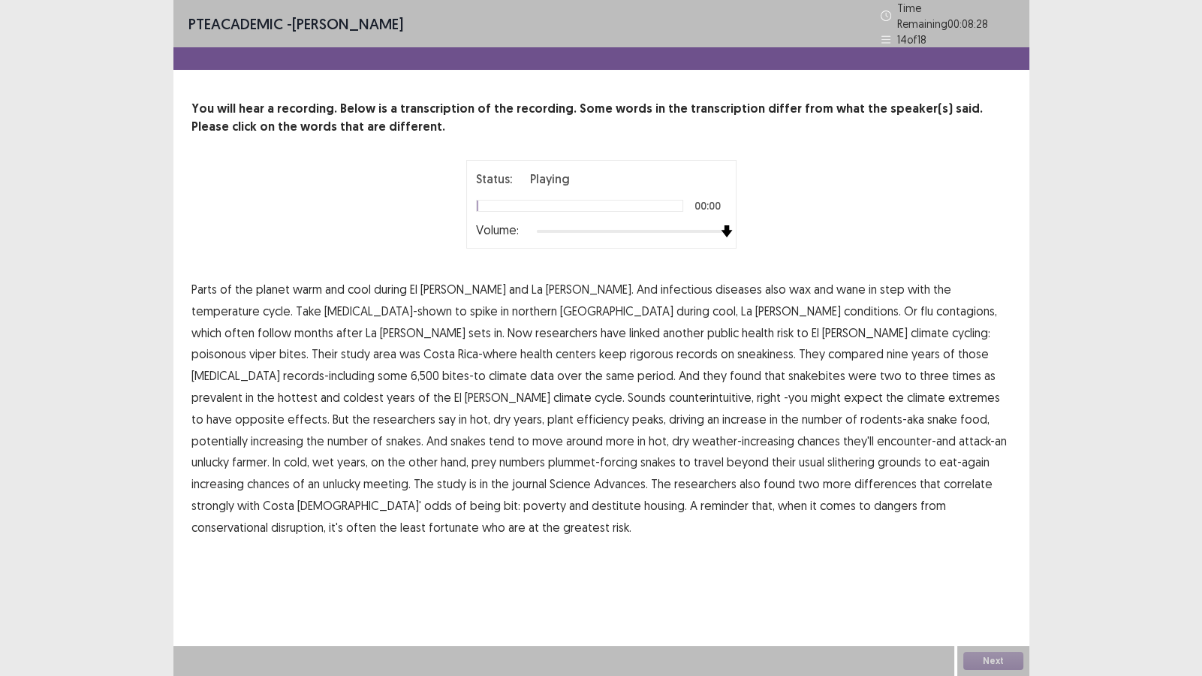
click at [962, 230] on div "Status: Playing 00:00 Volume:" at bounding box center [601, 204] width 820 height 89
click at [260, 302] on span "temperature" at bounding box center [225, 311] width 68 height 18
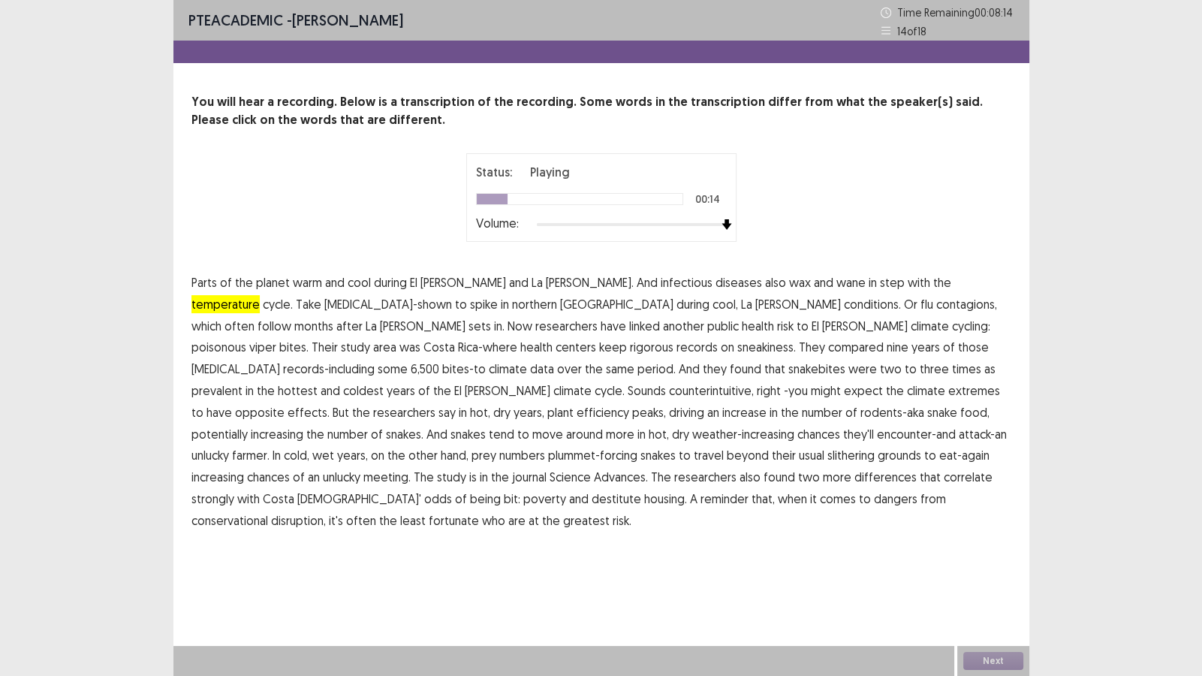
click at [936, 301] on span "contagions," at bounding box center [966, 304] width 61 height 18
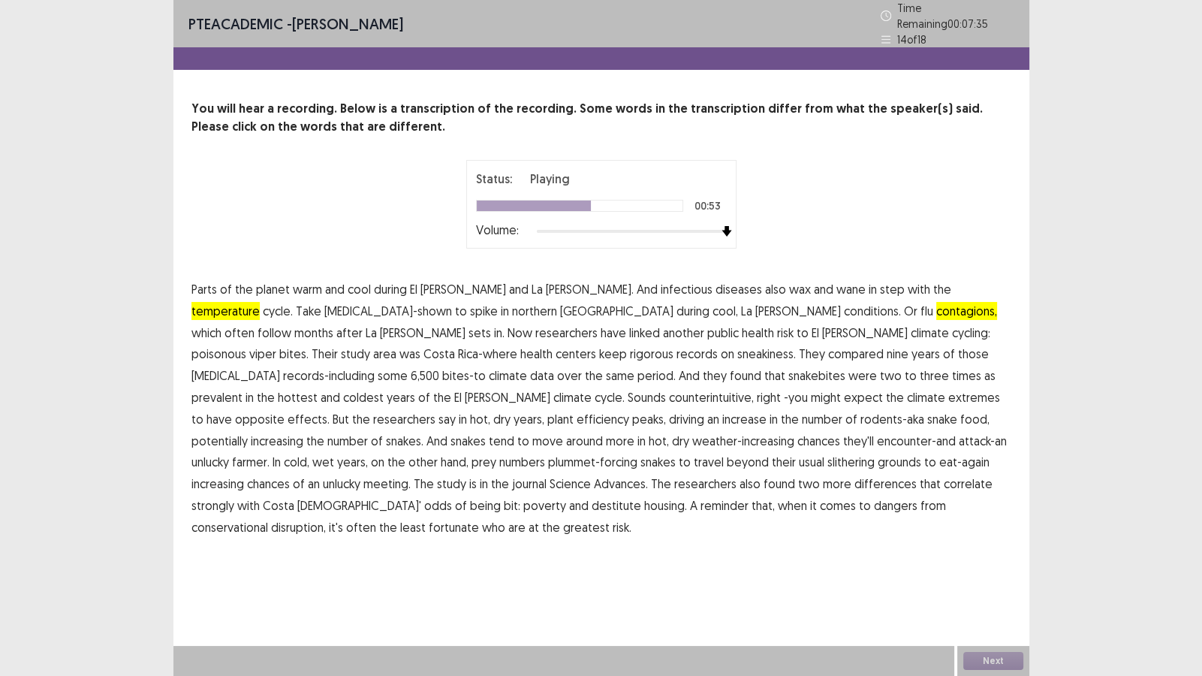
click at [629, 410] on span "efficiency" at bounding box center [603, 419] width 53 height 18
click at [854, 480] on span "differences" at bounding box center [885, 483] width 62 height 18
click at [268, 518] on span "conservational" at bounding box center [229, 527] width 77 height 18
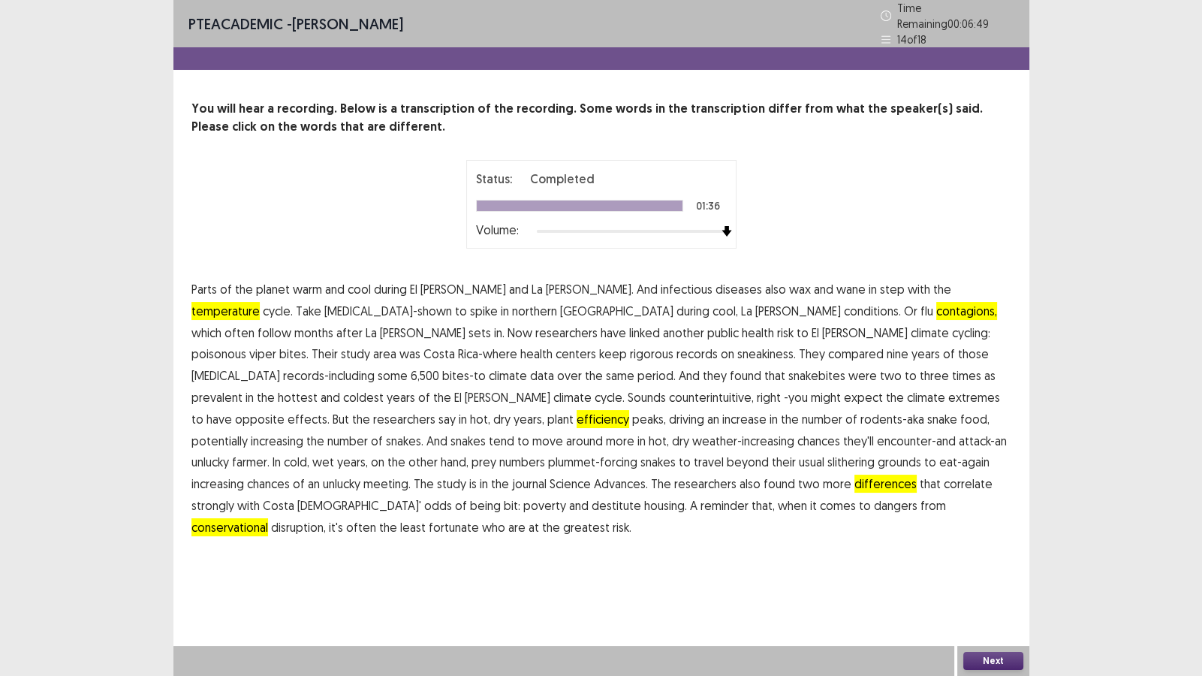
click at [992, 580] on button "Next" at bounding box center [993, 661] width 60 height 18
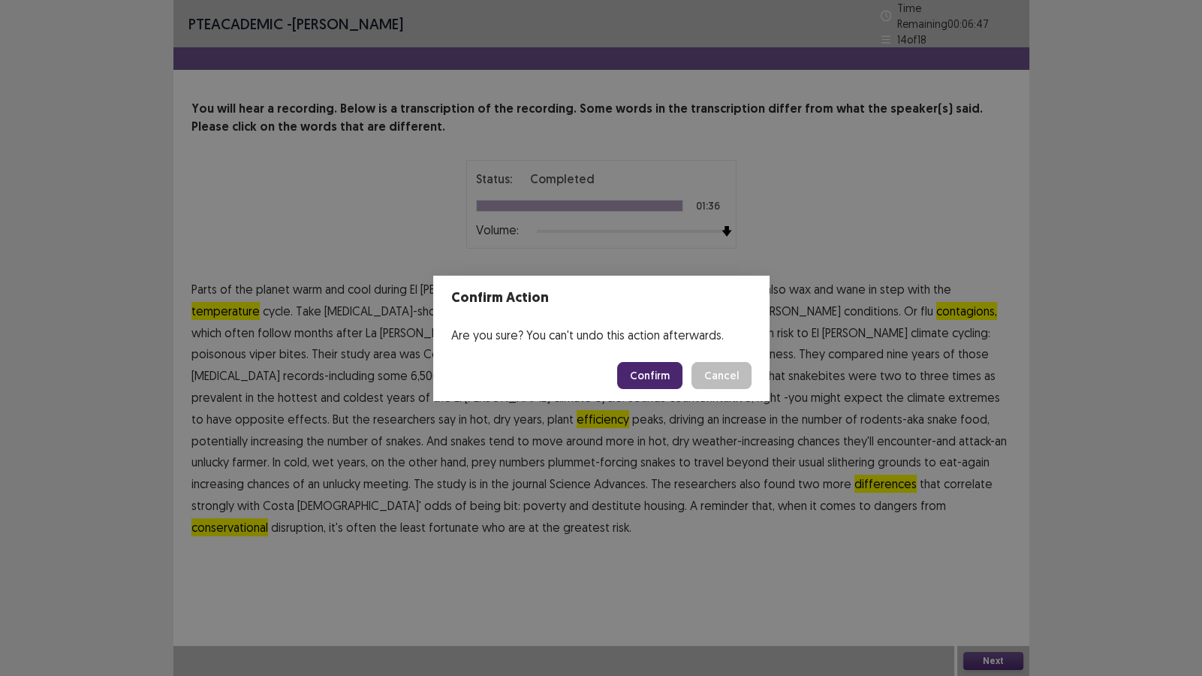
click at [737, 375] on button "Cancel" at bounding box center [721, 375] width 60 height 27
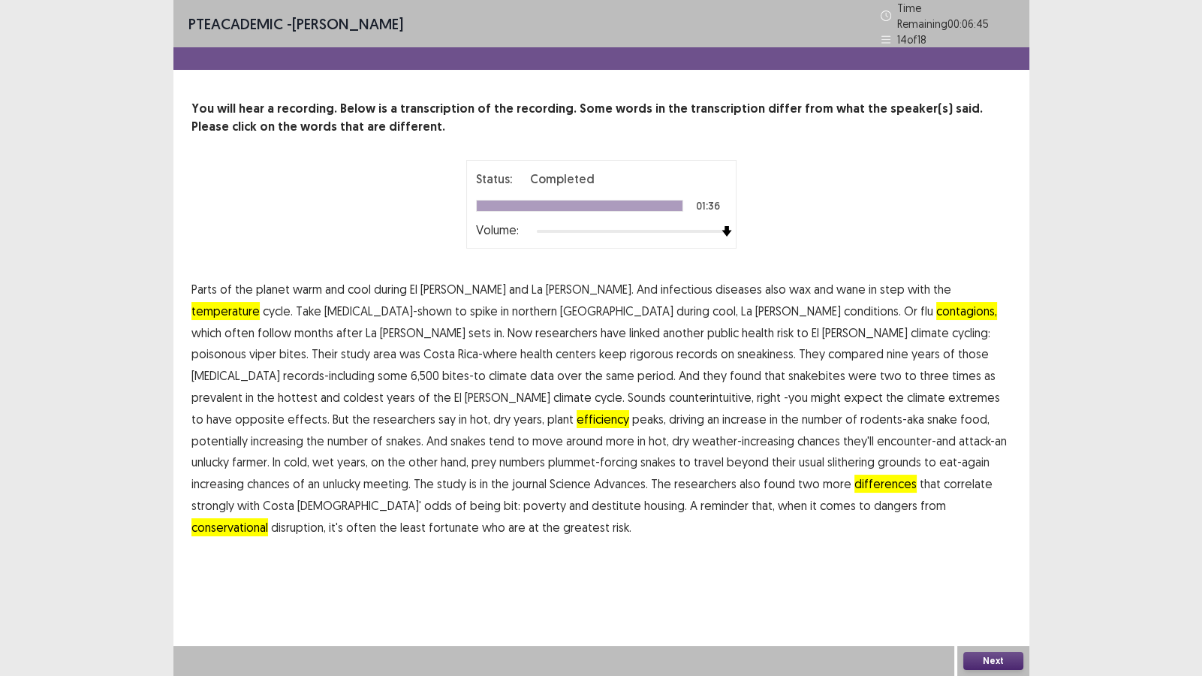
click at [631, 518] on span "risk." at bounding box center [622, 527] width 19 height 18
click at [972, 580] on button "Next" at bounding box center [993, 661] width 60 height 18
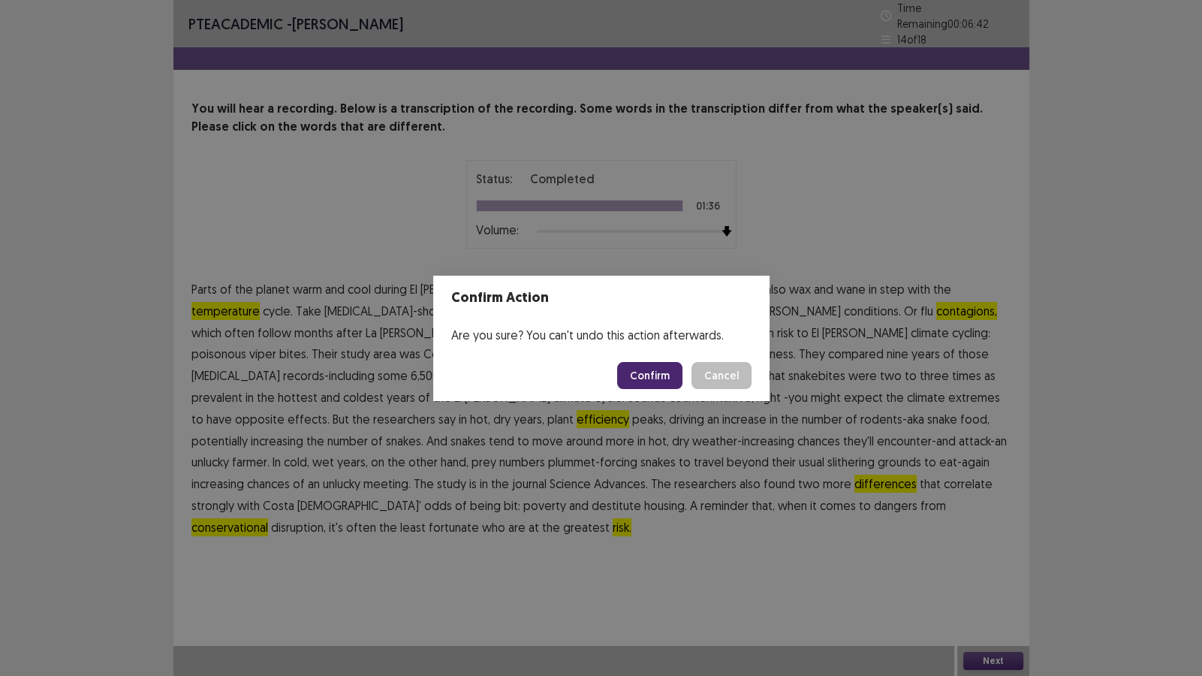
click at [658, 380] on button "Confirm" at bounding box center [649, 375] width 65 height 27
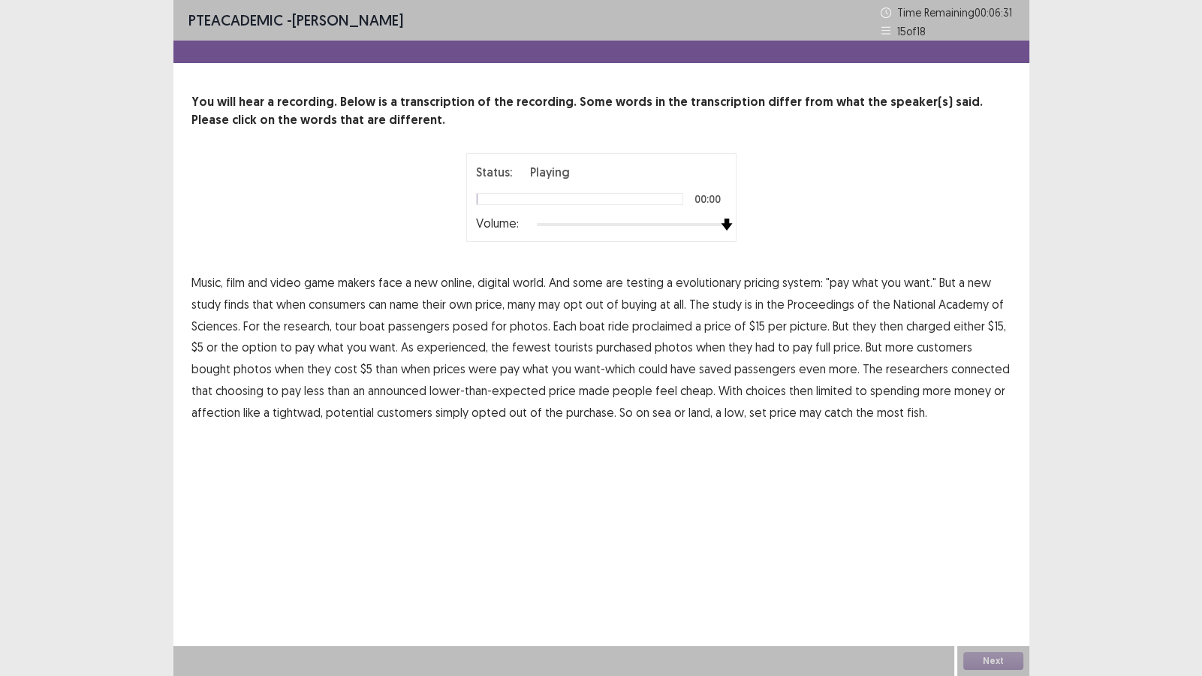
click at [804, 215] on div "Status: Playing 00:00 Volume:" at bounding box center [601, 197] width 820 height 89
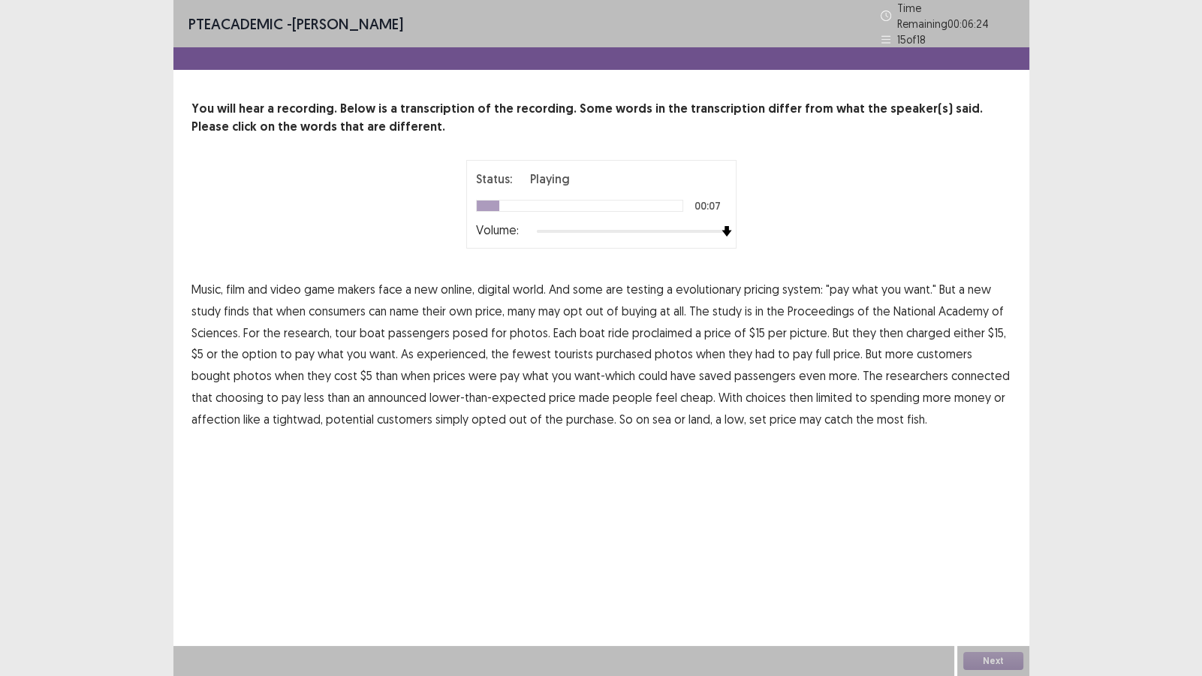
click at [721, 285] on span "evolutionary" at bounding box center [708, 289] width 65 height 18
click at [666, 327] on span "proclaimed" at bounding box center [662, 333] width 60 height 18
click at [447, 349] on span "experienced," at bounding box center [452, 354] width 71 height 18
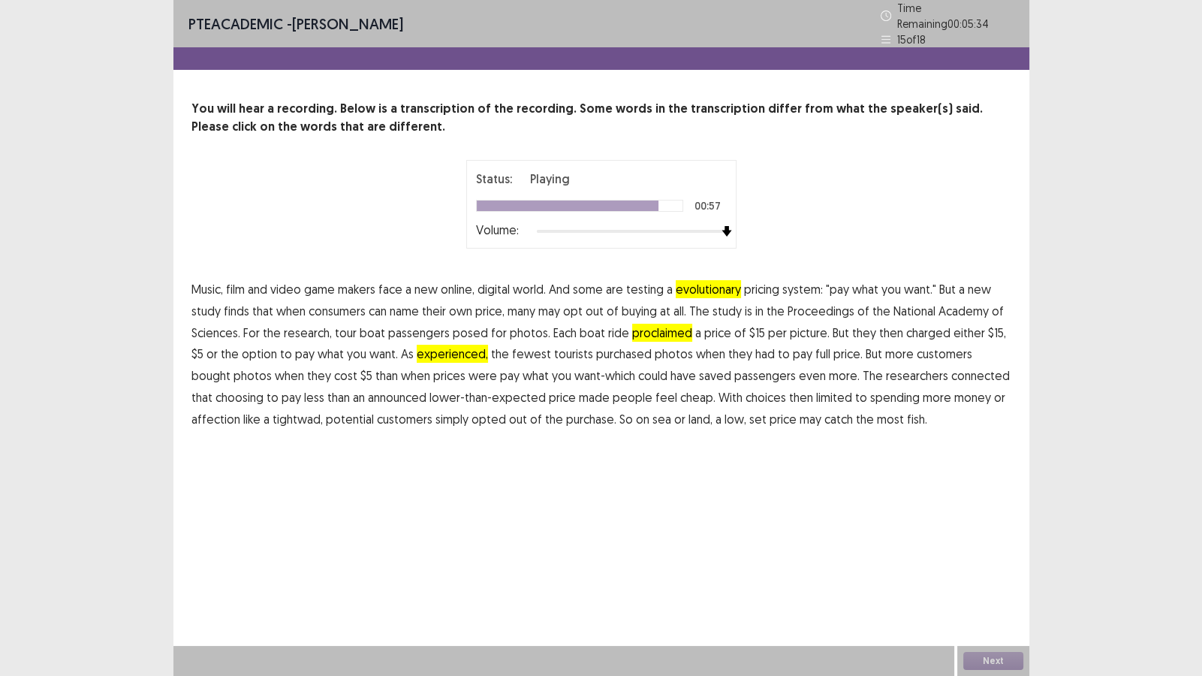
click at [206, 412] on span "affection" at bounding box center [215, 419] width 49 height 18
click at [992, 580] on button "Next" at bounding box center [993, 661] width 60 height 18
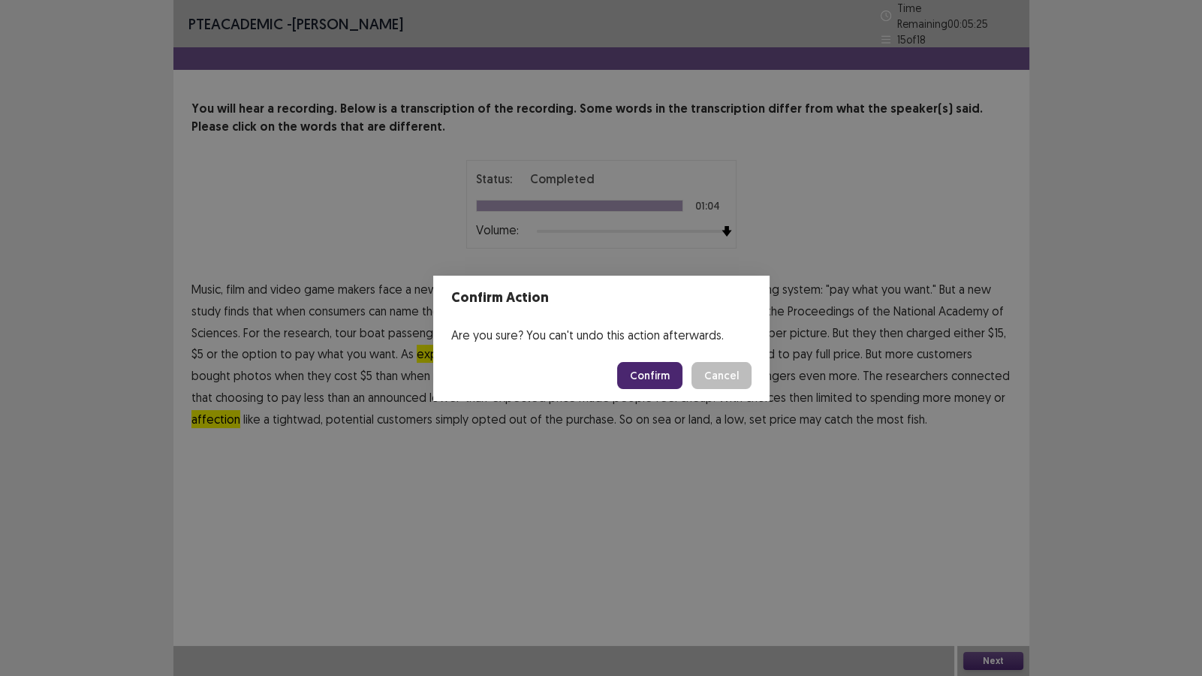
click at [658, 374] on button "Confirm" at bounding box center [649, 375] width 65 height 27
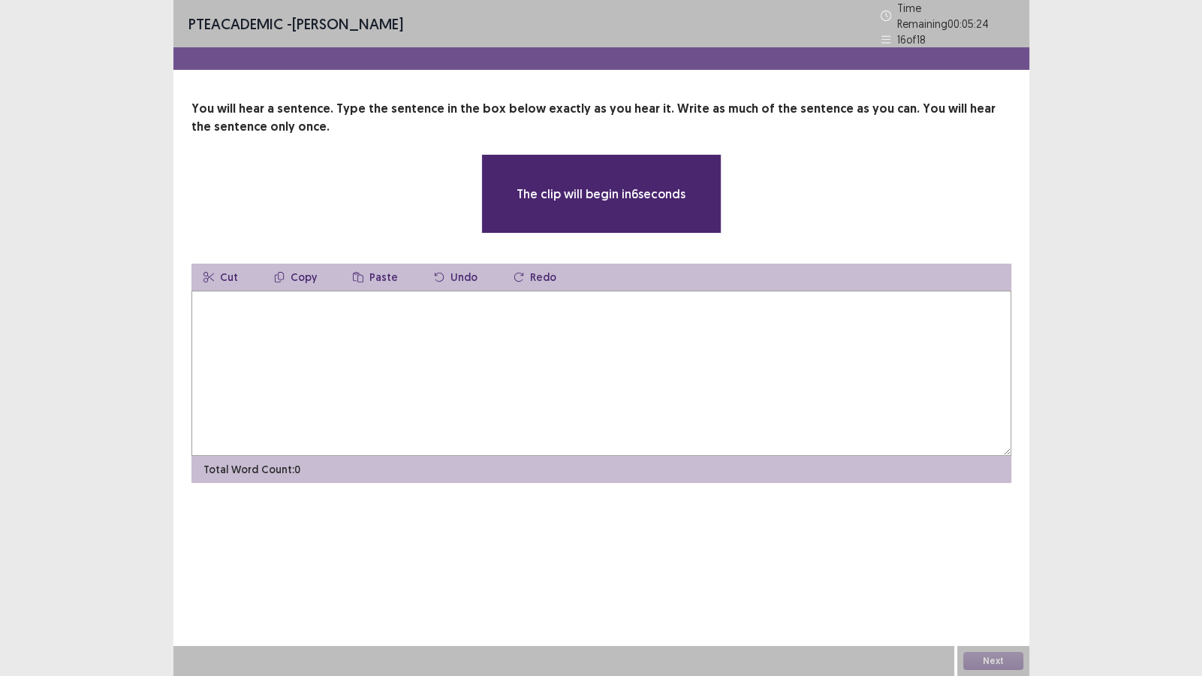
click at [560, 405] on textarea at bounding box center [601, 373] width 820 height 165
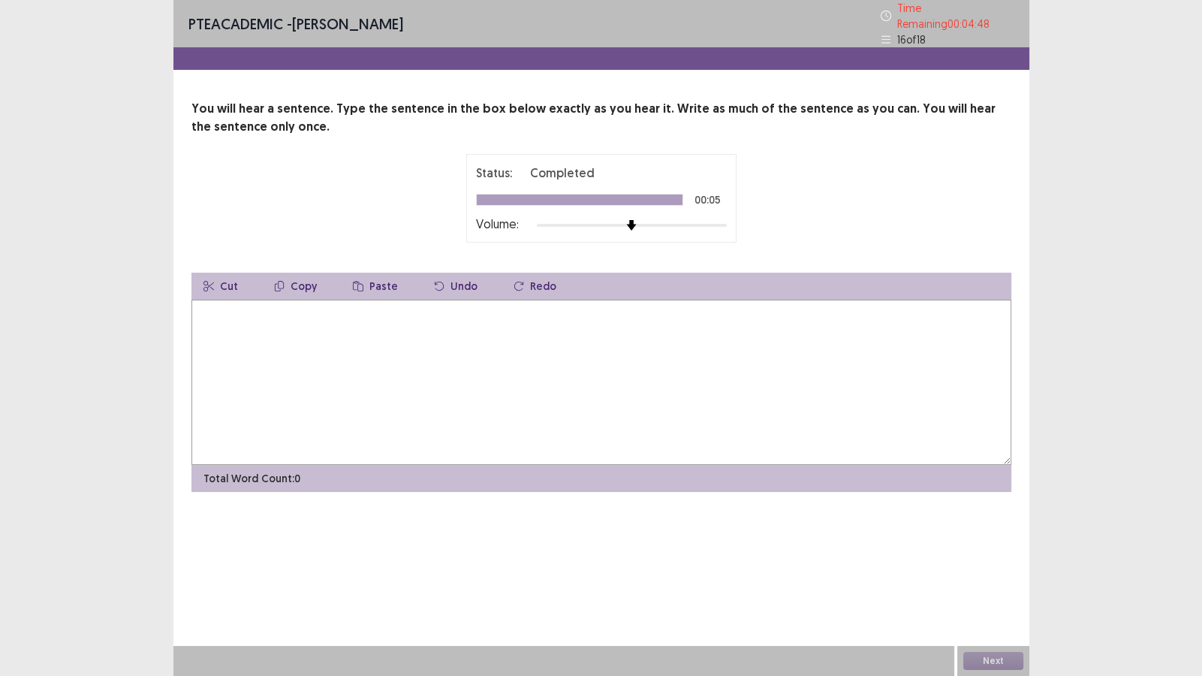
click at [625, 438] on textarea at bounding box center [601, 382] width 820 height 165
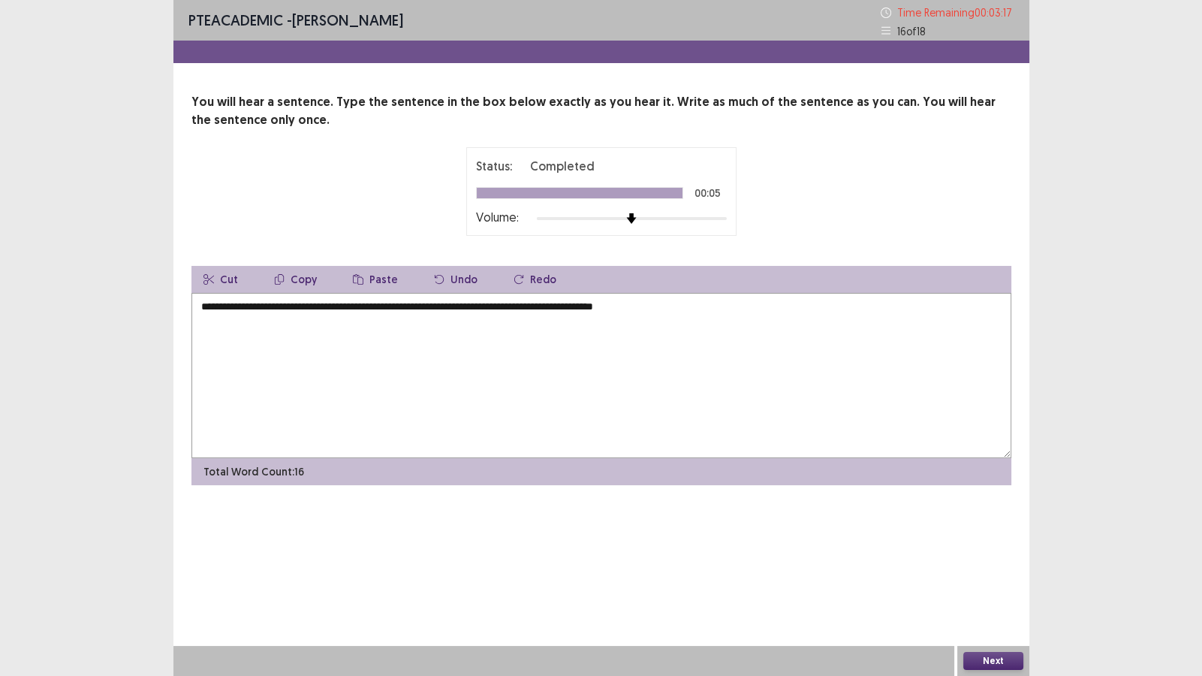
type textarea "**********"
click at [1007, 580] on button "Next" at bounding box center [993, 661] width 60 height 18
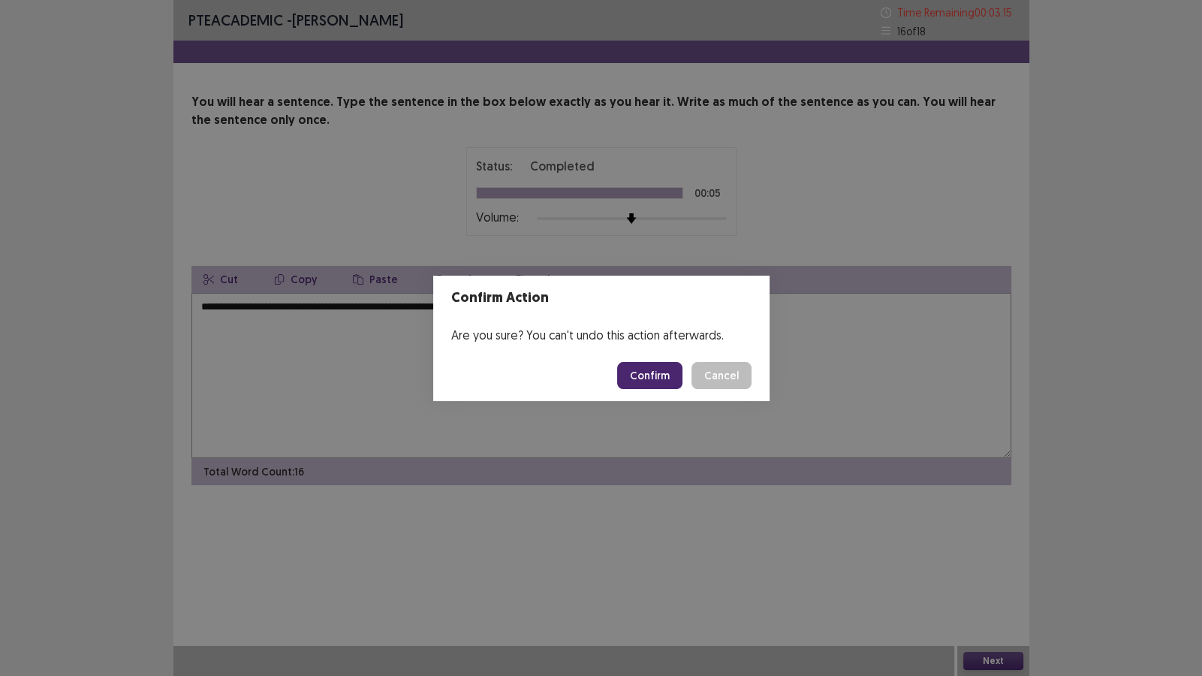
click at [654, 380] on button "Confirm" at bounding box center [649, 375] width 65 height 27
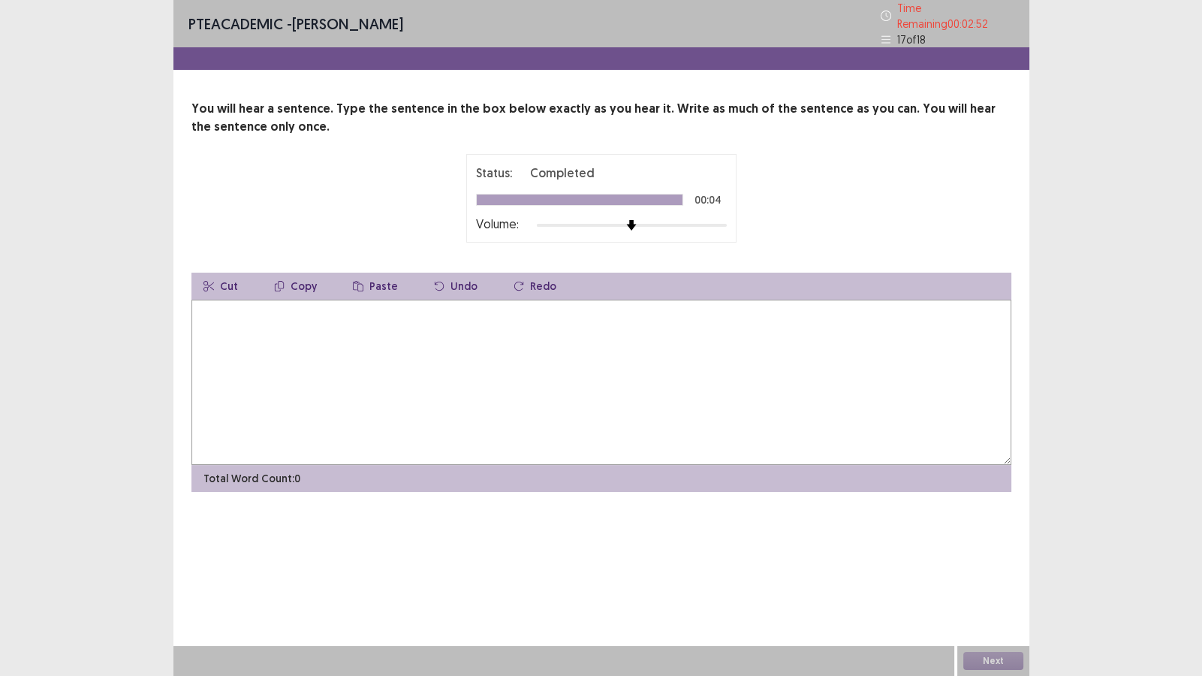
click at [565, 375] on textarea at bounding box center [601, 382] width 820 height 165
click at [242, 306] on textarea "**********" at bounding box center [601, 382] width 820 height 165
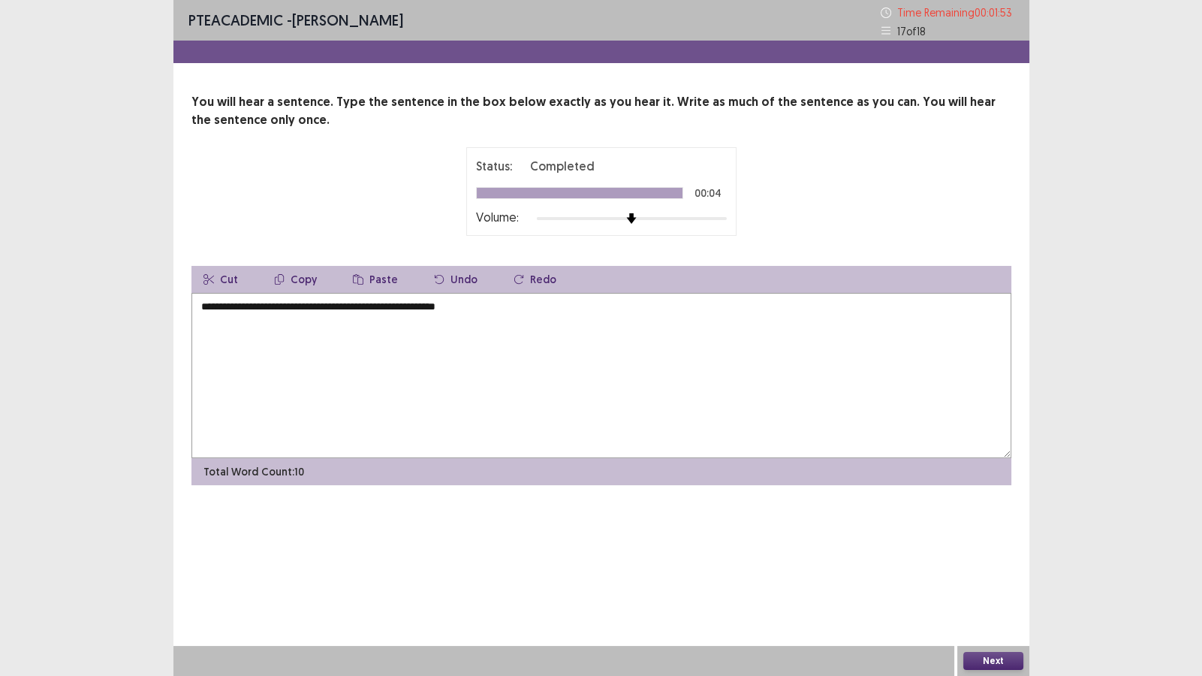
click at [352, 306] on textarea "**********" at bounding box center [601, 375] width 820 height 165
type textarea "**********"
click at [987, 580] on button "Next" at bounding box center [993, 661] width 60 height 18
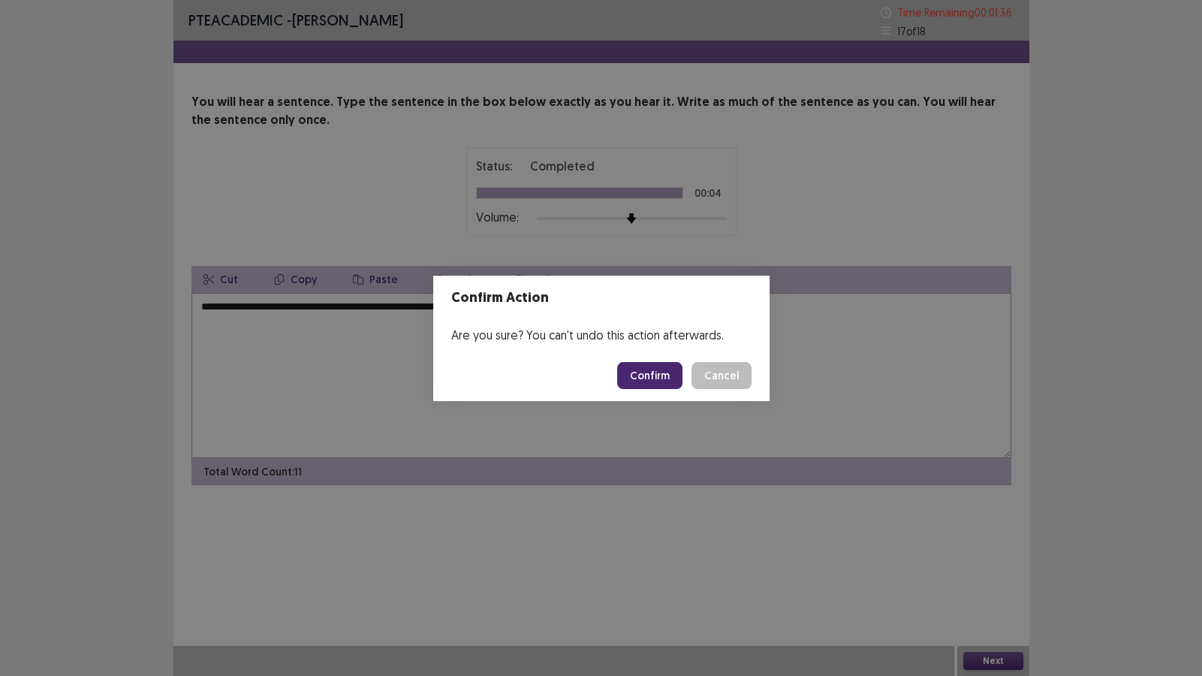
click at [664, 376] on button "Confirm" at bounding box center [649, 375] width 65 height 27
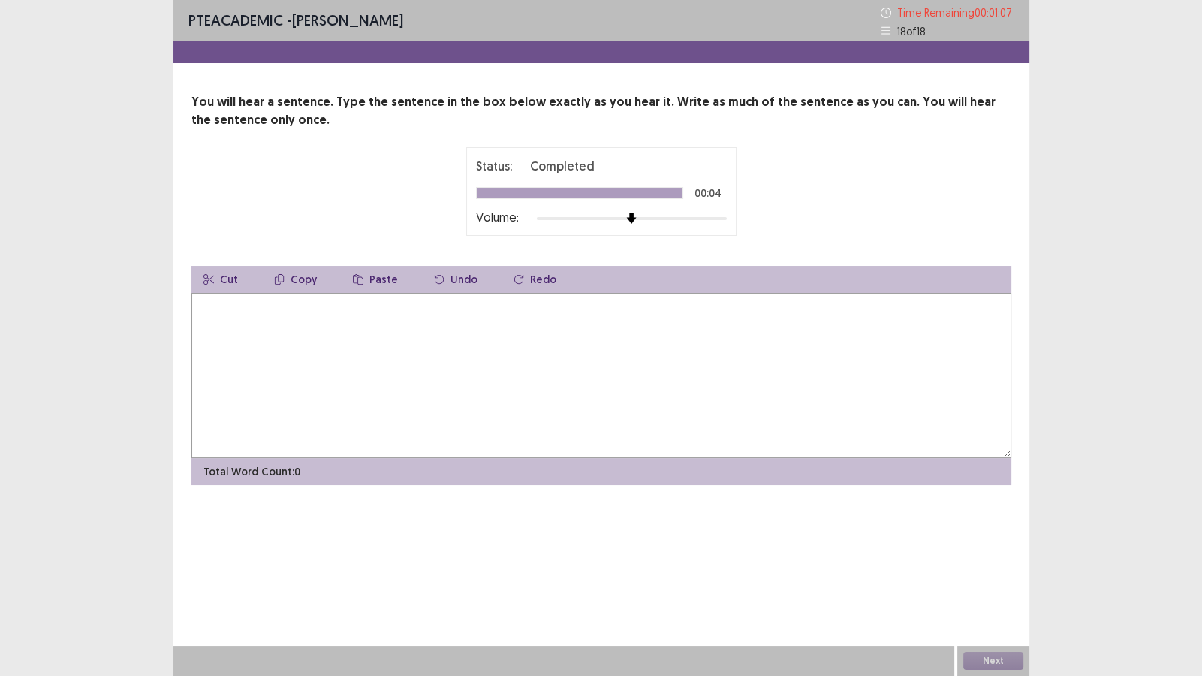
click at [449, 379] on textarea at bounding box center [601, 375] width 820 height 165
click at [458, 309] on textarea "**********" at bounding box center [601, 375] width 820 height 165
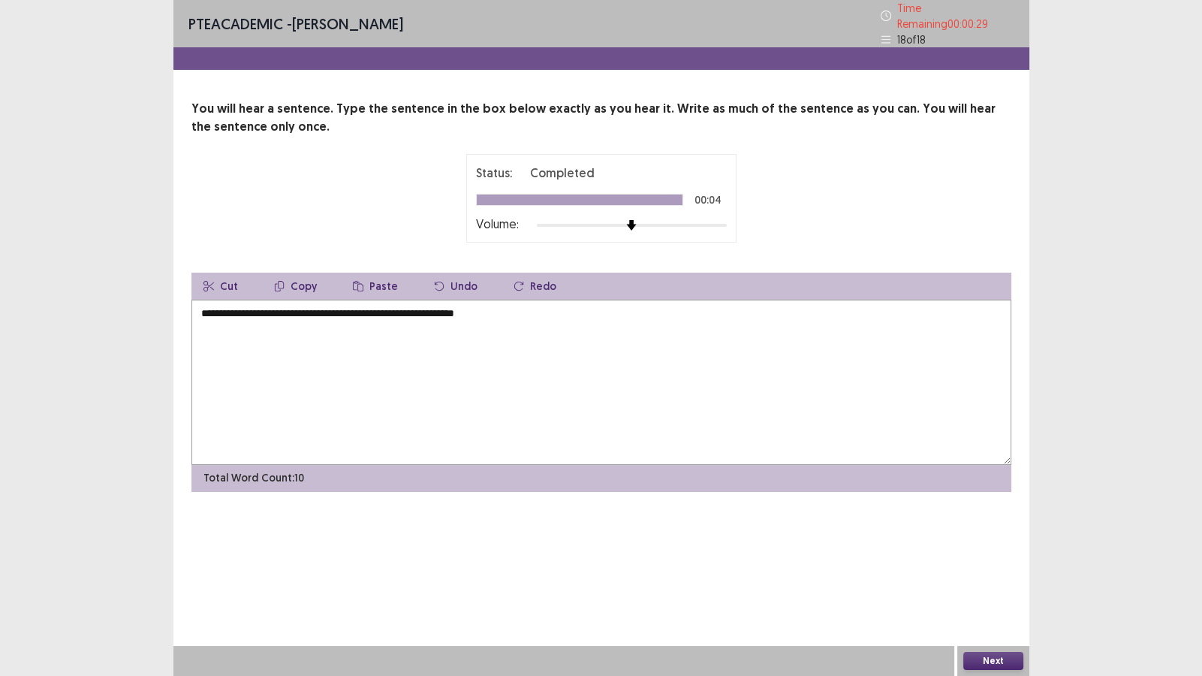
click at [530, 308] on textarea "**********" at bounding box center [601, 382] width 820 height 165
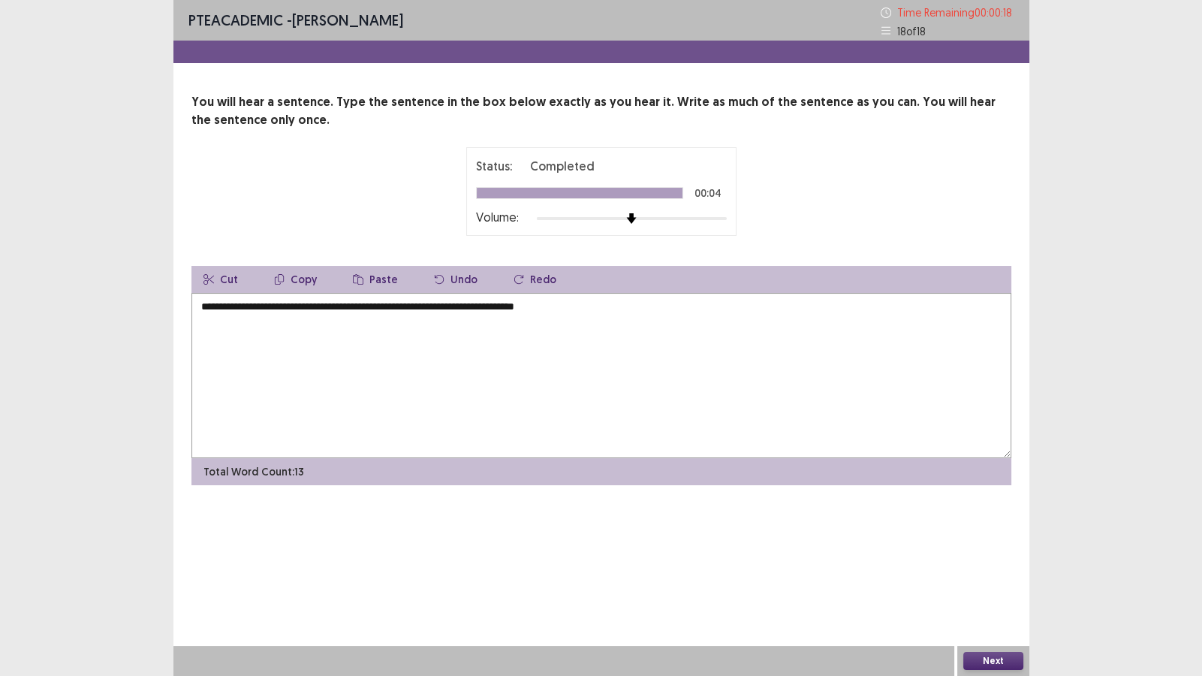
click at [532, 308] on textarea "**********" at bounding box center [601, 375] width 820 height 165
click at [507, 308] on textarea "**********" at bounding box center [601, 375] width 820 height 165
type textarea "**********"
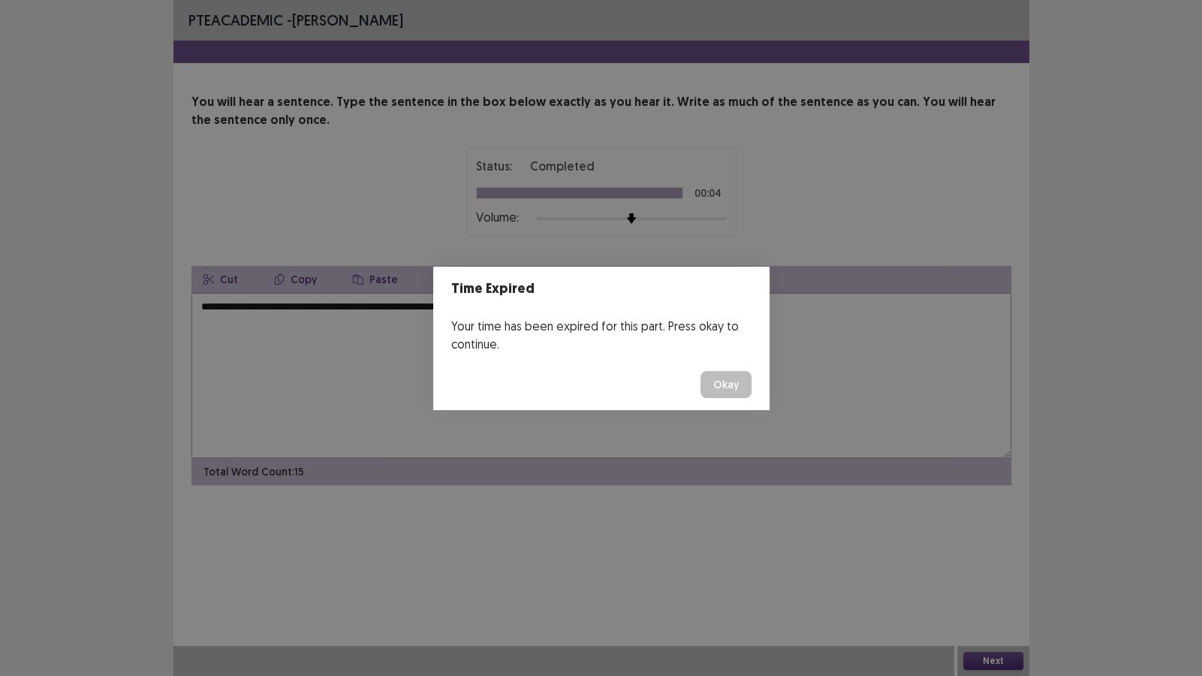
click at [718, 380] on button "Okay" at bounding box center [725, 384] width 51 height 27
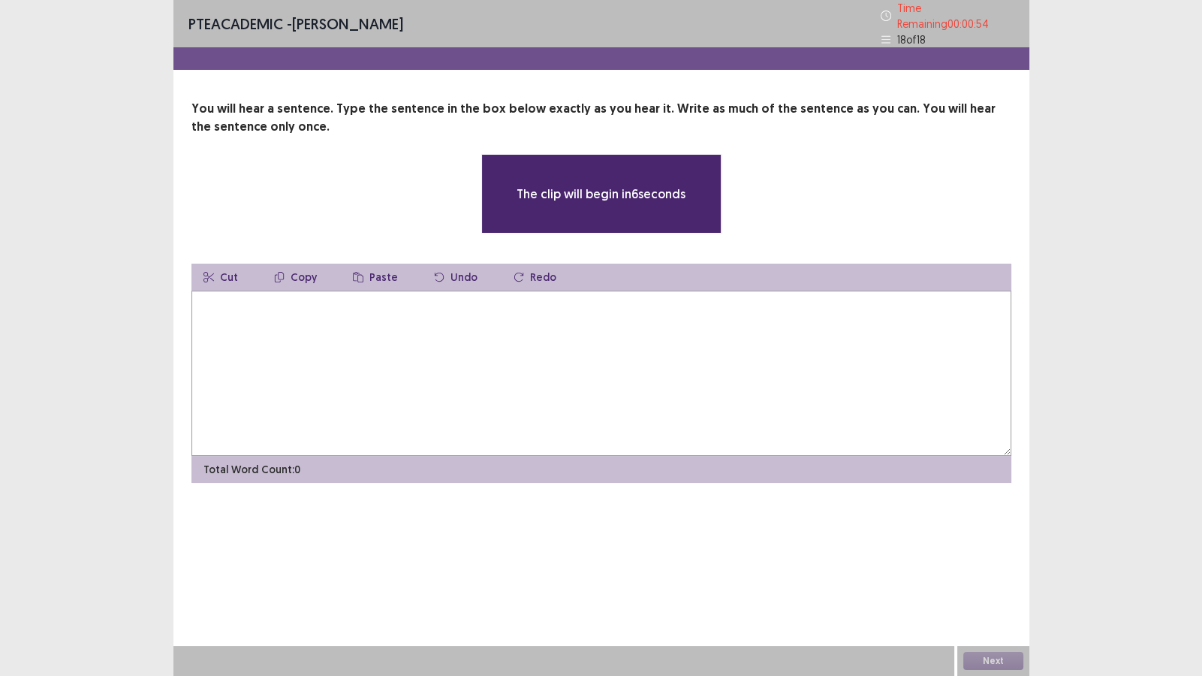
click at [553, 382] on textarea at bounding box center [601, 373] width 820 height 165
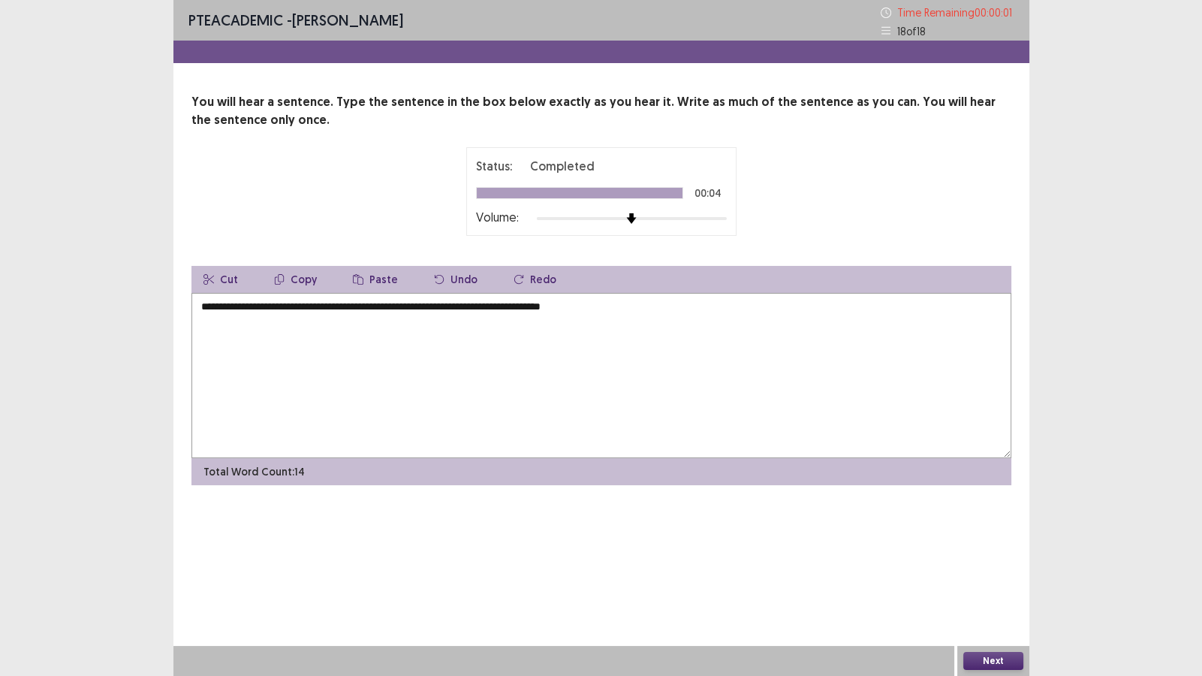
type textarea "**********"
click at [980, 657] on button "Next" at bounding box center [993, 661] width 60 height 18
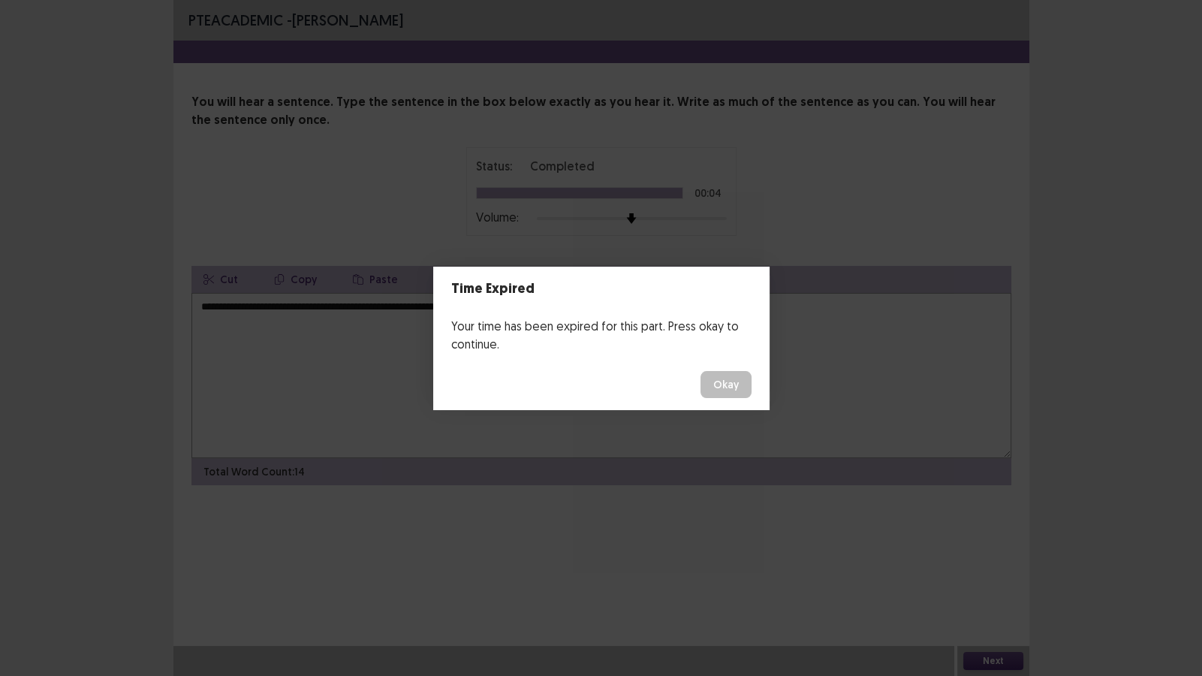
click at [724, 379] on button "Okay" at bounding box center [725, 384] width 51 height 27
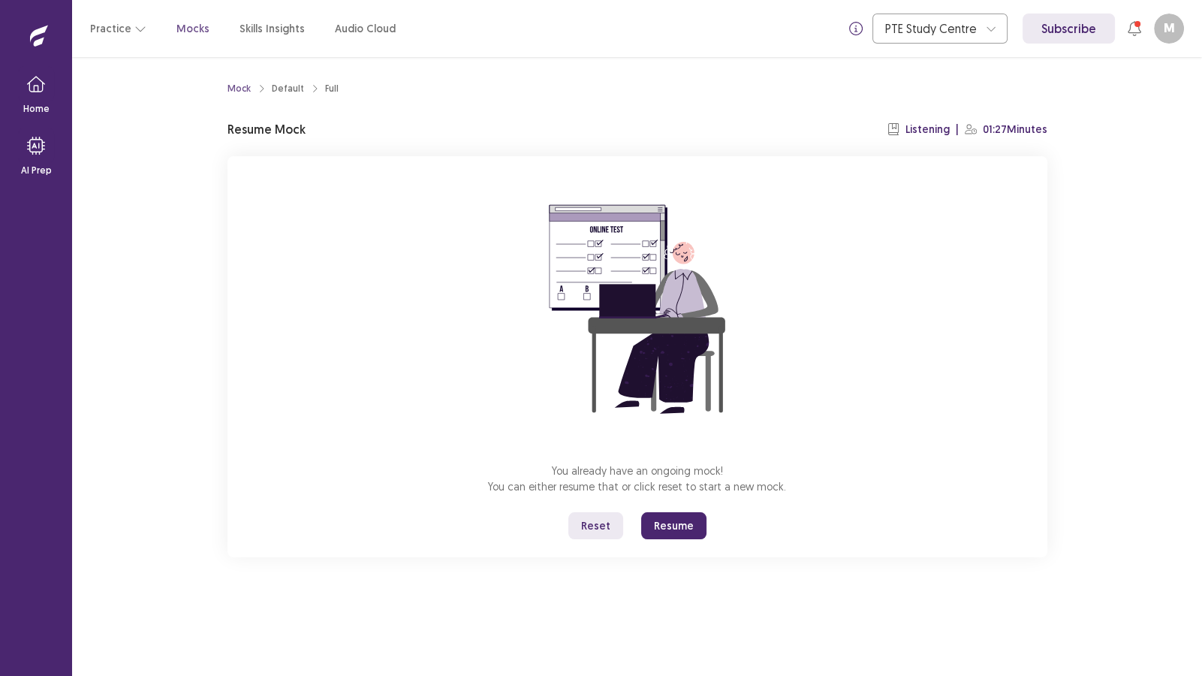
click at [679, 522] on button "Resume" at bounding box center [673, 525] width 65 height 27
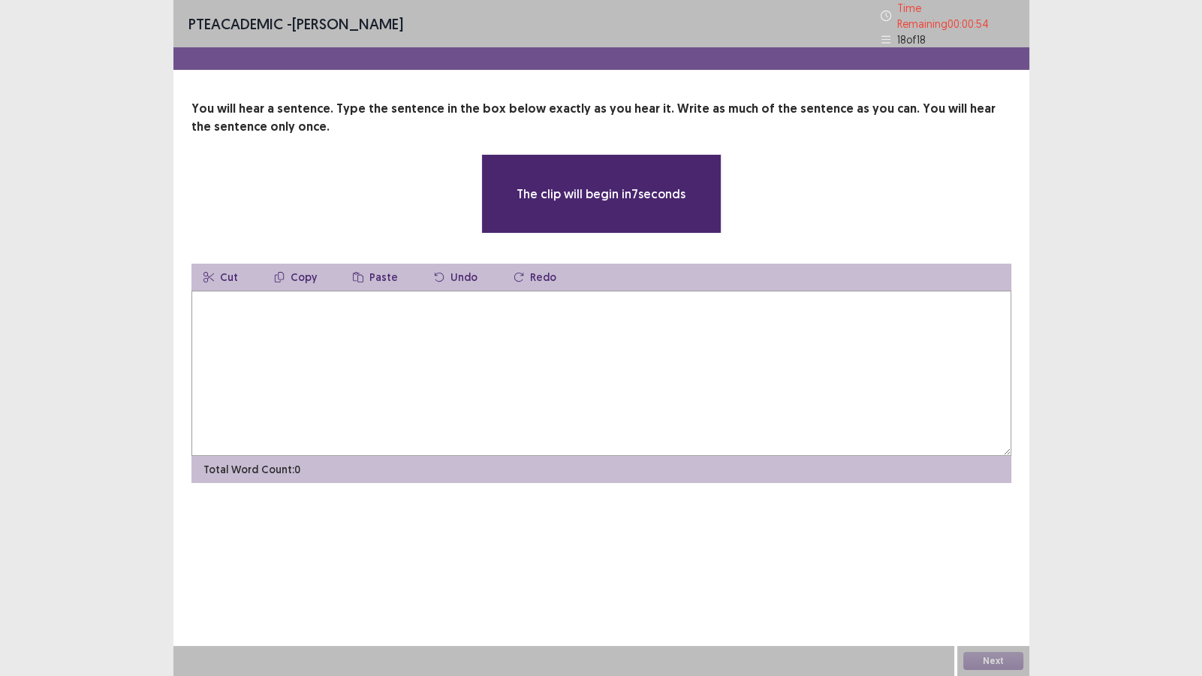
click at [575, 327] on textarea at bounding box center [601, 373] width 820 height 165
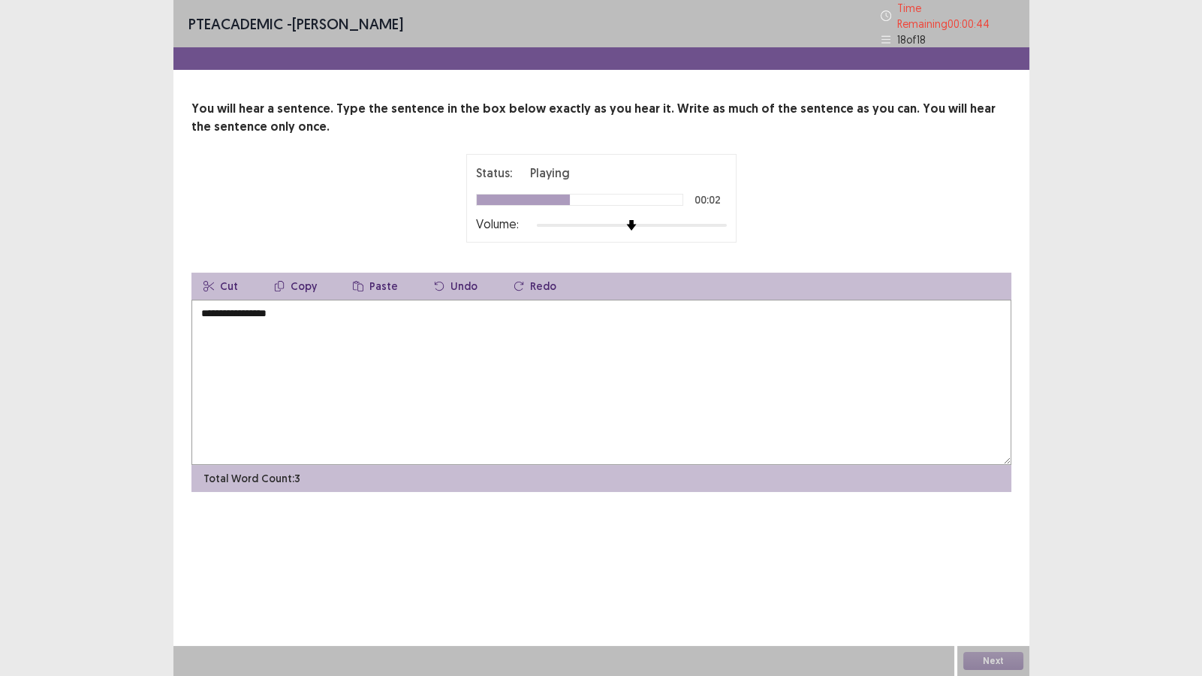
click at [212, 308] on textarea "**********" at bounding box center [601, 382] width 820 height 165
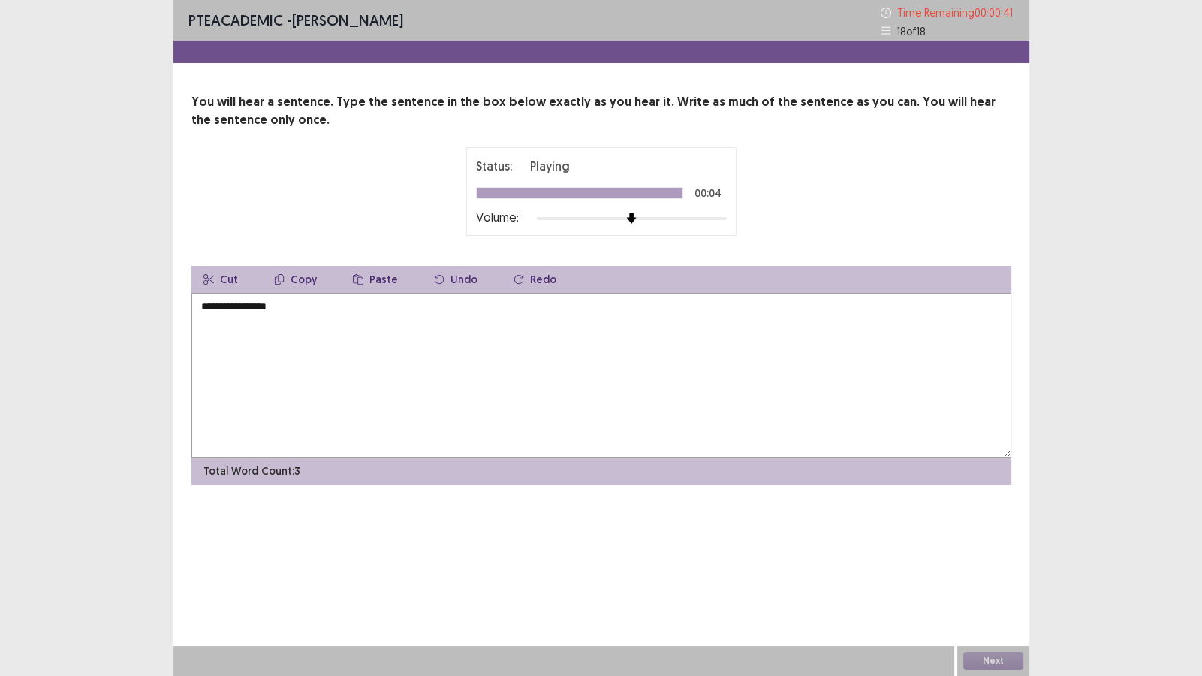
click at [349, 315] on textarea "**********" at bounding box center [601, 375] width 820 height 165
type textarea "**********"
click at [980, 661] on button "Next" at bounding box center [993, 661] width 60 height 18
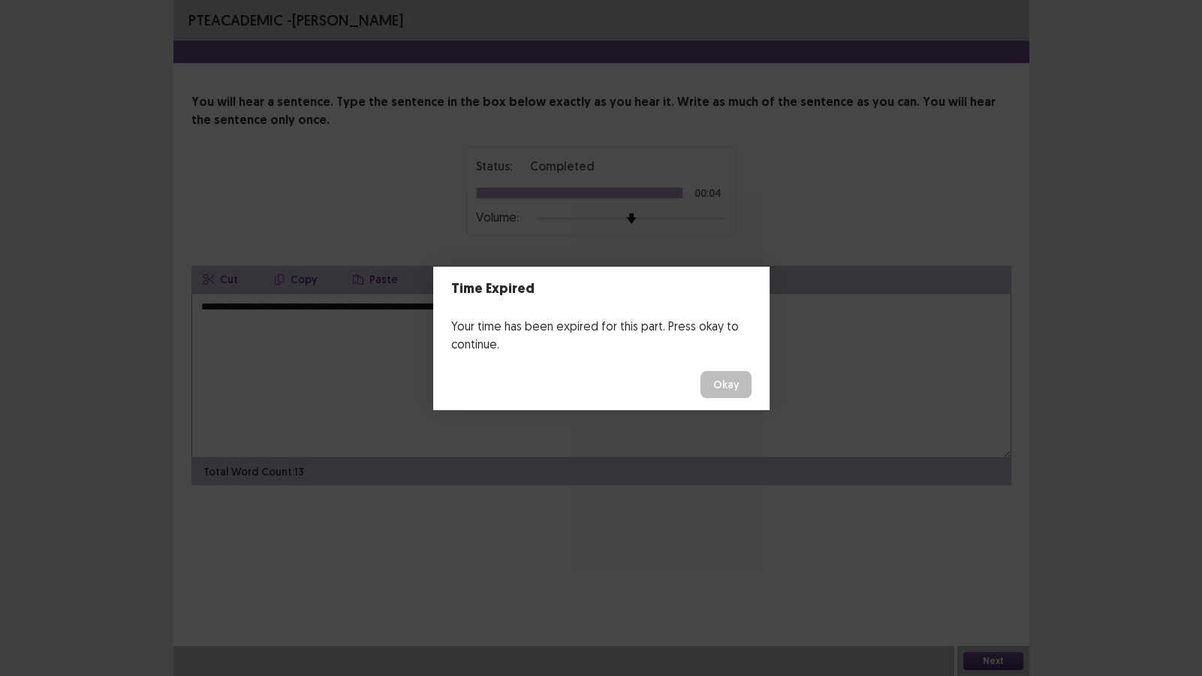
click at [723, 379] on button "Okay" at bounding box center [725, 384] width 51 height 27
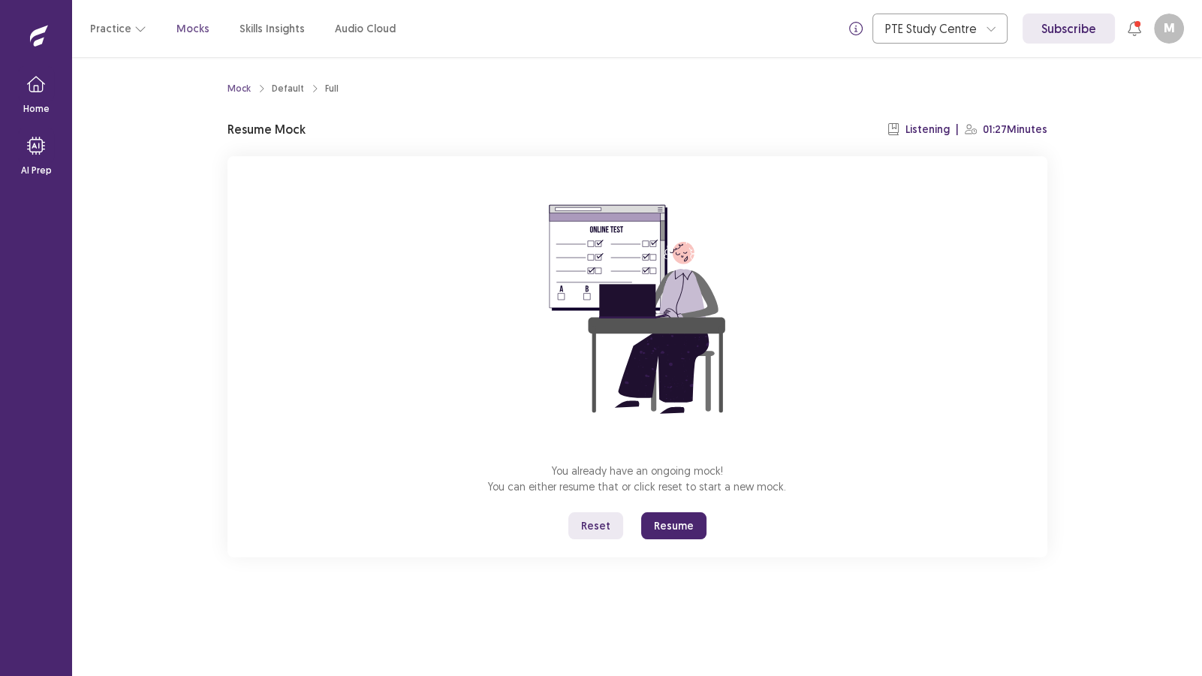
click at [678, 526] on button "Resume" at bounding box center [673, 525] width 65 height 27
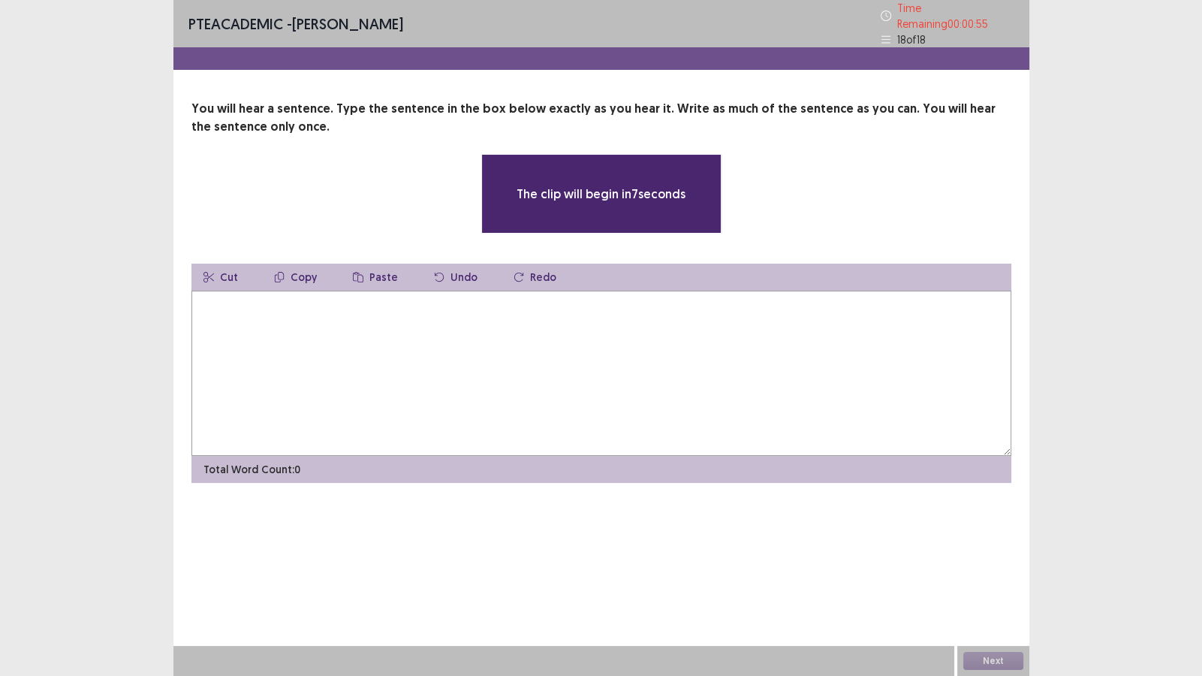
click at [612, 343] on textarea at bounding box center [601, 373] width 820 height 165
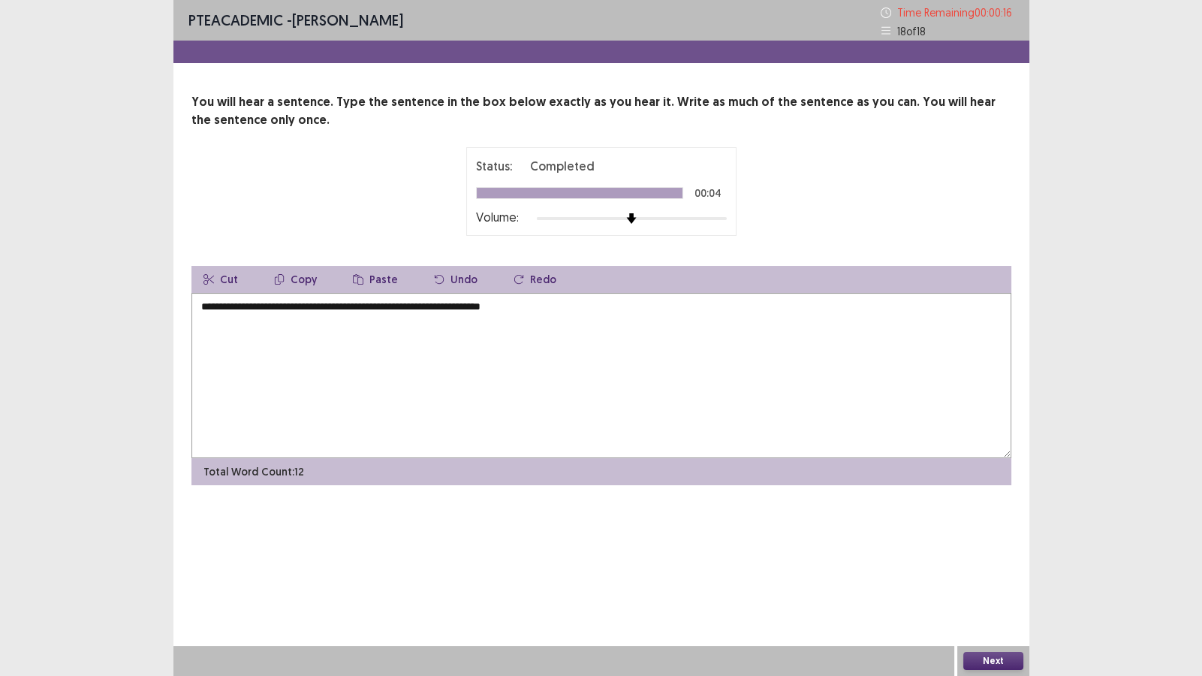
type textarea "**********"
click at [1006, 664] on button "Next" at bounding box center [993, 661] width 60 height 18
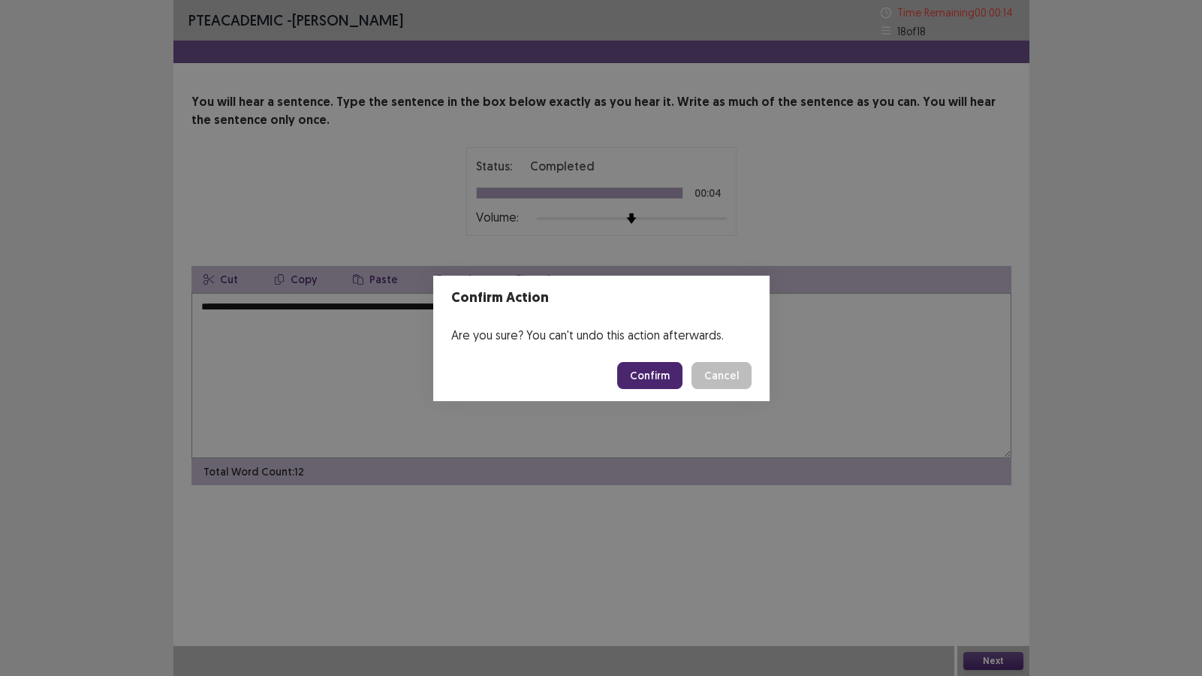
click at [631, 372] on button "Confirm" at bounding box center [649, 375] width 65 height 27
